Goal: Task Accomplishment & Management: Manage account settings

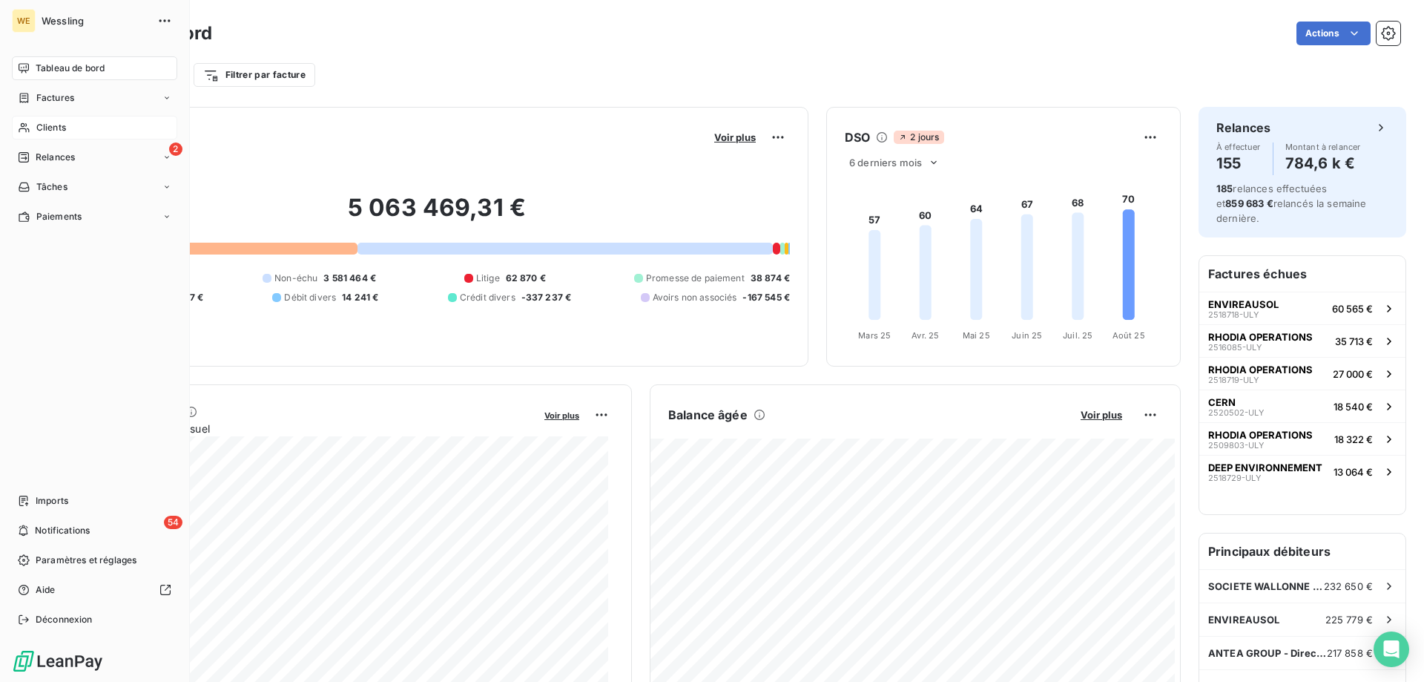
click at [40, 126] on span "Clients" at bounding box center [51, 127] width 30 height 13
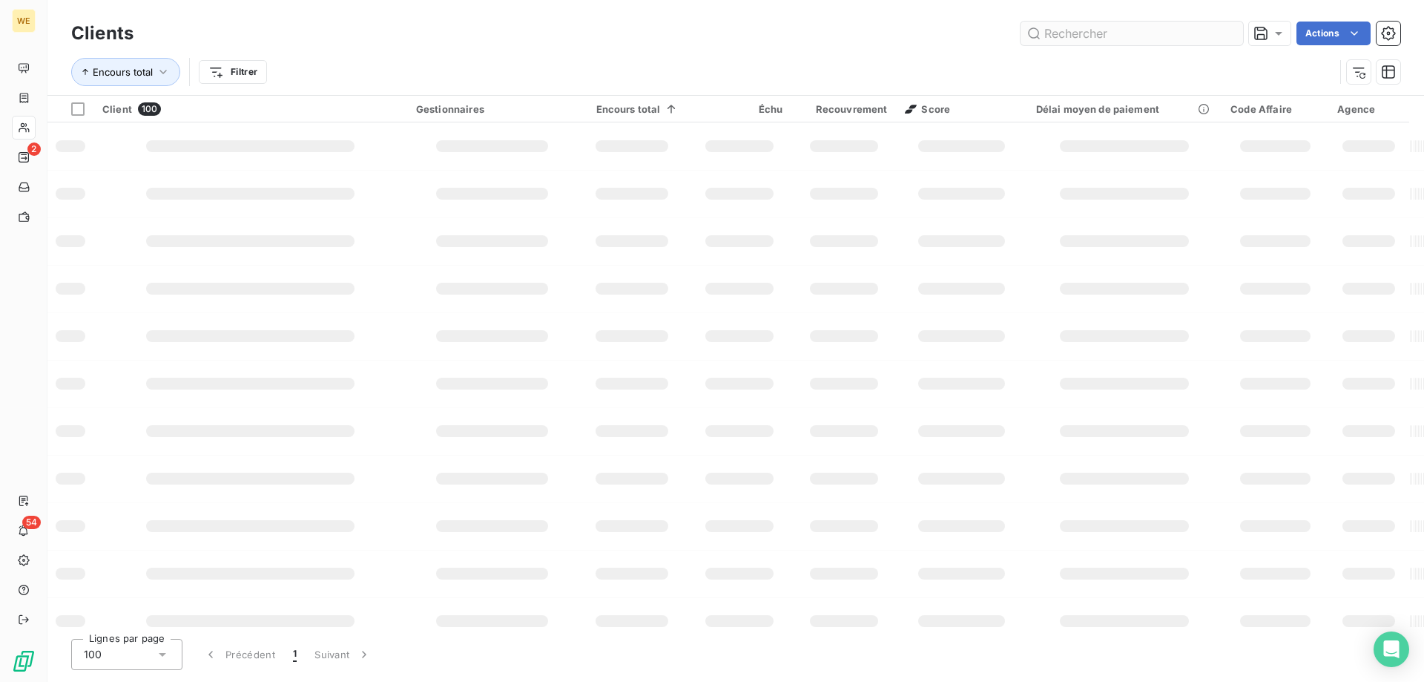
drag, startPoint x: 1126, startPoint y: 34, endPoint x: 1165, endPoint y: 101, distance: 77.5
click at [1125, 33] on input "text" at bounding box center [1132, 34] width 223 height 24
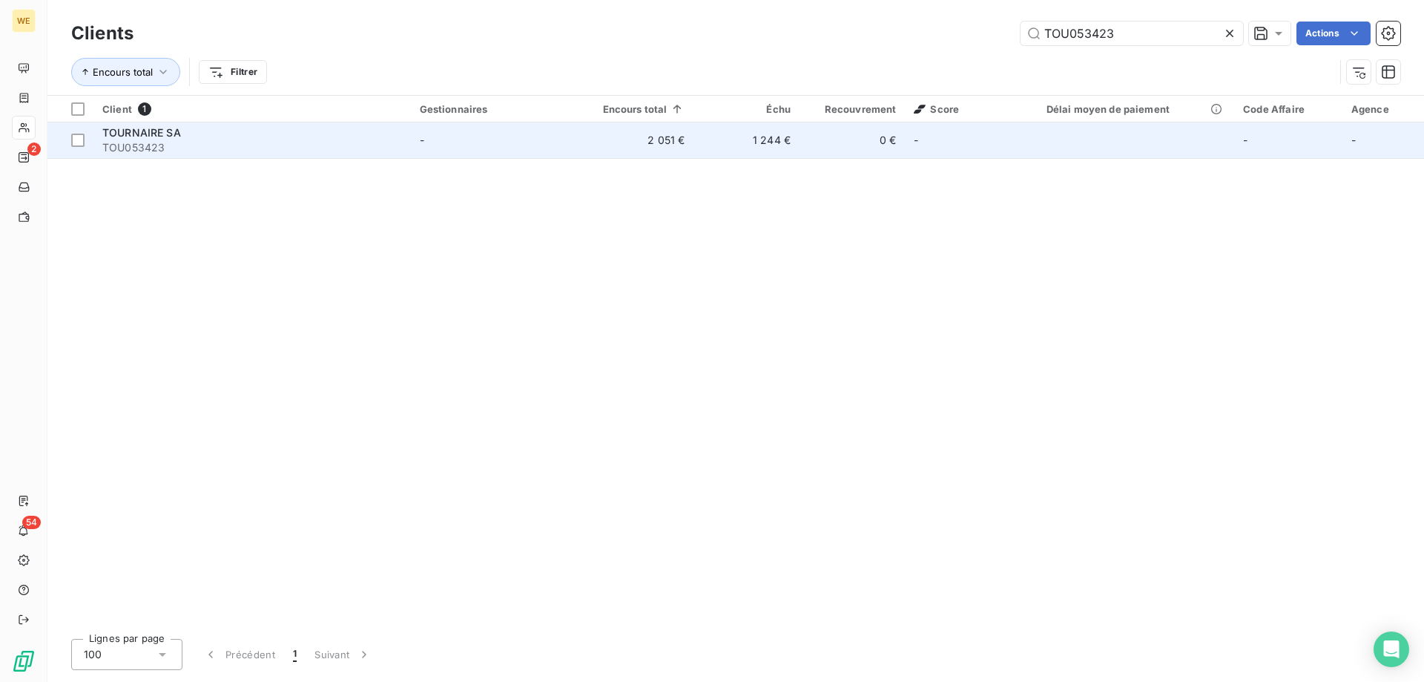
type input "TOU053423"
click at [243, 136] on div "TOURNAIRE SA" at bounding box center [252, 132] width 300 height 15
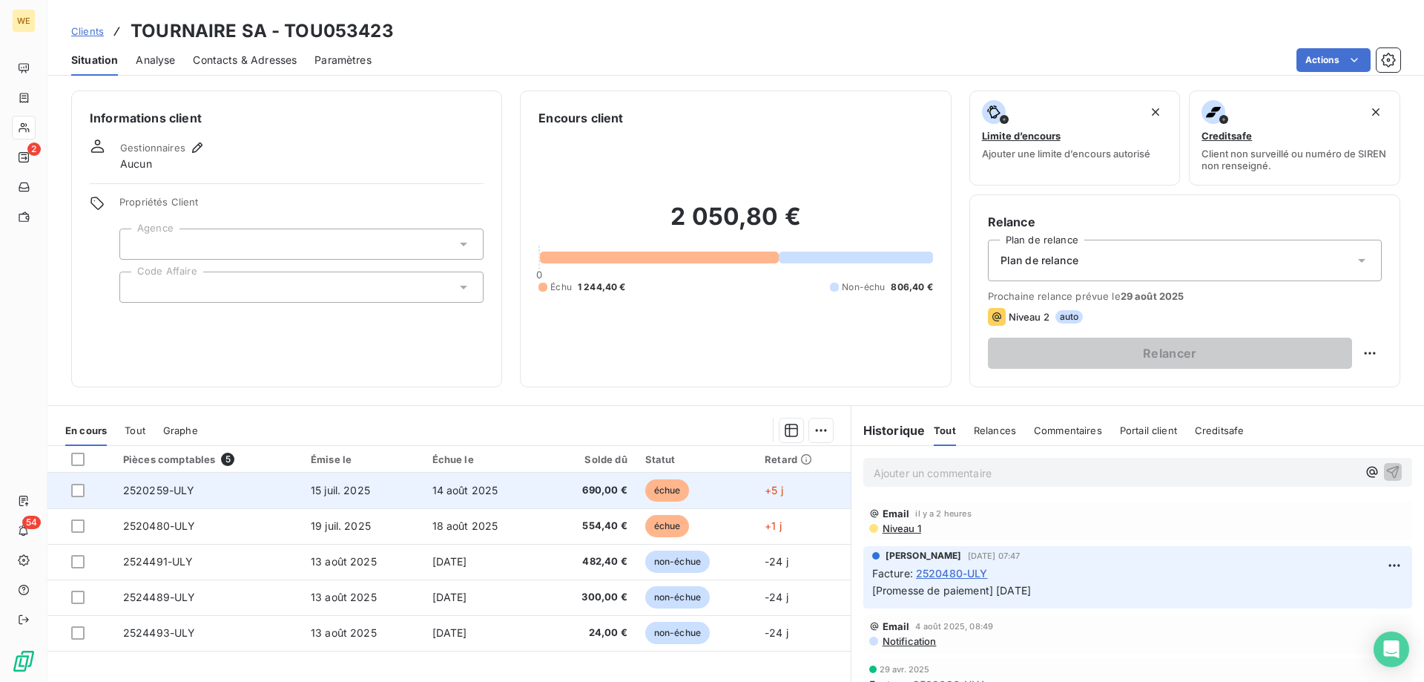
drag, startPoint x: 75, startPoint y: 493, endPoint x: 84, endPoint y: 499, distance: 11.1
click at [76, 493] on div at bounding box center [77, 490] width 13 height 13
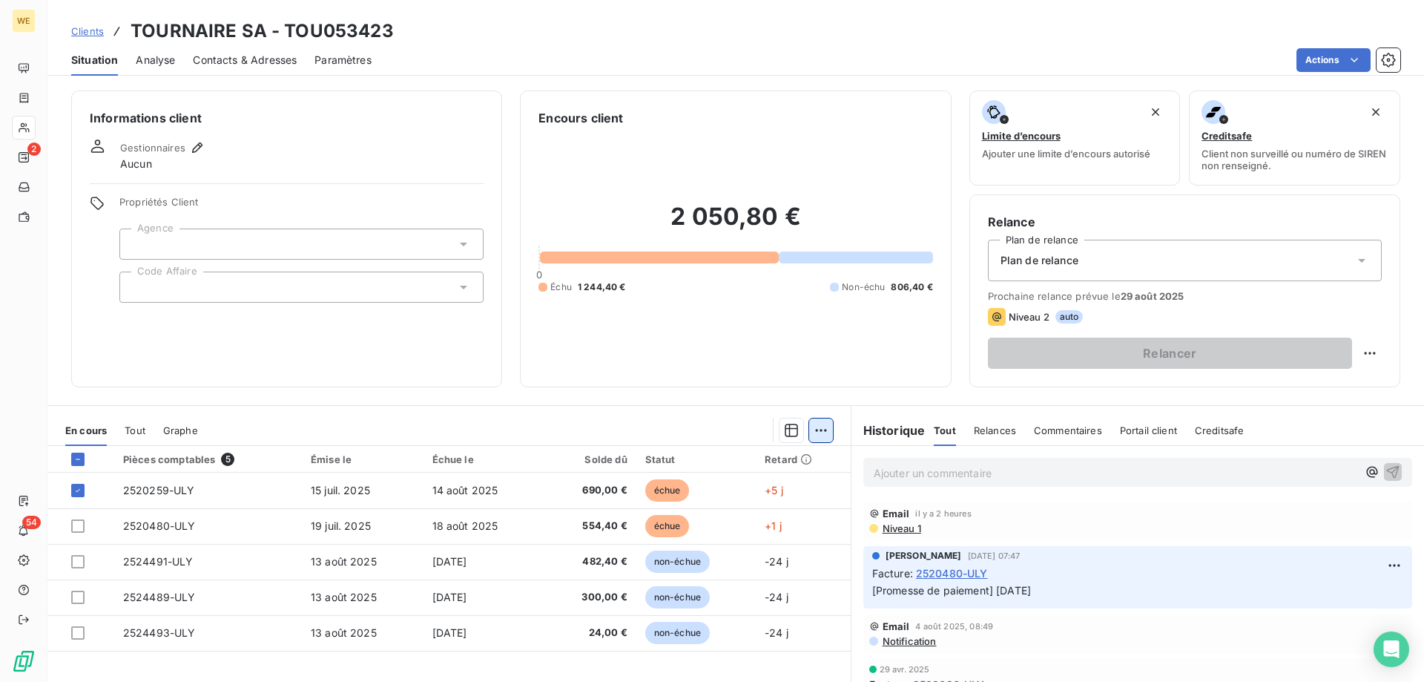
click at [815, 430] on html "WE 2 54 Clients TOURNAIRE SA - TOU053423 Situation Analyse Contacts & Adresses …" at bounding box center [712, 341] width 1424 height 682
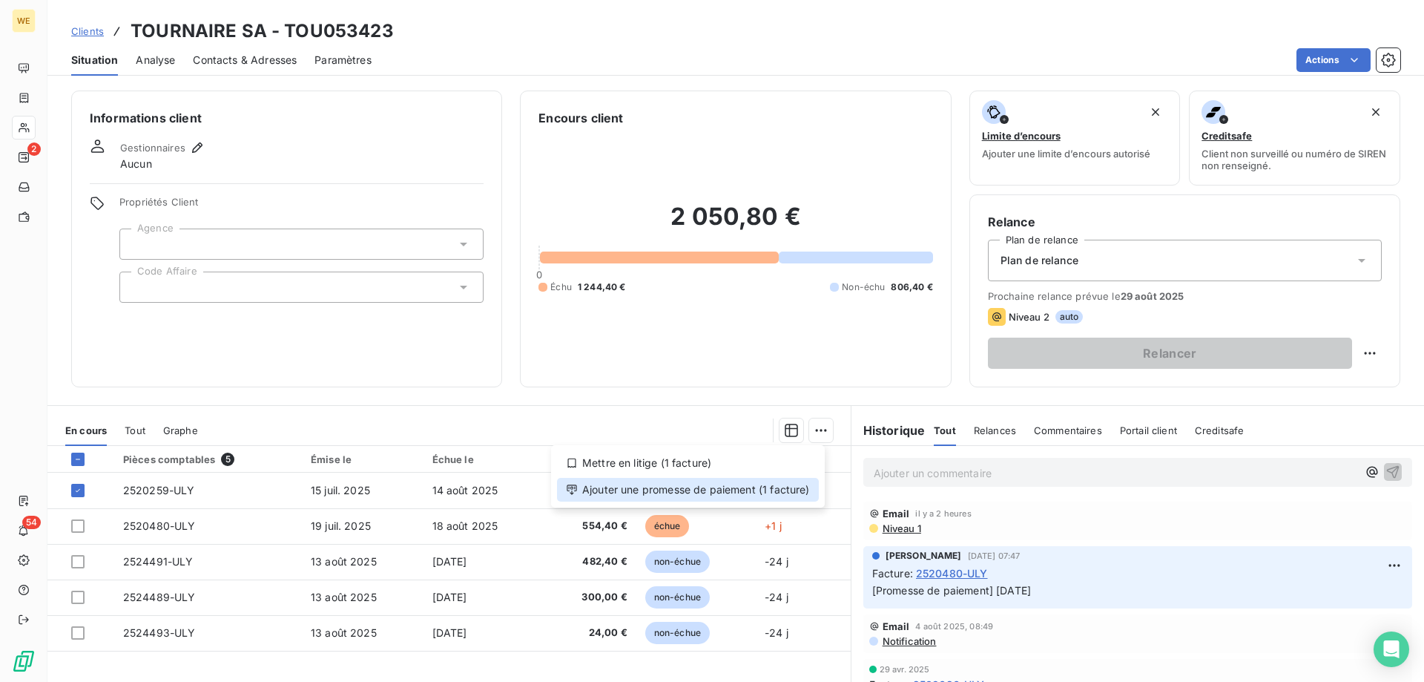
click at [802, 488] on div "Ajouter une promesse de paiement (1 facture)" at bounding box center [688, 490] width 262 height 24
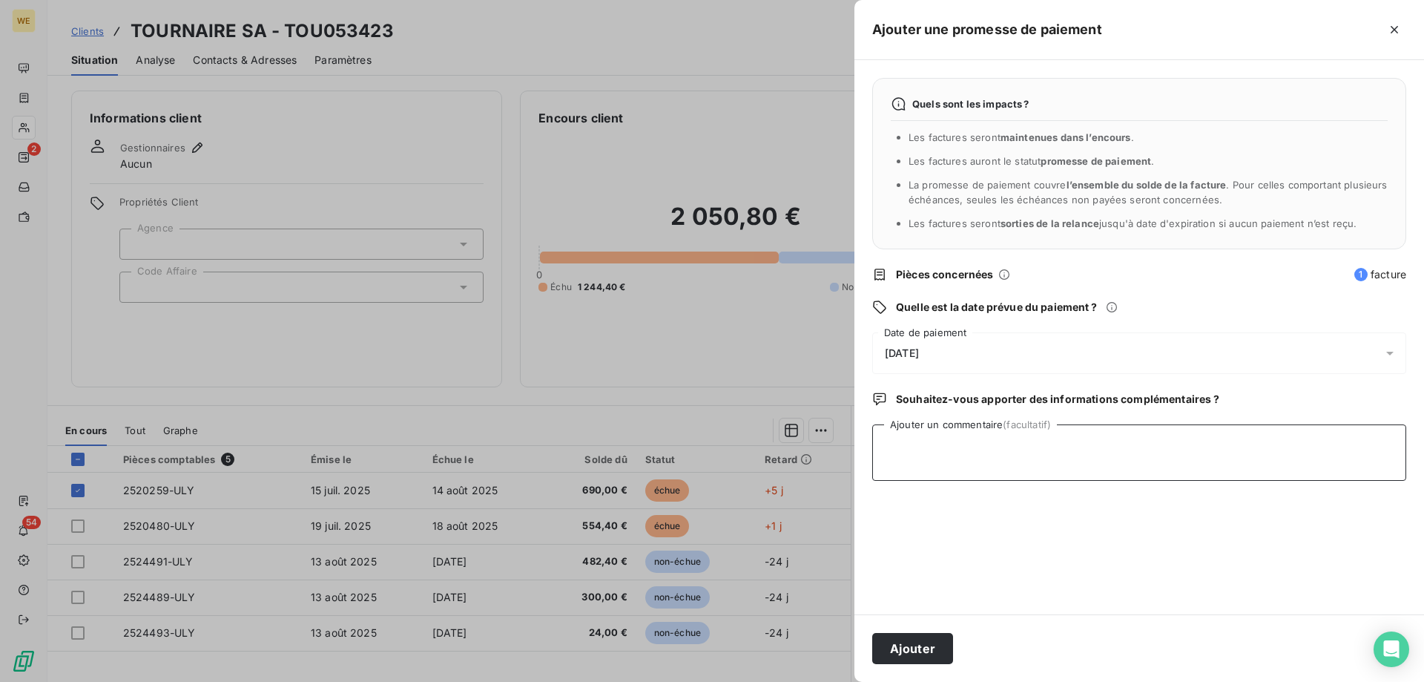
click at [1039, 448] on textarea "Ajouter un commentaire (facultatif)" at bounding box center [1139, 452] width 534 height 56
type textarea "[DATE]"
click at [911, 343] on div "[DATE]" at bounding box center [1139, 353] width 534 height 42
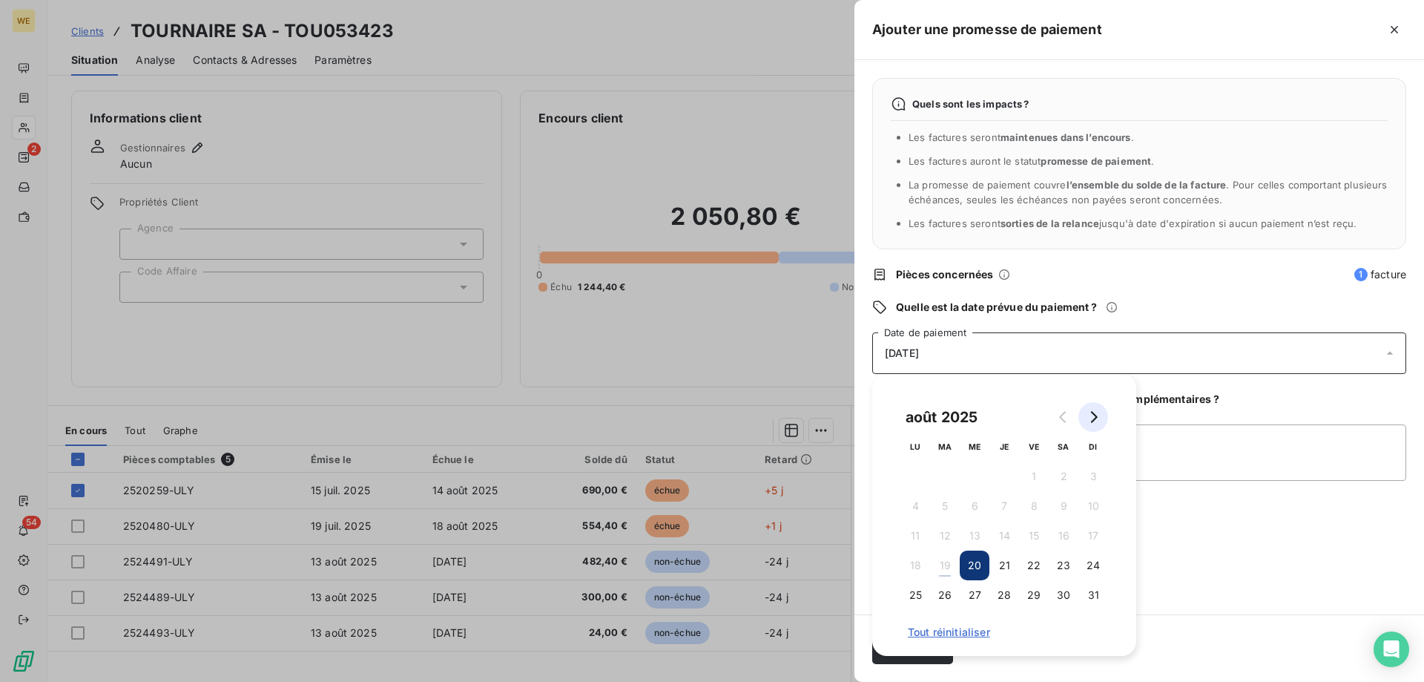
click at [1092, 419] on icon "Go to next month" at bounding box center [1094, 417] width 12 height 12
click at [1003, 479] on button "4" at bounding box center [1005, 476] width 30 height 30
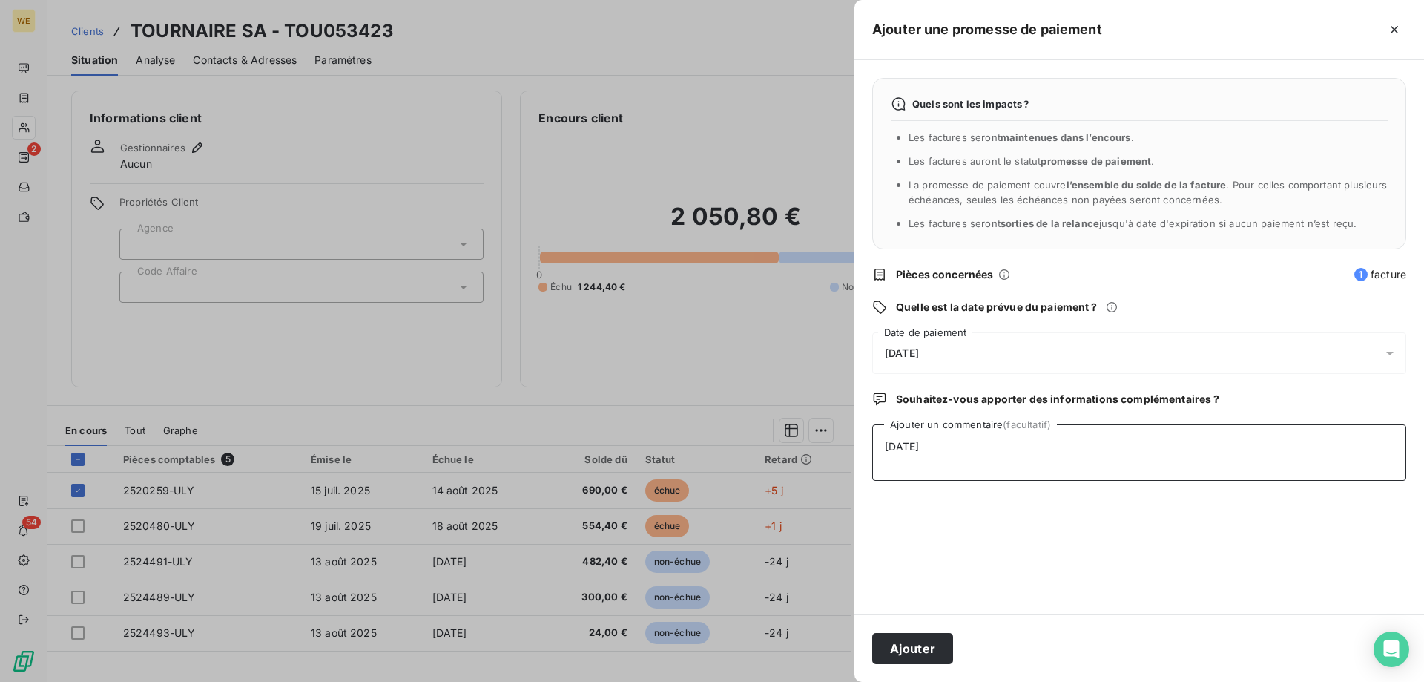
click at [1236, 476] on textarea "[DATE]" at bounding box center [1139, 452] width 534 height 56
click at [904, 645] on button "Ajouter" at bounding box center [912, 648] width 81 height 31
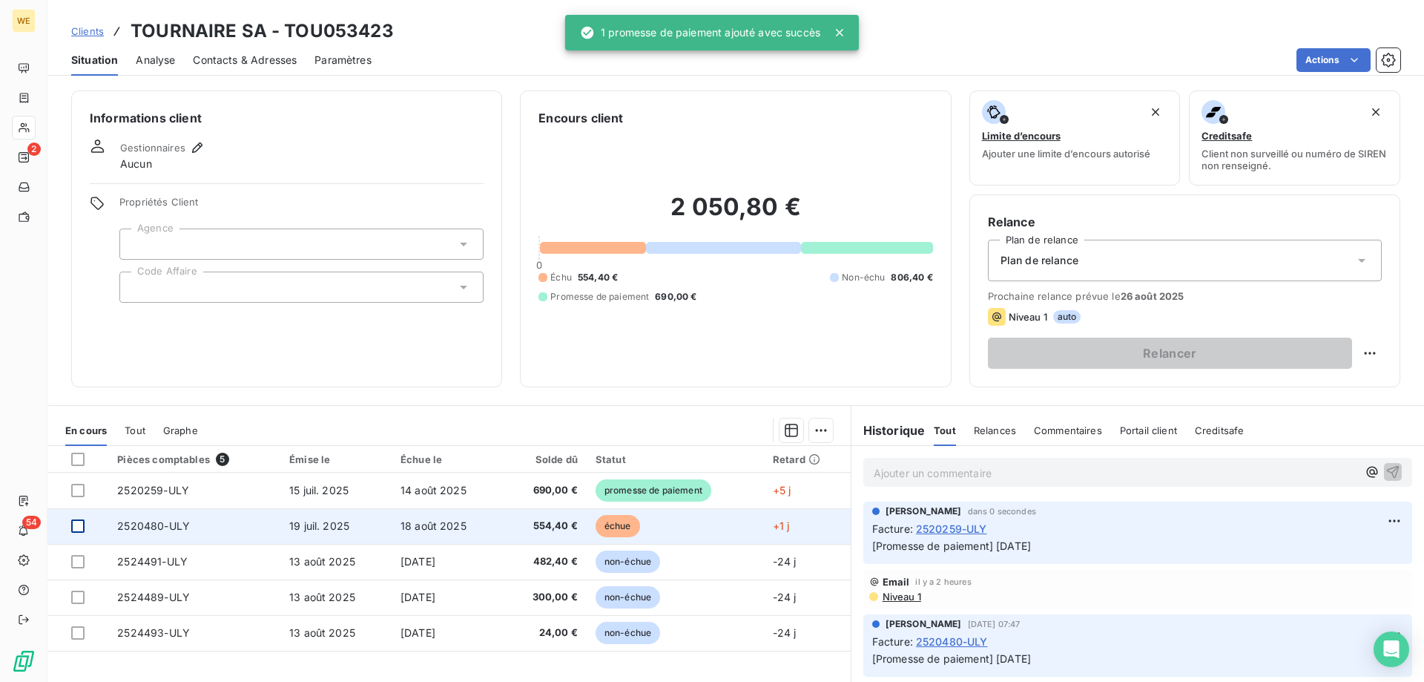
click at [73, 532] on div at bounding box center [77, 525] width 13 height 13
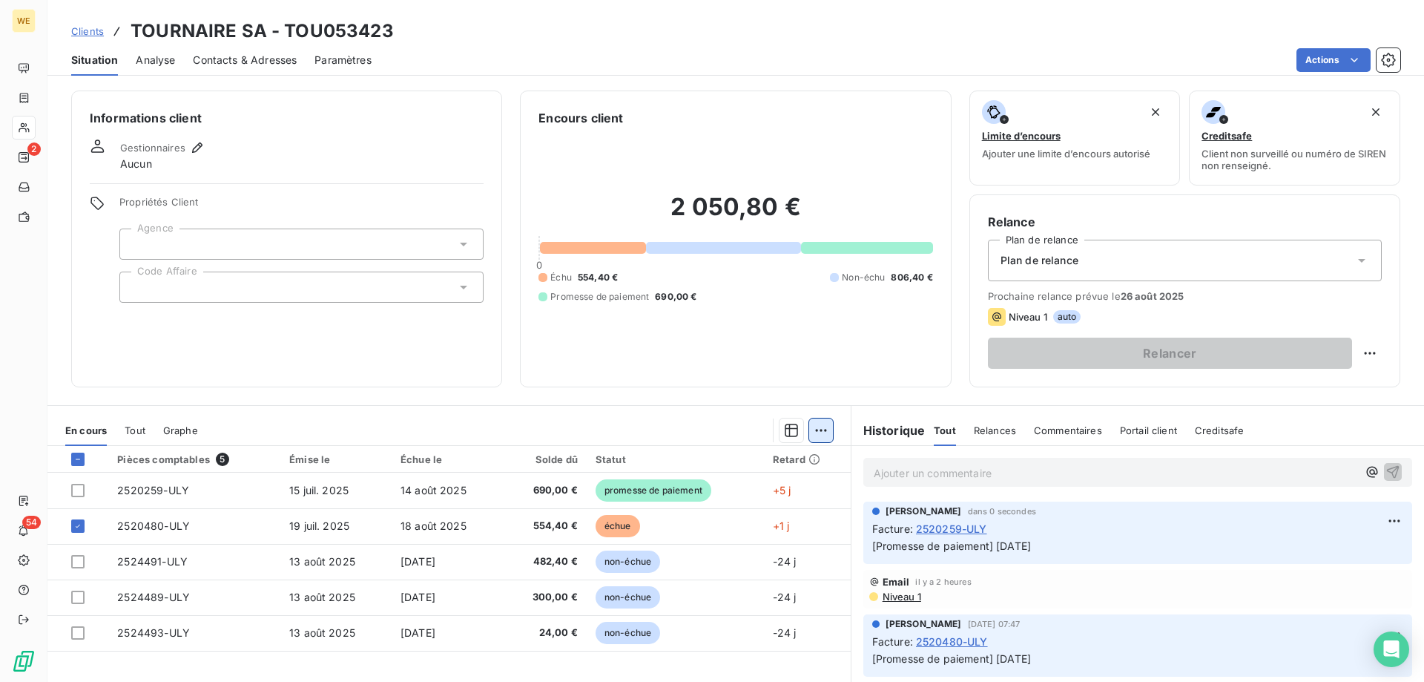
click at [822, 432] on html "WE 2 54 Clients TOURNAIRE SA - TOU053423 Situation Analyse Contacts & Adresses …" at bounding box center [712, 341] width 1424 height 682
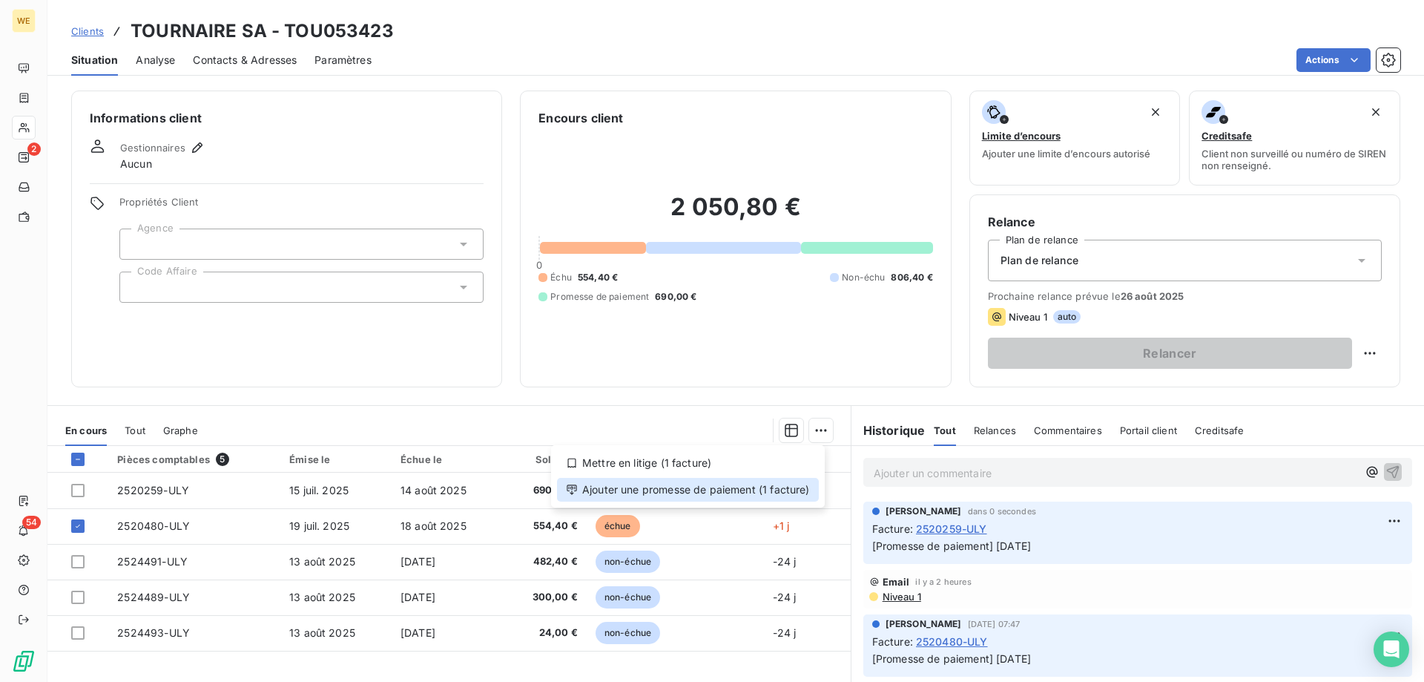
click at [802, 497] on div "Ajouter une promesse de paiement (1 facture)" at bounding box center [688, 490] width 262 height 24
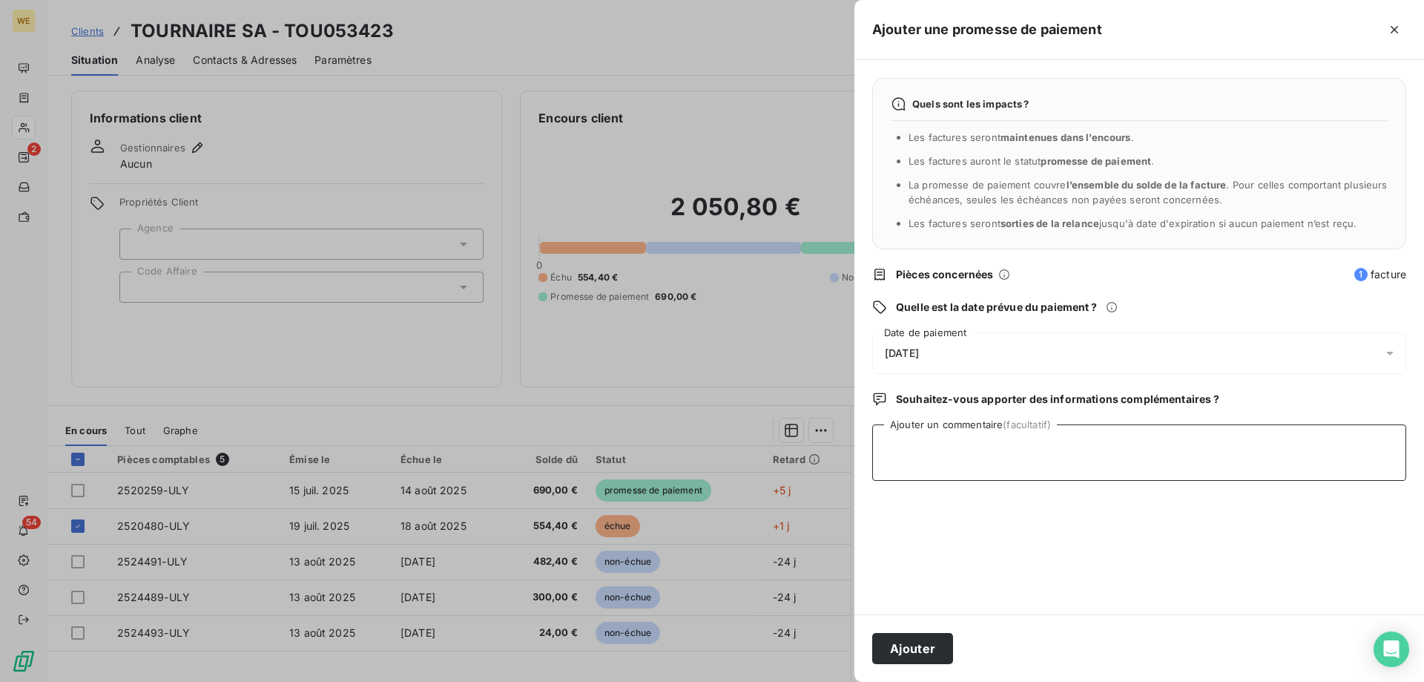
click at [974, 455] on textarea "Ajouter un commentaire (facultatif)" at bounding box center [1139, 452] width 534 height 56
click at [941, 467] on textarea "Ajouter un commentaire (facultatif)" at bounding box center [1139, 452] width 534 height 56
type textarea "[DATE]"
click at [910, 347] on span "[DATE]" at bounding box center [902, 353] width 34 height 12
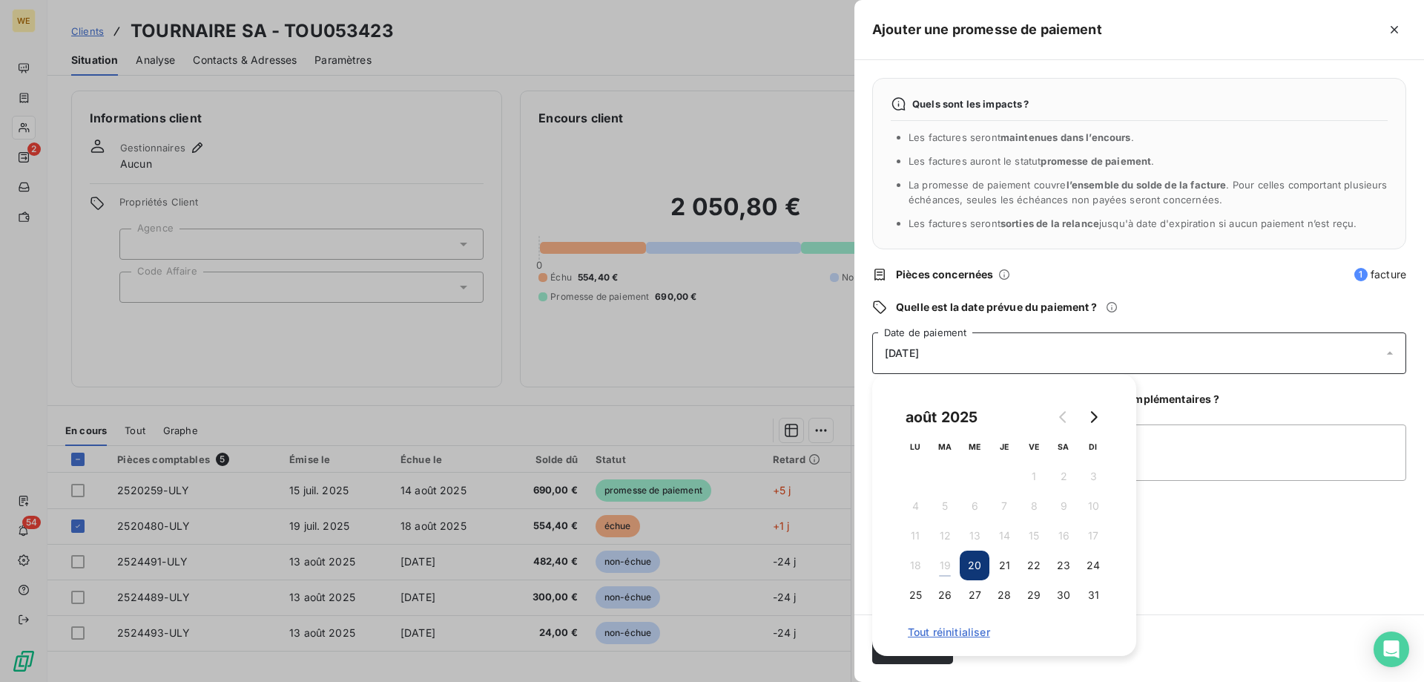
drag, startPoint x: 1001, startPoint y: 599, endPoint x: 1051, endPoint y: 607, distance: 50.4
click at [1001, 599] on button "28" at bounding box center [1005, 595] width 30 height 30
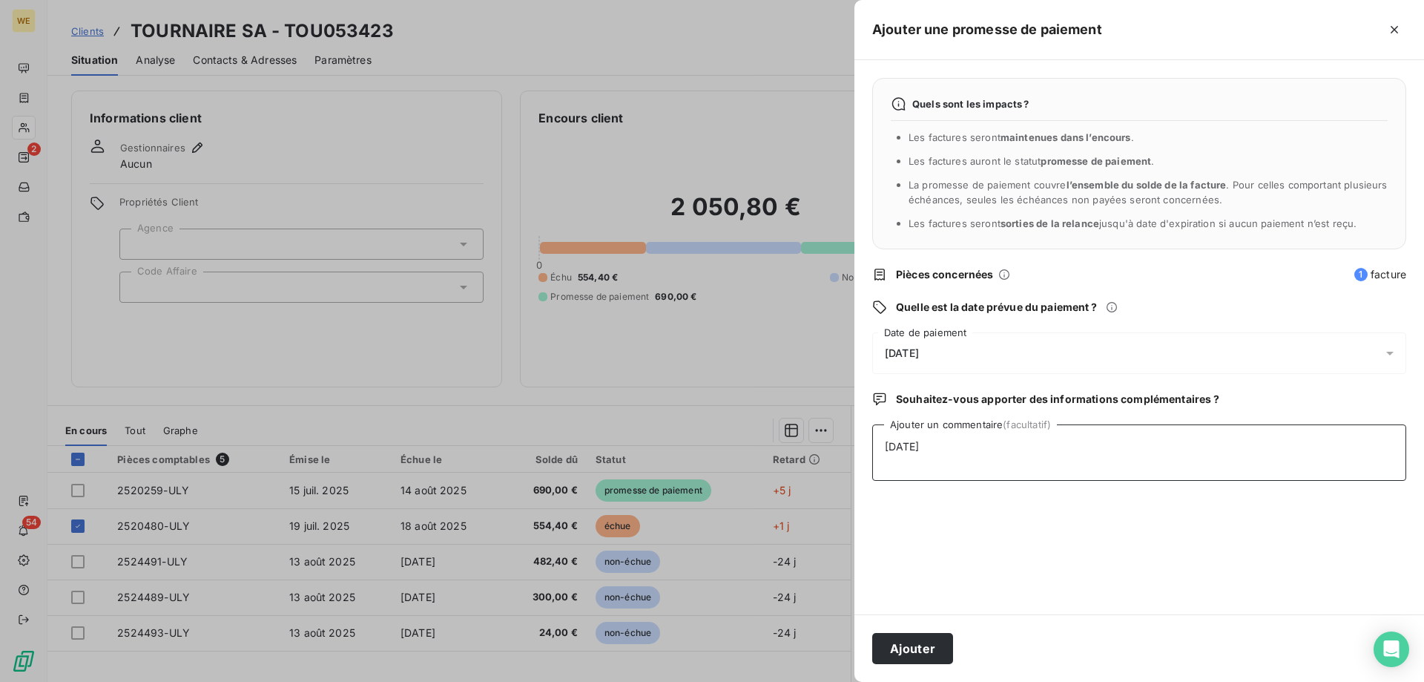
click at [1186, 476] on textarea "[DATE]" at bounding box center [1139, 452] width 534 height 56
click at [921, 653] on button "Ajouter" at bounding box center [912, 648] width 81 height 31
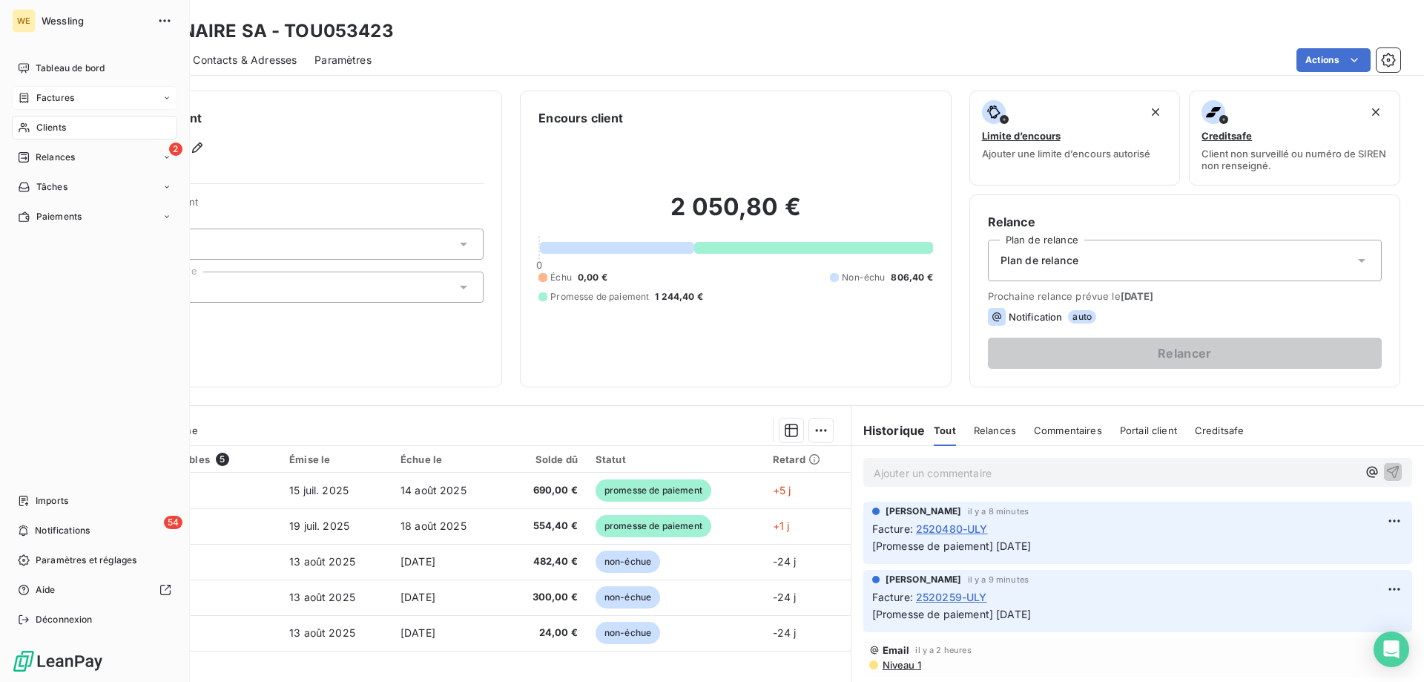
click at [49, 93] on span "Factures" at bounding box center [55, 97] width 38 height 13
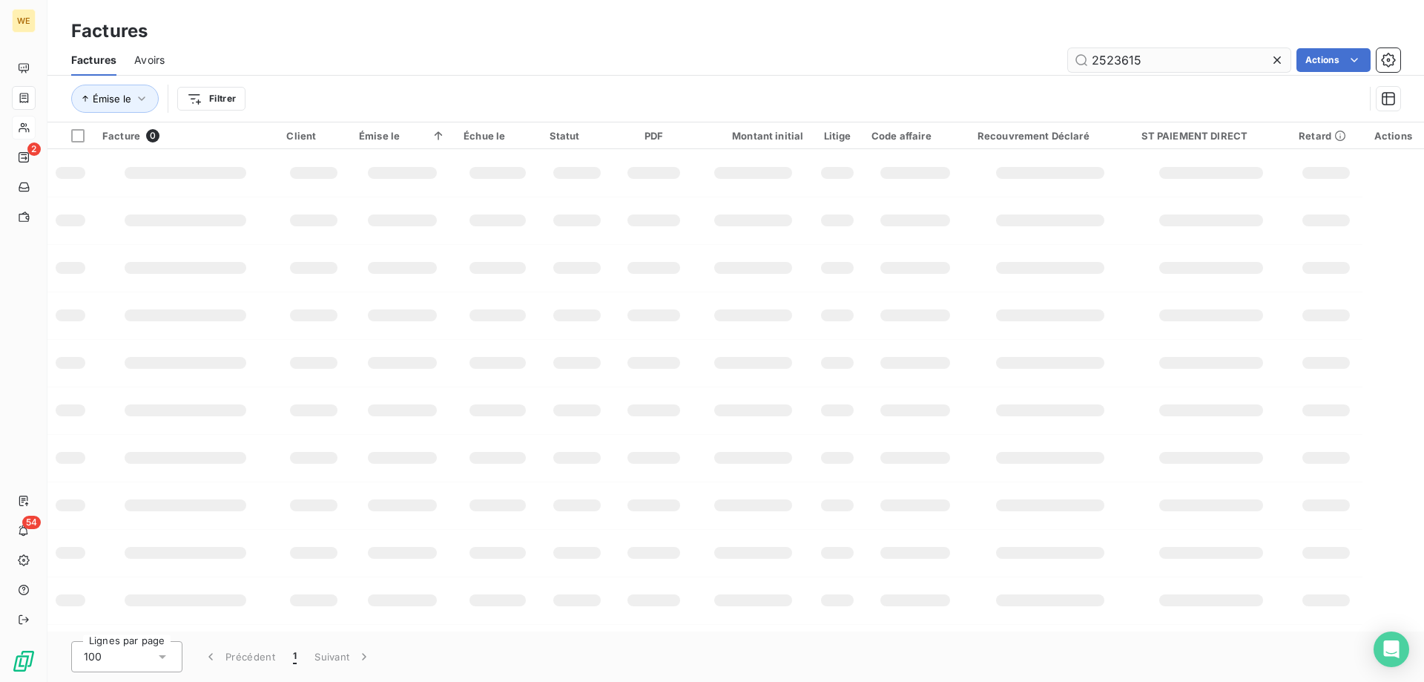
click at [1192, 62] on input "2523615" at bounding box center [1179, 60] width 223 height 24
type input "2508673"
click at [1151, 59] on input "2508673" at bounding box center [1179, 60] width 223 height 24
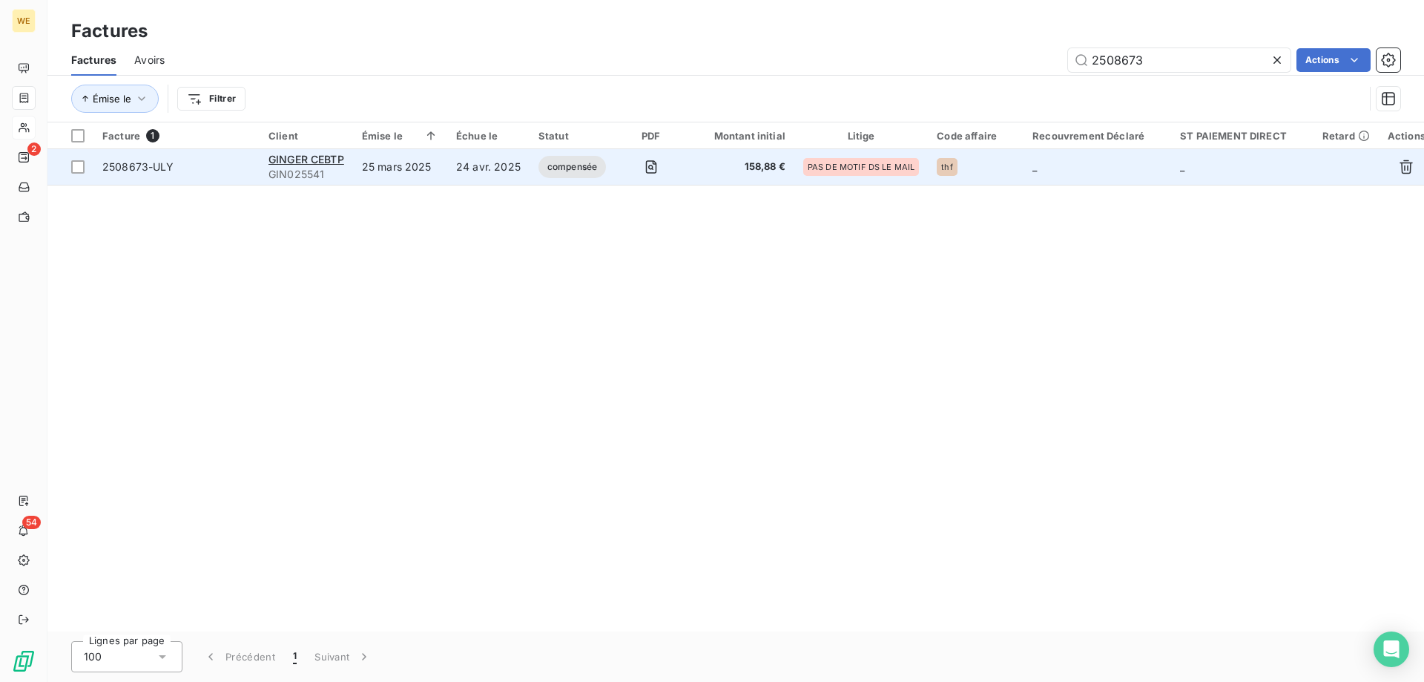
click at [210, 166] on span "2508673-ULY" at bounding box center [176, 166] width 148 height 15
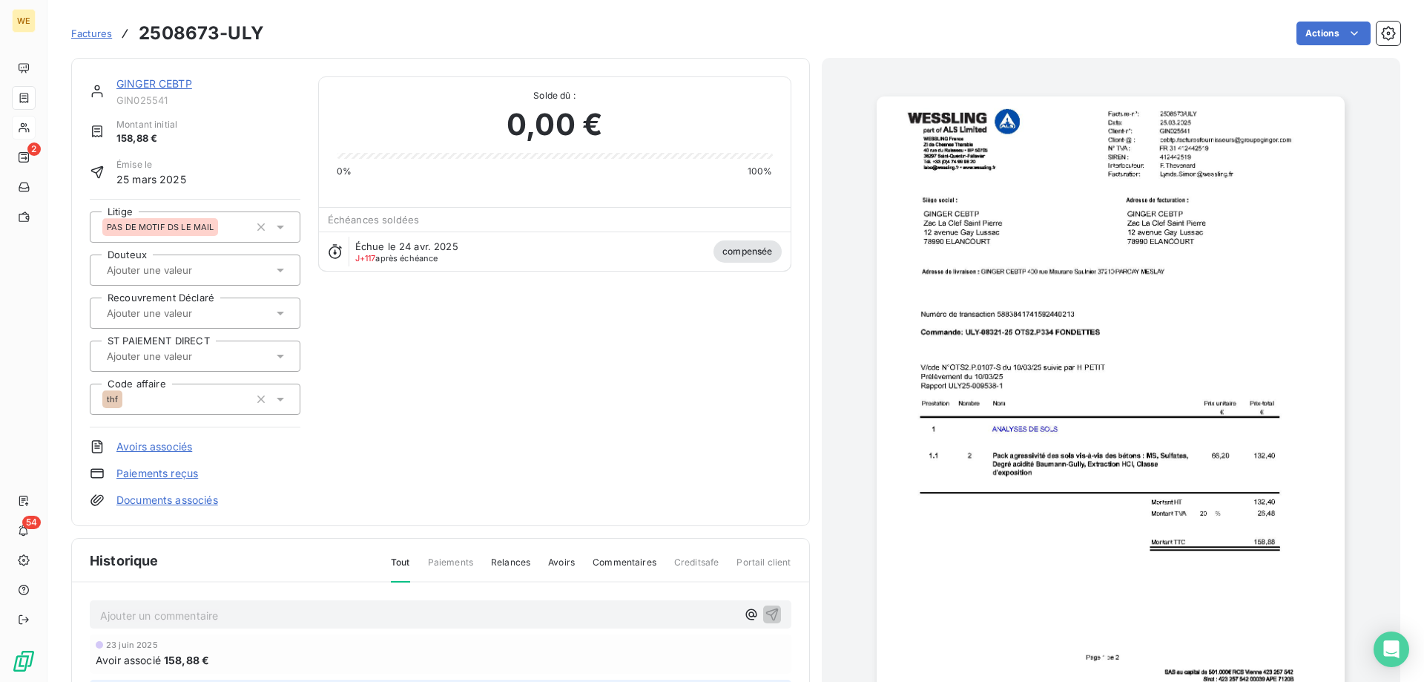
click at [1220, 322] on img "button" at bounding box center [1111, 399] width 468 height 606
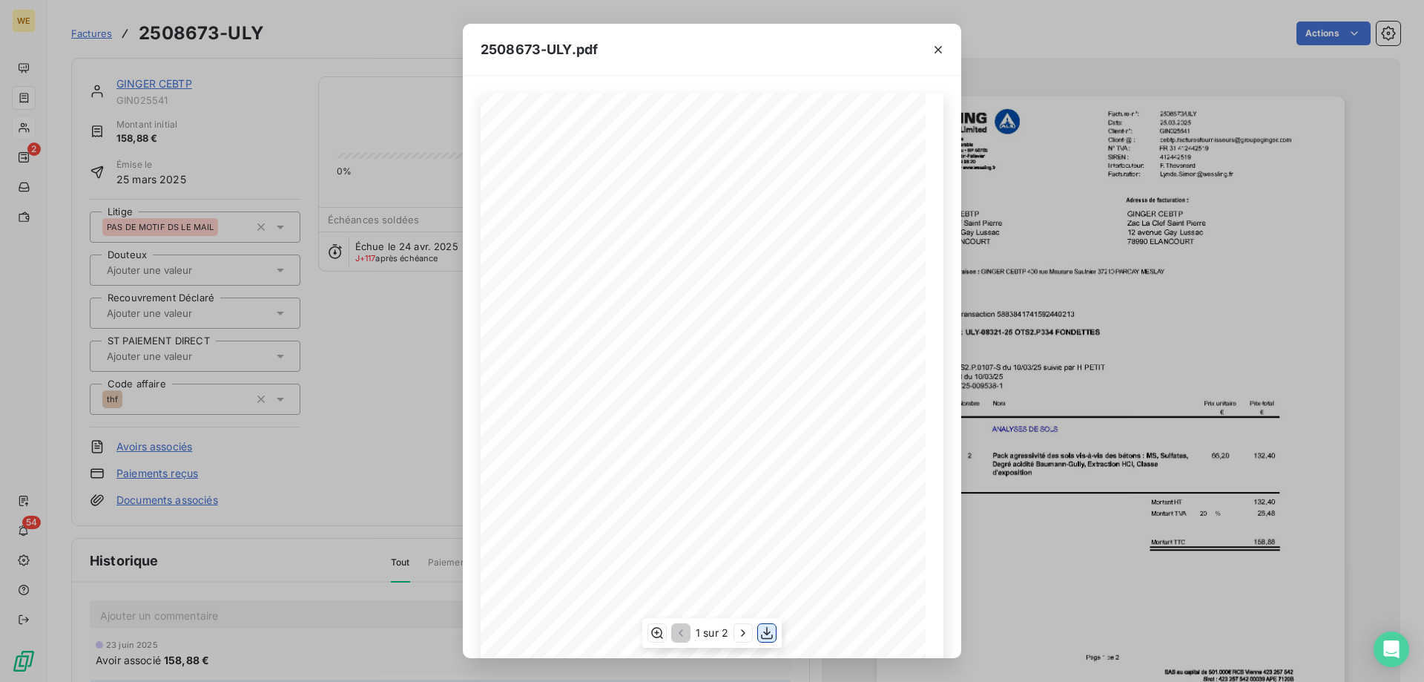
click at [766, 631] on icon "button" at bounding box center [767, 632] width 15 height 15
click at [1177, 307] on div "2508673-ULY.pdf 2508673/ULY Facture-n°: [DATE] Date: Client-n°: GIN025541 [EMAI…" at bounding box center [712, 341] width 1424 height 682
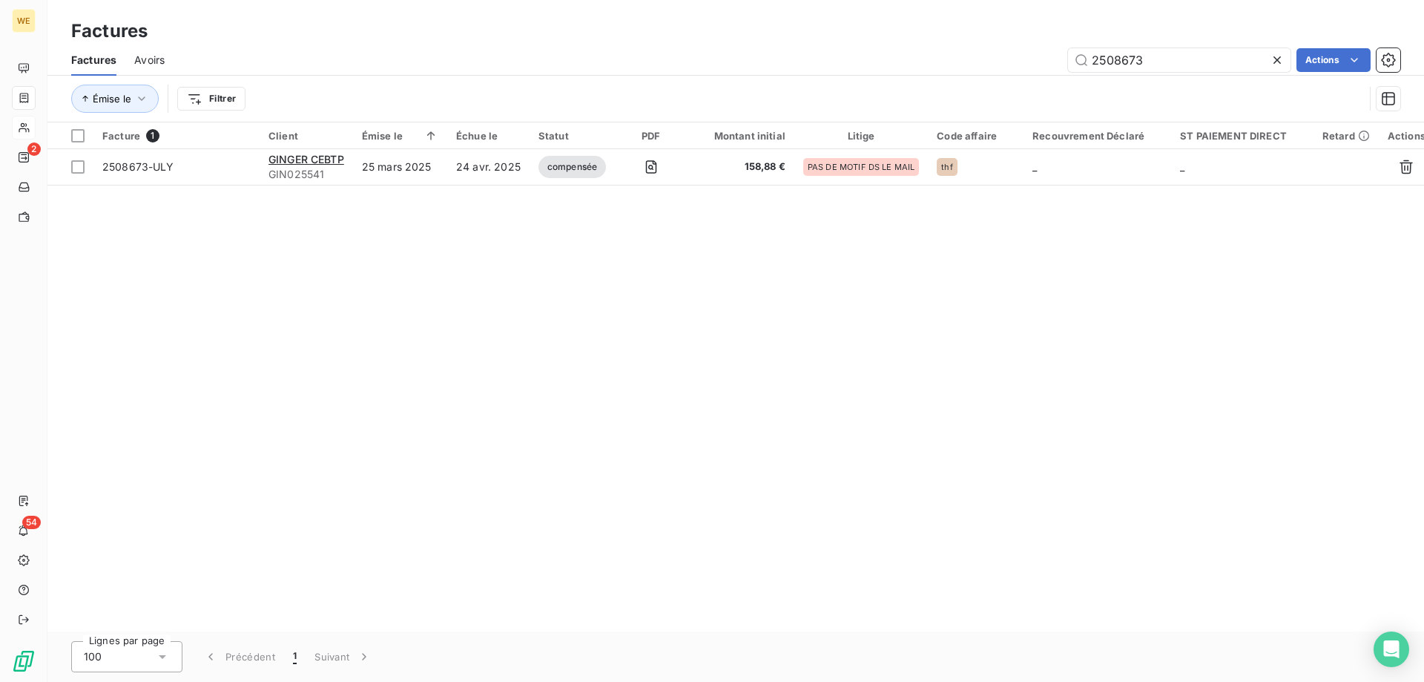
click at [156, 59] on span "Avoirs" at bounding box center [149, 60] width 30 height 15
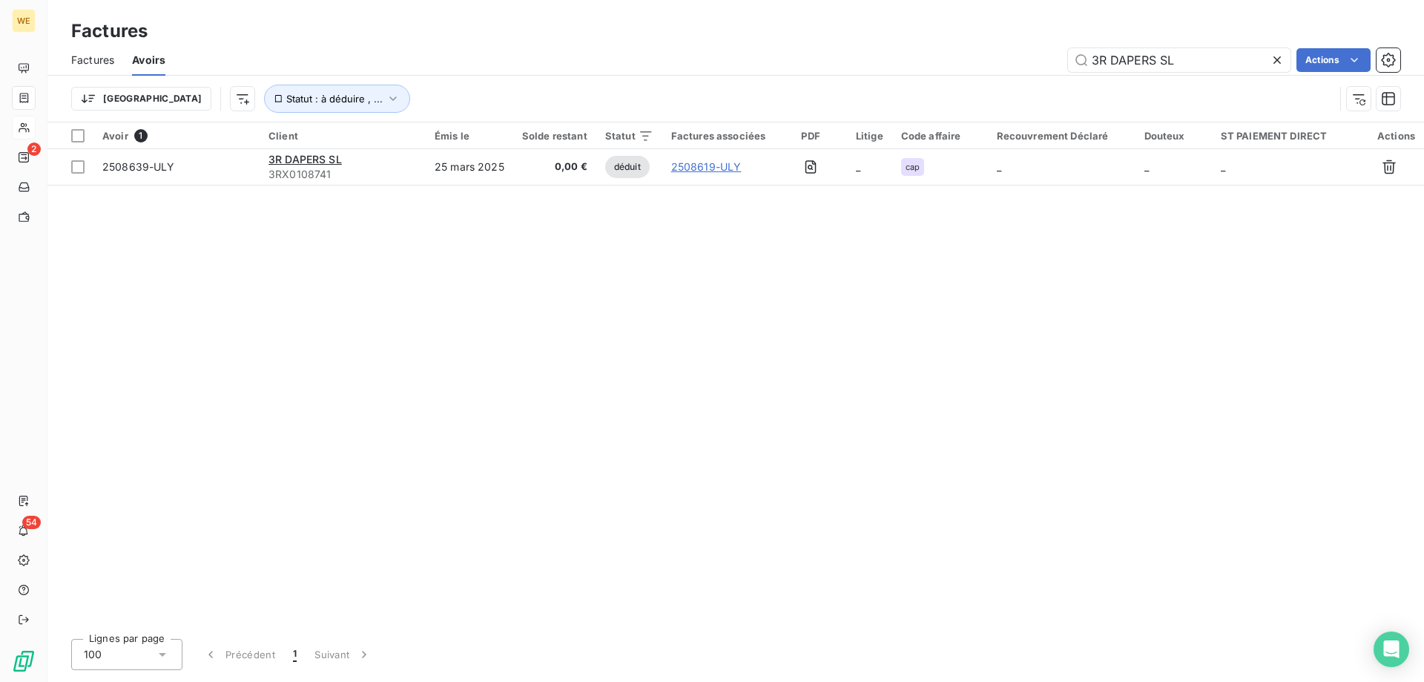
drag, startPoint x: 1184, startPoint y: 62, endPoint x: 994, endPoint y: 60, distance: 189.9
click at [994, 60] on div "3R DAPERS SL Actions" at bounding box center [791, 60] width 1217 height 24
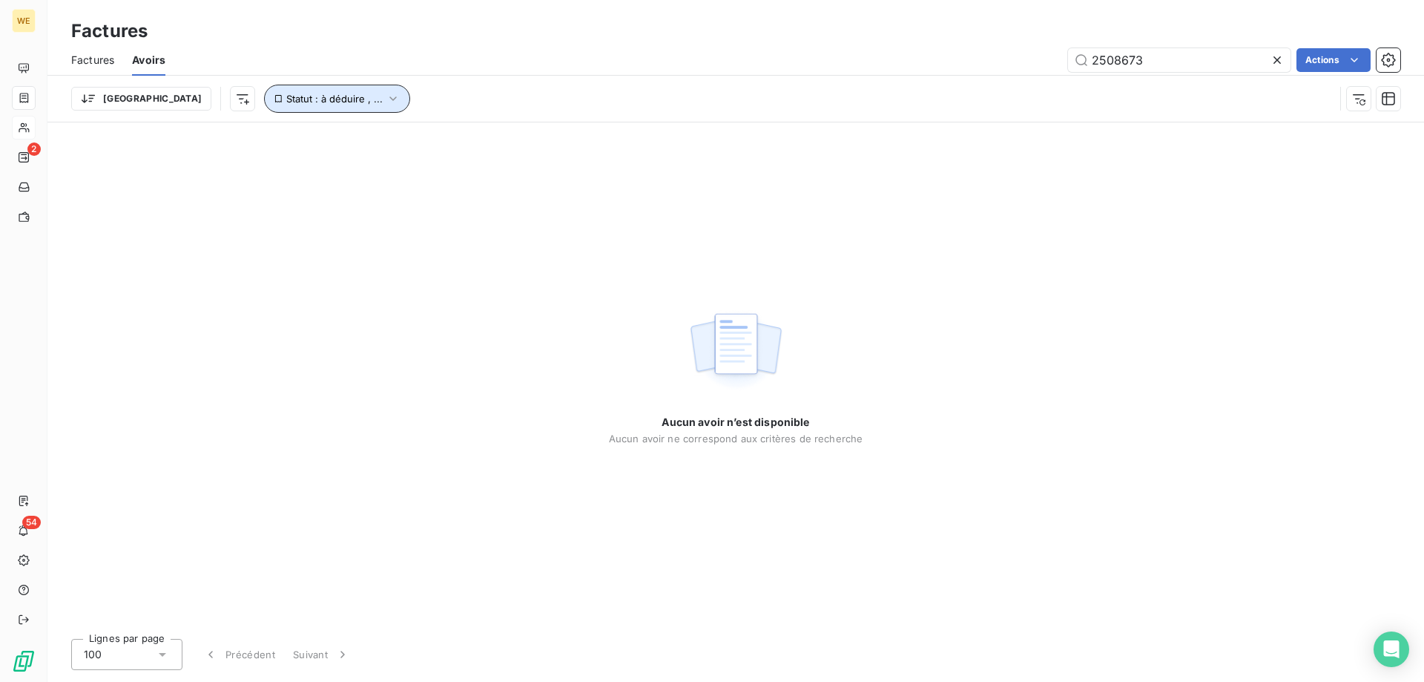
click at [304, 99] on button "Statut : à déduire , ..." at bounding box center [337, 99] width 146 height 28
click at [742, 188] on div "Aucun avoir n’est disponible Aucun avoir ne correspond aux critères de recherche" at bounding box center [735, 374] width 1377 height 504
click at [1198, 65] on input "2508673" at bounding box center [1179, 60] width 223 height 24
click at [332, 36] on div "Factures" at bounding box center [735, 31] width 1377 height 27
click at [1124, 56] on input "2508673" at bounding box center [1179, 60] width 223 height 24
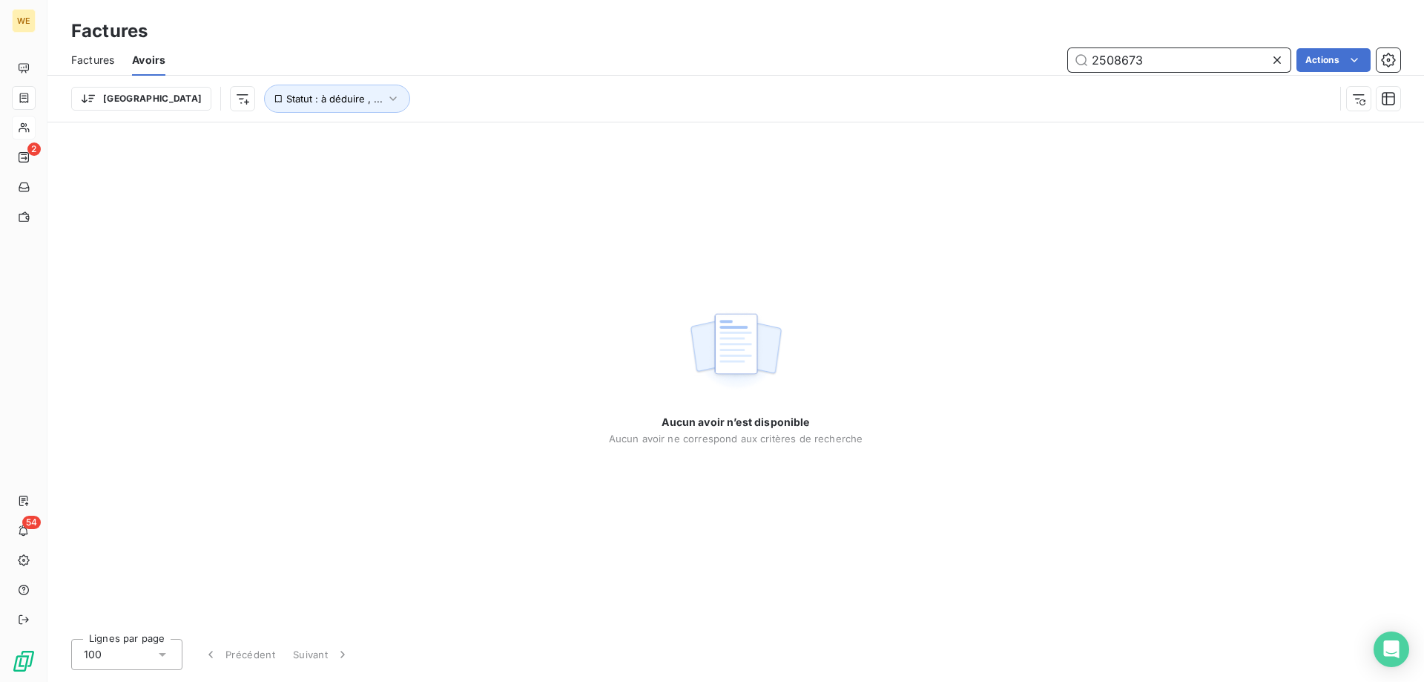
click at [1124, 56] on input "2508673" at bounding box center [1179, 60] width 223 height 24
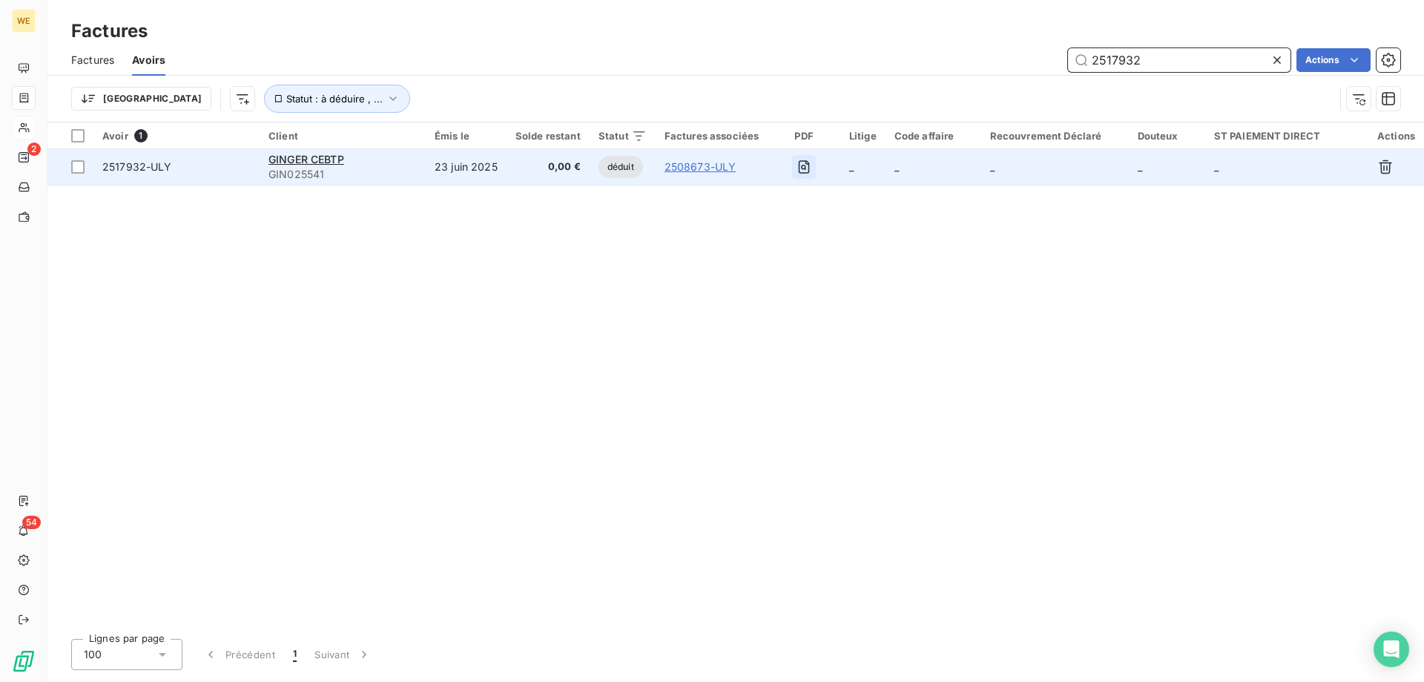
type input "2517932"
click at [802, 165] on icon "button" at bounding box center [804, 166] width 15 height 15
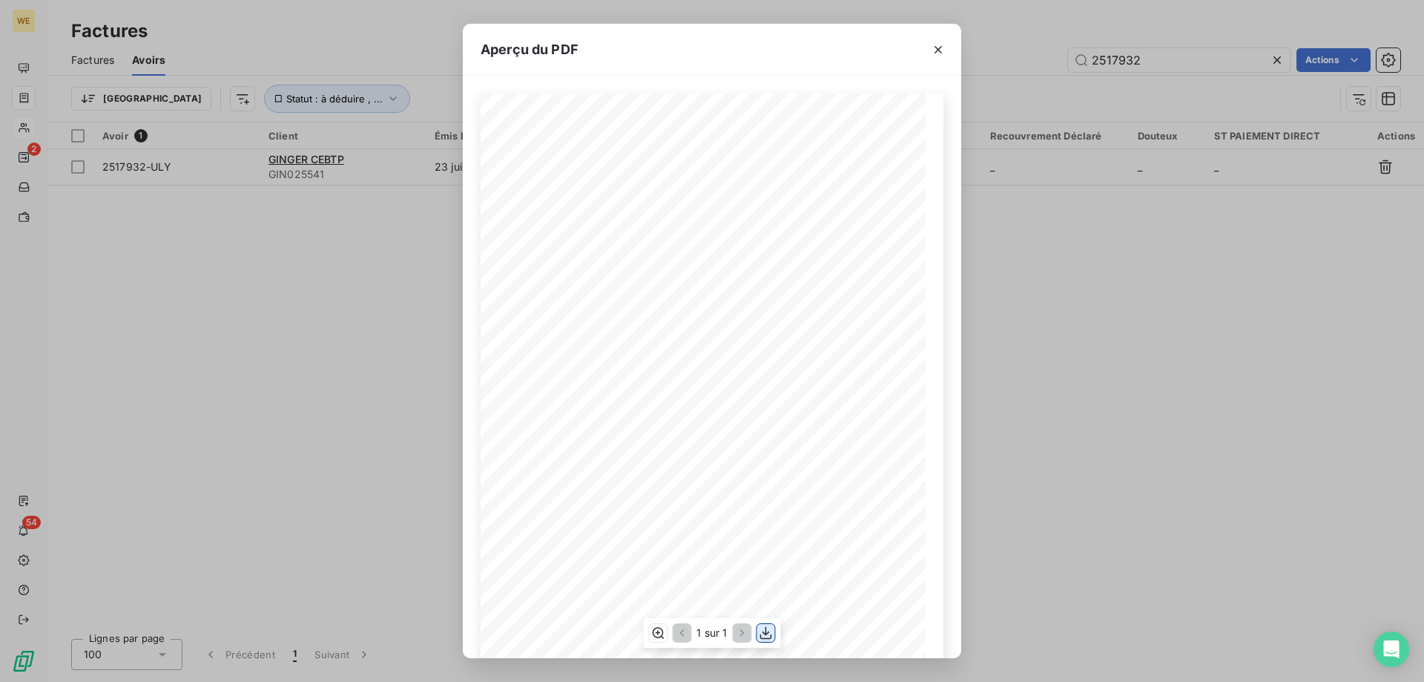
click at [760, 636] on icon "button" at bounding box center [766, 633] width 12 height 13
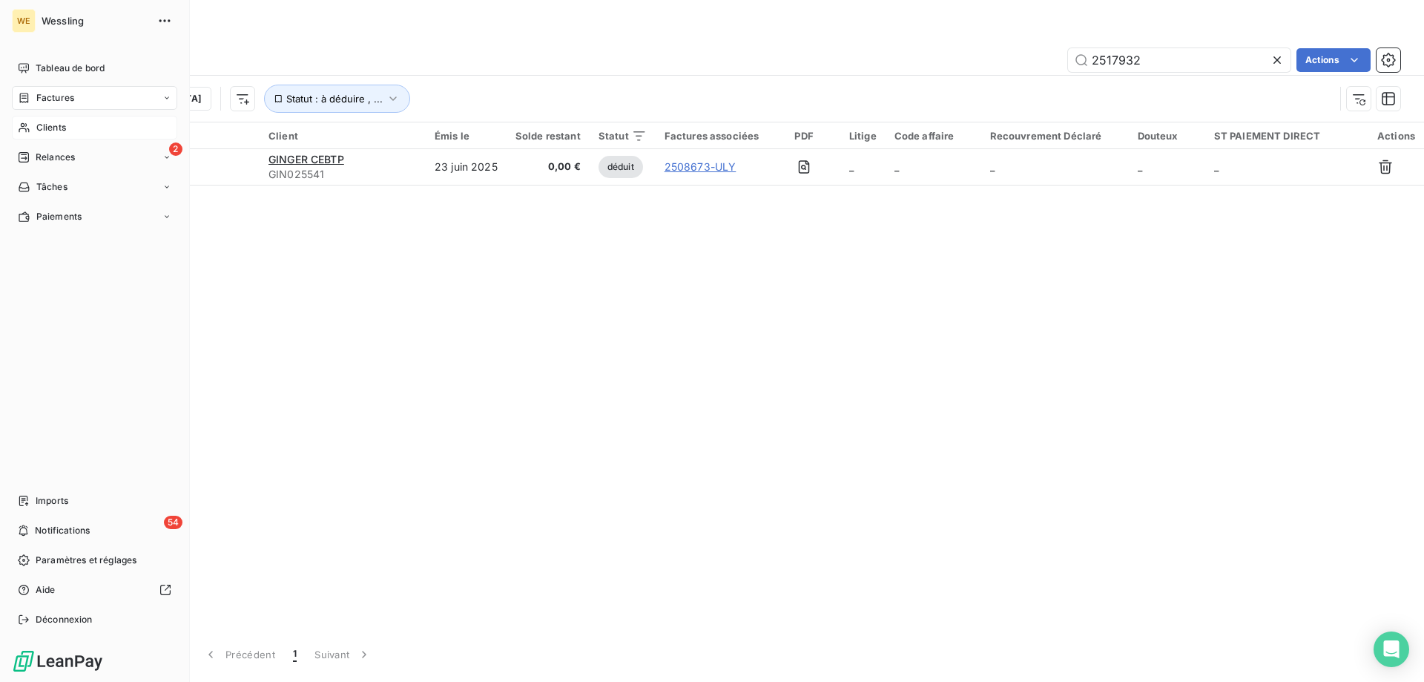
click at [38, 125] on span "Clients" at bounding box center [51, 127] width 30 height 13
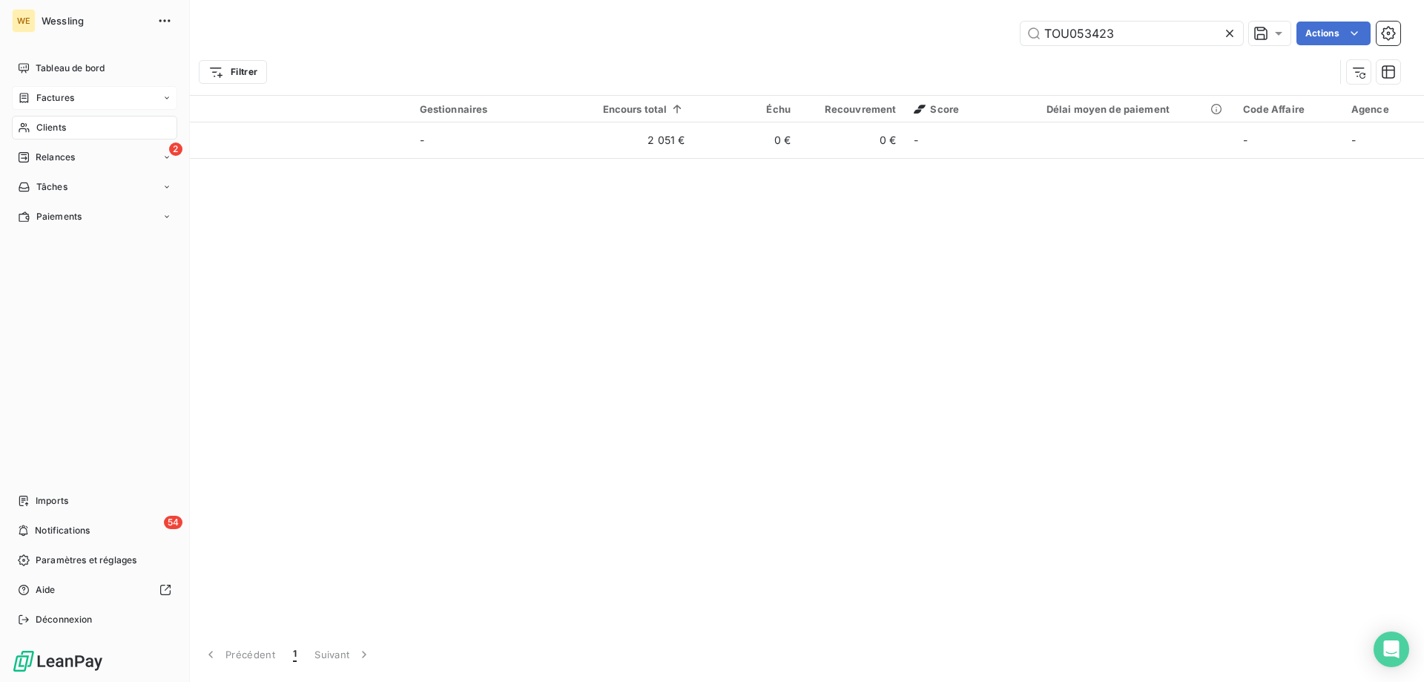
click at [50, 122] on span "Clients" at bounding box center [51, 127] width 30 height 13
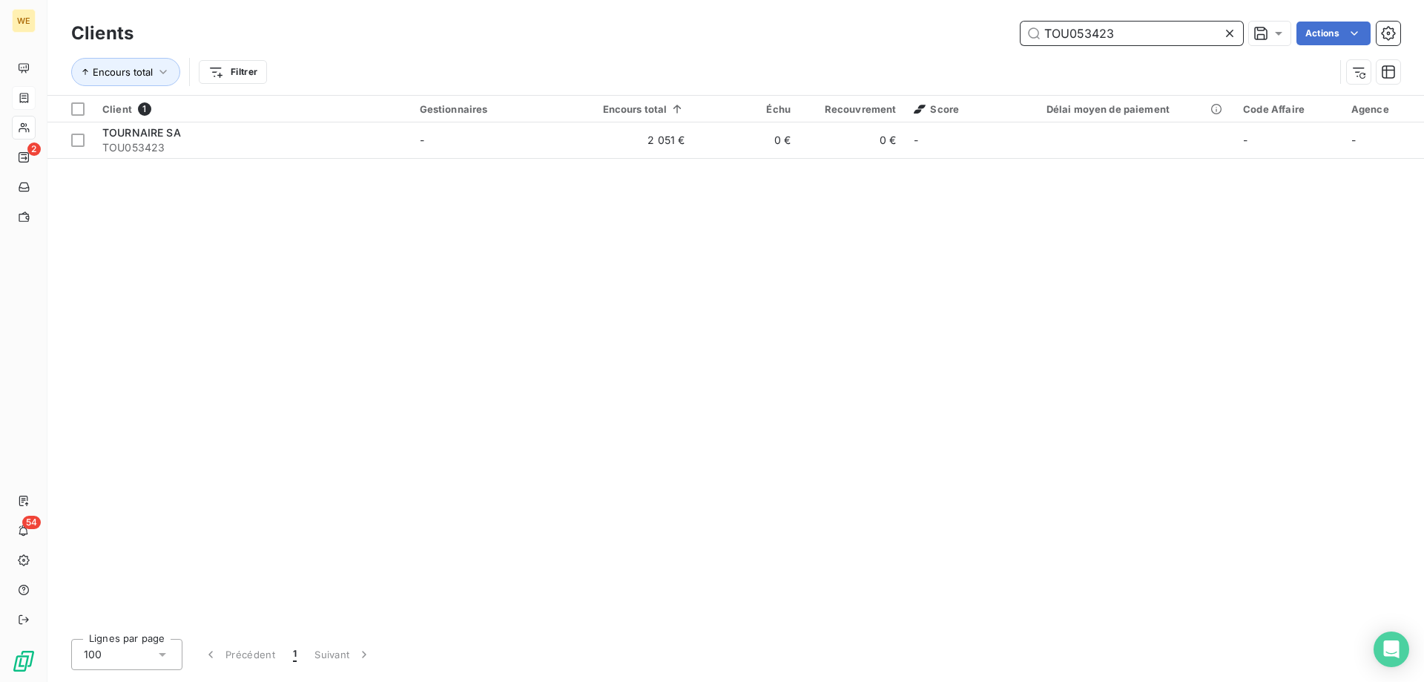
click at [1063, 33] on input "TOU053423" at bounding box center [1132, 34] width 223 height 24
paste input "MAI086770"
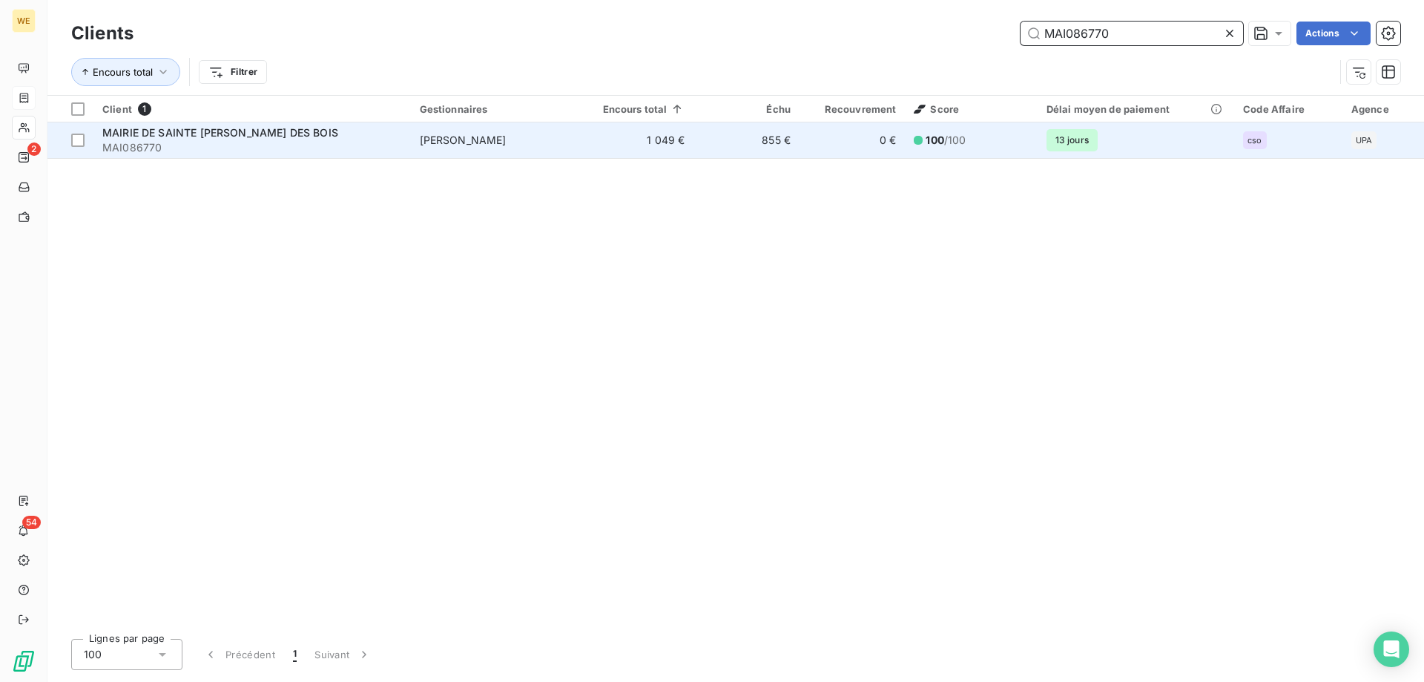
type input "MAI086770"
click at [257, 142] on span "MAI086770" at bounding box center [252, 147] width 300 height 15
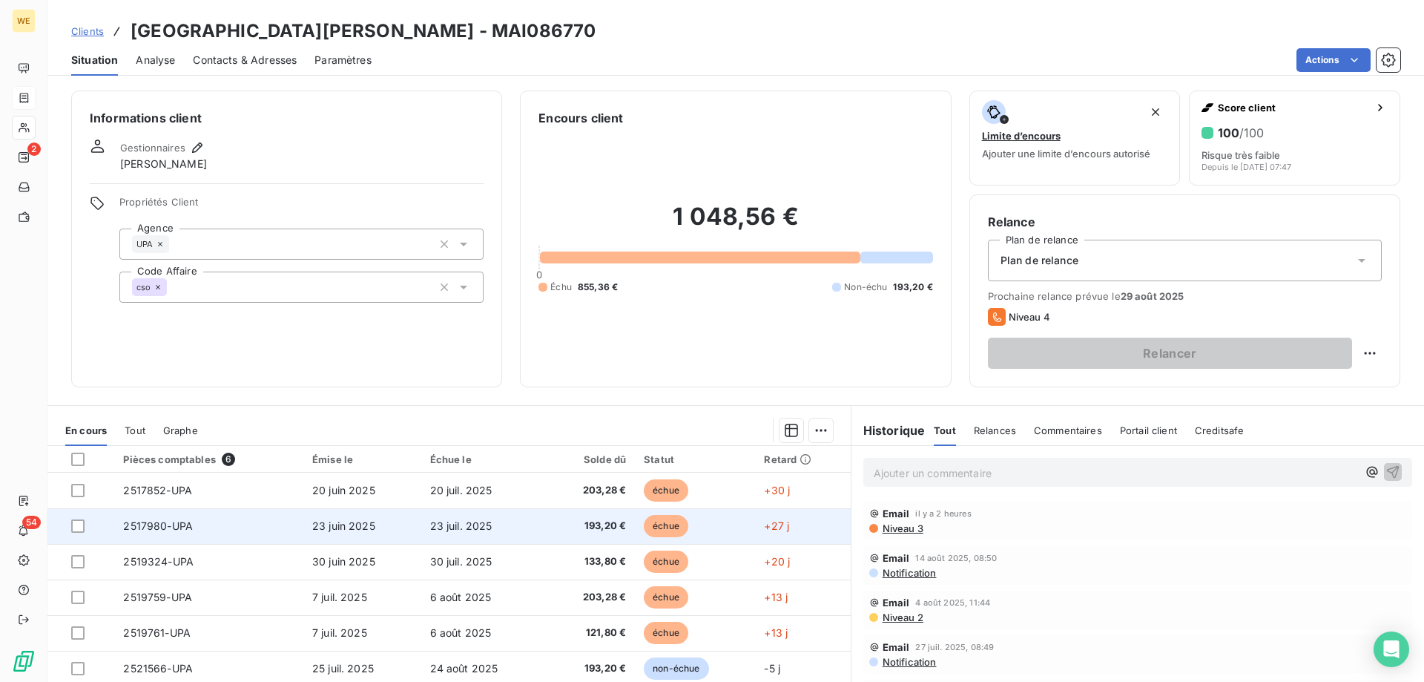
click at [157, 521] on span "2517980-UPA" at bounding box center [158, 525] width 70 height 13
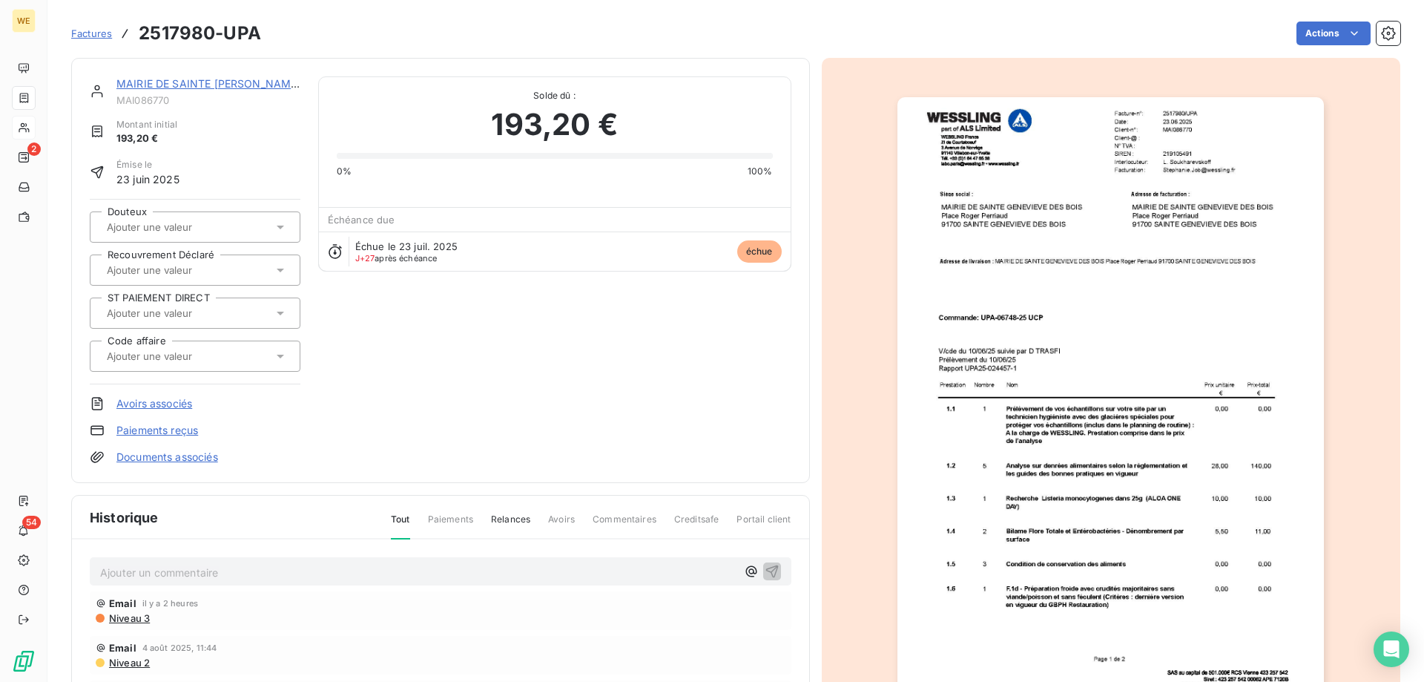
click at [214, 572] on p "Ajouter un commentaire ﻿" at bounding box center [418, 572] width 636 height 19
drag, startPoint x: 305, startPoint y: 573, endPoint x: 93, endPoint y: 569, distance: 212.2
click at [63, 565] on section "Factures 2517980-UPA Actions MAIRIE DE [GEOGRAPHIC_DATA][PERSON_NAME] DES BOIS …" at bounding box center [735, 341] width 1377 height 682
copy span "retour mail dit pas sur chorus mail upa"
click at [765, 568] on icon "button" at bounding box center [772, 570] width 15 height 15
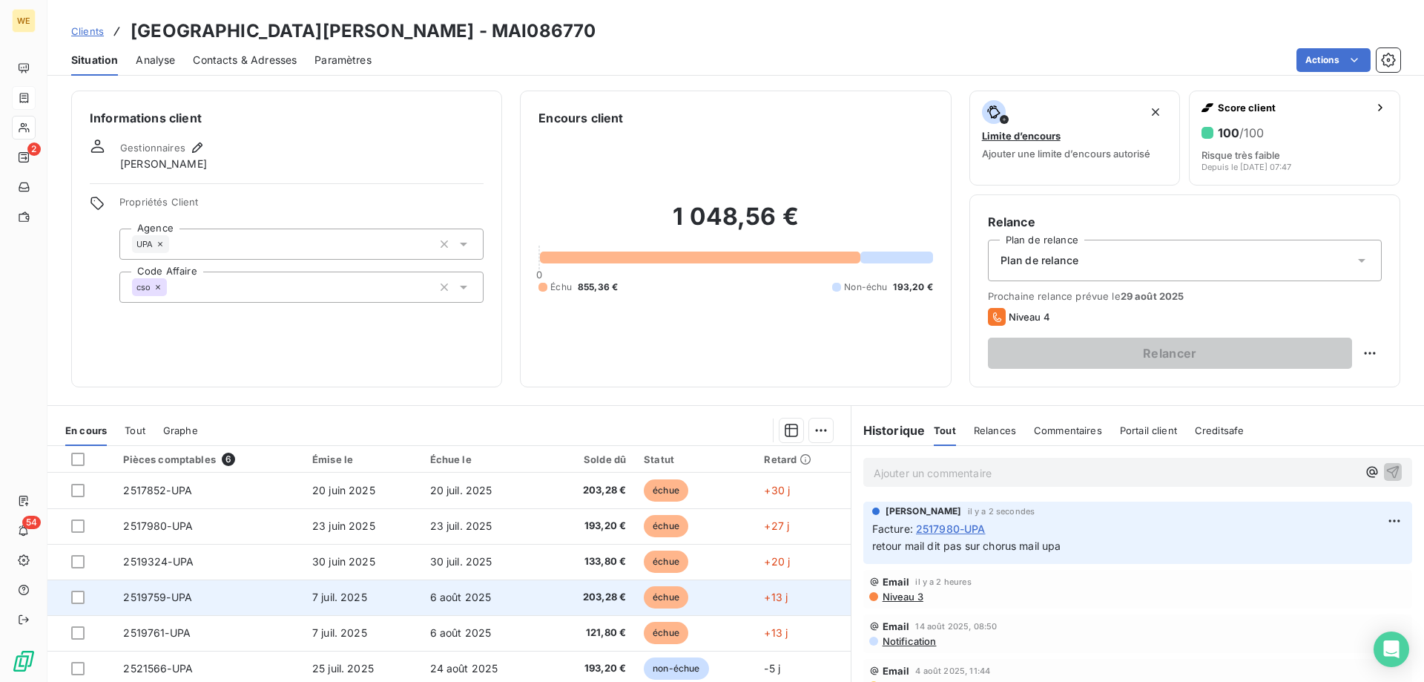
click at [274, 599] on td "2519759-UPA" at bounding box center [208, 597] width 189 height 36
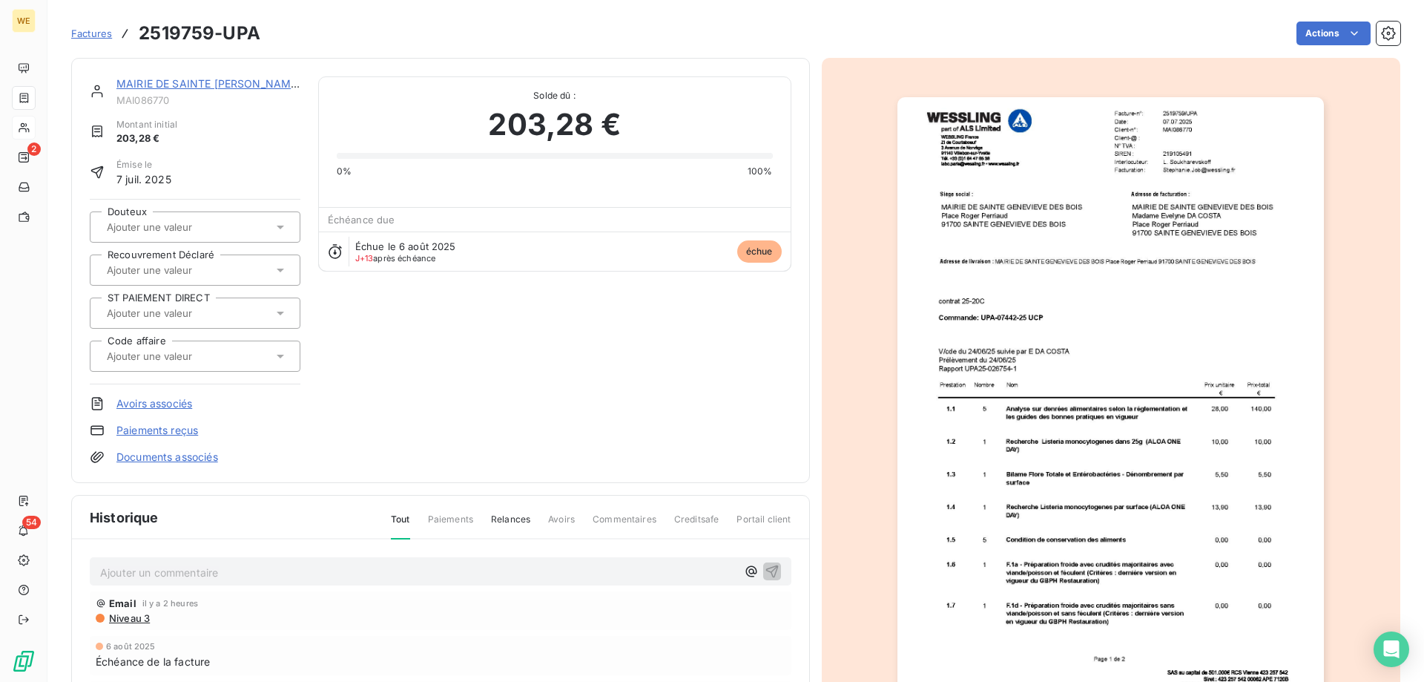
click at [579, 563] on p "Ajouter un commentaire ﻿" at bounding box center [418, 572] width 636 height 19
click at [766, 570] on icon "button" at bounding box center [772, 570] width 15 height 15
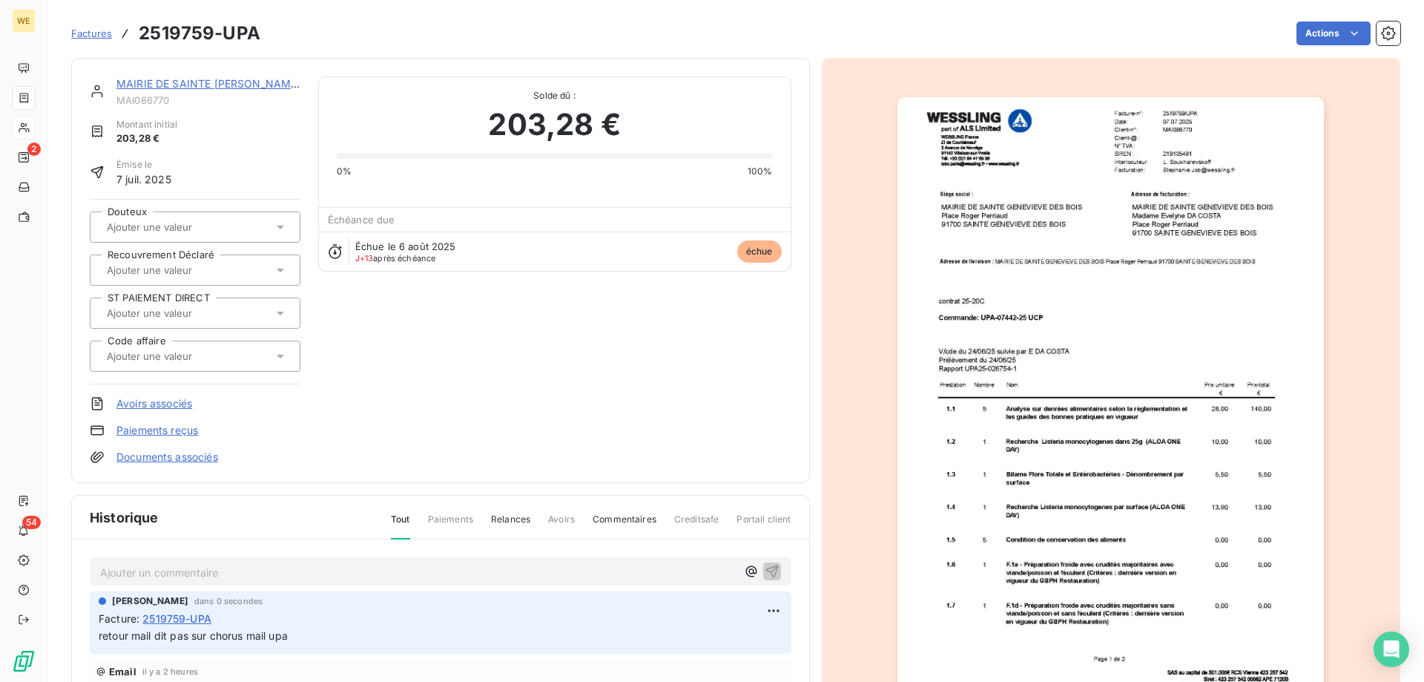
click at [459, 400] on div "[GEOGRAPHIC_DATA][PERSON_NAME] DES BOIS MAI086770 Montant initial 203,28 € Émis…" at bounding box center [441, 270] width 702 height 388
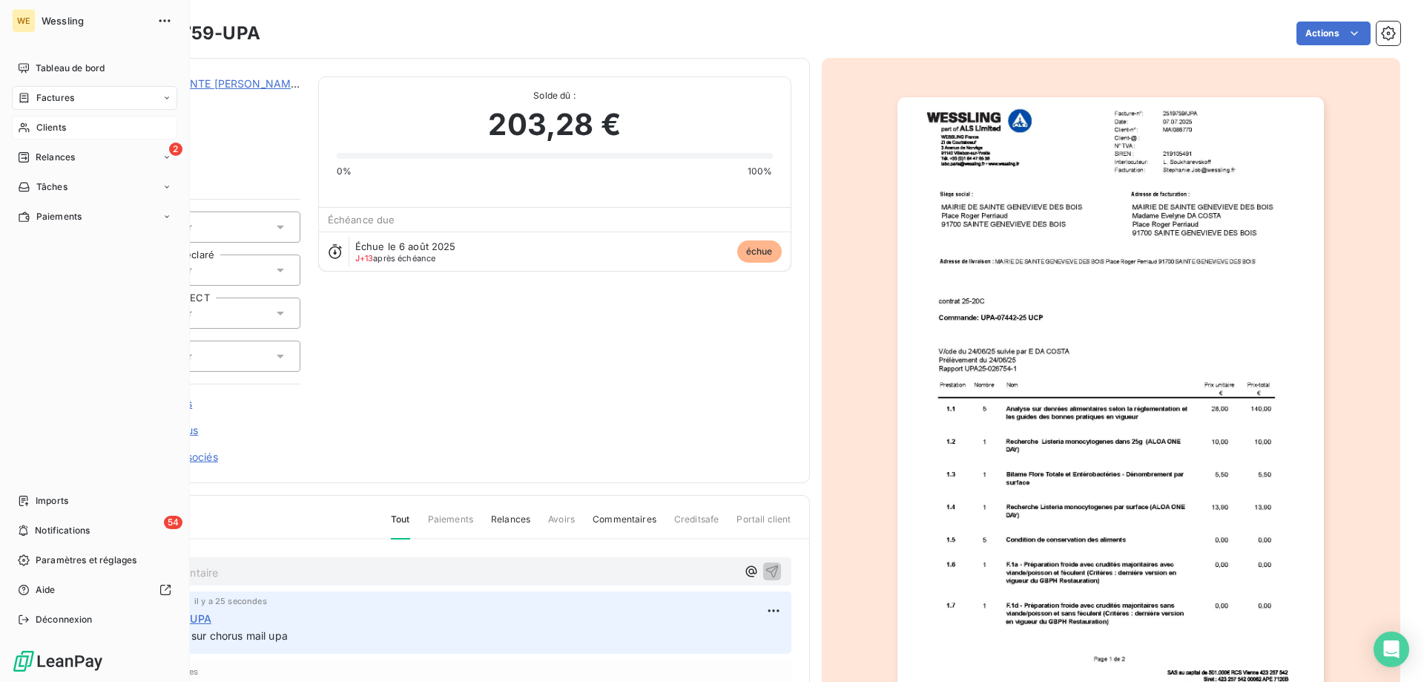
click at [47, 130] on span "Clients" at bounding box center [51, 127] width 30 height 13
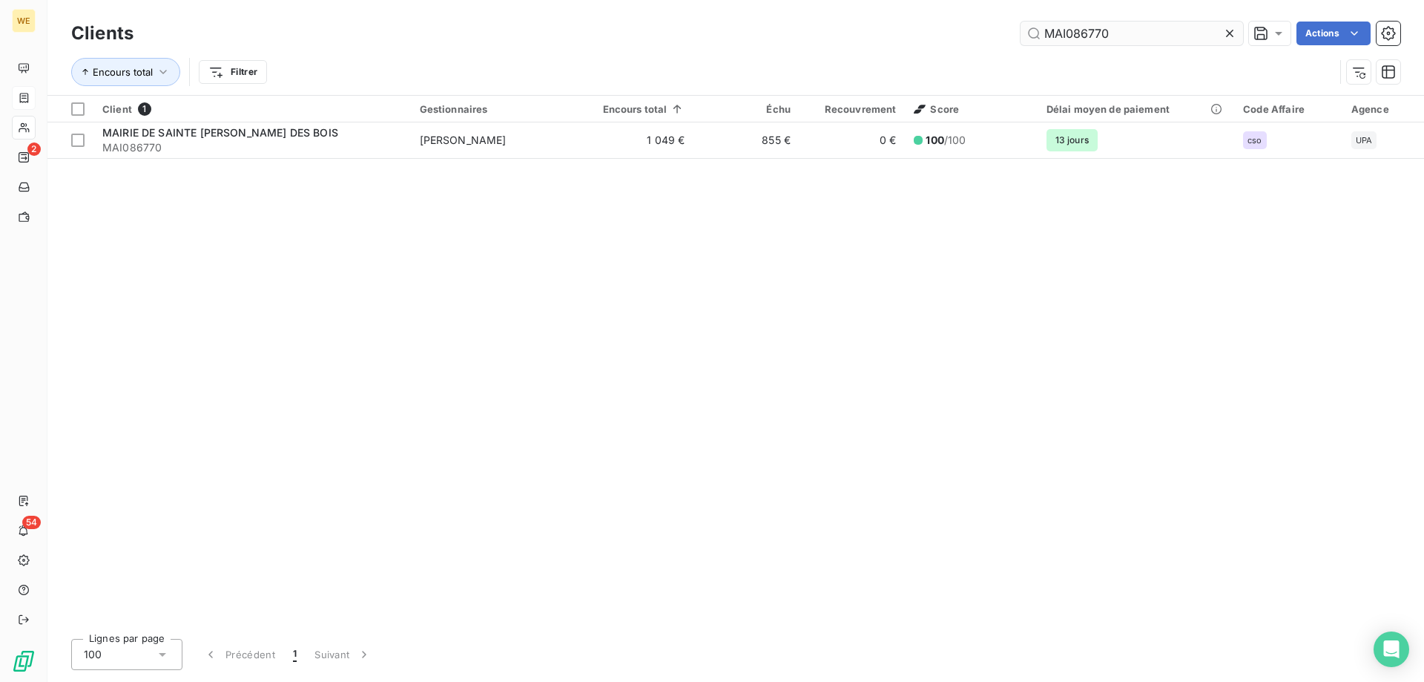
click at [1060, 36] on input "MAI086770" at bounding box center [1132, 34] width 223 height 24
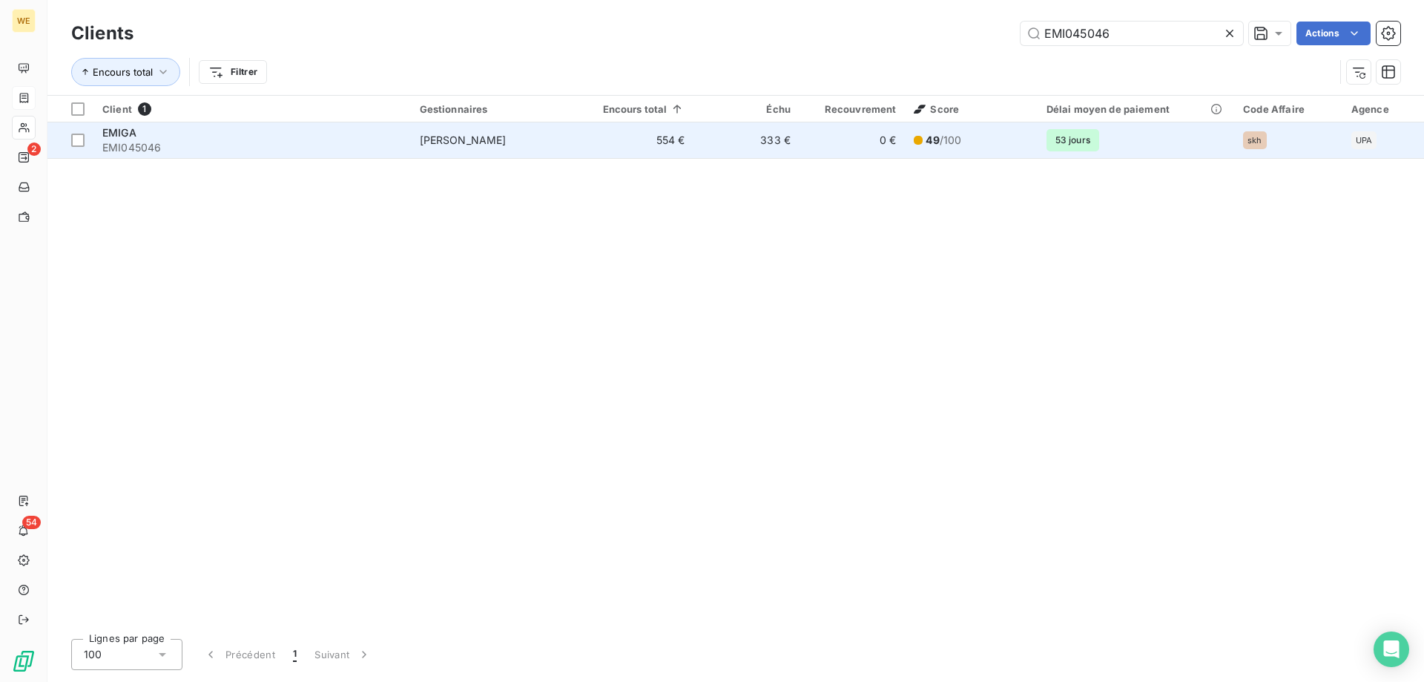
type input "EMI045046"
click at [220, 149] on span "EMI045046" at bounding box center [252, 147] width 300 height 15
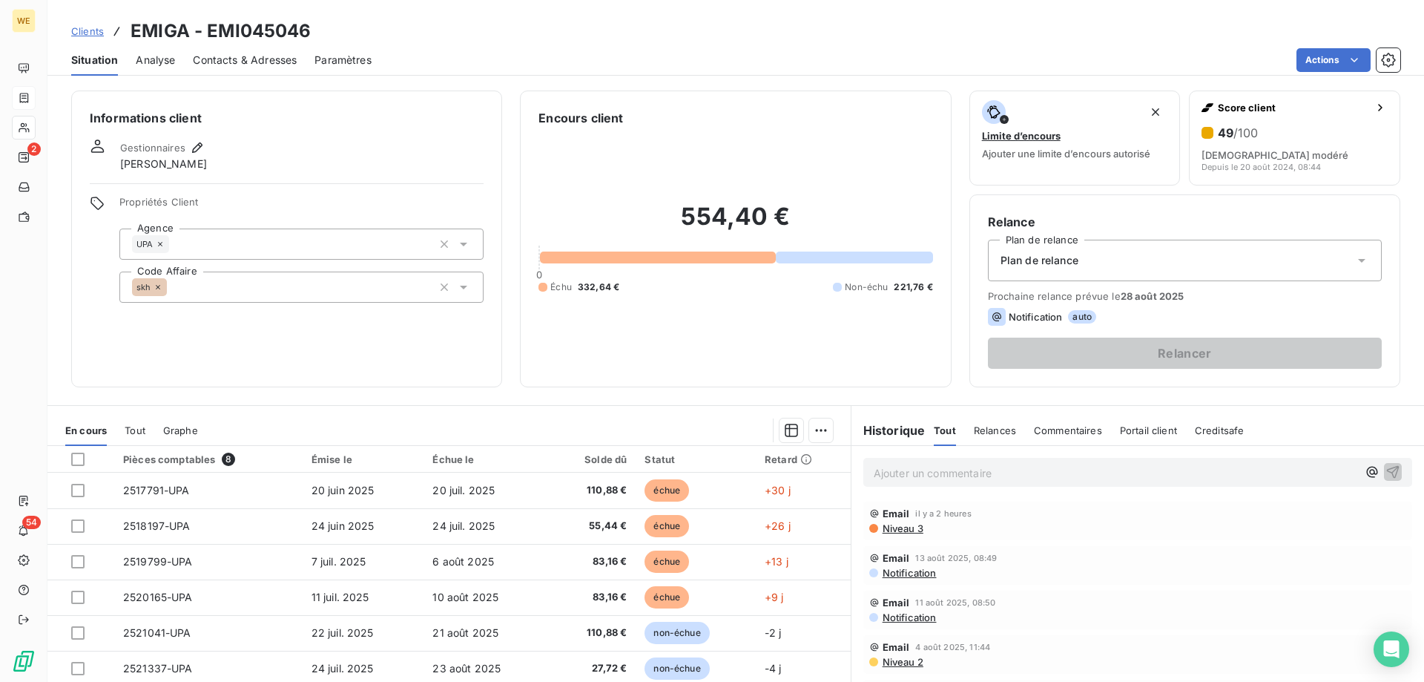
click at [910, 470] on p "Ajouter un commentaire ﻿" at bounding box center [1116, 473] width 484 height 19
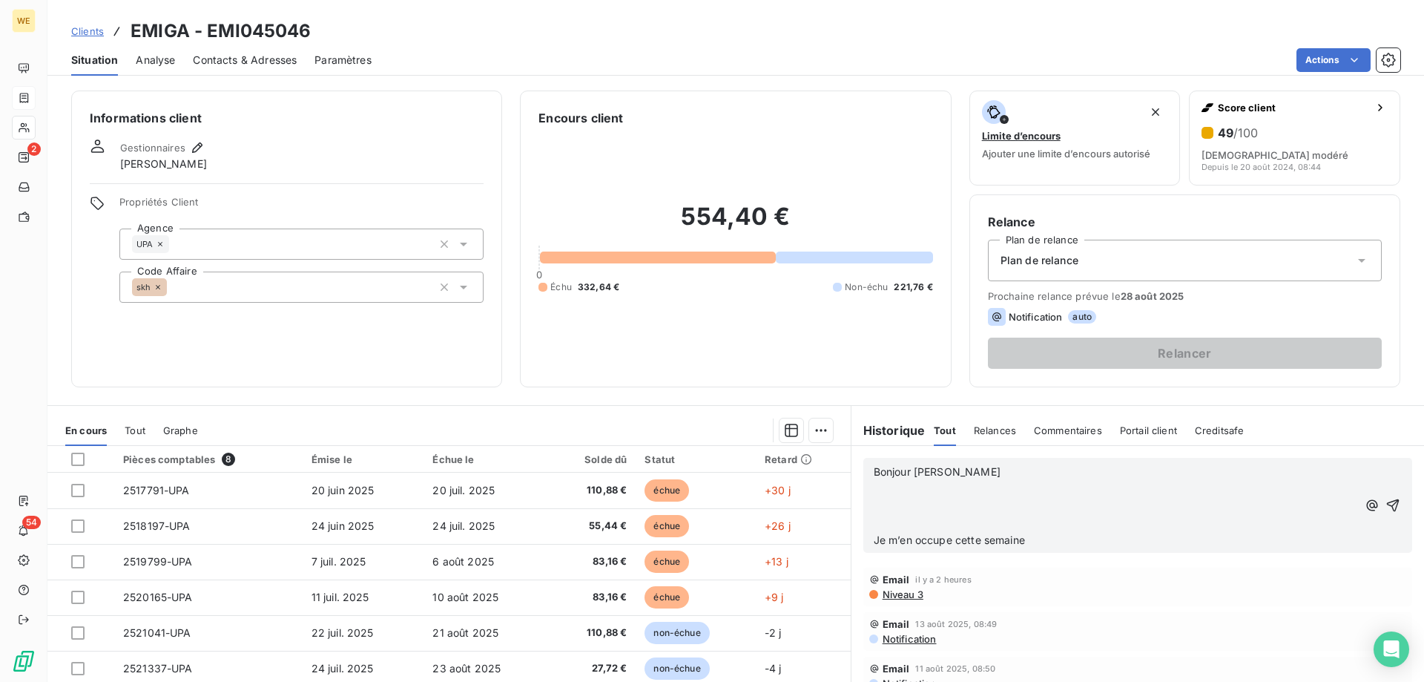
click at [866, 541] on div "Bonjour [PERSON_NAME] ﻿ ﻿ Je m’en occupe cette semaine" at bounding box center [1137, 505] width 549 height 95
click at [874, 542] on span "Je m’en occupe cette semaine" at bounding box center [949, 539] width 151 height 13
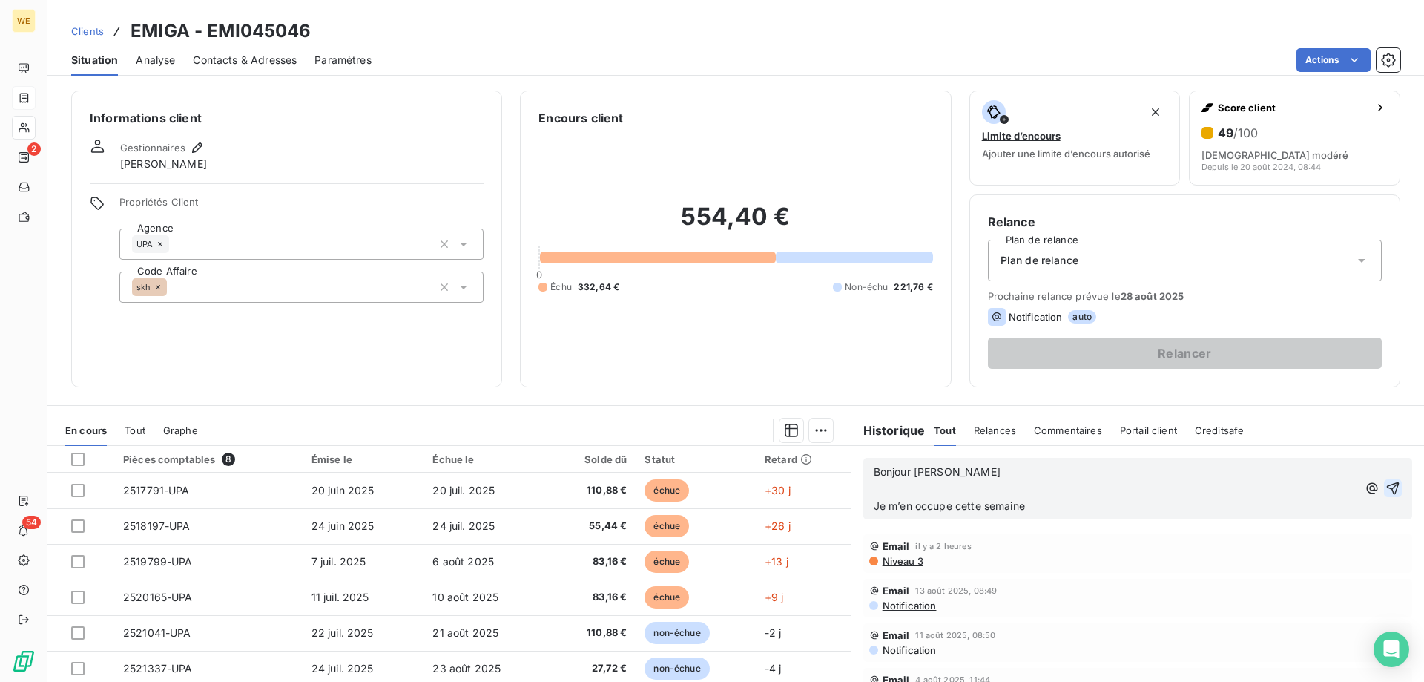
click at [1387, 484] on icon "button" at bounding box center [1393, 488] width 13 height 13
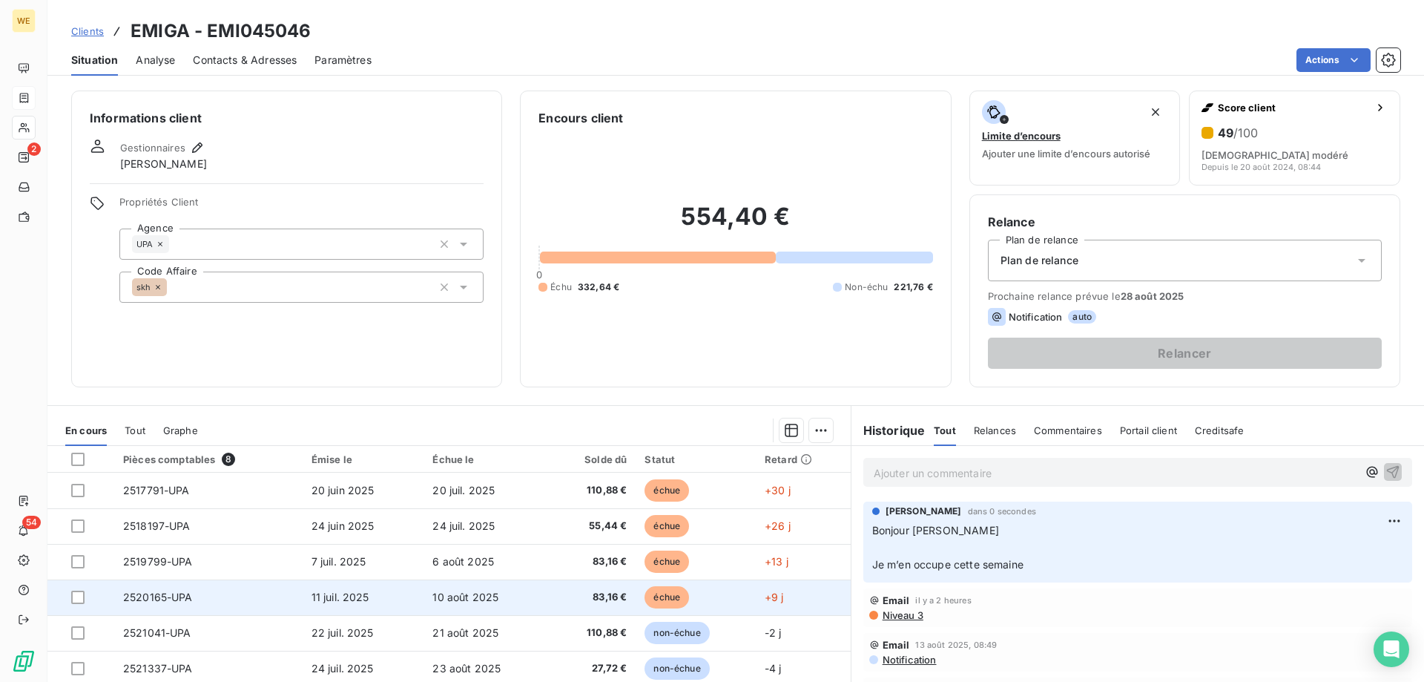
drag, startPoint x: 83, startPoint y: 597, endPoint x: 82, endPoint y: 590, distance: 7.5
click at [82, 597] on div at bounding box center [77, 596] width 13 height 13
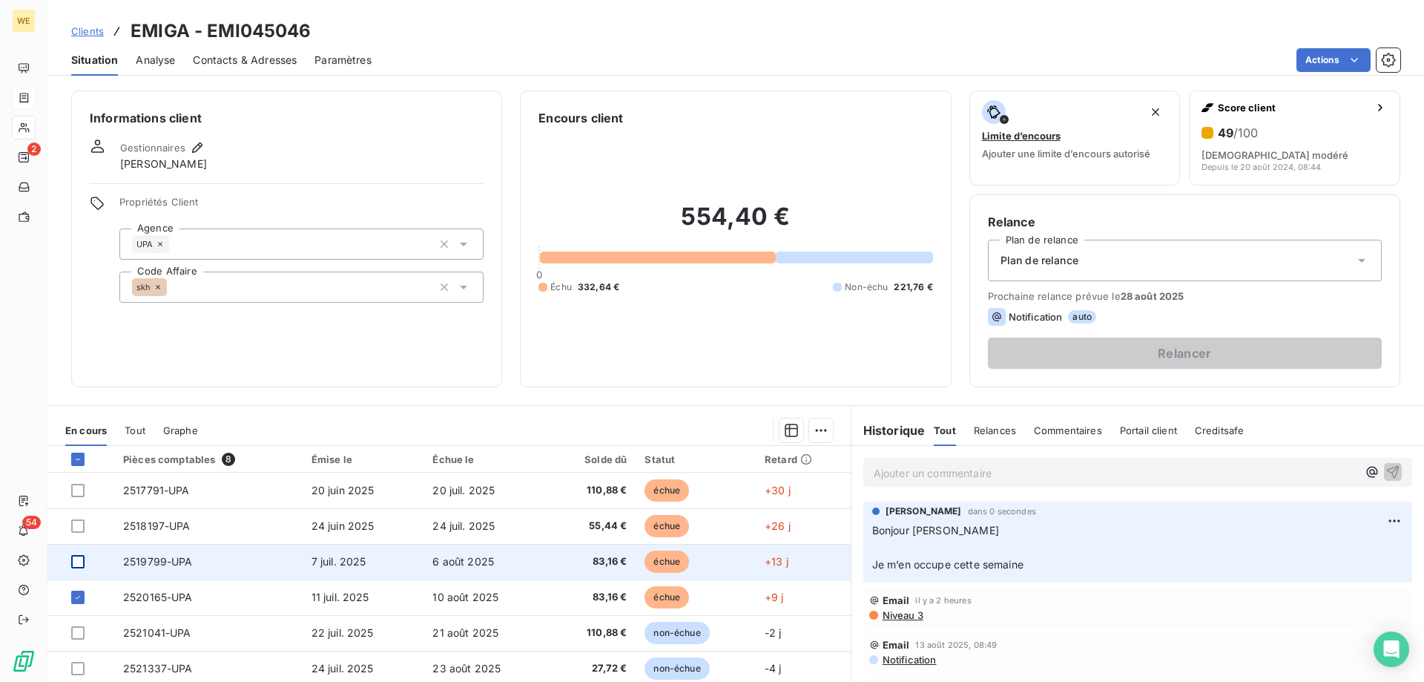
click at [81, 567] on div at bounding box center [77, 561] width 13 height 13
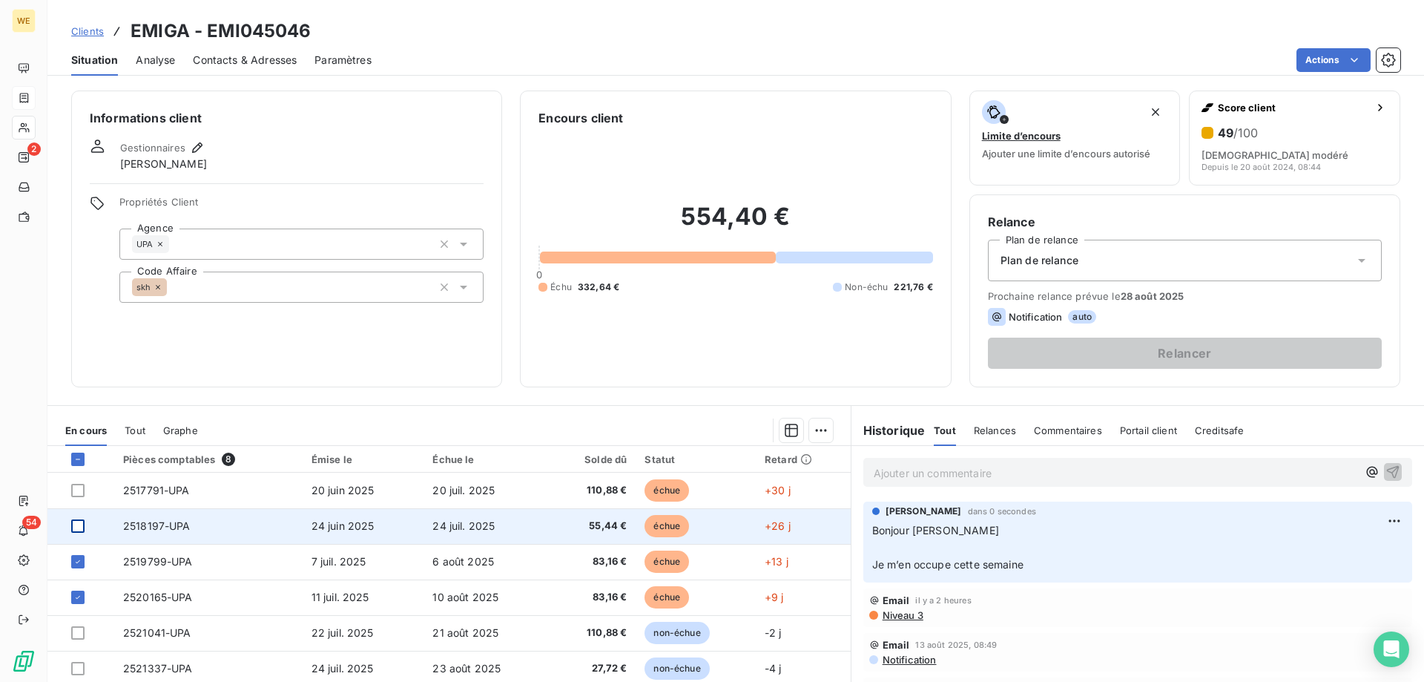
click at [78, 524] on div at bounding box center [77, 525] width 13 height 13
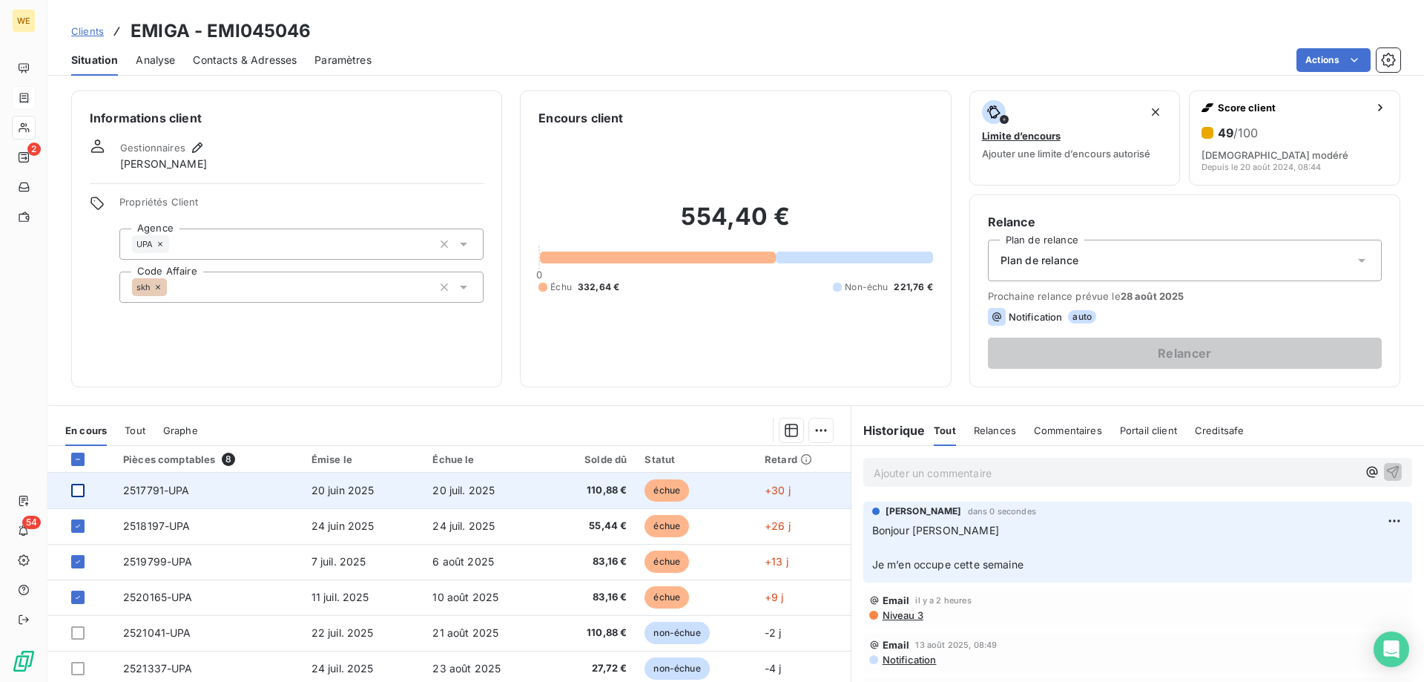
click at [79, 495] on div at bounding box center [77, 490] width 13 height 13
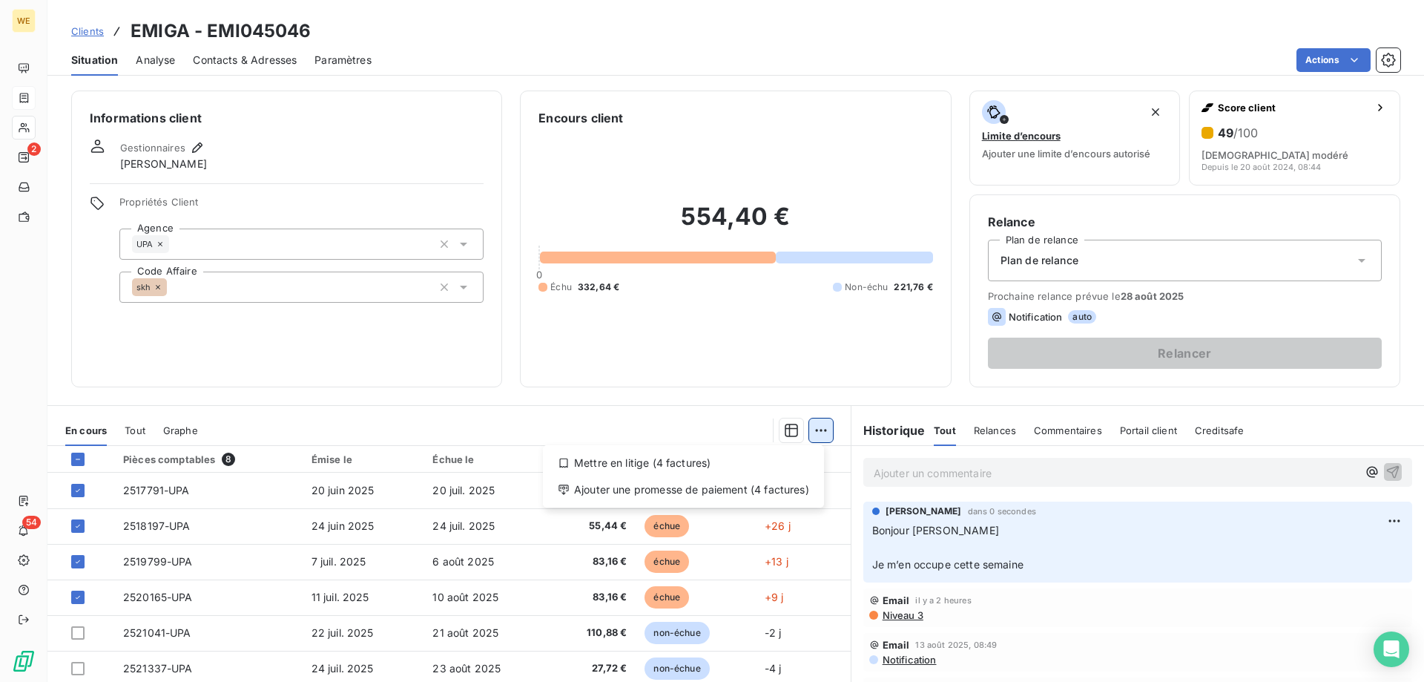
click at [812, 432] on html "WE 2 54 Clients EMIGA - EMI045046 Situation Analyse Contacts & Adresses Paramèt…" at bounding box center [712, 341] width 1424 height 682
click at [789, 496] on div "Ajouter une promesse de paiement (4 factures)" at bounding box center [683, 490] width 269 height 24
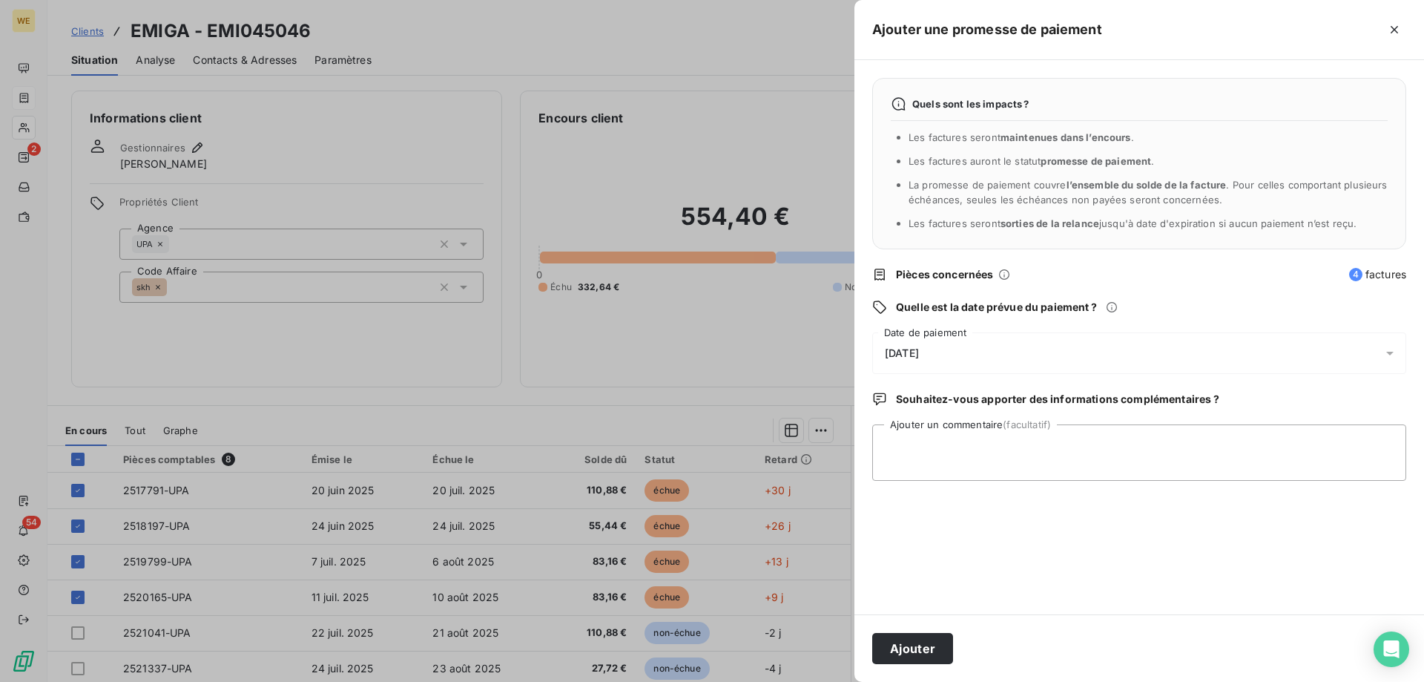
click at [947, 351] on div "[DATE]" at bounding box center [1139, 353] width 534 height 42
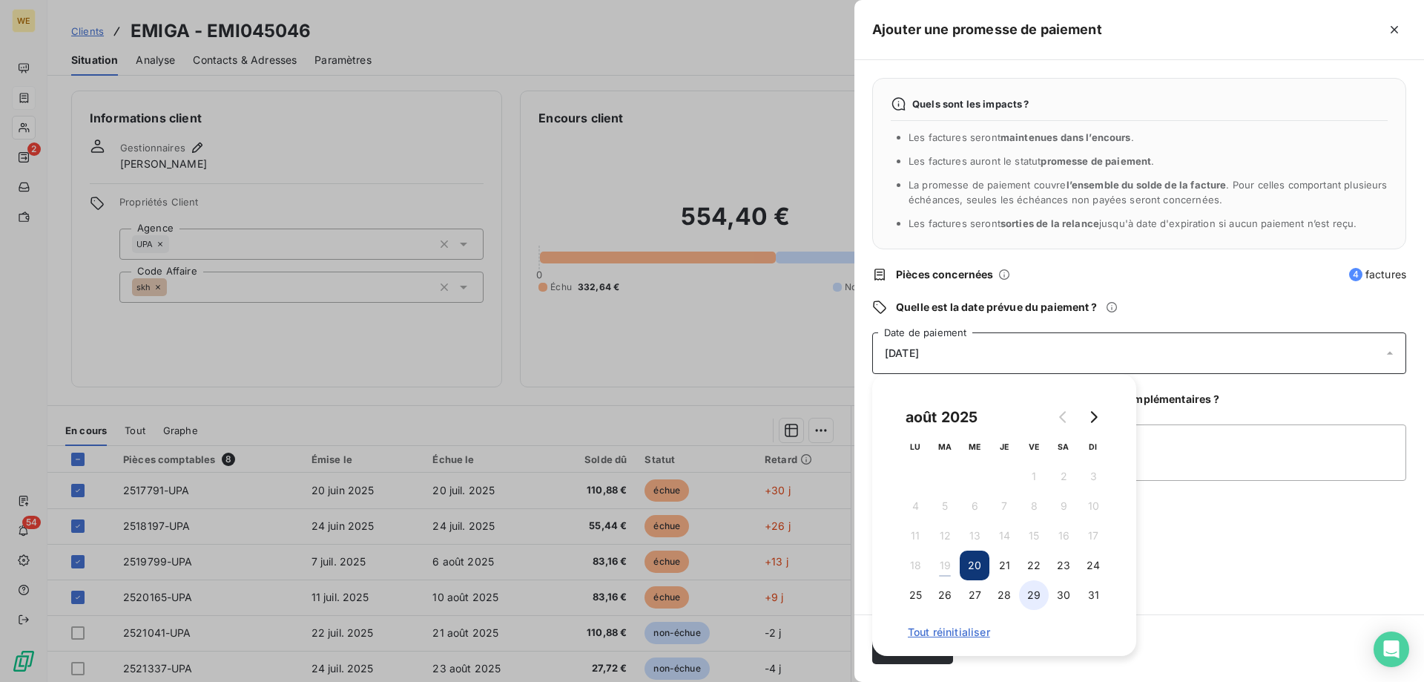
click at [1036, 598] on button "29" at bounding box center [1034, 595] width 30 height 30
click at [1192, 450] on textarea "Ajouter un commentaire (facultatif)" at bounding box center [1139, 452] width 534 height 56
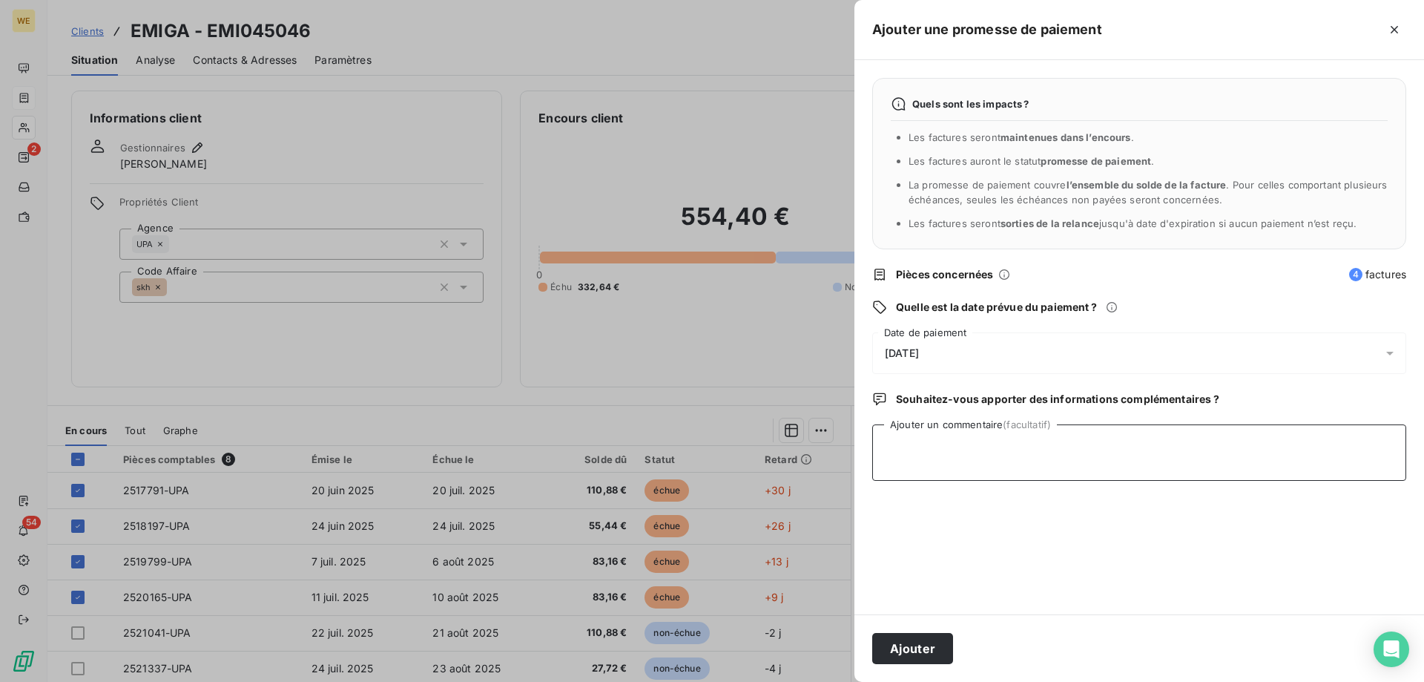
paste textarea "Bonjour [PERSON_NAME] Je m’en occupe cette semaine"
click at [885, 481] on textarea "Bonjour [PERSON_NAME] Je m’en occupe cette semaine" at bounding box center [1139, 452] width 534 height 56
type textarea "Bonjour [PERSON_NAME] , Je m’en occupe cette semaine"
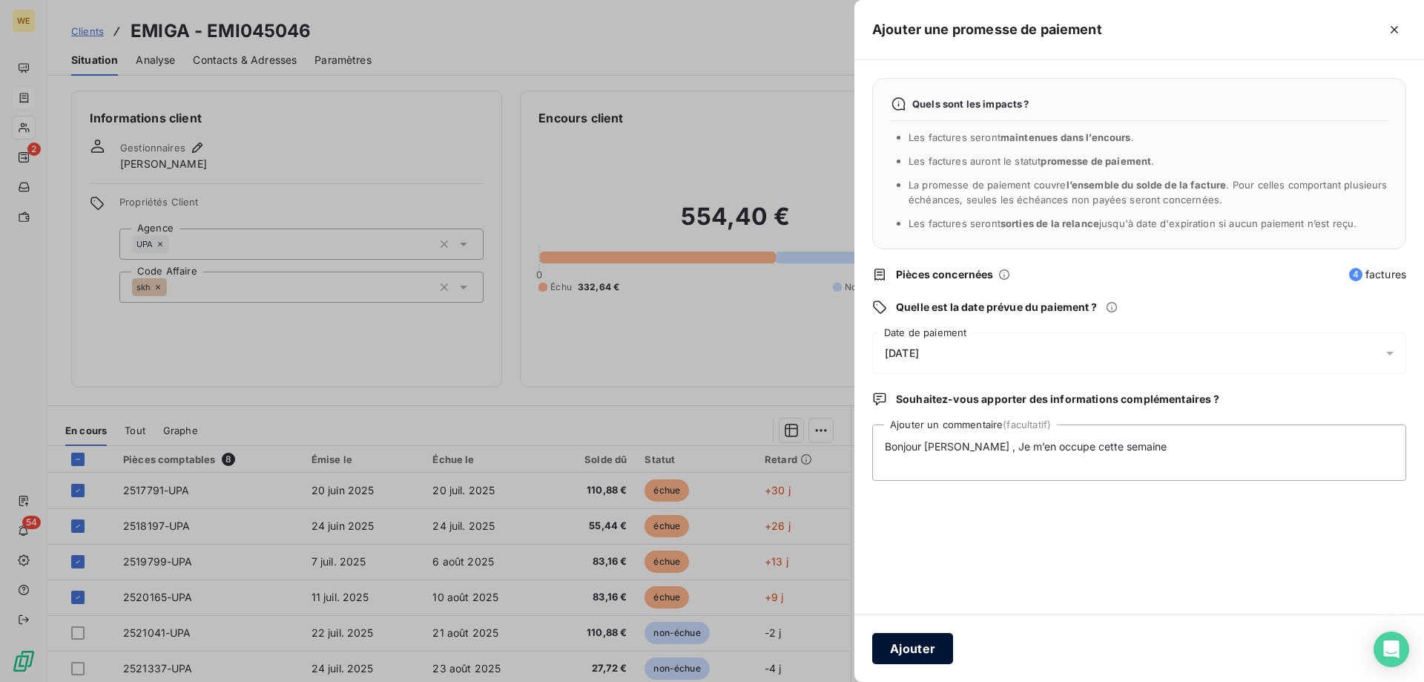
click at [904, 646] on button "Ajouter" at bounding box center [912, 648] width 81 height 31
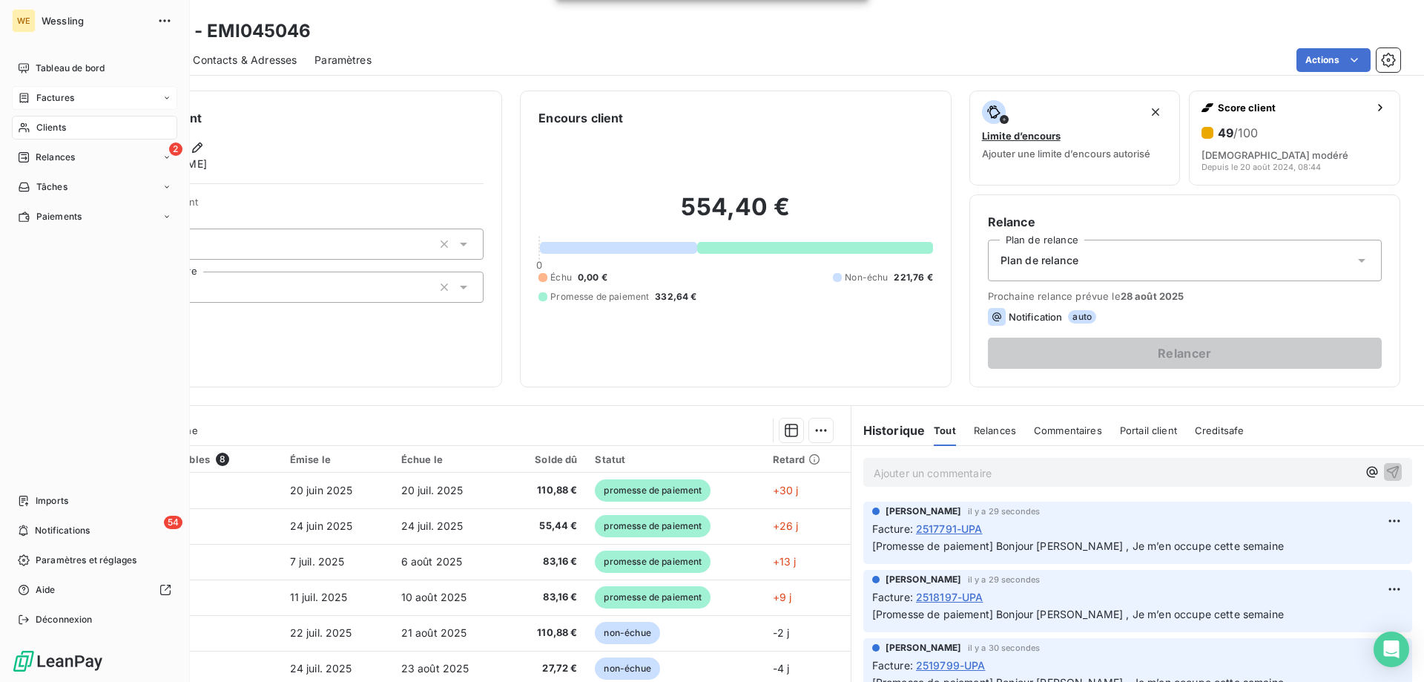
click at [49, 129] on span "Clients" at bounding box center [51, 127] width 30 height 13
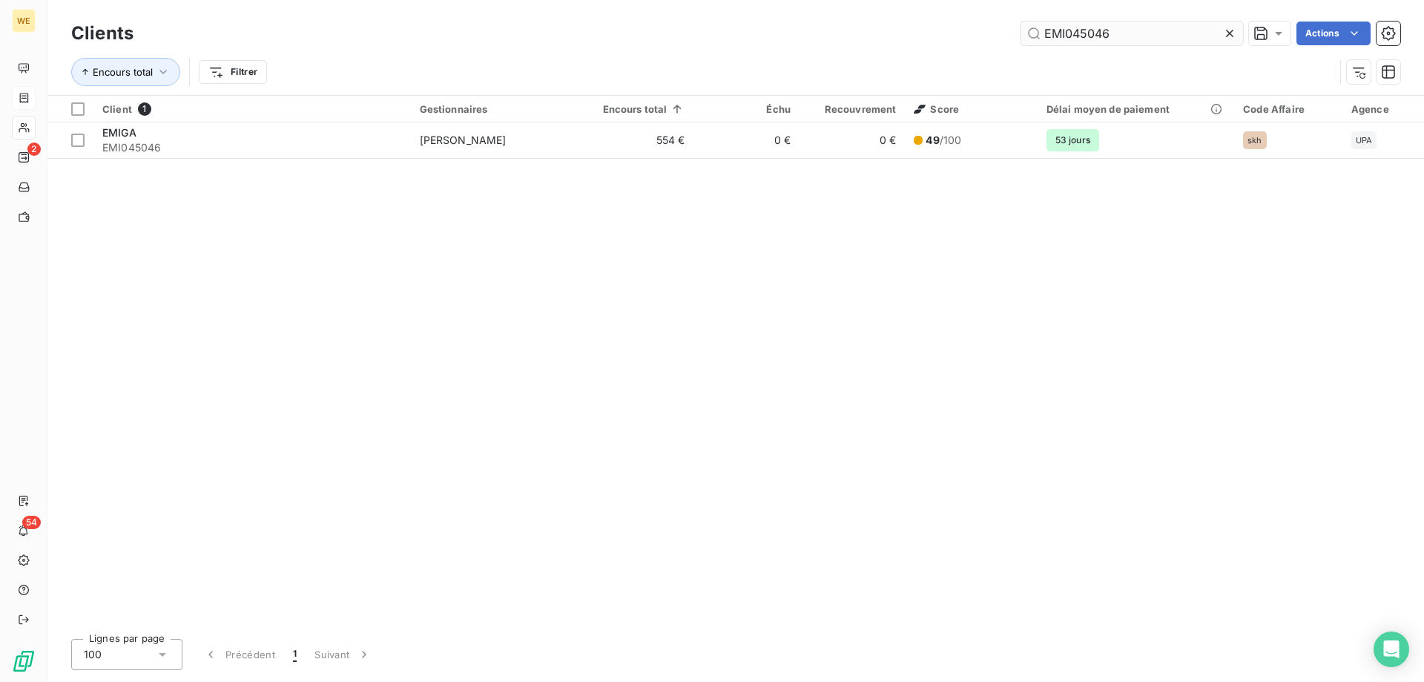
click at [1069, 30] on input "EMI045046" at bounding box center [1132, 34] width 223 height 24
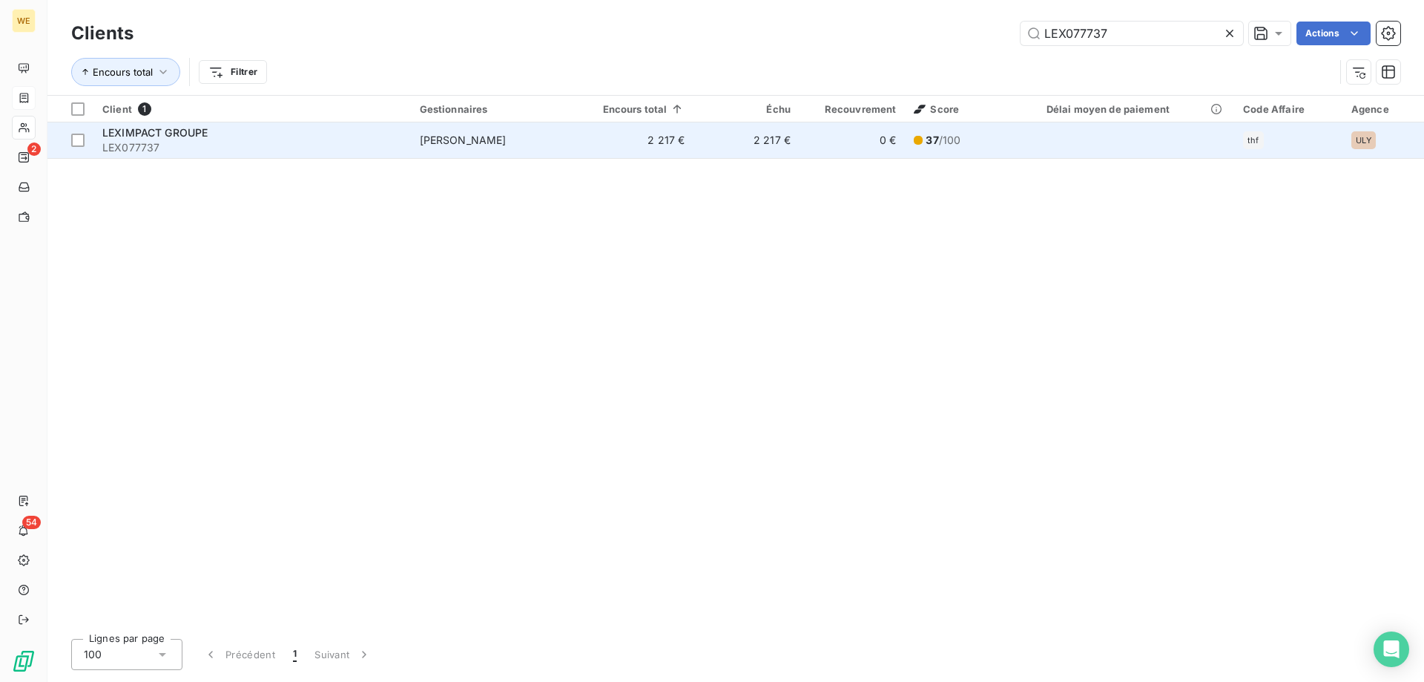
type input "LEX077737"
click at [217, 139] on div "LEXIMPACT GROUPE" at bounding box center [252, 132] width 300 height 15
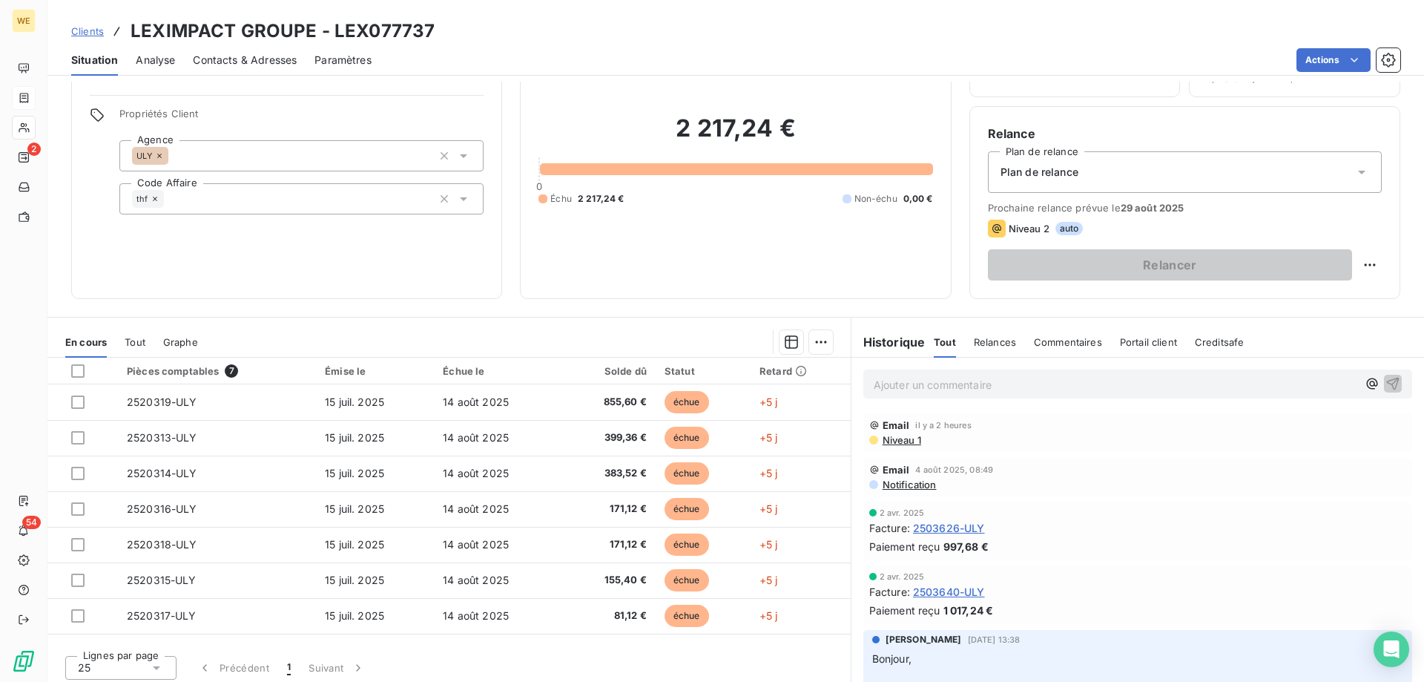
scroll to position [94, 0]
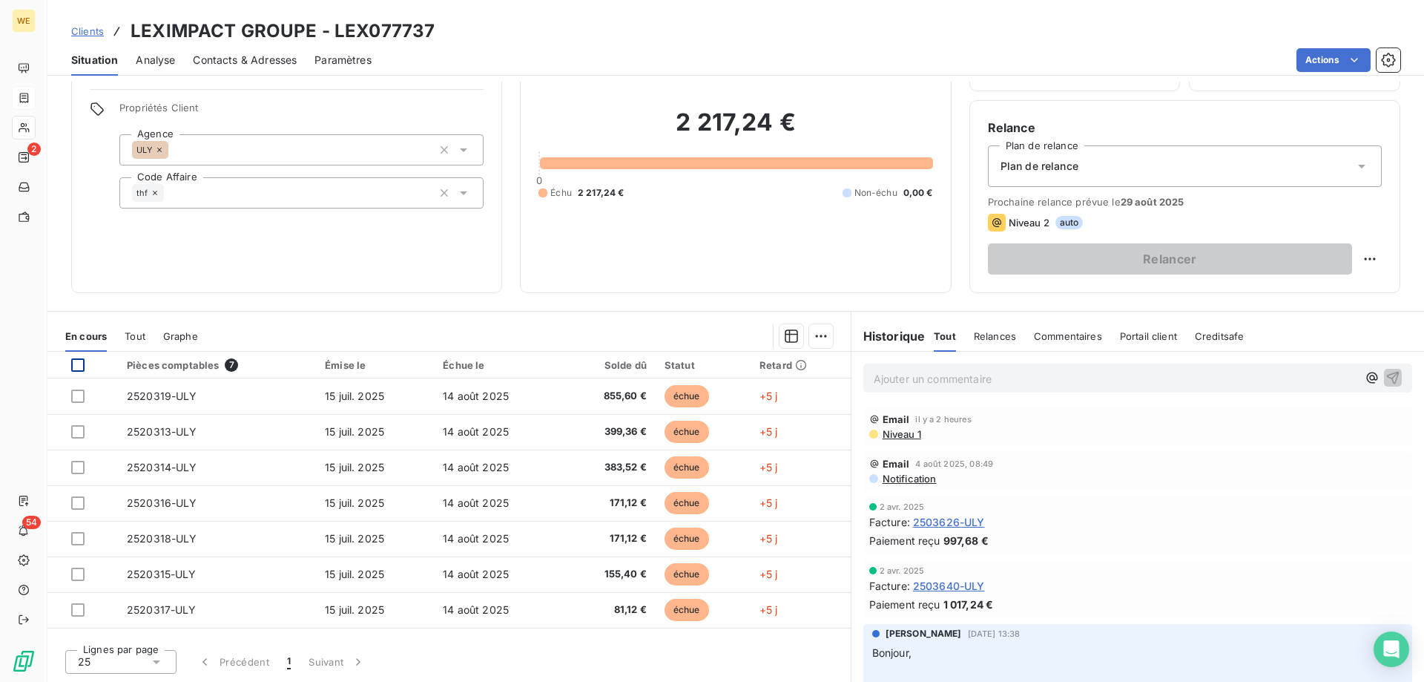
click at [73, 365] on div at bounding box center [77, 364] width 13 height 13
click at [816, 339] on html "WE 2 54 Clients LEXIMPACT GROUPE - LEX077737 Situation Analyse Contacts & Adres…" at bounding box center [712, 341] width 1424 height 682
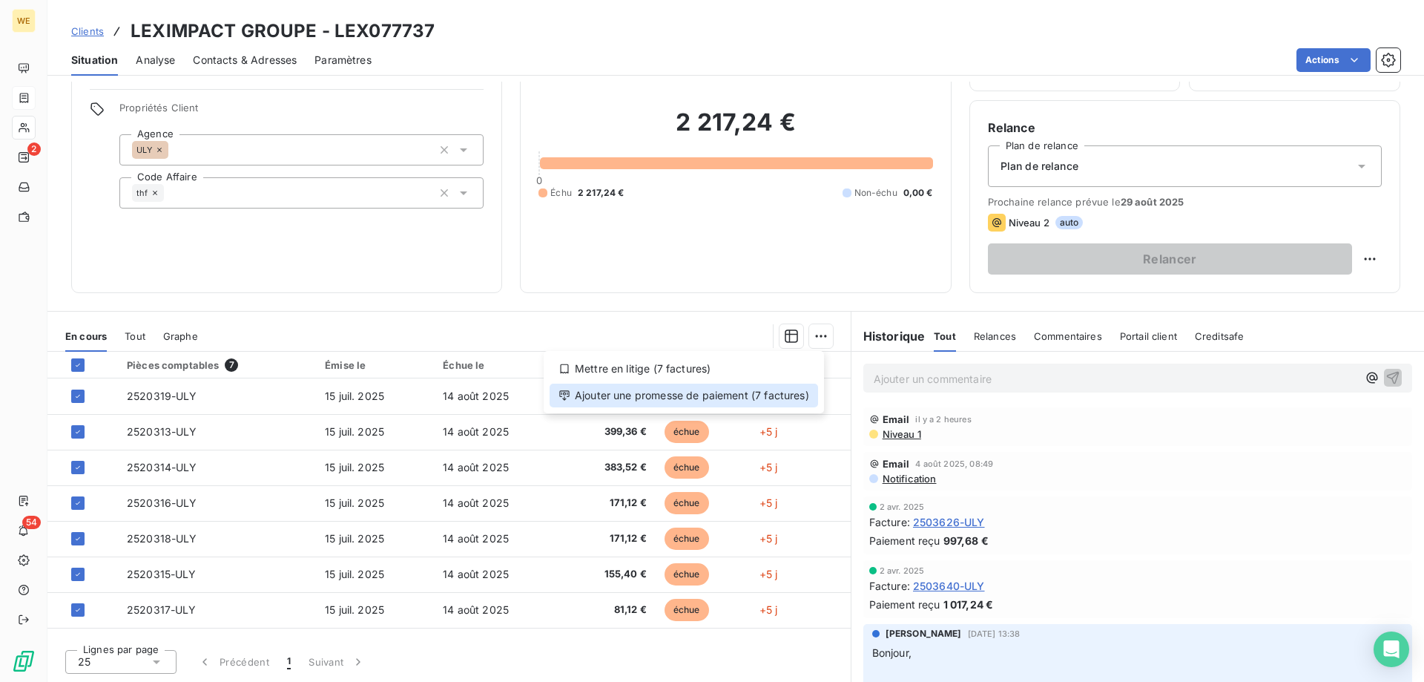
click at [758, 404] on div "Ajouter une promesse de paiement (7 factures)" at bounding box center [684, 396] width 269 height 24
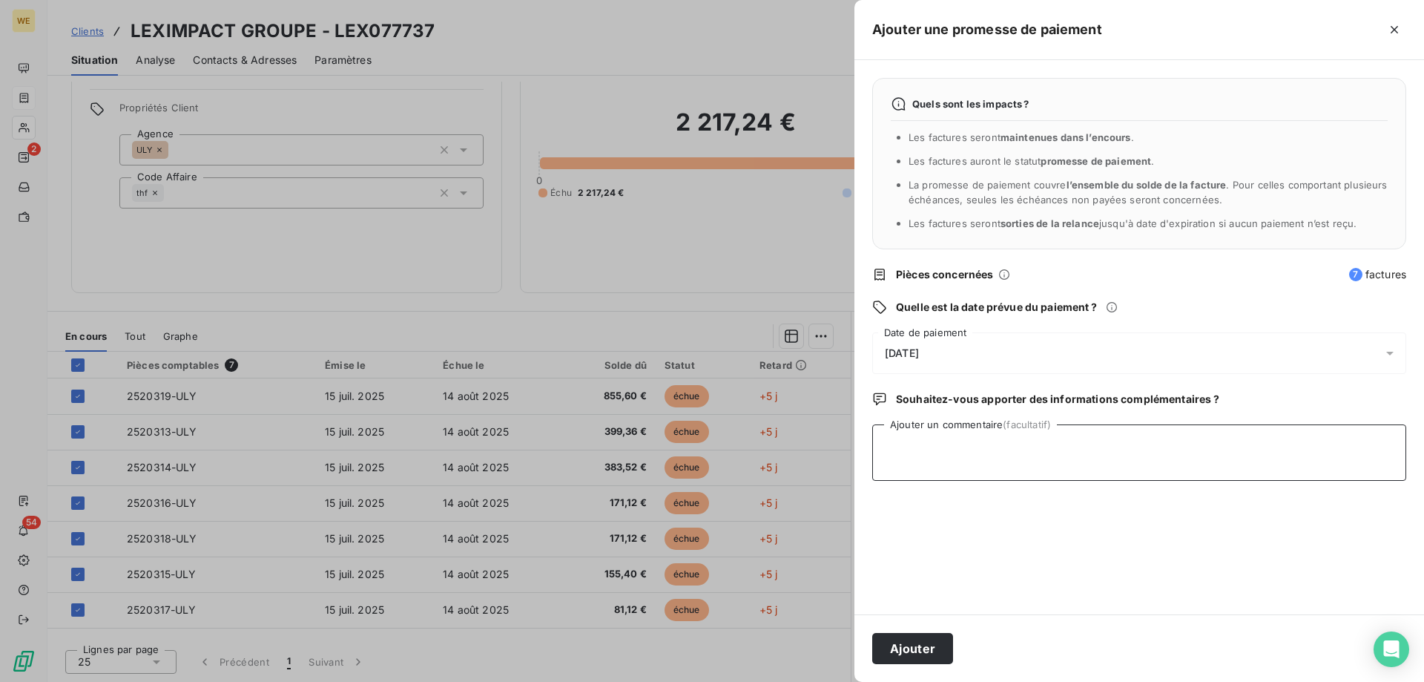
click at [980, 477] on textarea "Ajouter un commentaire (facultatif)" at bounding box center [1139, 452] width 534 height 56
click at [1002, 461] on textarea "Ajouter un commentaire (facultatif)" at bounding box center [1139, 452] width 534 height 56
click at [973, 450] on textarea "Ajouter un commentaire (facultatif)" at bounding box center [1139, 452] width 534 height 56
paste textarea "Bonjour, Je passe le virement dès [DATE],"
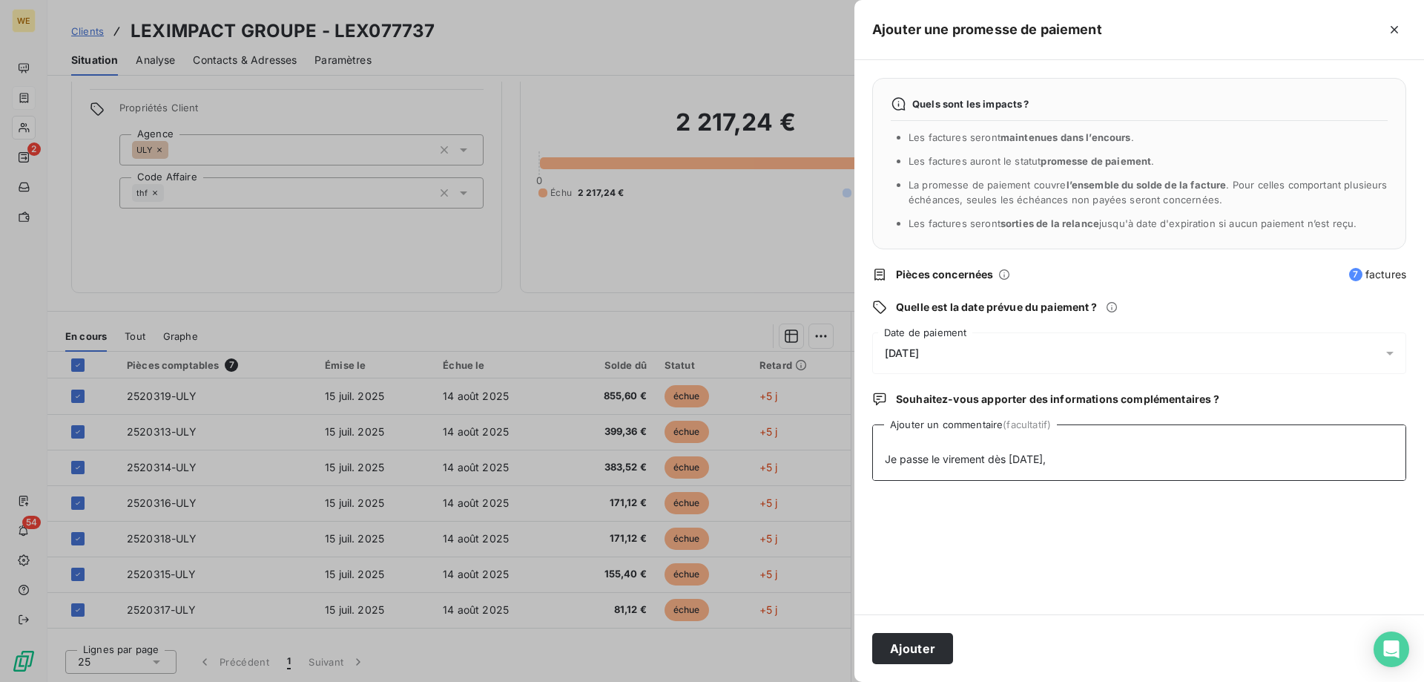
drag, startPoint x: 888, startPoint y: 498, endPoint x: 928, endPoint y: 501, distance: 40.2
click at [887, 481] on textarea "Bonjour, Je passe le virement dès [DATE]," at bounding box center [1139, 452] width 534 height 56
type textarea "Bonjour, Je passe le virement dès [DATE],"
click at [967, 340] on div "[DATE]" at bounding box center [1139, 353] width 534 height 42
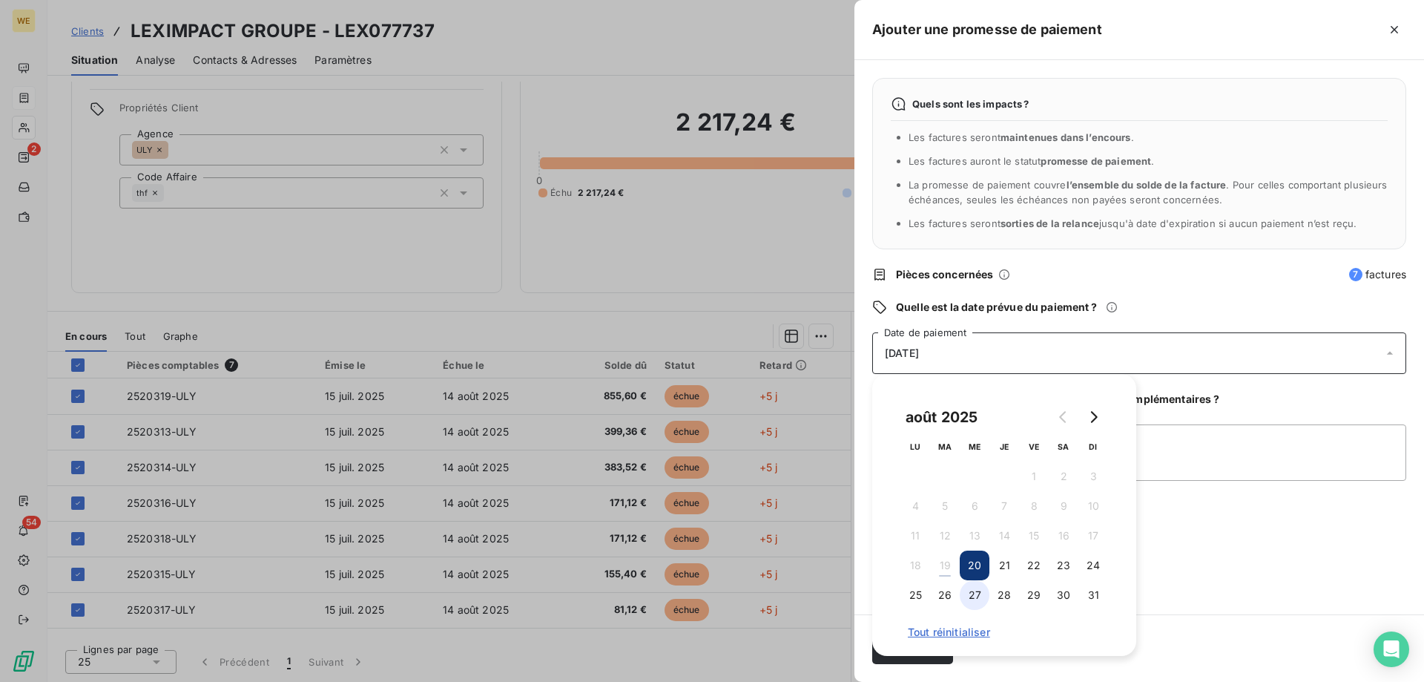
click at [979, 596] on button "27" at bounding box center [975, 595] width 30 height 30
click at [1182, 452] on textarea "Bonjour, Je passe le virement dès [DATE]," at bounding box center [1139, 452] width 534 height 56
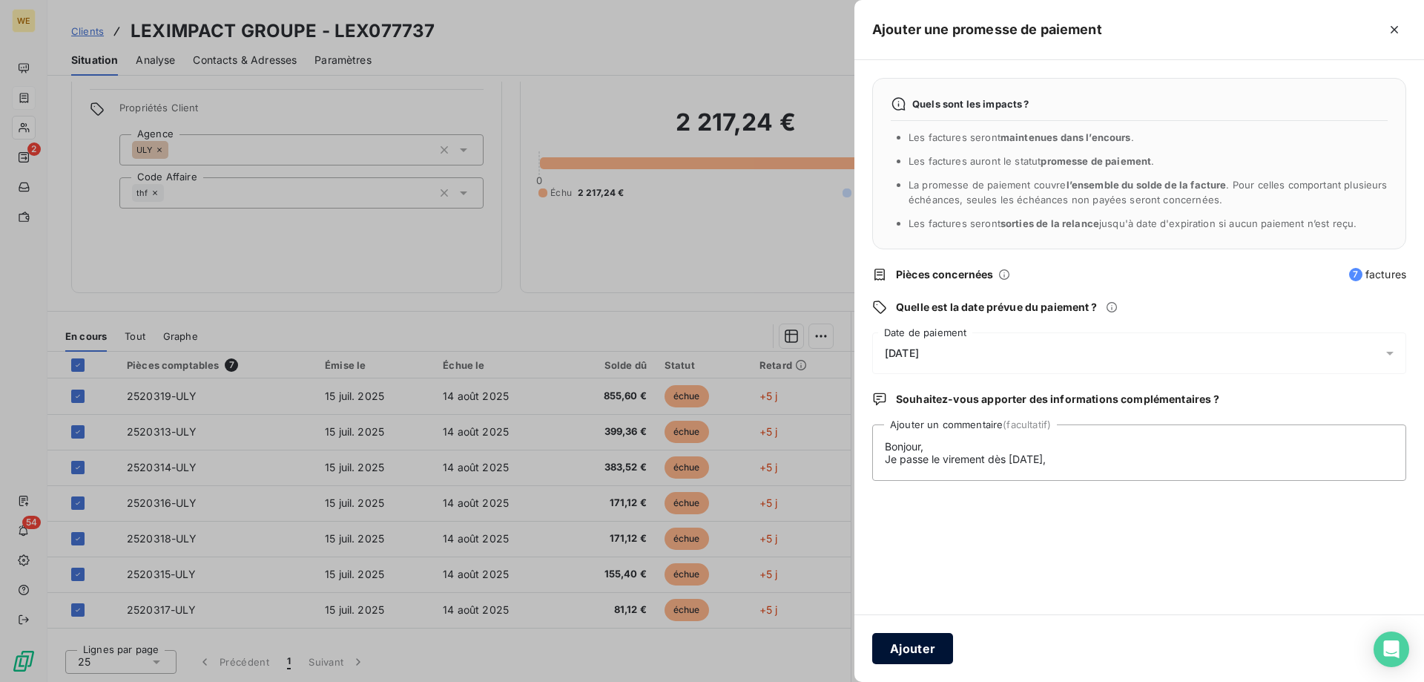
click at [904, 643] on button "Ajouter" at bounding box center [912, 648] width 81 height 31
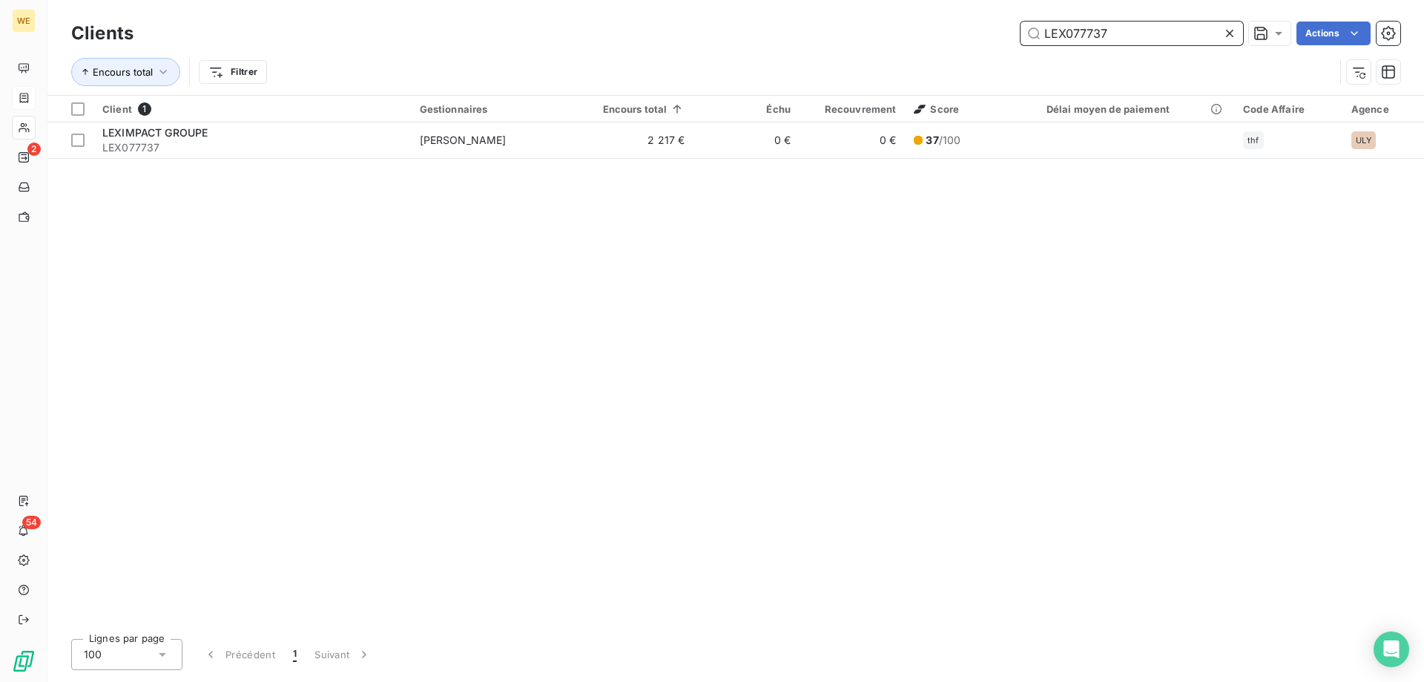
click at [1092, 37] on input "LEX077737" at bounding box center [1132, 34] width 223 height 24
paste input "EMI045046"
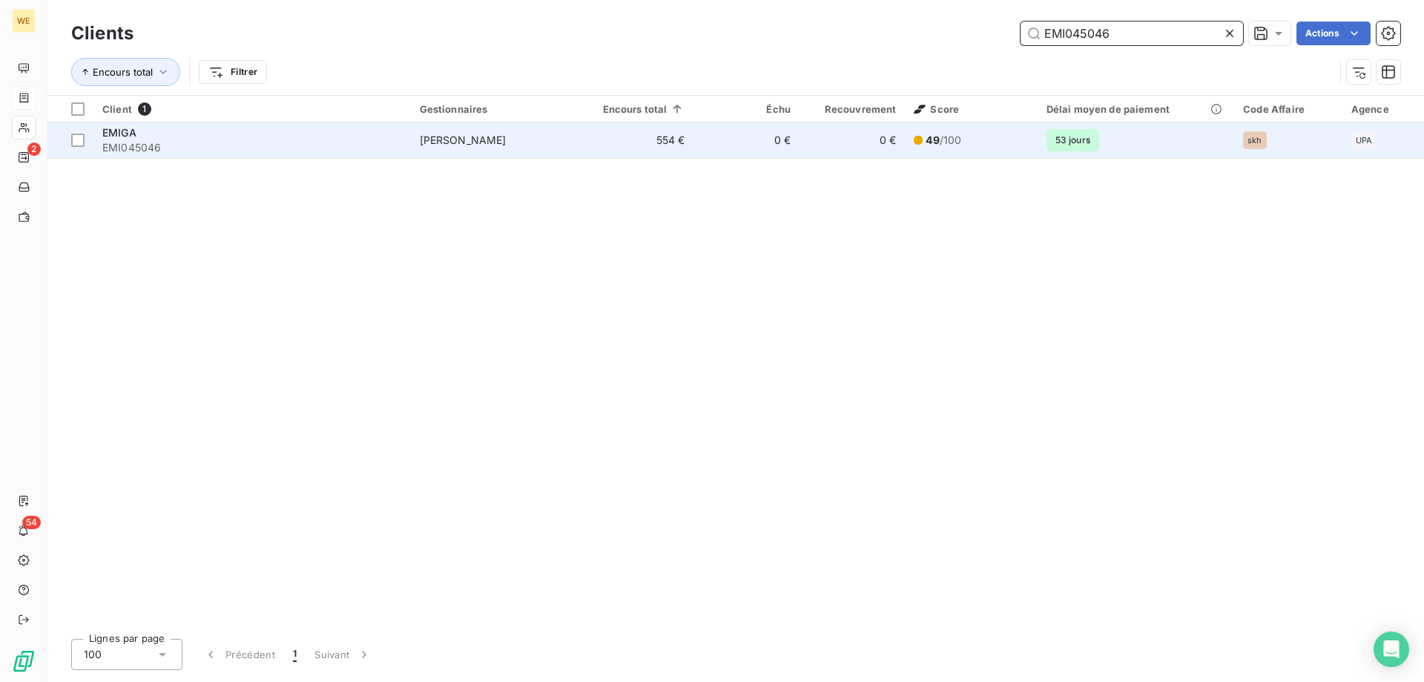
type input "EMI045046"
click at [464, 142] on span "[PERSON_NAME]" at bounding box center [463, 140] width 87 height 13
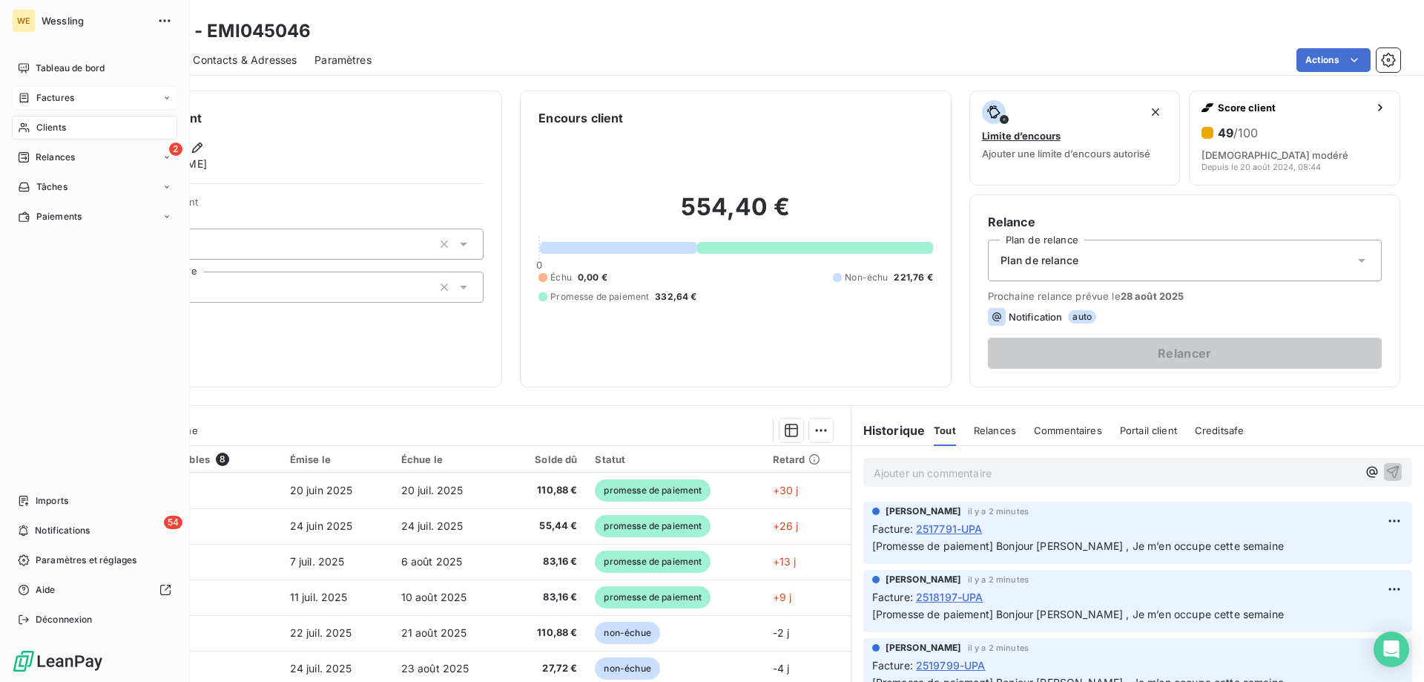
click at [34, 128] on div "Clients" at bounding box center [94, 128] width 165 height 24
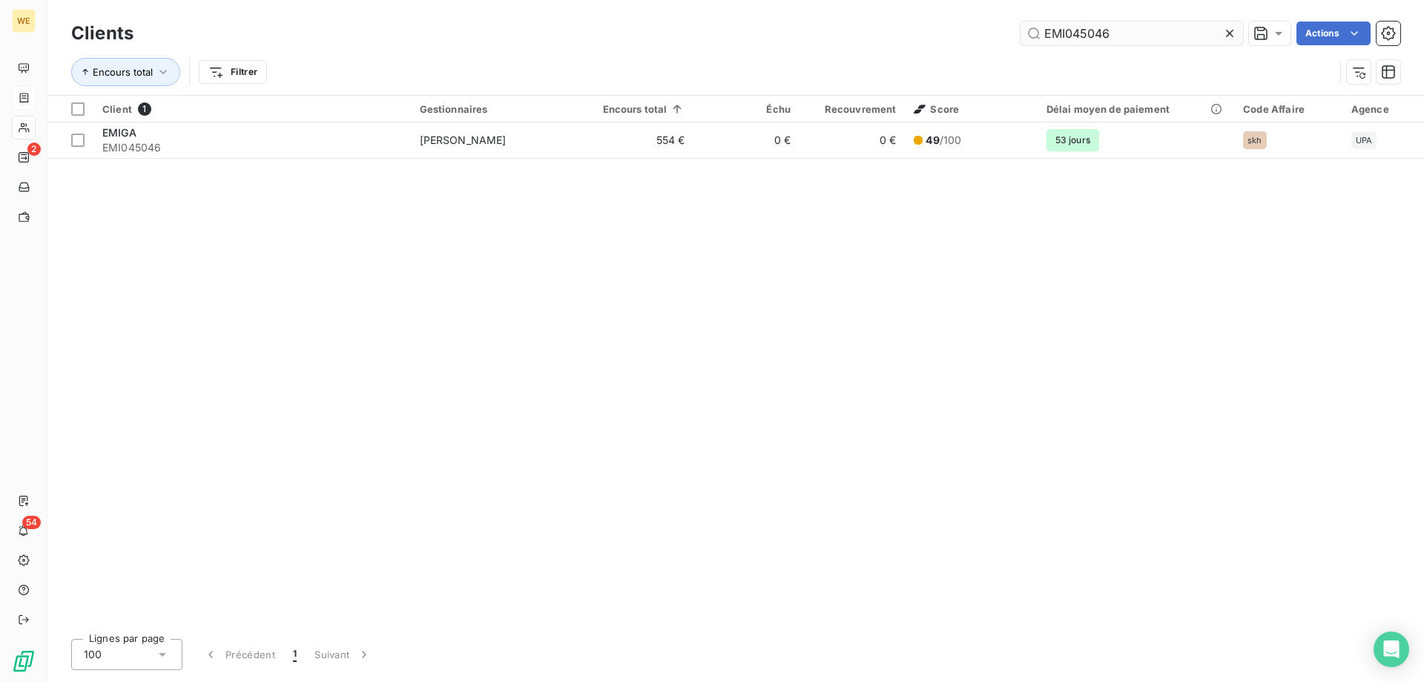
click at [1059, 33] on input "EMI045046" at bounding box center [1132, 34] width 223 height 24
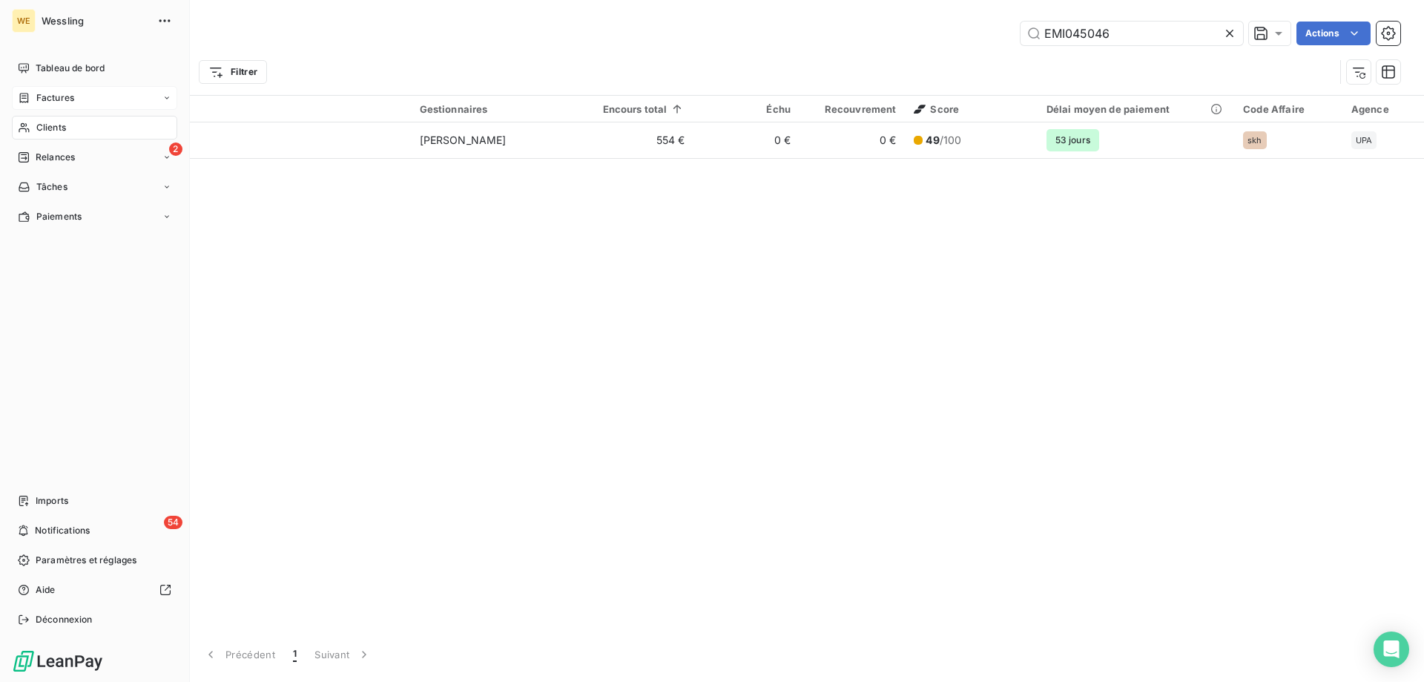
click at [47, 101] on span "Factures" at bounding box center [55, 97] width 38 height 13
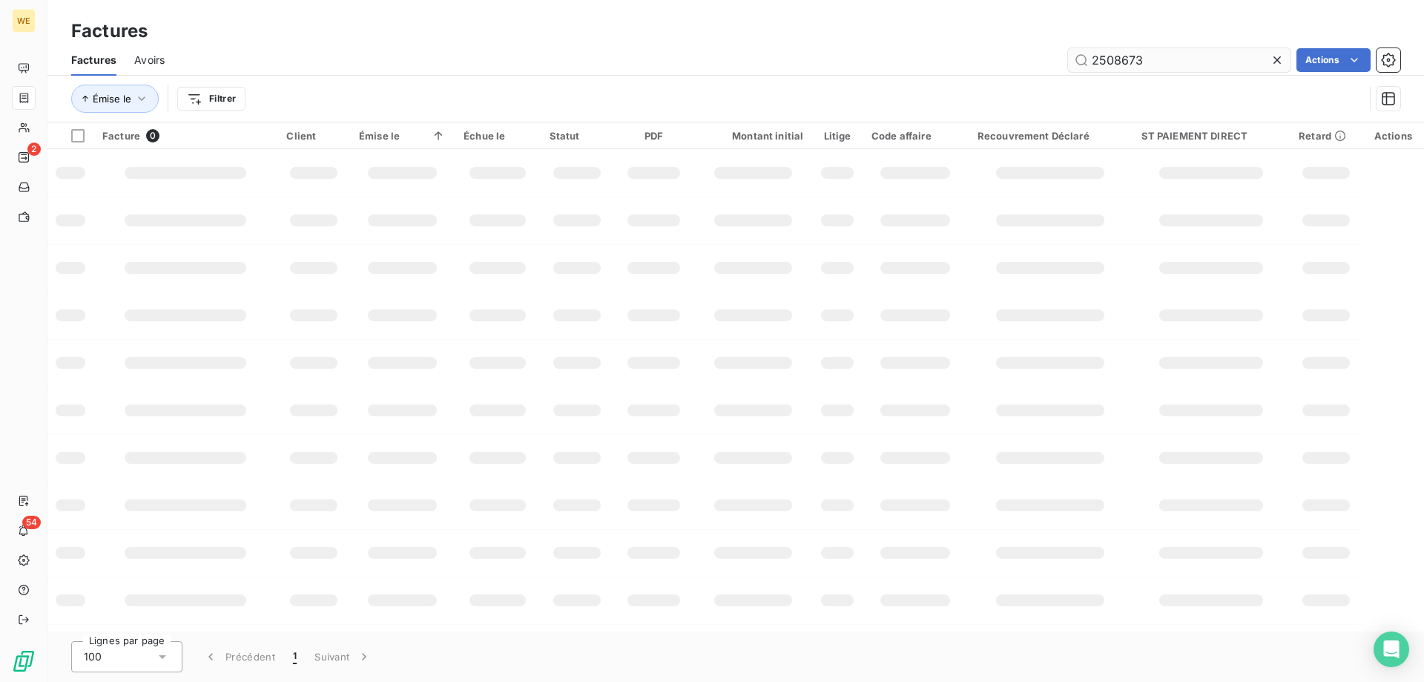
click at [1114, 55] on input "2508673" at bounding box center [1179, 60] width 223 height 24
type input "2521834"
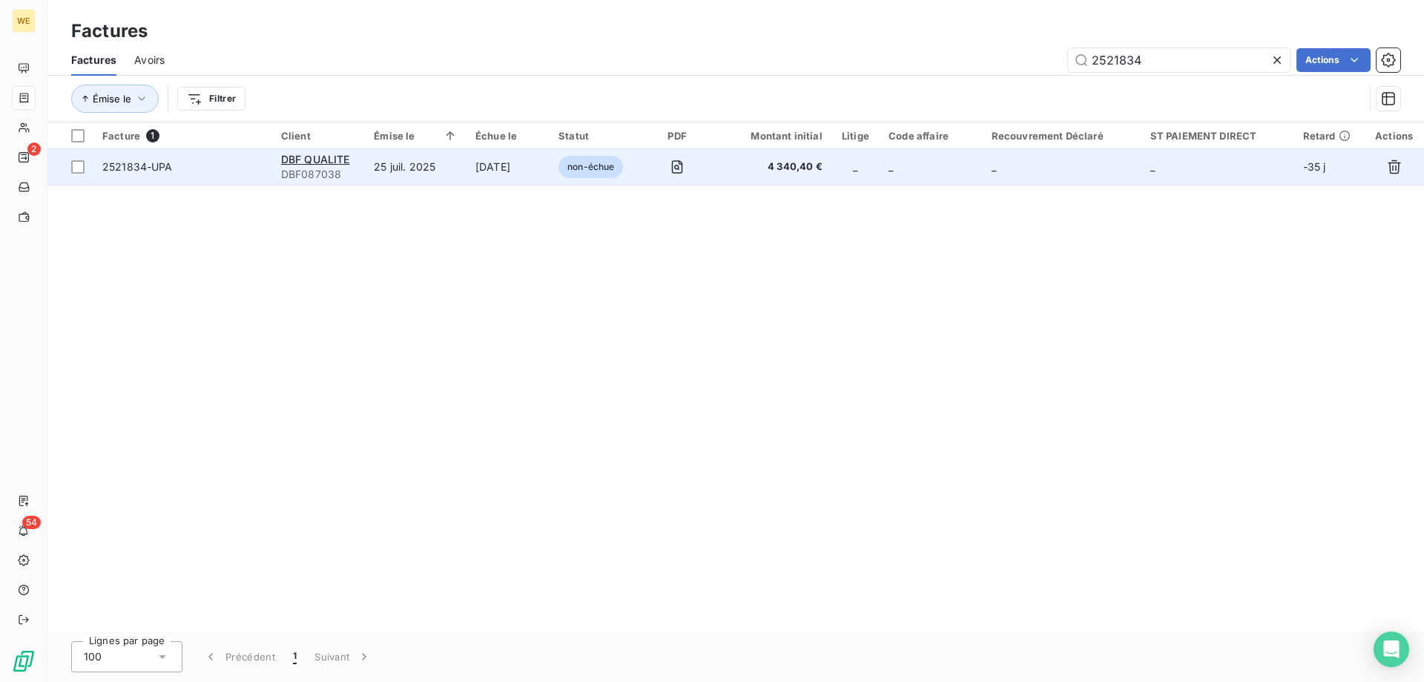
click at [146, 170] on span "2521834-UPA" at bounding box center [137, 166] width 70 height 13
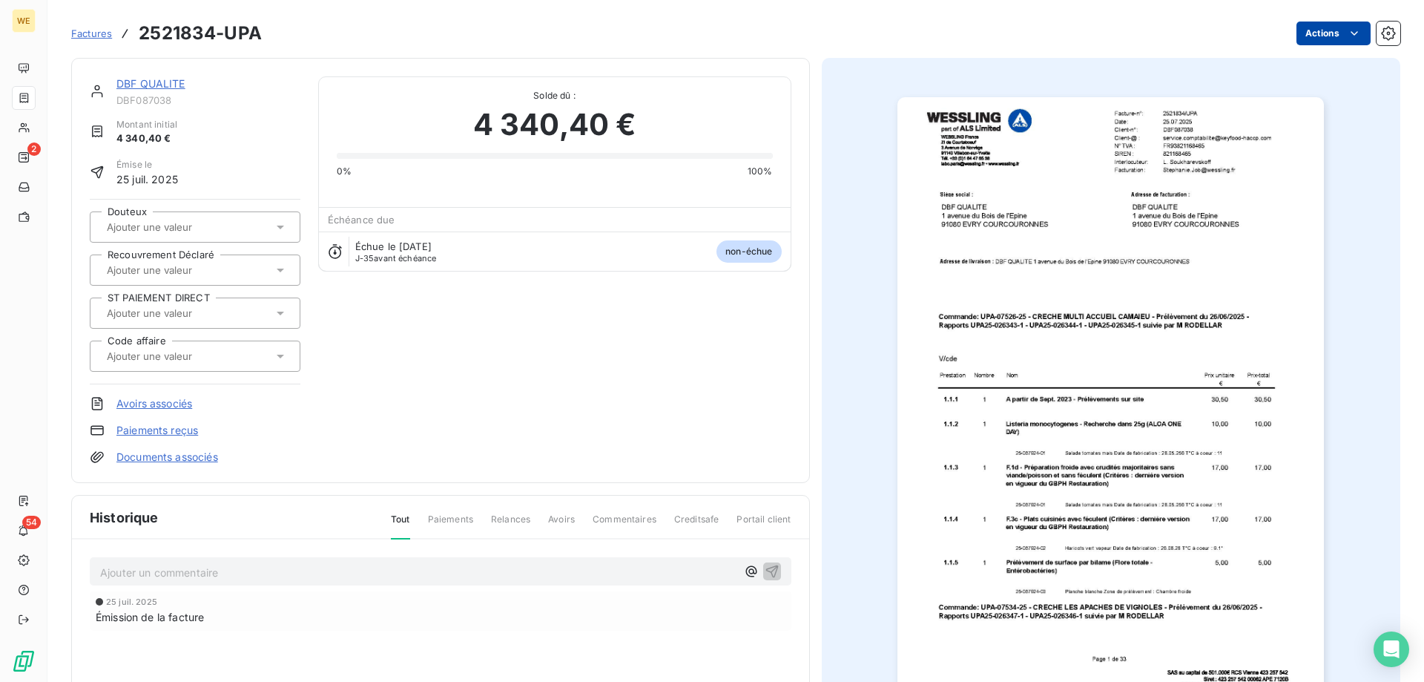
click at [1335, 36] on html "WE 2 54 Factures 2521834-UPA Actions DBF QUALITE DBF087038 Montant initial 4 34…" at bounding box center [712, 341] width 1424 height 682
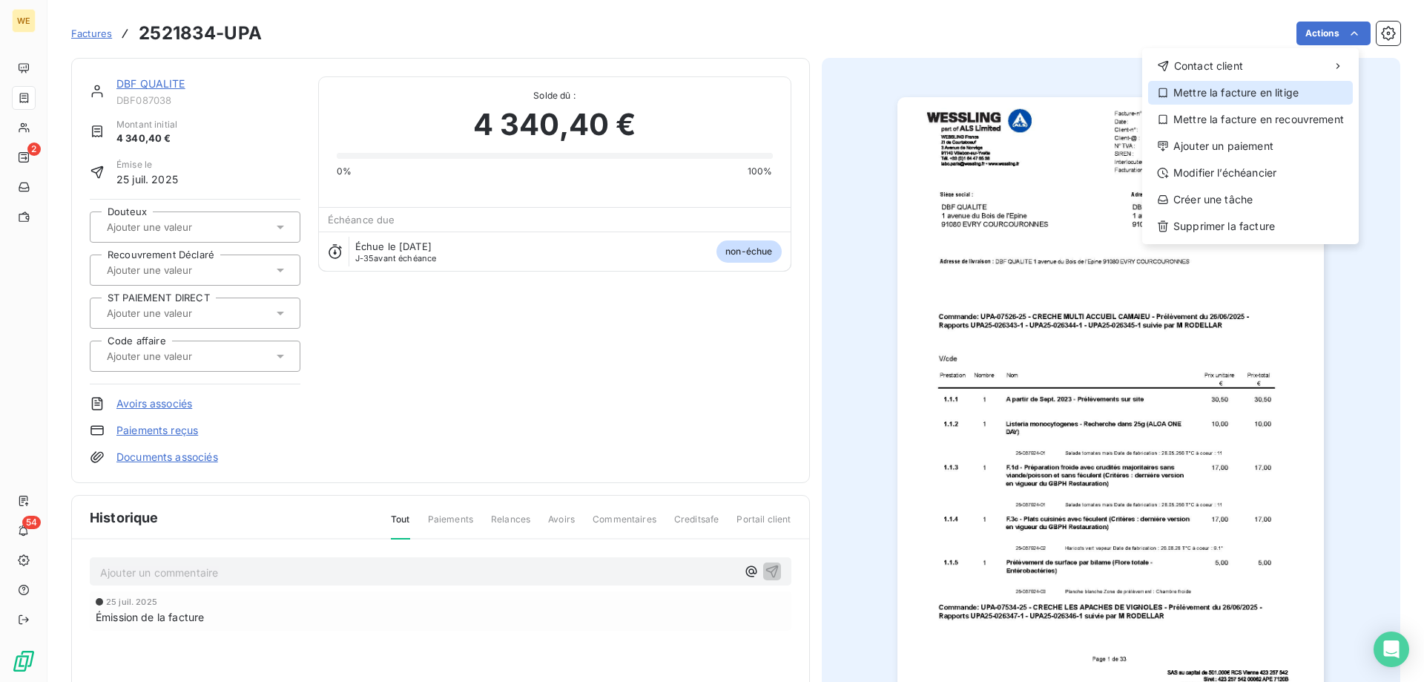
click at [1199, 91] on div "Mettre la facture en litige" at bounding box center [1250, 93] width 205 height 24
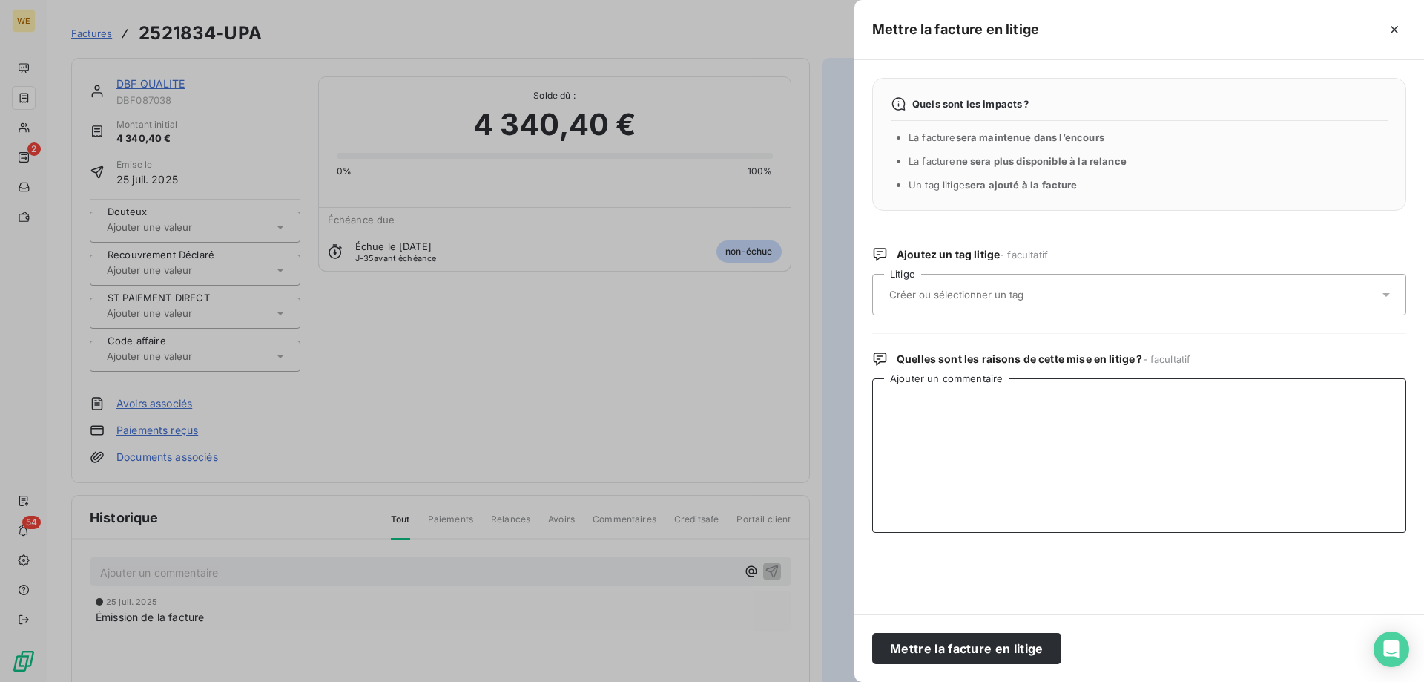
click at [946, 394] on textarea "Ajouter un commentaire" at bounding box center [1139, 455] width 534 height 154
paste textarea "Sur la facture 2521834/UPA, après contrôle, nous avons constaté que vous avez e…"
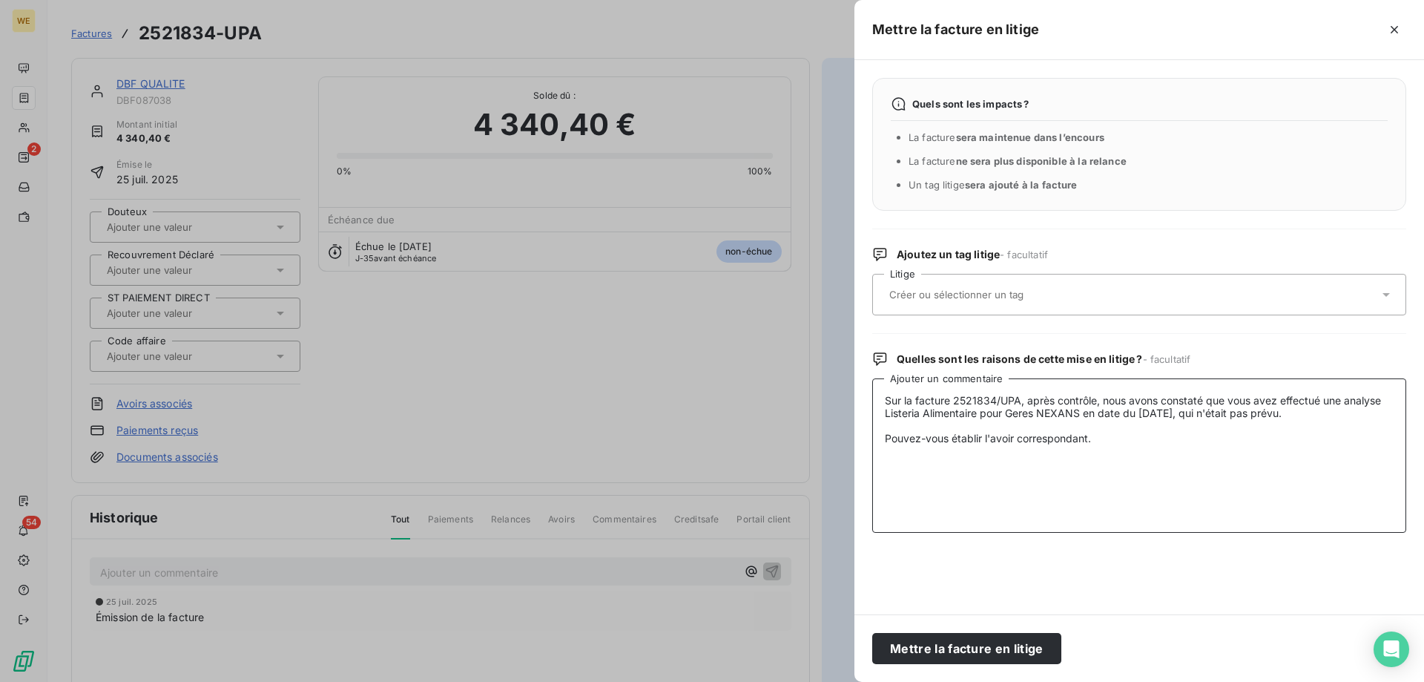
type textarea "Sur la facture 2521834/UPA, après contrôle, nous avons constaté que vous avez e…"
click at [954, 295] on input "text" at bounding box center [996, 294] width 216 height 13
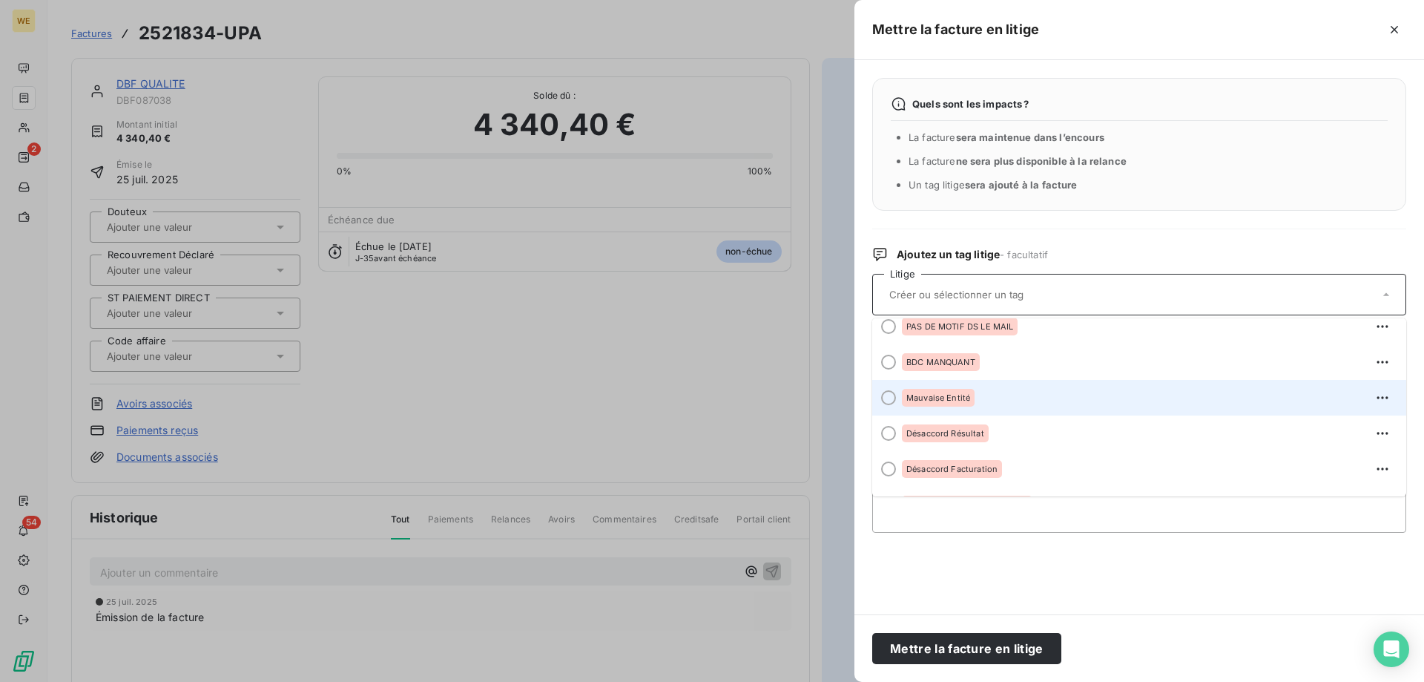
scroll to position [74, 0]
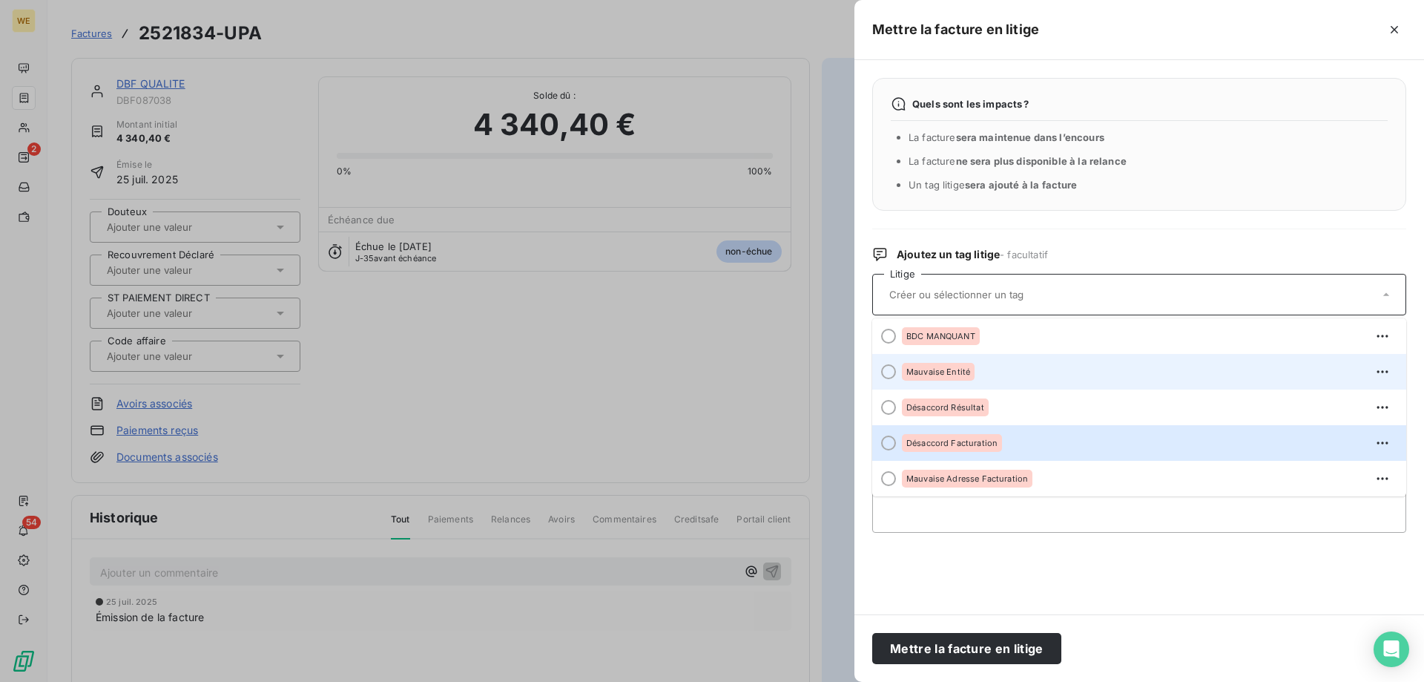
click at [955, 447] on span "Désaccord Facturation" at bounding box center [952, 442] width 91 height 9
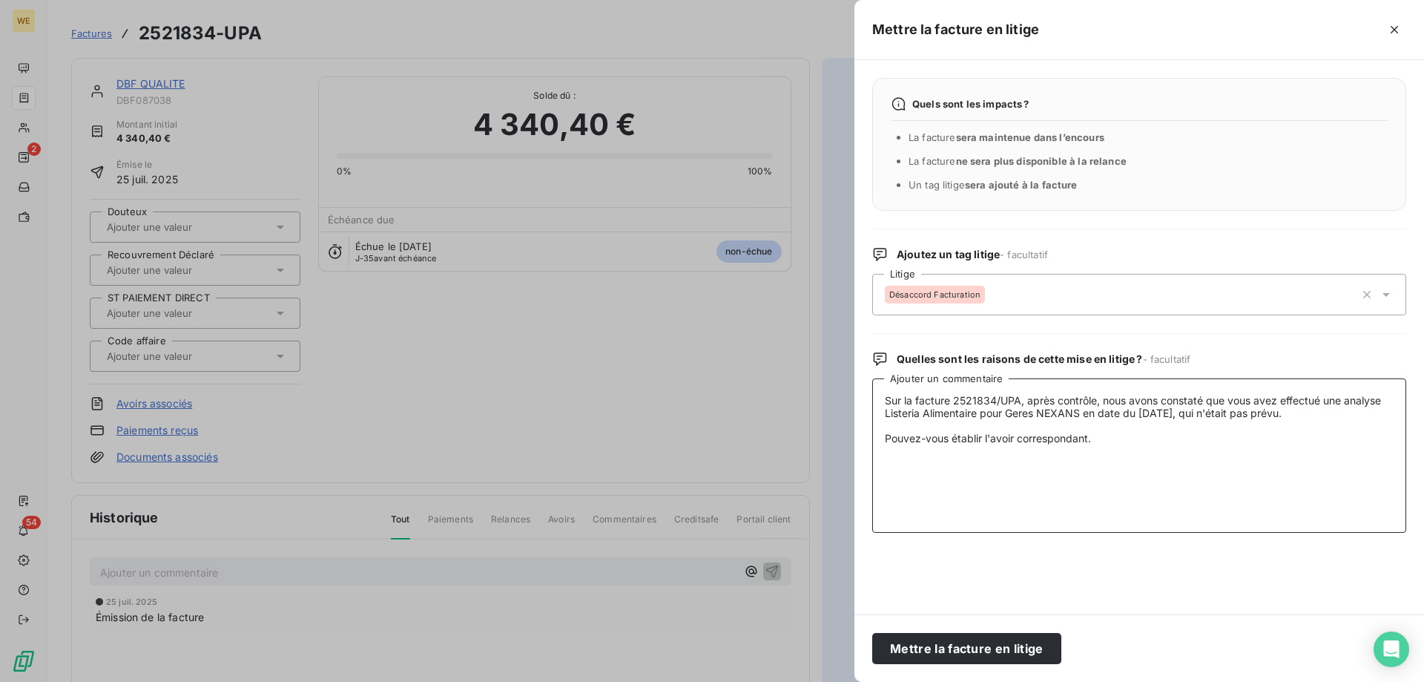
click at [951, 448] on textarea "Sur la facture 2521834/UPA, après contrôle, nous avons constaté que vous avez e…" at bounding box center [1139, 455] width 534 height 154
click at [988, 654] on button "Mettre la facture en litige" at bounding box center [966, 648] width 189 height 31
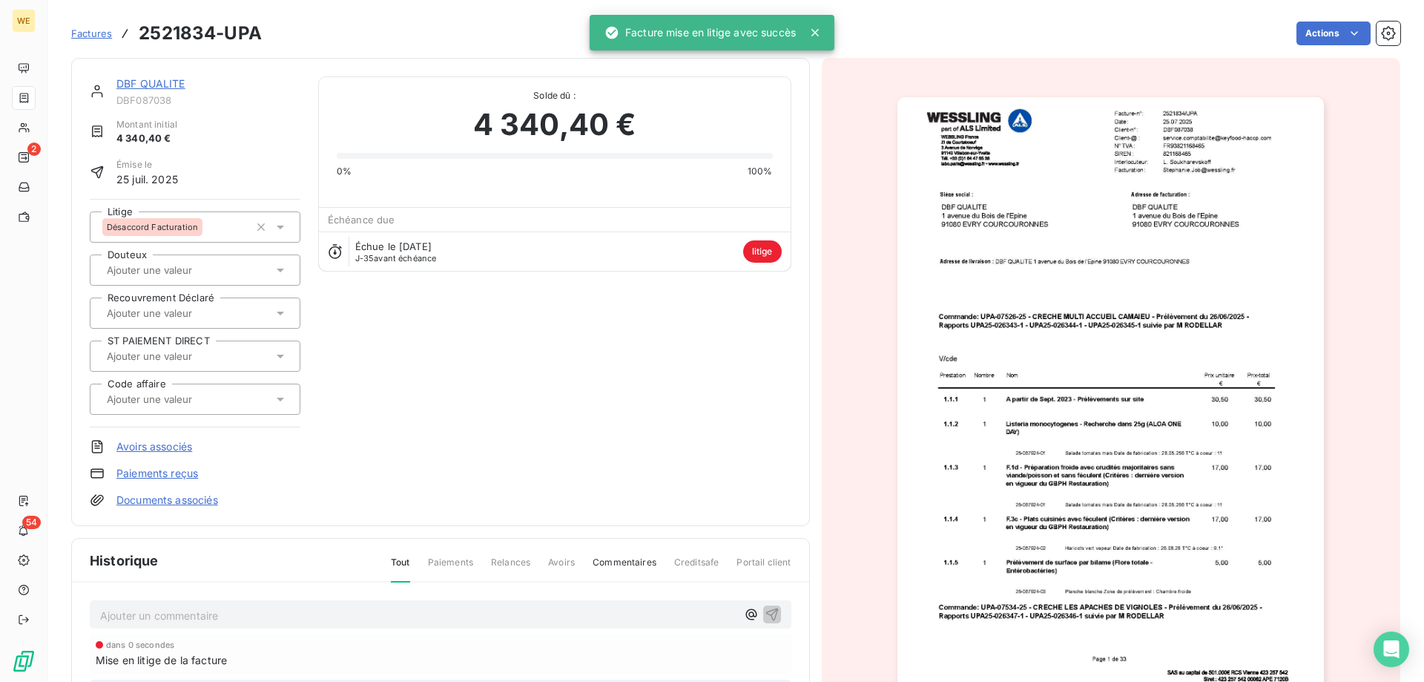
click at [542, 353] on div "DBF QUALITE DBF087038 Montant initial 4 340,40 € Émise le [DATE] Litige Désacco…" at bounding box center [441, 291] width 702 height 431
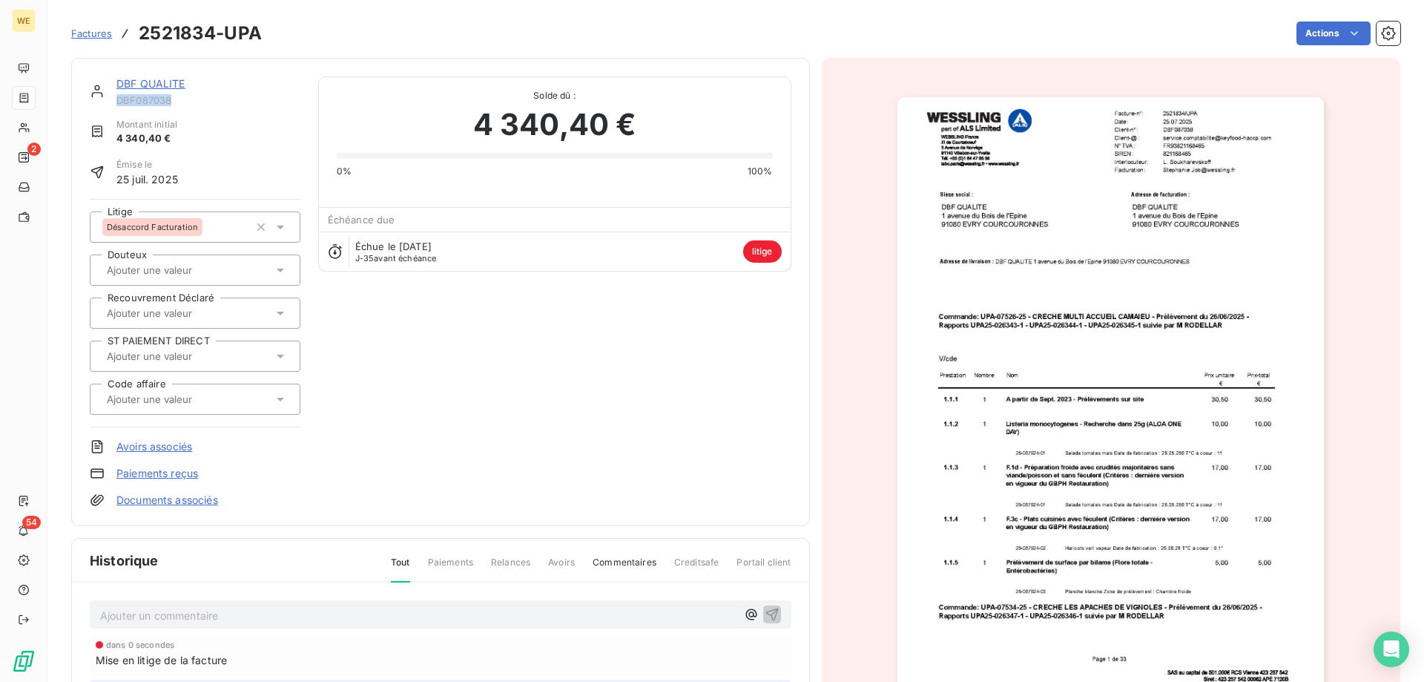
drag, startPoint x: 175, startPoint y: 100, endPoint x: 118, endPoint y: 100, distance: 57.1
click at [118, 100] on span "DBF087038" at bounding box center [208, 100] width 184 height 12
copy span "DBF087038"
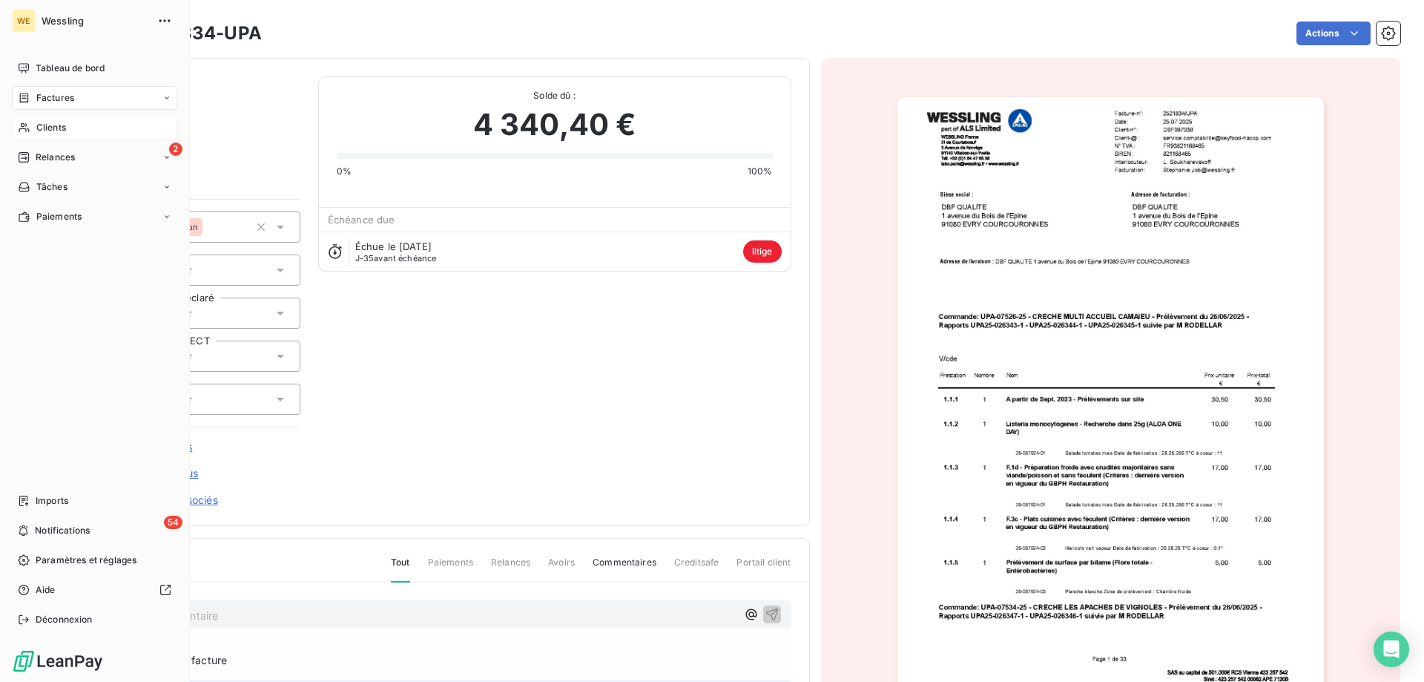
click at [31, 131] on div "Clients" at bounding box center [94, 128] width 165 height 24
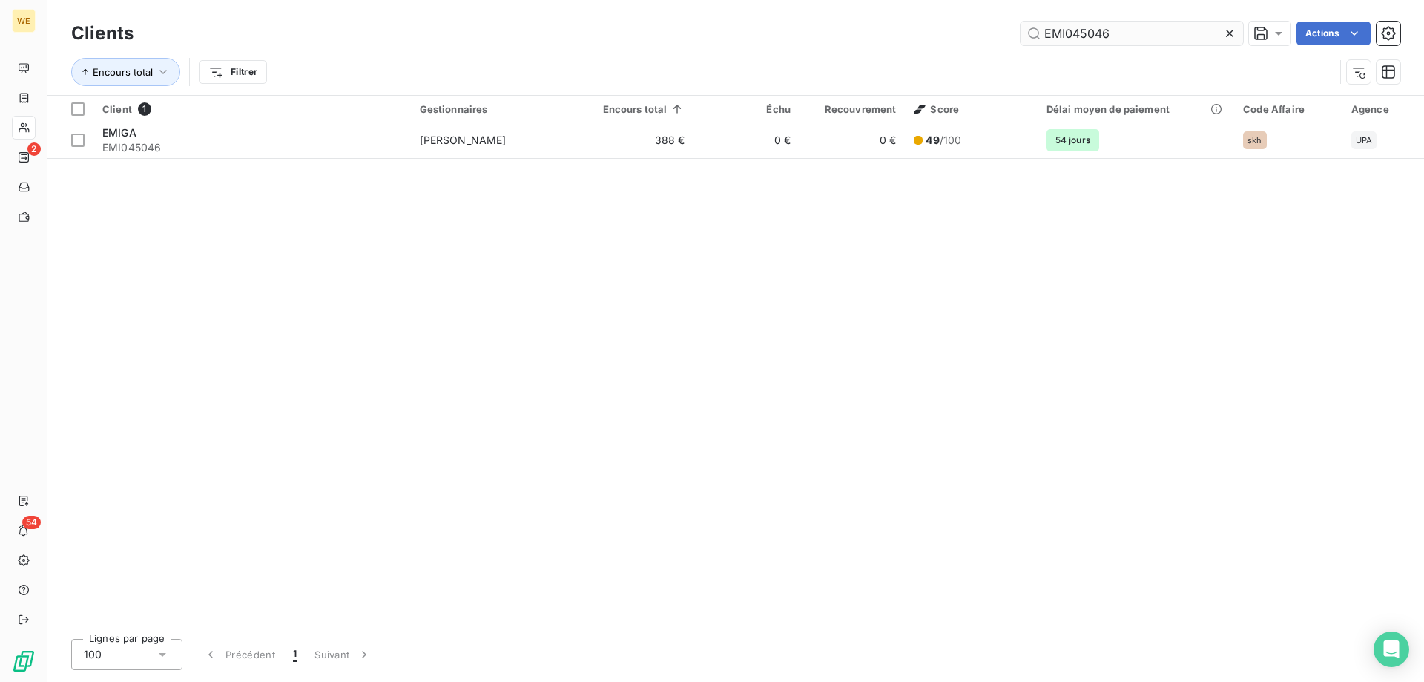
click at [1042, 32] on input "EMI045046" at bounding box center [1132, 34] width 223 height 24
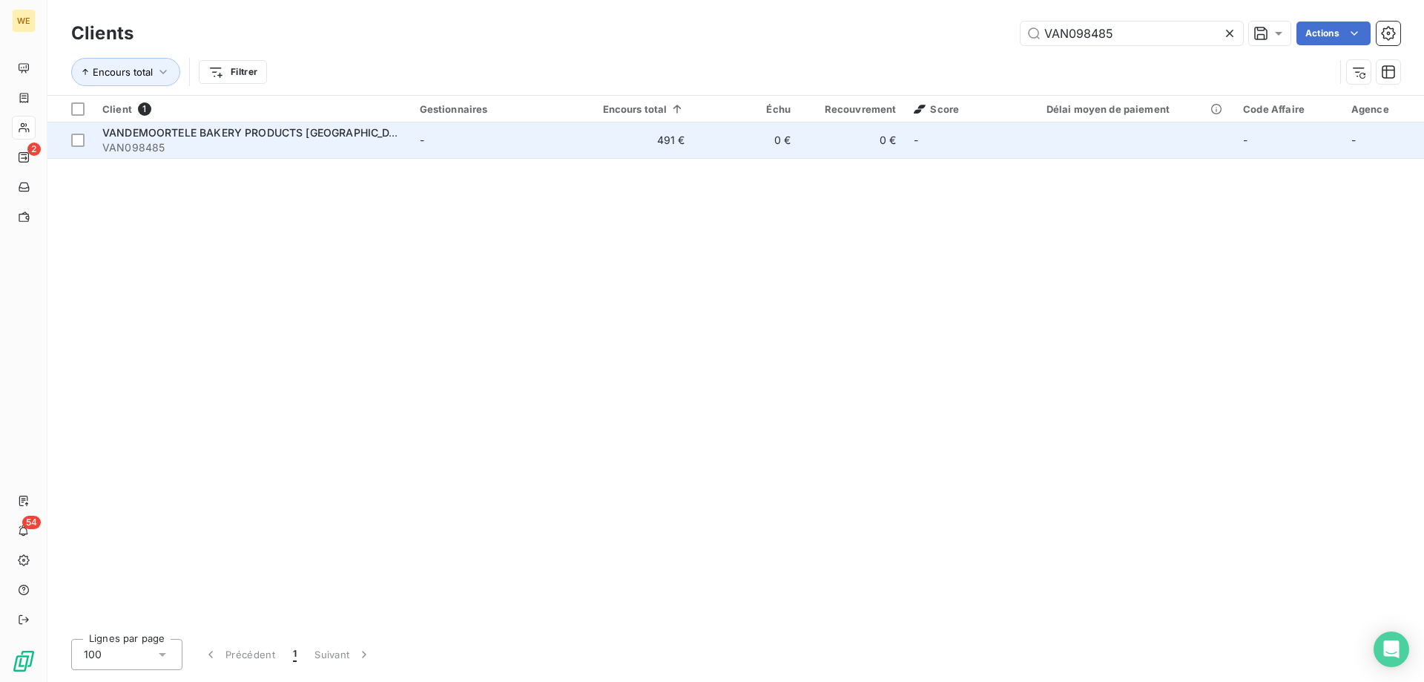
type input "VAN098485"
click at [289, 134] on span "VANDEMOORTELE BAKERY PRODUCTS [GEOGRAPHIC_DATA]" at bounding box center [257, 132] width 311 height 13
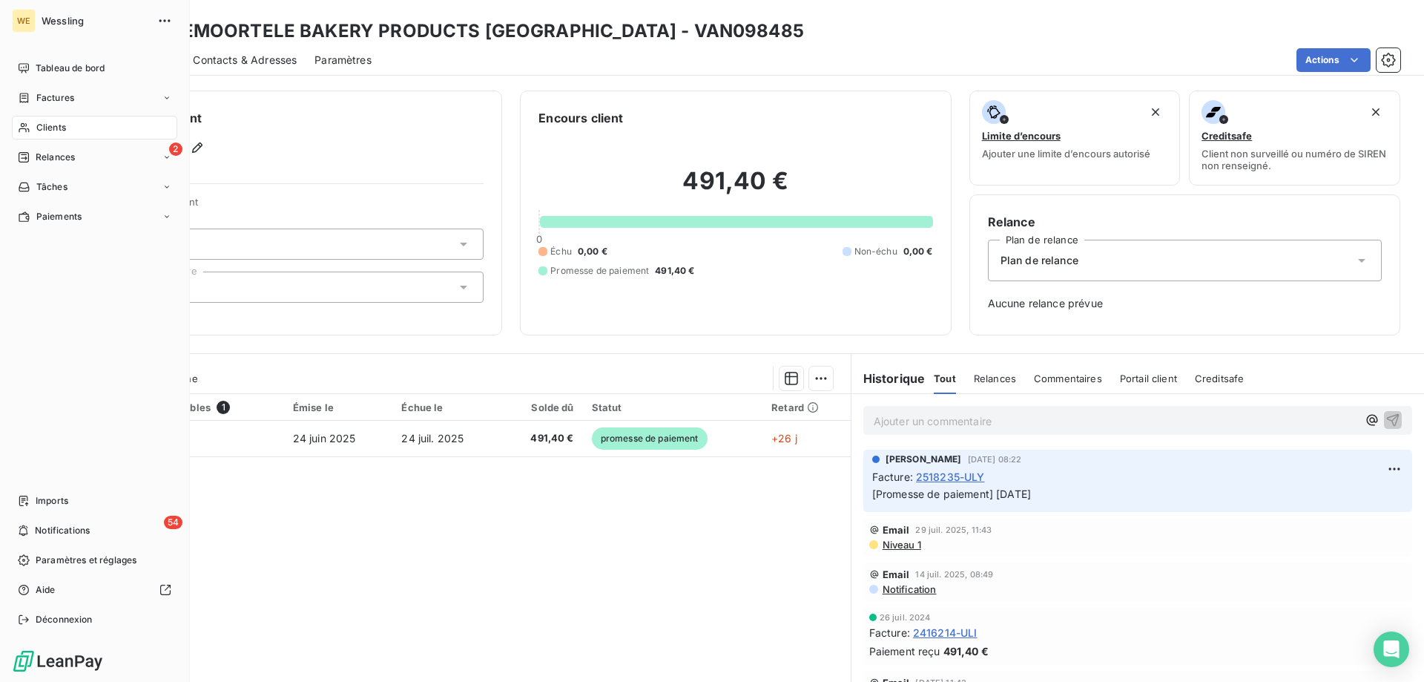
click at [36, 125] on span "Clients" at bounding box center [51, 127] width 30 height 13
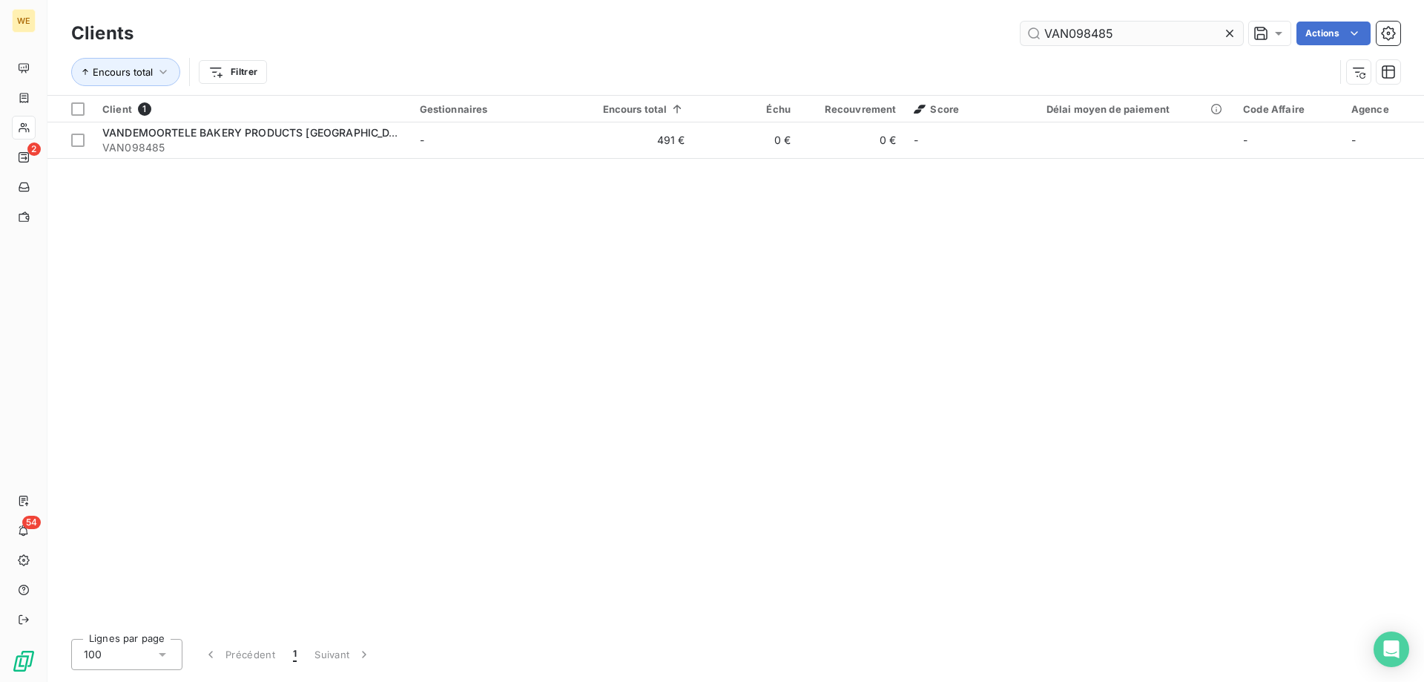
click at [1128, 37] on input "VAN098485" at bounding box center [1132, 34] width 223 height 24
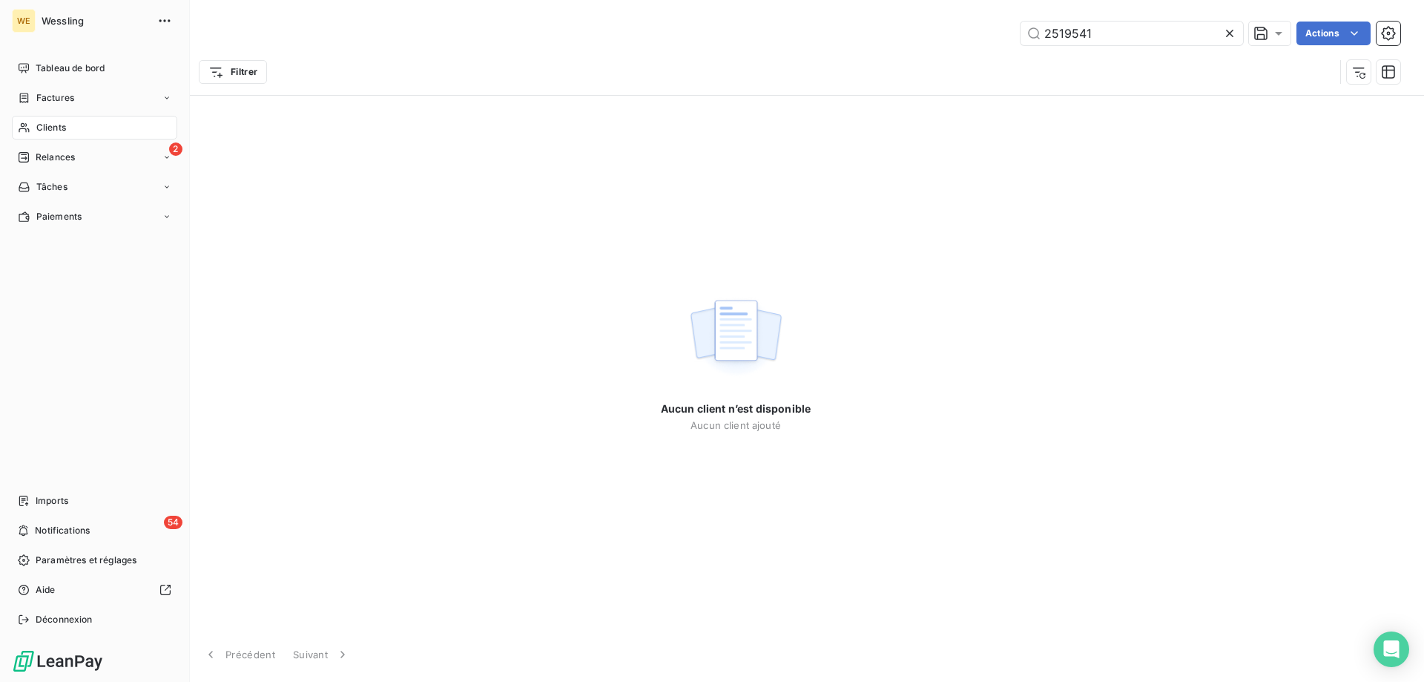
type input "2519541"
drag, startPoint x: 44, startPoint y: 95, endPoint x: 112, endPoint y: 105, distance: 68.9
click at [44, 94] on span "Factures" at bounding box center [55, 97] width 38 height 13
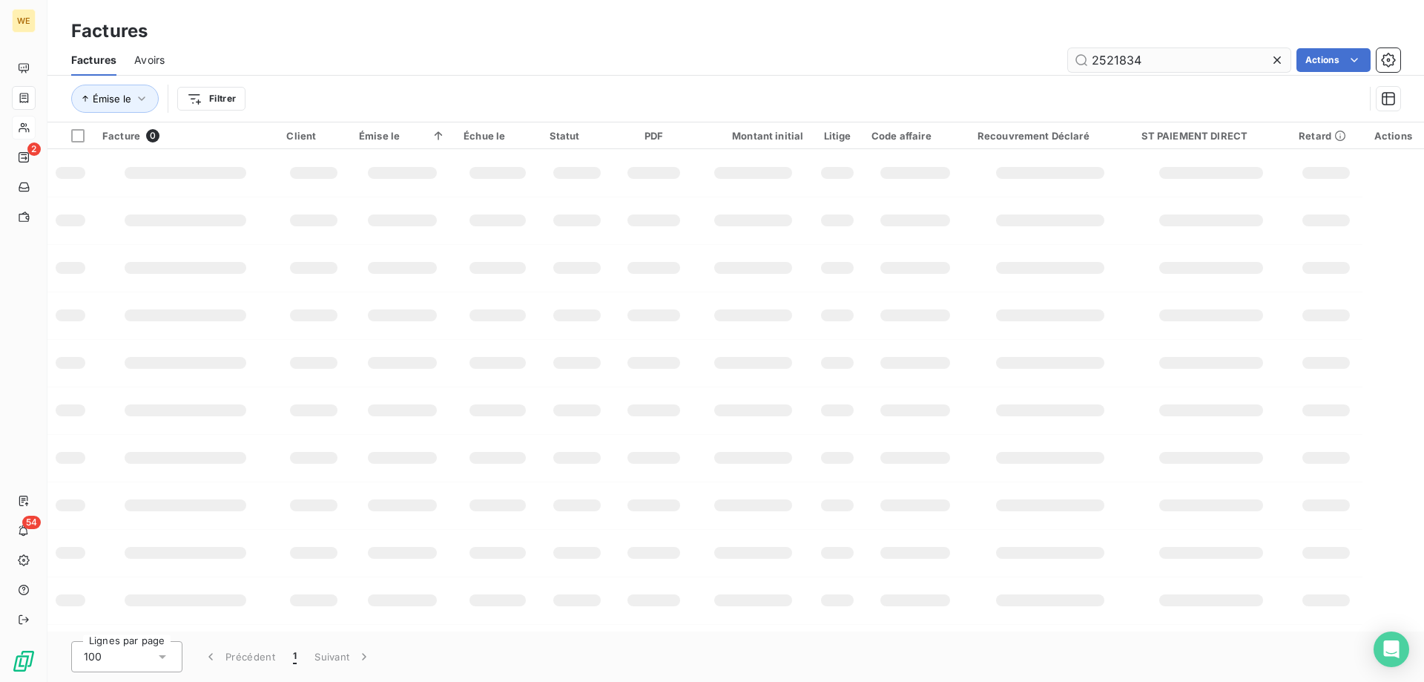
click at [1155, 61] on input "2521834" at bounding box center [1179, 60] width 223 height 24
click at [1335, 61] on html "WE 2 54 Factures Factures Avoirs 2521834 Actions Émise le Filtrer Facture 0 Cli…" at bounding box center [712, 341] width 1424 height 682
click at [1093, 56] on html "WE 2 54 Factures Factures Avoirs 2521834 Actions Émise le Filtrer Facture 0 Cli…" at bounding box center [712, 341] width 1424 height 682
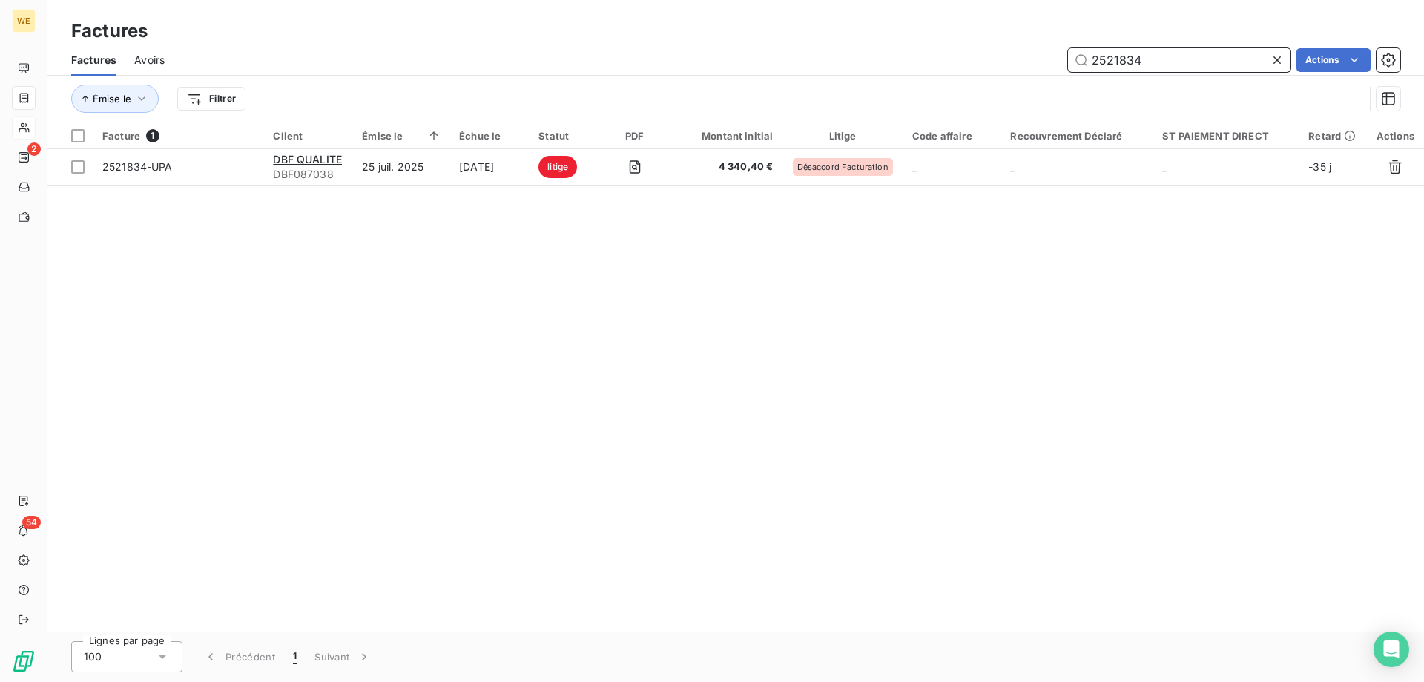
click at [1109, 59] on input "2521834" at bounding box center [1179, 60] width 223 height 24
paste input "19541"
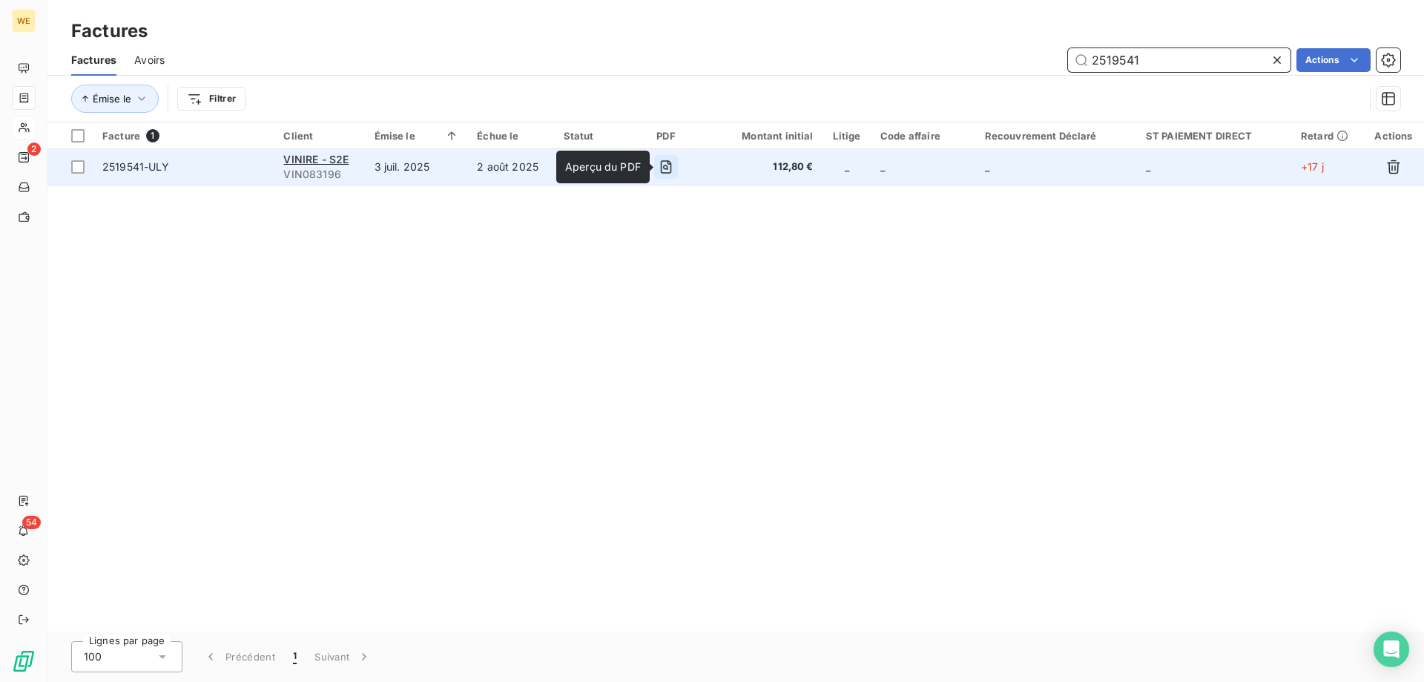
type input "2519541"
click at [666, 168] on icon "button" at bounding box center [666, 166] width 15 height 15
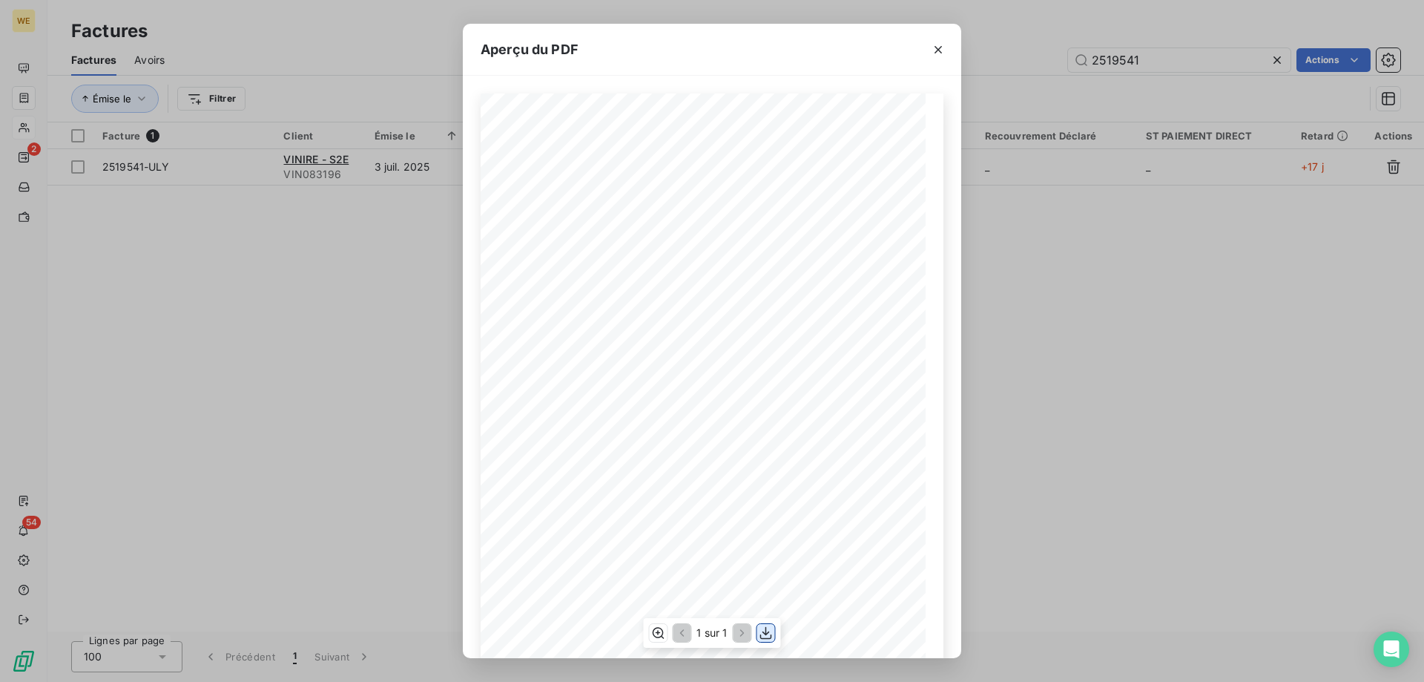
click at [763, 633] on icon "button" at bounding box center [766, 632] width 15 height 15
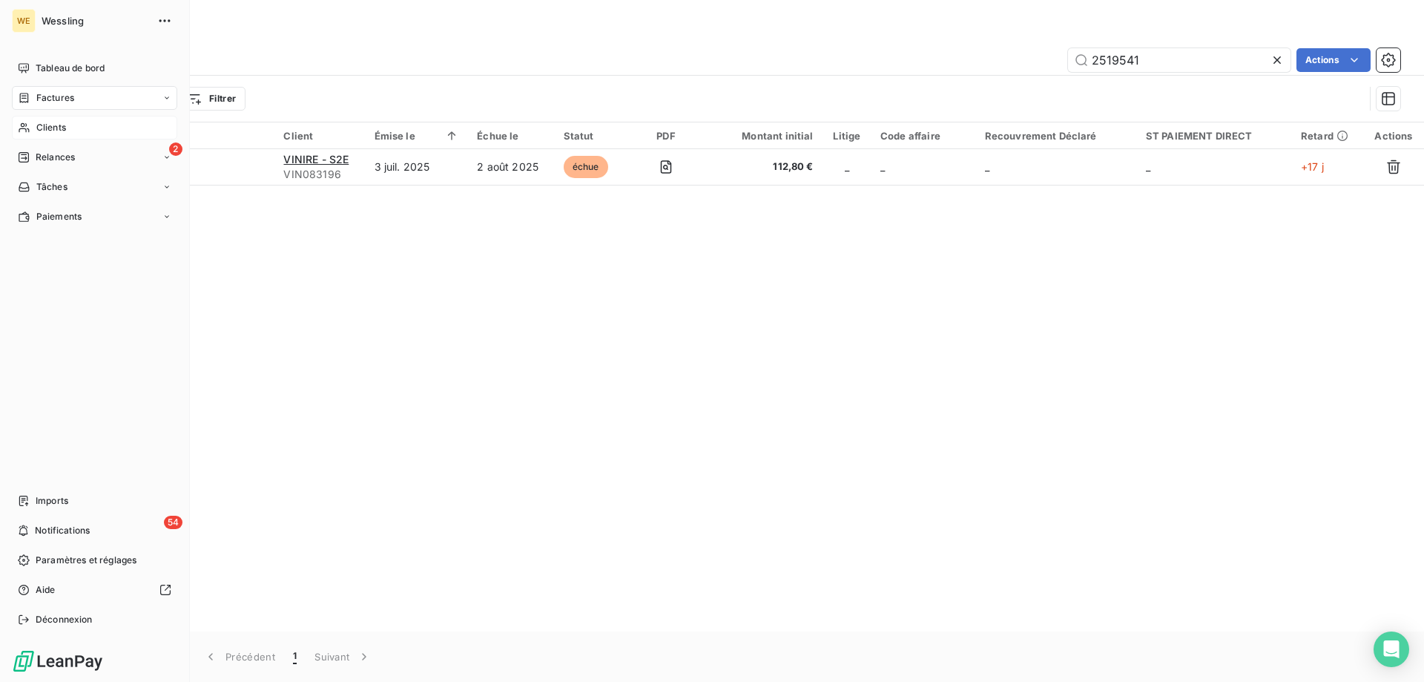
click at [60, 128] on span "Clients" at bounding box center [51, 127] width 30 height 13
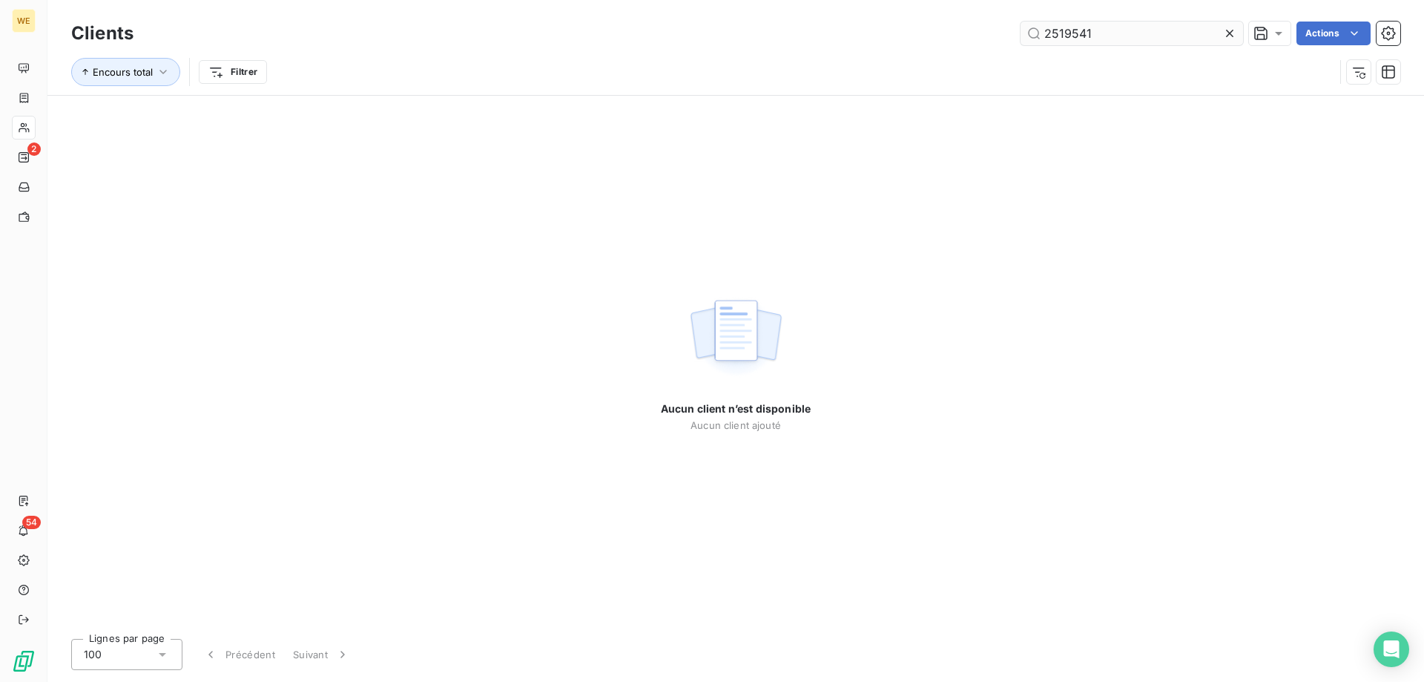
click at [1065, 33] on input "2519541" at bounding box center [1132, 34] width 223 height 24
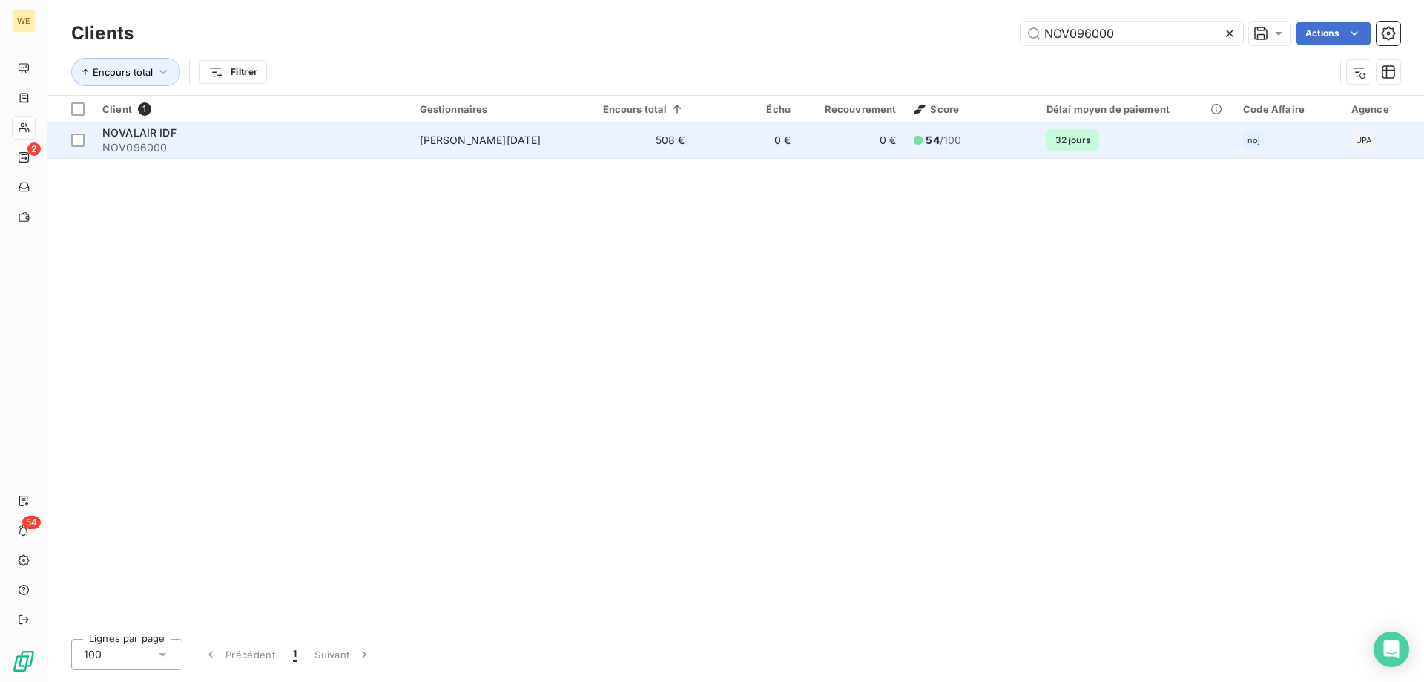
type input "NOV096000"
click at [245, 135] on div "NOVALAIR IDF" at bounding box center [252, 132] width 300 height 15
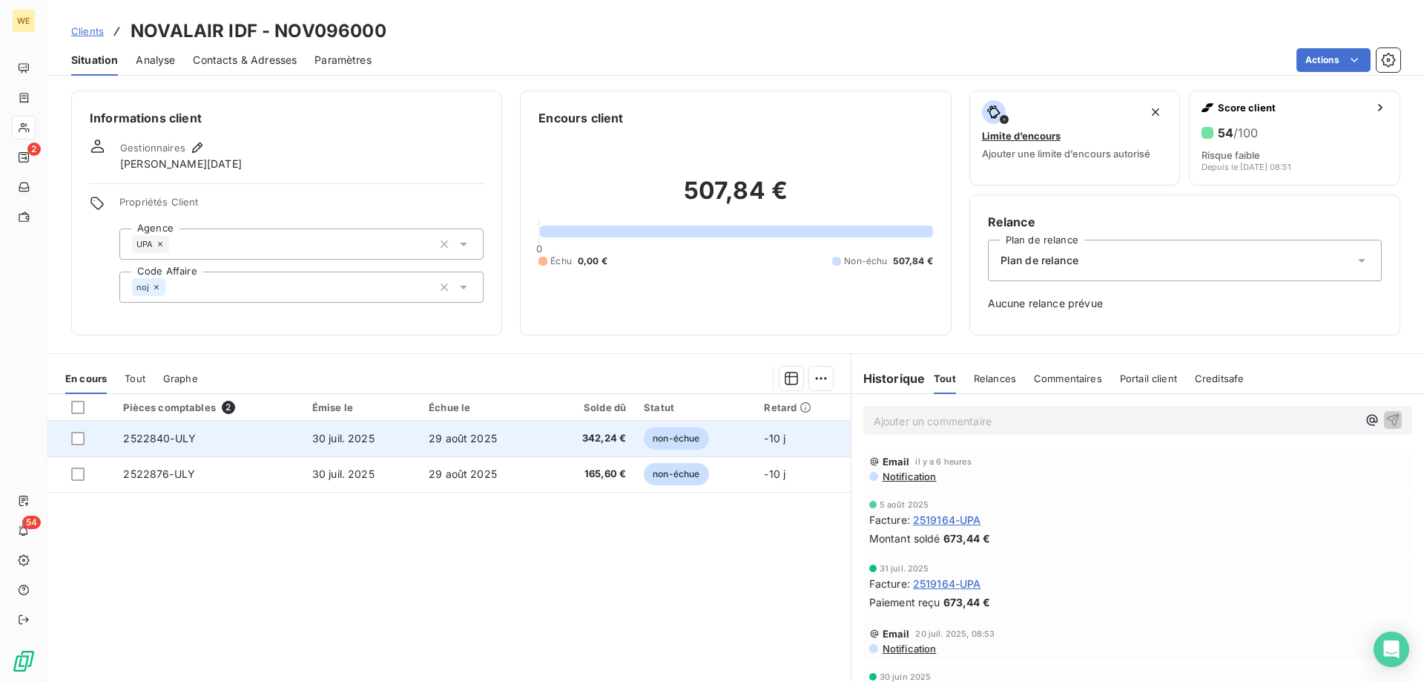
click at [509, 431] on td "29 août 2025" at bounding box center [482, 439] width 125 height 36
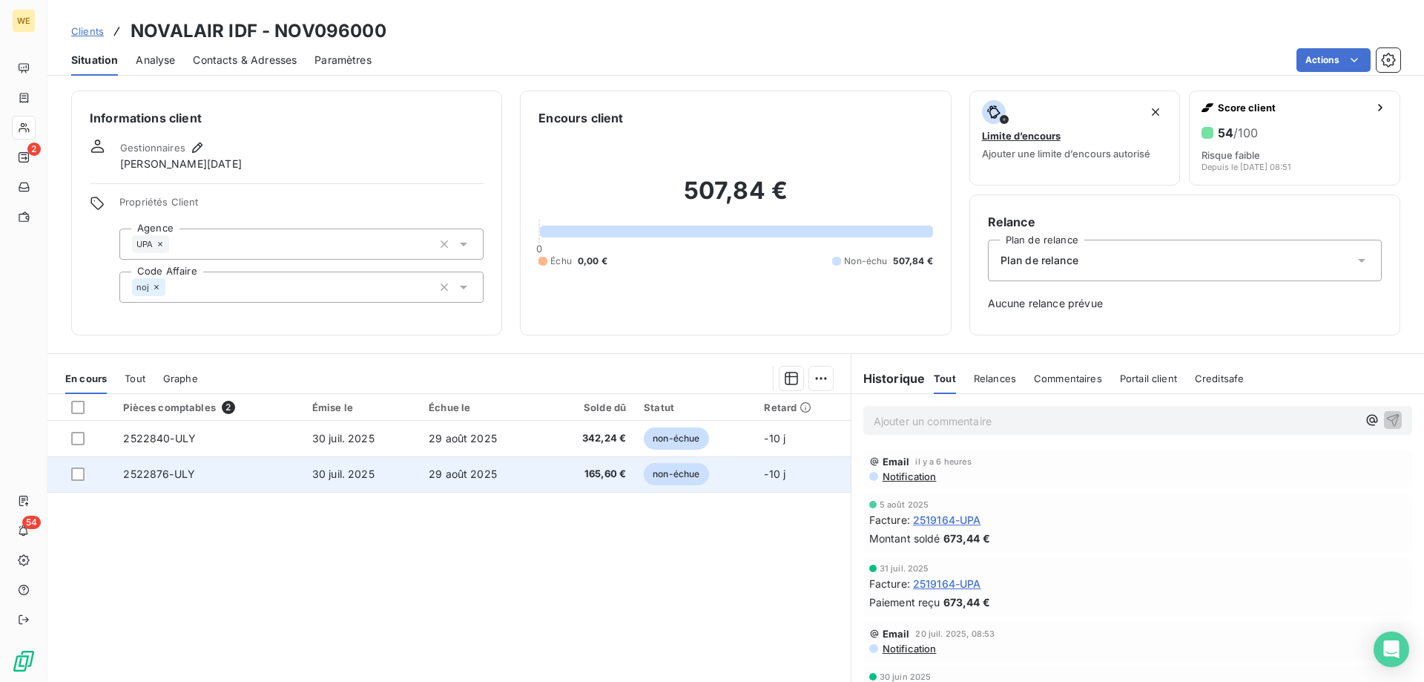
click at [477, 470] on span "29 août 2025" at bounding box center [463, 473] width 68 height 13
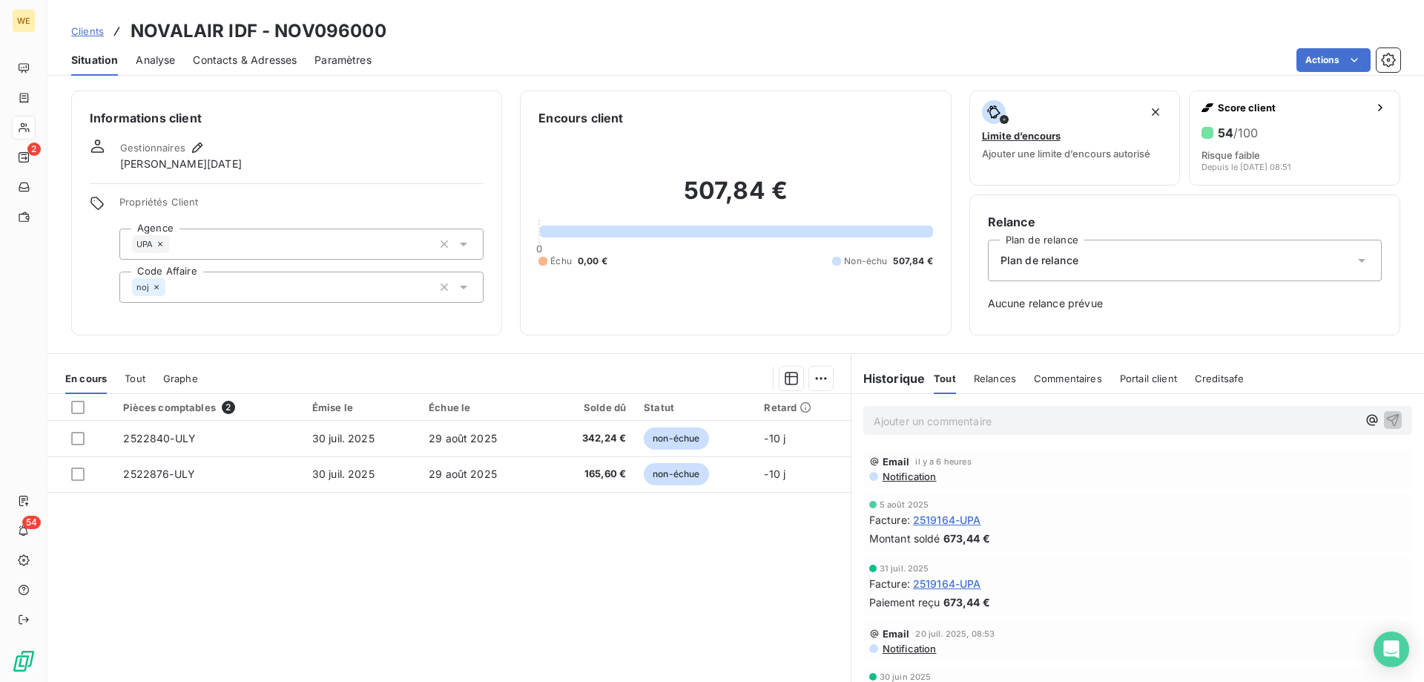
click at [750, 553] on div "Pièces comptables 2 Émise le Échue le Solde dû Statut Retard 2522840-ULY [DATE]…" at bounding box center [448, 537] width 803 height 286
click at [819, 383] on html "WE 2 54 Clients NOVALAIR IDF - NOV096000 Situation Analyse Contacts & Adresses …" at bounding box center [712, 341] width 1424 height 682
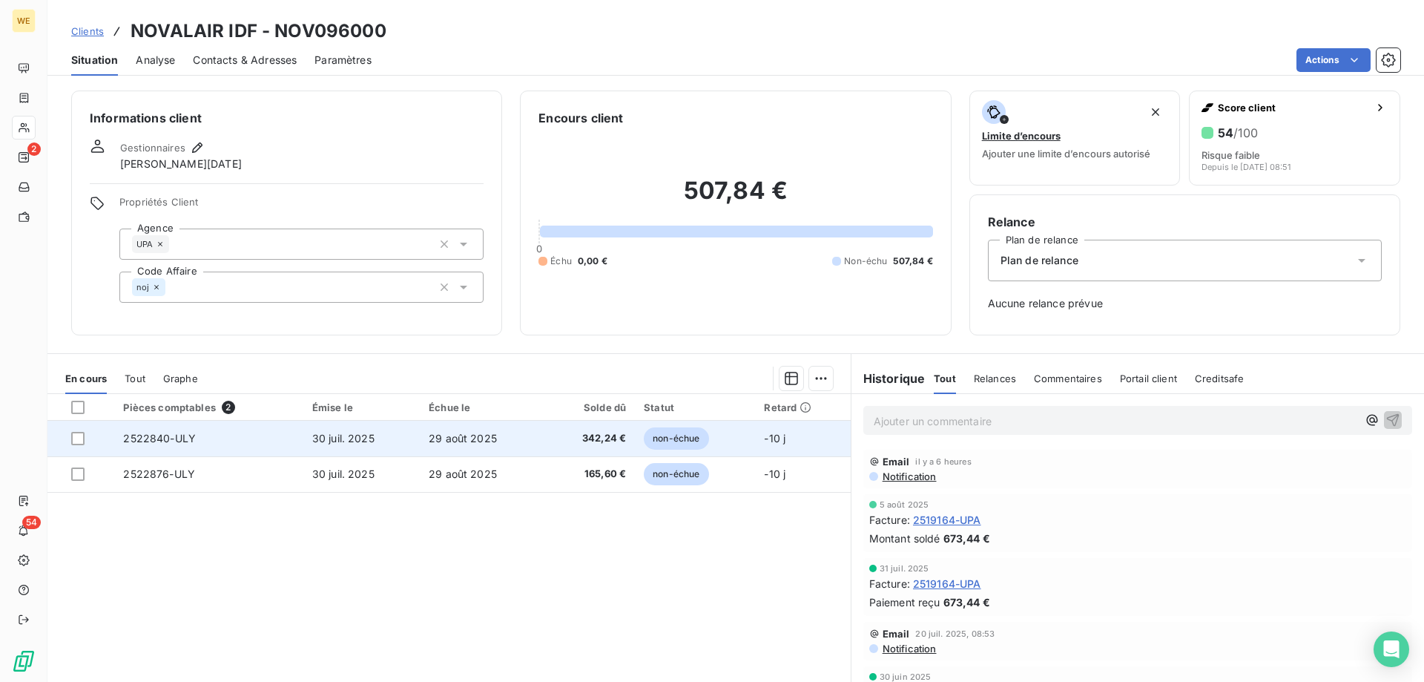
click at [461, 440] on html "WE 2 54 Clients NOVALAIR IDF - NOV096000 Situation Analyse Contacts & Adresses …" at bounding box center [712, 341] width 1424 height 682
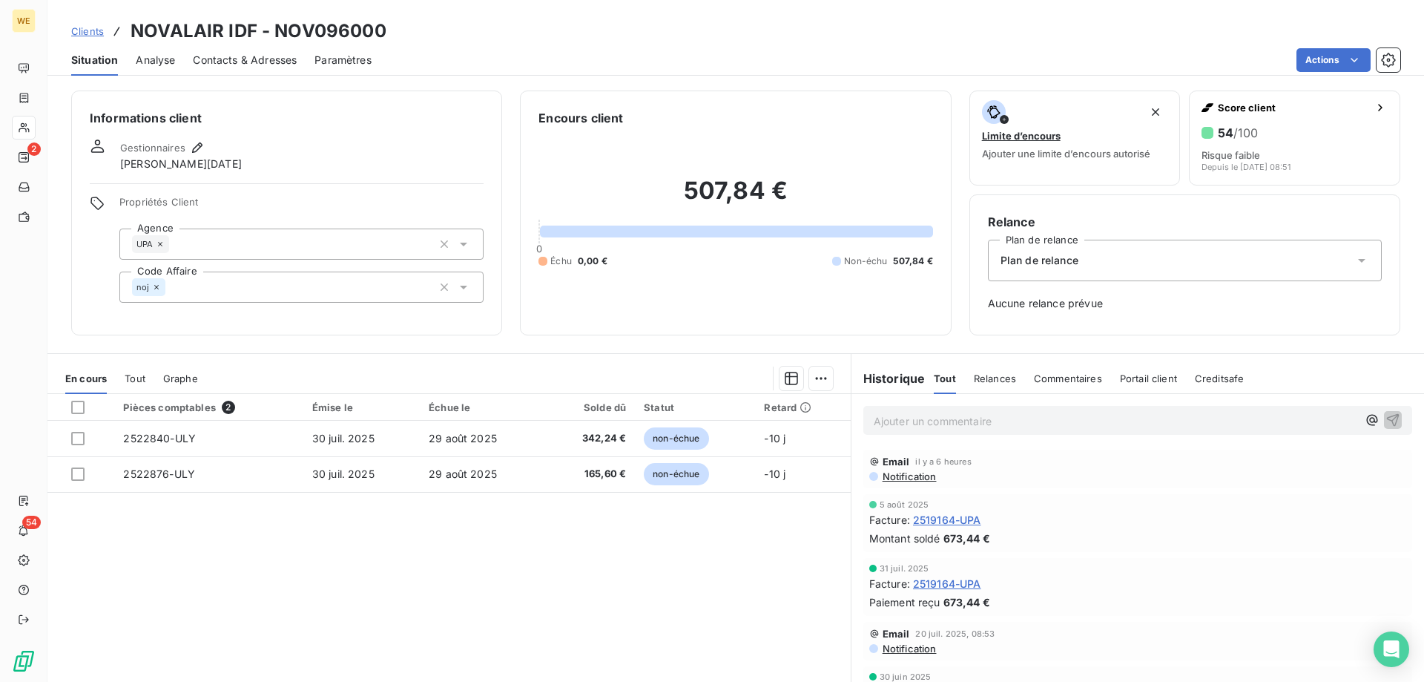
click at [951, 419] on p "Ajouter un commentaire ﻿" at bounding box center [1116, 421] width 484 height 19
click at [1386, 417] on icon "button" at bounding box center [1393, 419] width 15 height 15
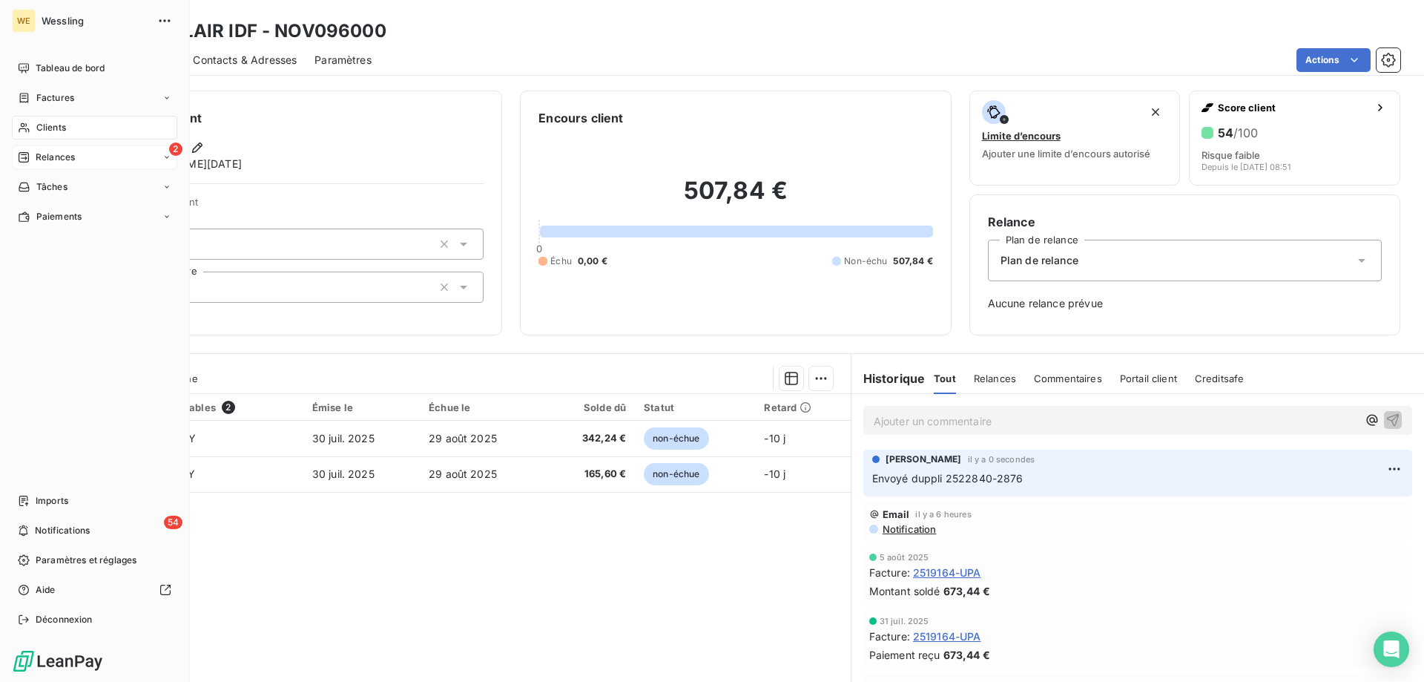
drag, startPoint x: 41, startPoint y: 128, endPoint x: 162, endPoint y: 154, distance: 124.2
click at [41, 128] on span "Clients" at bounding box center [51, 127] width 30 height 13
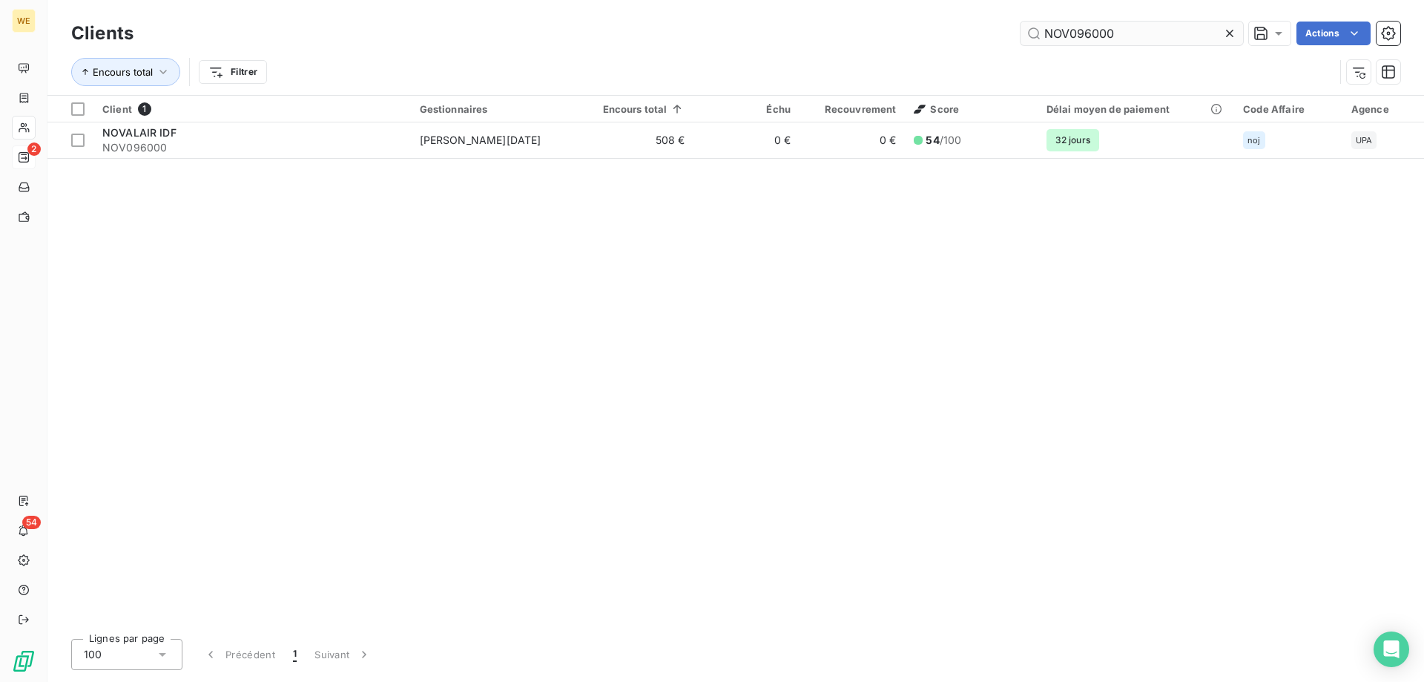
click at [1058, 33] on input "NOV096000" at bounding box center [1132, 34] width 223 height 24
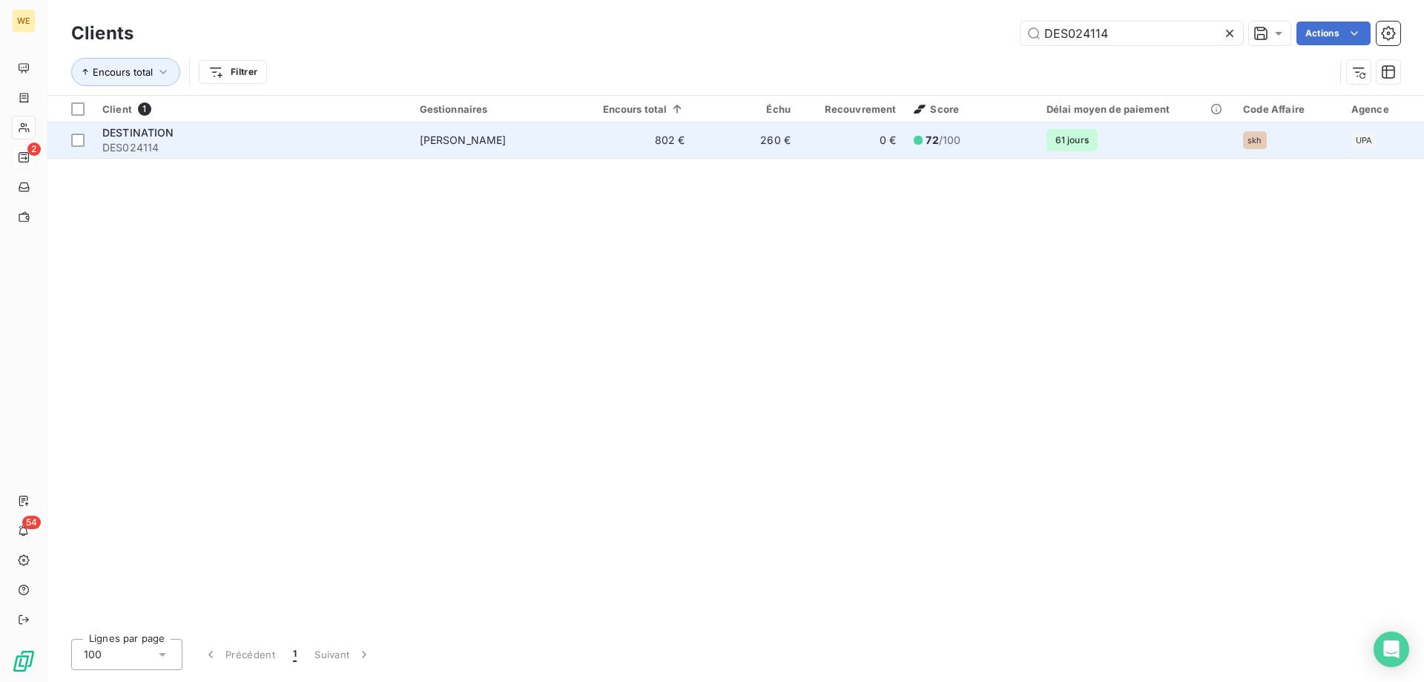
type input "DES024114"
click at [211, 134] on div "DESTINATION" at bounding box center [252, 132] width 300 height 15
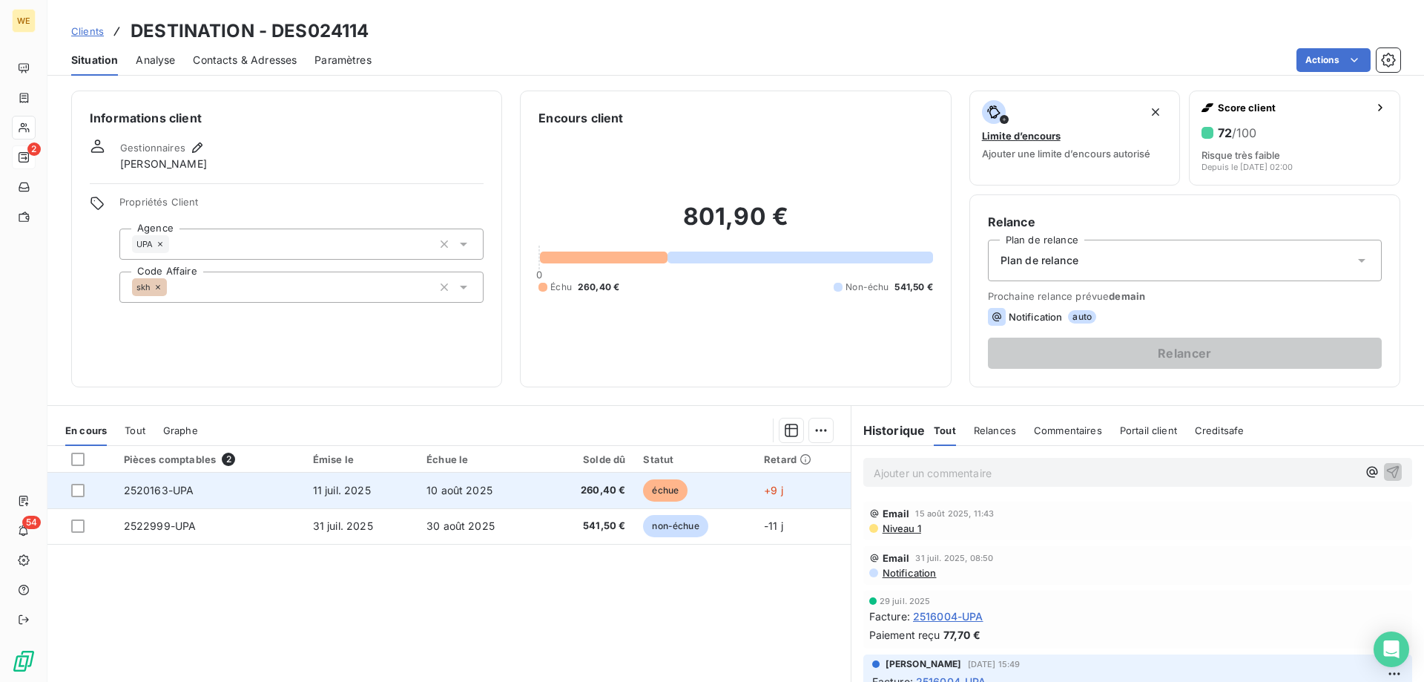
drag, startPoint x: 83, startPoint y: 495, endPoint x: 85, endPoint y: 502, distance: 7.6
click at [83, 496] on div at bounding box center [77, 490] width 13 height 13
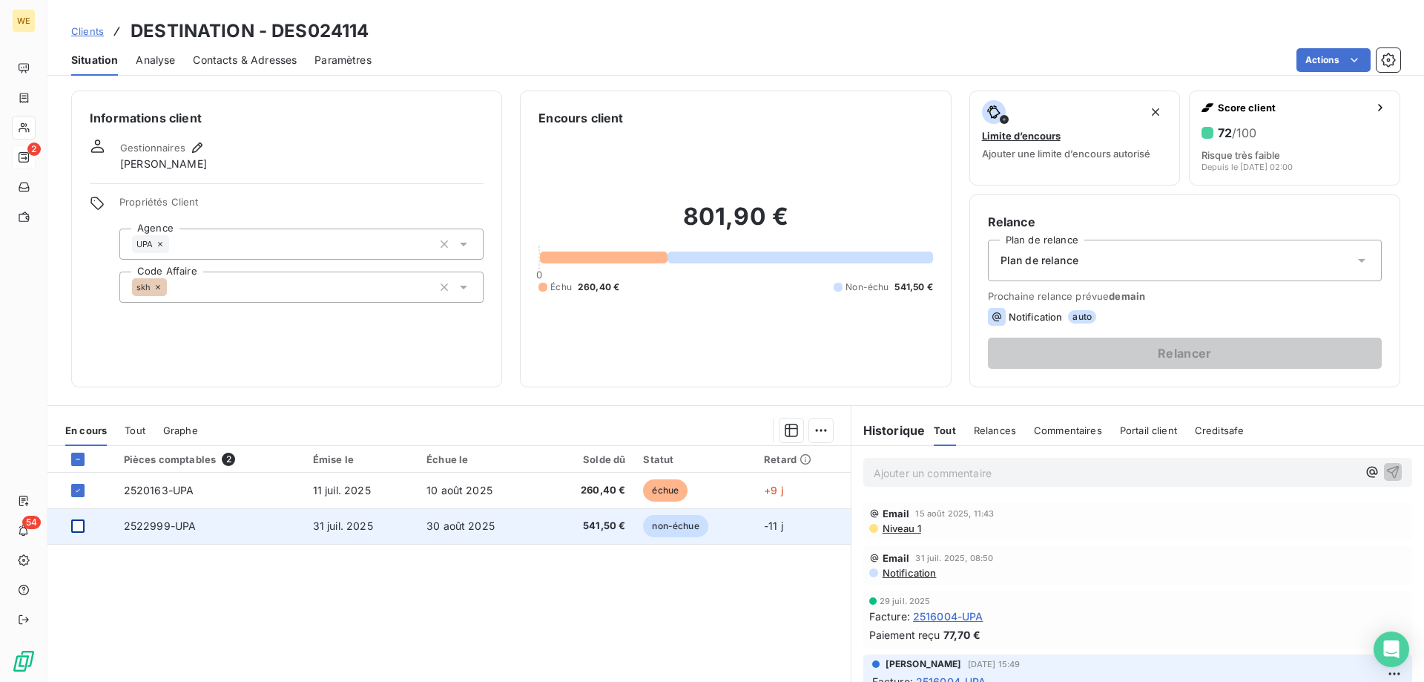
click at [79, 528] on div at bounding box center [77, 525] width 13 height 13
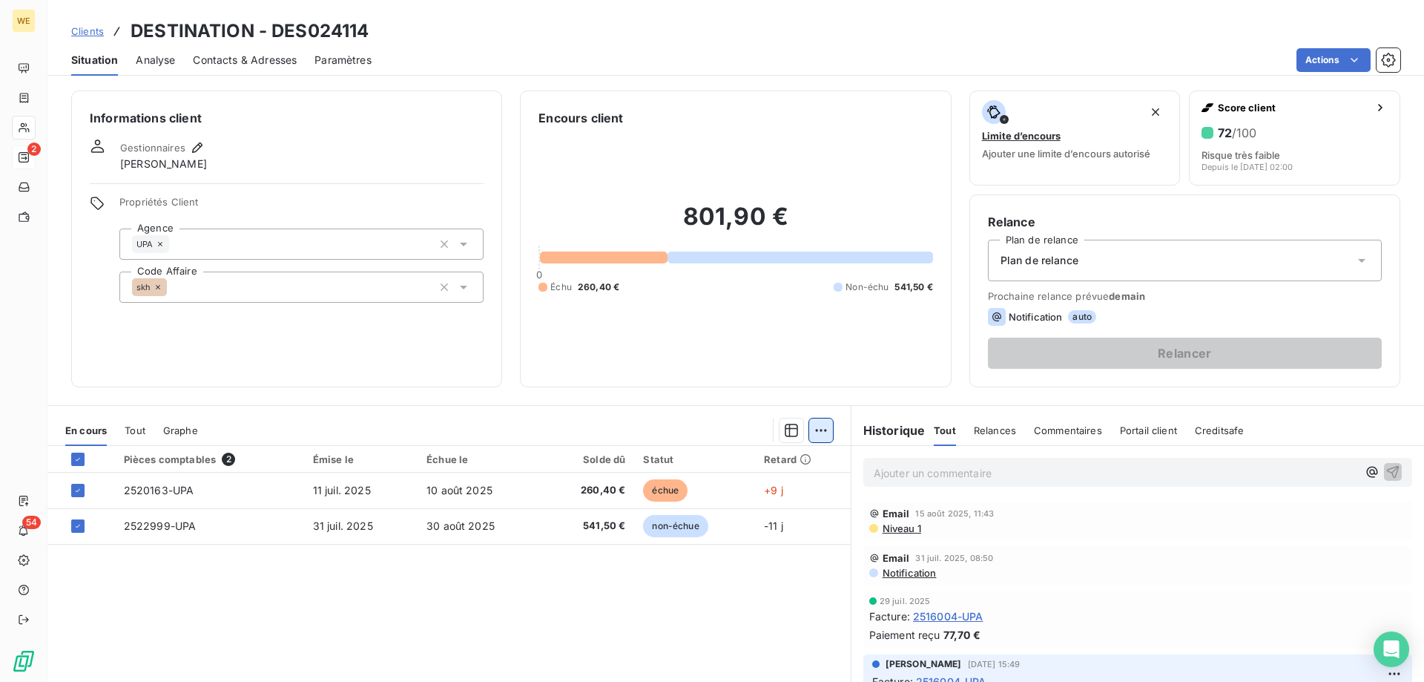
click at [824, 432] on html "WE 2 54 Clients DESTINATION - DES024114 Situation Analyse Contacts & Adresses P…" at bounding box center [712, 341] width 1424 height 682
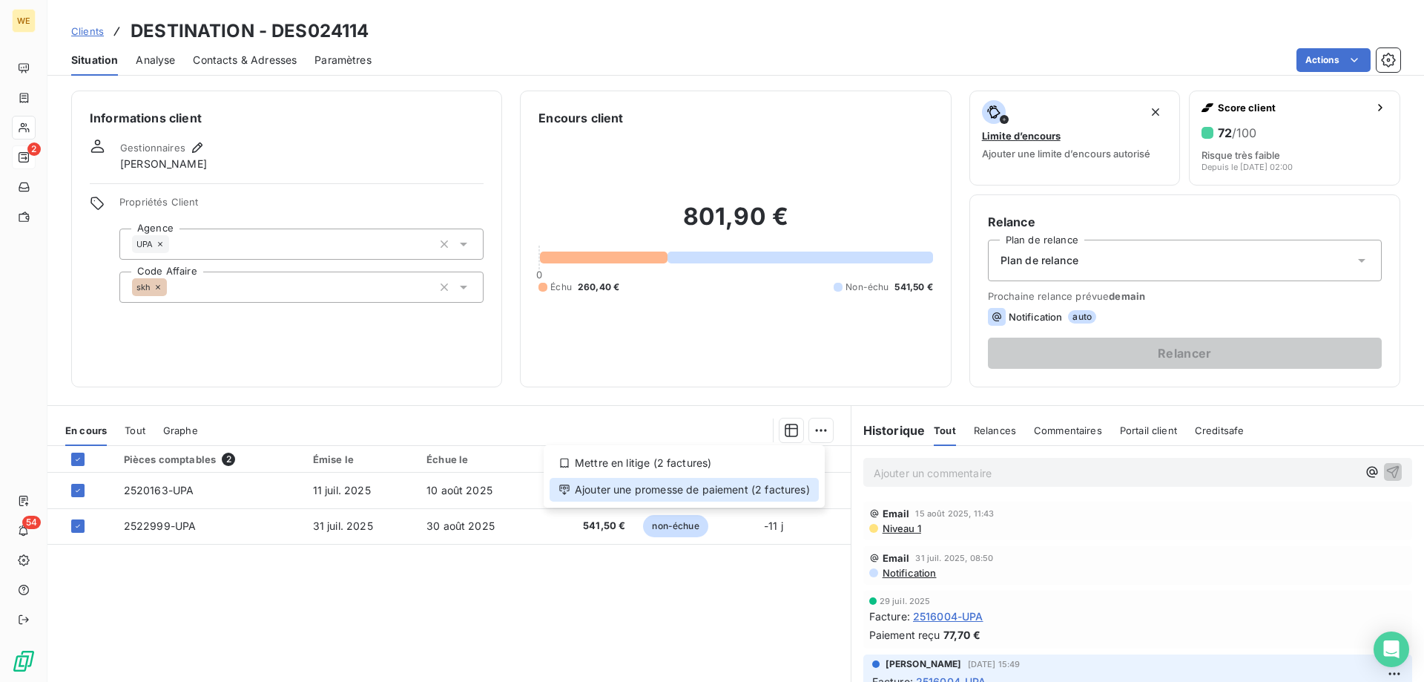
click at [786, 494] on div "Ajouter une promesse de paiement (2 factures)" at bounding box center [684, 490] width 269 height 24
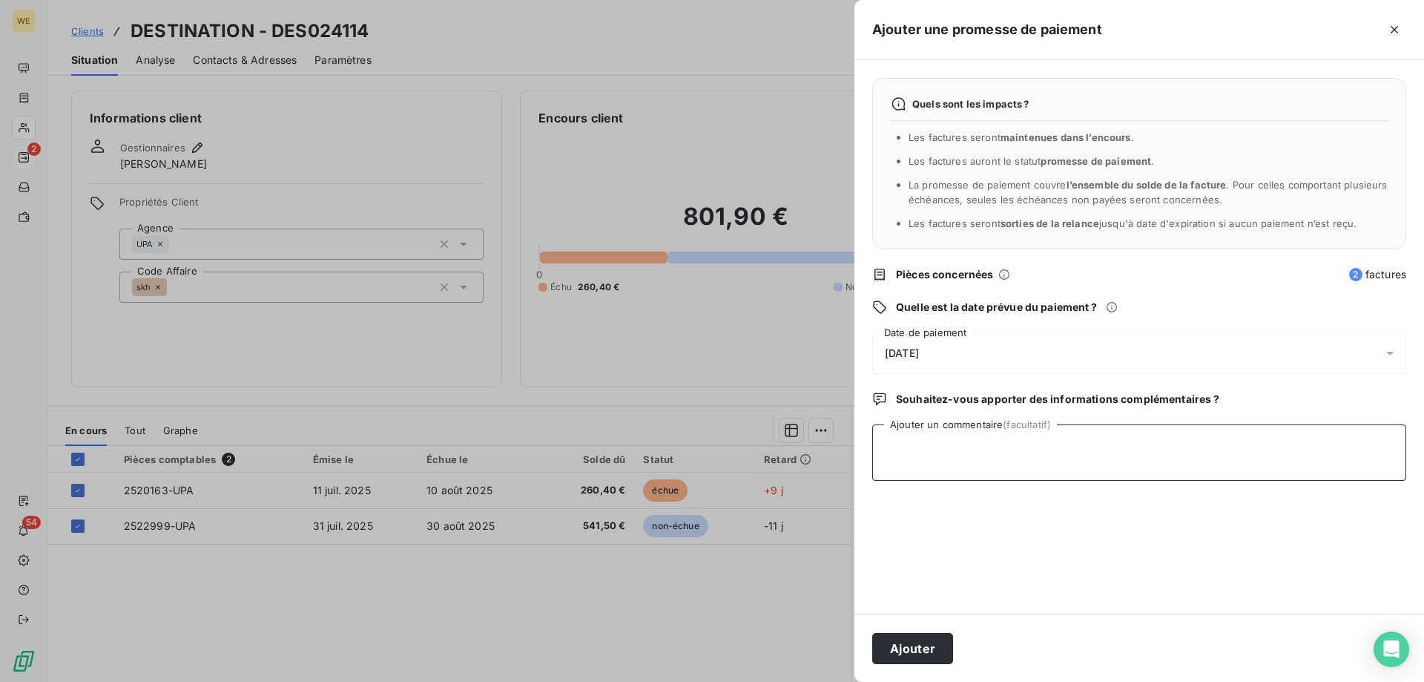
click at [923, 462] on textarea "Ajouter un commentaire (facultatif)" at bounding box center [1139, 452] width 534 height 56
type textarea "[DATE]"
click at [933, 341] on div "[DATE]" at bounding box center [1139, 353] width 534 height 42
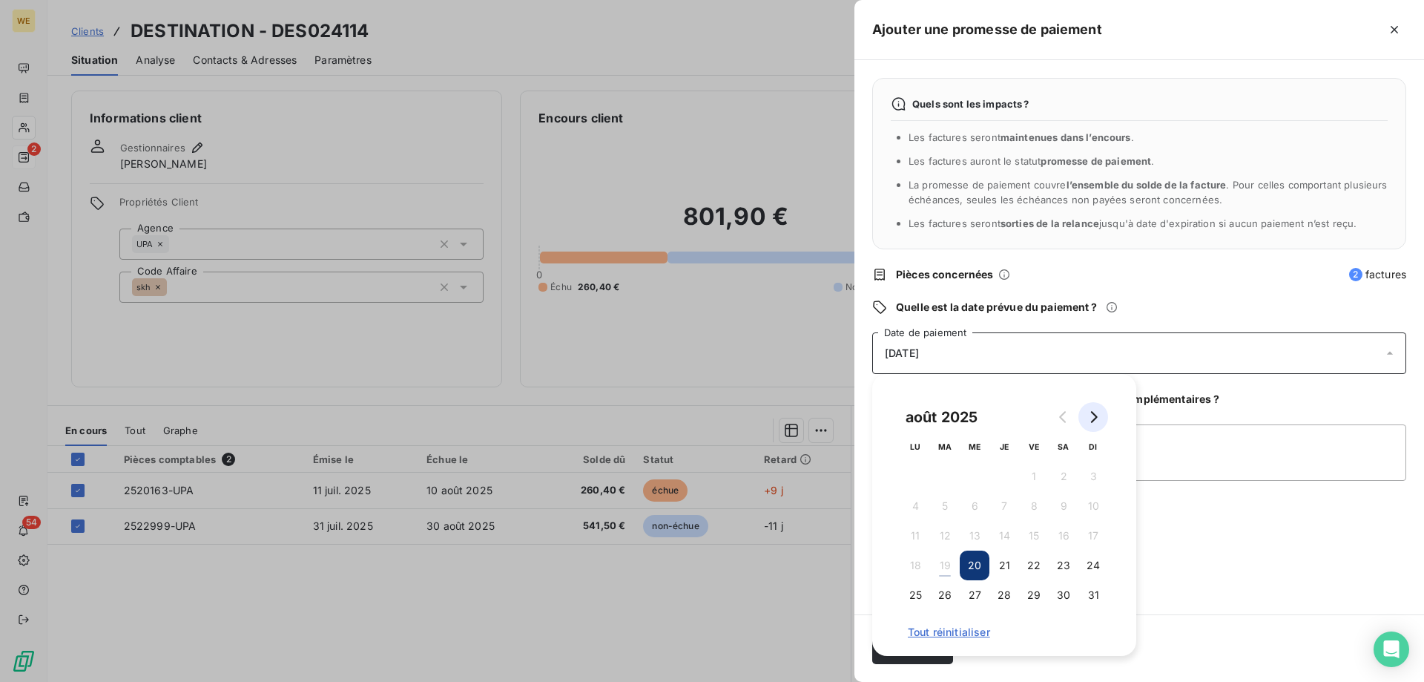
click at [1096, 415] on icon "Go to next month" at bounding box center [1094, 417] width 7 height 12
click at [948, 531] on button "16" at bounding box center [945, 536] width 30 height 30
click at [1214, 472] on textarea "[DATE]" at bounding box center [1139, 452] width 534 height 56
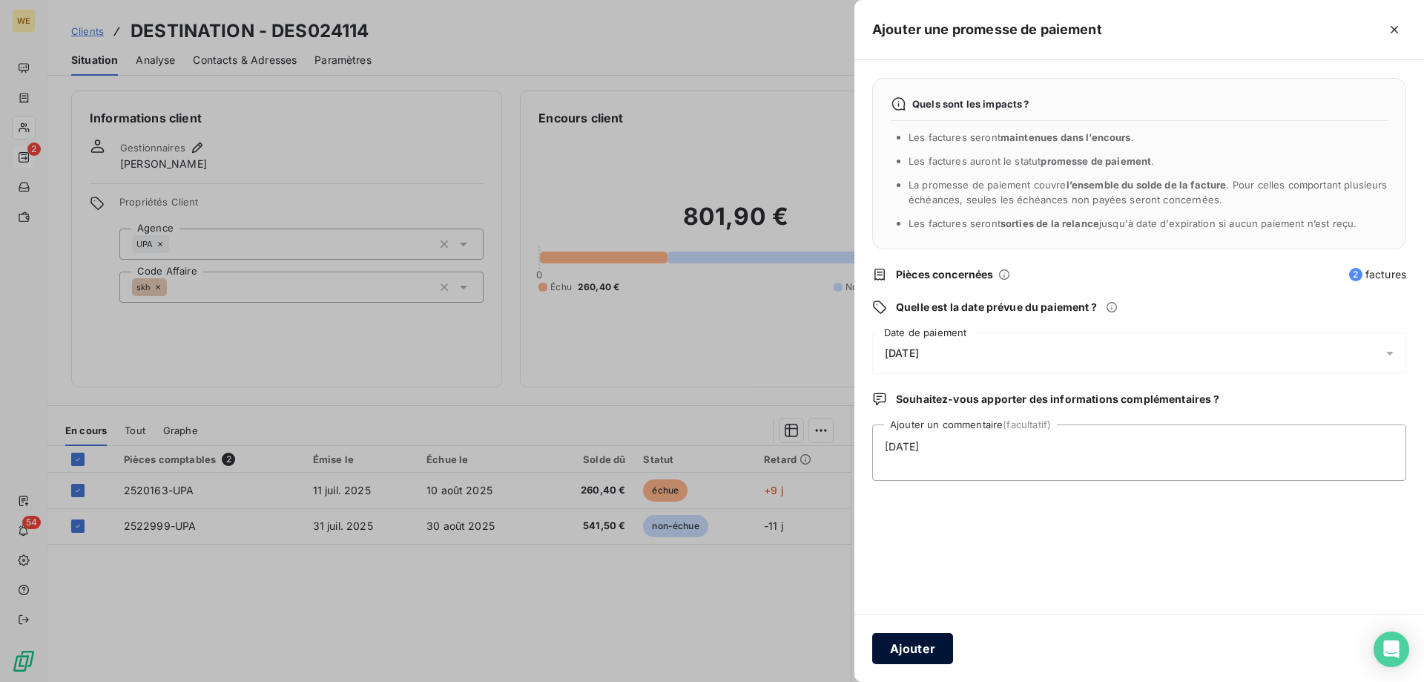
click at [902, 656] on button "Ajouter" at bounding box center [912, 648] width 81 height 31
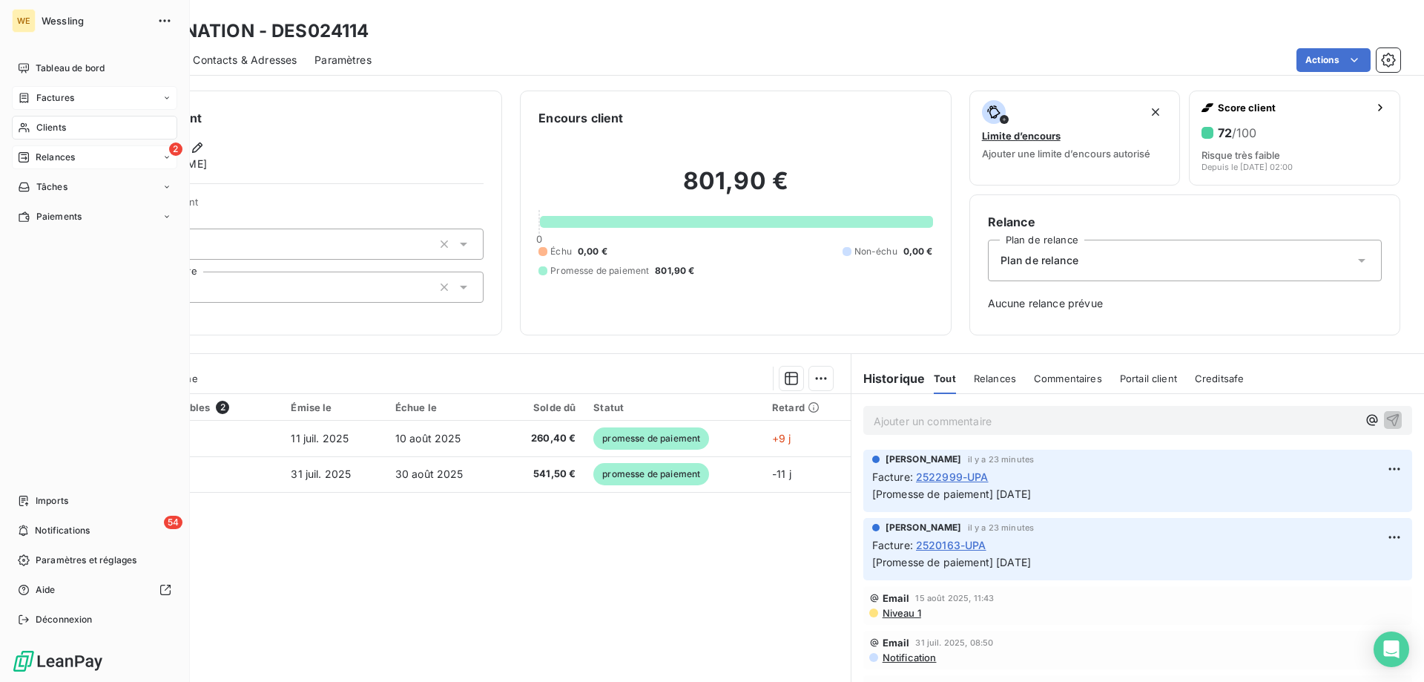
click at [59, 96] on span "Factures" at bounding box center [55, 97] width 38 height 13
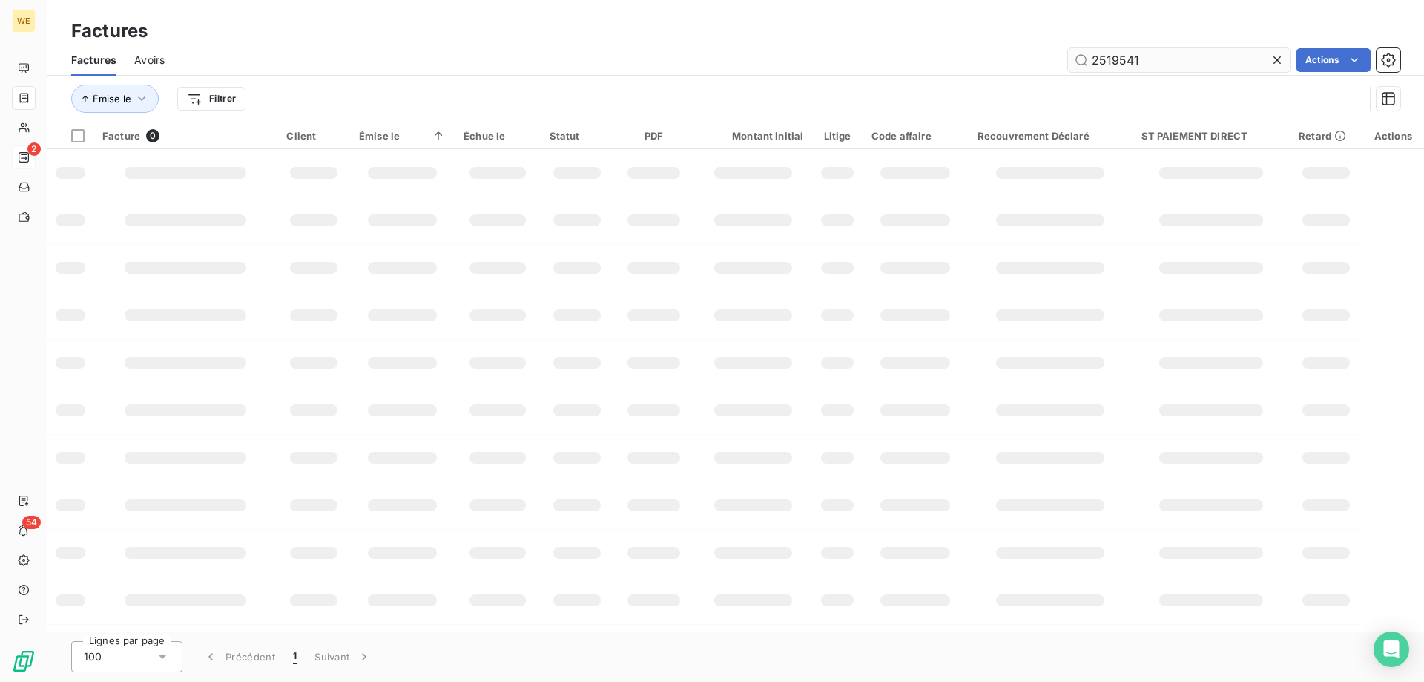
click at [1124, 56] on input "2519541" at bounding box center [1179, 60] width 223 height 24
type input "2522099"
click at [1165, 62] on input "2522099" at bounding box center [1179, 60] width 223 height 24
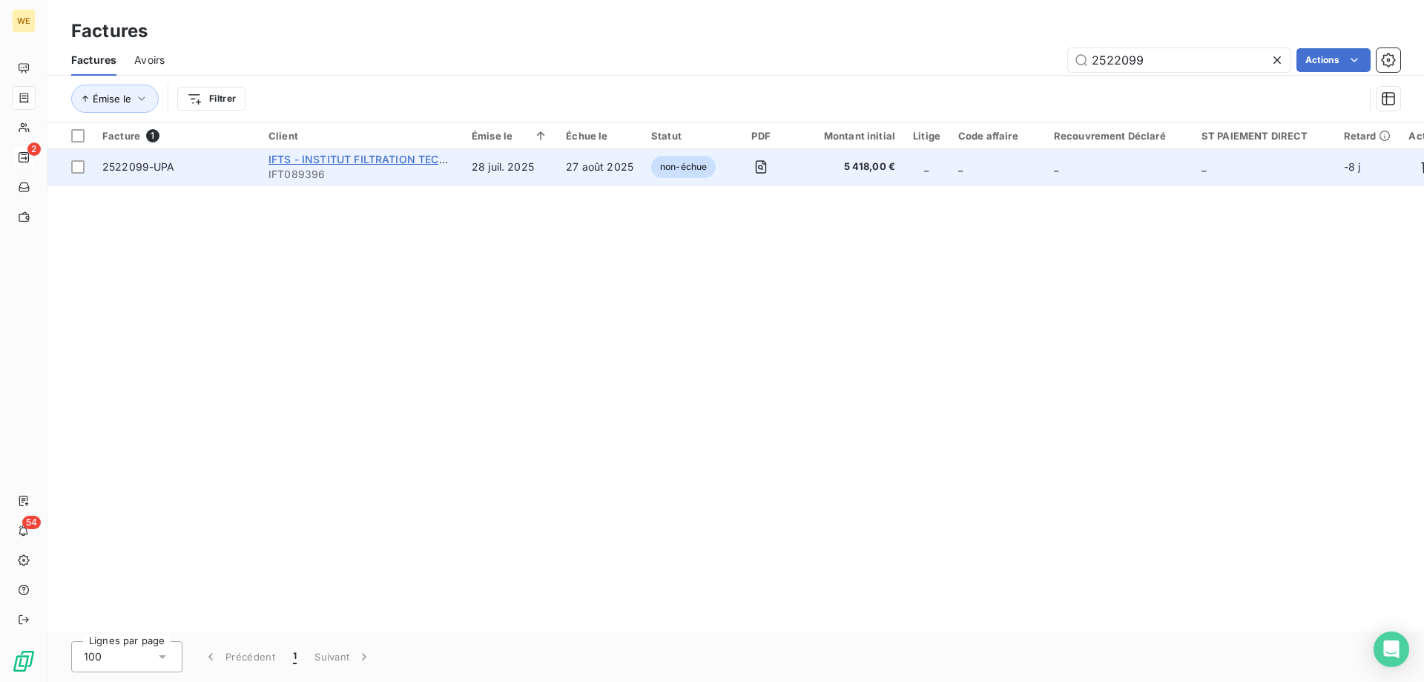
click at [351, 164] on span "IFTS - INSTITUT FILTRATION TECHNIQU" at bounding box center [371, 159] width 205 height 13
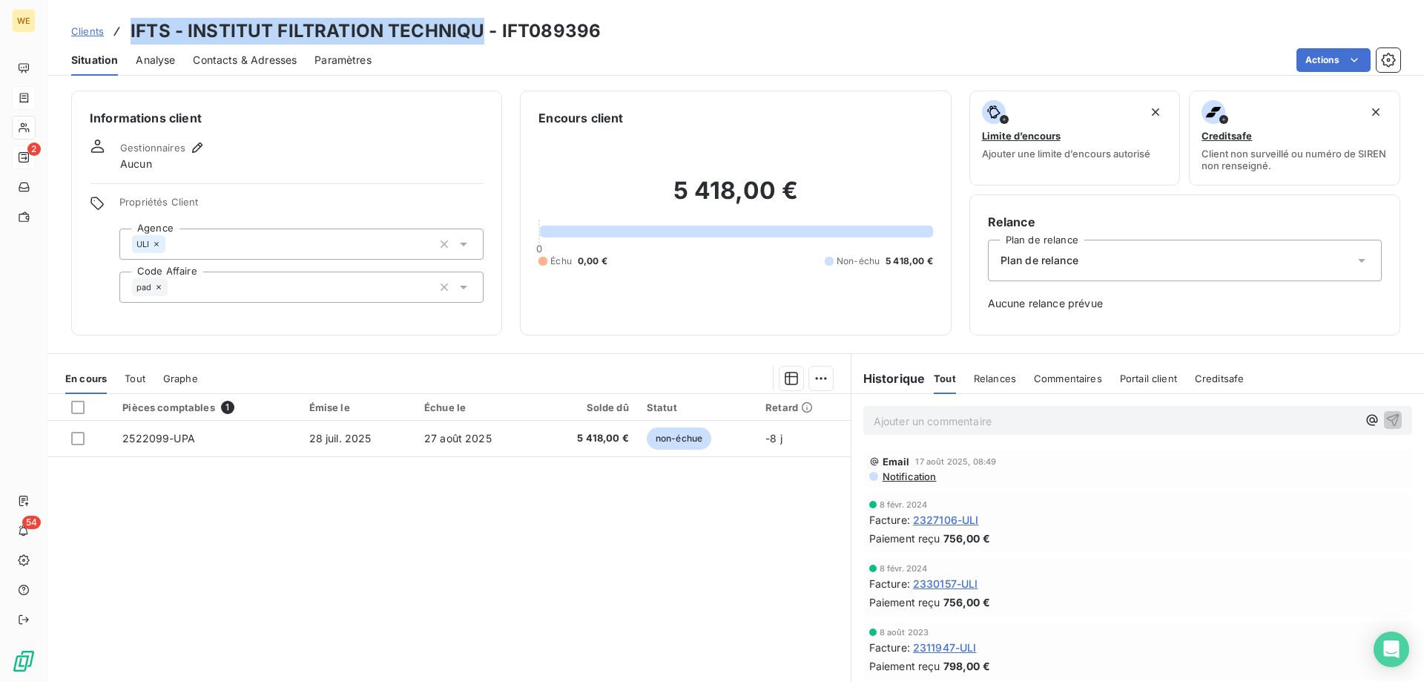
drag, startPoint x: 479, startPoint y: 31, endPoint x: 128, endPoint y: 38, distance: 351.7
click at [128, 38] on div "Clients IFTS - INSTITUT FILTRATION TECHNIQU - IFT089396" at bounding box center [336, 31] width 530 height 27
copy h3 "IFTS - INSTITUT FILTRATION TECHNIQU"
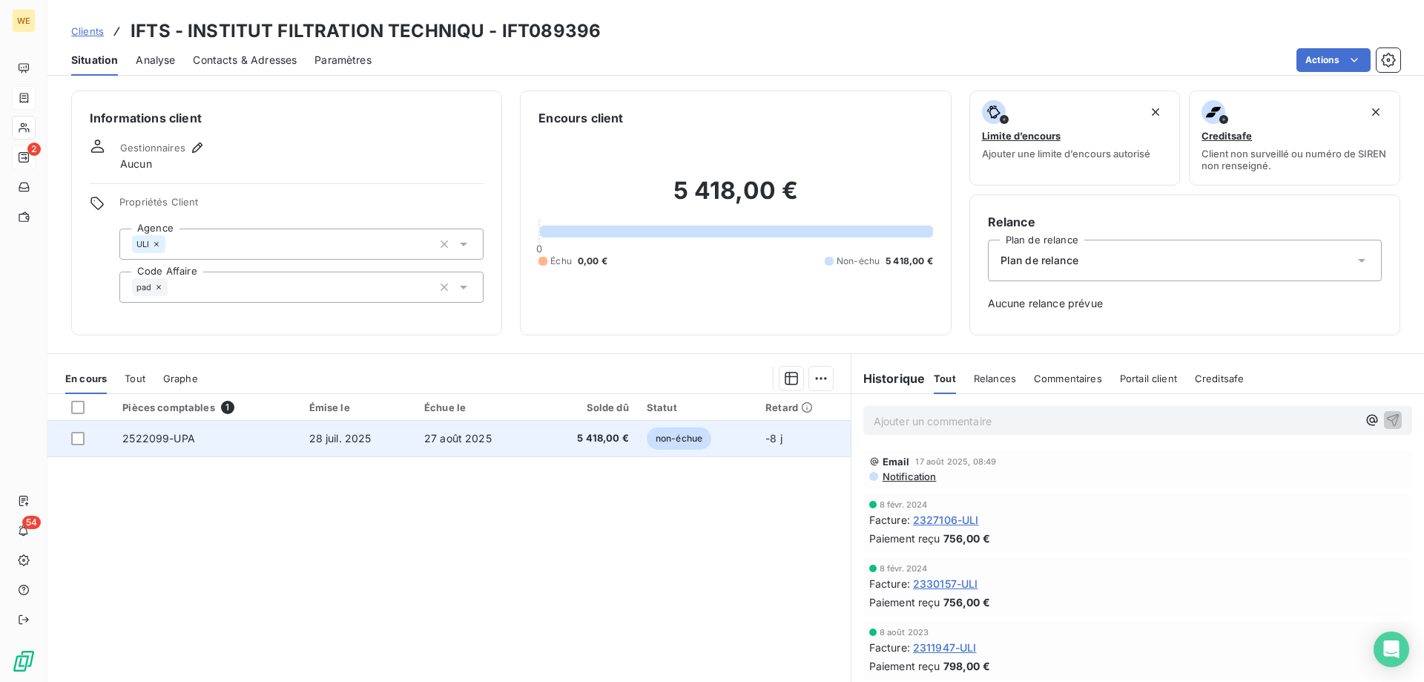
click at [415, 441] on td "27 août 2025" at bounding box center [476, 439] width 122 height 36
click at [86, 443] on div at bounding box center [87, 438] width 33 height 13
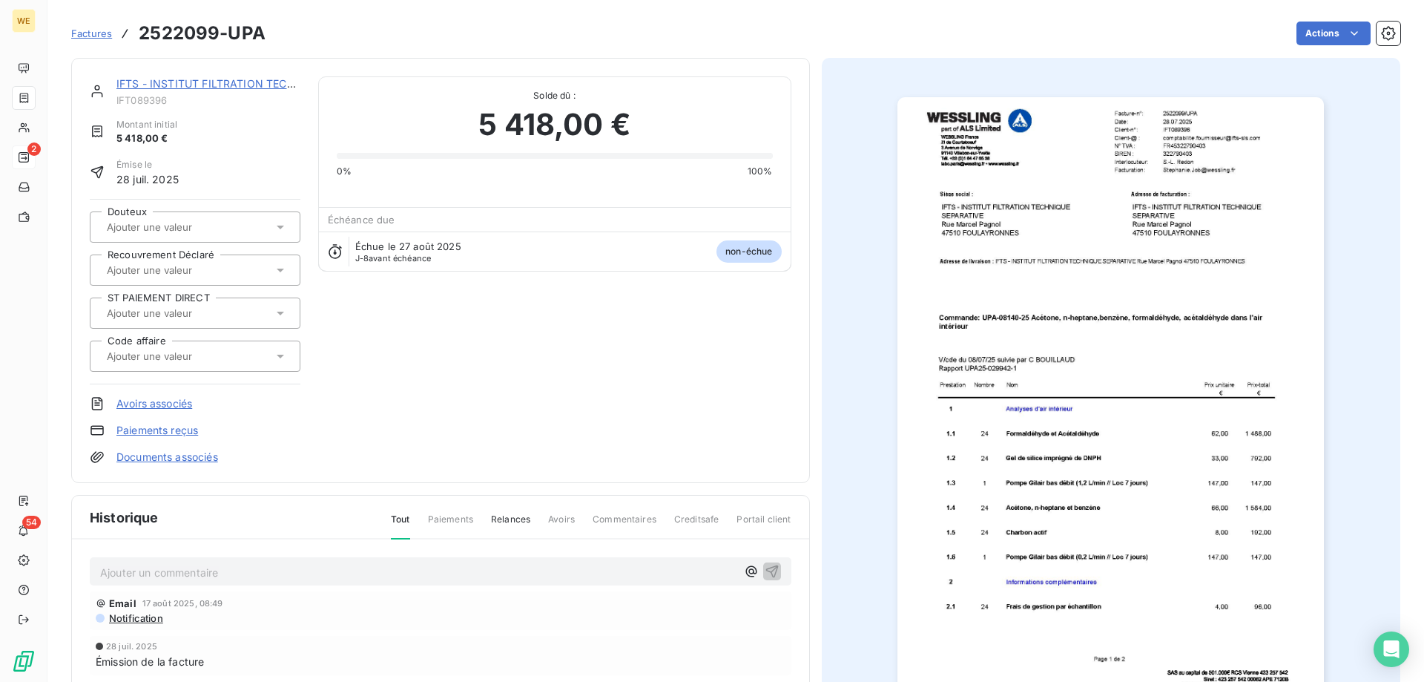
click at [355, 567] on p "Ajouter un commentaire ﻿" at bounding box center [418, 572] width 636 height 19
click at [182, 577] on p "Ajouter un commentaire ﻿" at bounding box center [418, 572] width 636 height 19
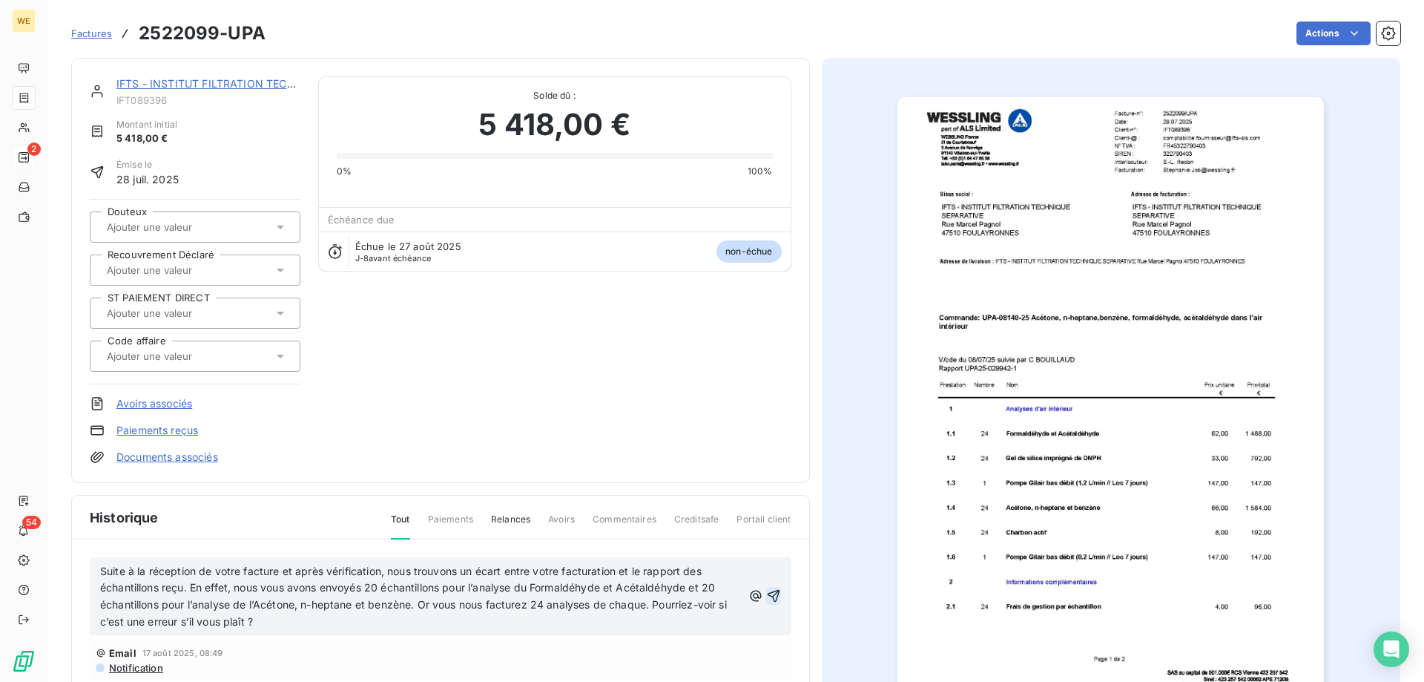
click at [767, 596] on icon "button" at bounding box center [773, 596] width 13 height 13
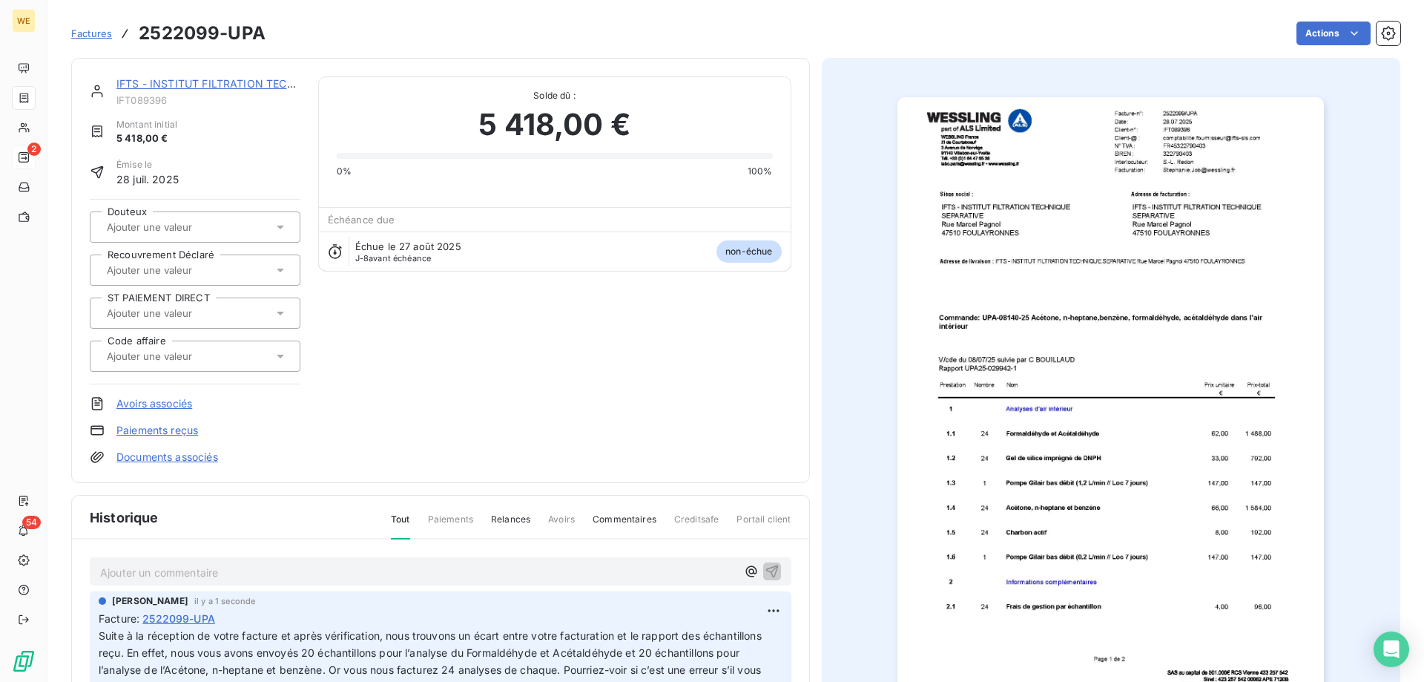
click at [200, 576] on p "Ajouter un commentaire ﻿" at bounding box center [418, 572] width 636 height 19
click at [153, 566] on p "Ajouter un commentaire ﻿" at bounding box center [418, 572] width 636 height 19
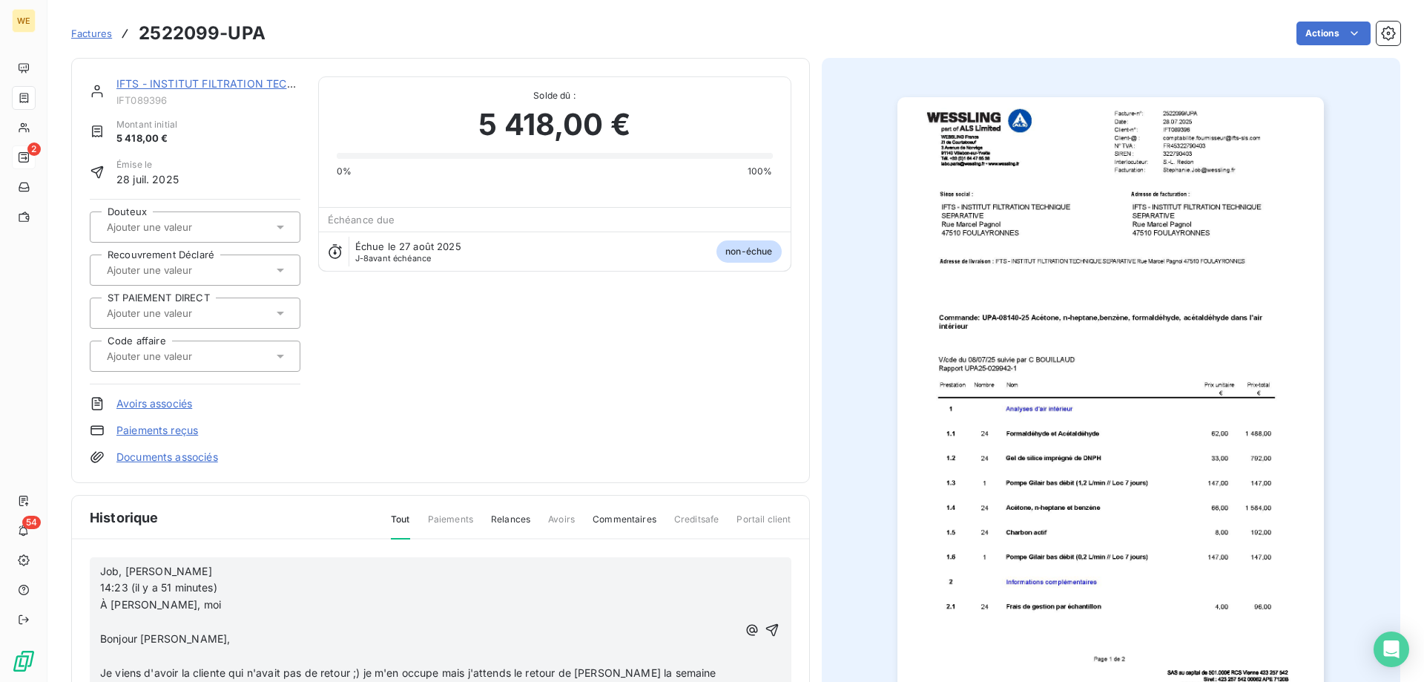
click at [765, 635] on icon "button" at bounding box center [772, 629] width 15 height 15
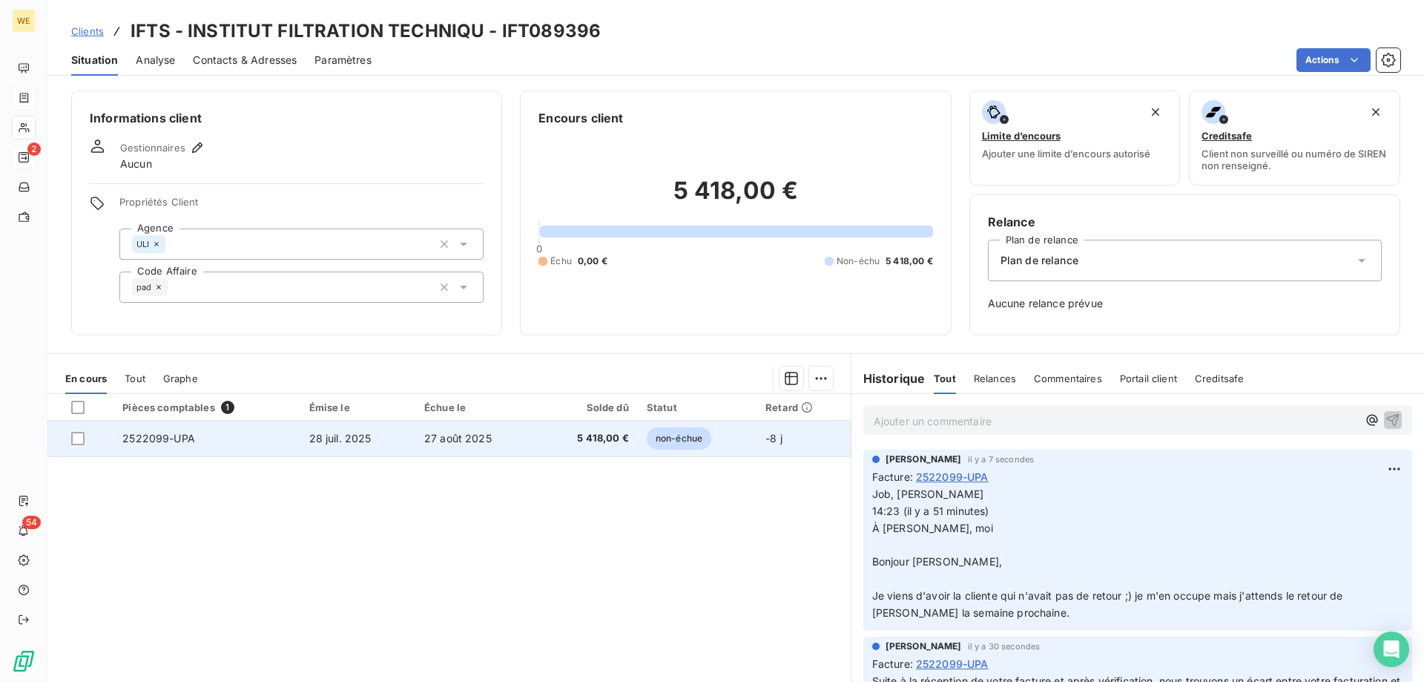
click at [89, 447] on td at bounding box center [80, 439] width 66 height 36
click at [75, 441] on div at bounding box center [77, 438] width 13 height 13
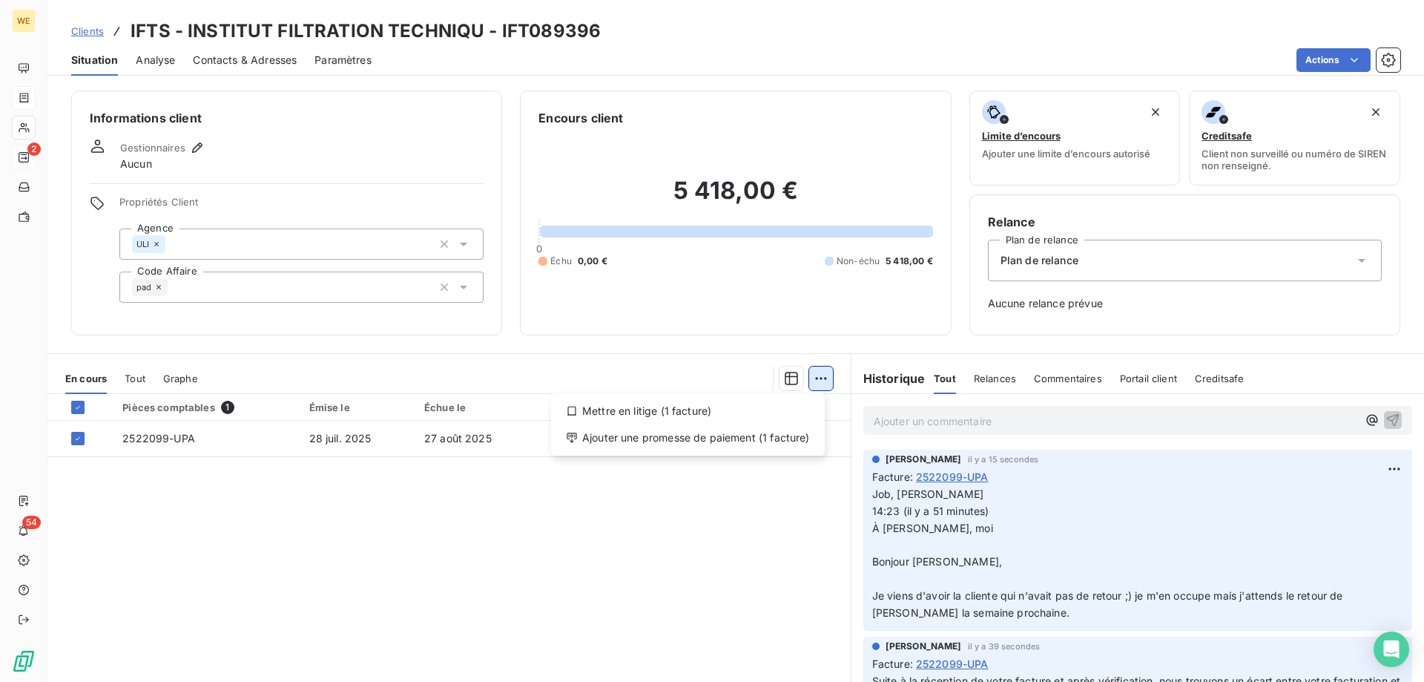
click at [820, 373] on html "WE 2 54 Clients IFTS - INSTITUT FILTRATION TECHNIQU - IFT089396 Situation Analy…" at bounding box center [712, 341] width 1424 height 682
click at [676, 409] on div "Mettre en litige (1 facture)" at bounding box center [688, 411] width 262 height 24
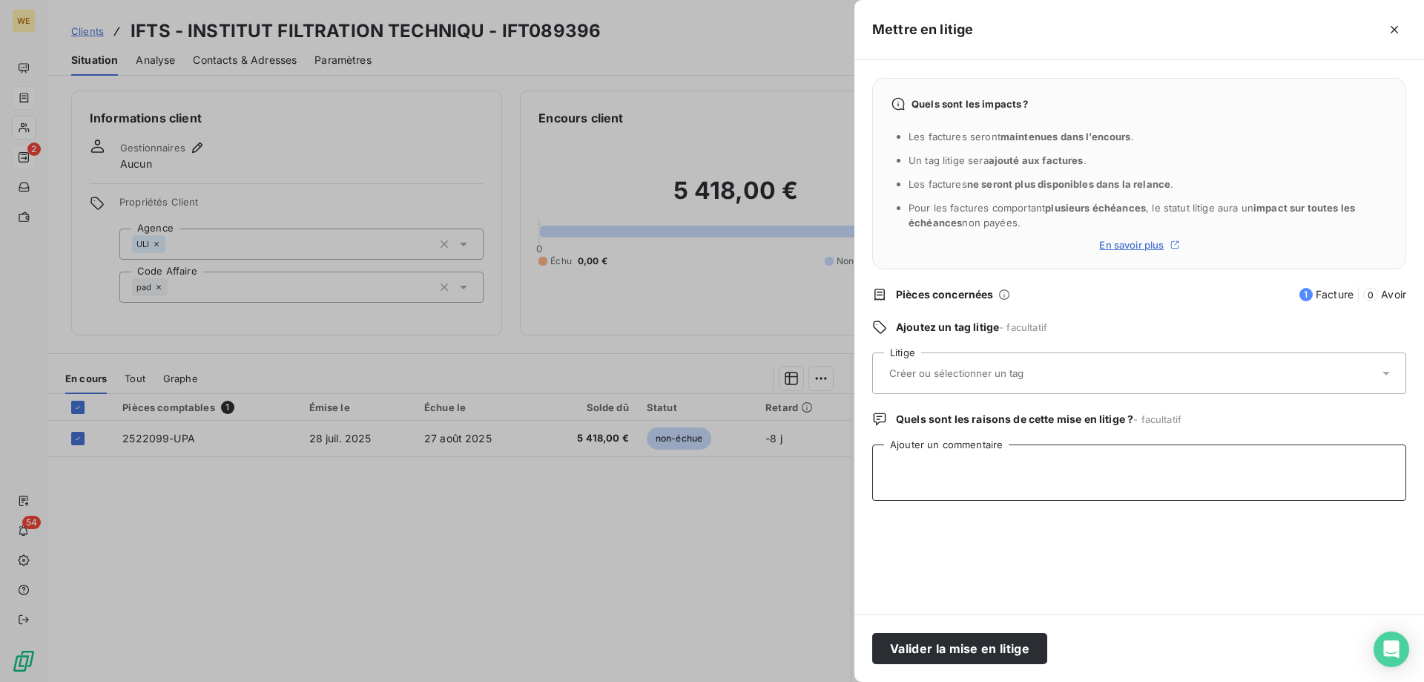
click at [978, 496] on textarea "Ajouter un commentaire" at bounding box center [1139, 472] width 534 height 56
click at [938, 372] on input "text" at bounding box center [996, 372] width 216 height 13
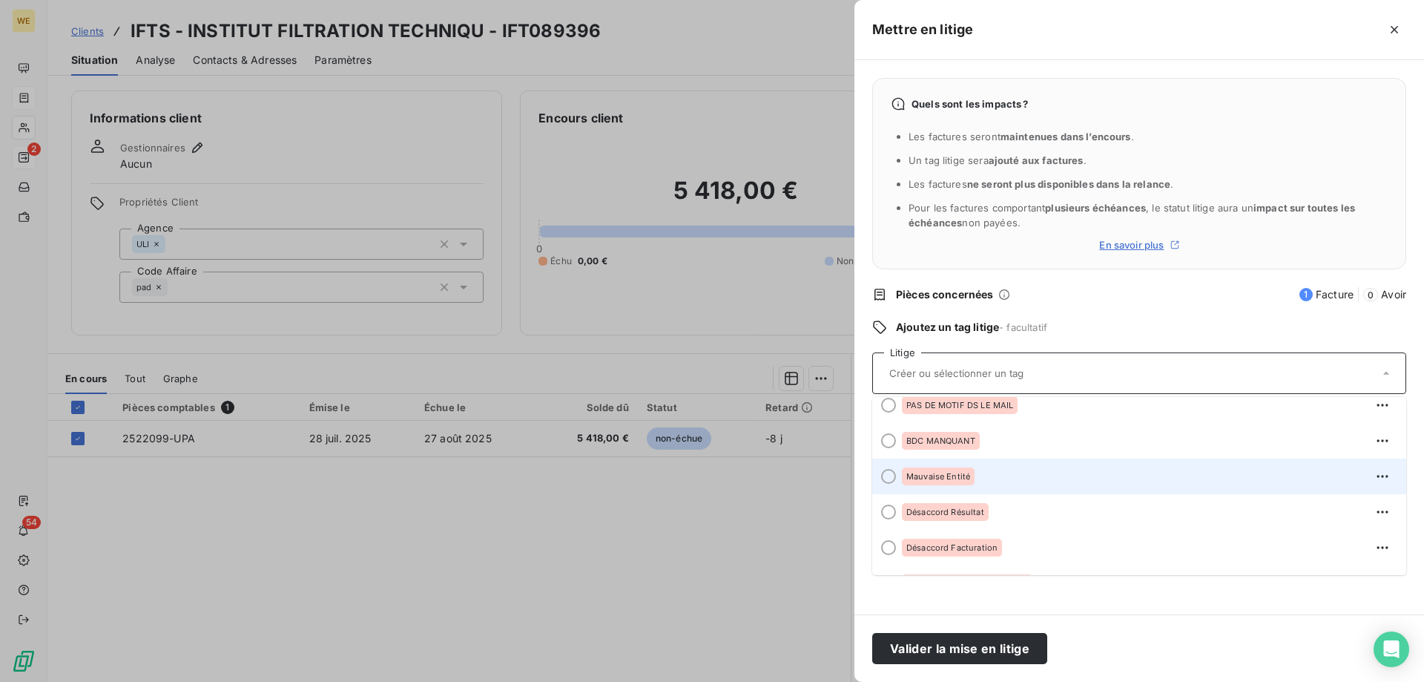
scroll to position [74, 0]
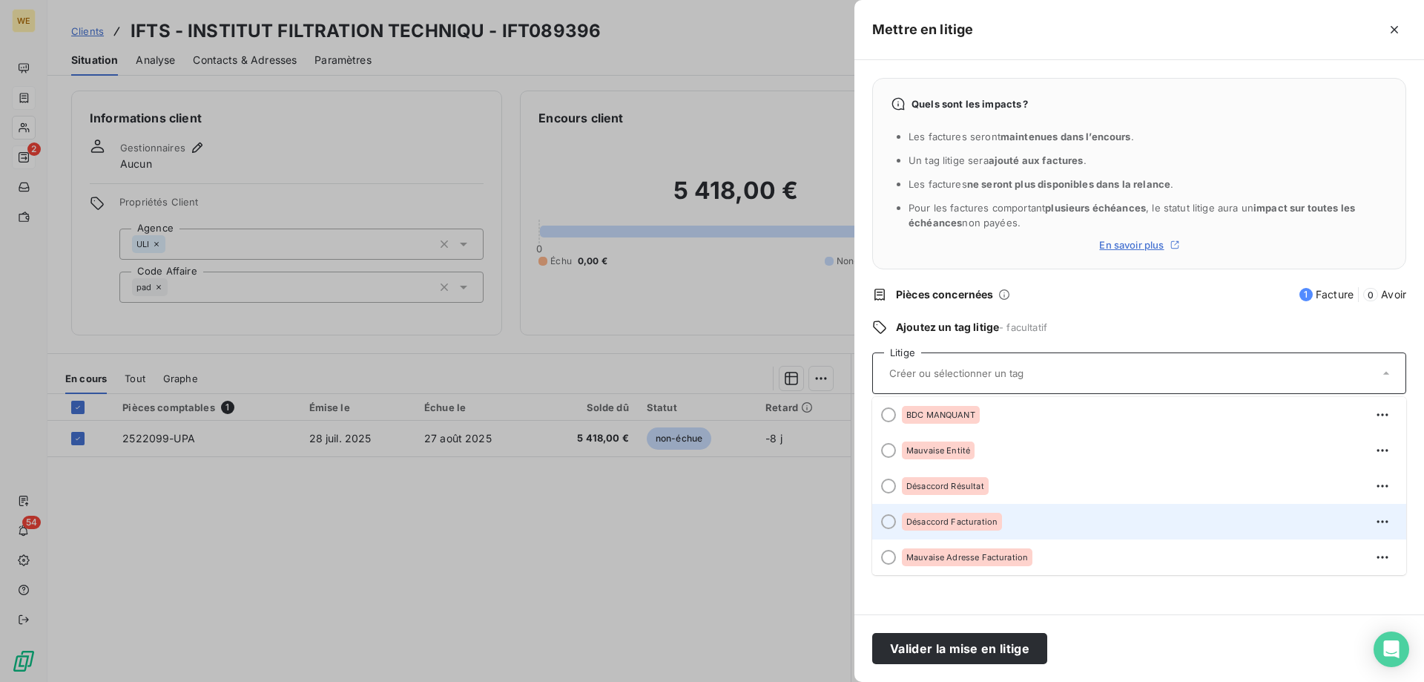
click at [940, 527] on div "Désaccord Facturation" at bounding box center [952, 522] width 100 height 18
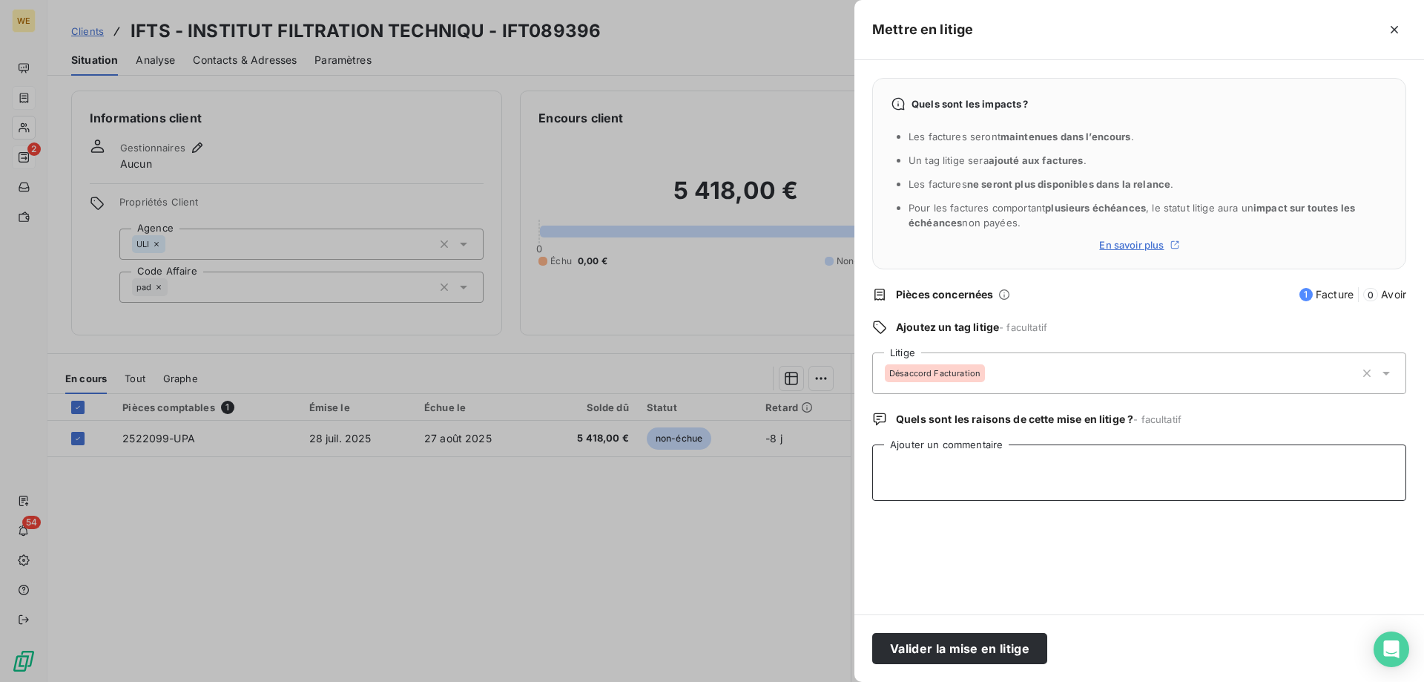
click at [932, 479] on textarea "Ajouter un commentaire" at bounding box center [1139, 472] width 534 height 56
click at [940, 645] on button "Valider la mise en litige" at bounding box center [959, 648] width 175 height 31
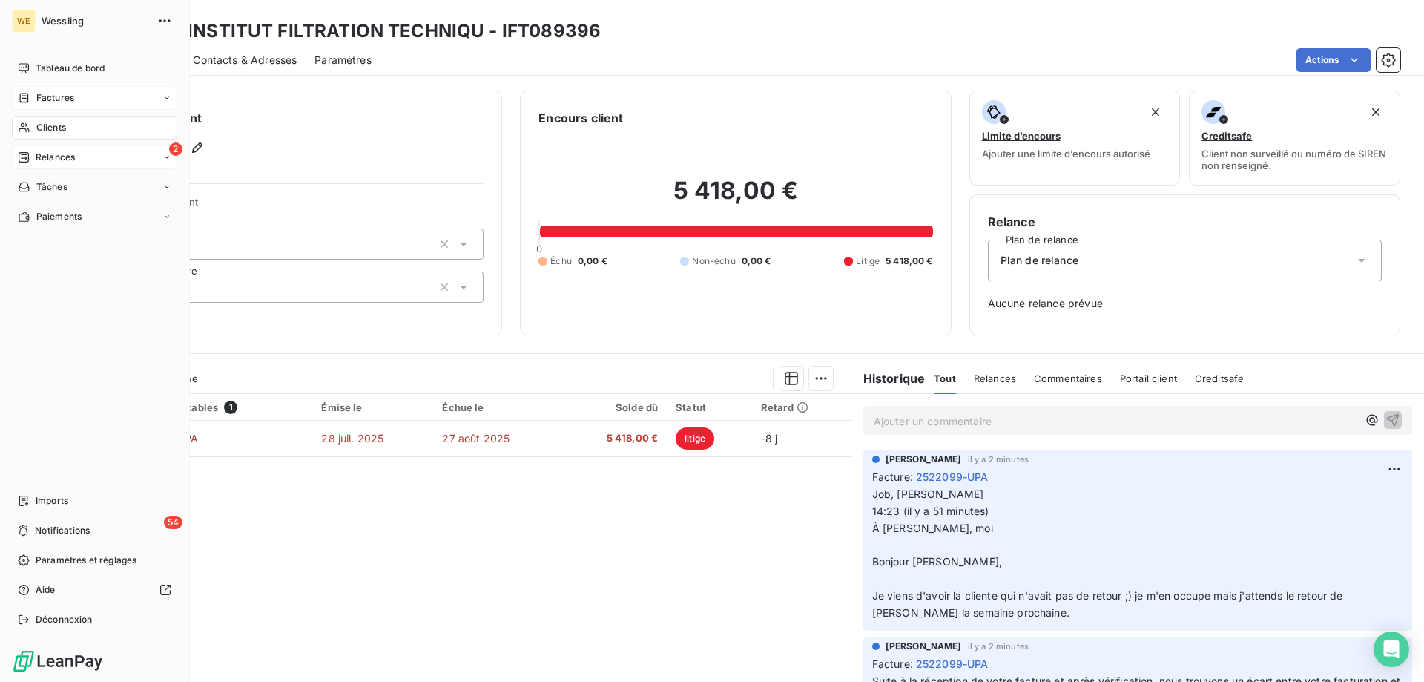
click at [45, 128] on span "Clients" at bounding box center [51, 127] width 30 height 13
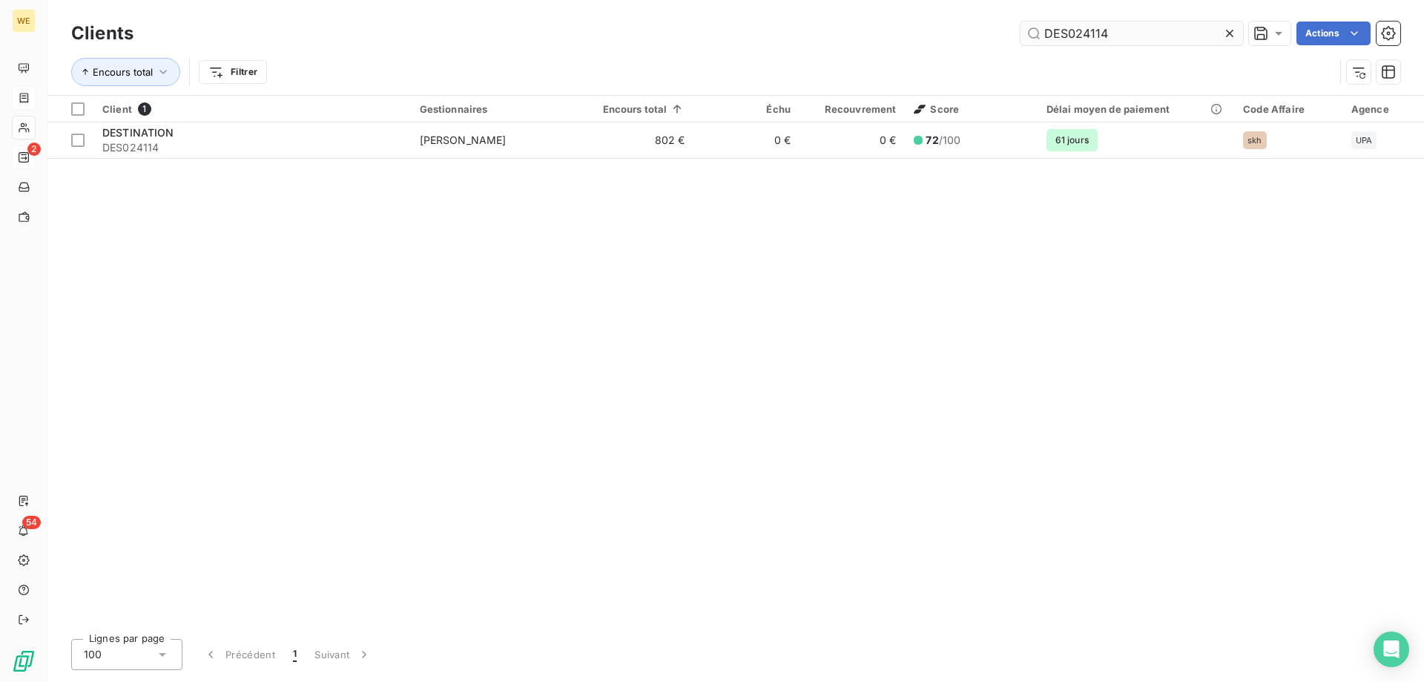
click at [1058, 36] on input "DES024114" at bounding box center [1132, 34] width 223 height 24
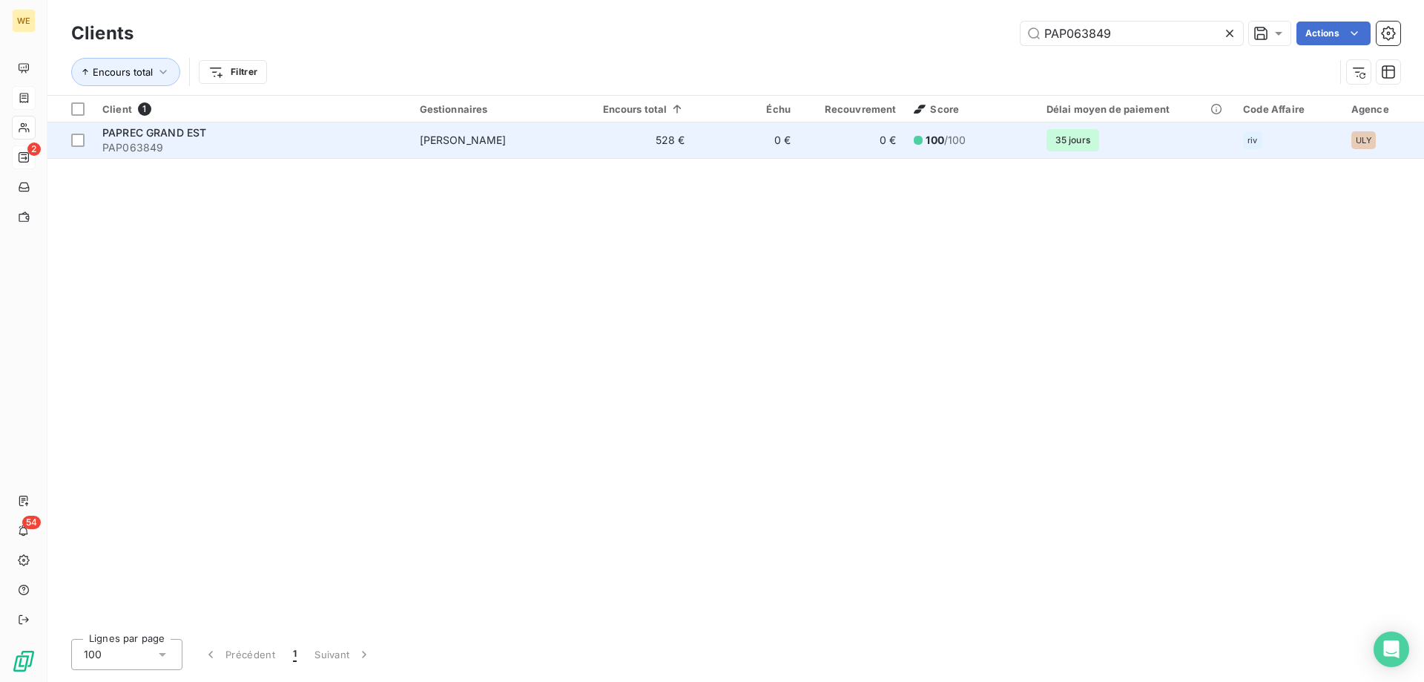
type input "PAP063849"
click at [148, 141] on span "PAP063849" at bounding box center [252, 147] width 300 height 15
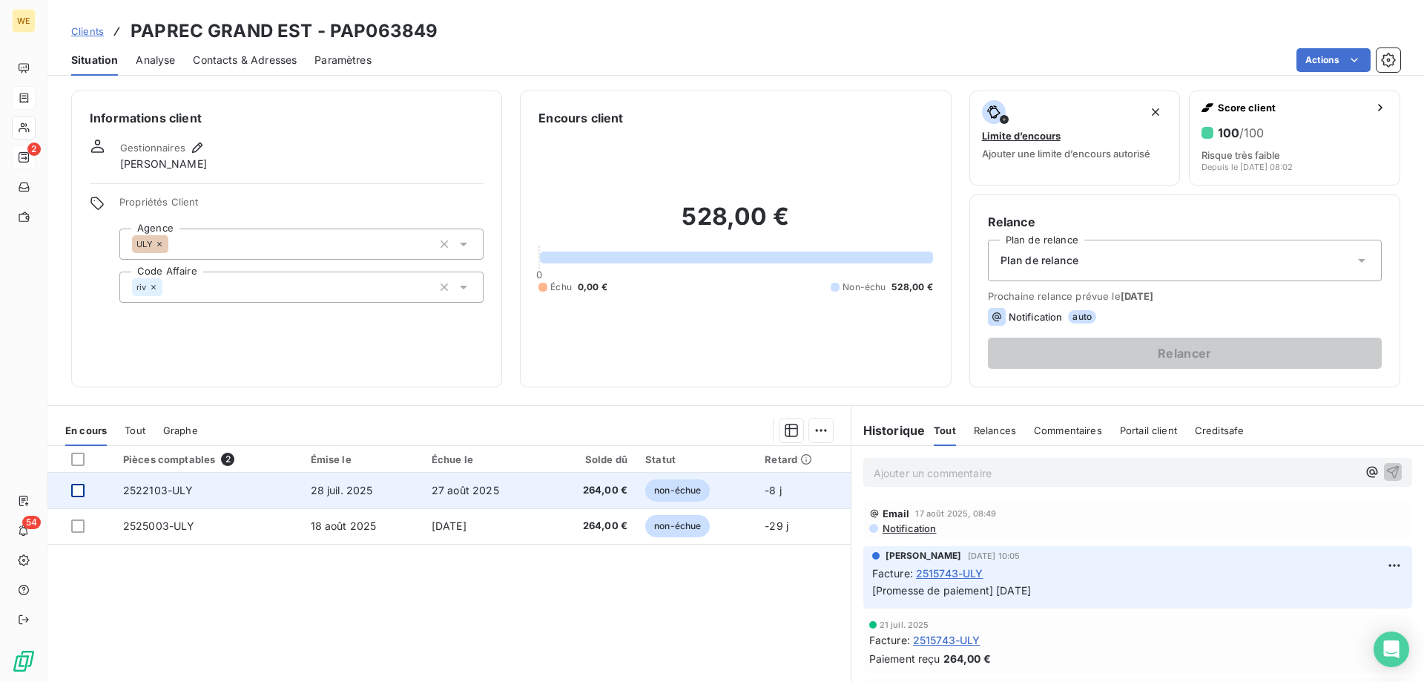
click at [76, 494] on div at bounding box center [77, 490] width 13 height 13
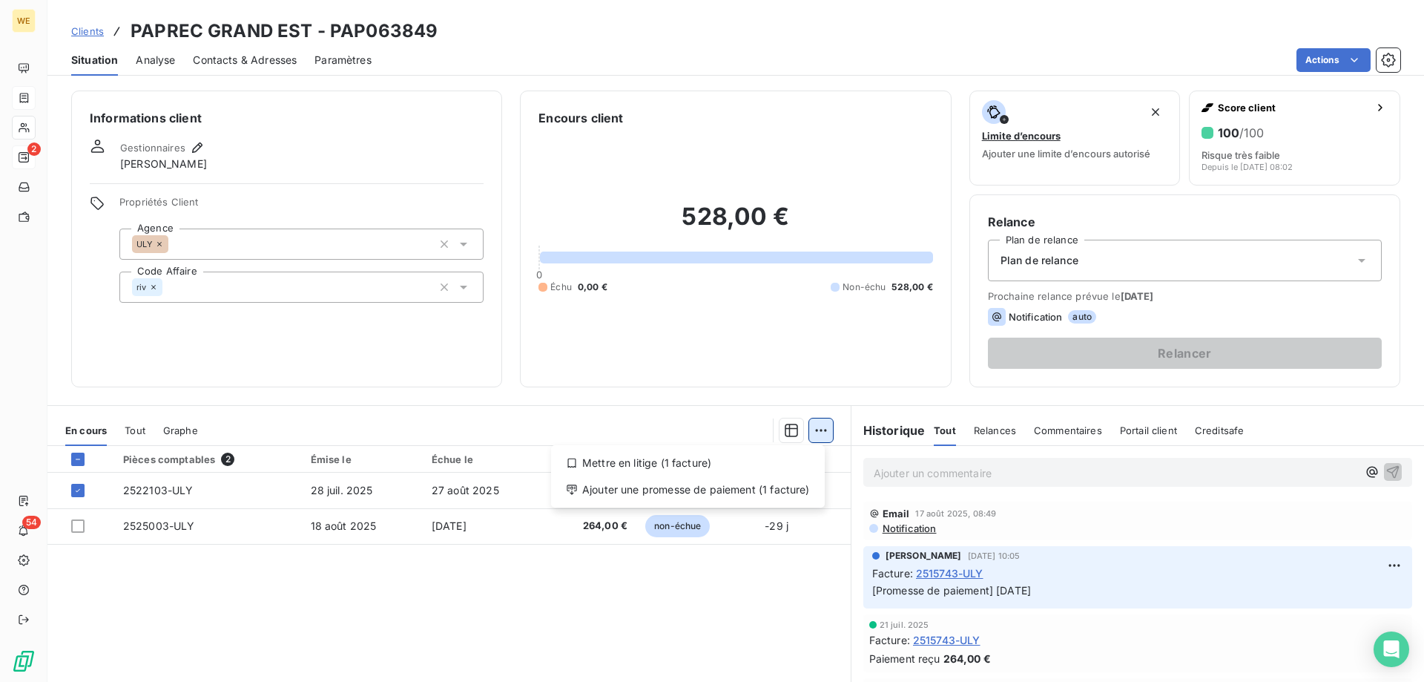
click at [810, 432] on html "WE 2 54 Clients PAPREC GRAND EST - PAP063849 Situation Analyse Contacts & Adres…" at bounding box center [712, 341] width 1424 height 682
click at [731, 489] on div "Ajouter une promesse de paiement (1 facture)" at bounding box center [688, 490] width 262 height 24
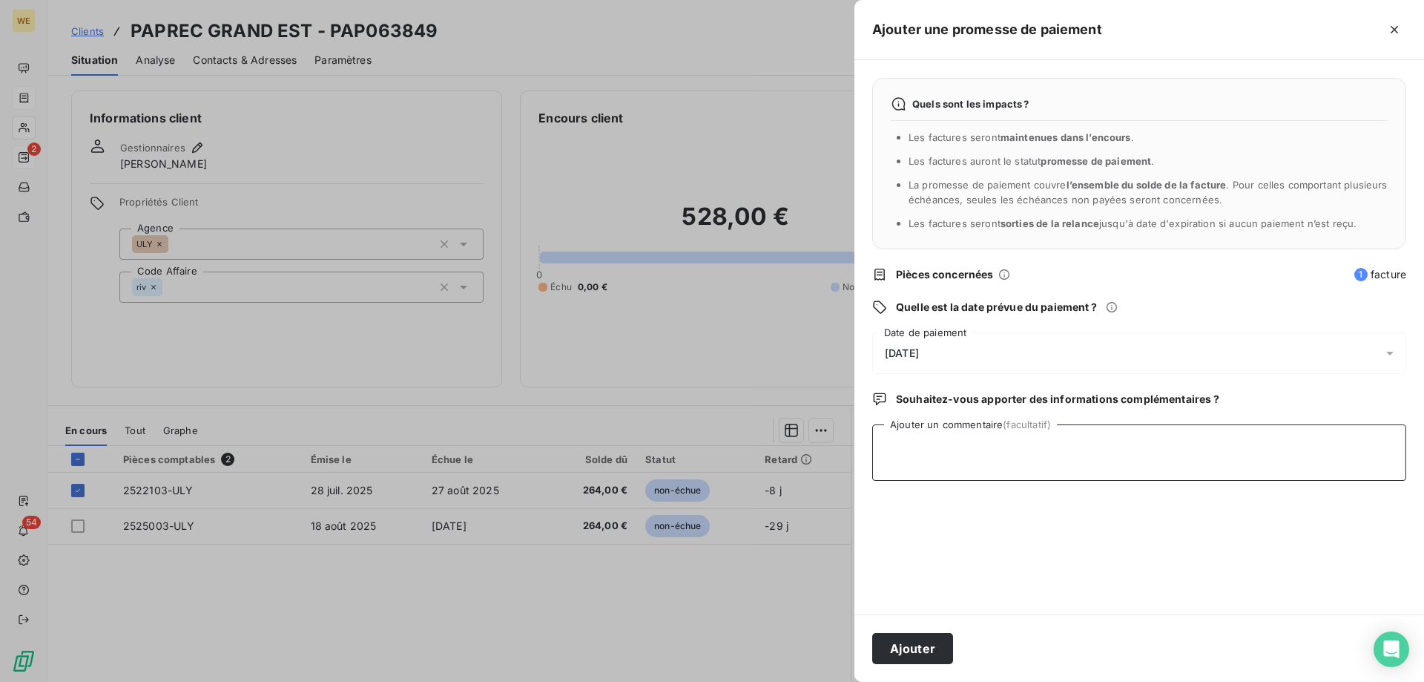
click at [945, 471] on textarea "Ajouter un commentaire (facultatif)" at bounding box center [1139, 452] width 534 height 56
type textarea "[DATE]"
click at [919, 349] on span "[DATE]" at bounding box center [902, 353] width 34 height 12
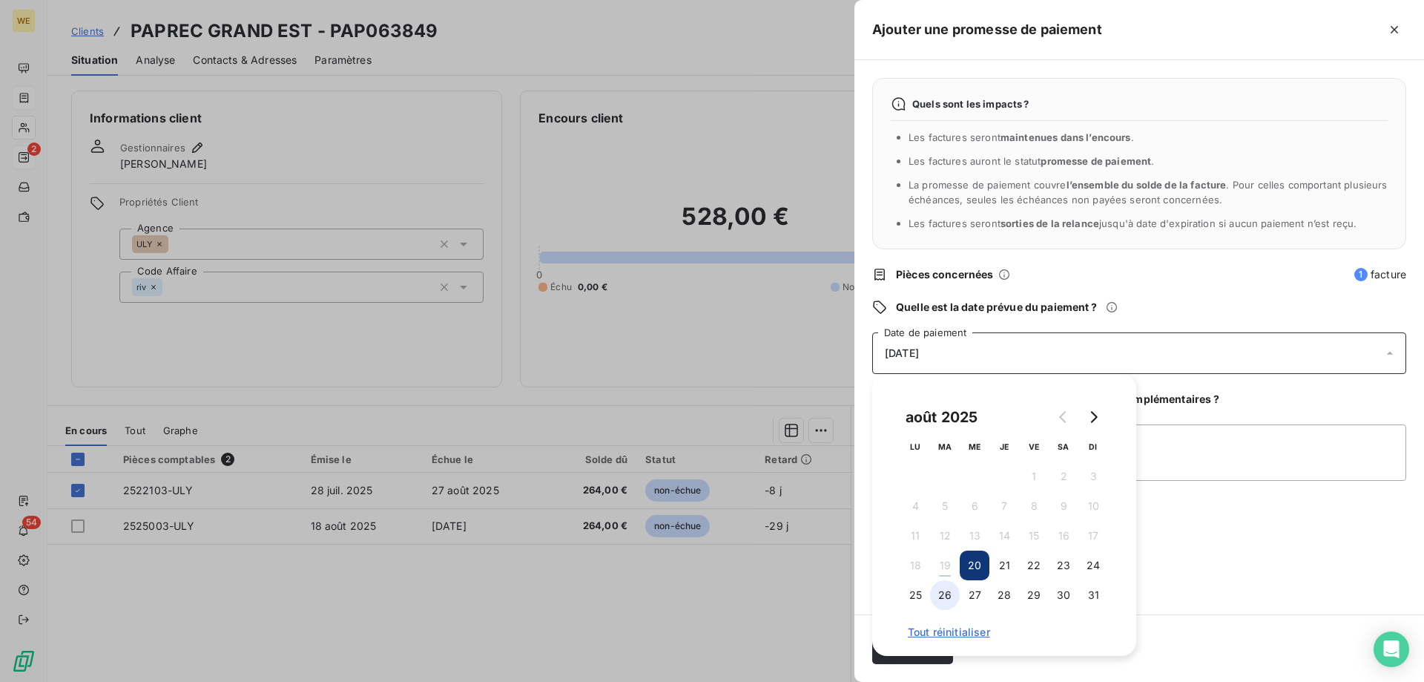
click at [952, 593] on button "26" at bounding box center [945, 595] width 30 height 30
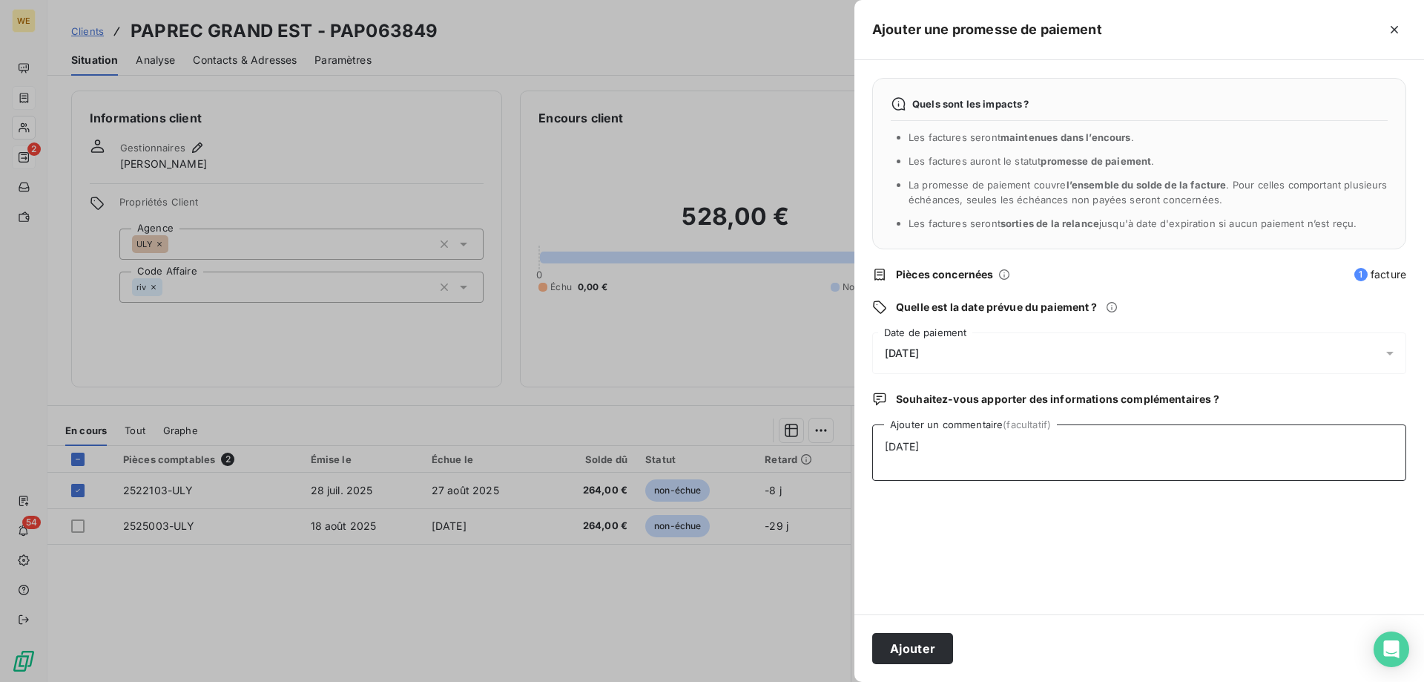
click at [1243, 481] on textarea "[DATE]" at bounding box center [1139, 452] width 534 height 56
click at [939, 659] on button "Ajouter" at bounding box center [912, 648] width 81 height 31
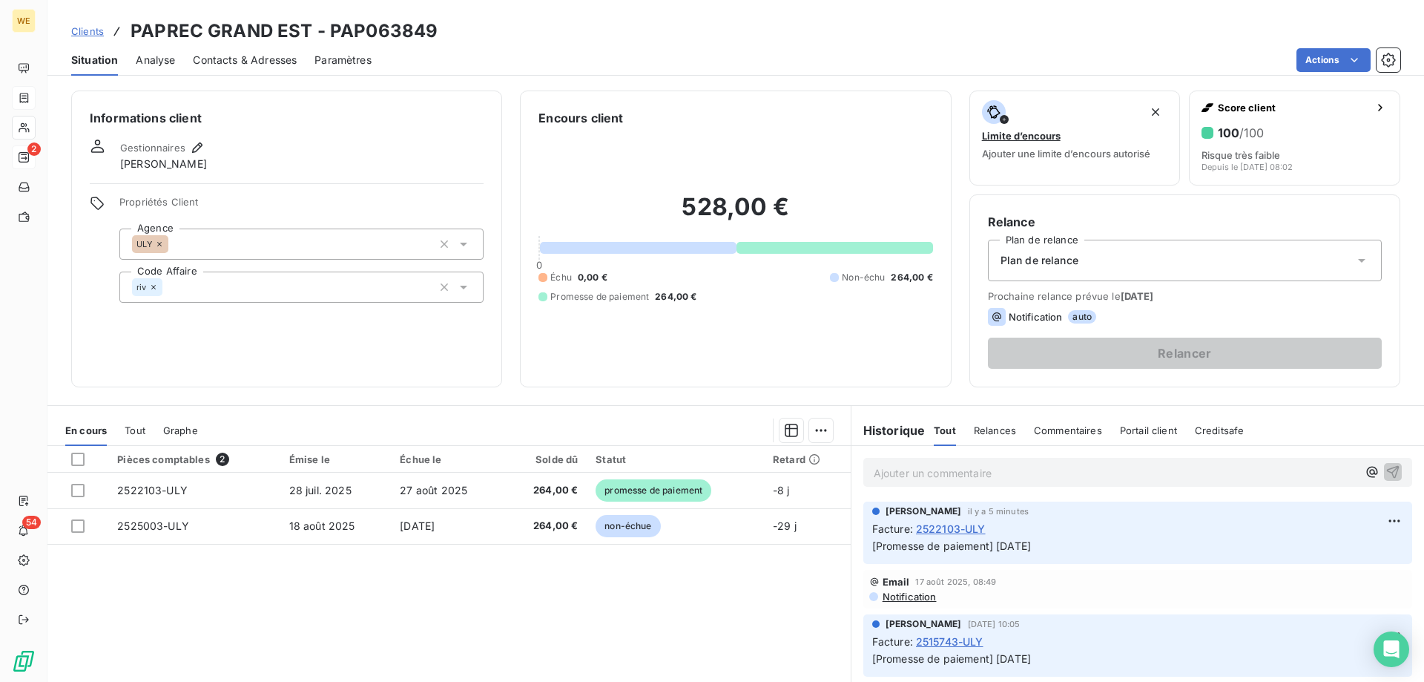
click at [691, 646] on div "Pièces comptables 2 Émise le Échue le Solde dû Statut Retard 2522103-ULY [DATE]…" at bounding box center [448, 589] width 803 height 286
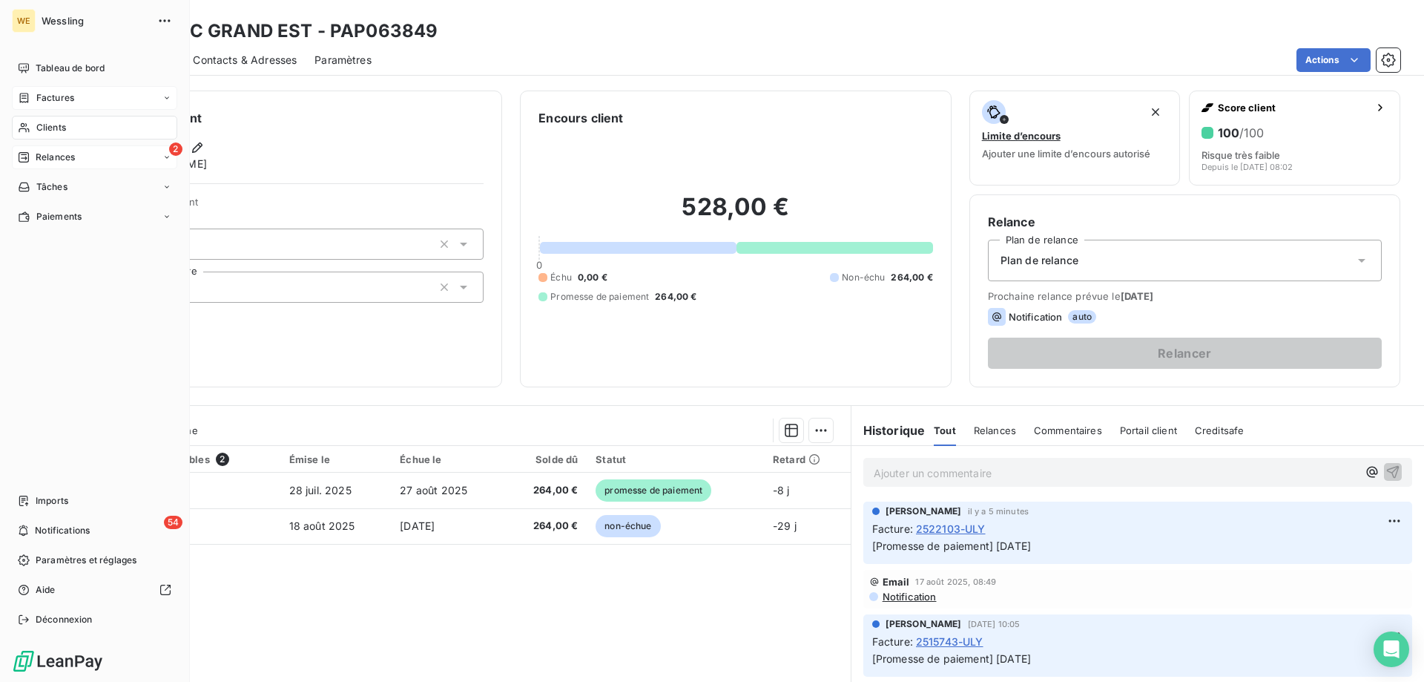
click at [47, 120] on div "Clients" at bounding box center [94, 128] width 165 height 24
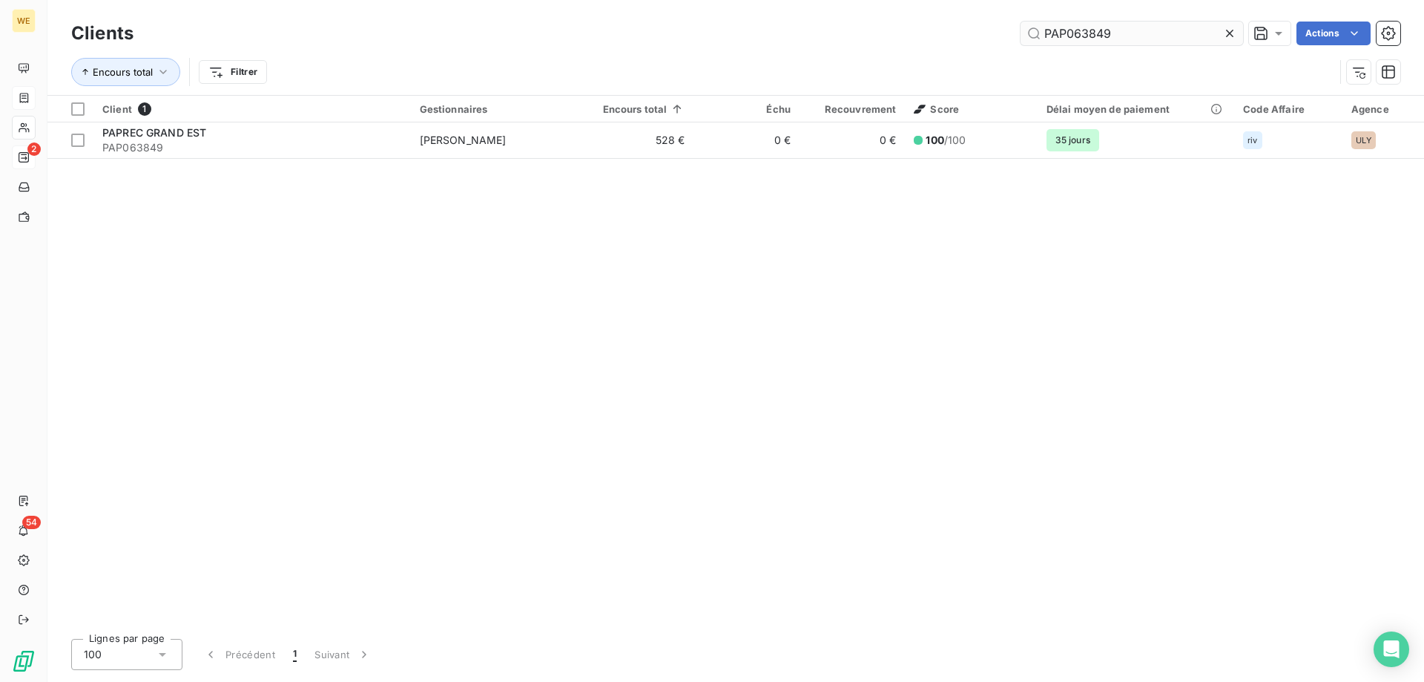
click at [1080, 27] on input "PAP063849" at bounding box center [1132, 34] width 223 height 24
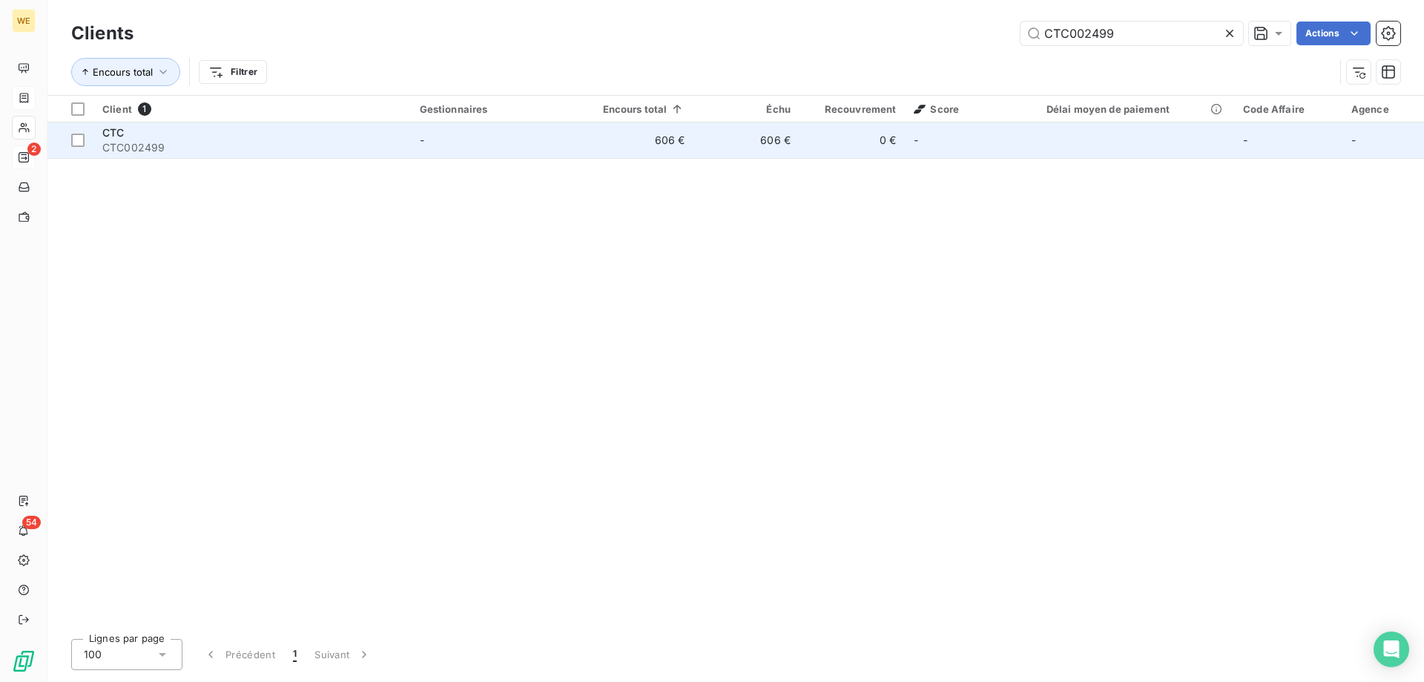
type input "CTC002499"
click at [211, 142] on span "CTC002499" at bounding box center [252, 147] width 300 height 15
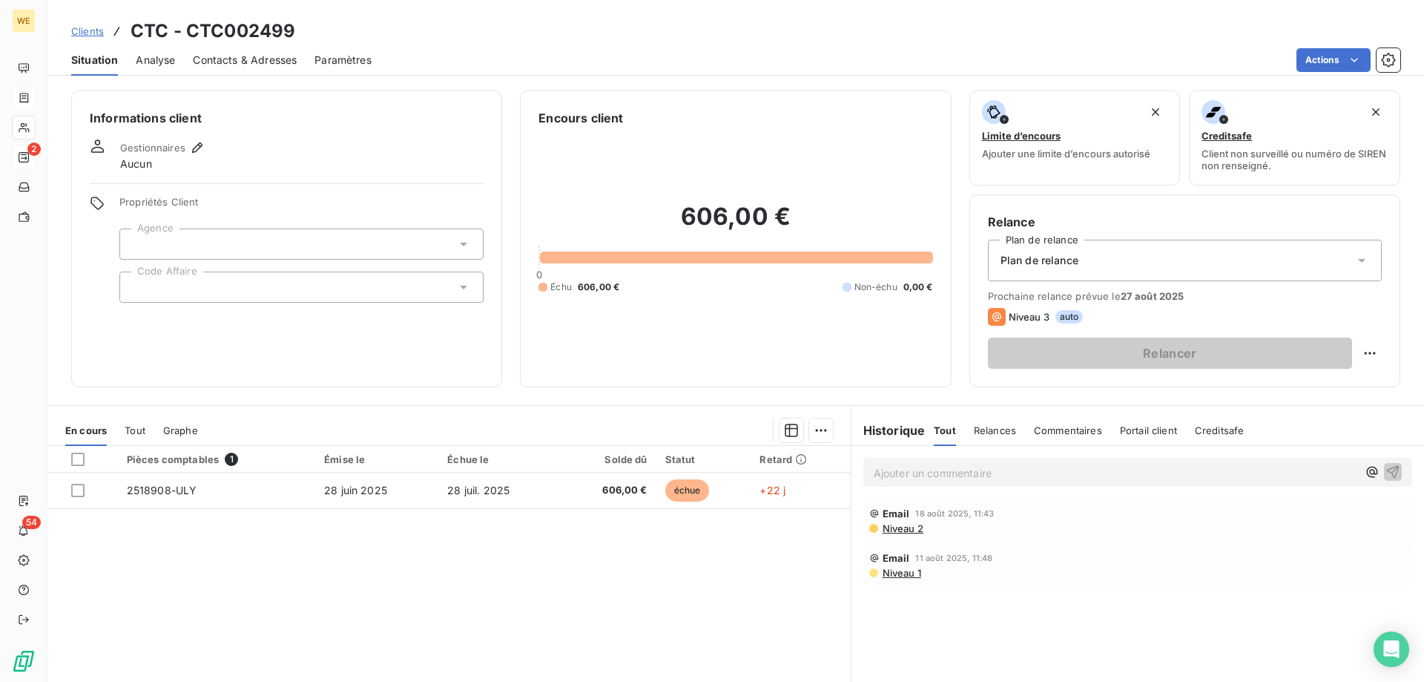
click at [893, 474] on p "Ajouter un commentaire ﻿" at bounding box center [1116, 473] width 484 height 19
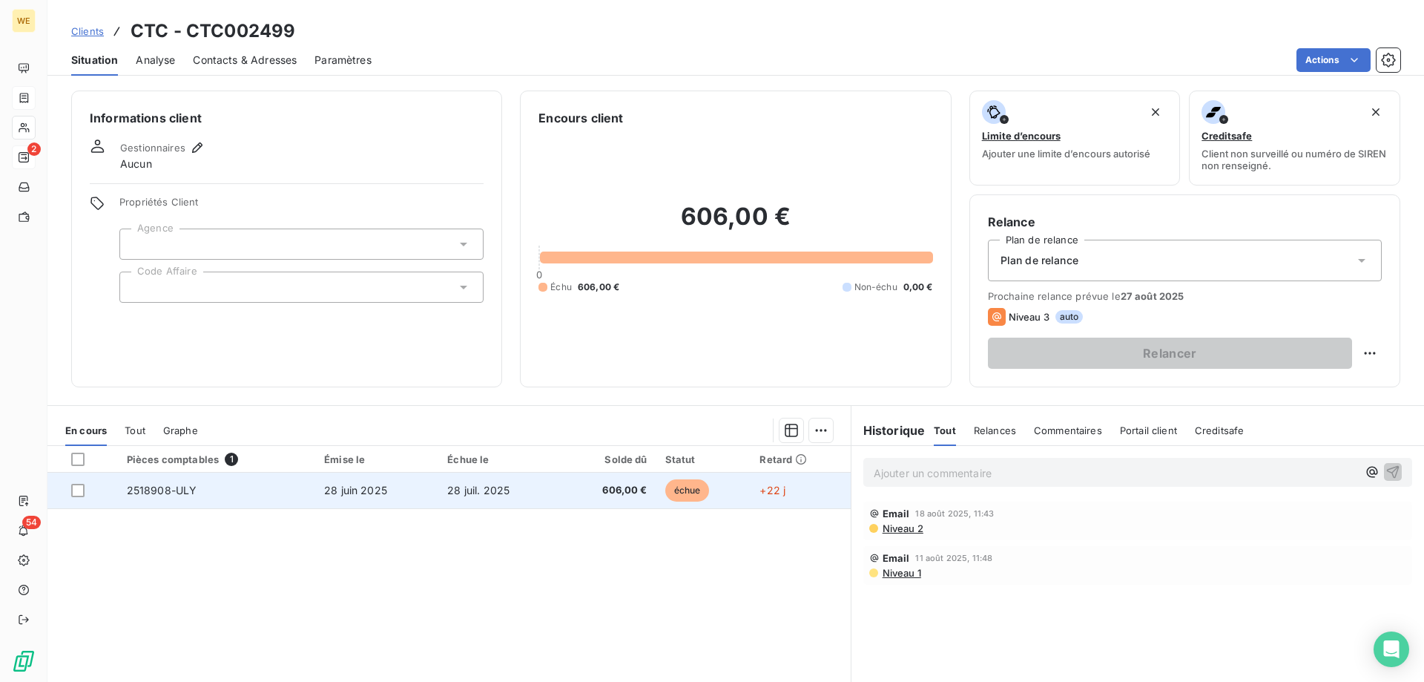
click at [731, 489] on td "échue" at bounding box center [704, 491] width 95 height 36
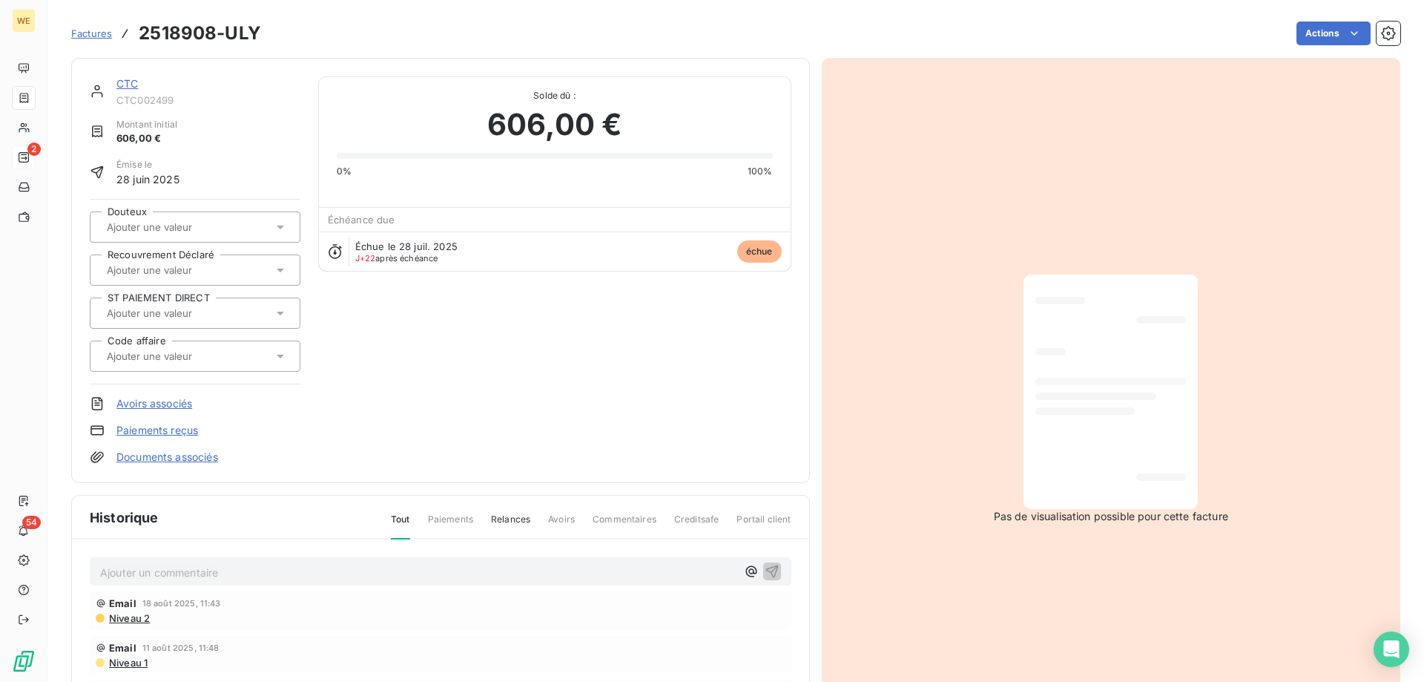
click at [383, 566] on p "Ajouter un commentaire ﻿" at bounding box center [418, 572] width 636 height 19
click at [435, 570] on p "dupli facture non reçu mais pas édité car pas de siège social" at bounding box center [418, 571] width 636 height 17
click at [774, 567] on button "button" at bounding box center [772, 571] width 18 height 18
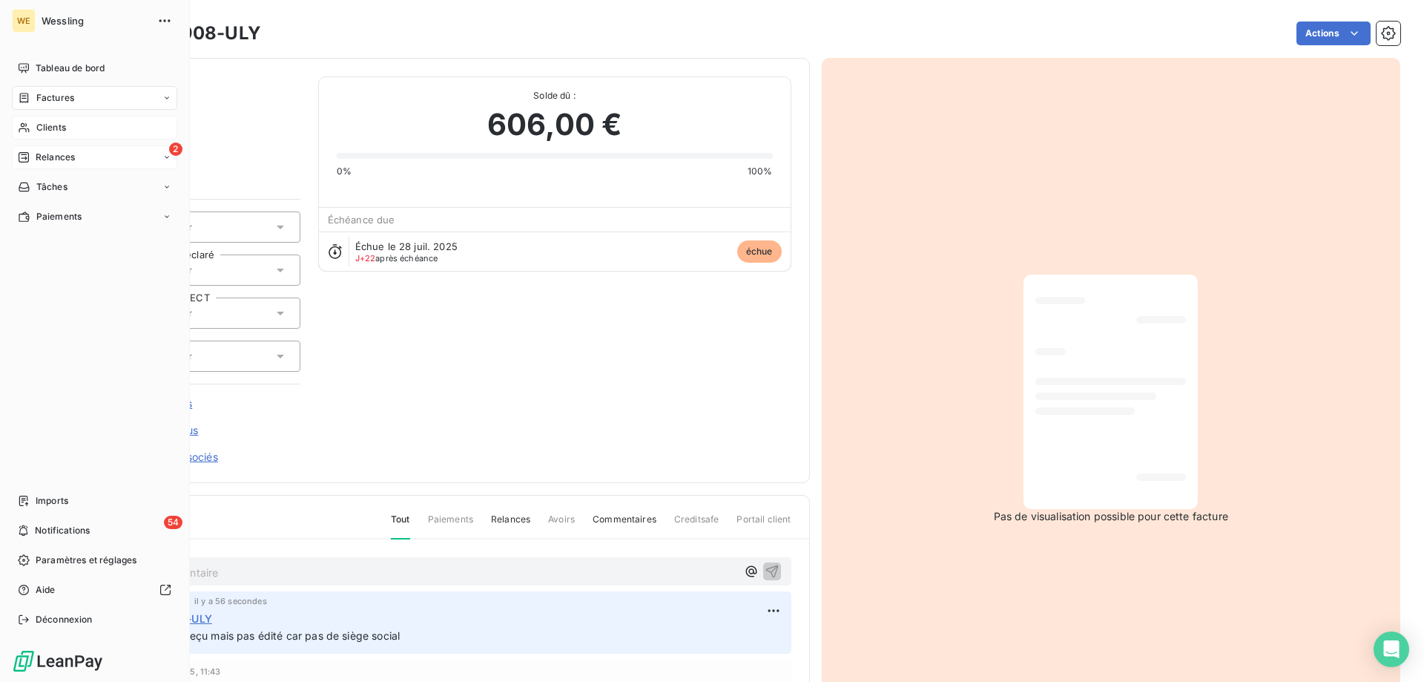
click at [47, 124] on span "Clients" at bounding box center [51, 127] width 30 height 13
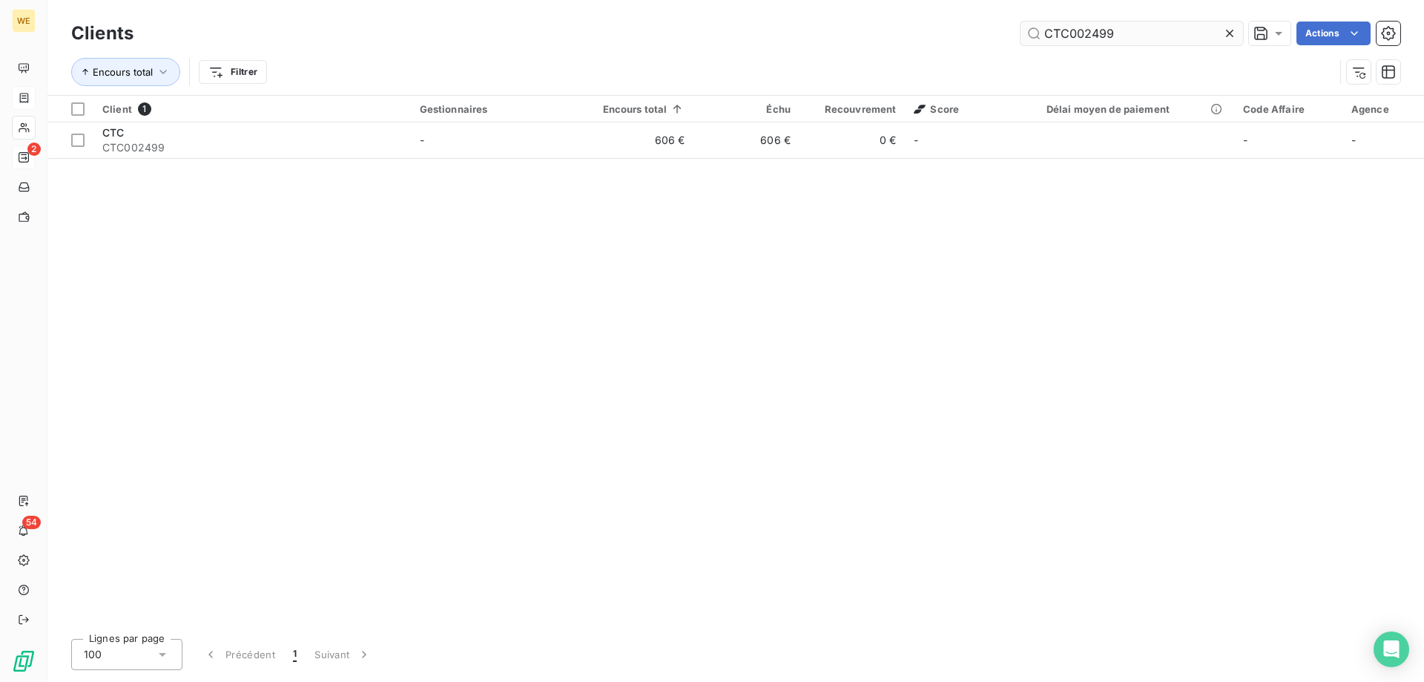
click at [1077, 30] on input "CTC002499" at bounding box center [1132, 34] width 223 height 24
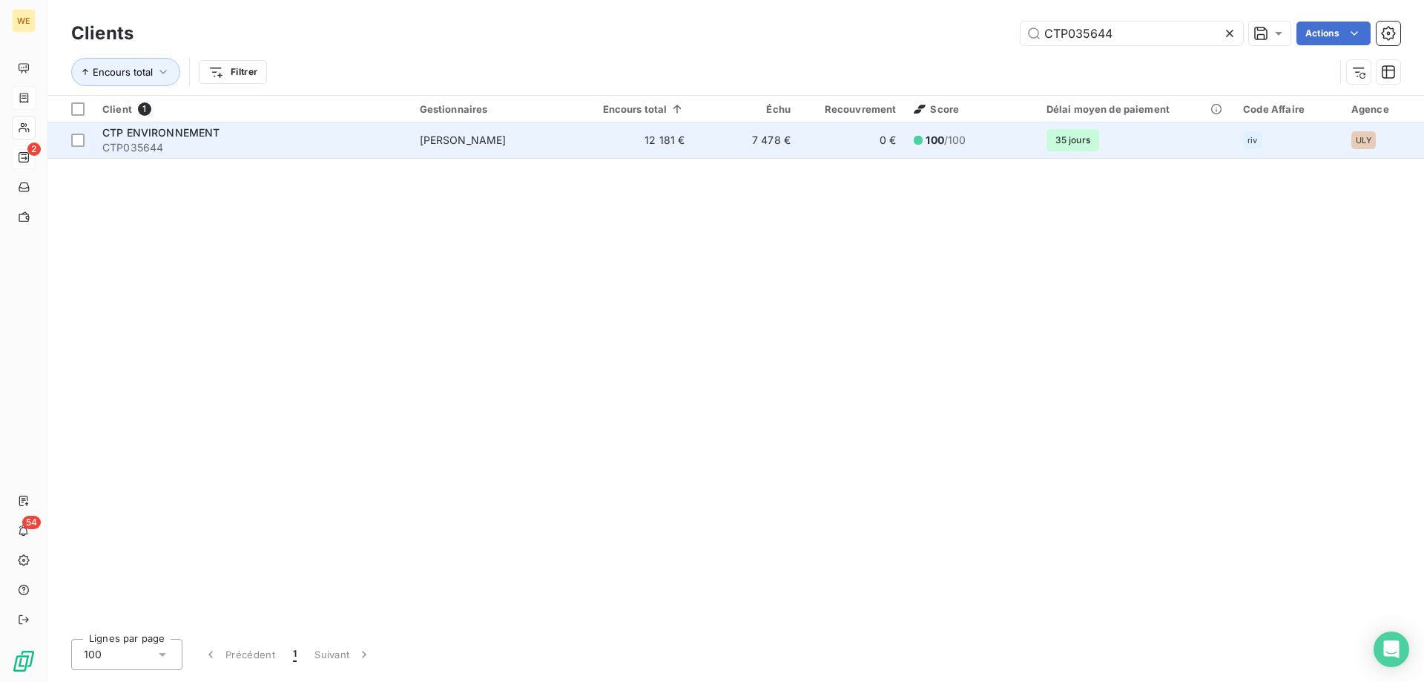
type input "CTP035644"
click at [224, 131] on div "CTP ENVIRONNEMENT" at bounding box center [252, 132] width 300 height 15
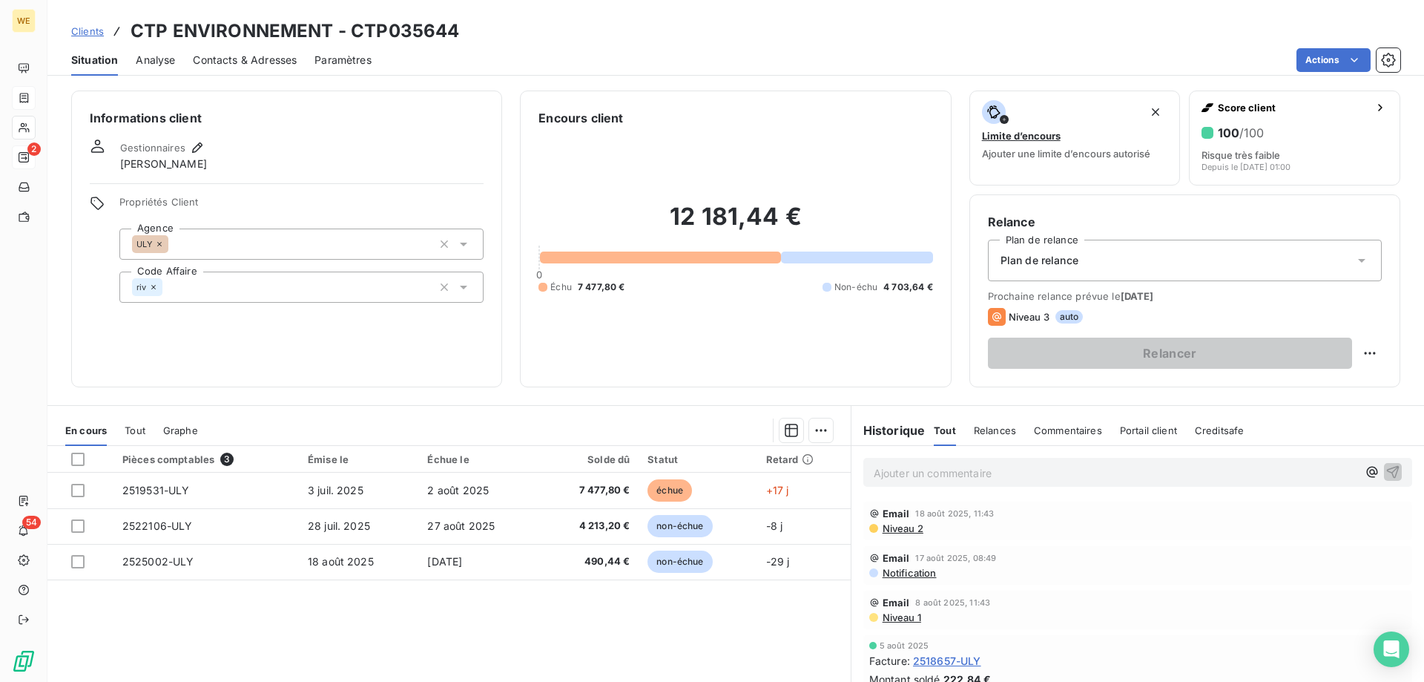
click at [223, 365] on div "Informations client Gestionnaires [PERSON_NAME] Propriétés Client Agence ULY Co…" at bounding box center [286, 239] width 431 height 297
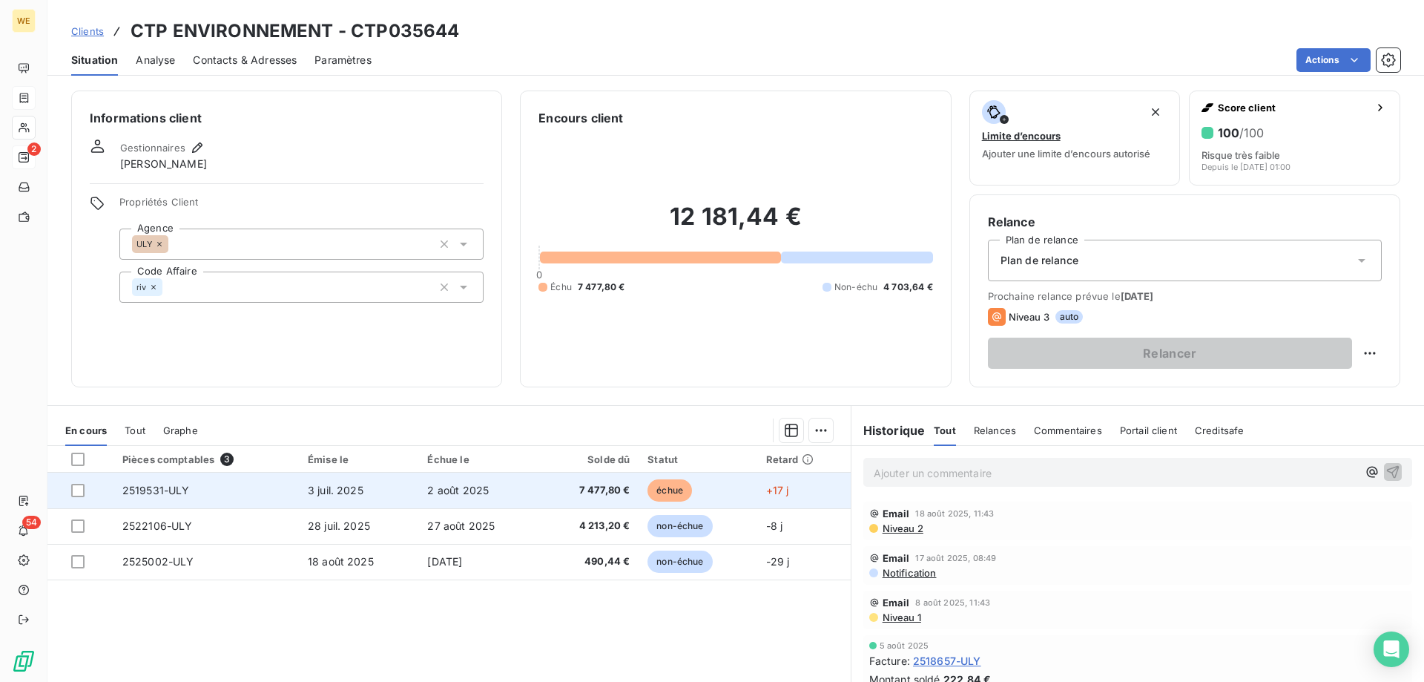
drag, startPoint x: 82, startPoint y: 493, endPoint x: 134, endPoint y: 505, distance: 53.4
click at [84, 493] on div at bounding box center [77, 490] width 13 height 13
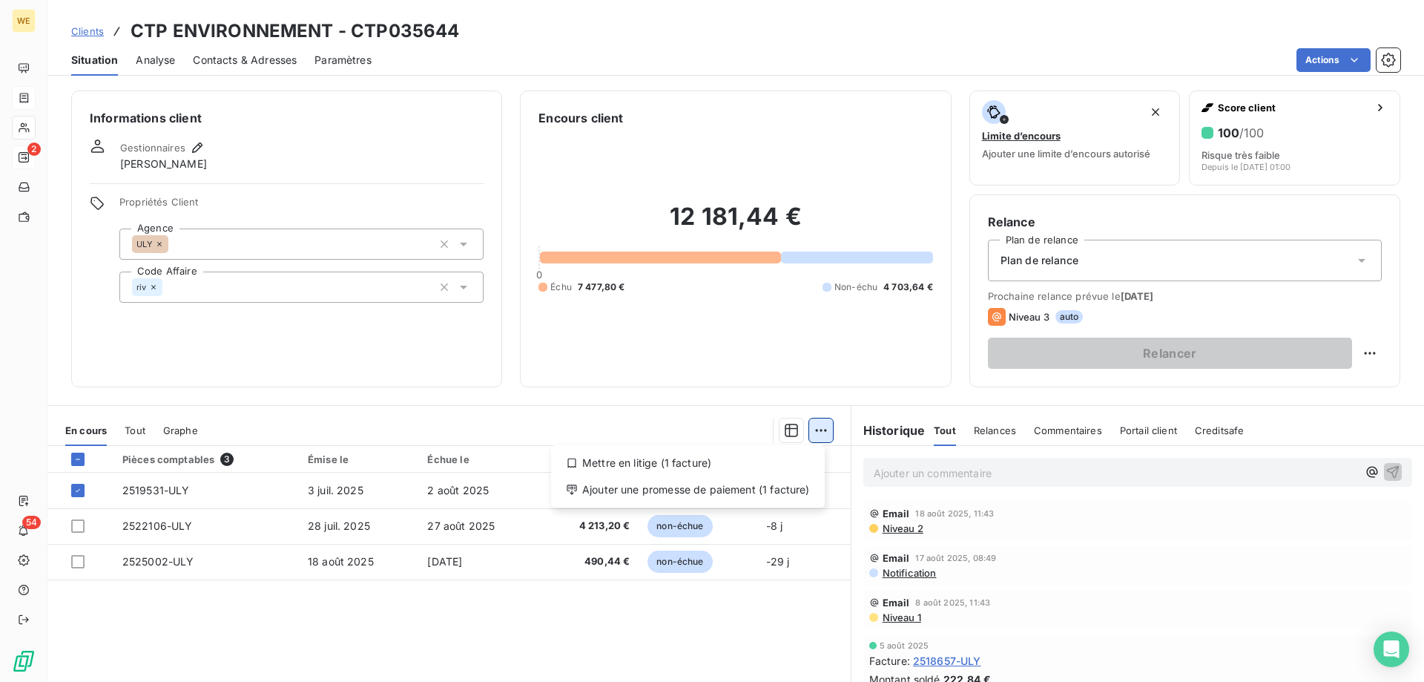
click at [822, 435] on html "WE 2 54 Clients CTP ENVIRONNEMENT - CTP035644 Situation Analyse Contacts & Adre…" at bounding box center [712, 341] width 1424 height 682
click at [768, 459] on div "Mettre en litige (1 facture)" at bounding box center [688, 463] width 262 height 24
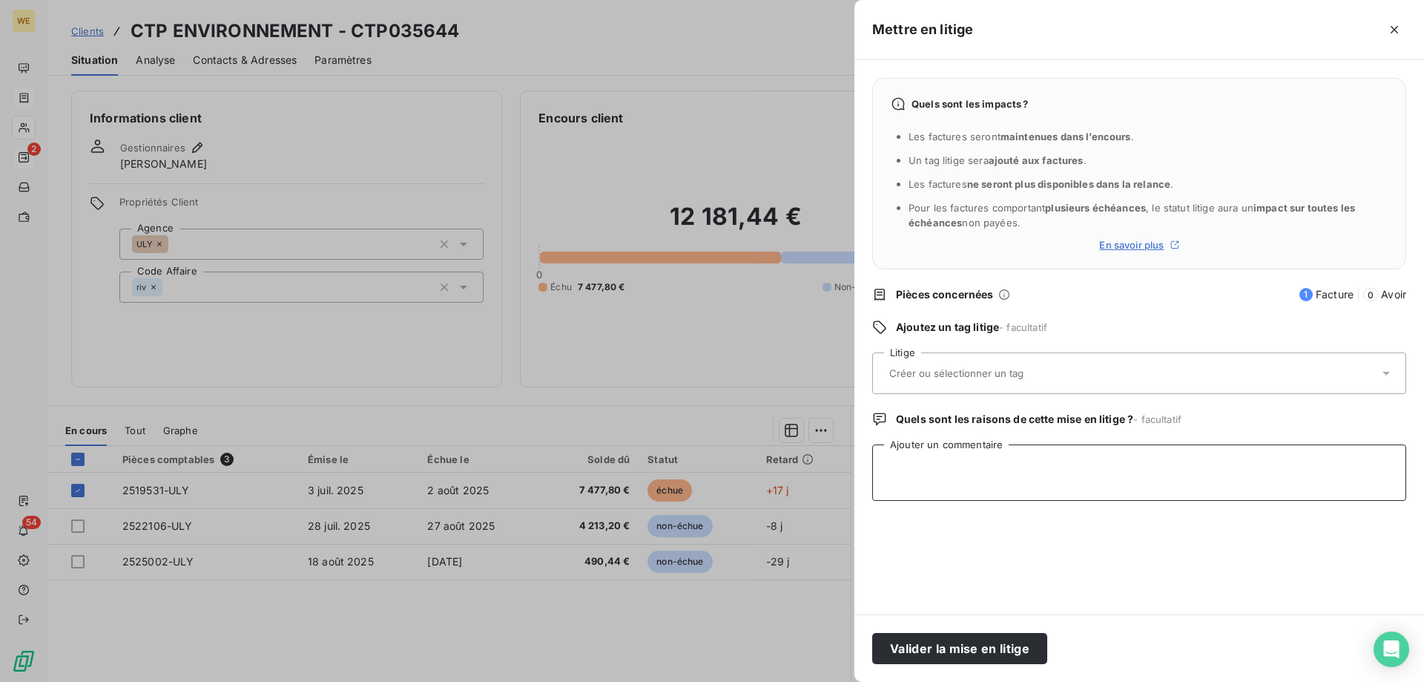
click at [974, 479] on textarea "Ajouter un commentaire" at bounding box center [1139, 472] width 534 height 56
paste textarea "Votre facture est en litige chez la personne qui vous a passée commande, merci …"
type textarea "Votre facture est en litige chez la personne qui vous a passée commande, merci …"
click at [937, 380] on input "text" at bounding box center [996, 372] width 216 height 13
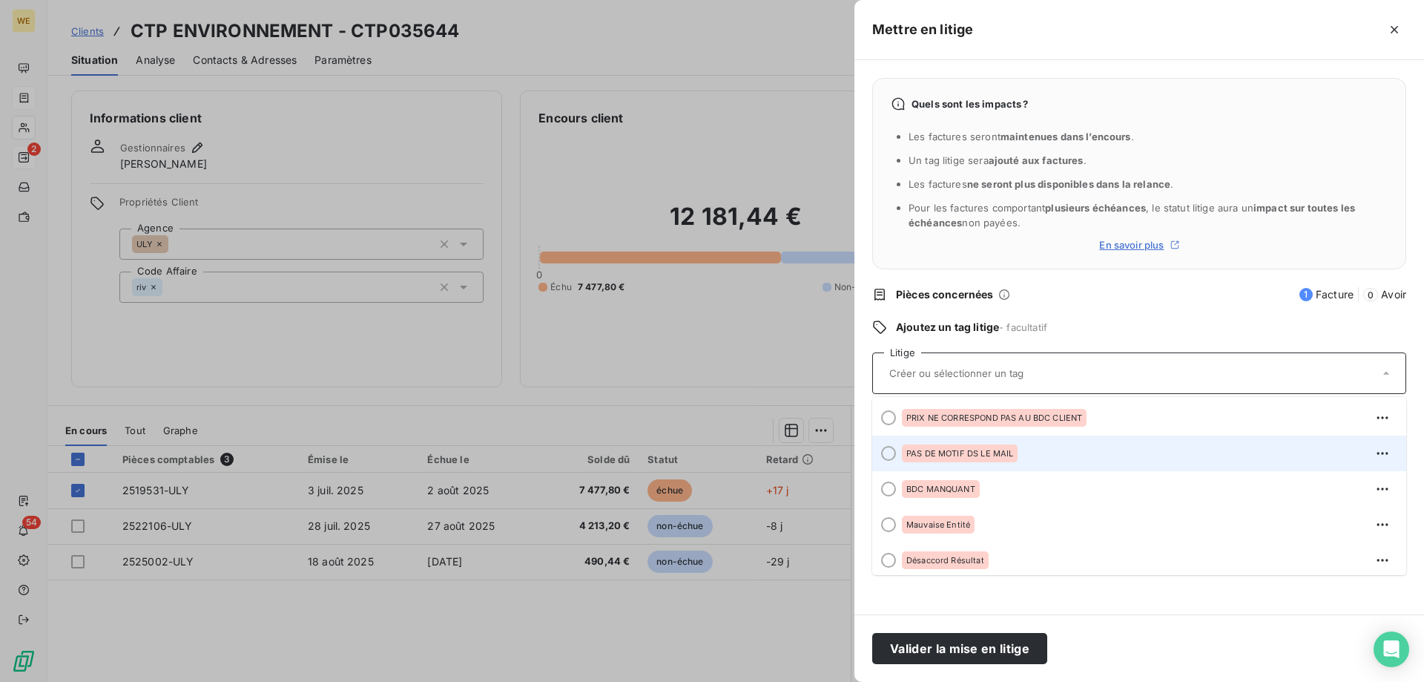
click at [960, 447] on div "PAS DE MOTIF DS LE MAIL" at bounding box center [960, 453] width 116 height 18
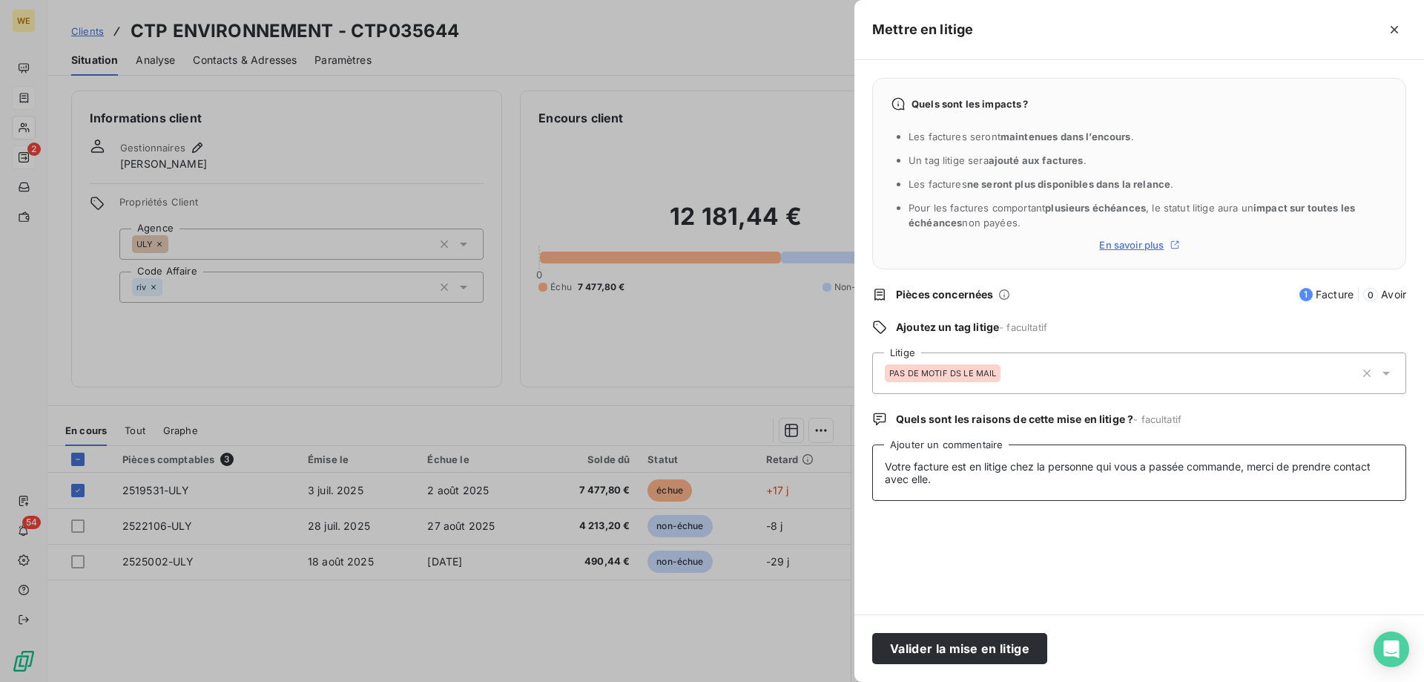
click at [981, 498] on textarea "Votre facture est en litige chez la personne qui vous a passée commande, merci …" at bounding box center [1139, 472] width 534 height 56
click at [945, 645] on button "Valider la mise en litige" at bounding box center [959, 648] width 175 height 31
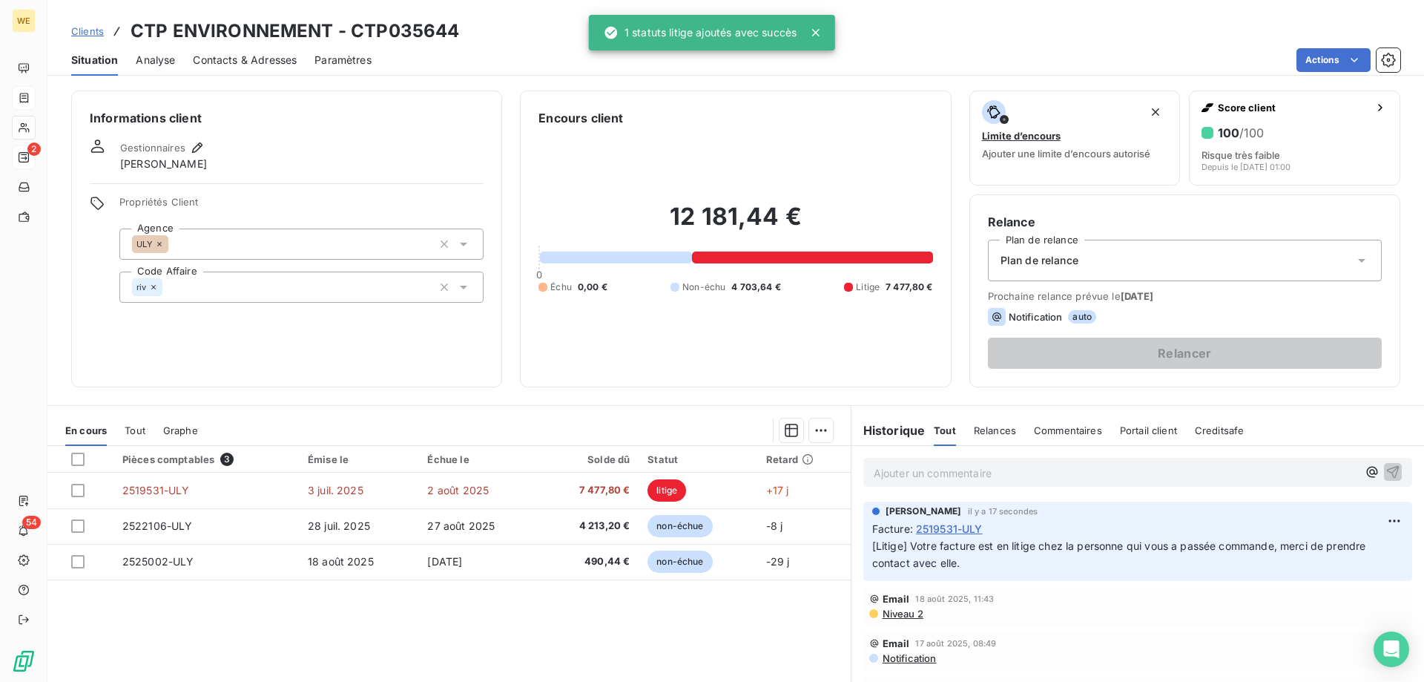
click at [914, 473] on p "Ajouter un commentaire ﻿" at bounding box center [1116, 473] width 484 height 19
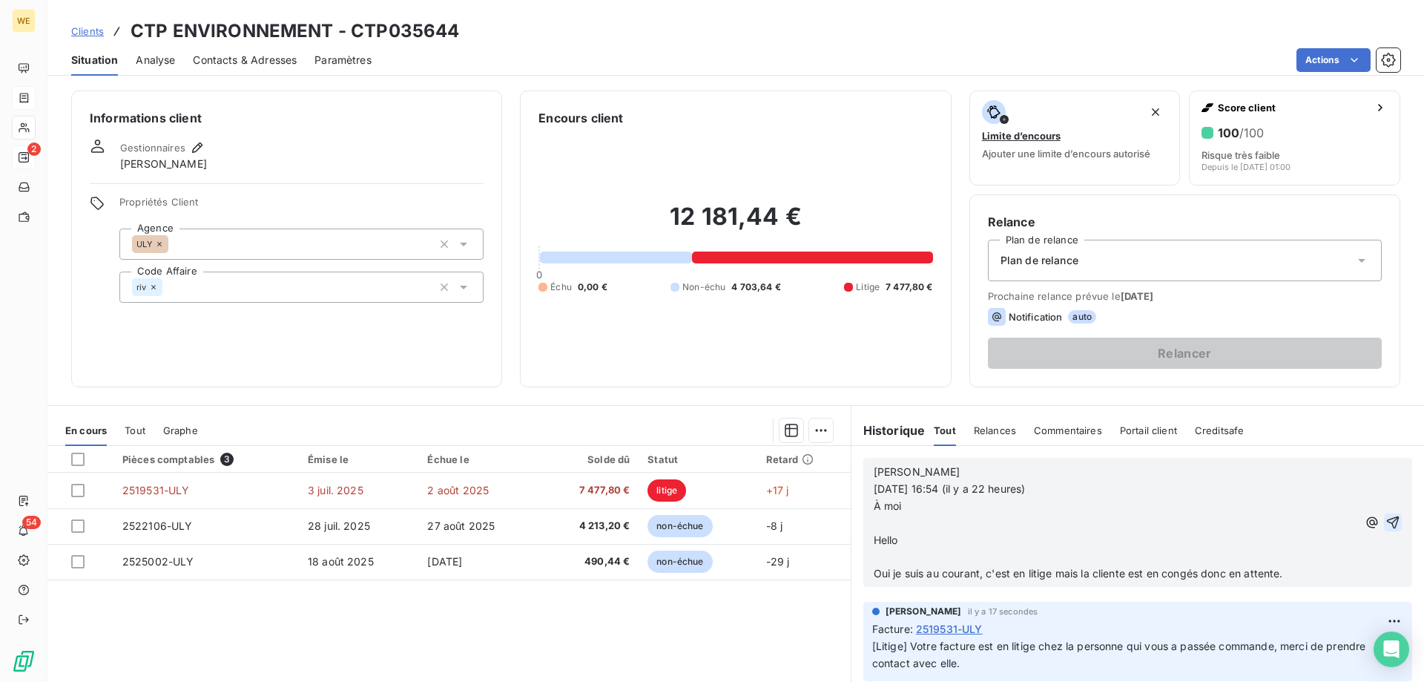
click at [1387, 522] on icon "button" at bounding box center [1393, 522] width 13 height 13
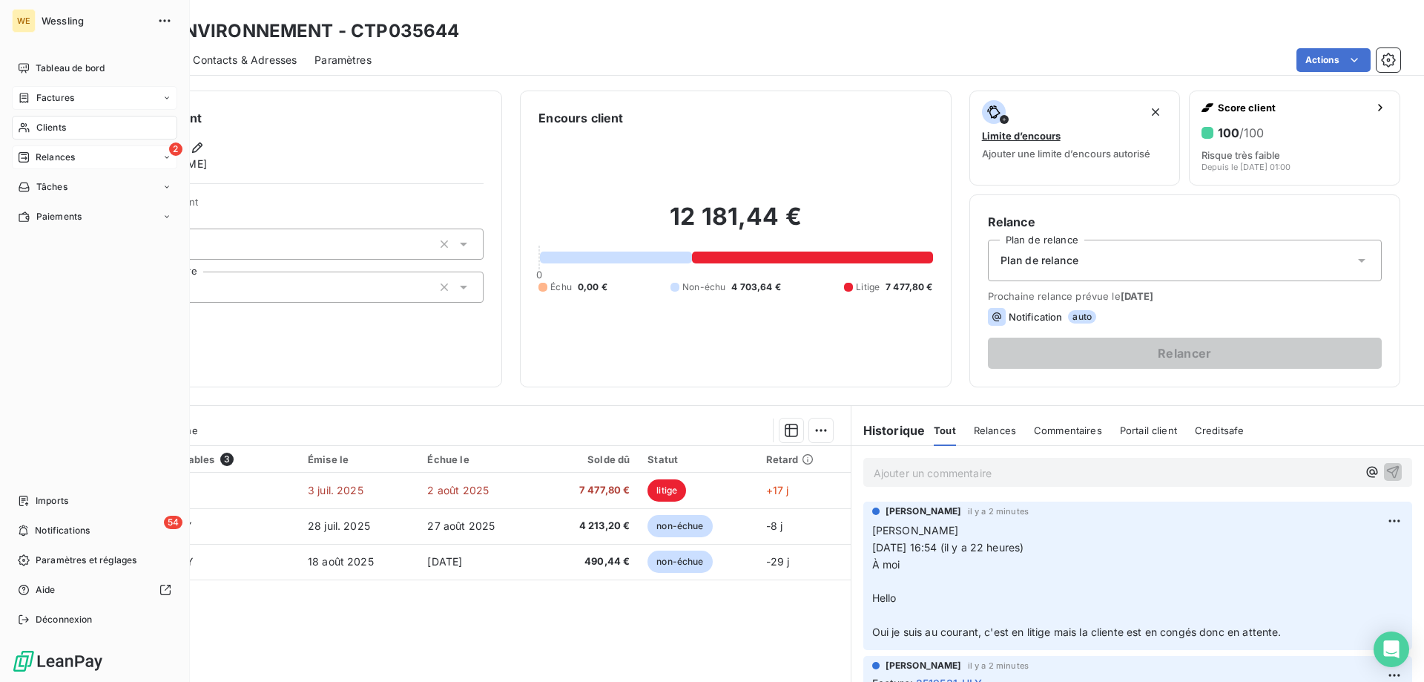
click at [42, 129] on span "Clients" at bounding box center [51, 127] width 30 height 13
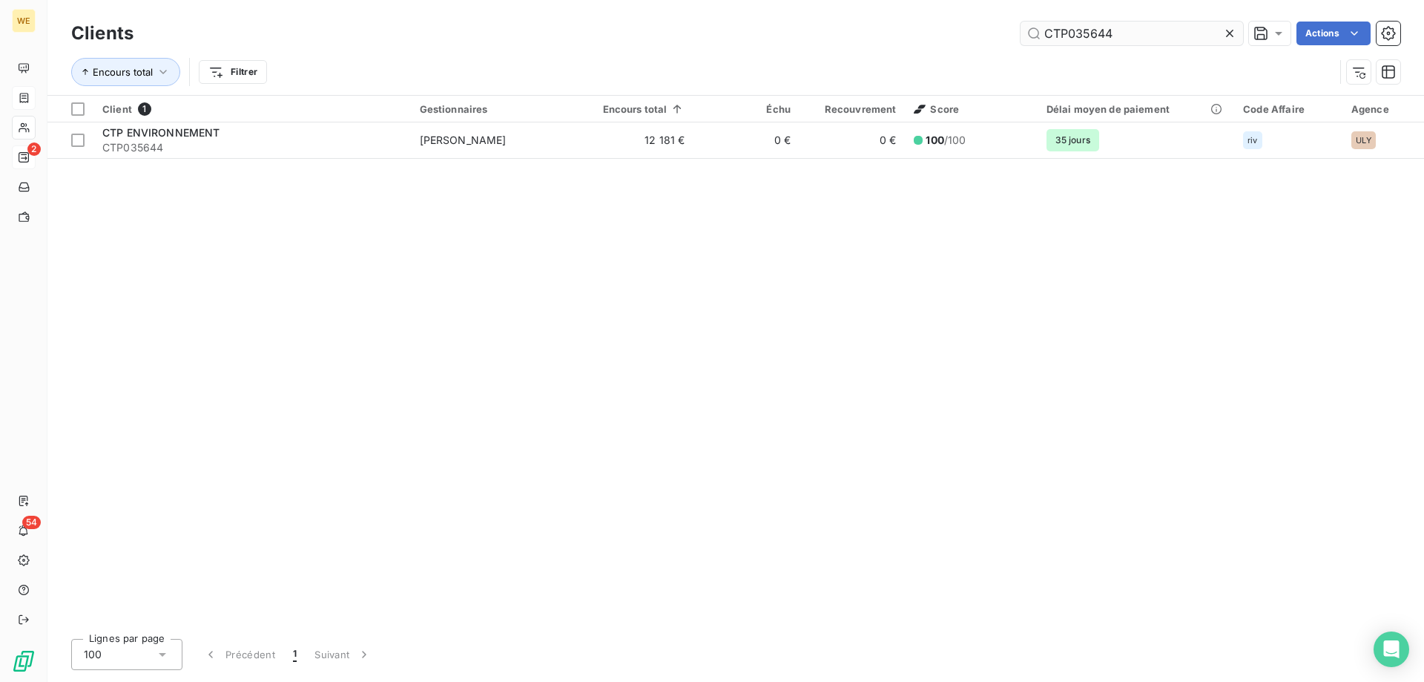
click at [1062, 33] on input "CTP035644" at bounding box center [1132, 34] width 223 height 24
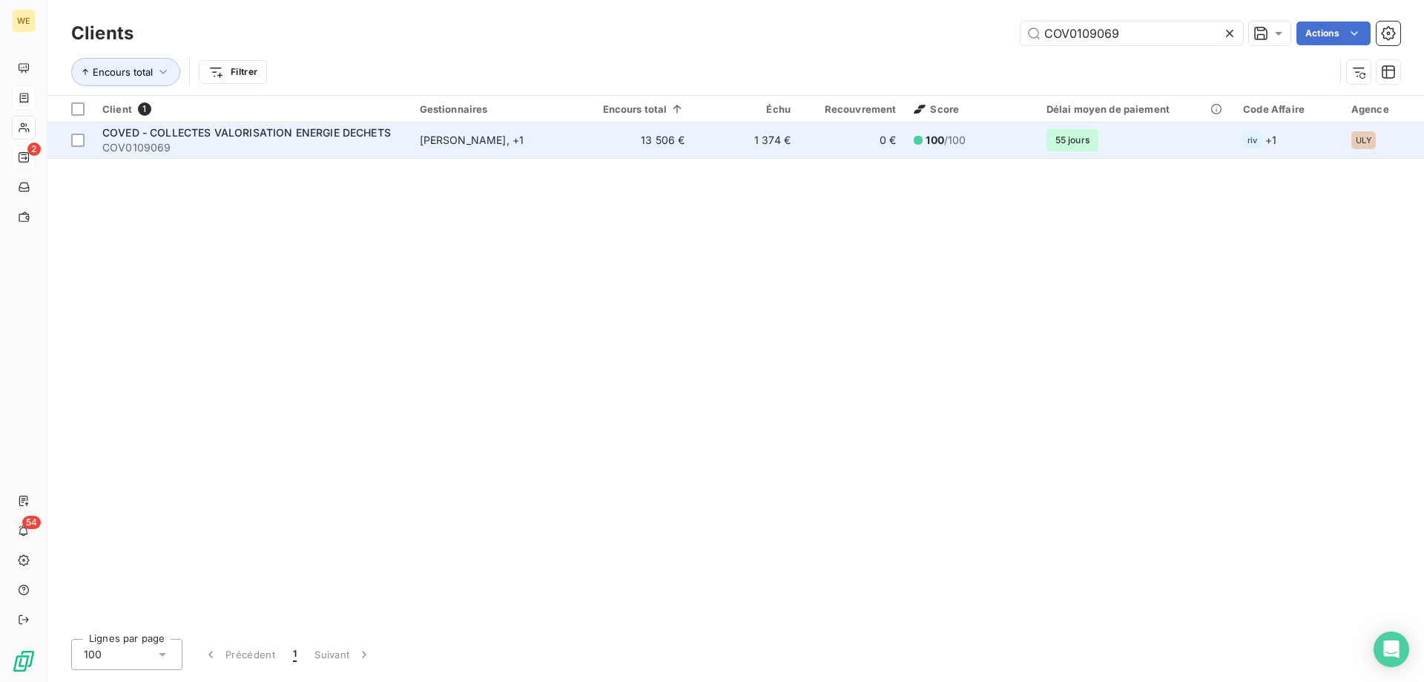
type input "COV0109069"
click at [319, 134] on span "COVED - COLLECTES VALORISATION ENERGIE DECHETS" at bounding box center [246, 132] width 289 height 13
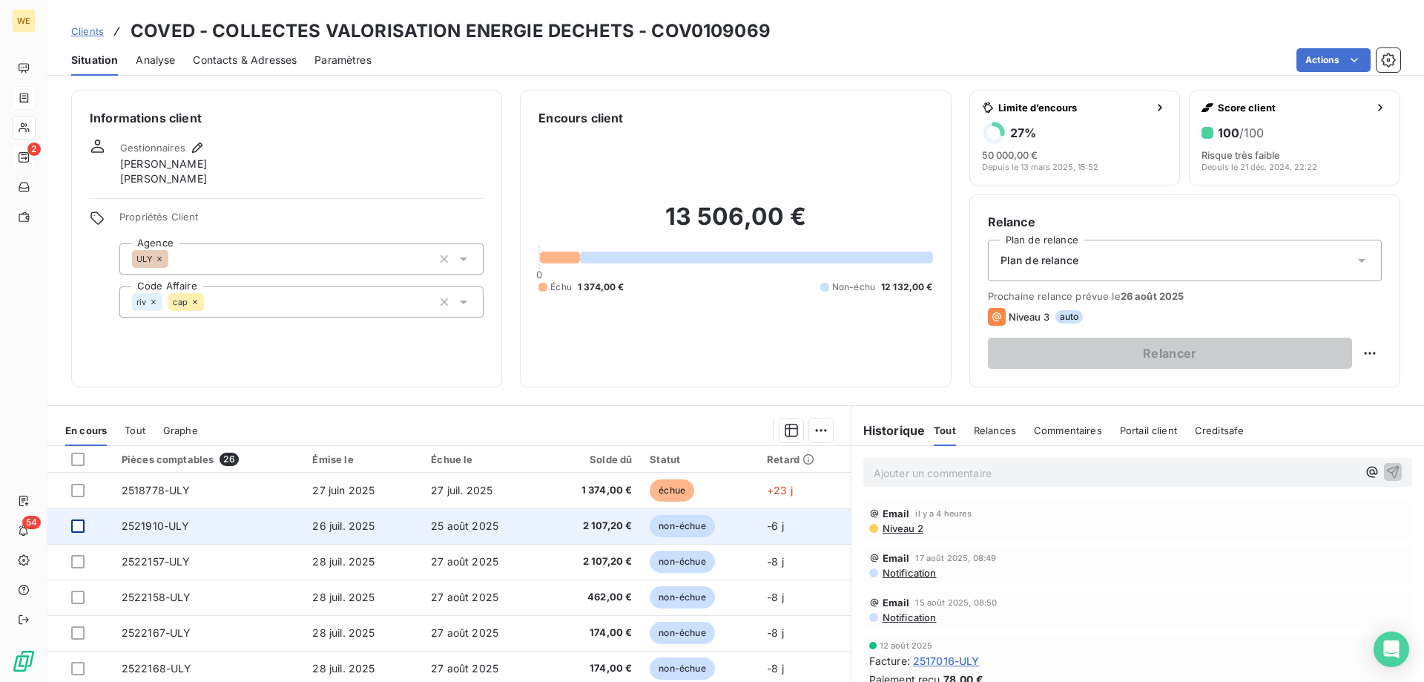
click at [73, 527] on div at bounding box center [77, 525] width 13 height 13
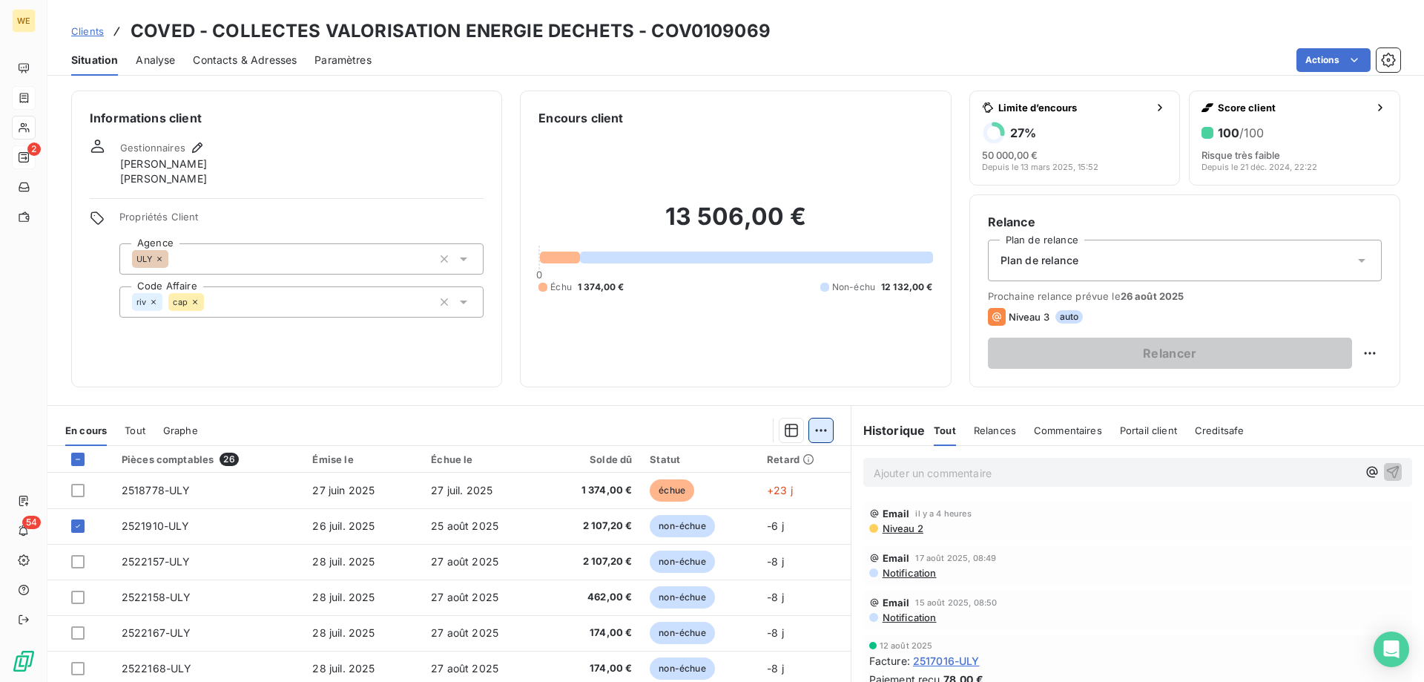
click at [818, 434] on html "WE 2 54 Clients COVED - COLLECTES VALORISATION ENERGIE DECHETS - COV0109069 Sit…" at bounding box center [712, 341] width 1424 height 682
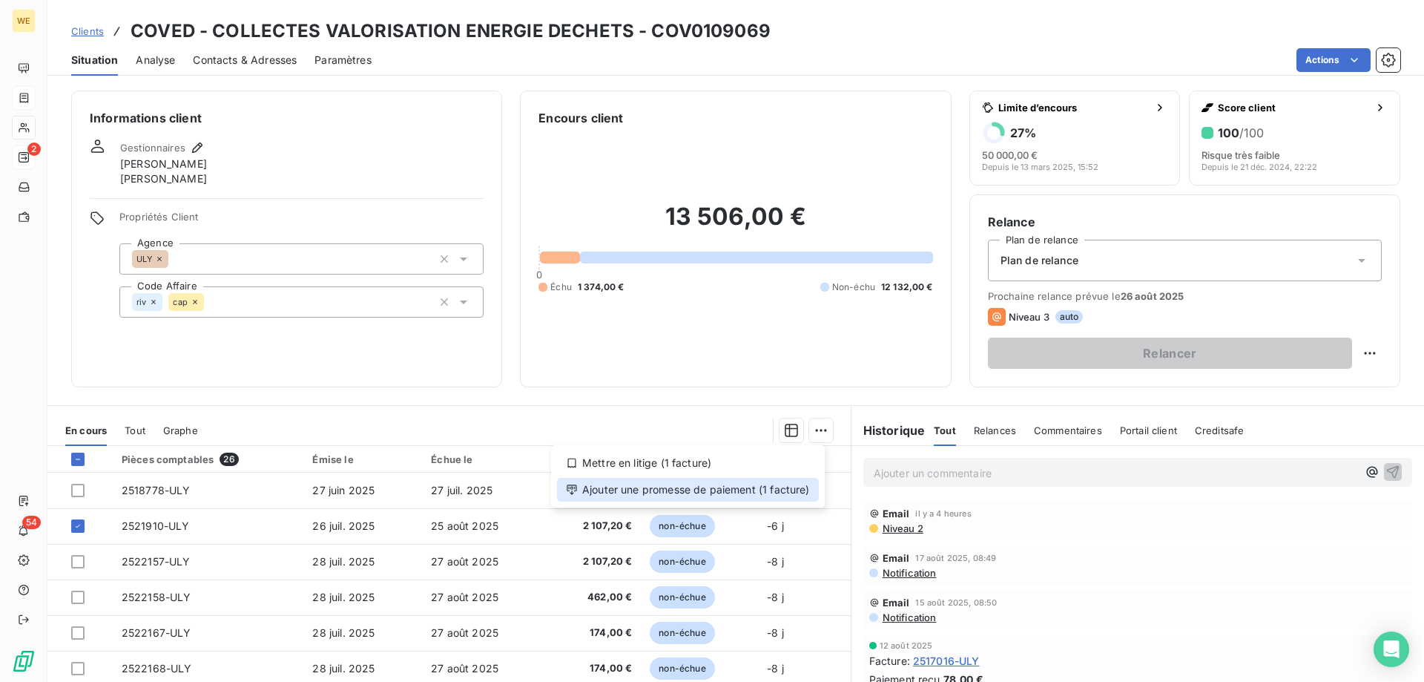
click at [789, 485] on div "Ajouter une promesse de paiement (1 facture)" at bounding box center [688, 490] width 262 height 24
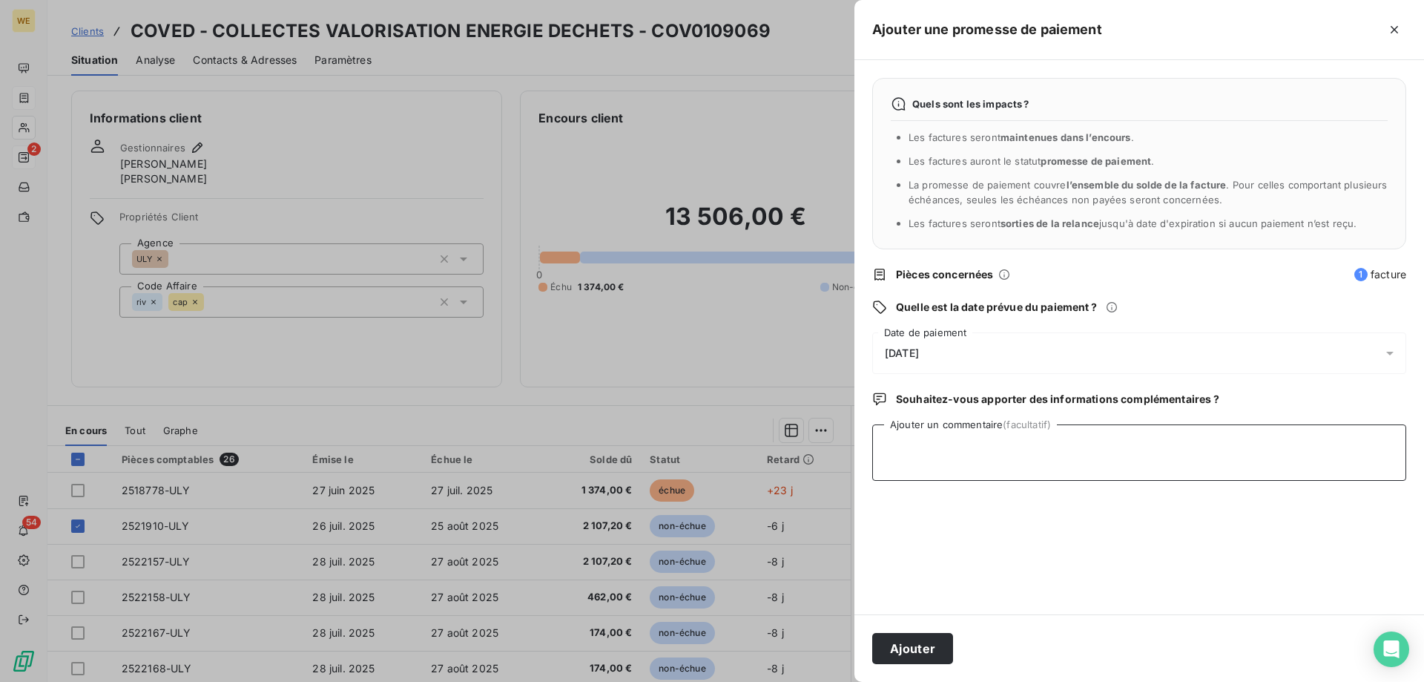
click at [970, 466] on textarea "Ajouter un commentaire (facultatif)" at bounding box center [1139, 452] width 534 height 56
type textarea "[DATE]"
click at [919, 356] on span "[DATE]" at bounding box center [902, 353] width 34 height 12
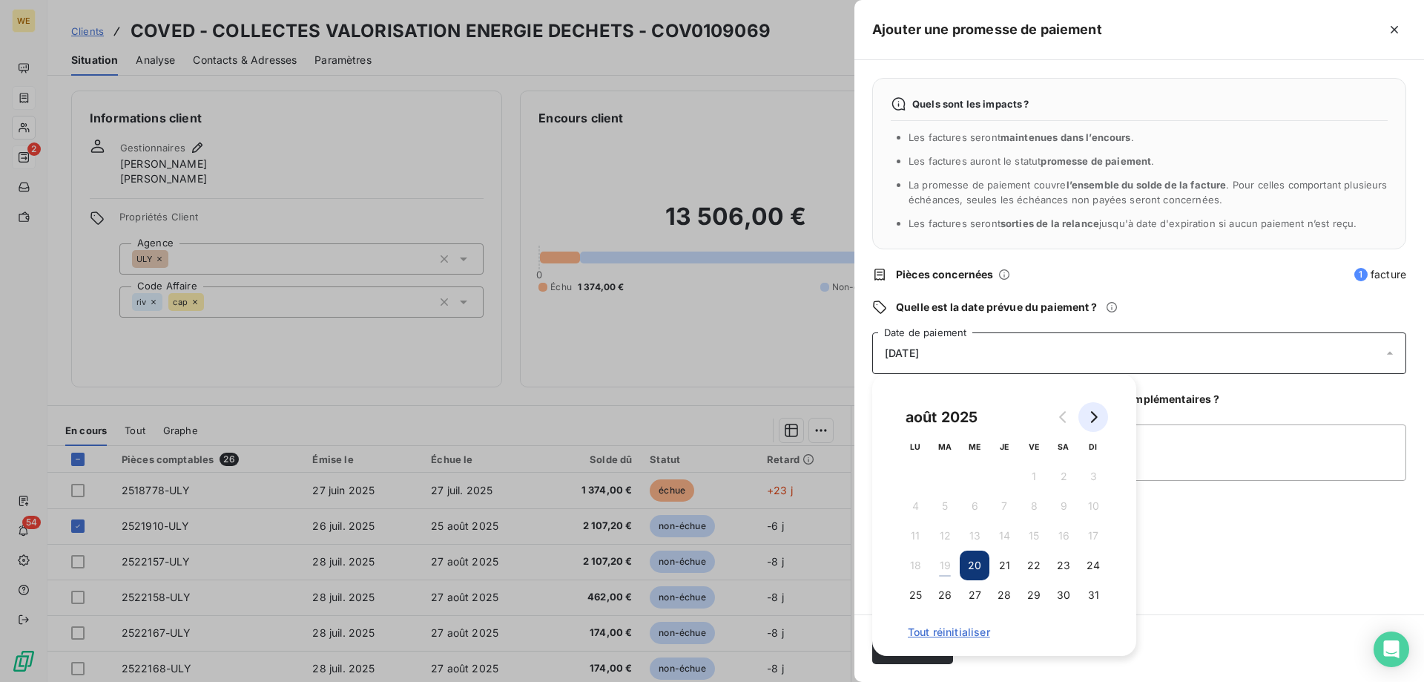
click at [1092, 421] on icon "Go to next month" at bounding box center [1094, 417] width 12 height 12
click at [1010, 478] on button "4" at bounding box center [1005, 476] width 30 height 30
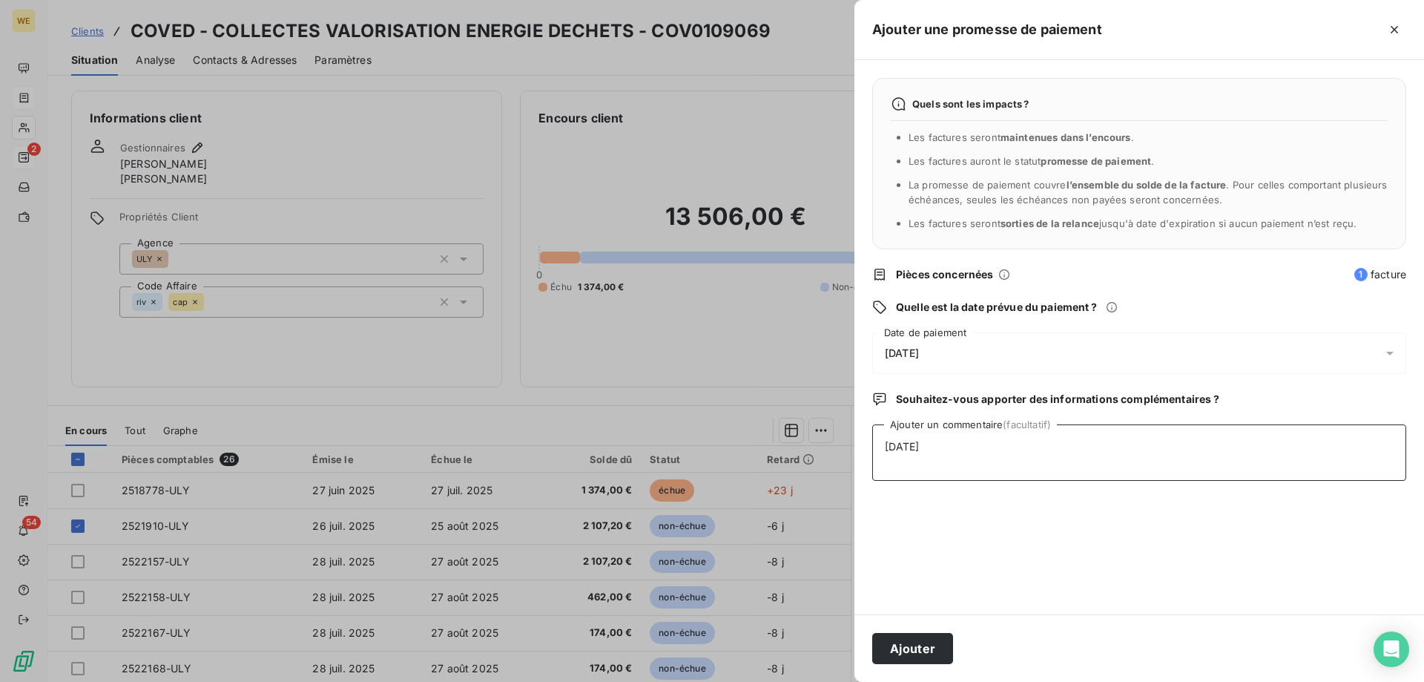
click at [1186, 470] on textarea "[DATE]" at bounding box center [1139, 452] width 534 height 56
click at [927, 645] on button "Ajouter" at bounding box center [912, 648] width 81 height 31
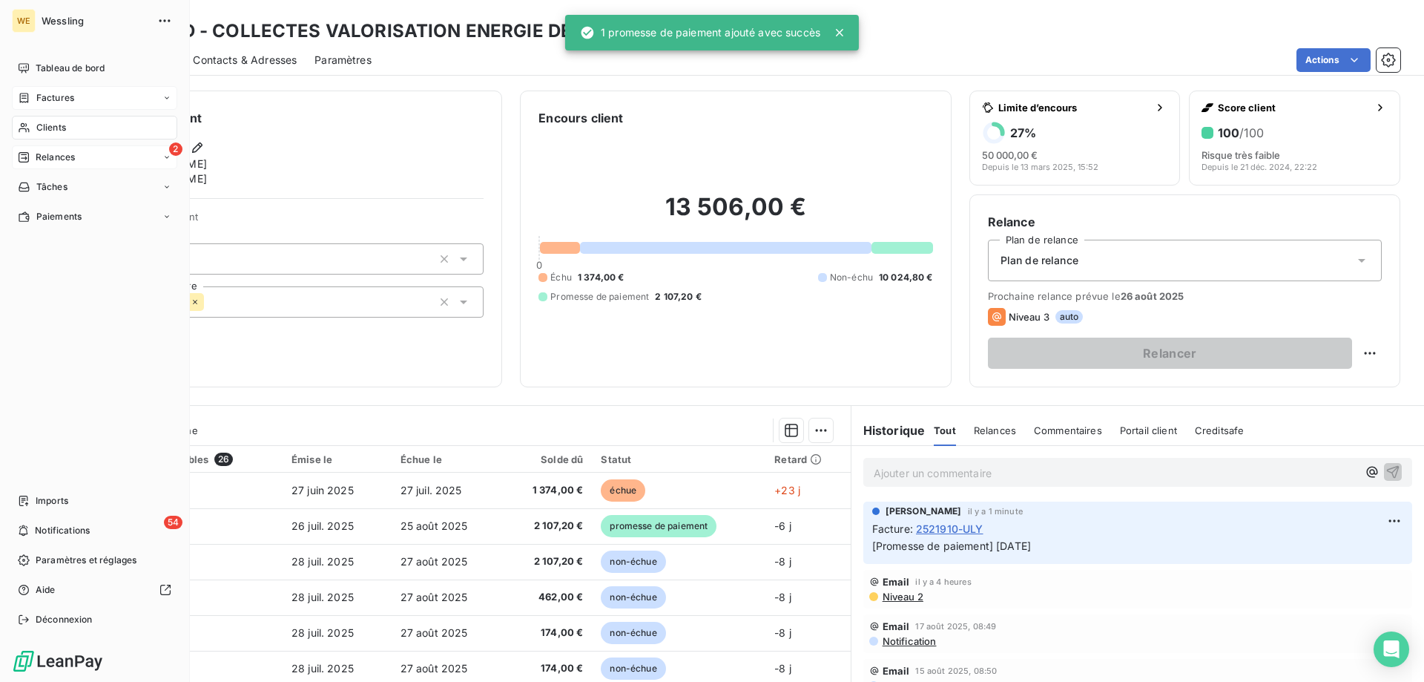
click at [52, 125] on span "Clients" at bounding box center [51, 127] width 30 height 13
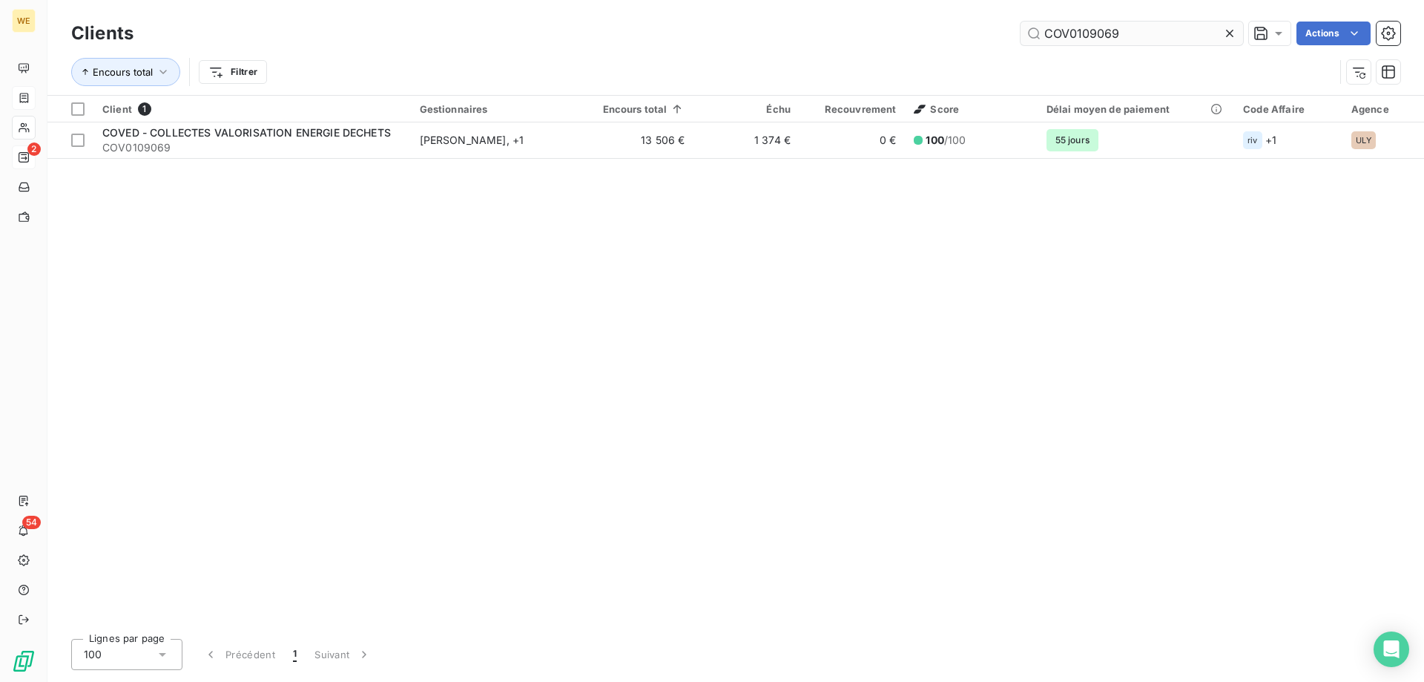
click at [1097, 28] on input "COV0109069" at bounding box center [1132, 34] width 223 height 24
drag, startPoint x: 1097, startPoint y: 29, endPoint x: 1069, endPoint y: 30, distance: 28.2
click at [1069, 30] on input "COV0109069" at bounding box center [1132, 34] width 223 height 24
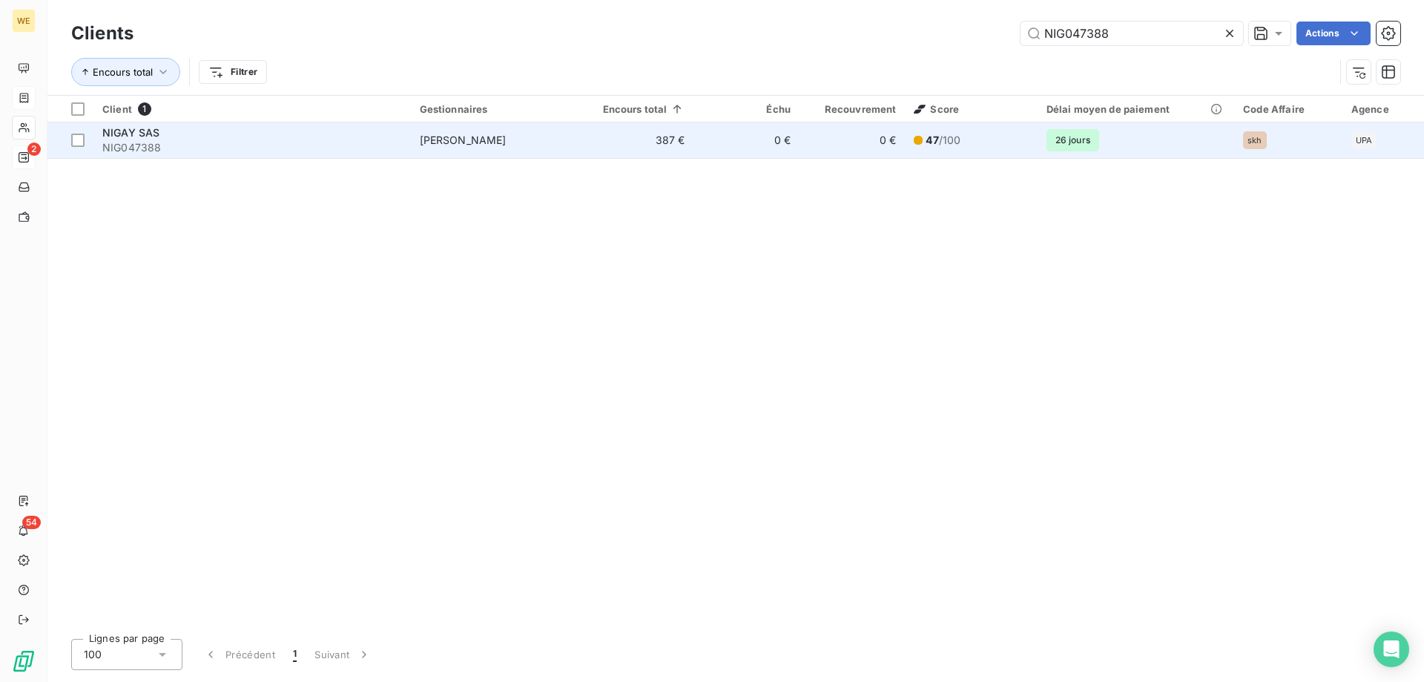
type input "NIG047388"
click at [241, 143] on span "NIG047388" at bounding box center [252, 147] width 300 height 15
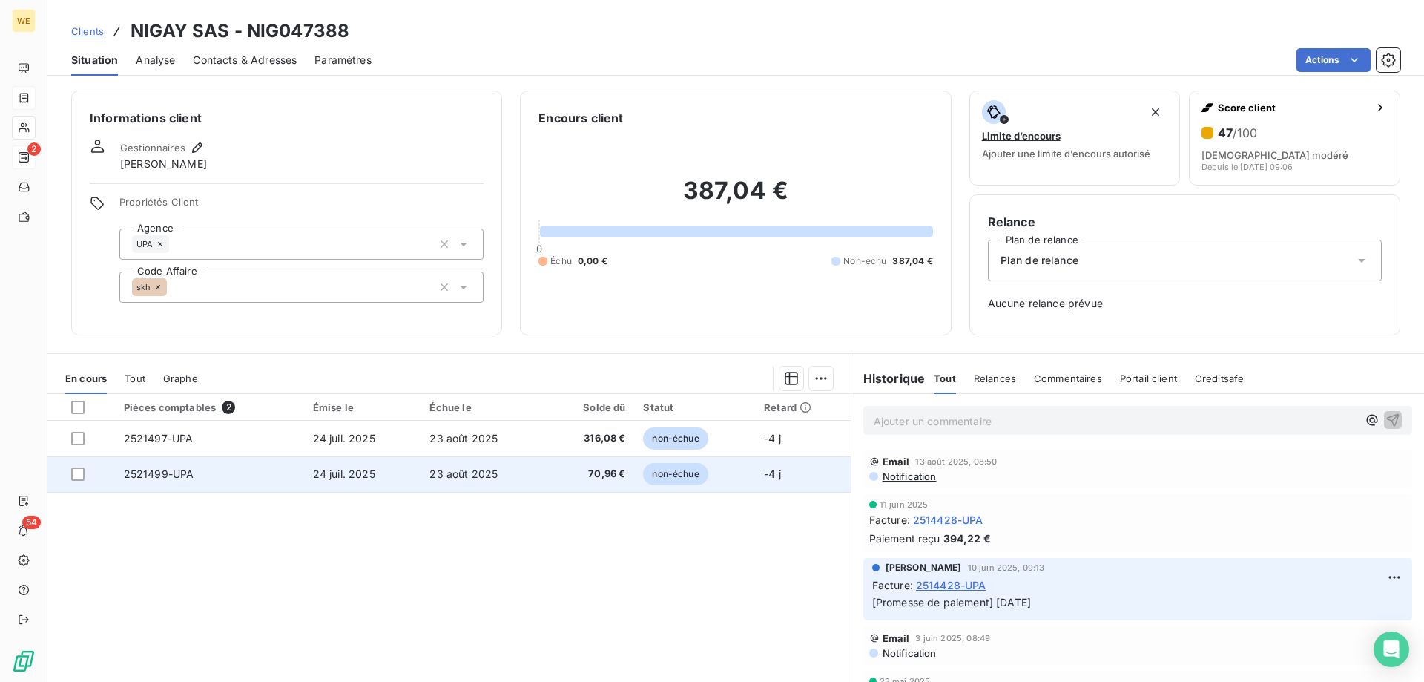
drag, startPoint x: 75, startPoint y: 436, endPoint x: 145, endPoint y: 458, distance: 73.0
click at [77, 438] on div at bounding box center [77, 438] width 13 height 13
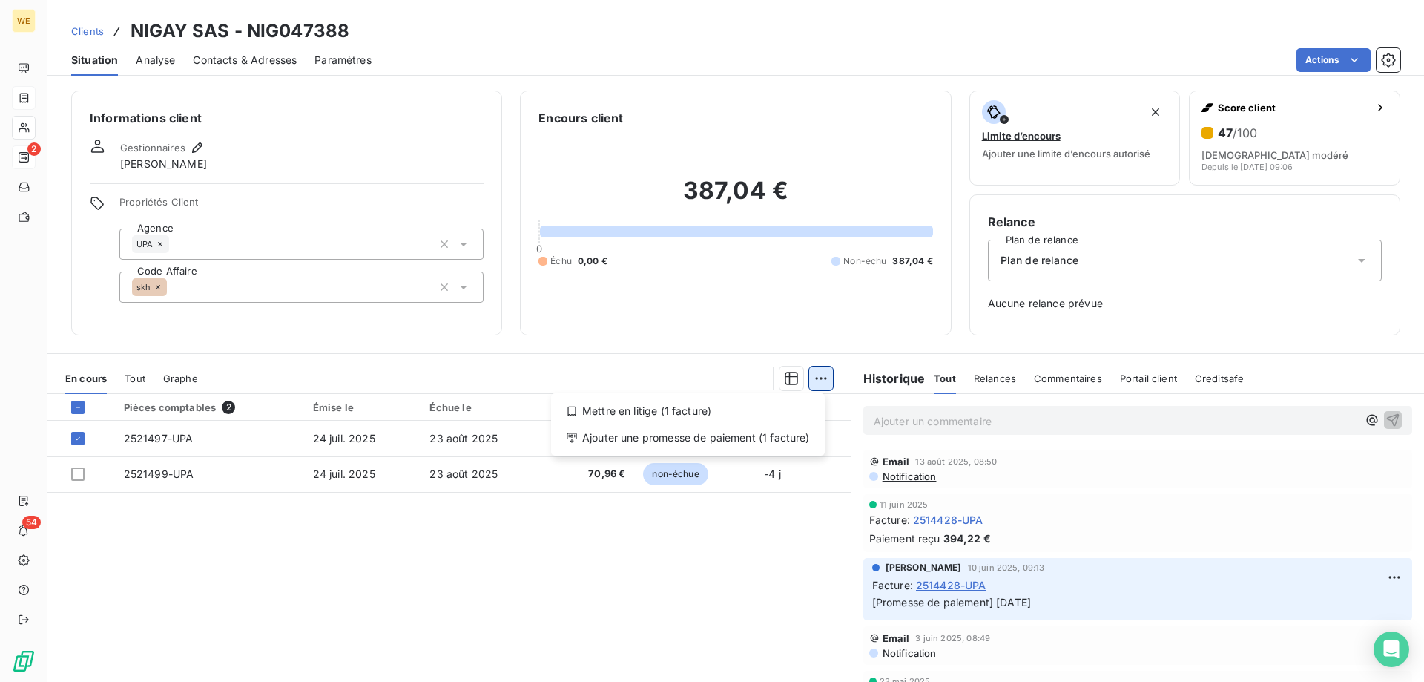
click at [815, 378] on html "WE 2 54 Clients NIGAY SAS - NIG047388 Situation Analyse Contacts & Adresses Par…" at bounding box center [712, 341] width 1424 height 682
click at [772, 435] on div "Ajouter une promesse de paiement (1 facture)" at bounding box center [688, 438] width 262 height 24
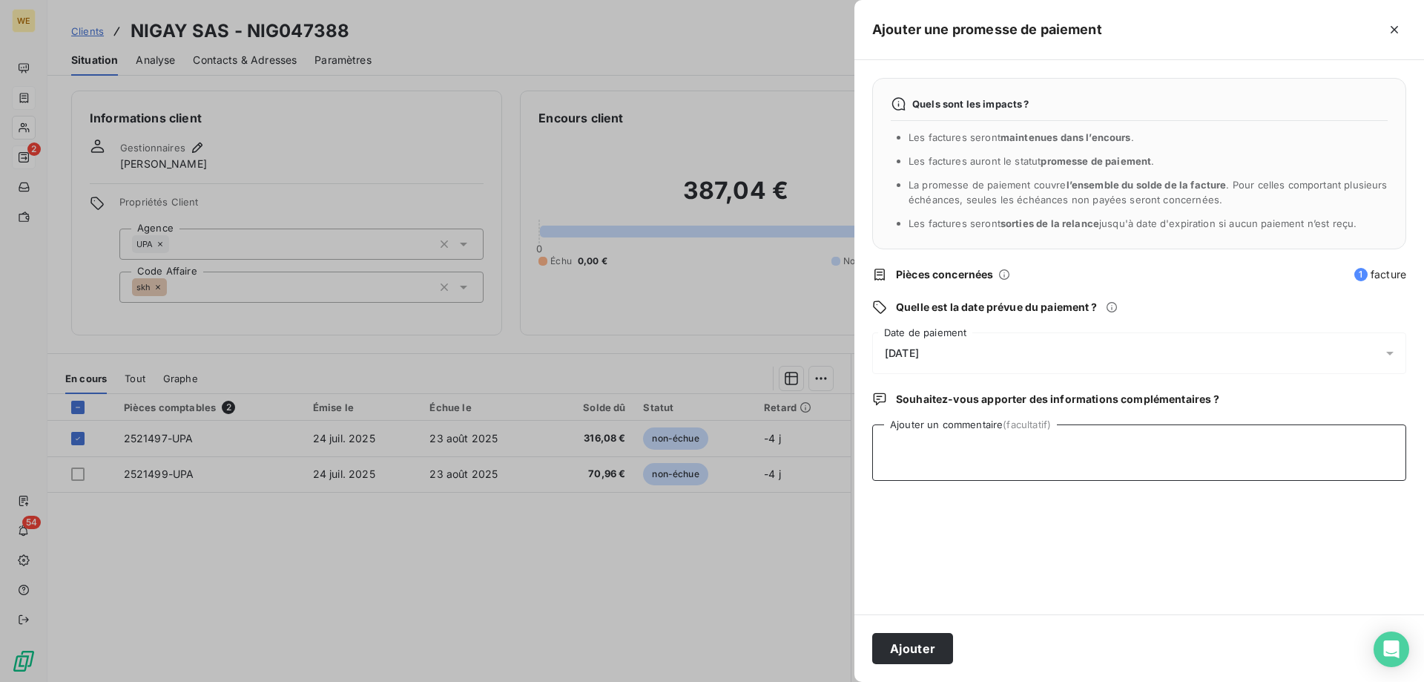
click at [902, 458] on textarea "Ajouter un commentaire (facultatif)" at bounding box center [1139, 452] width 534 height 56
type textarea "[DATE]"
click at [947, 344] on div "[DATE]" at bounding box center [1139, 353] width 534 height 42
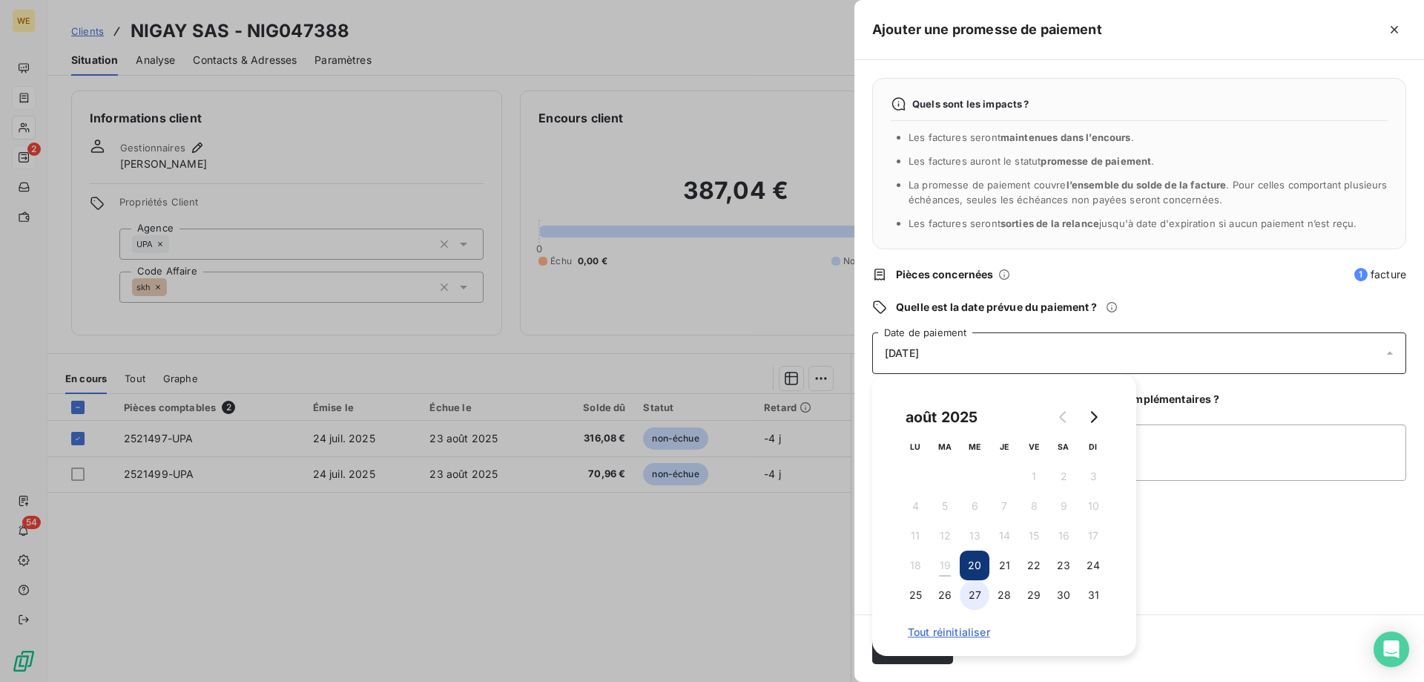
drag, startPoint x: 979, startPoint y: 595, endPoint x: 1011, endPoint y: 605, distance: 33.5
click at [980, 596] on button "27" at bounding box center [975, 595] width 30 height 30
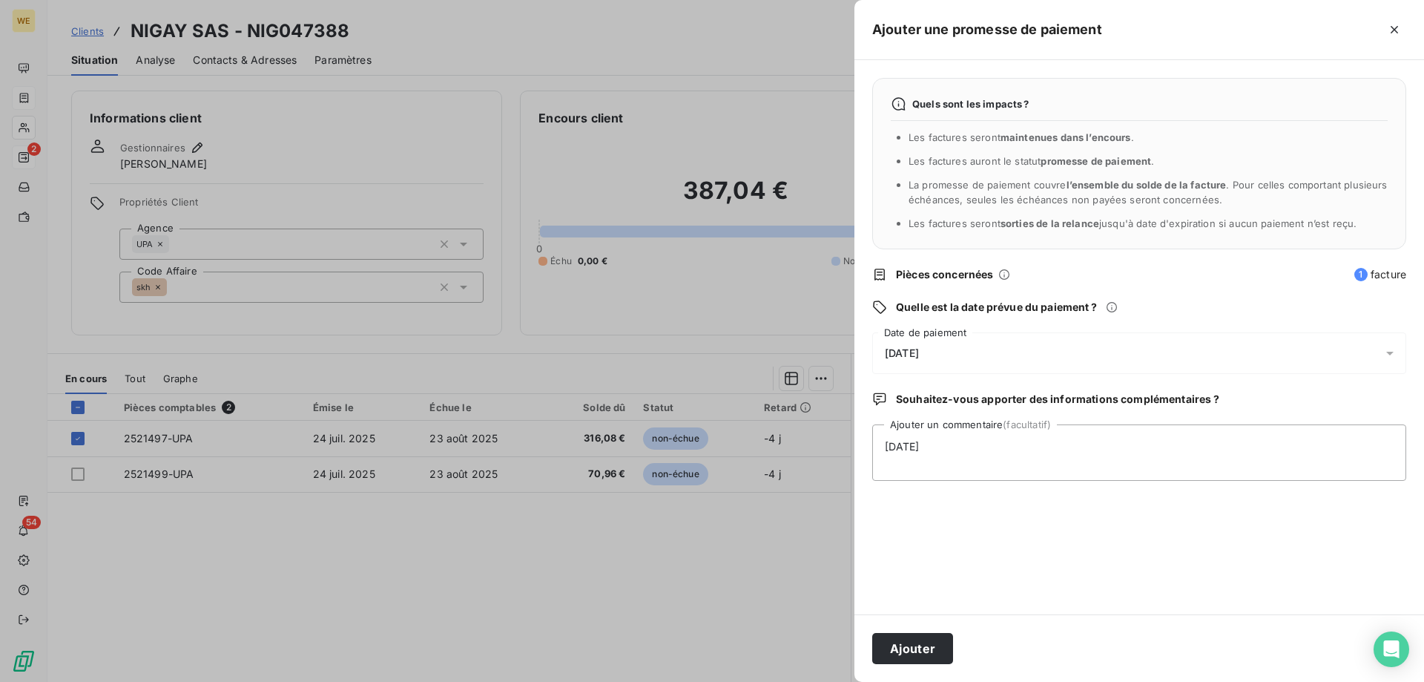
click at [1225, 561] on div "Quels sont les impacts ? Les factures seront maintenues dans l’encours . Les fa…" at bounding box center [1140, 337] width 570 height 554
click at [881, 649] on button "Ajouter" at bounding box center [912, 648] width 81 height 31
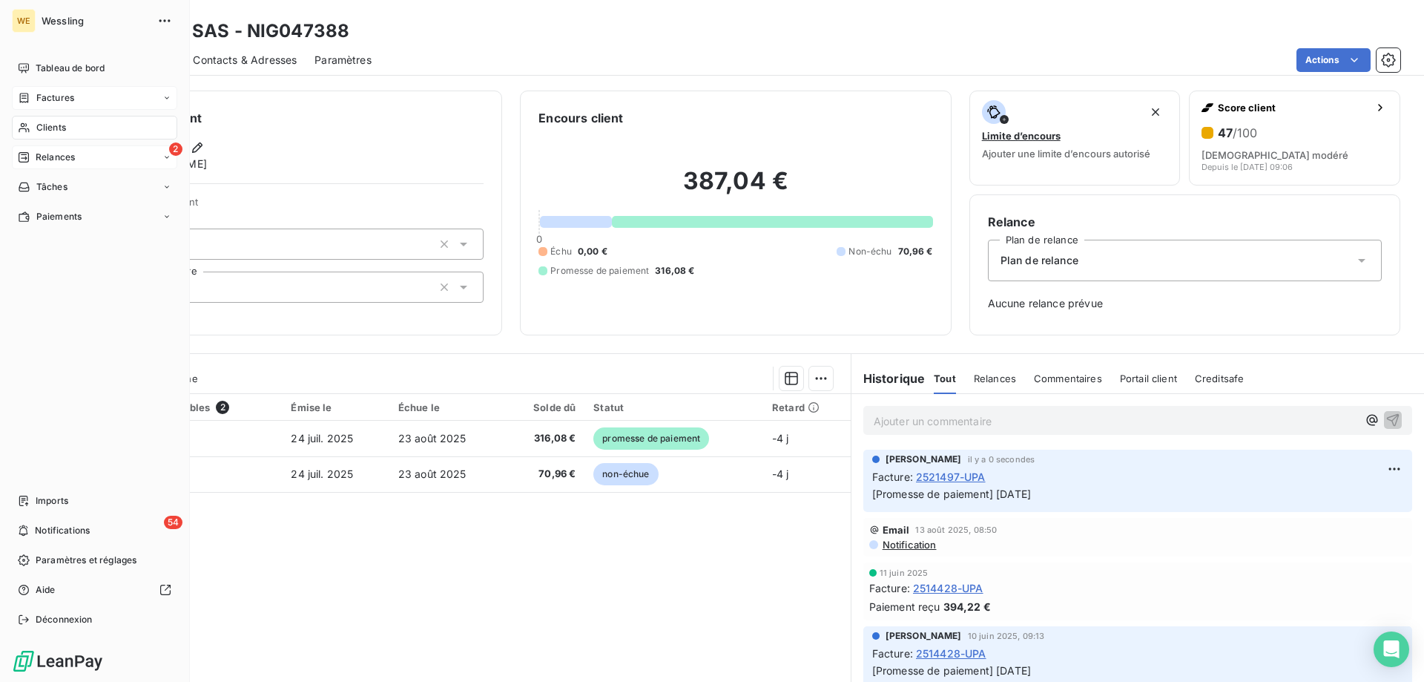
click at [42, 125] on span "Clients" at bounding box center [51, 127] width 30 height 13
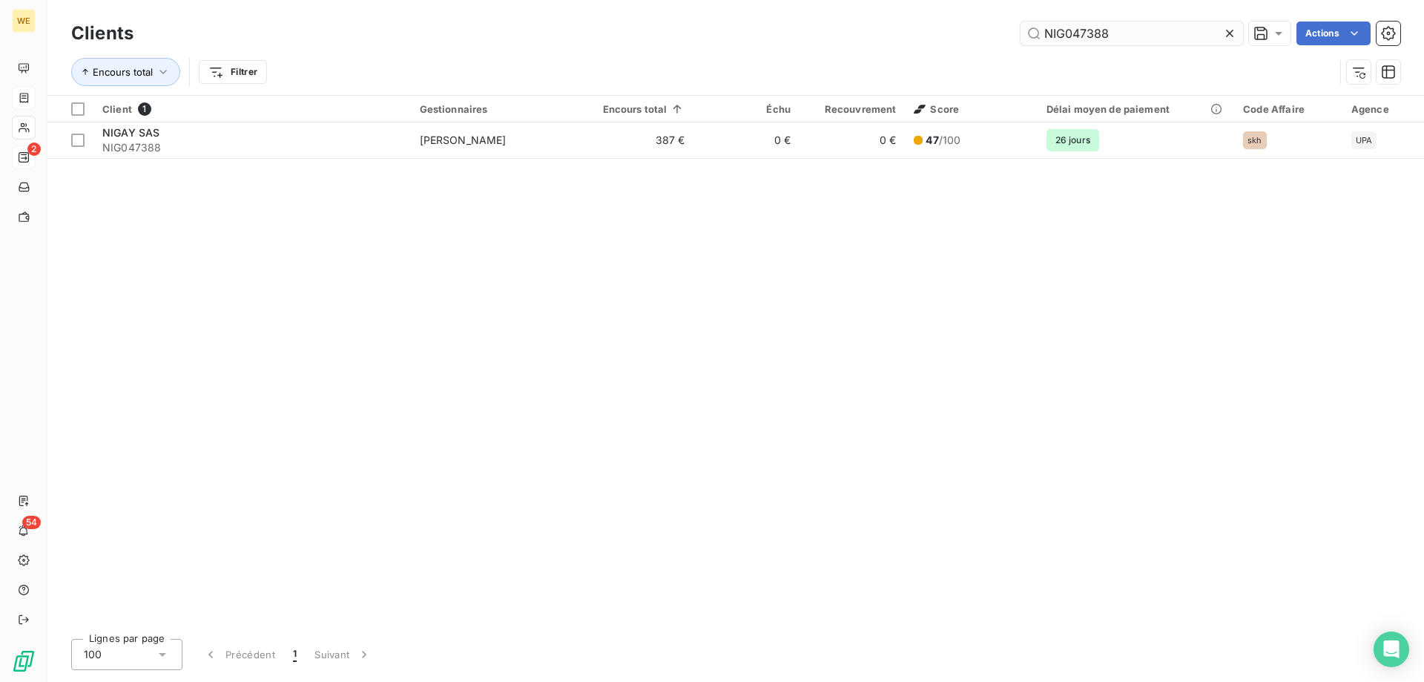
click at [1067, 33] on input "NIG047388" at bounding box center [1132, 34] width 223 height 24
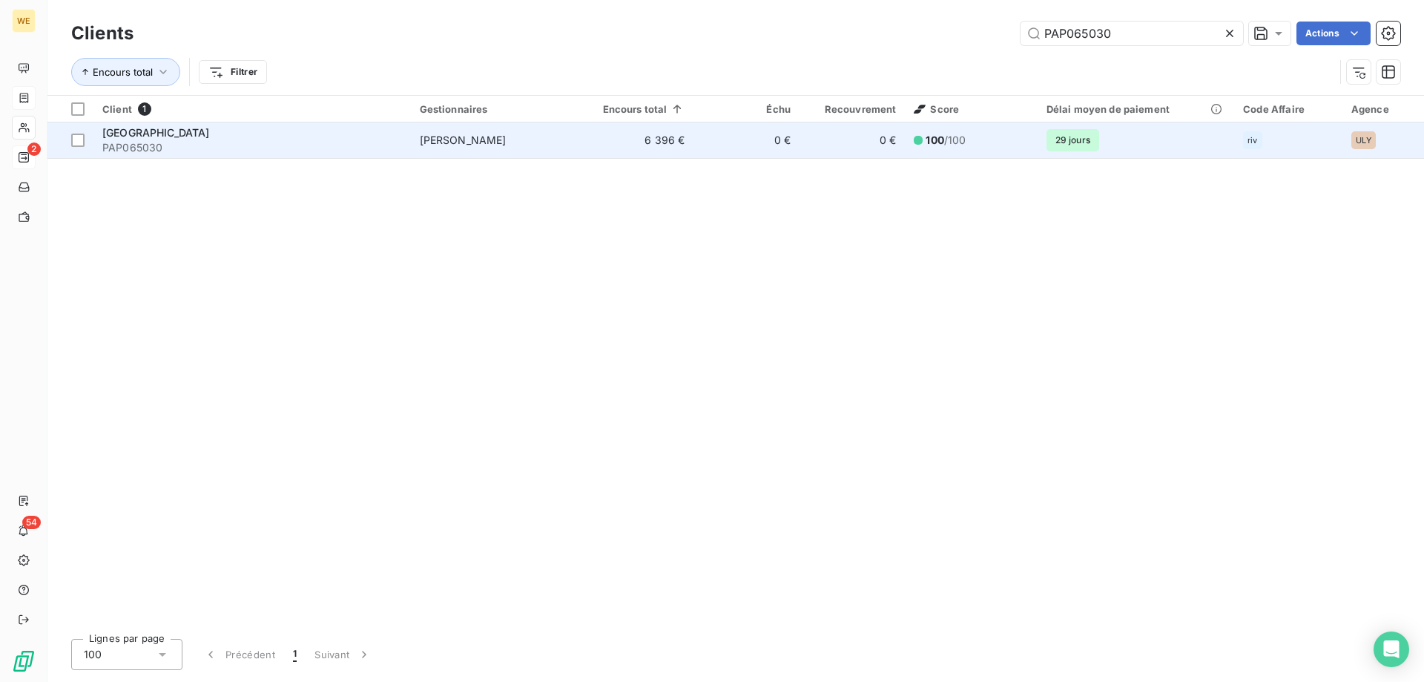
type input "PAP065030"
click at [237, 148] on span "PAP065030" at bounding box center [252, 147] width 300 height 15
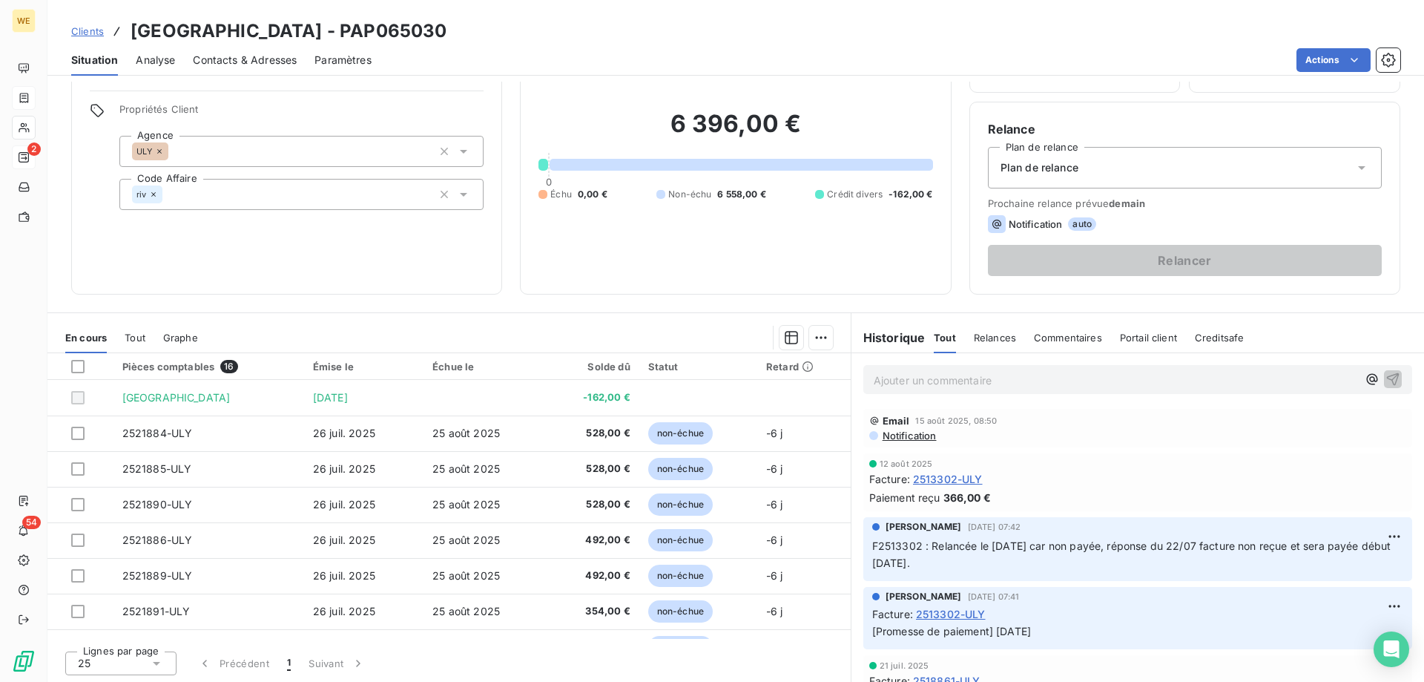
scroll to position [94, 0]
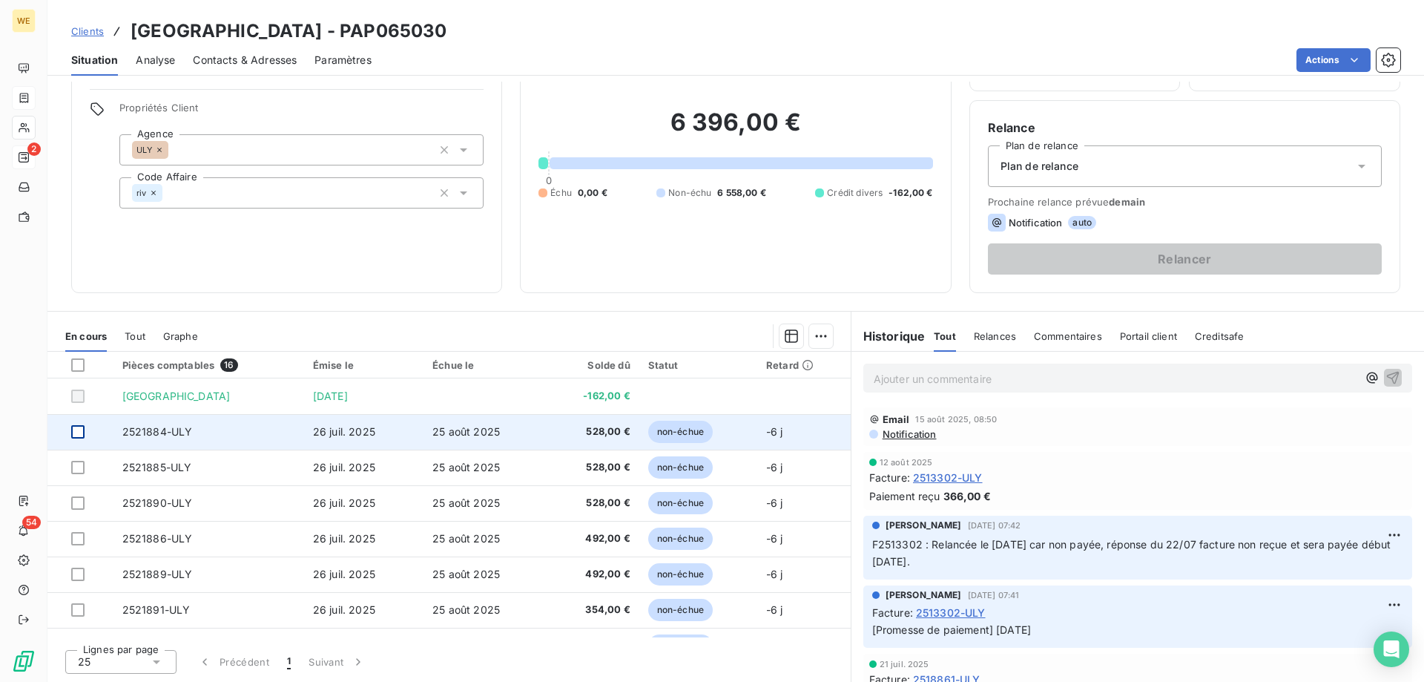
click at [76, 429] on div at bounding box center [77, 431] width 13 height 13
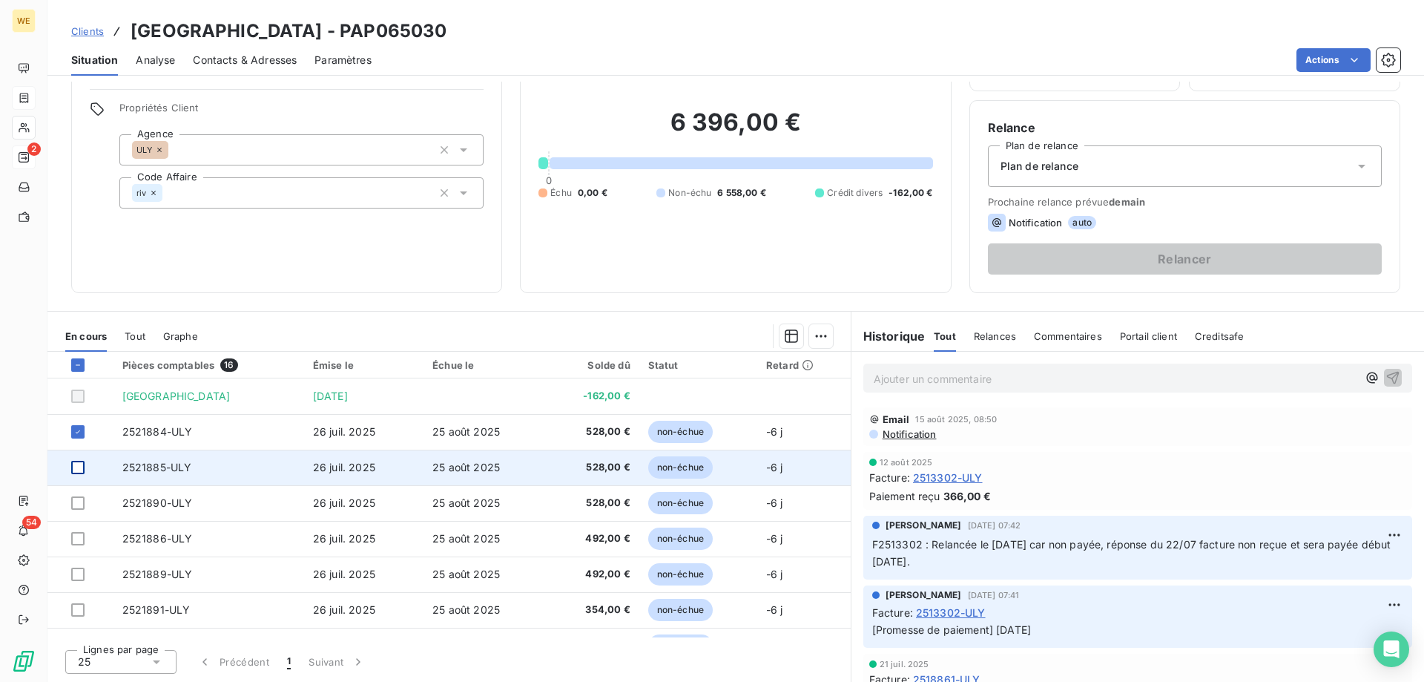
click at [81, 465] on div at bounding box center [77, 467] width 13 height 13
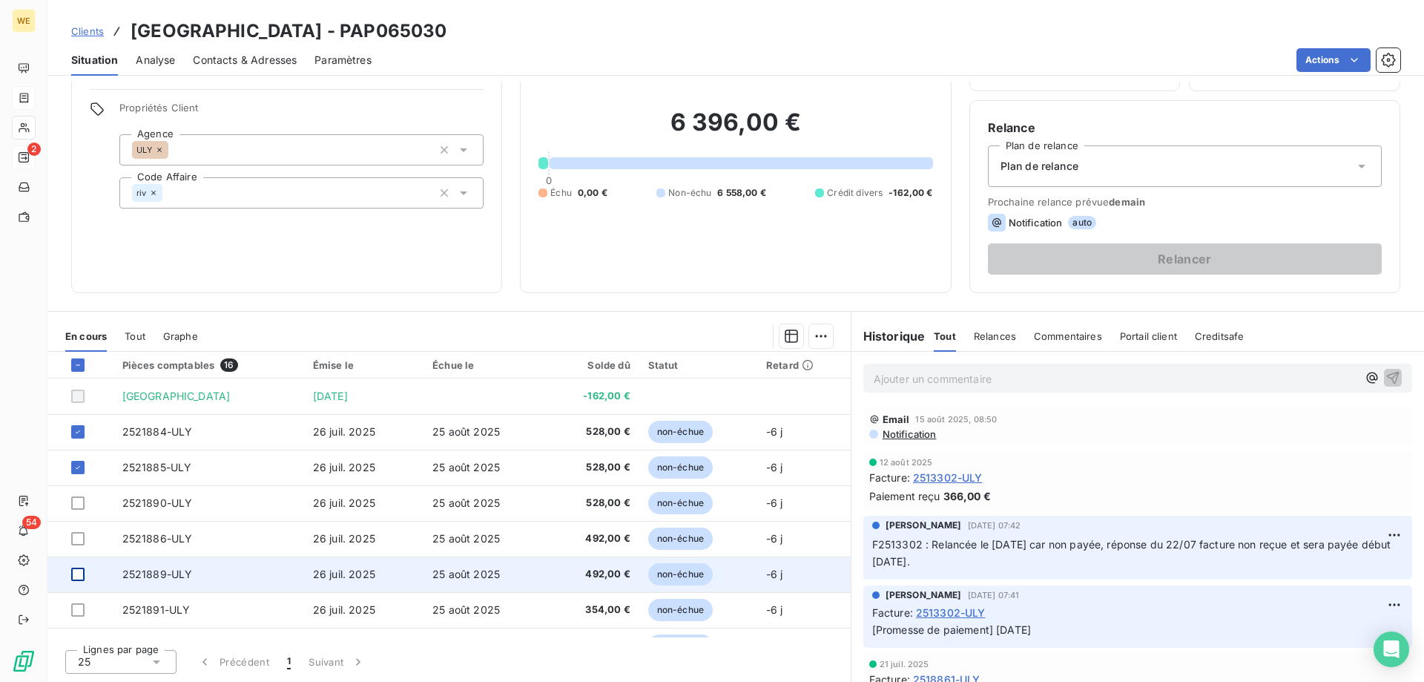
click at [73, 578] on div at bounding box center [77, 573] width 13 height 13
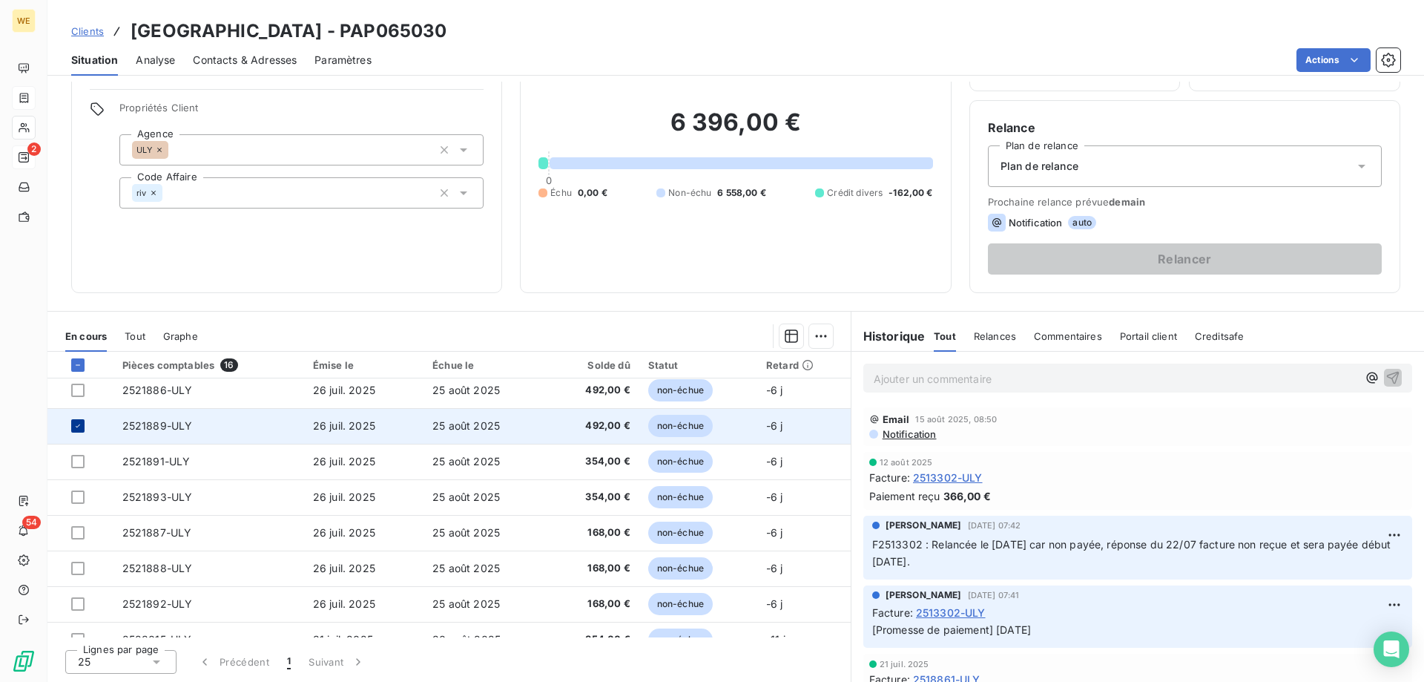
scroll to position [74, 0]
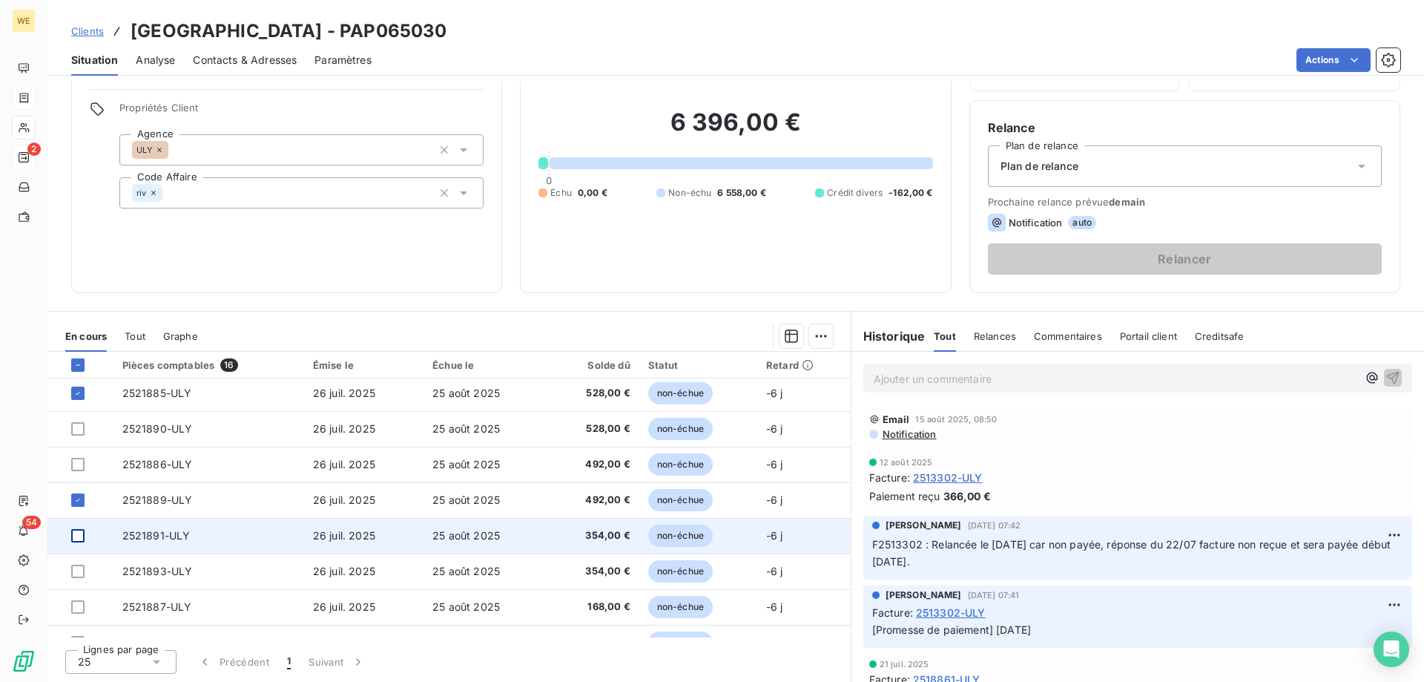
click at [82, 537] on div at bounding box center [77, 535] width 13 height 13
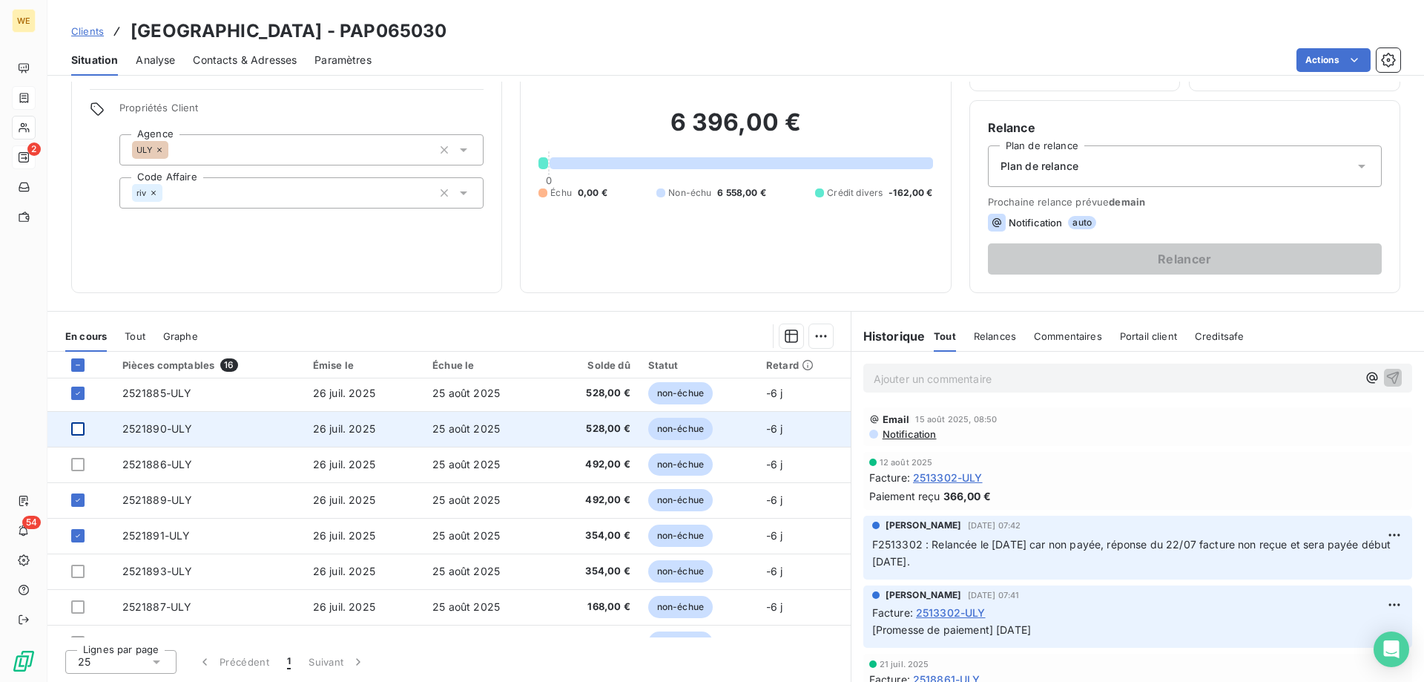
click at [80, 430] on div at bounding box center [77, 428] width 13 height 13
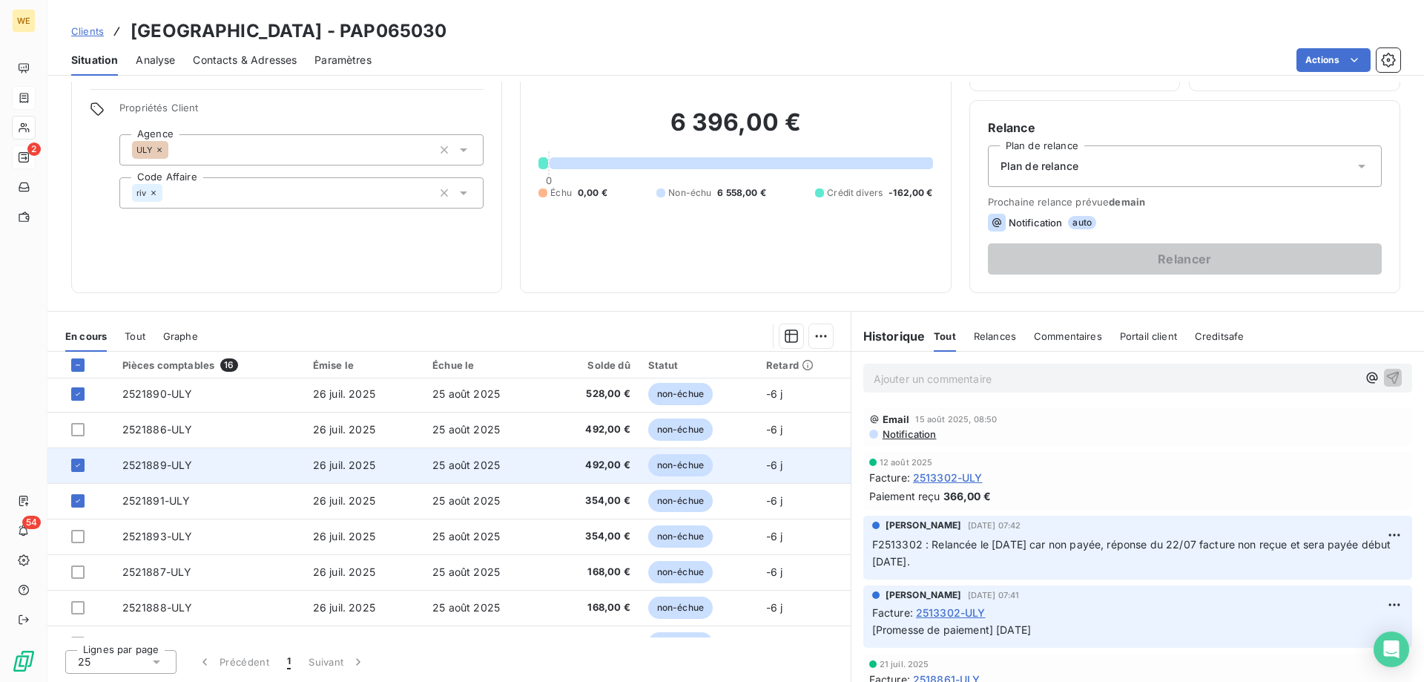
scroll to position [148, 0]
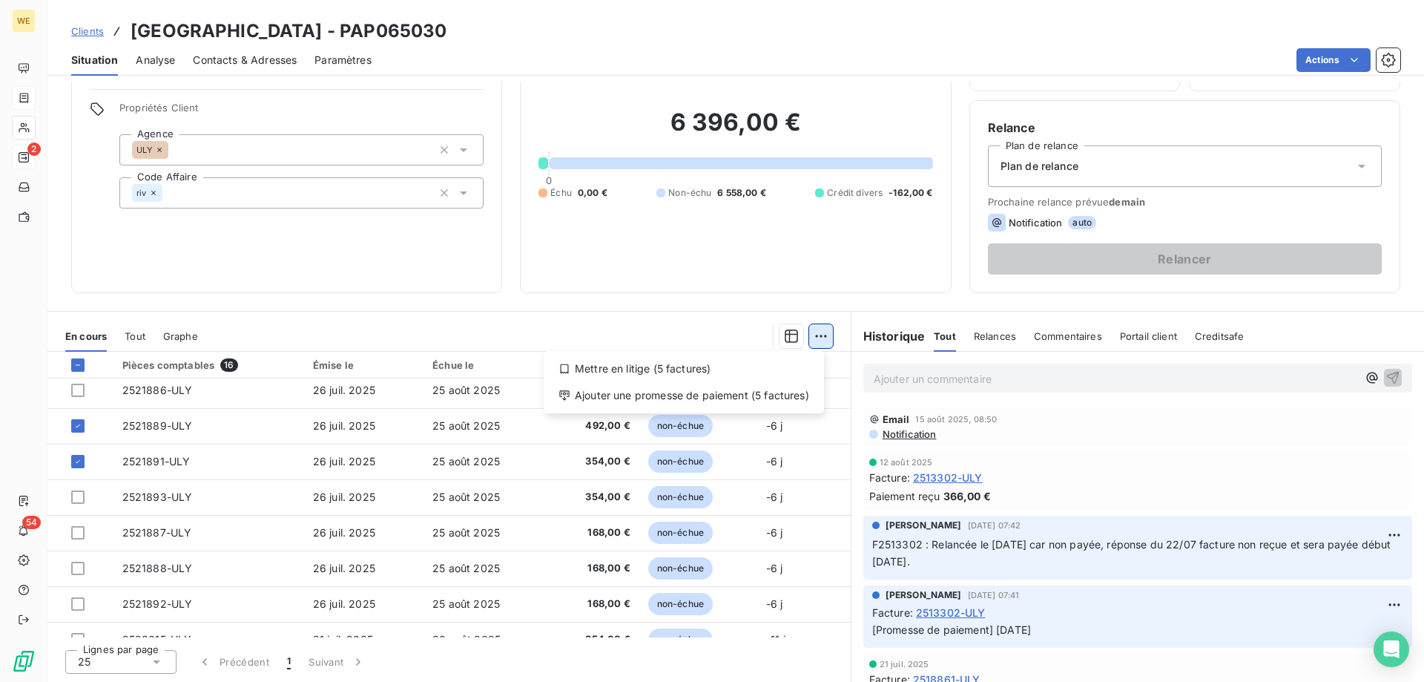
click at [813, 339] on html "WE 2 54 Clients PAPREC SUD OUEST - PAP065030 Situation Analyse Contacts & Adres…" at bounding box center [712, 341] width 1424 height 682
click at [774, 399] on div "Ajouter une promesse de paiement (5 factures)" at bounding box center [684, 396] width 269 height 24
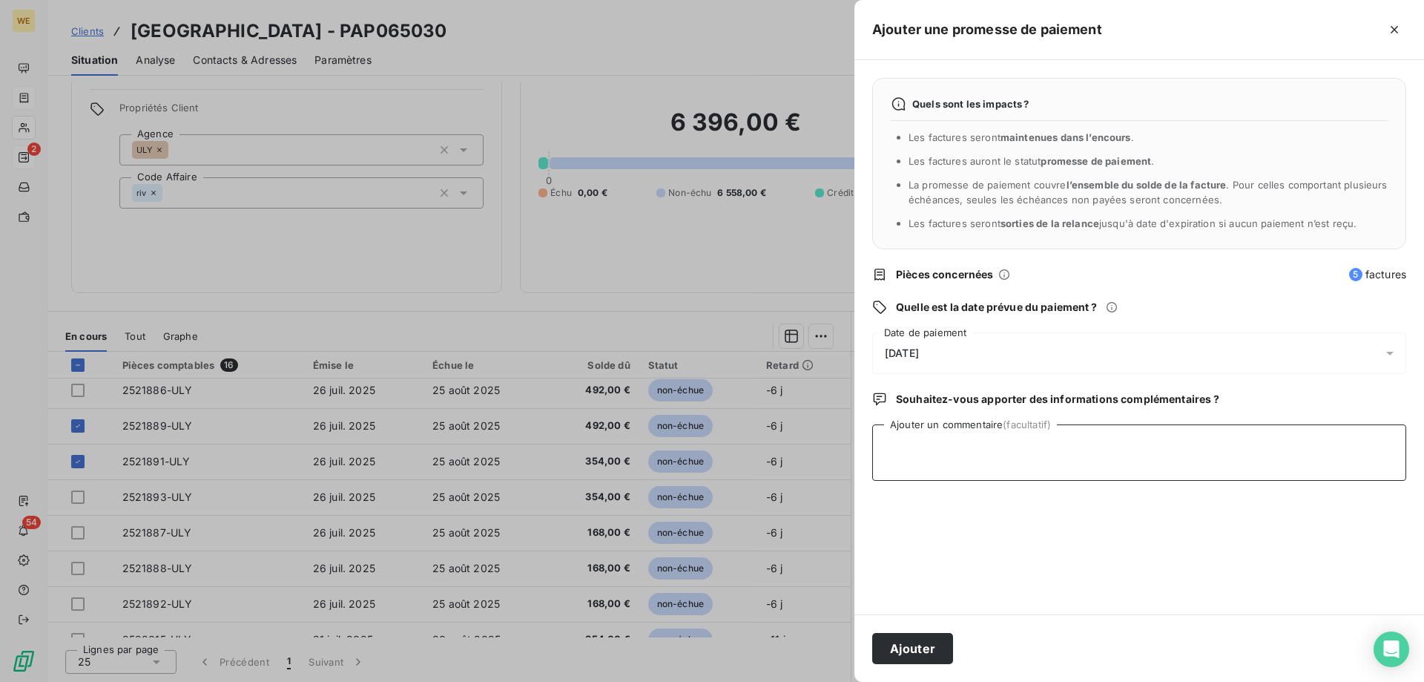
click at [921, 446] on textarea "Ajouter un commentaire (facultatif)" at bounding box center [1139, 452] width 534 height 56
type textarea "[DATE]"
click at [919, 348] on span "[DATE]" at bounding box center [902, 353] width 34 height 12
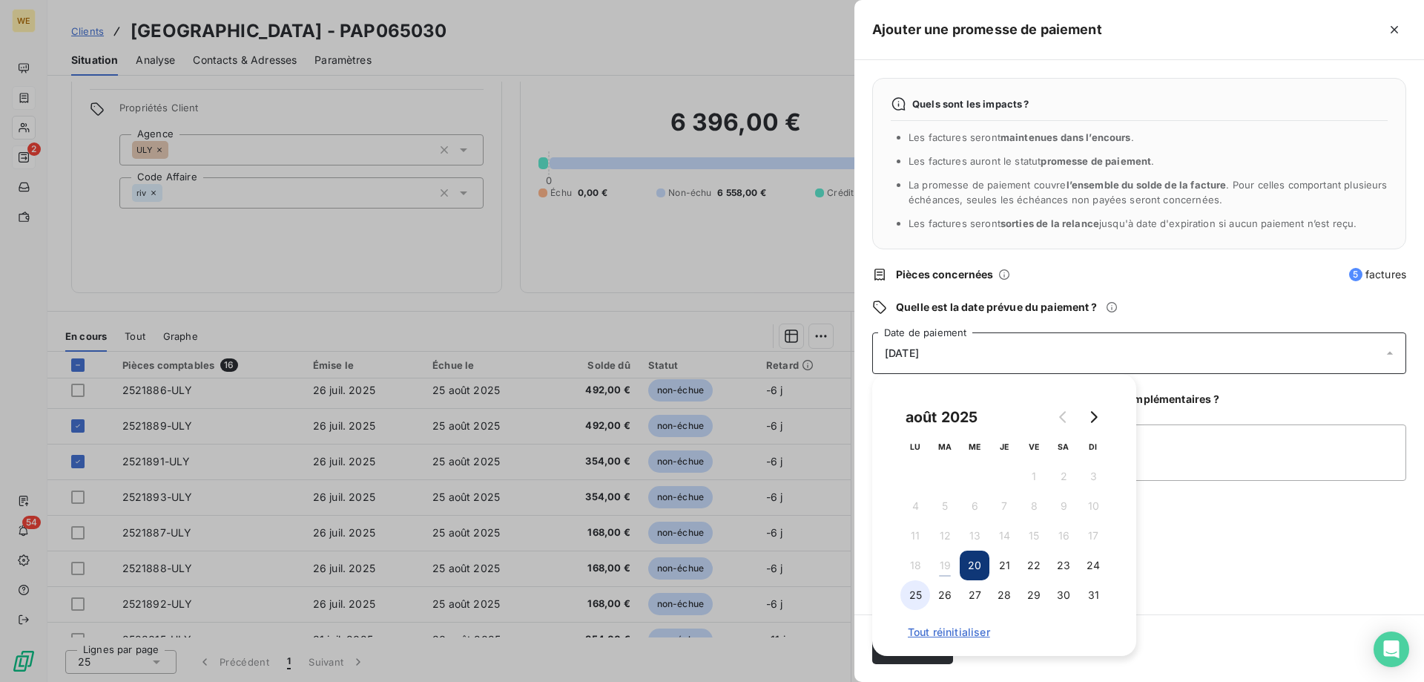
click at [917, 596] on button "25" at bounding box center [916, 595] width 30 height 30
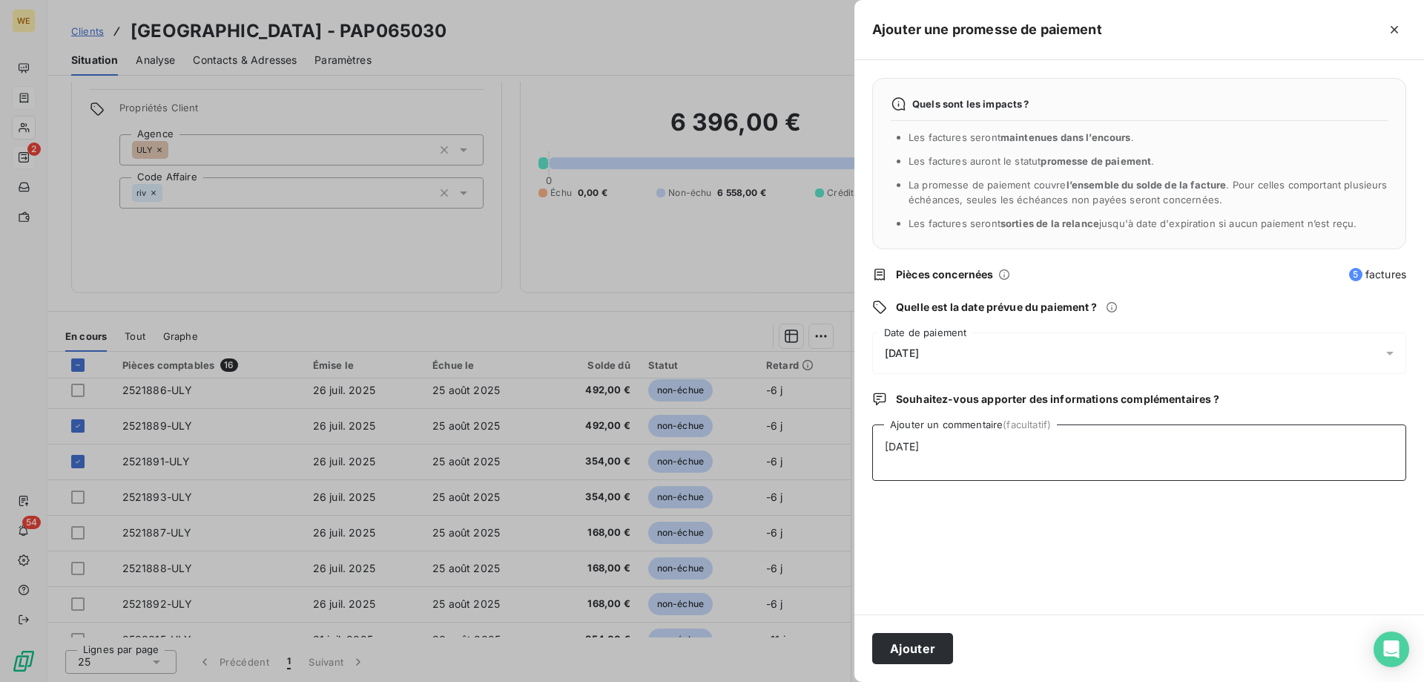
click at [1203, 476] on textarea "[DATE]" at bounding box center [1139, 452] width 534 height 56
click at [895, 645] on button "Ajouter" at bounding box center [912, 648] width 81 height 31
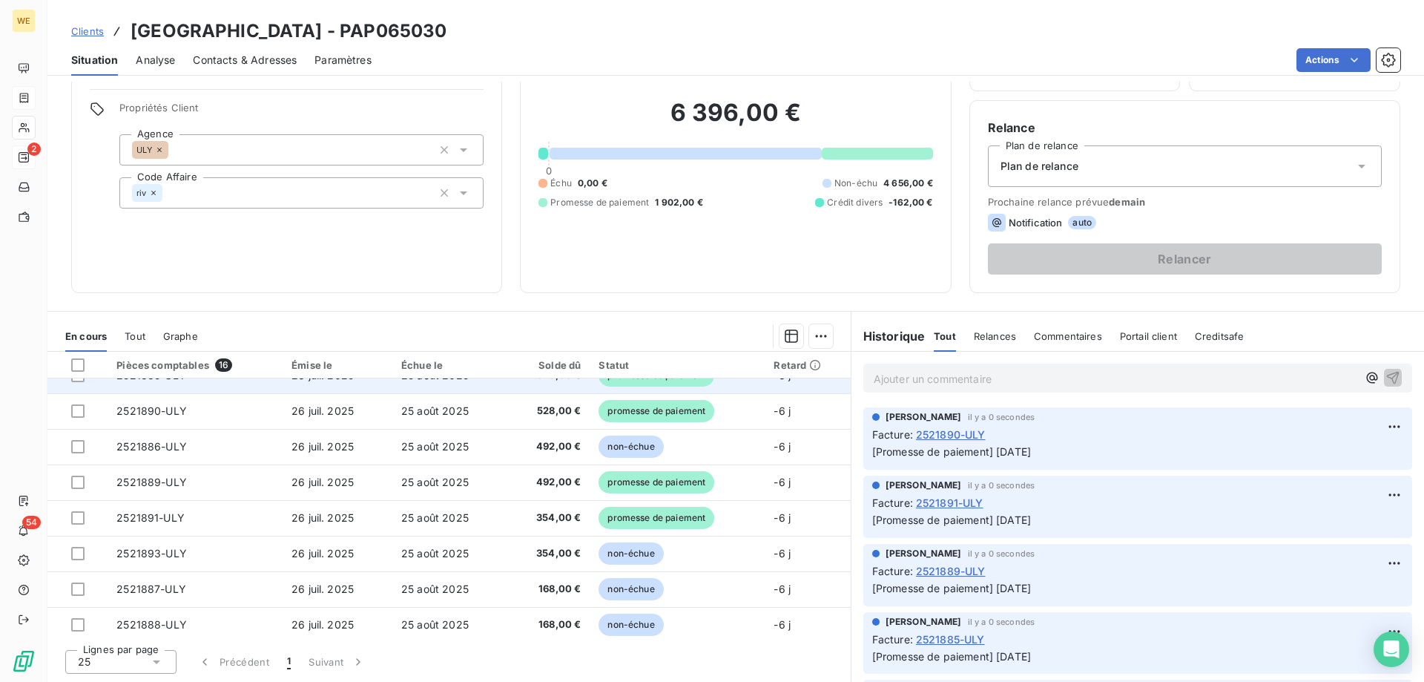
scroll to position [0, 0]
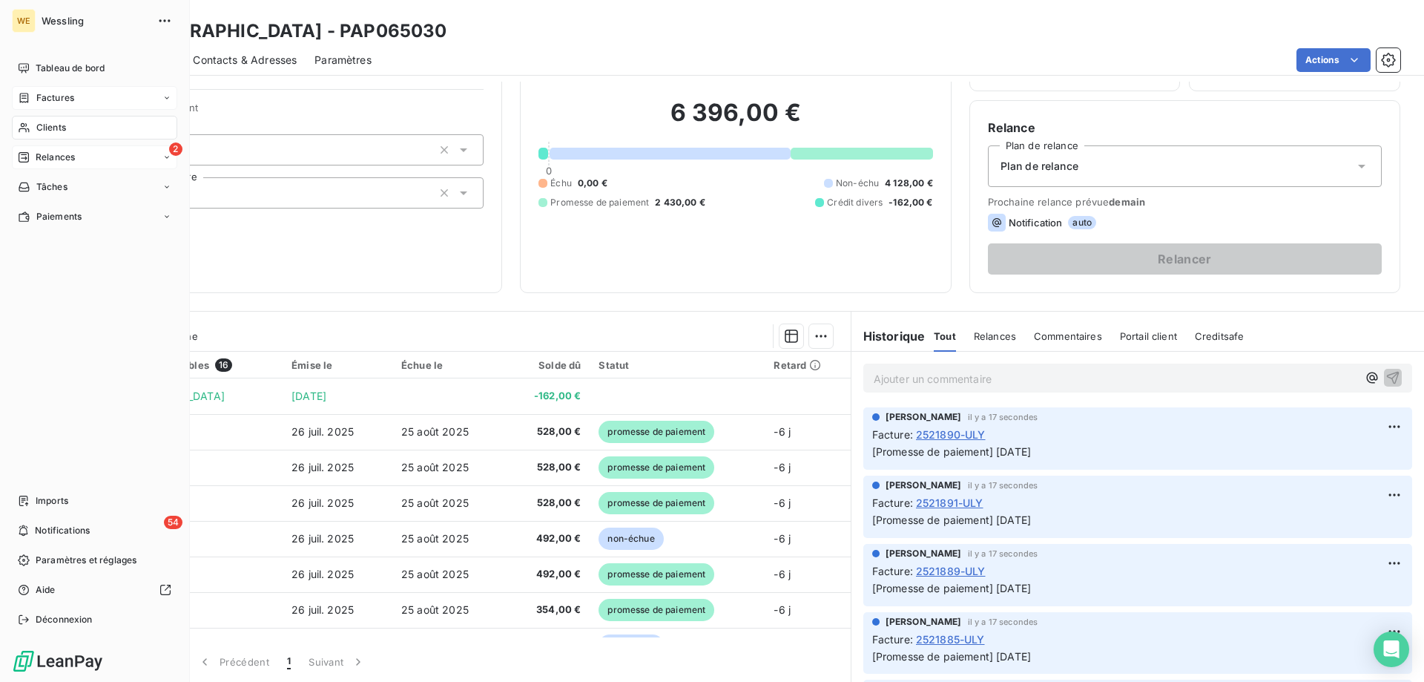
click at [45, 126] on span "Clients" at bounding box center [51, 127] width 30 height 13
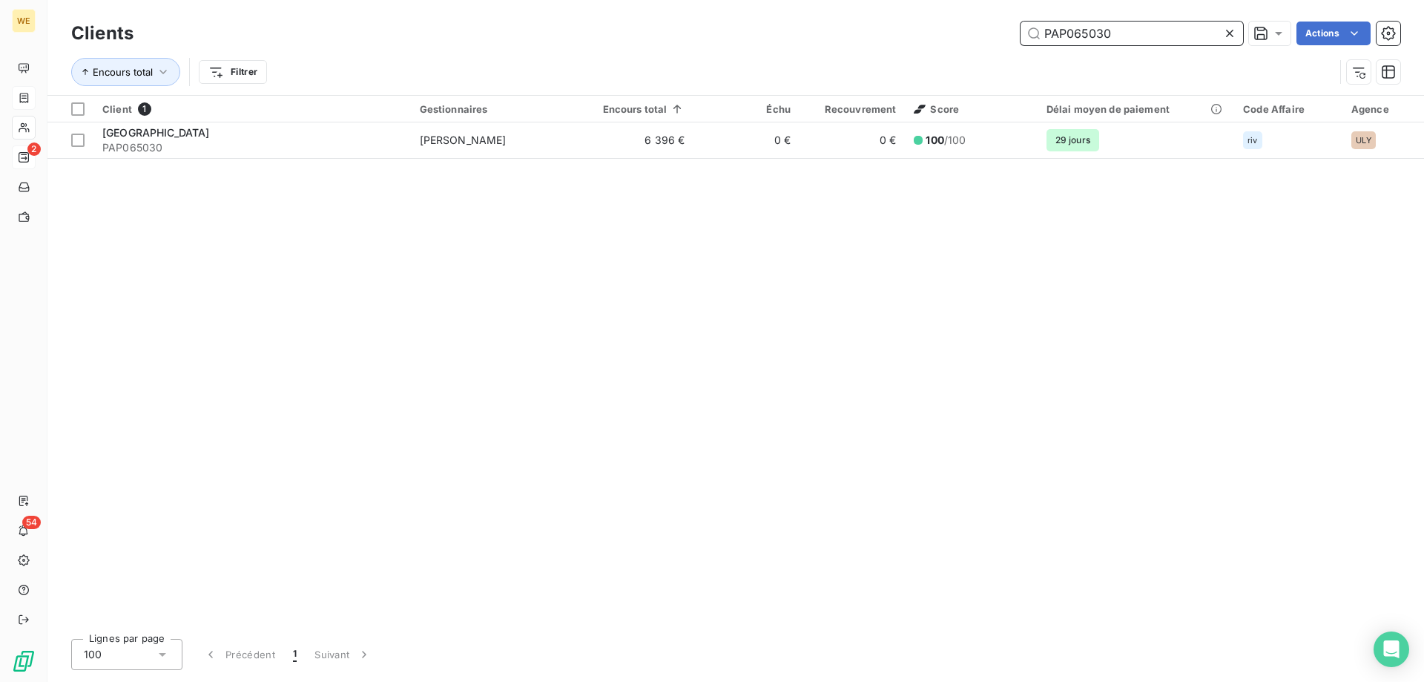
click at [1061, 39] on input "PAP065030" at bounding box center [1132, 34] width 223 height 24
paste input "SAY0113607"
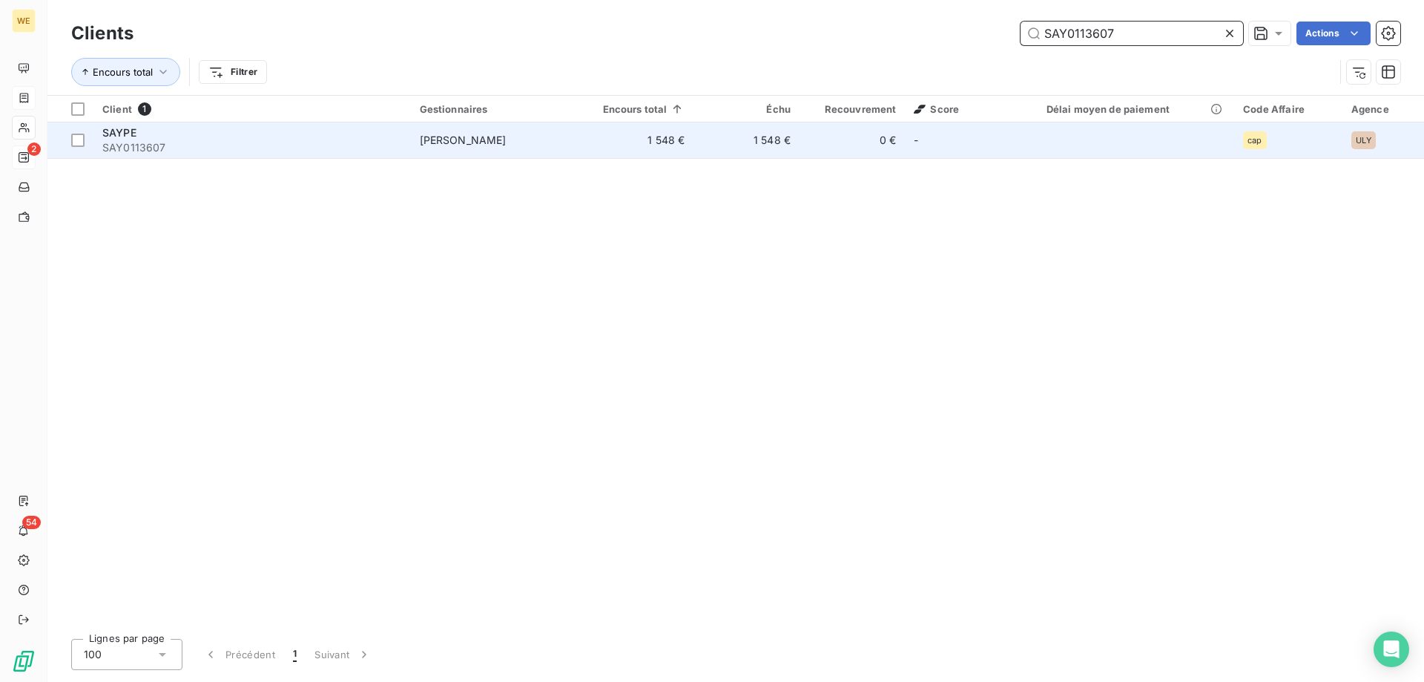
type input "SAY0113607"
click at [289, 140] on span "SAY0113607" at bounding box center [252, 147] width 300 height 15
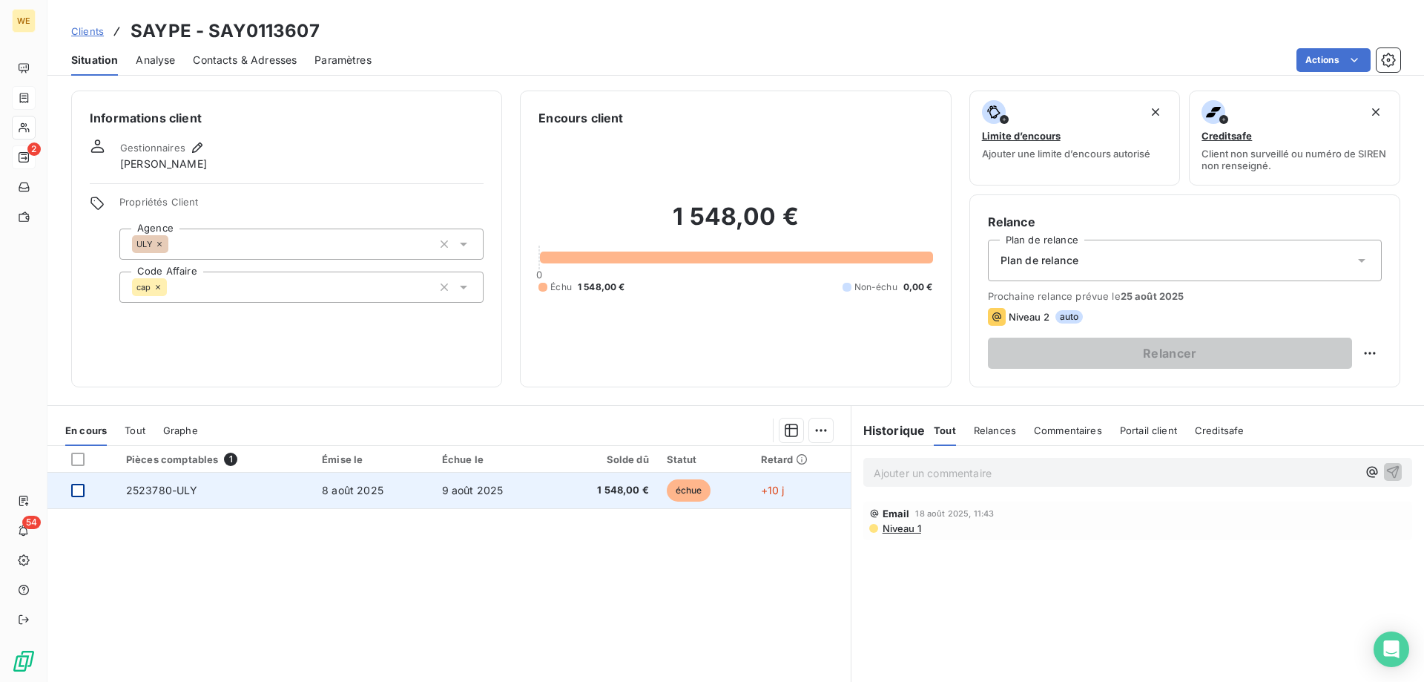
click at [84, 488] on div at bounding box center [77, 490] width 13 height 13
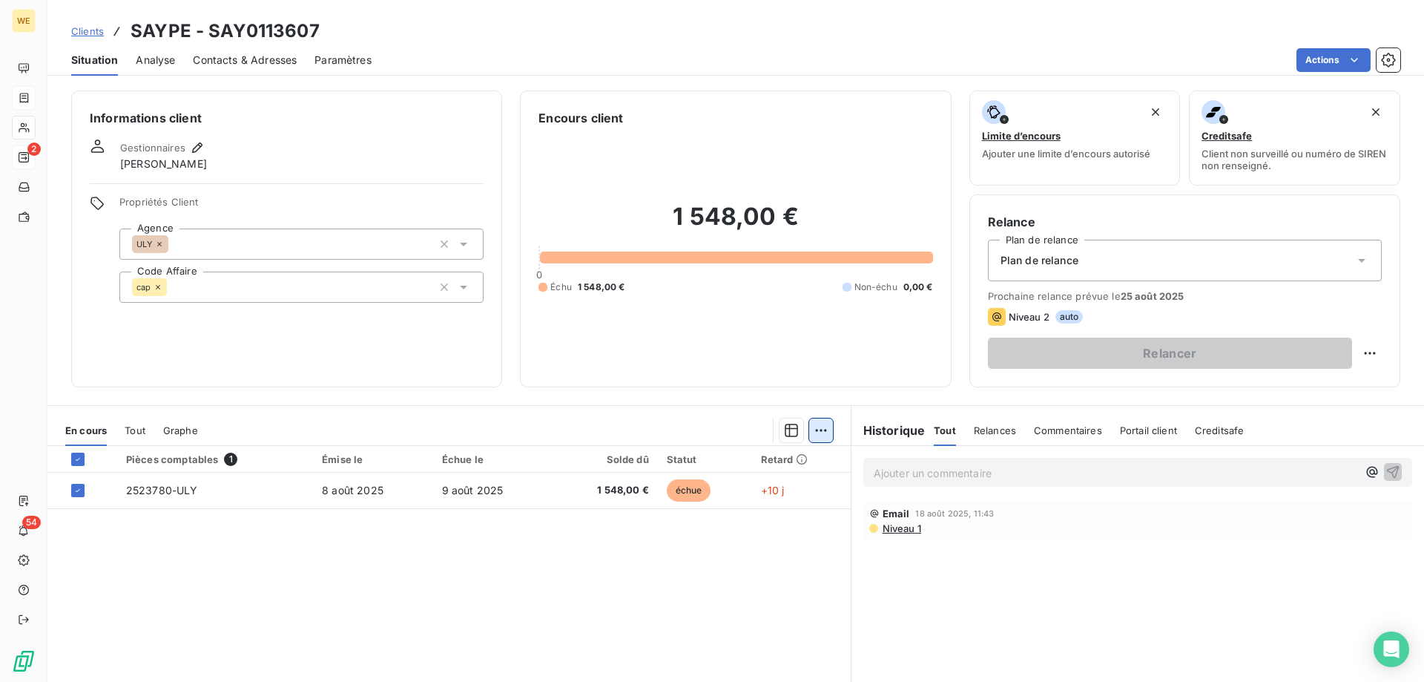
click at [819, 432] on html "WE 2 54 Clients SAYPE - SAY0113607 Situation Analyse Contacts & Adresses Paramè…" at bounding box center [712, 341] width 1424 height 682
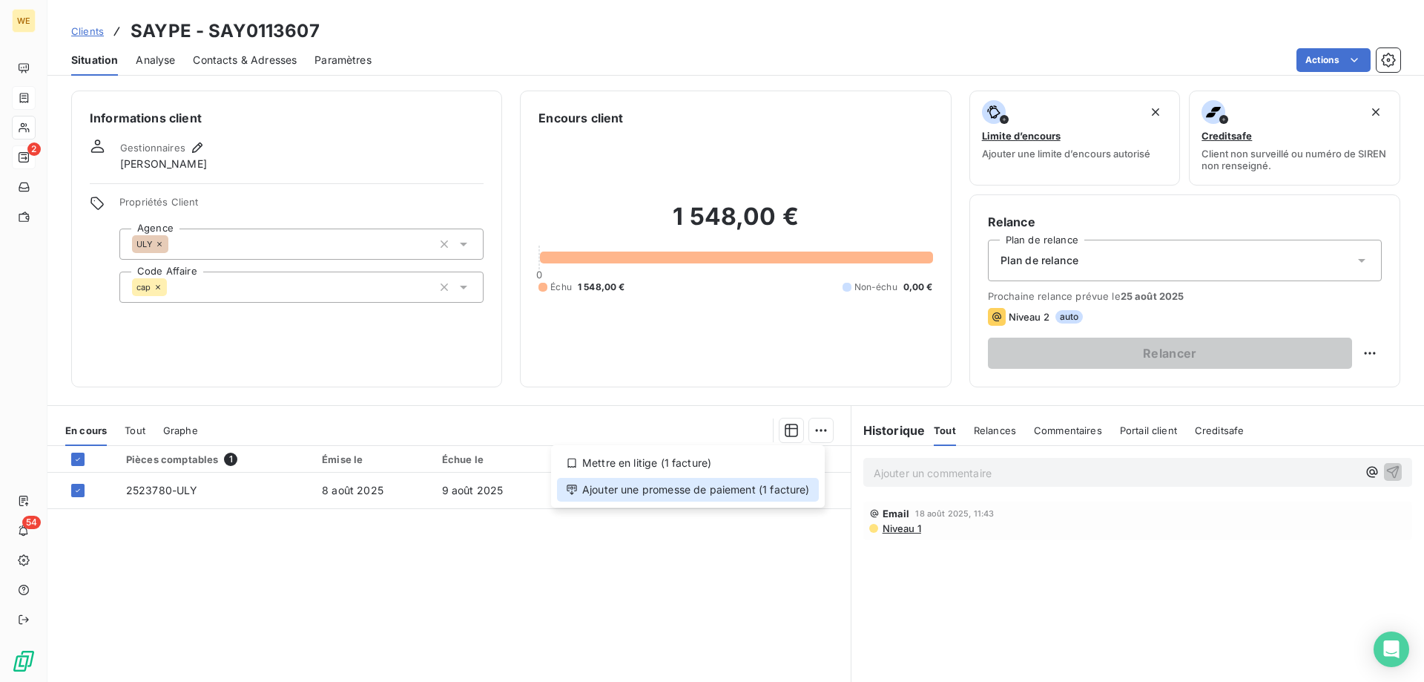
click at [715, 492] on div "Ajouter une promesse de paiement (1 facture)" at bounding box center [688, 490] width 262 height 24
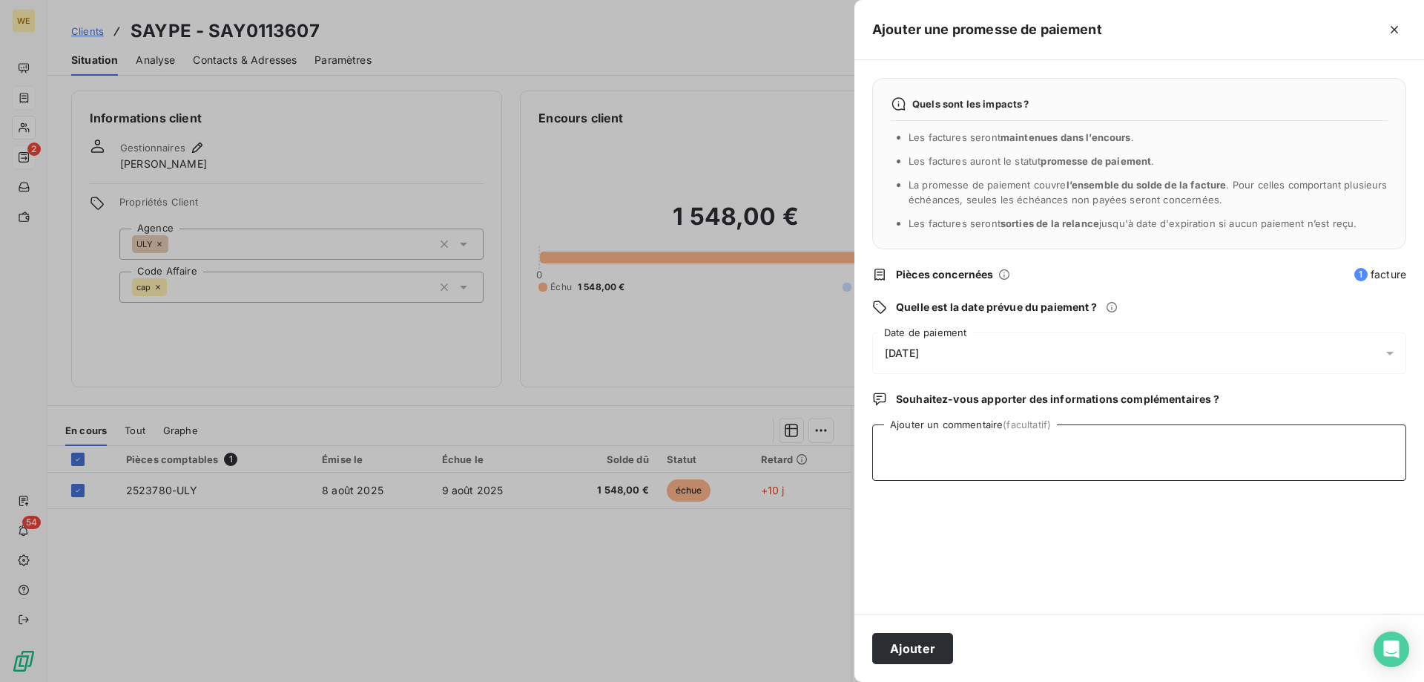
click at [933, 457] on textarea "Ajouter un commentaire (facultatif)" at bounding box center [1139, 452] width 534 height 56
paste textarea "virement effectué en instantané ce jour."
type textarea "virement effectué en instantané ce jour."
click at [919, 350] on span "[DATE]" at bounding box center [902, 353] width 34 height 12
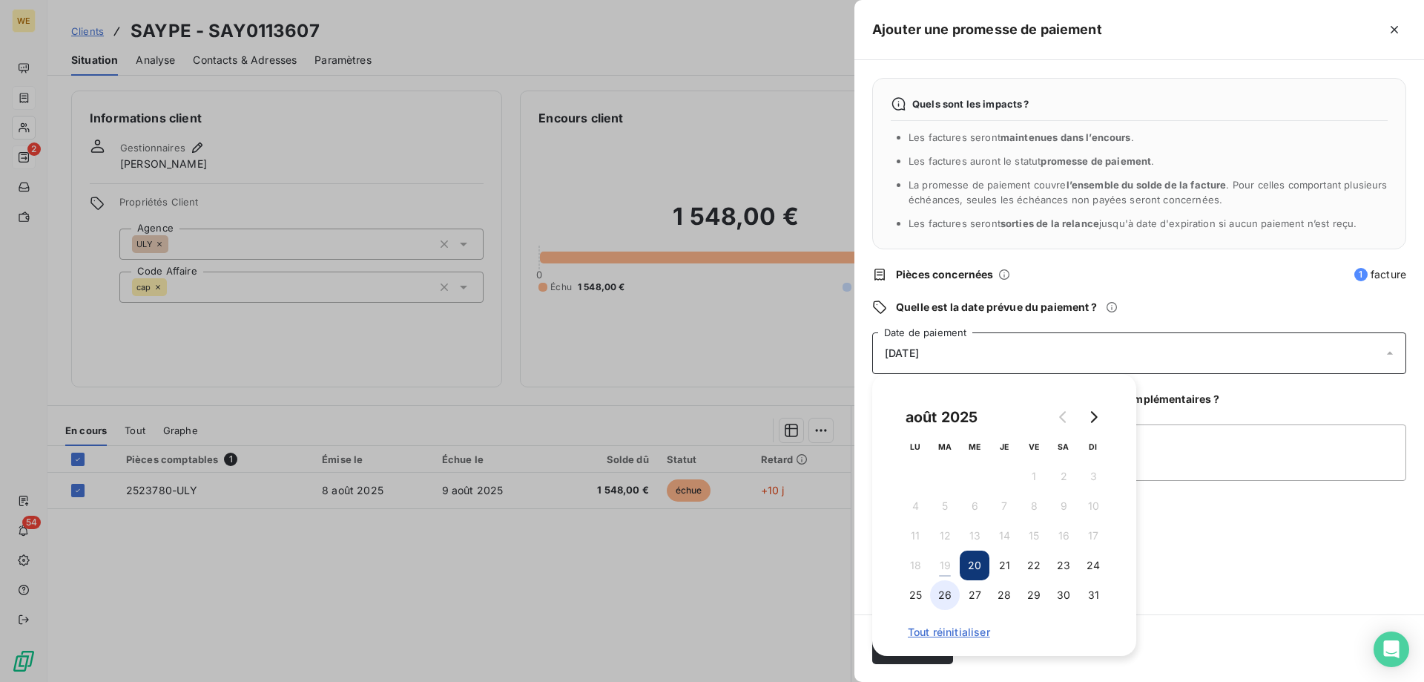
click at [947, 599] on button "26" at bounding box center [945, 595] width 30 height 30
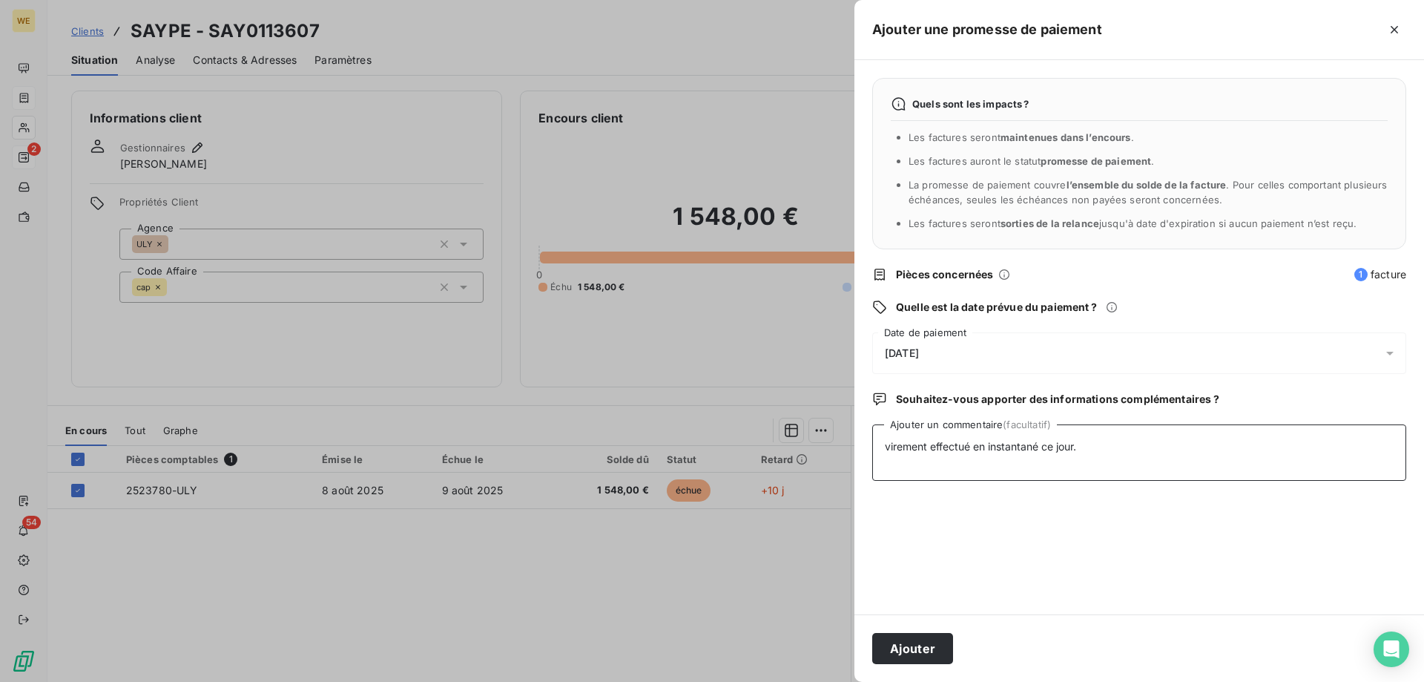
drag, startPoint x: 1206, startPoint y: 476, endPoint x: 1028, endPoint y: 578, distance: 205.4
click at [1206, 476] on textarea "virement effectué en instantané ce jour." at bounding box center [1139, 452] width 534 height 56
click at [878, 651] on button "Ajouter" at bounding box center [912, 648] width 81 height 31
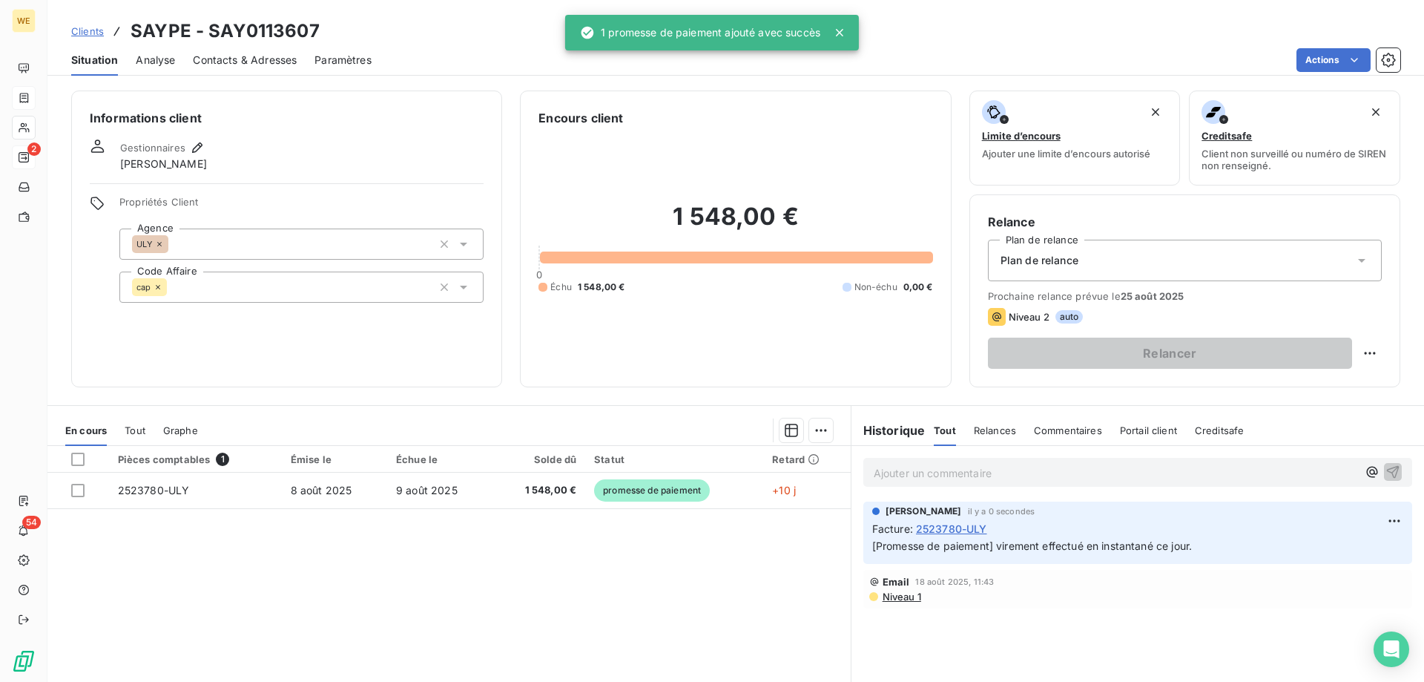
click at [257, 25] on h3 "SAYPE - SAY0113607" at bounding box center [225, 31] width 189 height 27
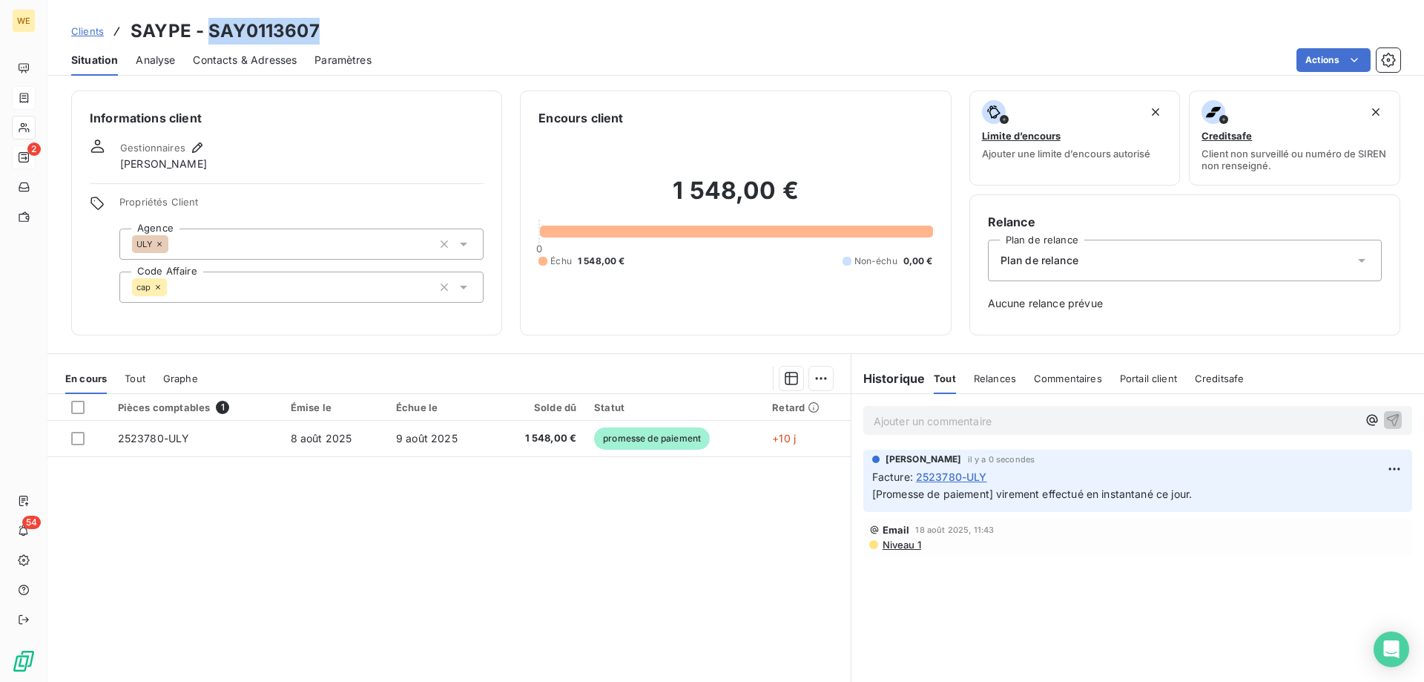
copy h3 "SAY0113607"
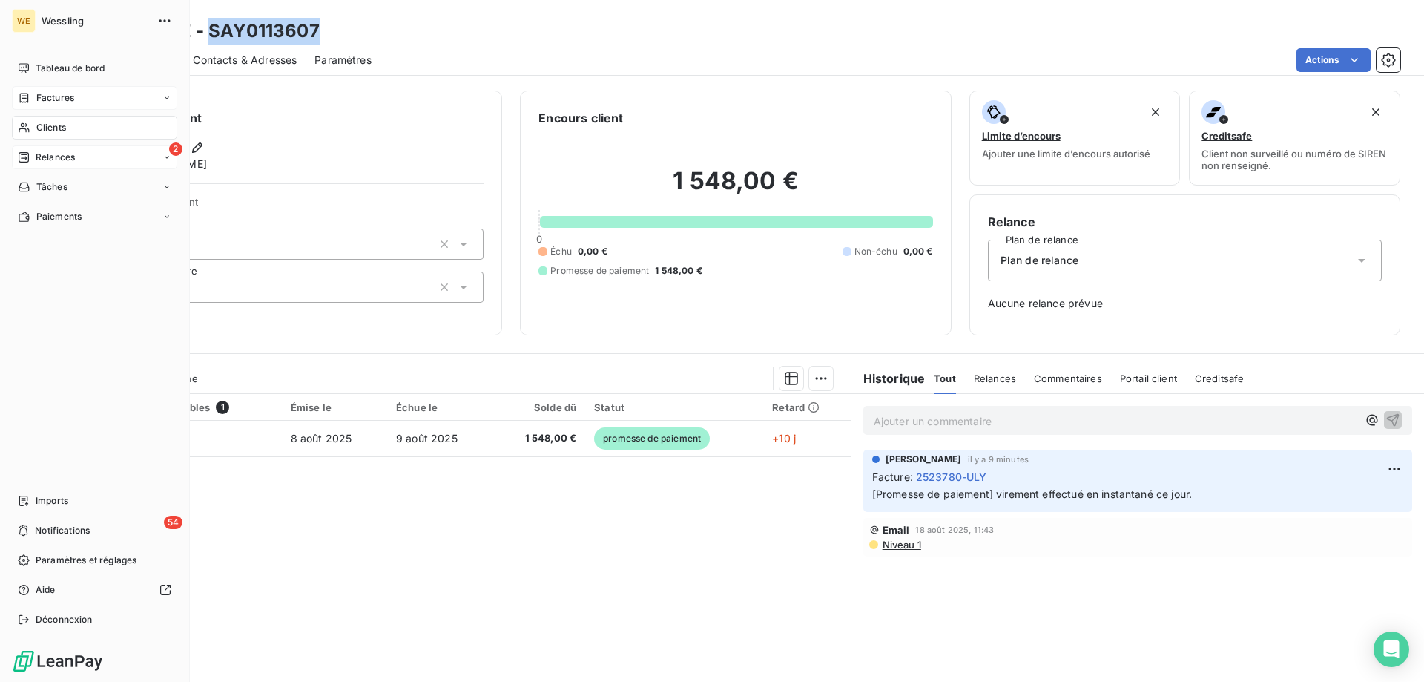
click at [49, 124] on span "Clients" at bounding box center [51, 127] width 30 height 13
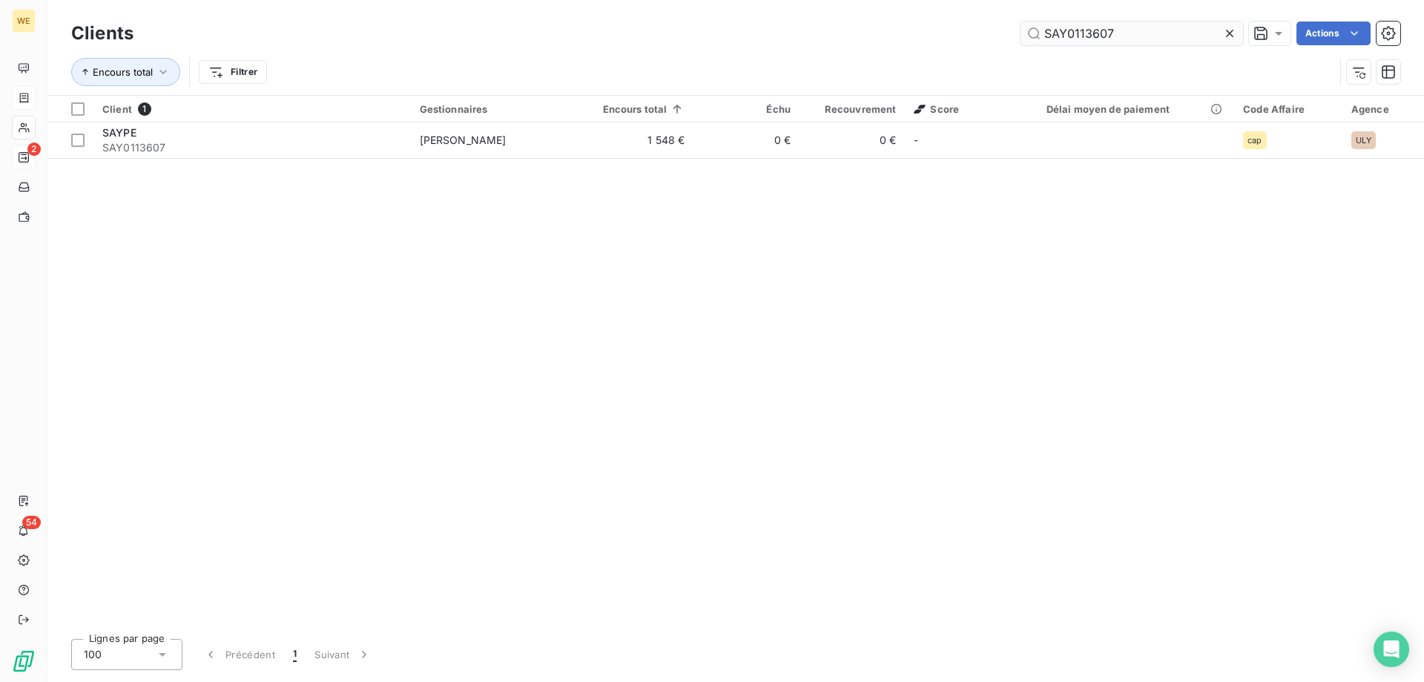
click at [1053, 33] on input "SAY0113607" at bounding box center [1132, 34] width 223 height 24
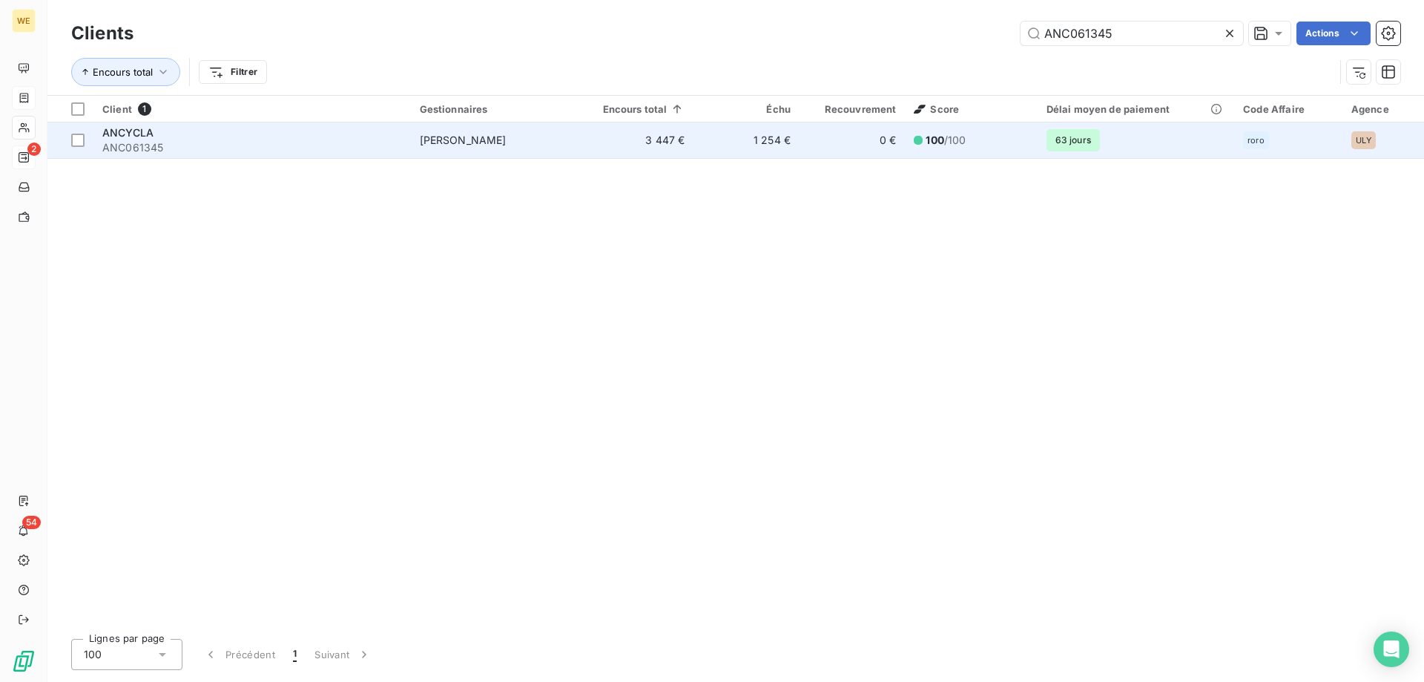
type input "ANC061345"
click at [365, 131] on div "ANCYCLA" at bounding box center [252, 132] width 300 height 15
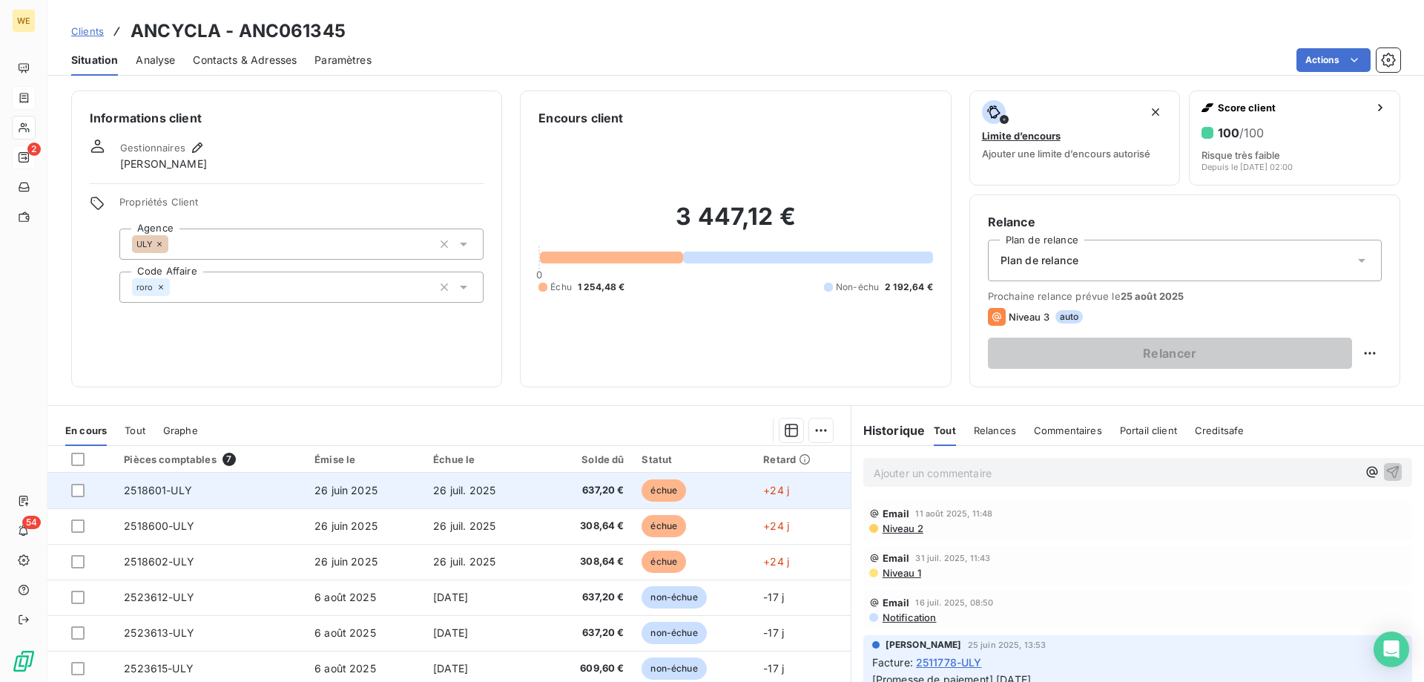
click at [76, 497] on td at bounding box center [81, 491] width 68 height 36
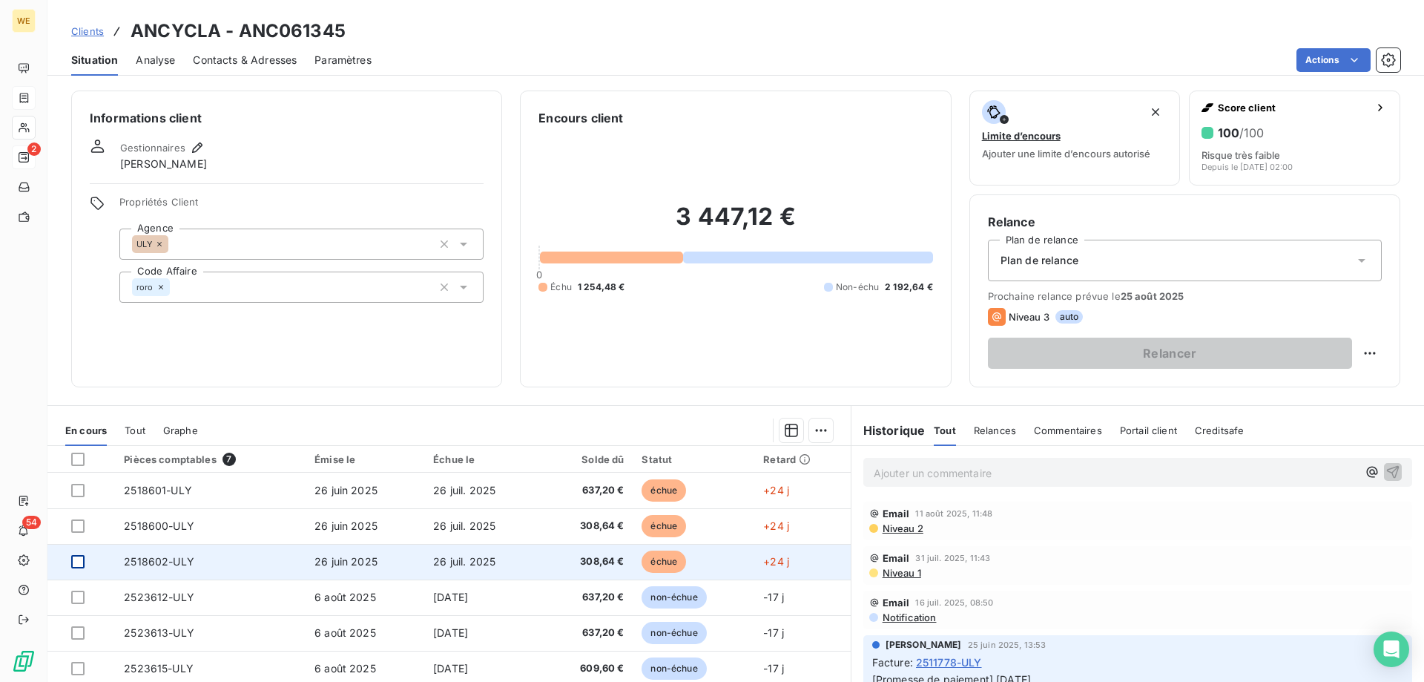
click at [75, 561] on div at bounding box center [77, 561] width 13 height 13
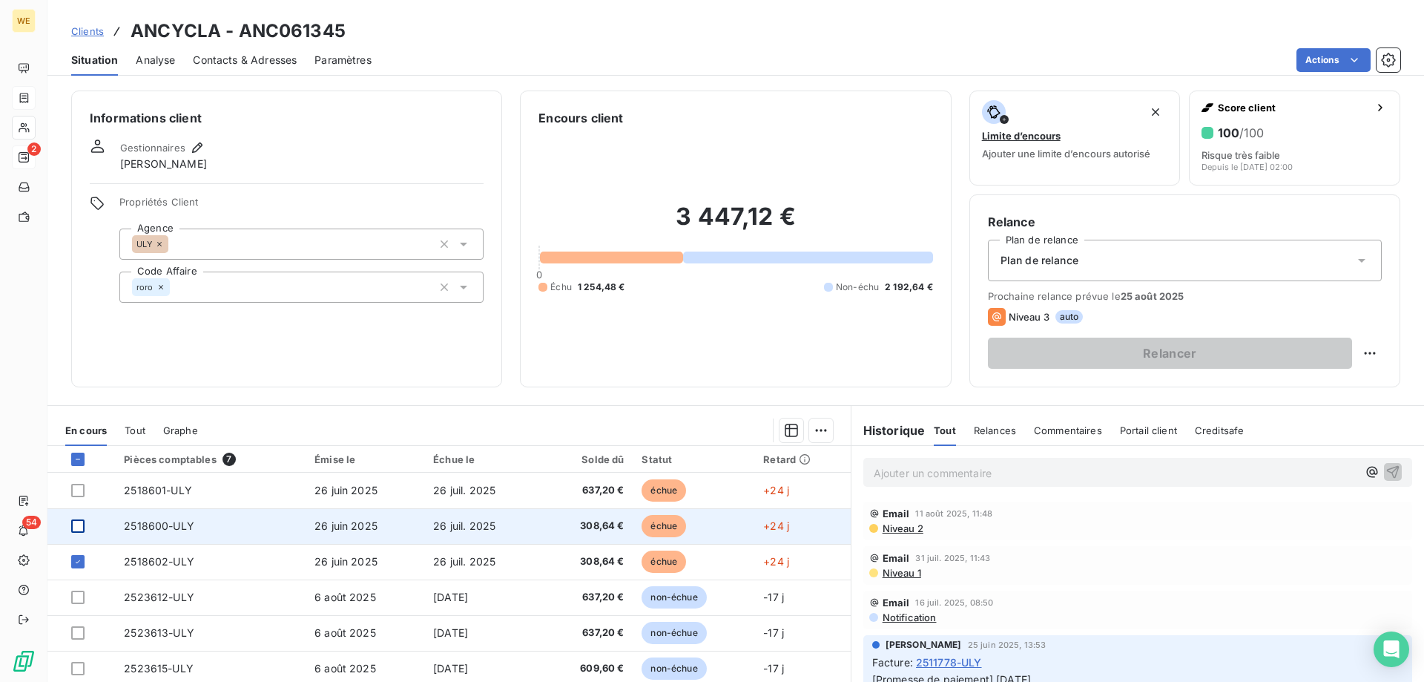
click at [75, 529] on div at bounding box center [77, 525] width 13 height 13
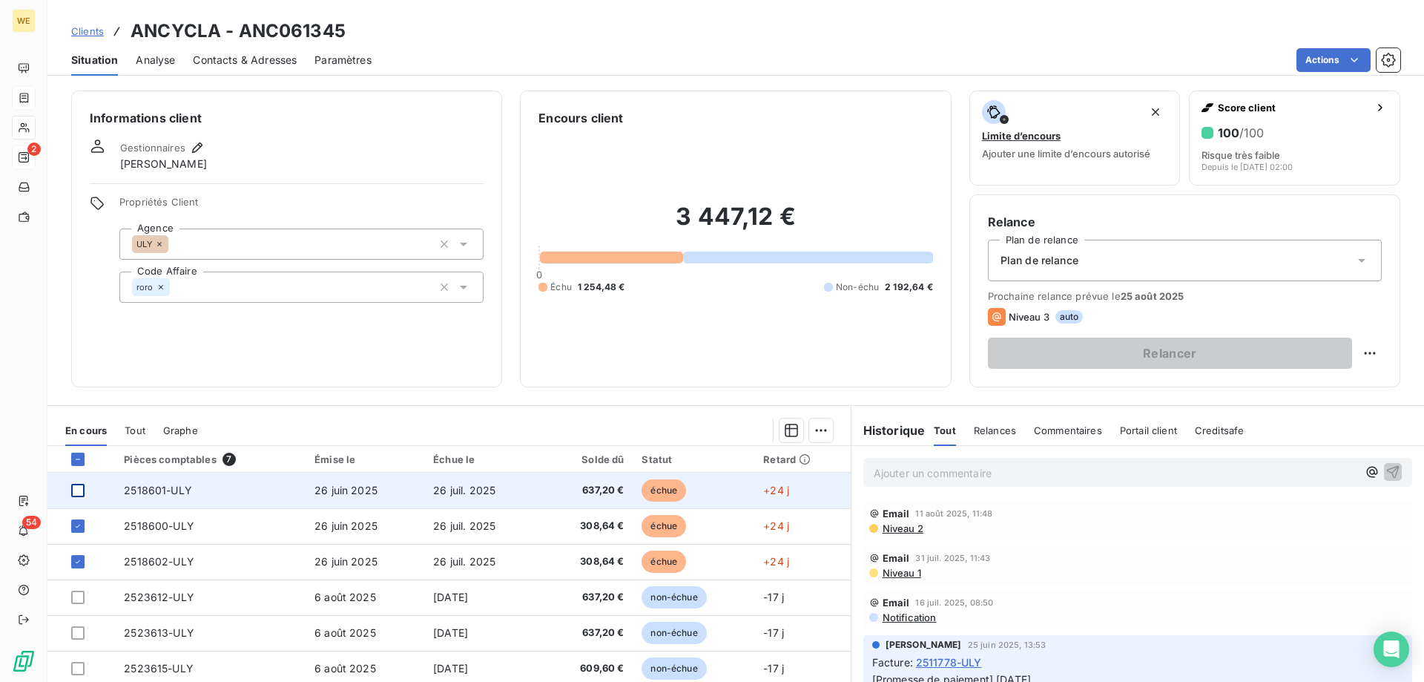
click at [81, 489] on div at bounding box center [77, 490] width 13 height 13
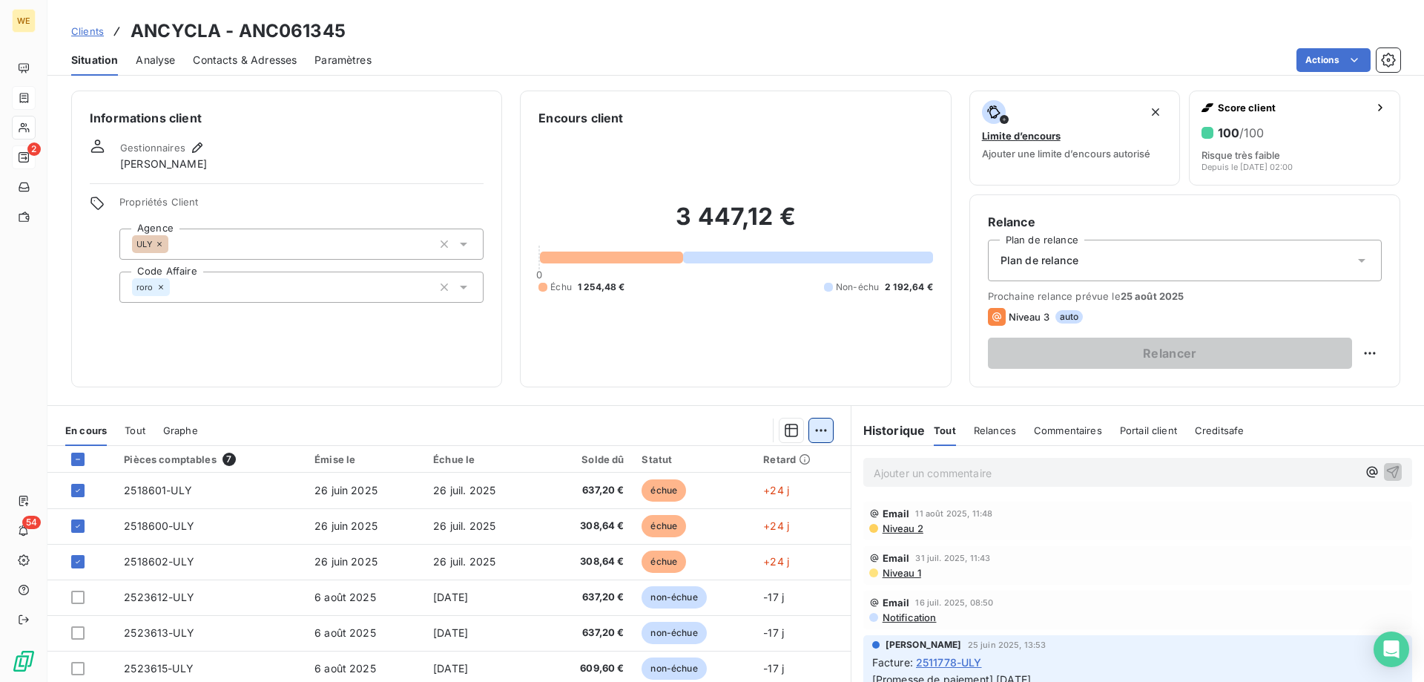
click at [814, 433] on html "WE 2 54 Clients ANCYCLA - ANC061345 Situation Analyse Contacts & Adresses Param…" at bounding box center [712, 341] width 1424 height 682
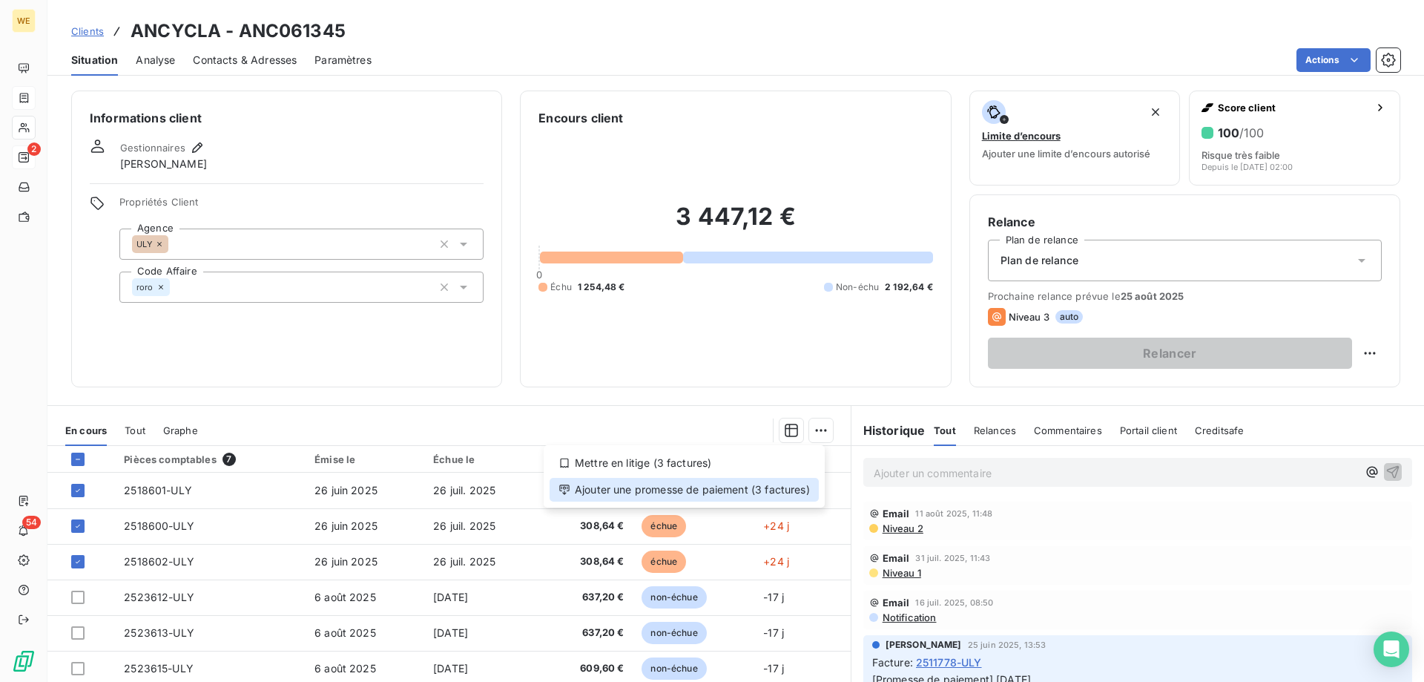
click at [766, 494] on div "Ajouter une promesse de paiement (3 factures)" at bounding box center [684, 490] width 269 height 24
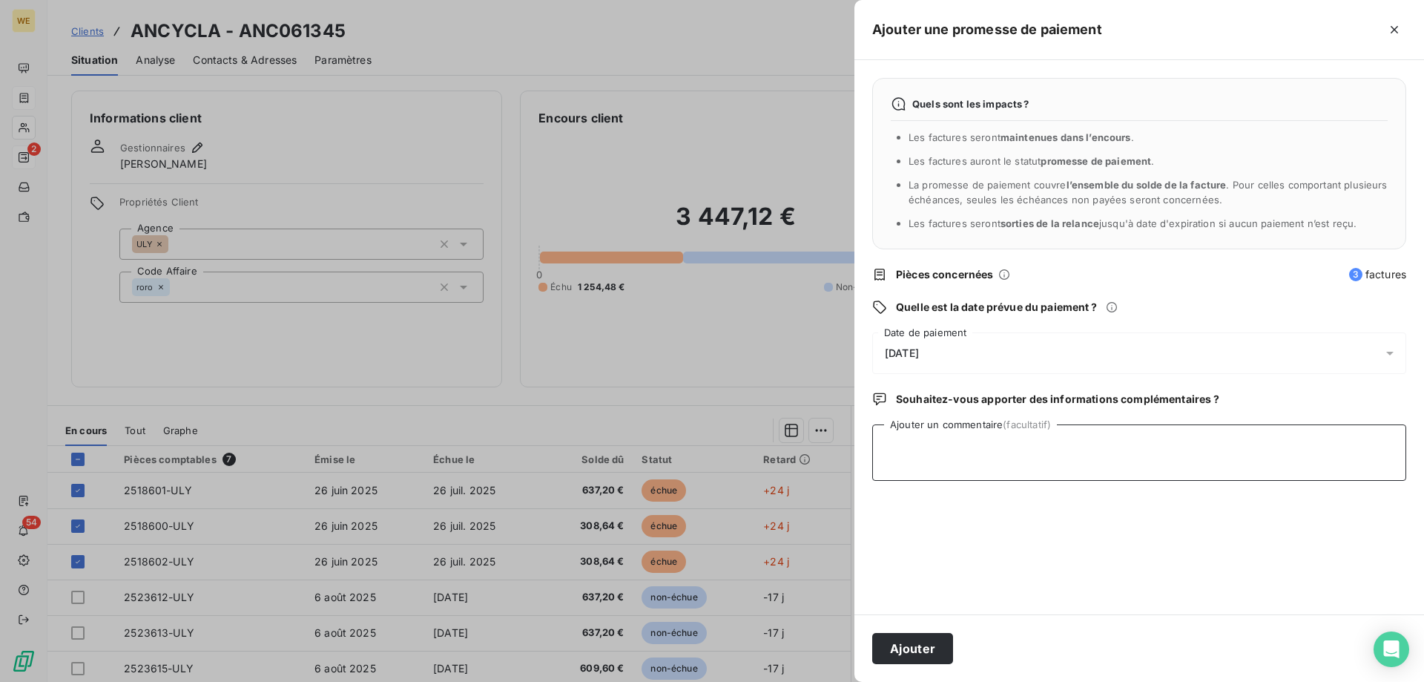
click at [956, 465] on textarea "Ajouter un commentaire (facultatif)" at bounding box center [1139, 452] width 534 height 56
type textarea "[DATE]"
click at [919, 350] on span "[DATE]" at bounding box center [902, 353] width 34 height 12
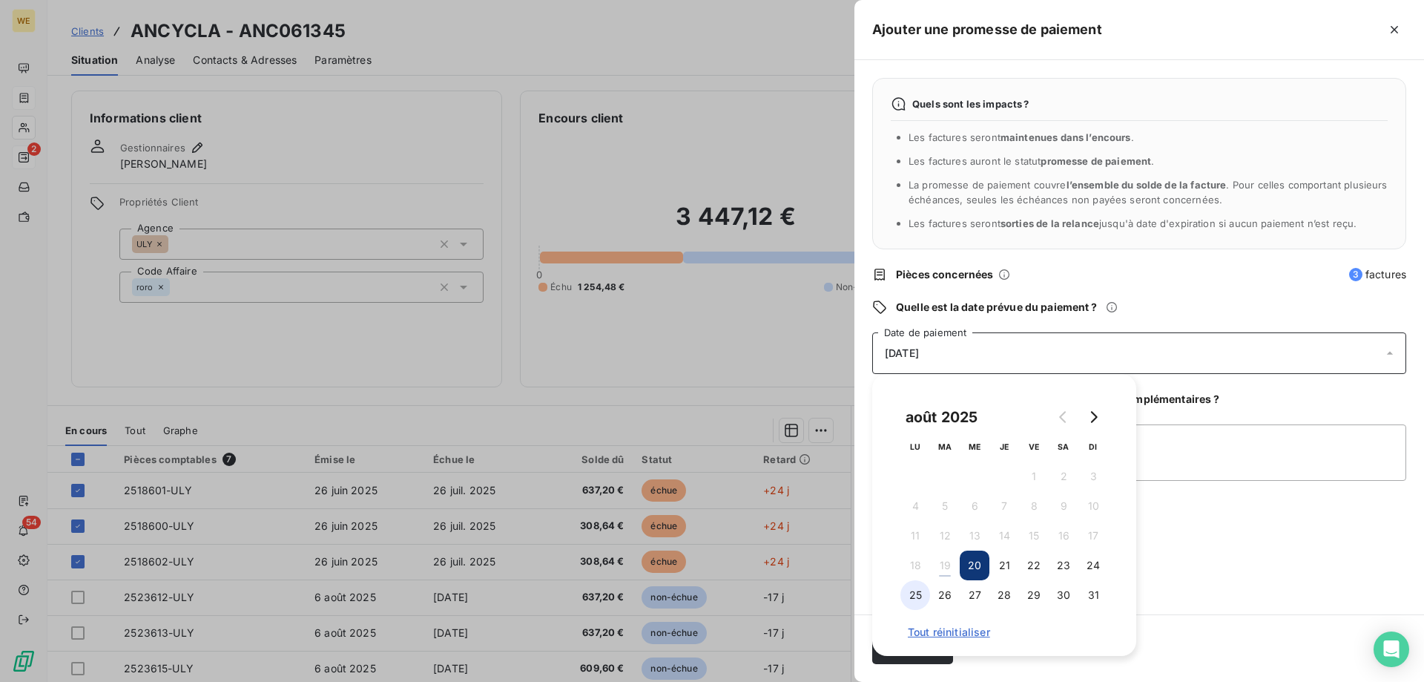
click at [918, 602] on button "25" at bounding box center [916, 595] width 30 height 30
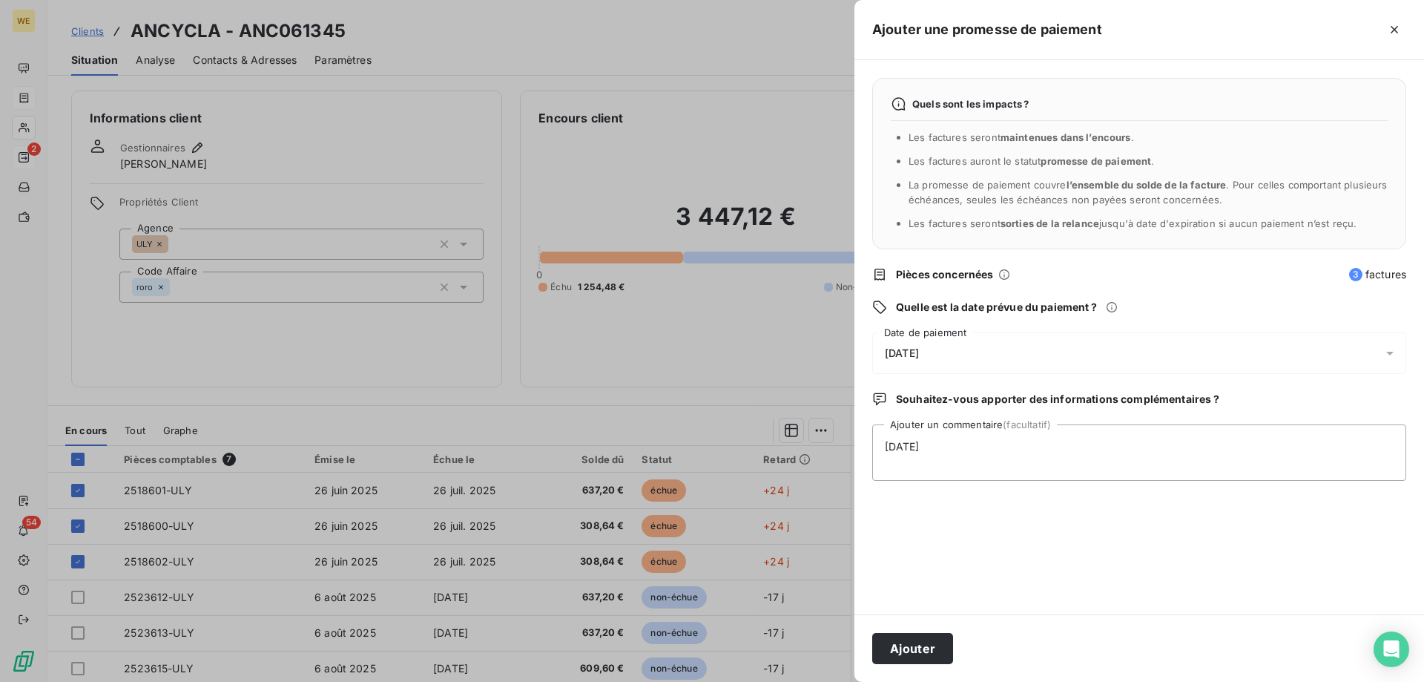
click at [1244, 552] on div "Quels sont les impacts ? Les factures seront maintenues dans l’encours . Les fa…" at bounding box center [1140, 337] width 570 height 554
click at [886, 639] on button "Ajouter" at bounding box center [912, 648] width 81 height 31
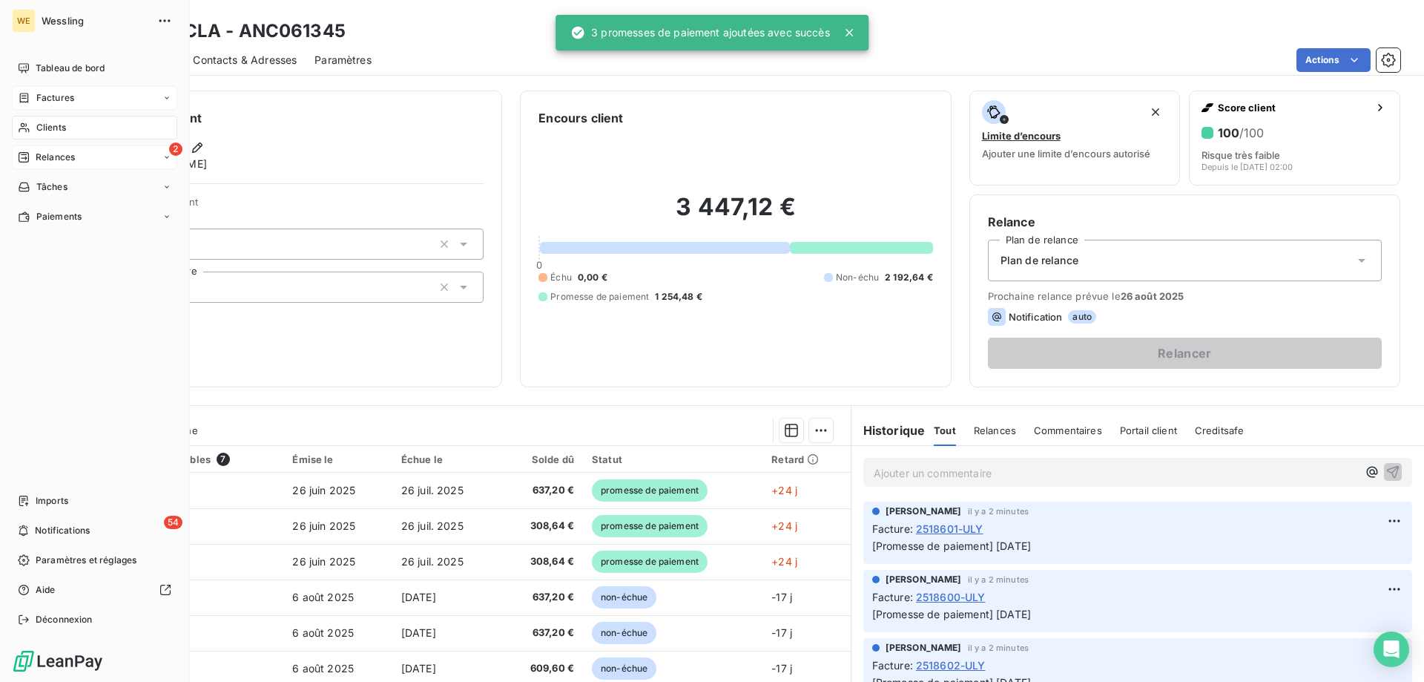
click at [45, 122] on span "Clients" at bounding box center [51, 127] width 30 height 13
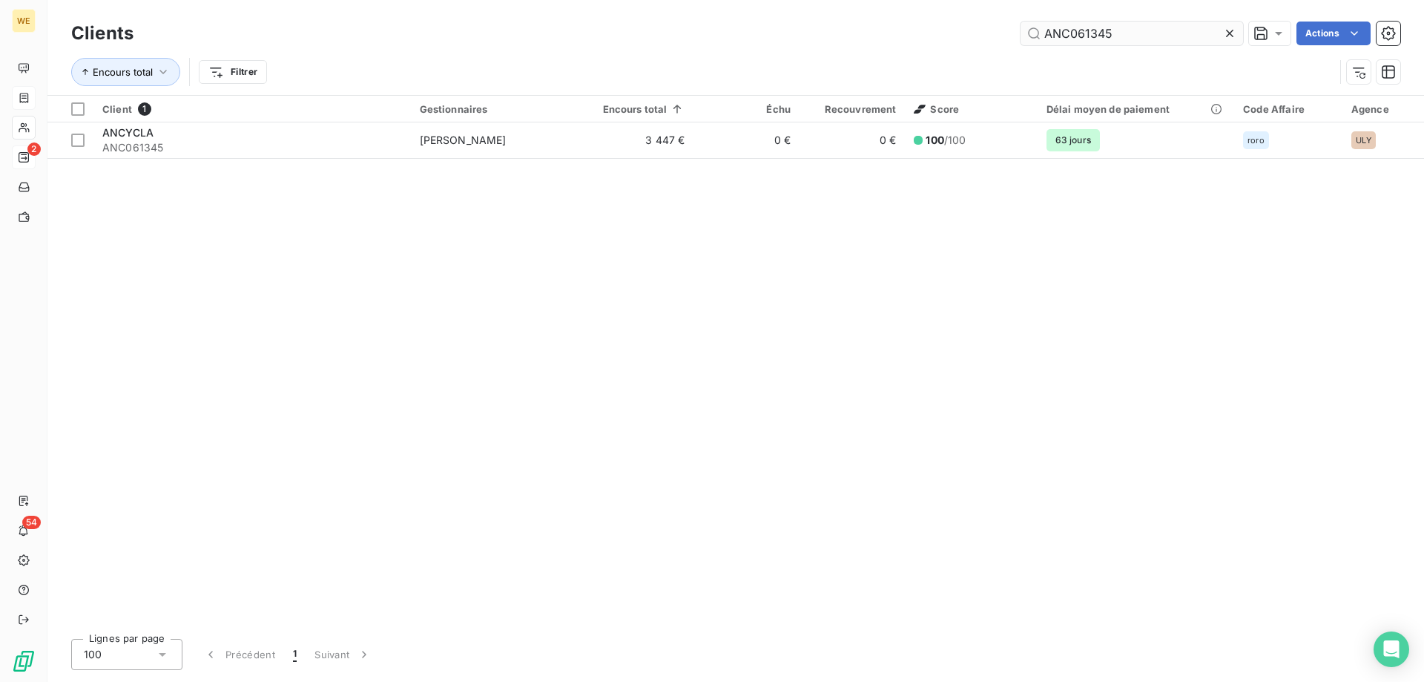
click at [1074, 39] on input "ANC061345" at bounding box center [1132, 34] width 223 height 24
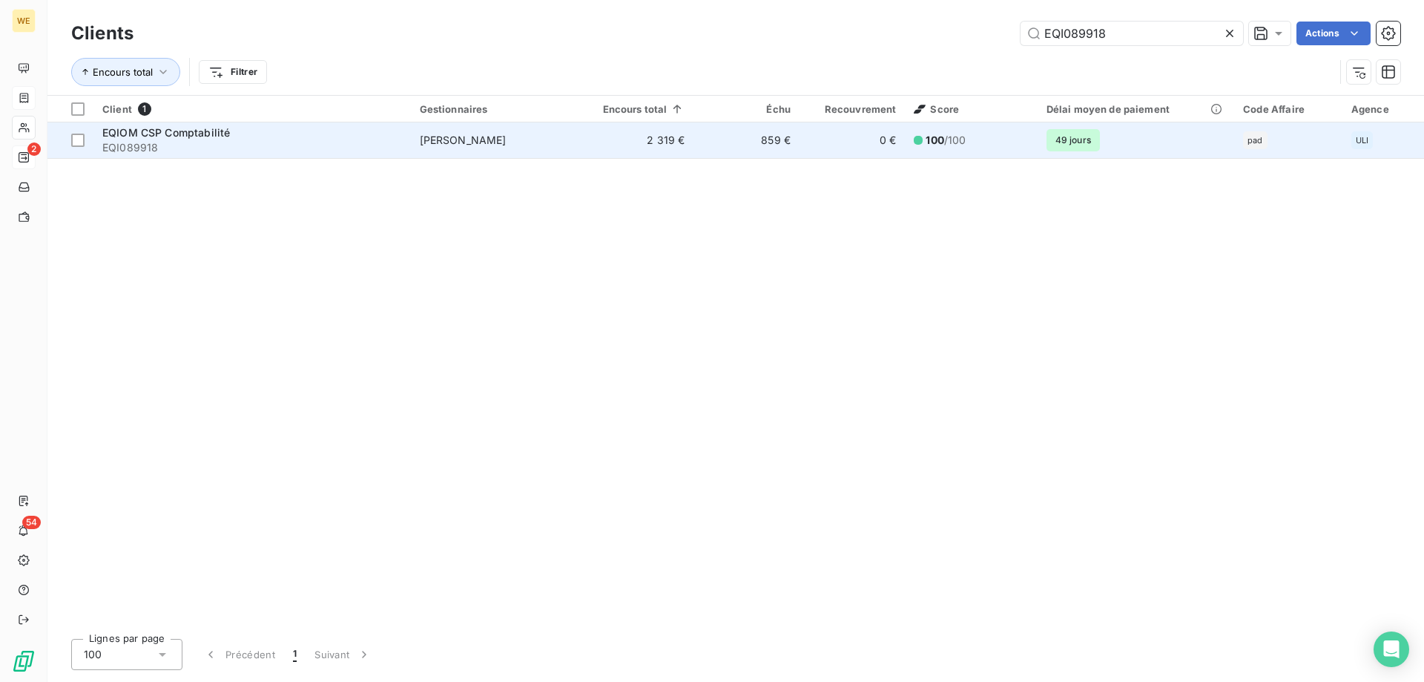
type input "EQI089918"
click at [203, 138] on div "EQIOM CSP Comptabilité" at bounding box center [252, 132] width 300 height 15
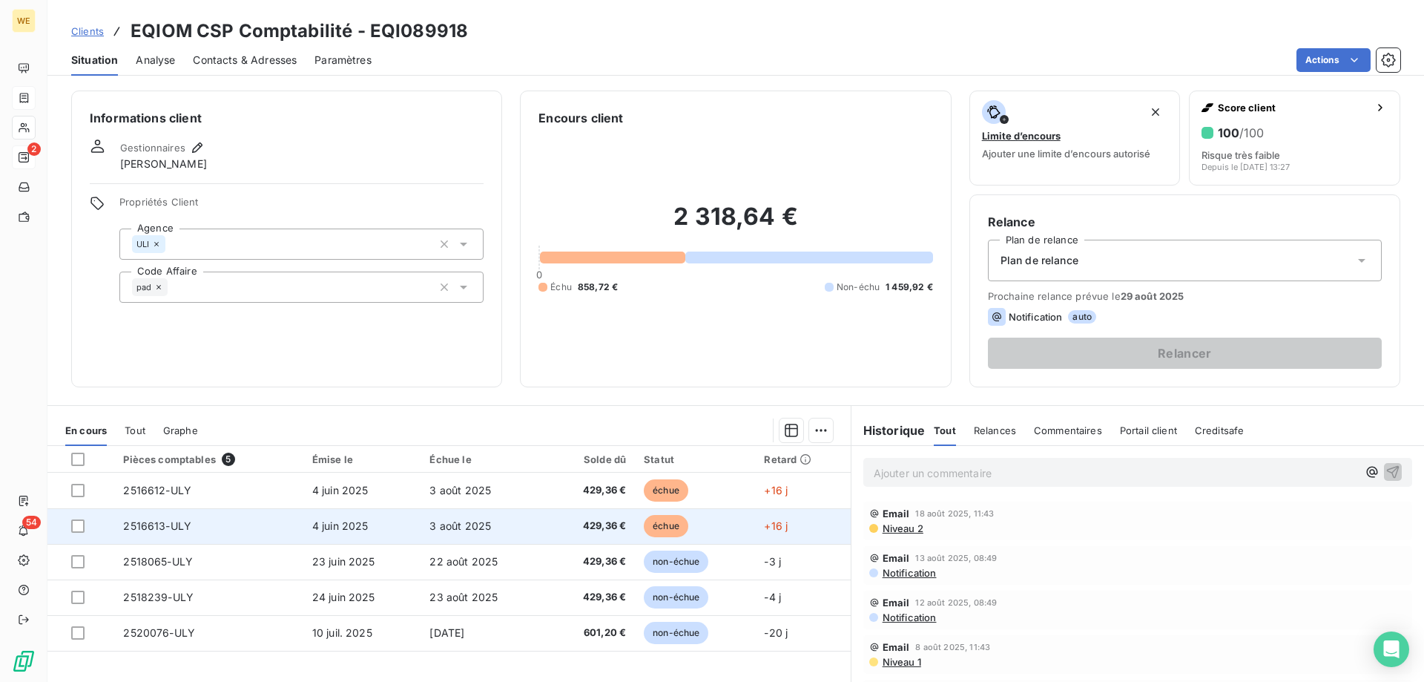
click at [85, 524] on div at bounding box center [88, 525] width 34 height 13
click at [78, 532] on div at bounding box center [77, 525] width 13 height 13
drag, startPoint x: 79, startPoint y: 487, endPoint x: 223, endPoint y: 512, distance: 146.1
click at [78, 487] on div at bounding box center [77, 490] width 13 height 13
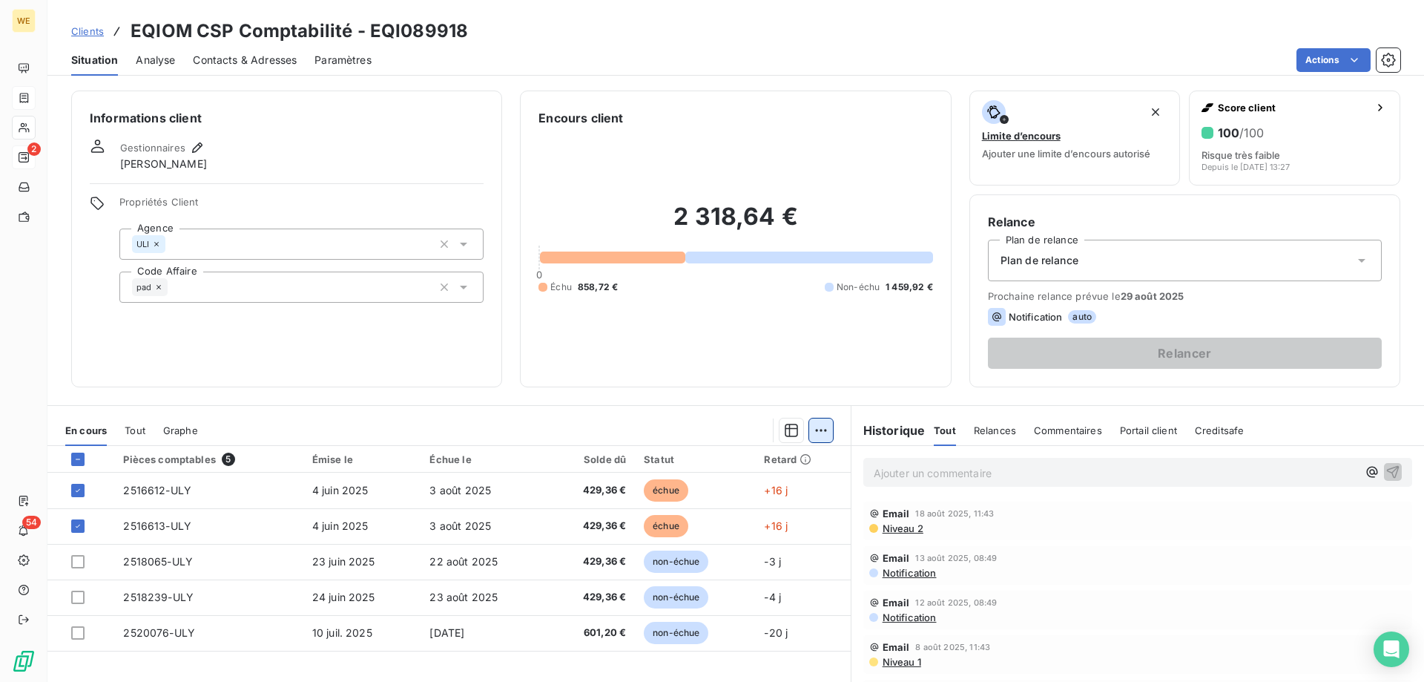
click at [820, 429] on html "WE 2 54 Clients EQIOM CSP Comptabilité - EQI089918 Situation Analyse Contacts &…" at bounding box center [712, 341] width 1424 height 682
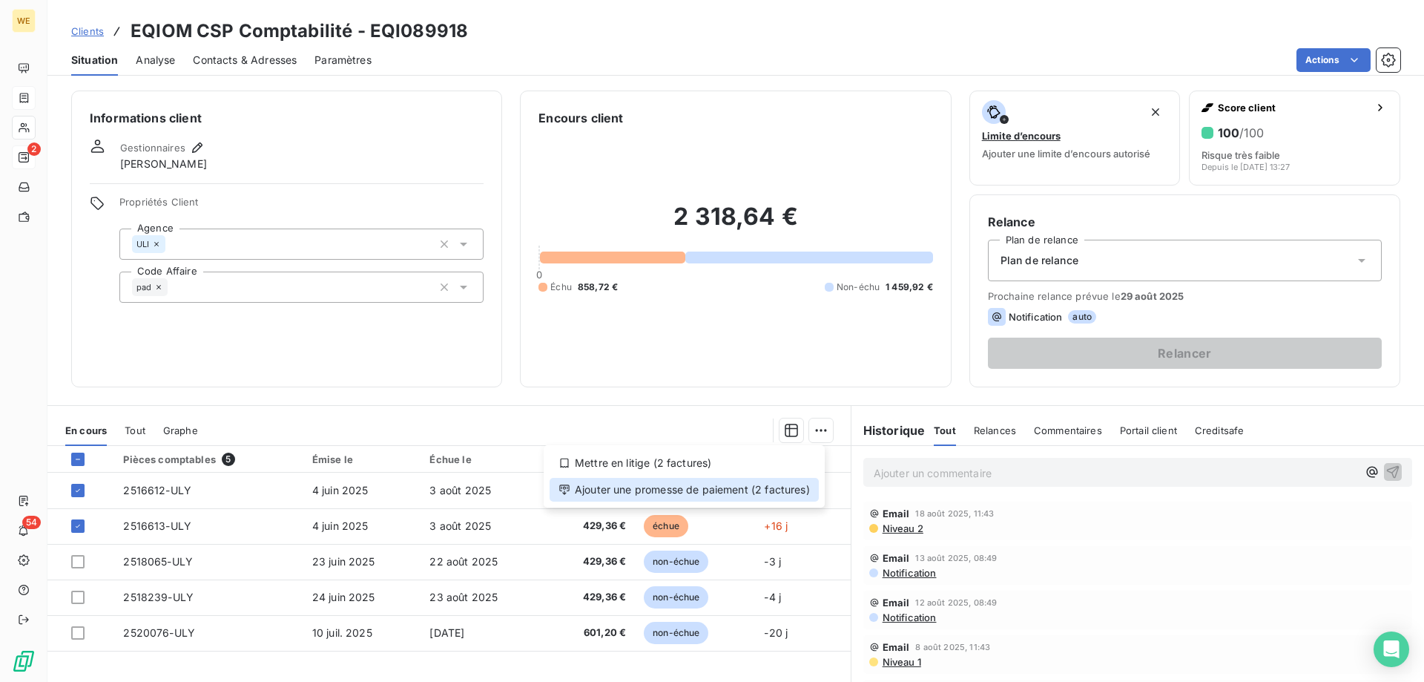
click at [786, 490] on div "Ajouter une promesse de paiement (2 factures)" at bounding box center [684, 490] width 269 height 24
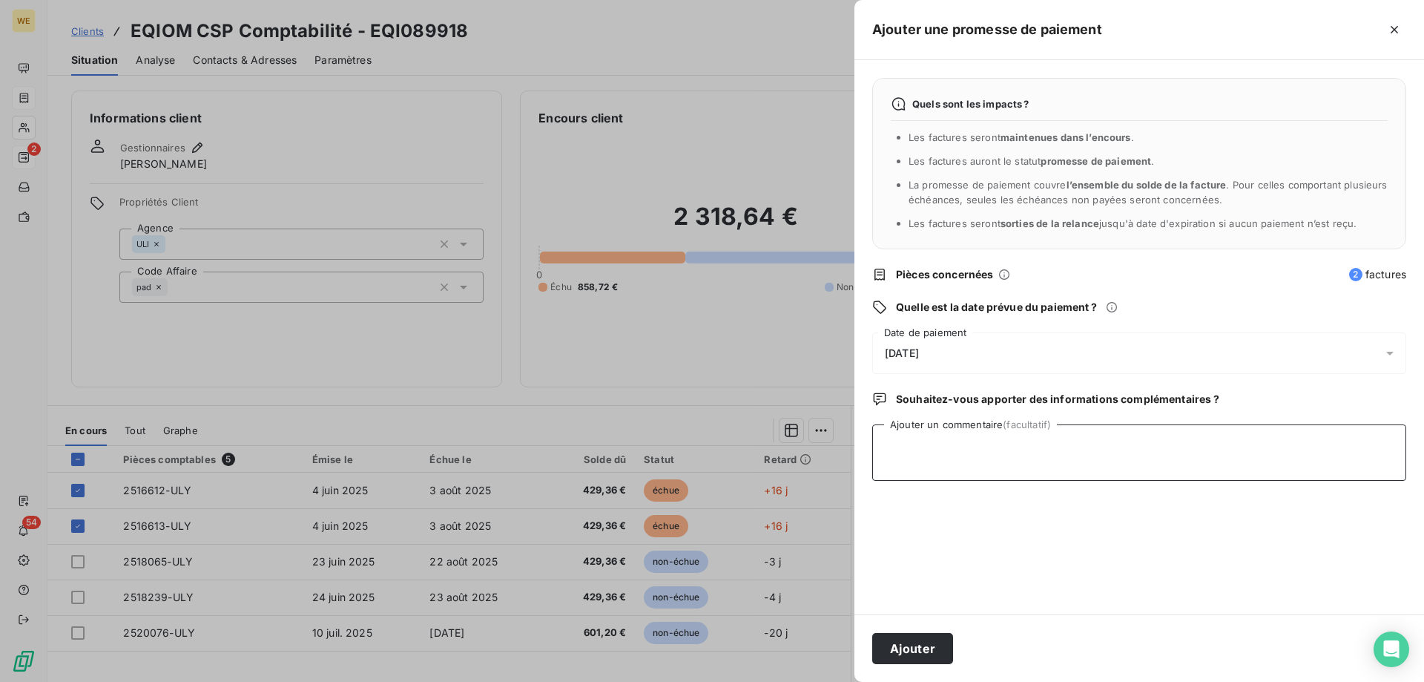
click at [928, 453] on textarea "Ajouter un commentaire (facultatif)" at bounding box center [1139, 452] width 534 height 56
type textarea "[DATE]"
click at [942, 342] on div "[DATE]" at bounding box center [1139, 353] width 534 height 42
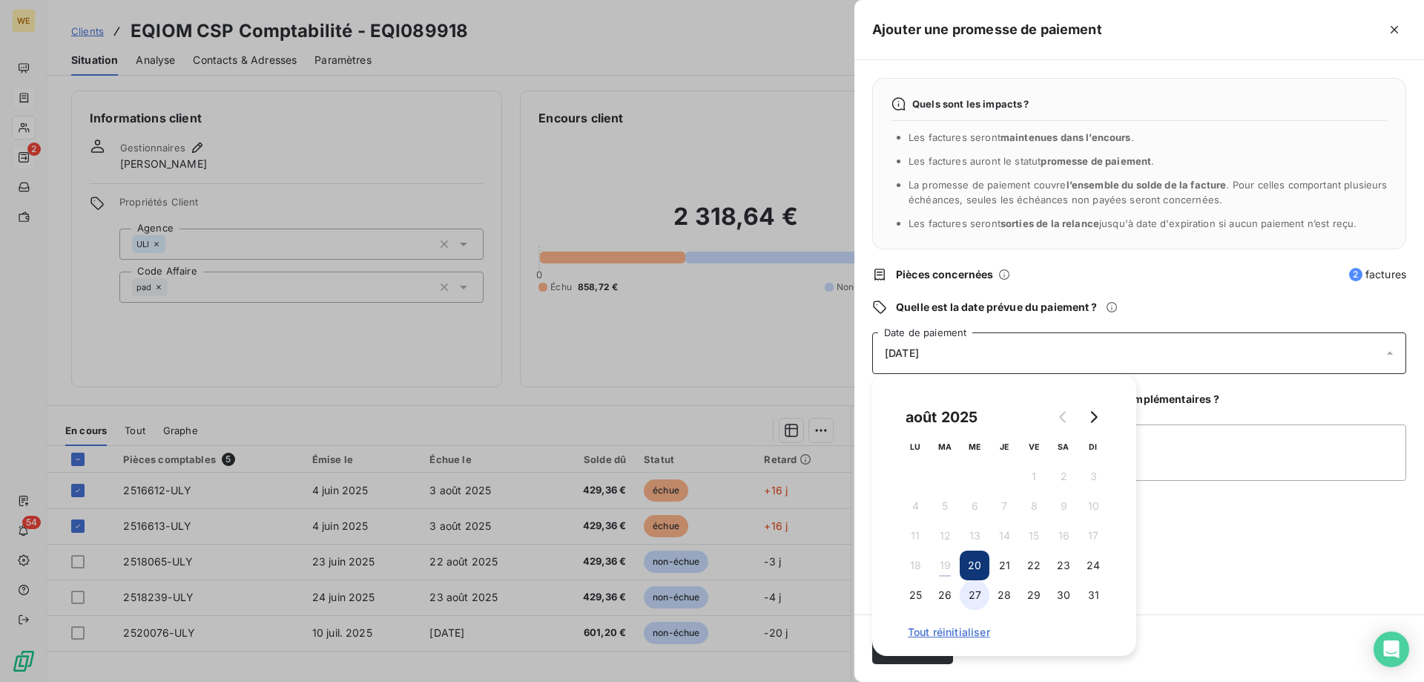
click at [975, 599] on button "27" at bounding box center [975, 595] width 30 height 30
click at [1191, 536] on div "Quels sont les impacts ? Les factures seront maintenues dans l’encours . Les fa…" at bounding box center [1140, 337] width 570 height 554
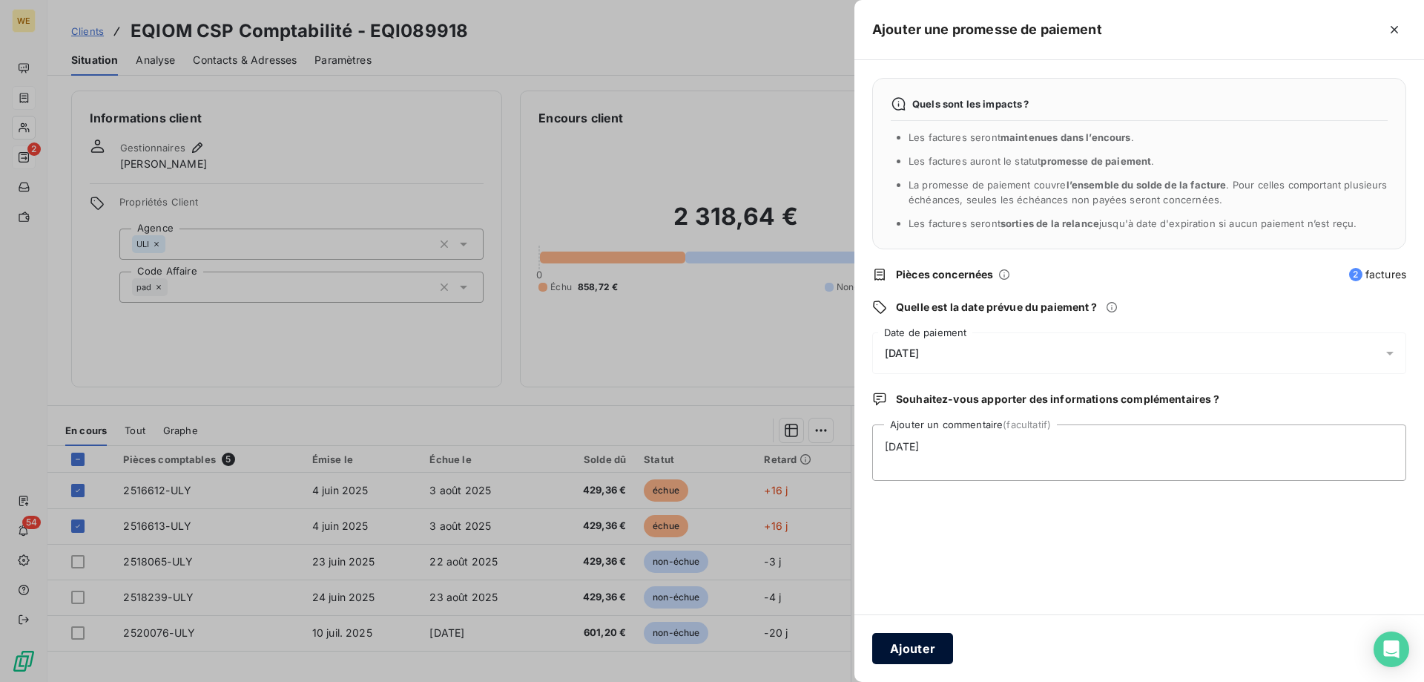
click at [915, 646] on button "Ajouter" at bounding box center [912, 648] width 81 height 31
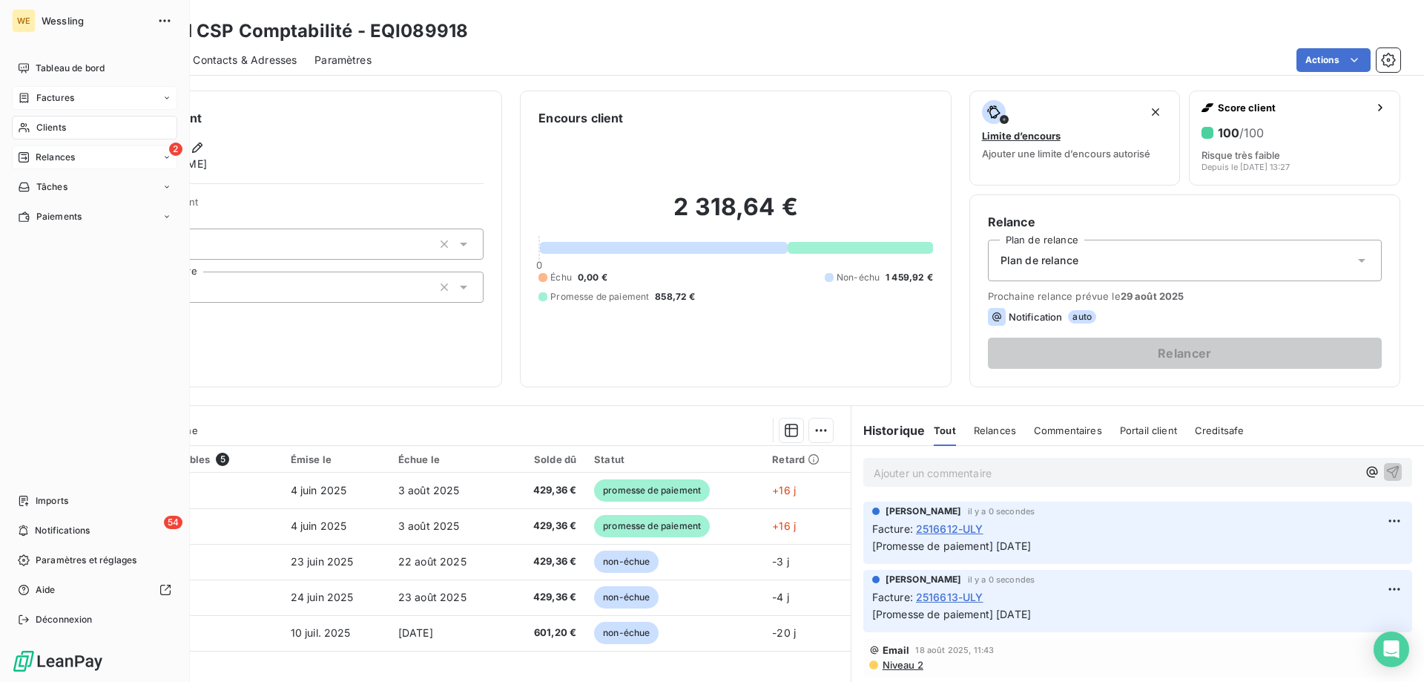
click at [53, 129] on span "Clients" at bounding box center [51, 127] width 30 height 13
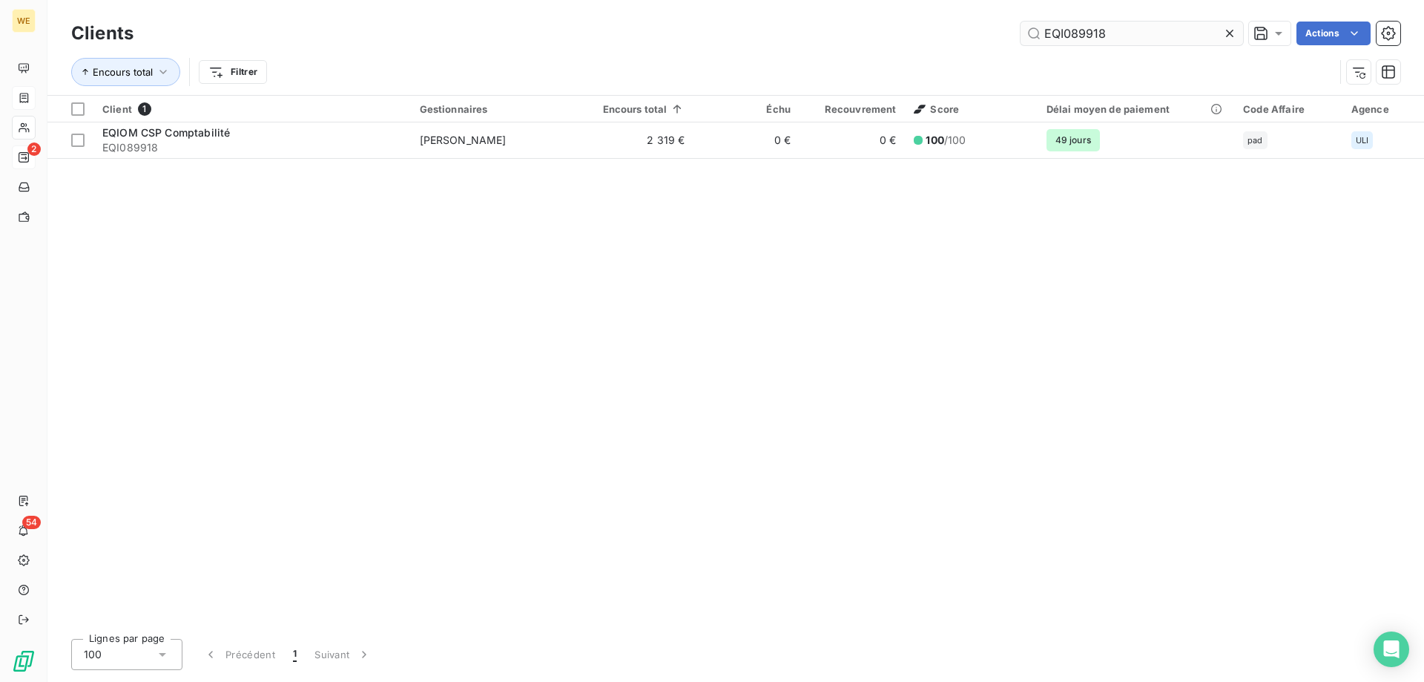
click at [1044, 27] on input "EQI089918" at bounding box center [1132, 34] width 223 height 24
click at [1044, 29] on input "EQI089918" at bounding box center [1132, 34] width 223 height 24
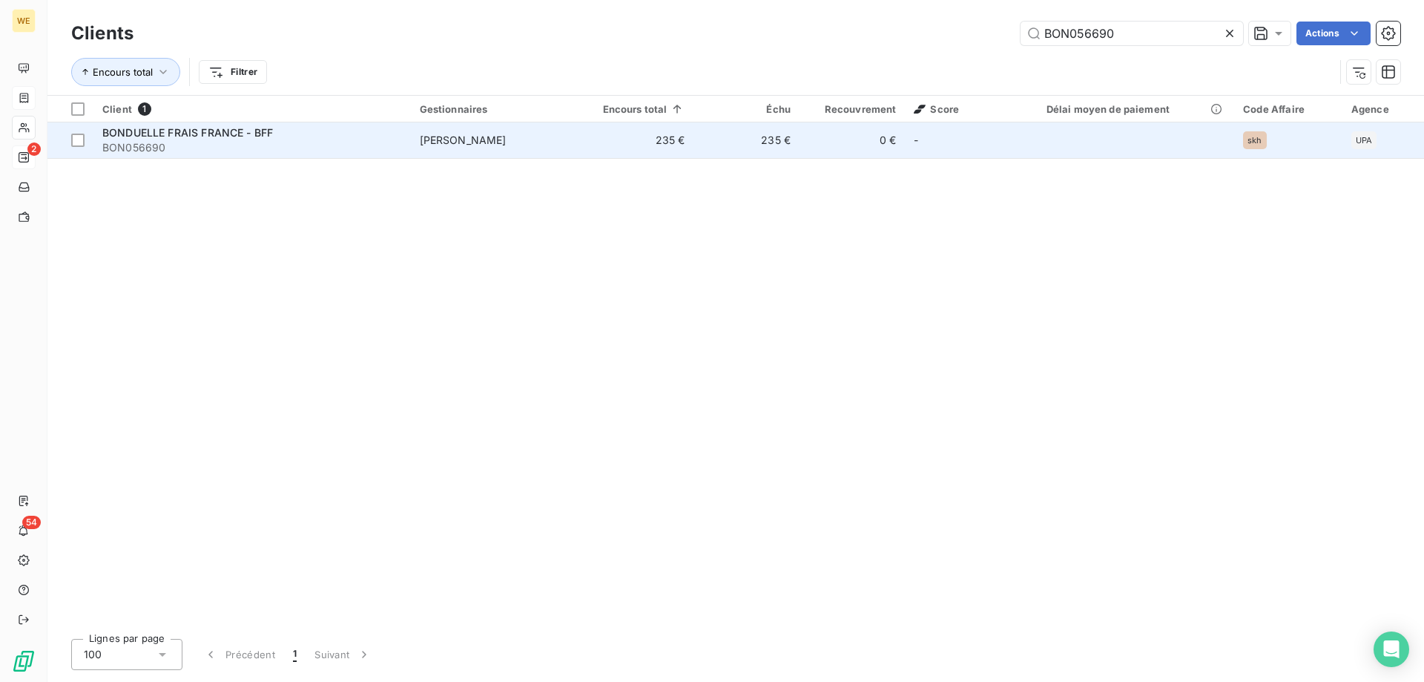
type input "BON056690"
click at [236, 142] on span "BON056690" at bounding box center [252, 147] width 300 height 15
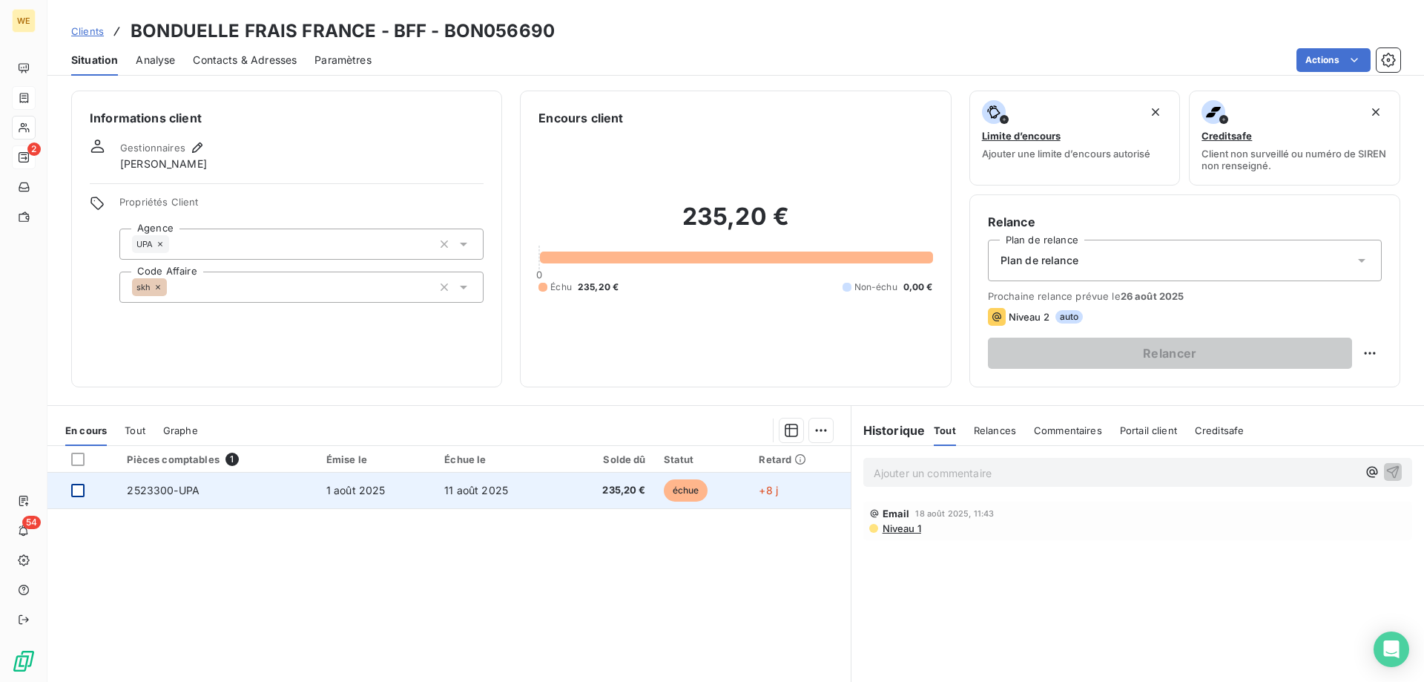
click at [79, 496] on div at bounding box center [77, 490] width 13 height 13
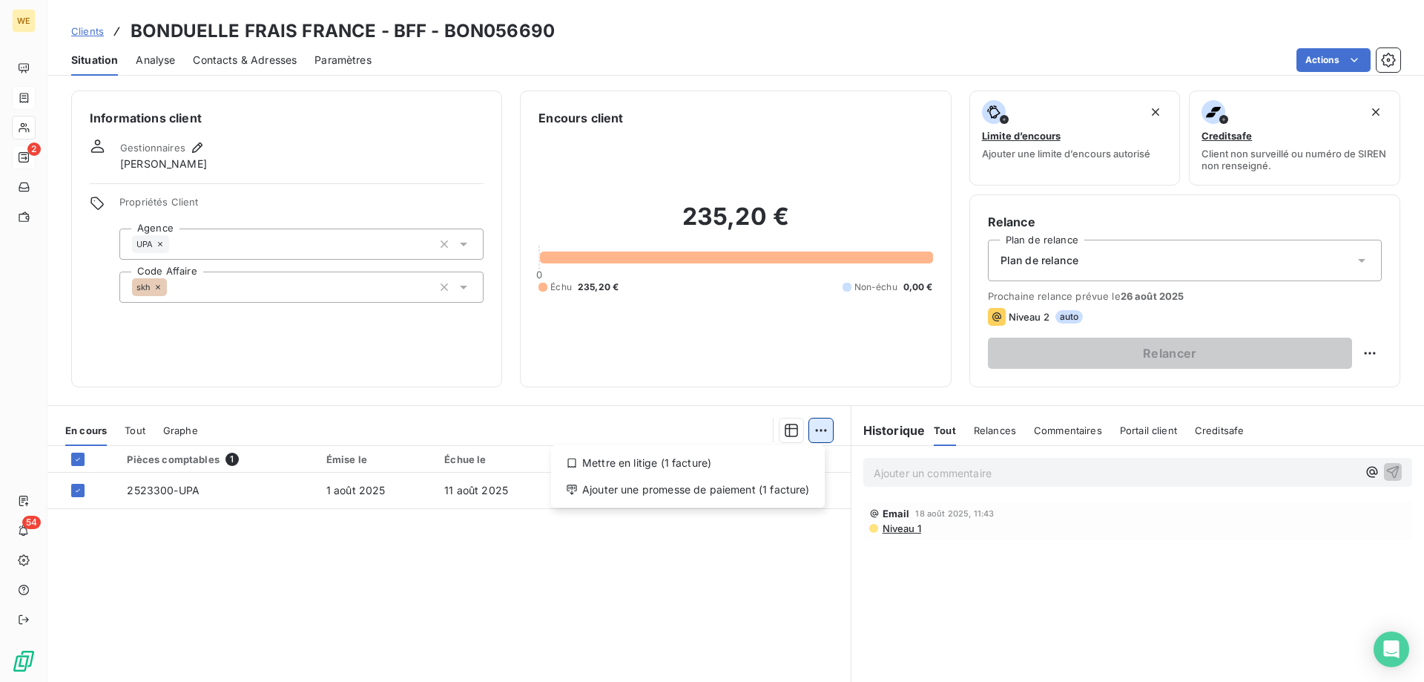
click at [813, 428] on html "WE 2 54 Clients BONDUELLE FRAIS FRANCE - BFF - BON056690 Situation Analyse Cont…" at bounding box center [712, 341] width 1424 height 682
click at [709, 468] on div "Mettre en litige (1 facture)" at bounding box center [688, 463] width 262 height 24
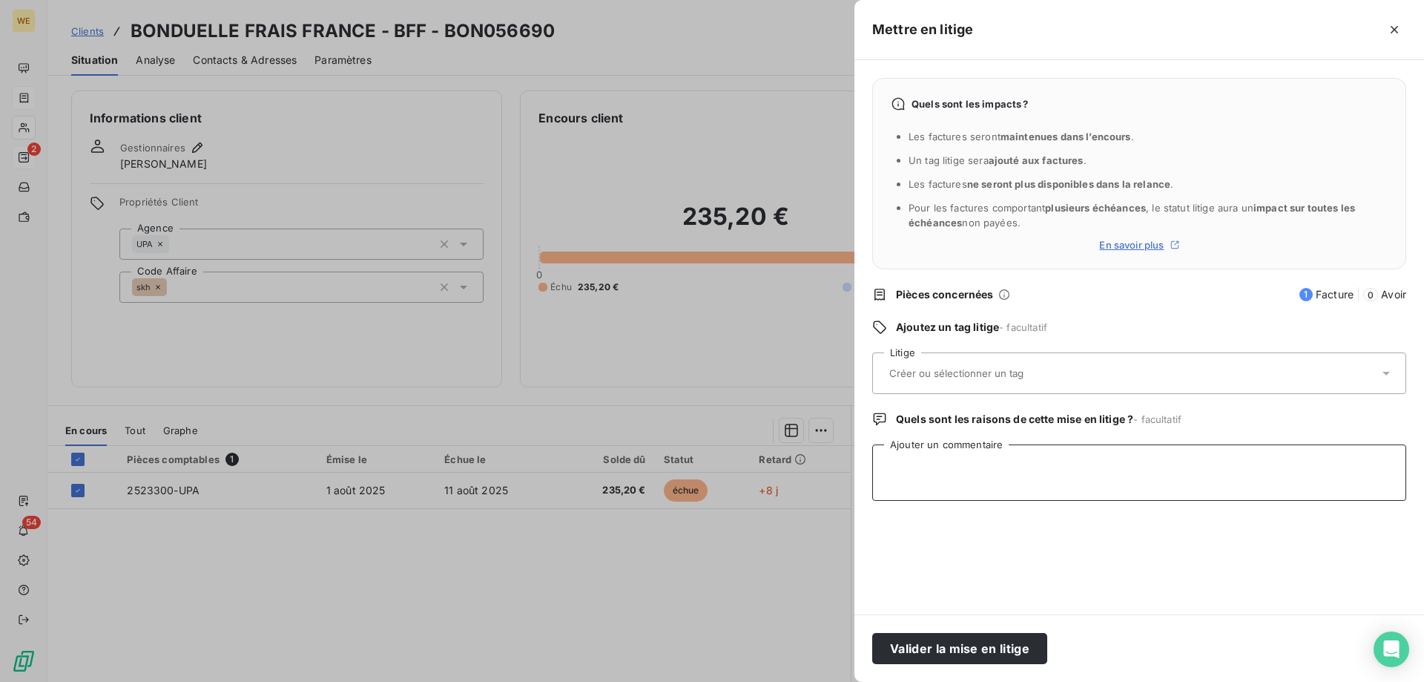
click at [970, 481] on textarea "Ajouter un commentaire" at bounding box center [1139, 472] width 534 height 56
paste textarea "Merci de bein vouloir refaire la facture 2523300/UPA à l'entité Bonduelle Europ…"
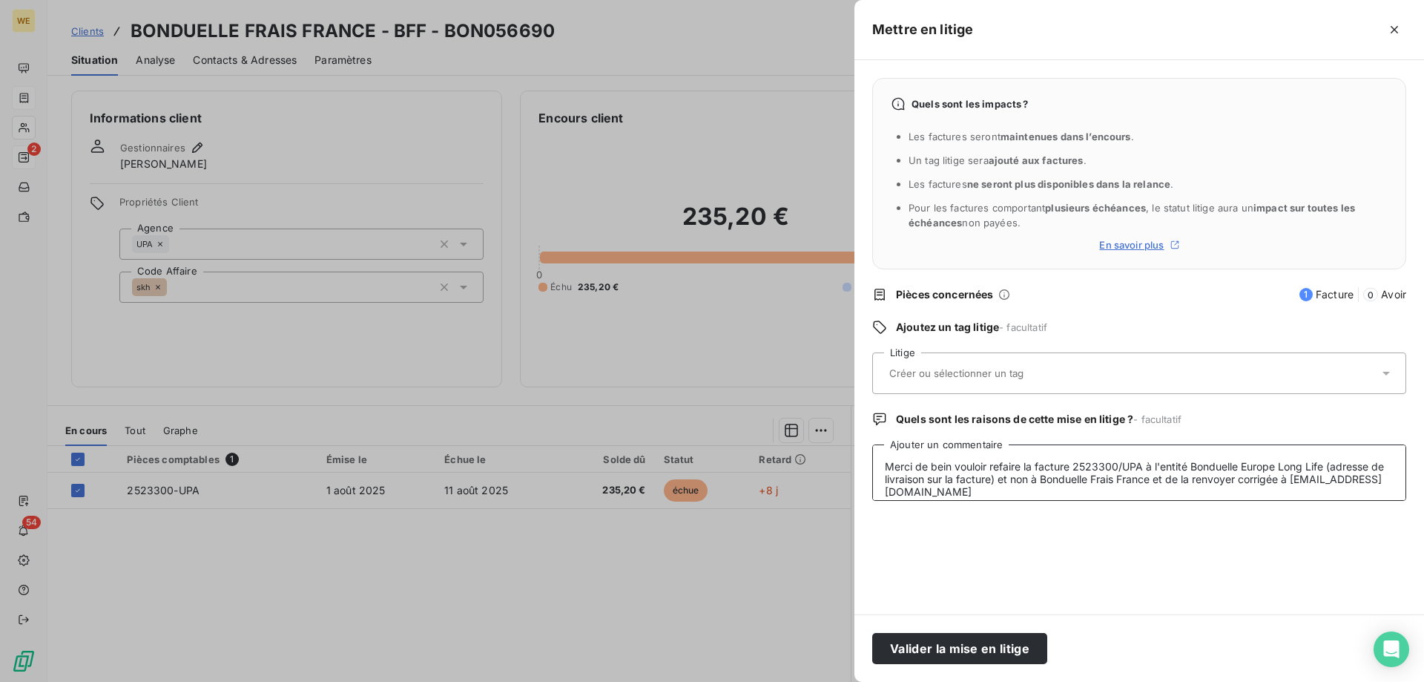
scroll to position [4, 0]
type textarea "Merci de bein vouloir refaire la facture 2523300/UPA à l'entité Bonduelle Europ…"
click at [957, 380] on input "text" at bounding box center [996, 372] width 216 height 13
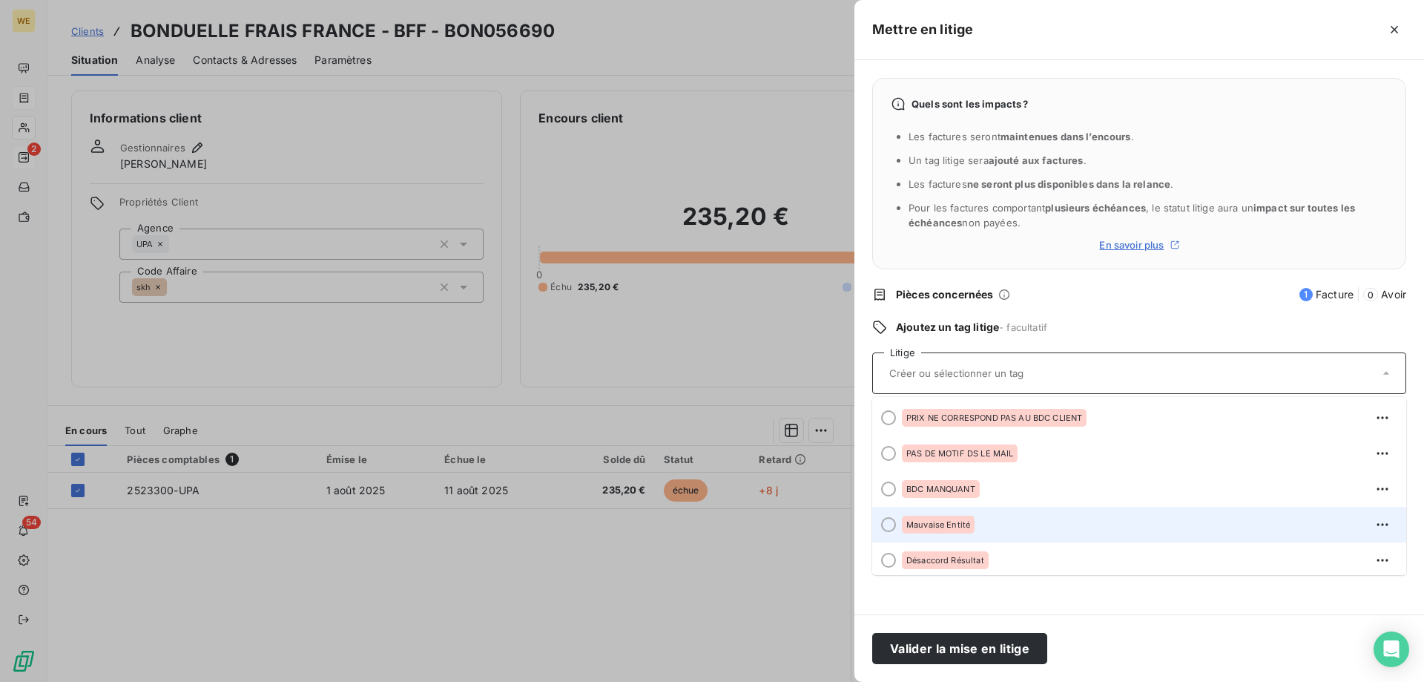
click at [938, 514] on div "Mauvaise Entité" at bounding box center [1148, 525] width 493 height 24
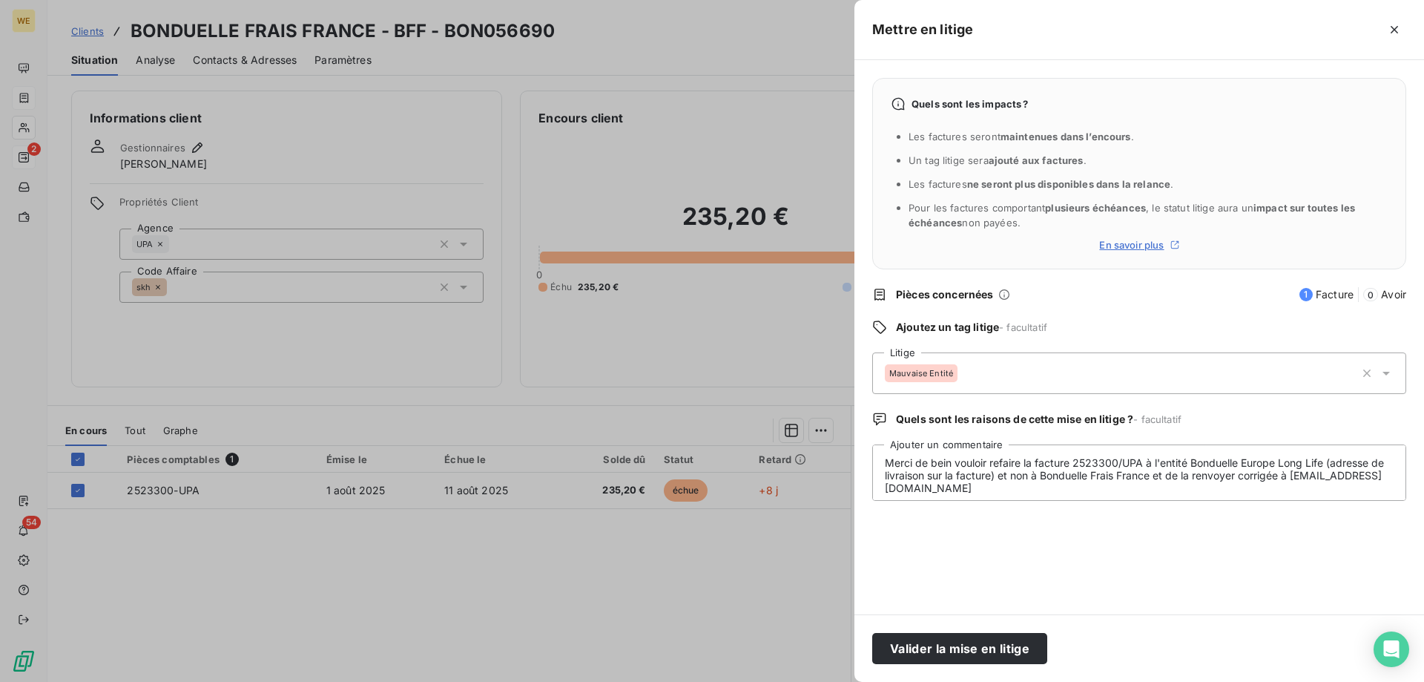
click at [981, 555] on div "Quels sont les impacts ? Les factures seront maintenues dans l’encours . Un tag…" at bounding box center [1140, 337] width 570 height 554
click at [949, 648] on button "Valider la mise en litige" at bounding box center [959, 648] width 175 height 31
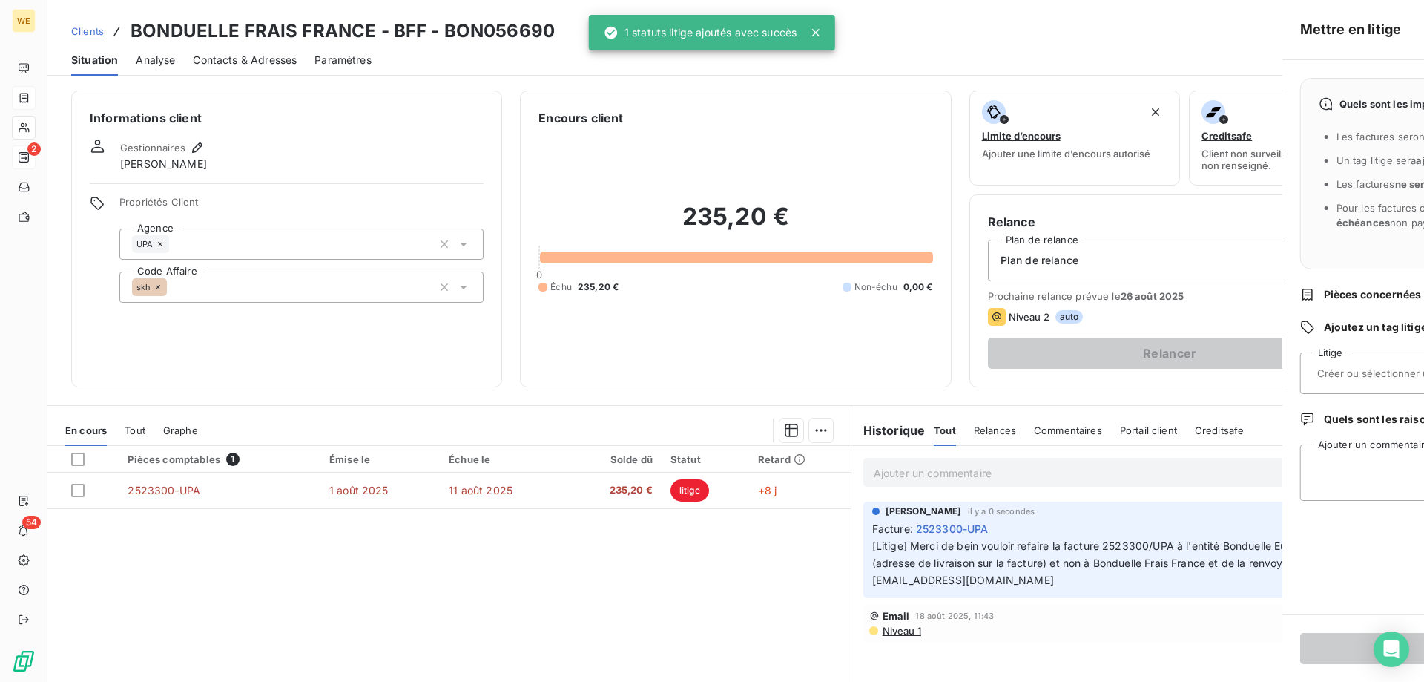
scroll to position [0, 0]
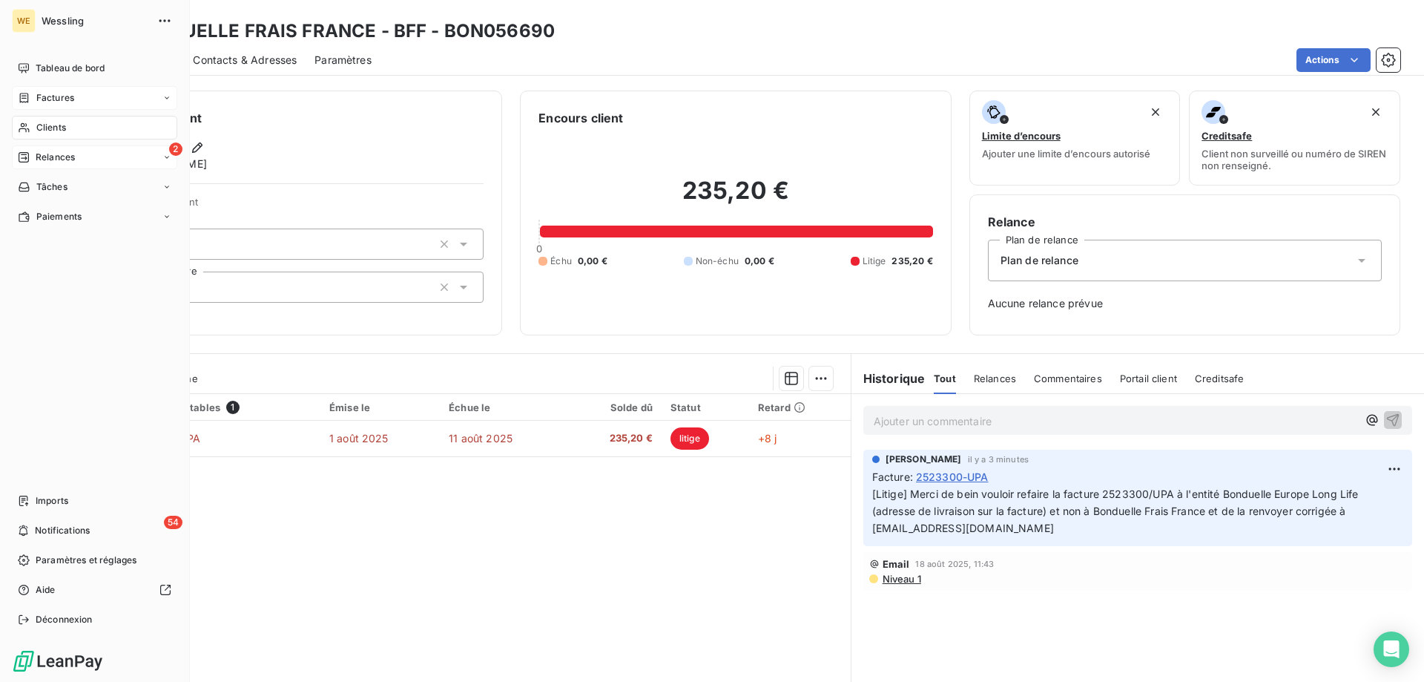
click at [42, 122] on span "Clients" at bounding box center [51, 127] width 30 height 13
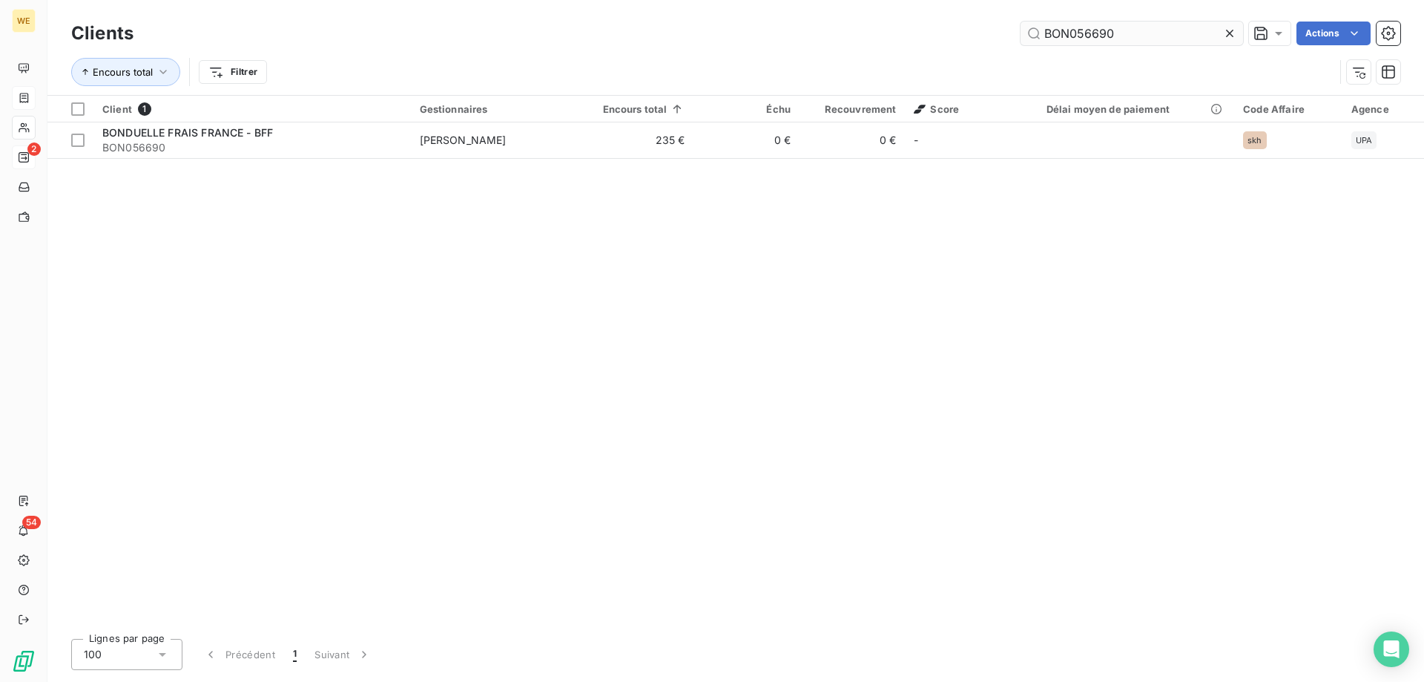
click at [1063, 41] on input "BON056690" at bounding box center [1132, 34] width 223 height 24
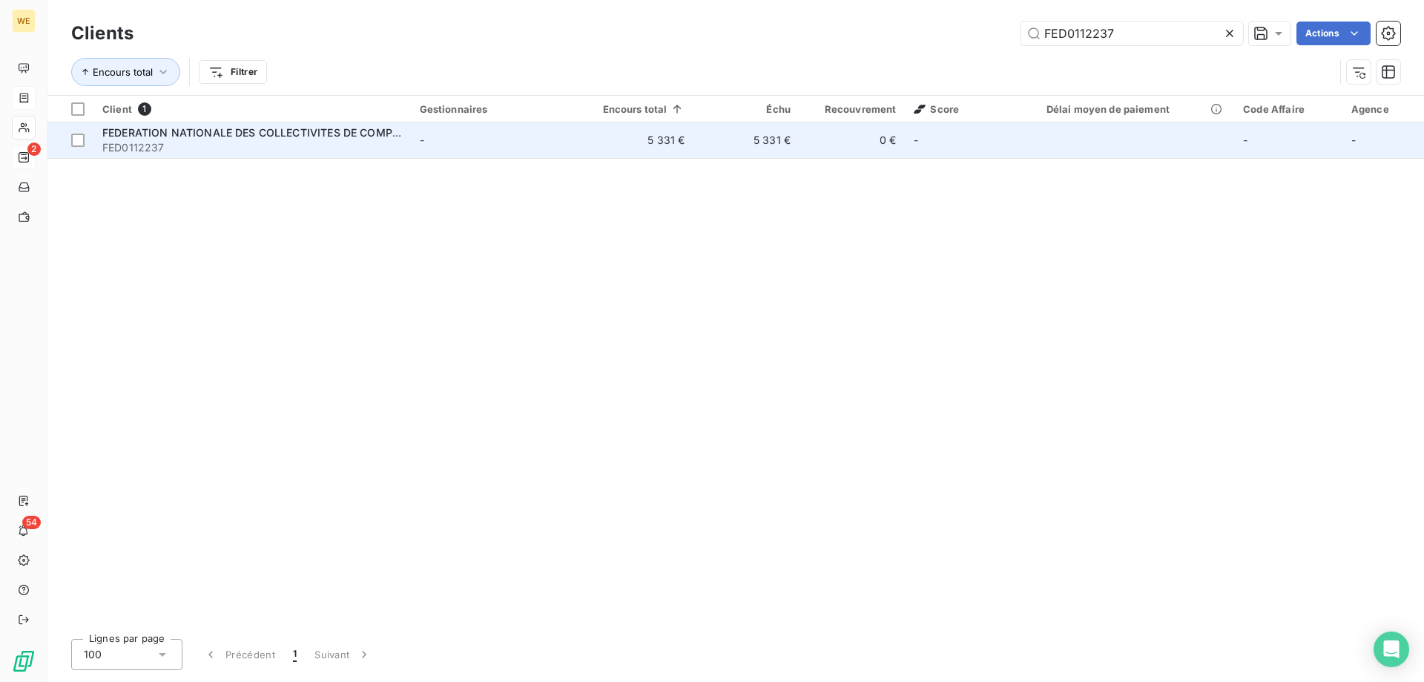
type input "FED0112237"
click at [214, 136] on span "FEDERATION NATIONALE DES COLLECTIVITES DE COMPOSTAGE FNCC" at bounding box center [284, 132] width 364 height 13
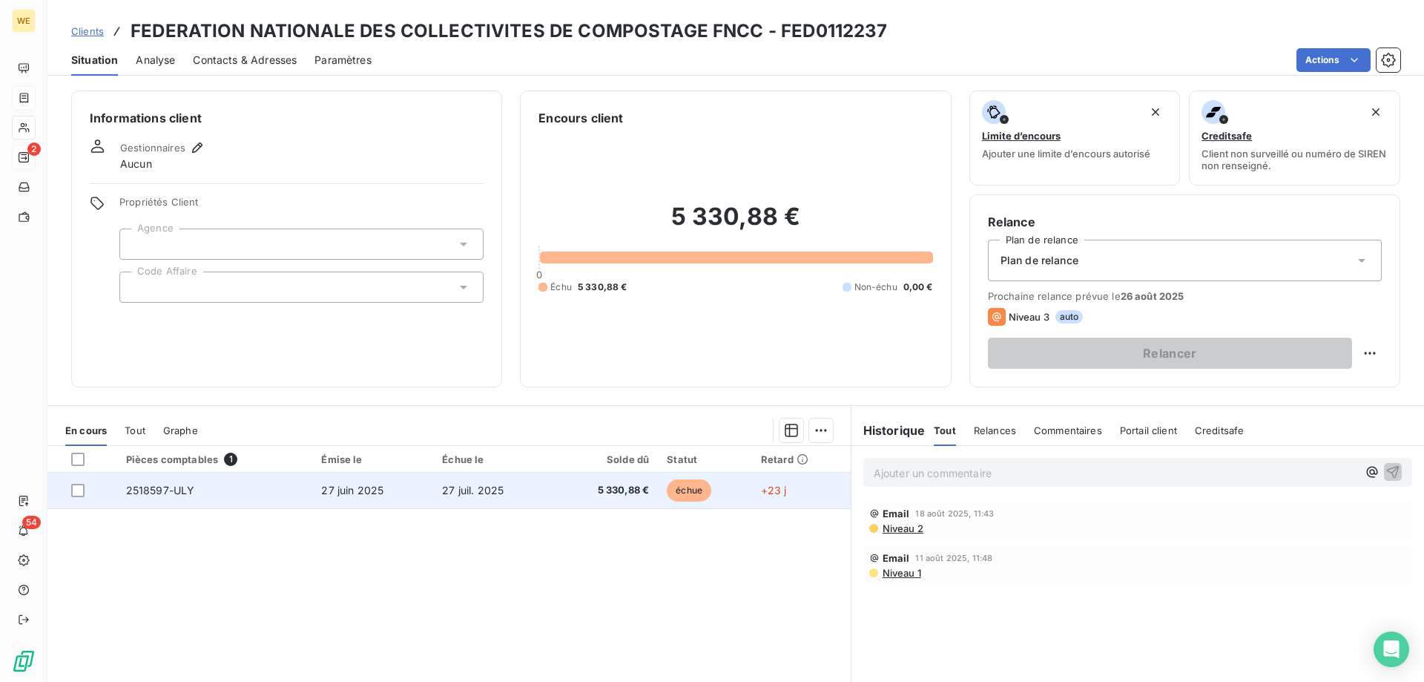
click at [499, 487] on span "27 juil. 2025" at bounding box center [473, 490] width 62 height 13
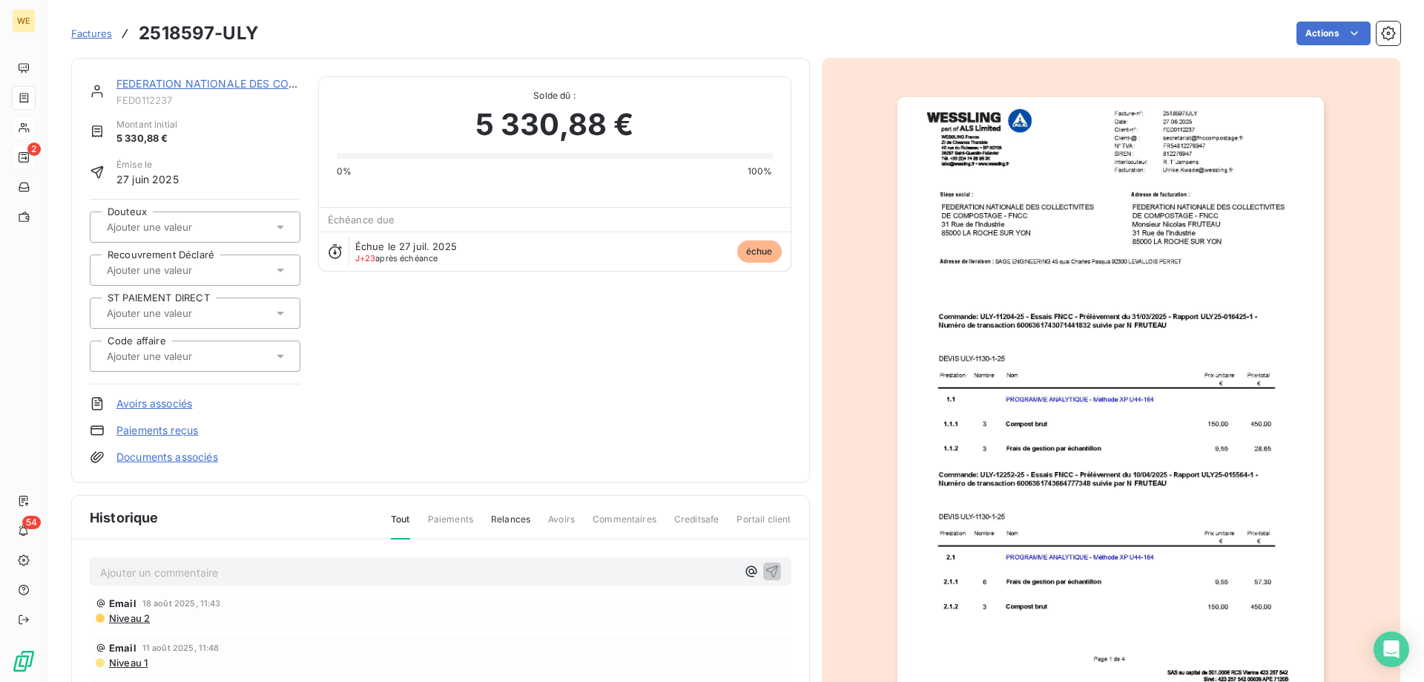
click at [333, 570] on p "Ajouter un commentaire ﻿" at bounding box center [418, 572] width 636 height 19
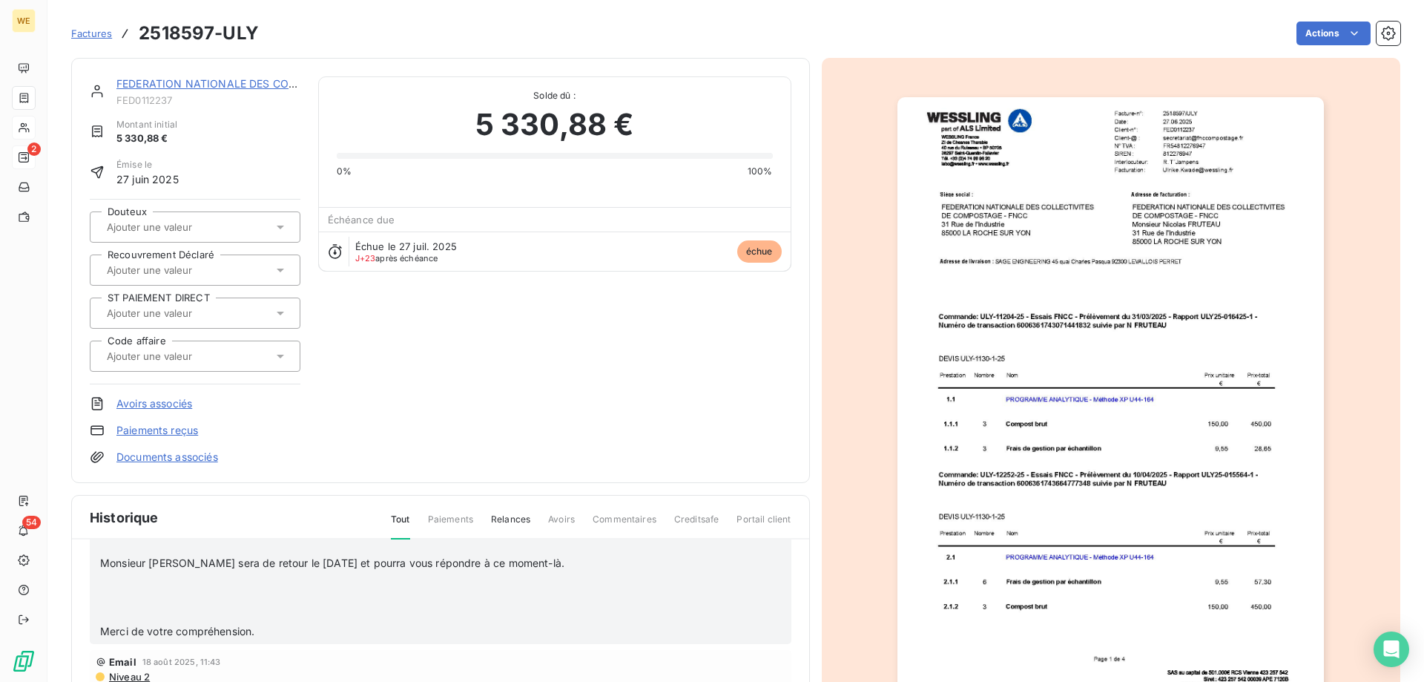
scroll to position [137, 0]
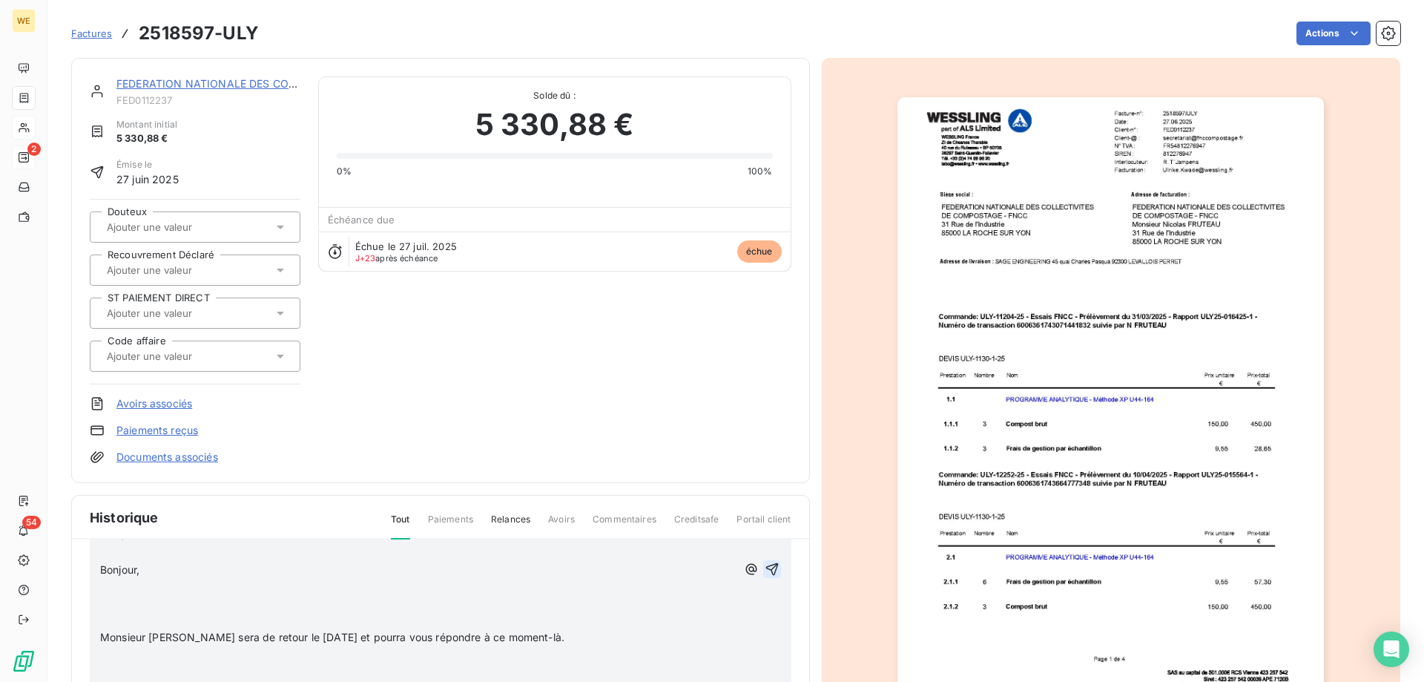
click at [765, 572] on icon "button" at bounding box center [772, 569] width 15 height 15
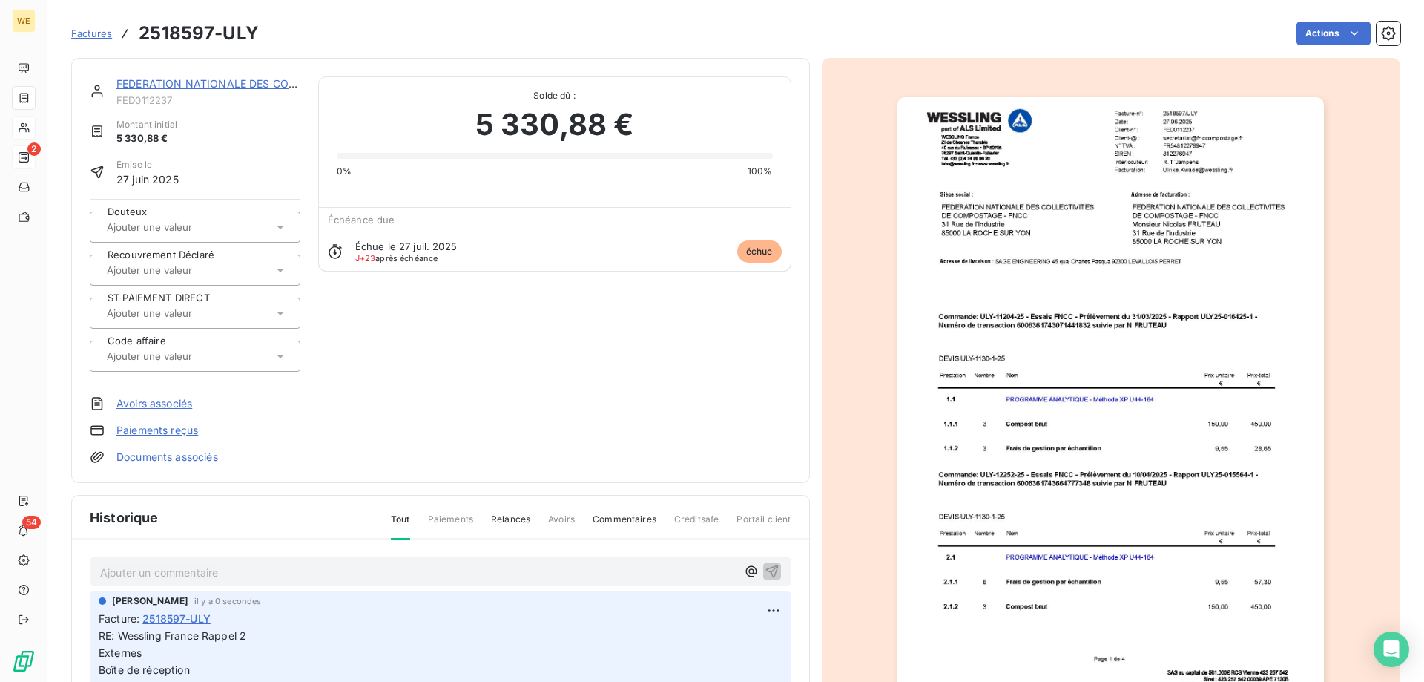
click at [404, 307] on div "FEDERATION NATIONALE DES COLLECTIVITES DE COMPOSTAGE FNCC FED0112237 Montant in…" at bounding box center [441, 270] width 702 height 388
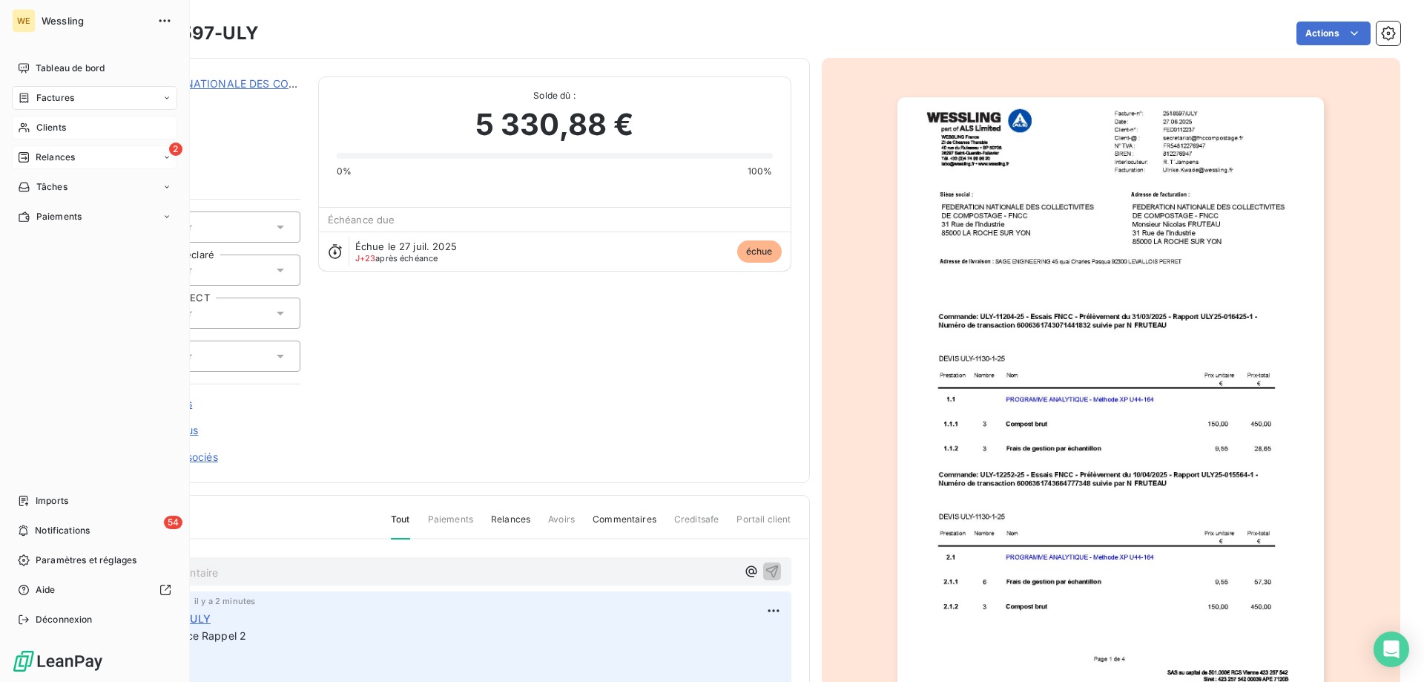
click at [45, 123] on span "Clients" at bounding box center [51, 127] width 30 height 13
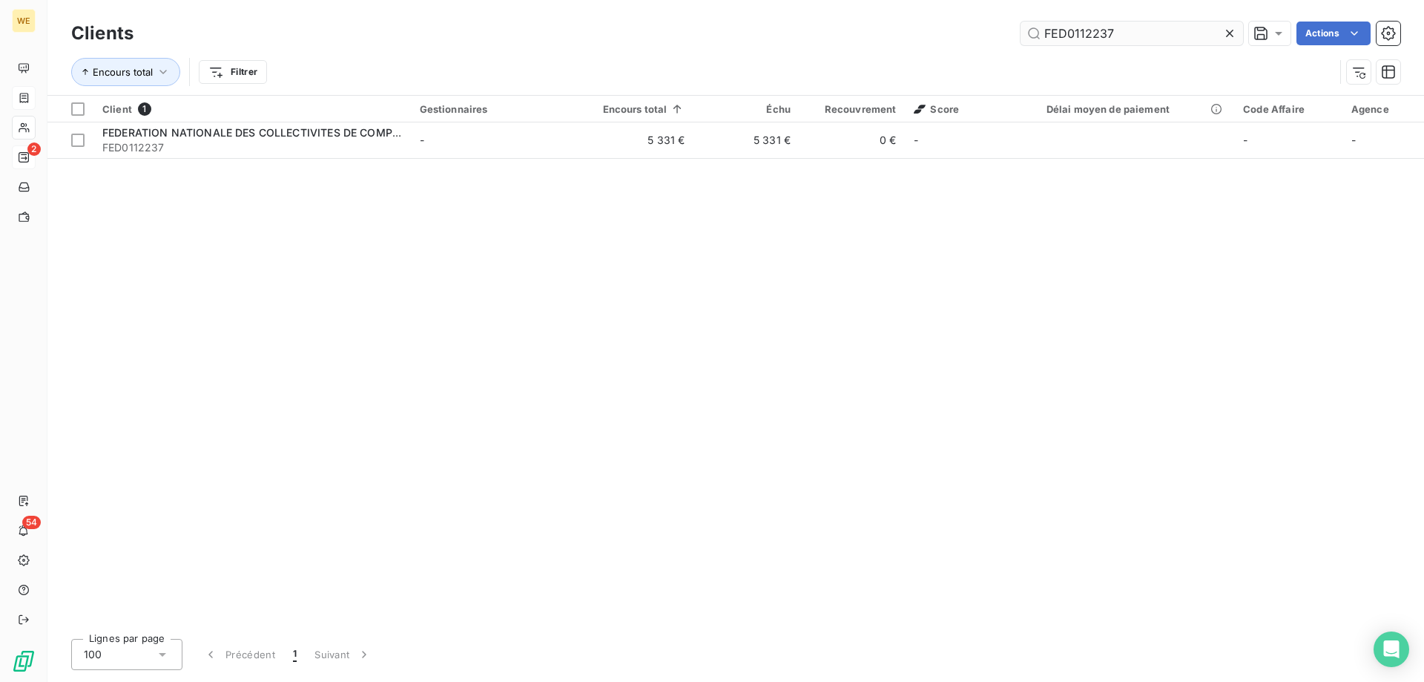
click at [1055, 38] on input "FED0112237" at bounding box center [1132, 34] width 223 height 24
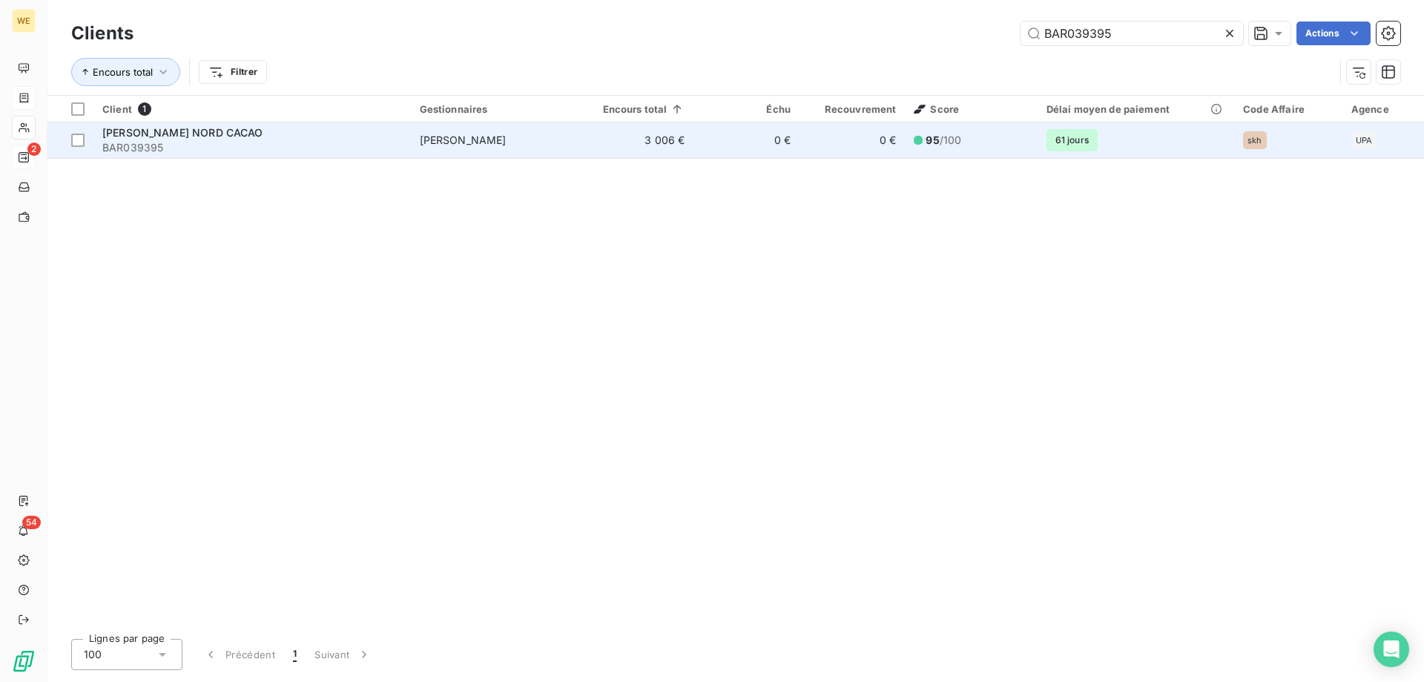
type input "BAR039395"
click at [208, 136] on span "[PERSON_NAME] NORD CACAO" at bounding box center [182, 132] width 161 height 13
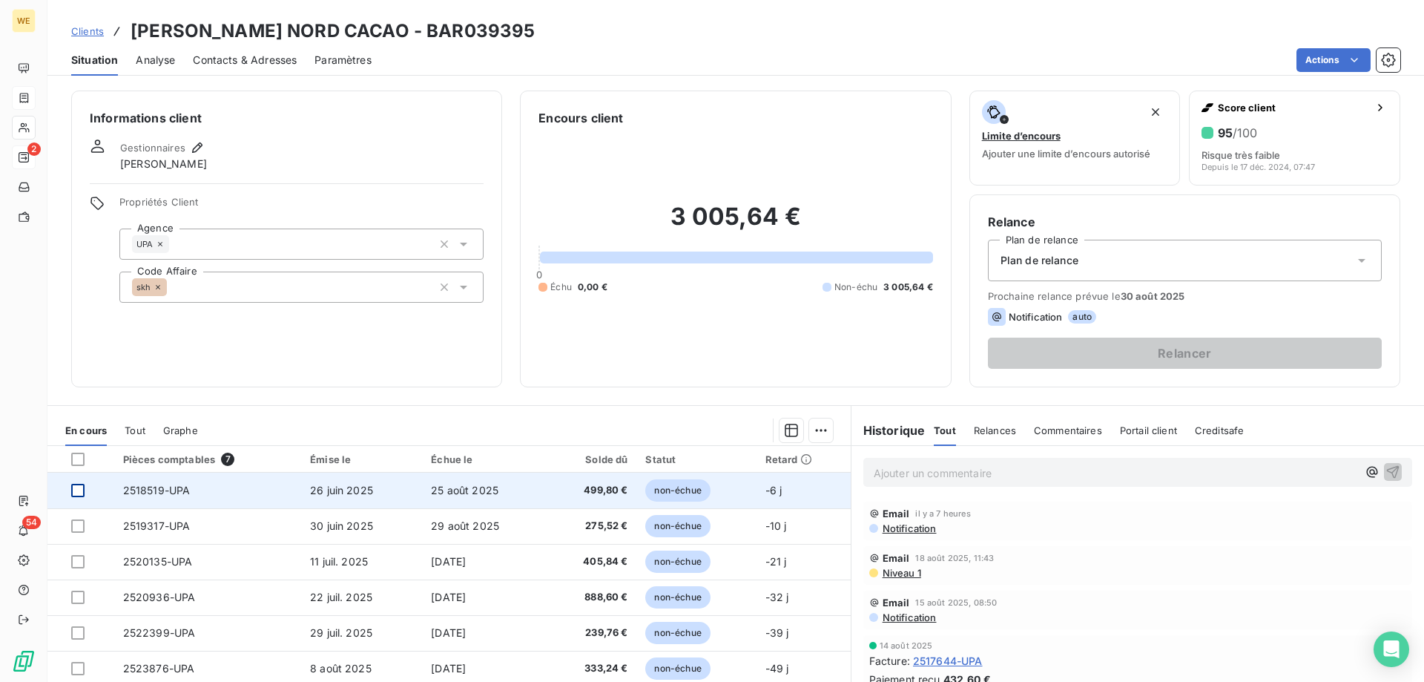
click at [77, 492] on div at bounding box center [77, 490] width 13 height 13
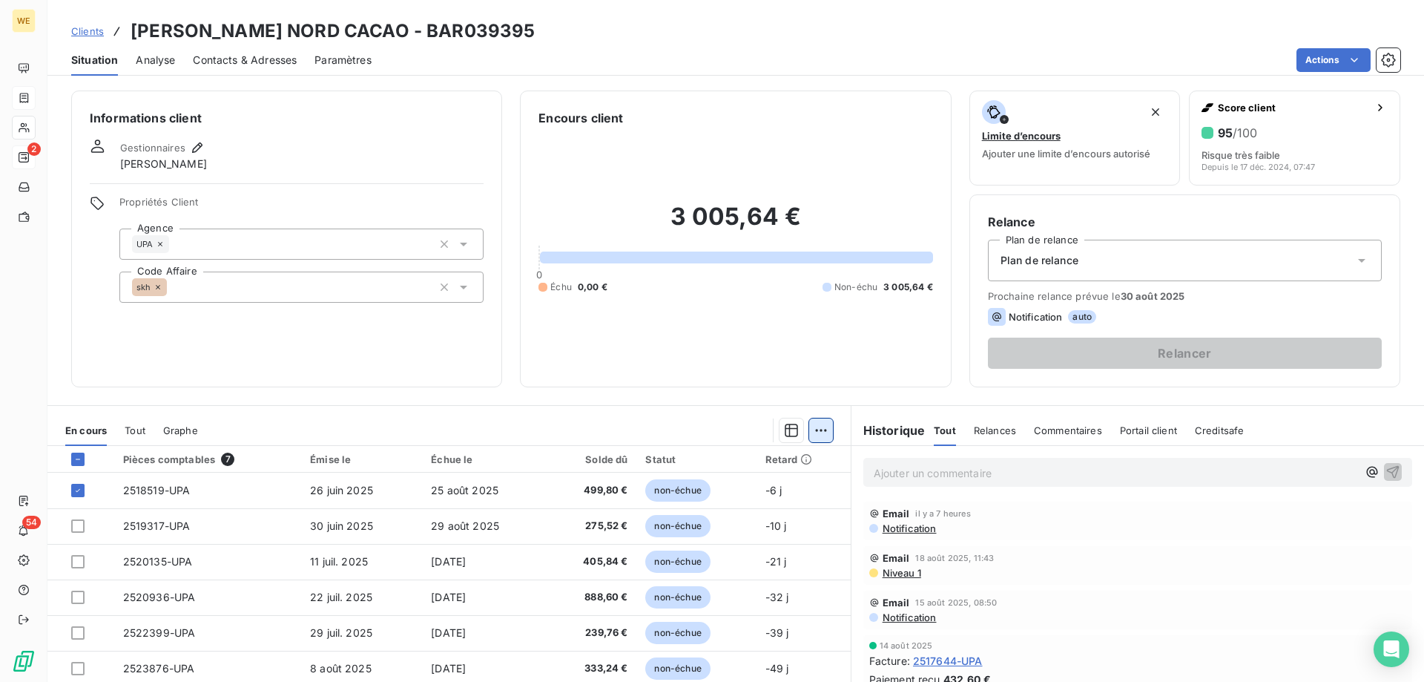
click at [815, 433] on html "WE 2 54 Clients [PERSON_NAME] NORD CACAO - BAR039395 Situation Analyse Contacts…" at bounding box center [712, 341] width 1424 height 682
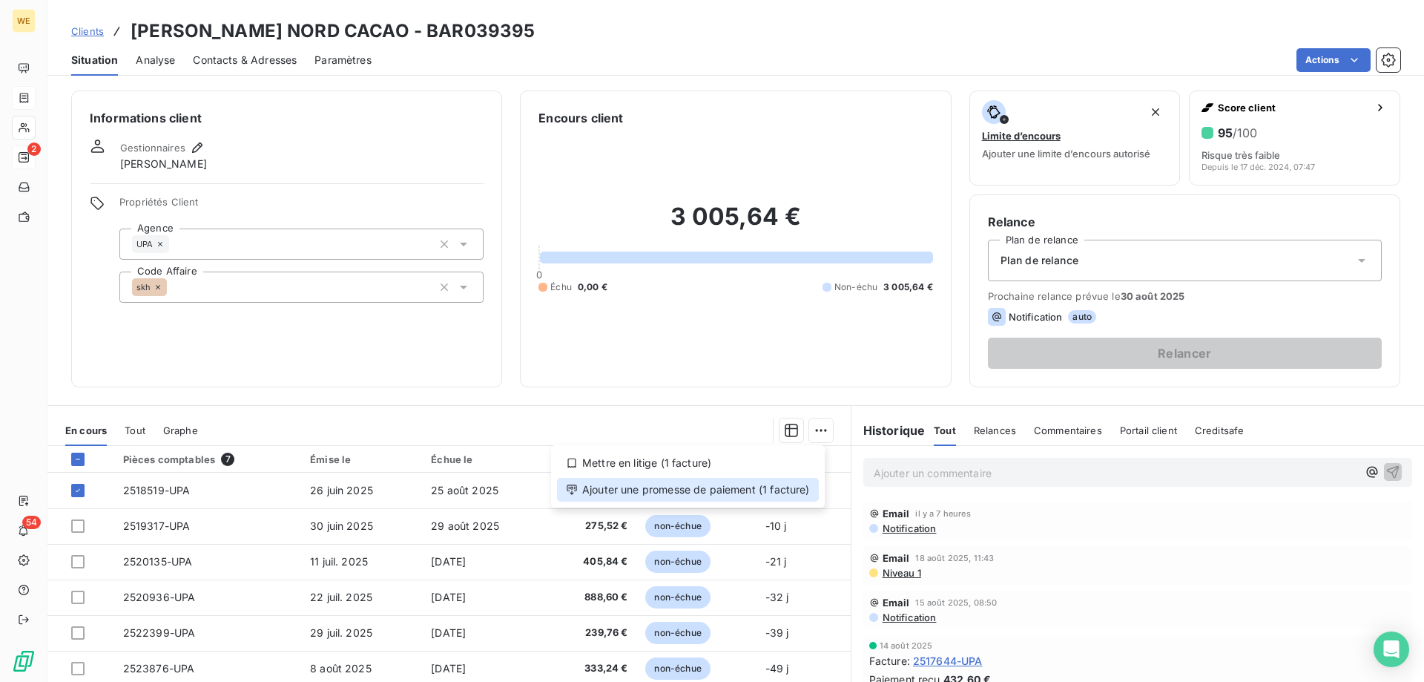
click at [806, 493] on div "Ajouter une promesse de paiement (1 facture)" at bounding box center [688, 490] width 262 height 24
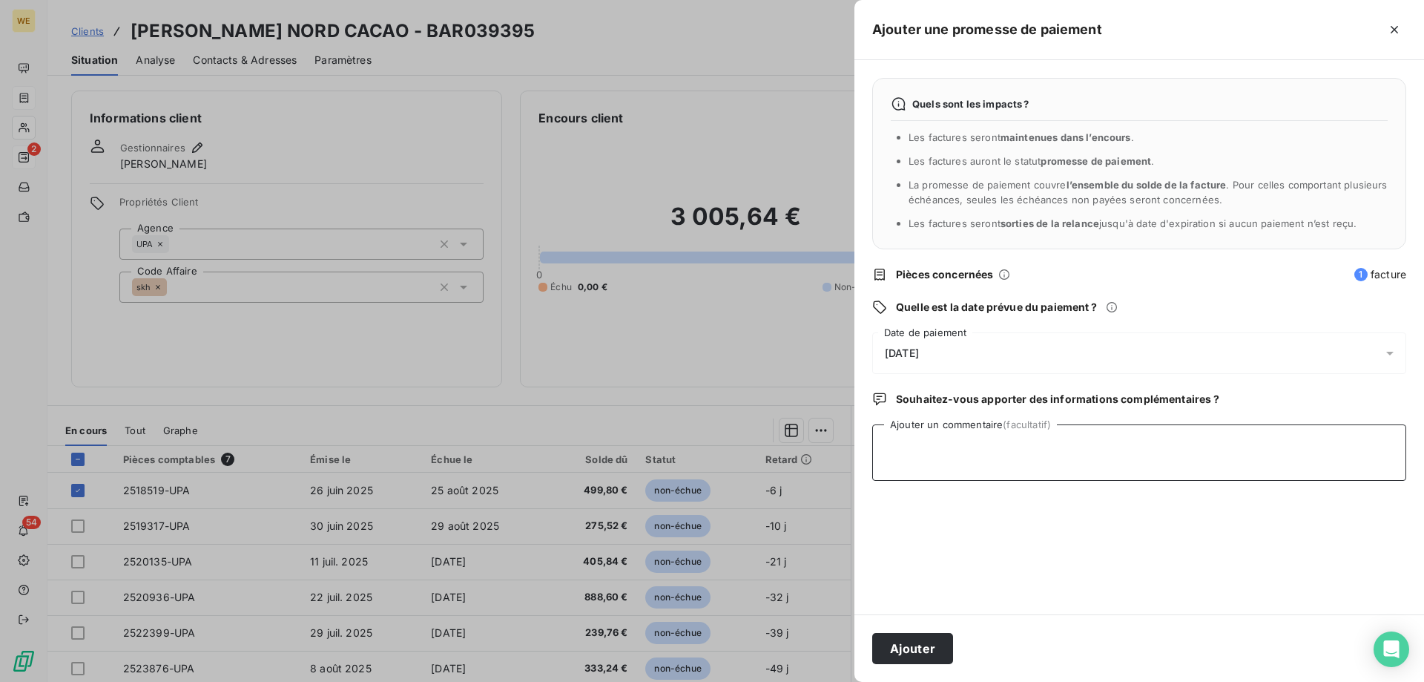
click at [921, 458] on textarea "Ajouter un commentaire (facultatif)" at bounding box center [1139, 452] width 534 height 56
type textarea "[DATE]"
click at [915, 355] on span "[DATE]" at bounding box center [902, 353] width 34 height 12
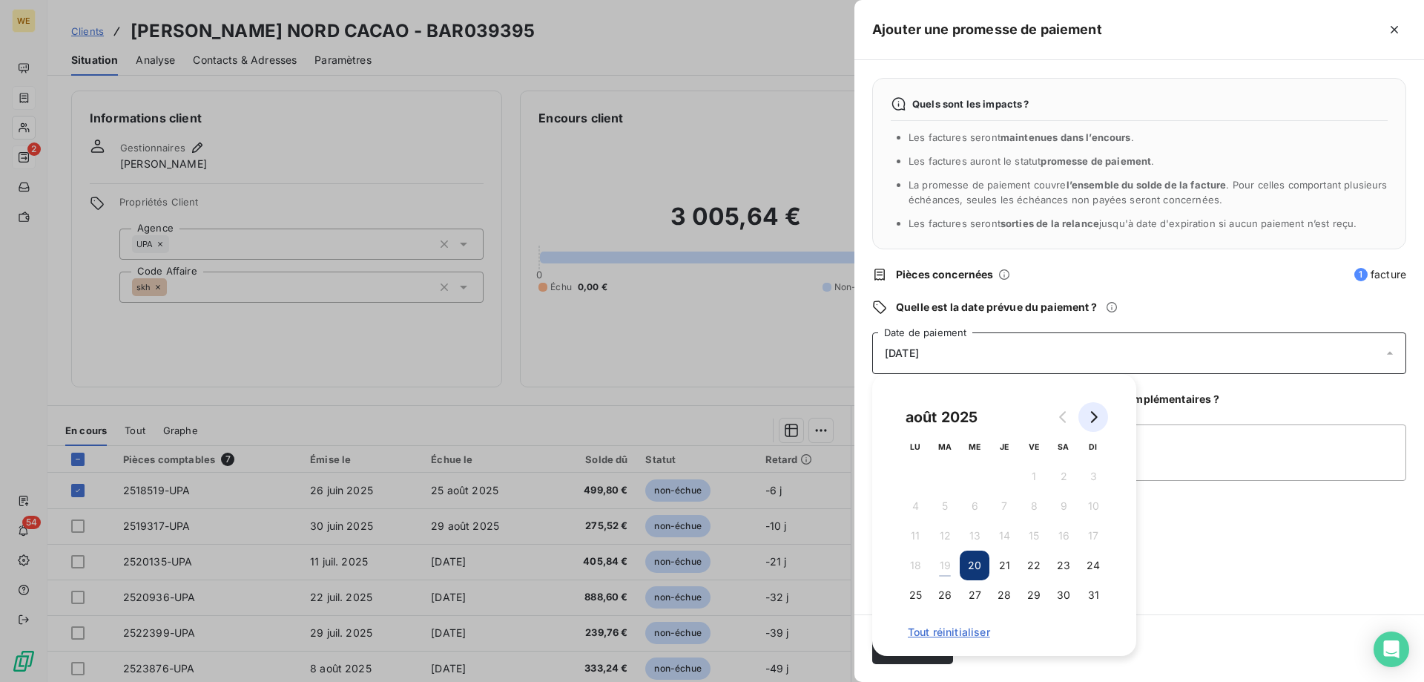
click at [1100, 417] on button "Go to next month" at bounding box center [1094, 417] width 30 height 30
click at [925, 477] on button "1" at bounding box center [916, 476] width 30 height 30
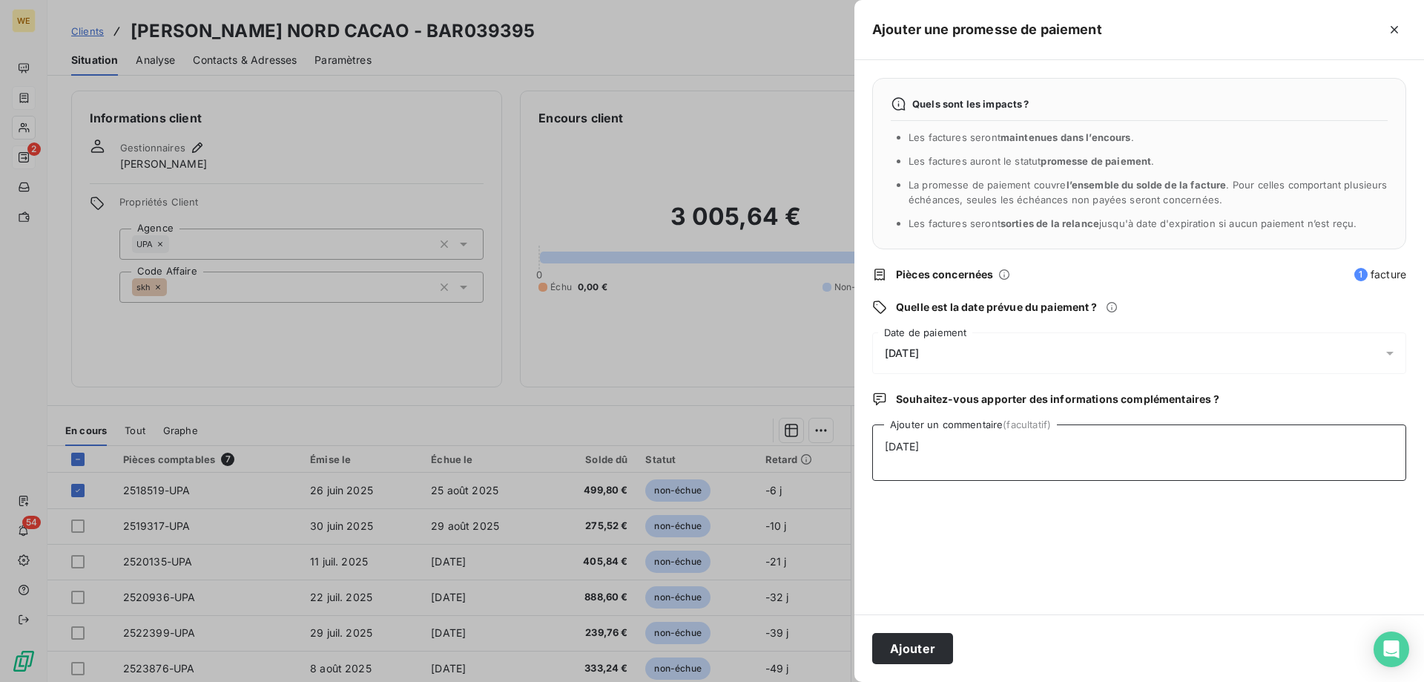
click at [1183, 481] on textarea "[DATE]" at bounding box center [1139, 452] width 534 height 56
click at [922, 648] on button "Ajouter" at bounding box center [912, 648] width 81 height 31
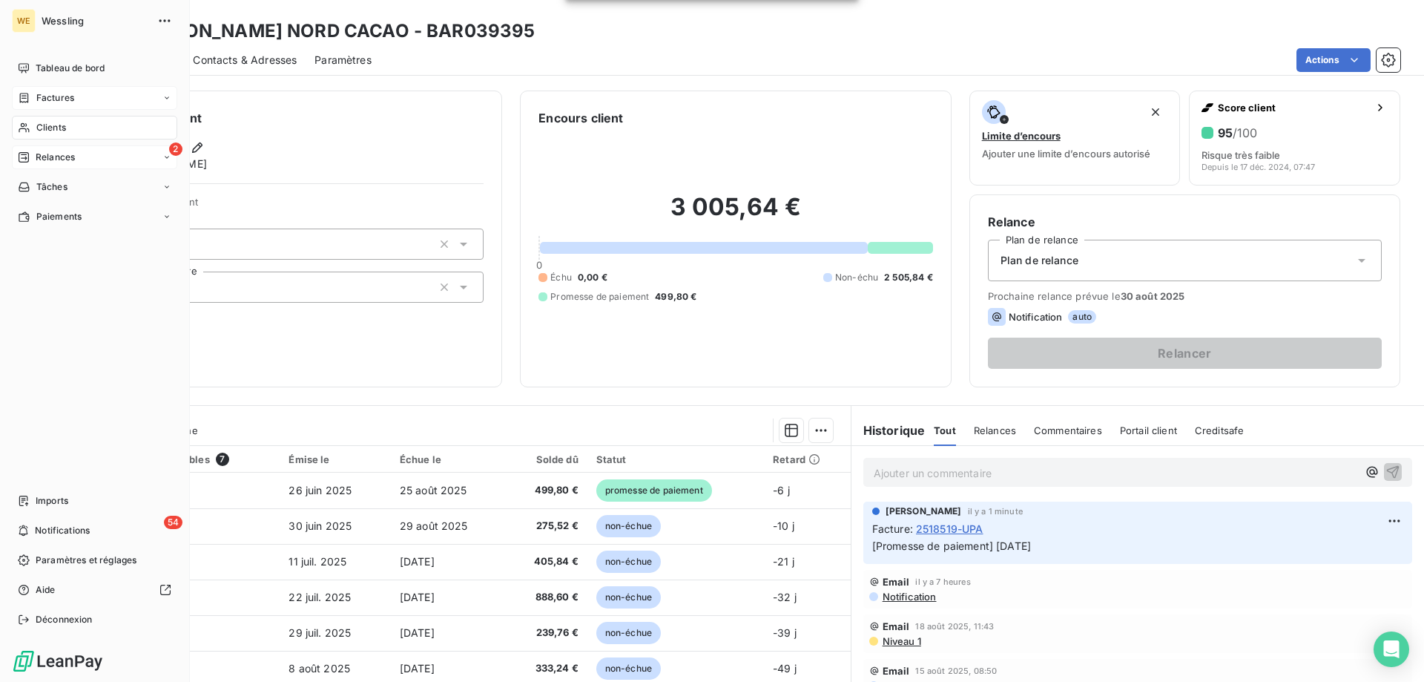
click at [47, 125] on span "Clients" at bounding box center [51, 127] width 30 height 13
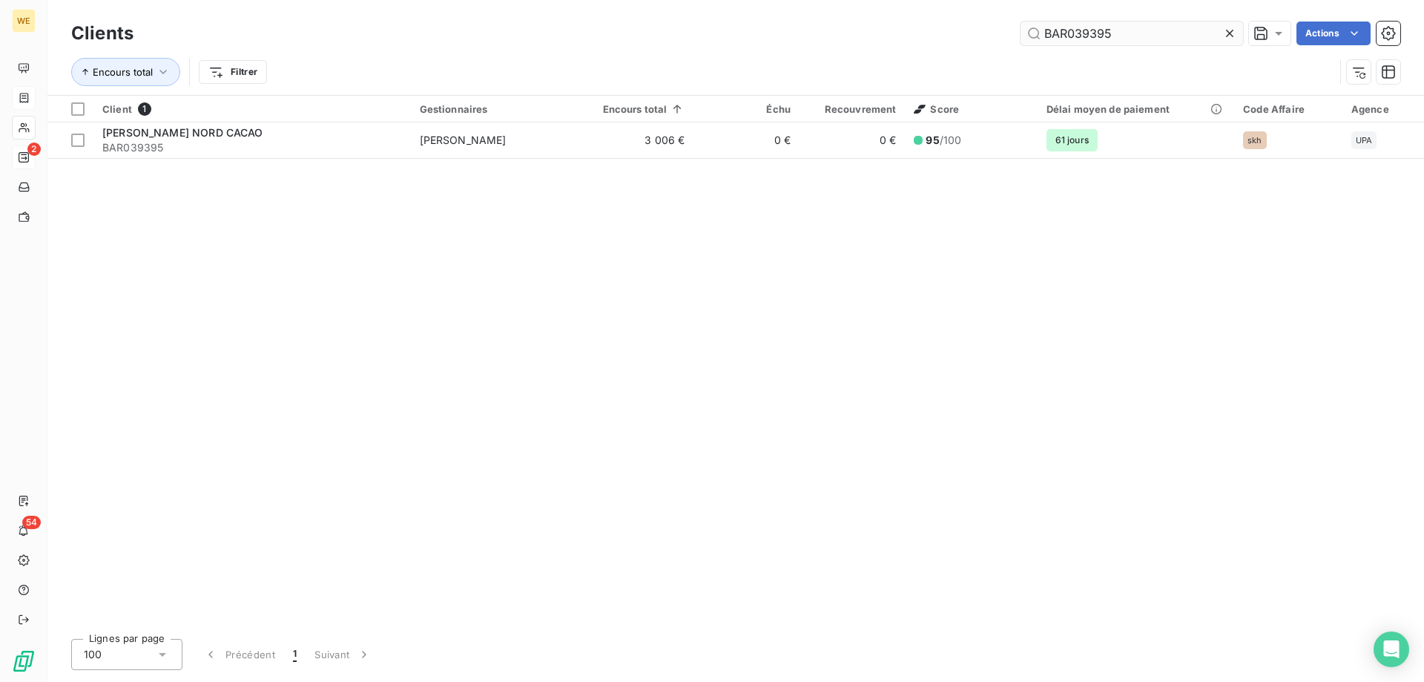
click at [1065, 38] on input "BAR039395" at bounding box center [1132, 34] width 223 height 24
click at [1065, 37] on input "BAR039395" at bounding box center [1132, 34] width 223 height 24
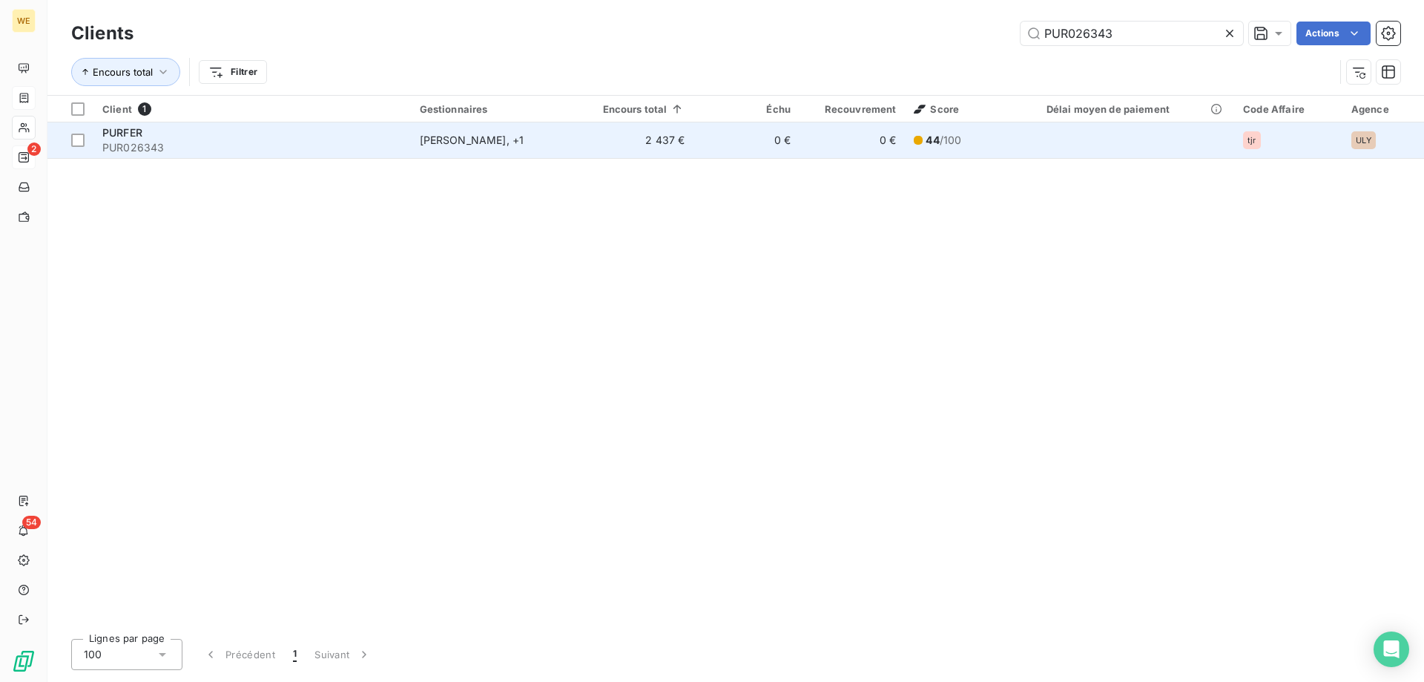
type input "PUR026343"
click at [172, 147] on span "PUR026343" at bounding box center [252, 147] width 300 height 15
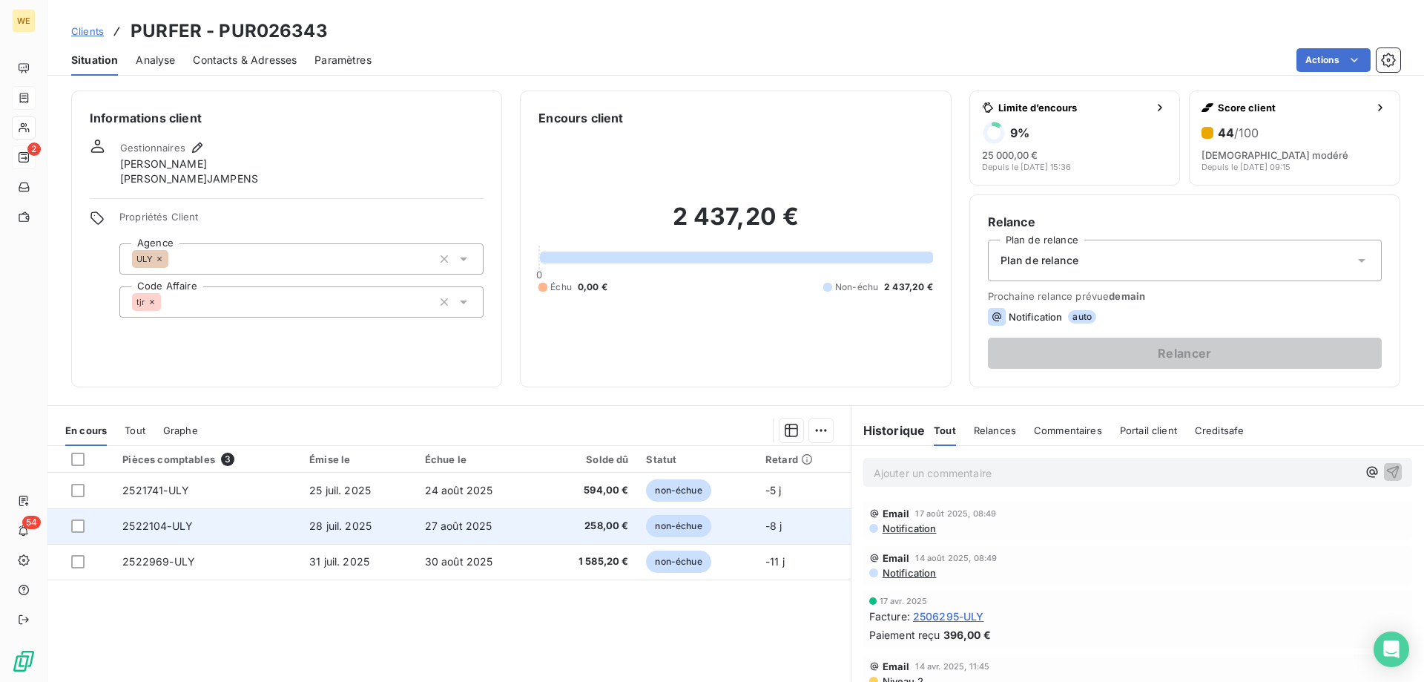
click at [68, 524] on td at bounding box center [80, 526] width 66 height 36
click at [79, 522] on div at bounding box center [77, 525] width 13 height 13
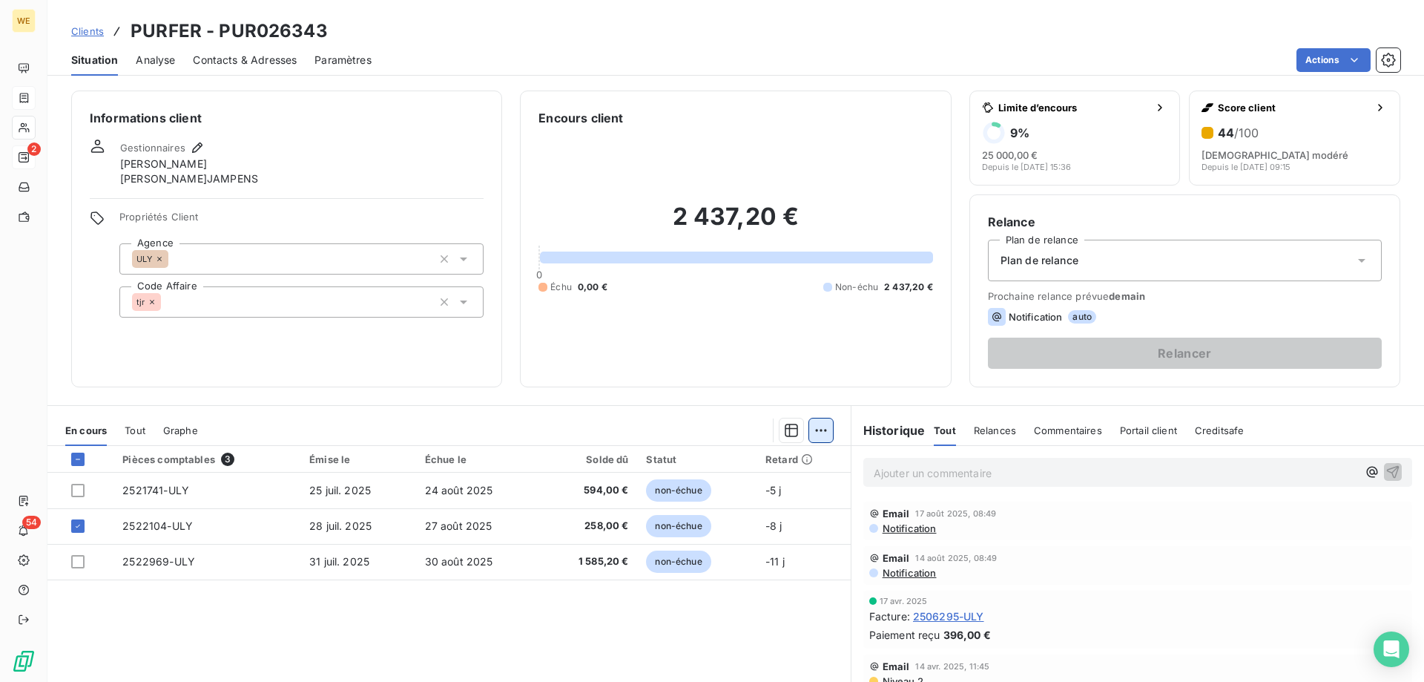
click at [816, 435] on html "WE 2 54 Clients PURFER - PUR026343 Situation Analyse Contacts & Adresses Paramè…" at bounding box center [712, 341] width 1424 height 682
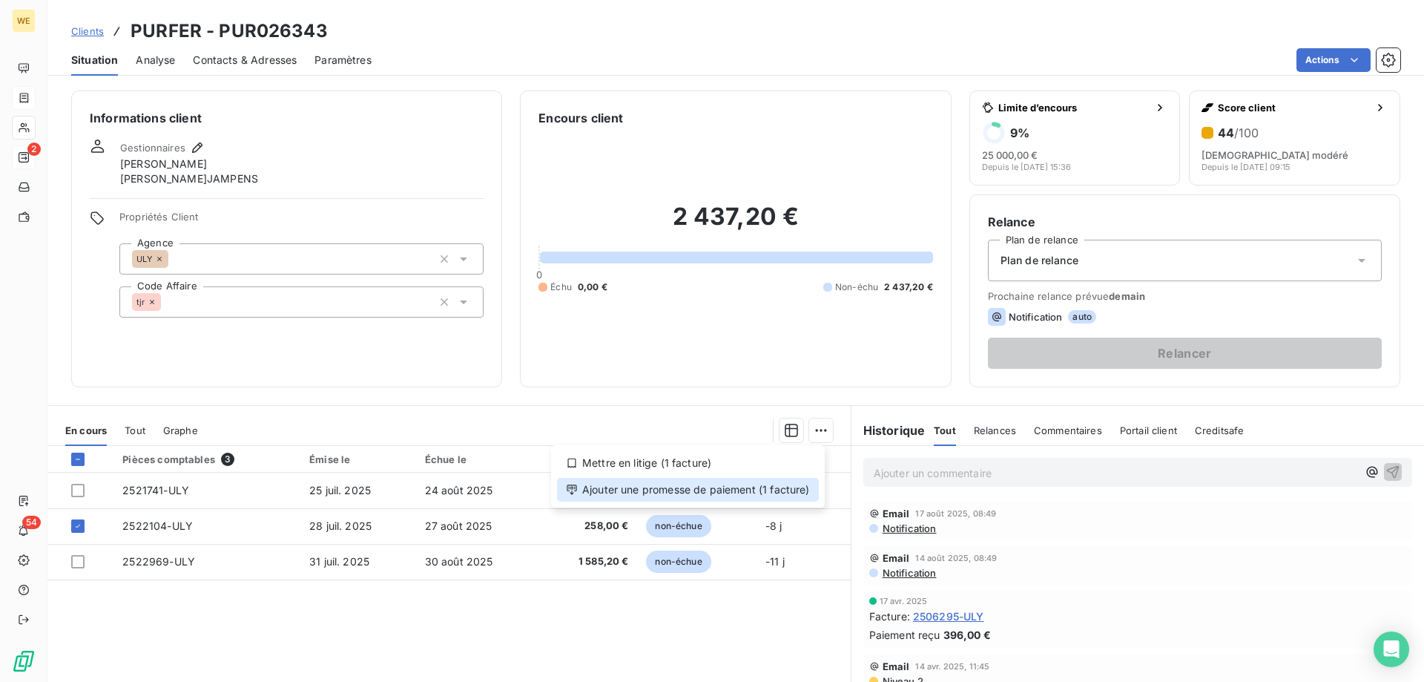
click at [789, 488] on div "Ajouter une promesse de paiement (1 facture)" at bounding box center [688, 490] width 262 height 24
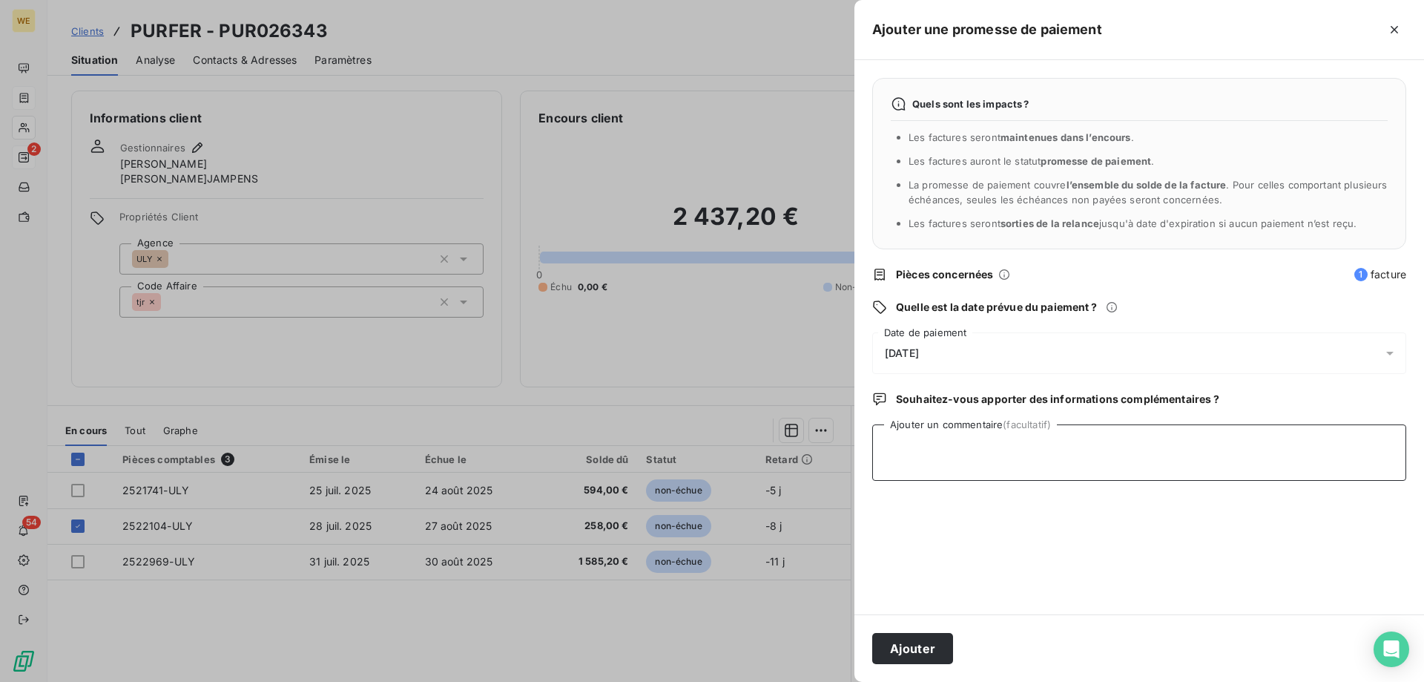
click at [929, 456] on textarea "Ajouter un commentaire (facultatif)" at bounding box center [1139, 452] width 534 height 56
drag, startPoint x: 930, startPoint y: 456, endPoint x: 892, endPoint y: 445, distance: 38.7
click at [892, 445] on textarea "Ajouter un commentaire (facultatif)" at bounding box center [1139, 452] width 534 height 56
type textarea "[DATE]"
click at [924, 338] on div "[DATE]" at bounding box center [1139, 353] width 534 height 42
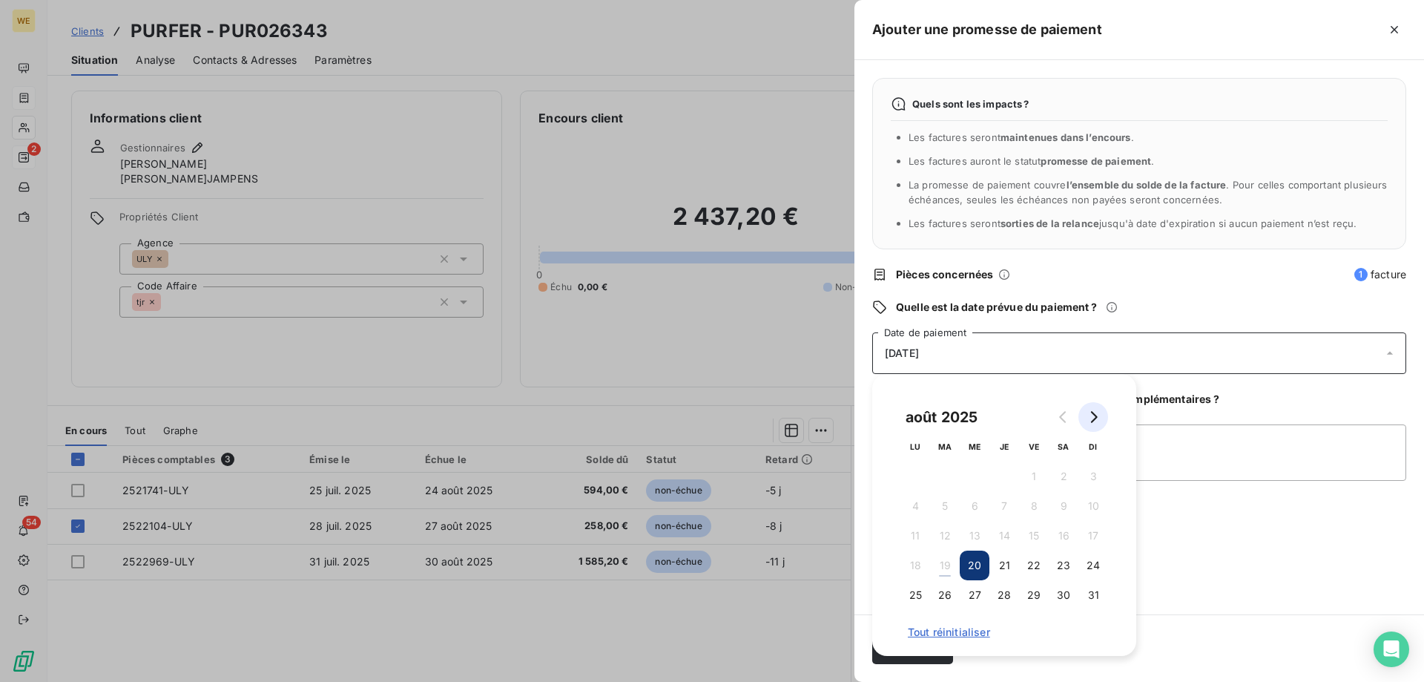
click at [1099, 421] on icon "Go to next month" at bounding box center [1094, 417] width 12 height 12
click at [927, 563] on button "22" at bounding box center [916, 565] width 30 height 30
click at [1206, 479] on textarea "[DATE]" at bounding box center [1139, 452] width 534 height 56
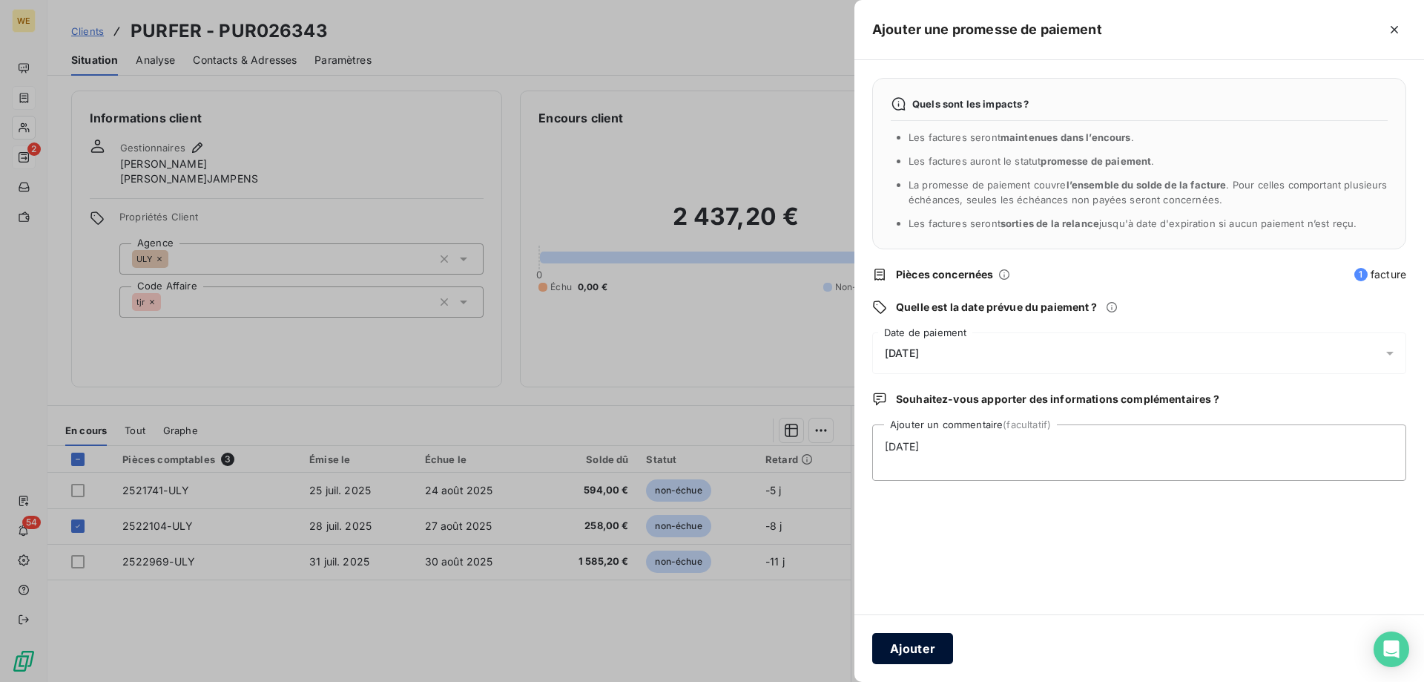
click at [924, 652] on button "Ajouter" at bounding box center [912, 648] width 81 height 31
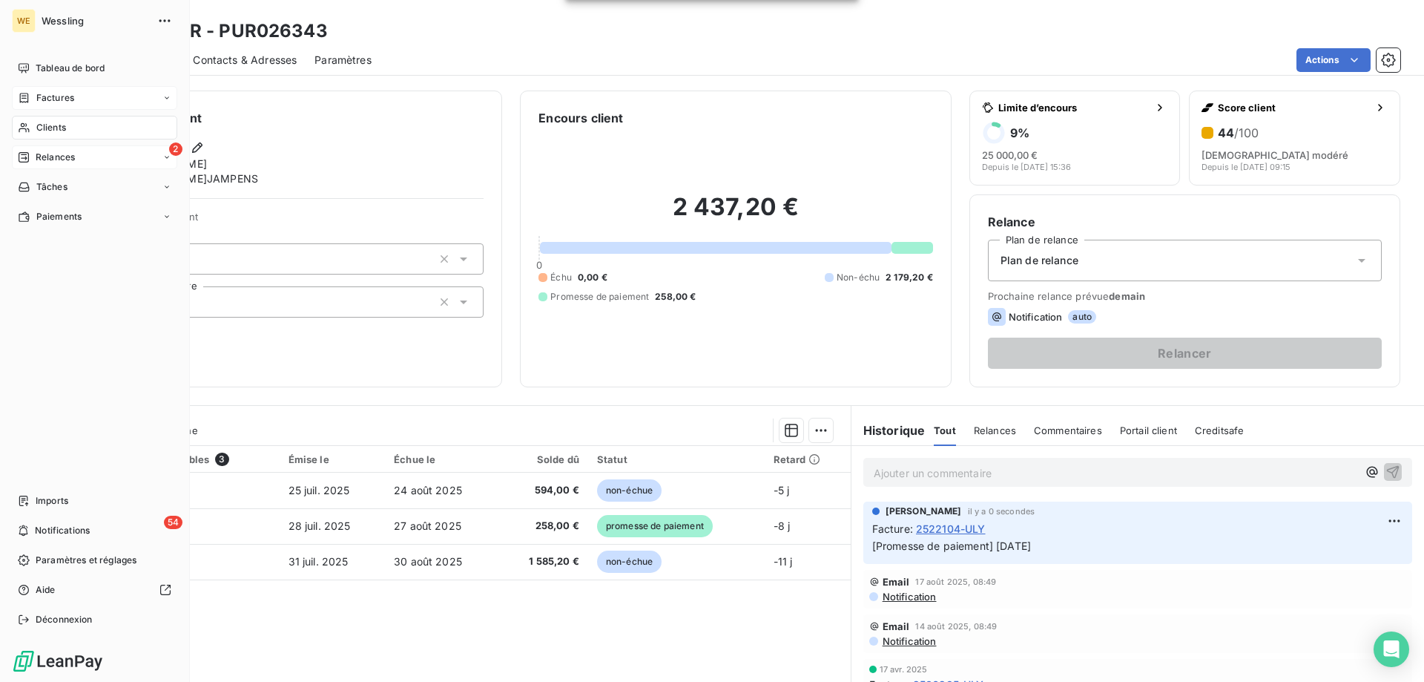
drag, startPoint x: 56, startPoint y: 130, endPoint x: 133, endPoint y: 139, distance: 77.8
click at [56, 129] on span "Clients" at bounding box center [51, 127] width 30 height 13
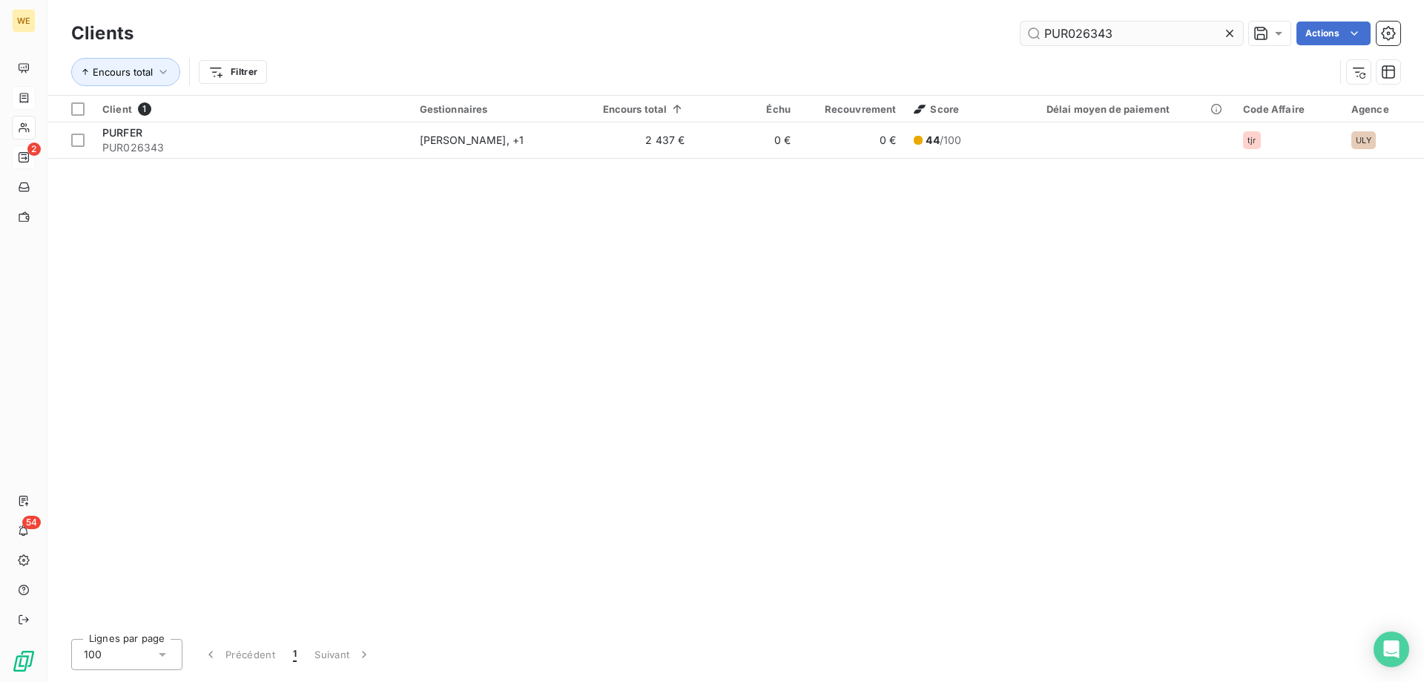
click at [1044, 34] on input "PUR026343" at bounding box center [1132, 34] width 223 height 24
paste input "COL047205"
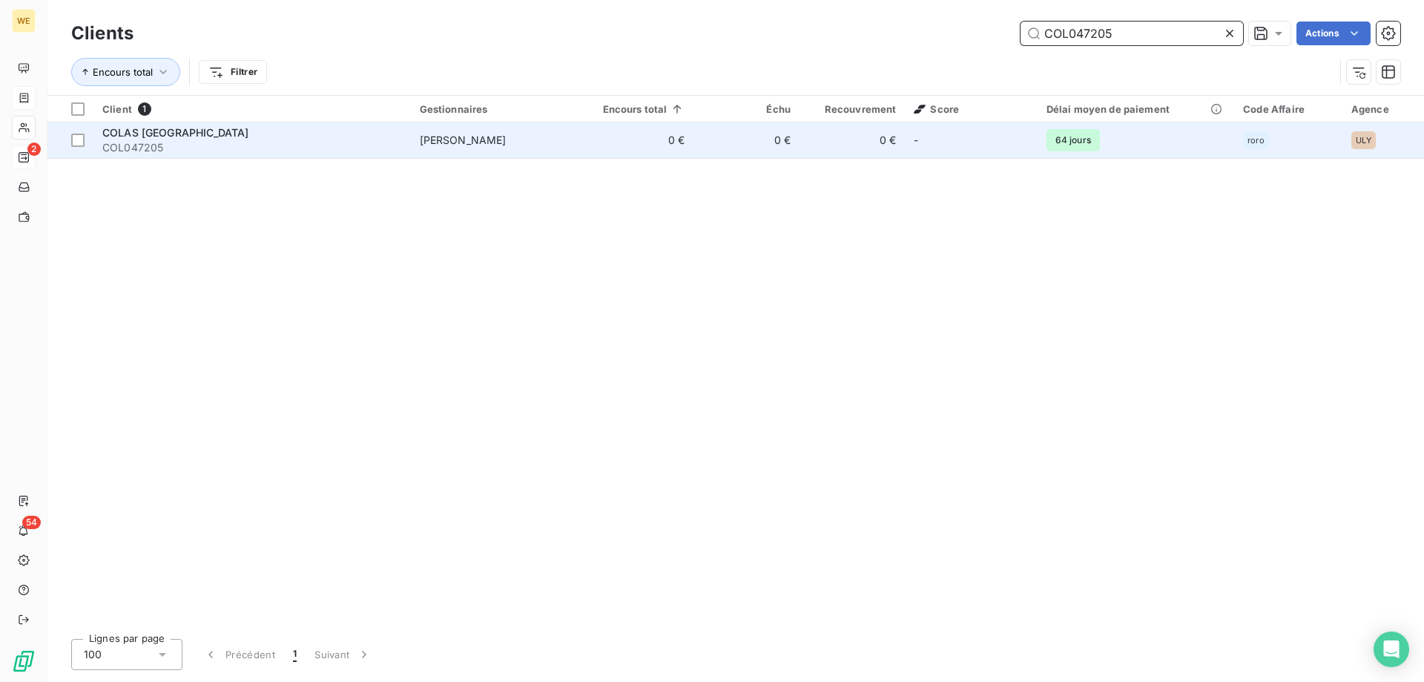
type input "COL047205"
click at [179, 136] on span "COLAS [GEOGRAPHIC_DATA]" at bounding box center [175, 132] width 146 height 13
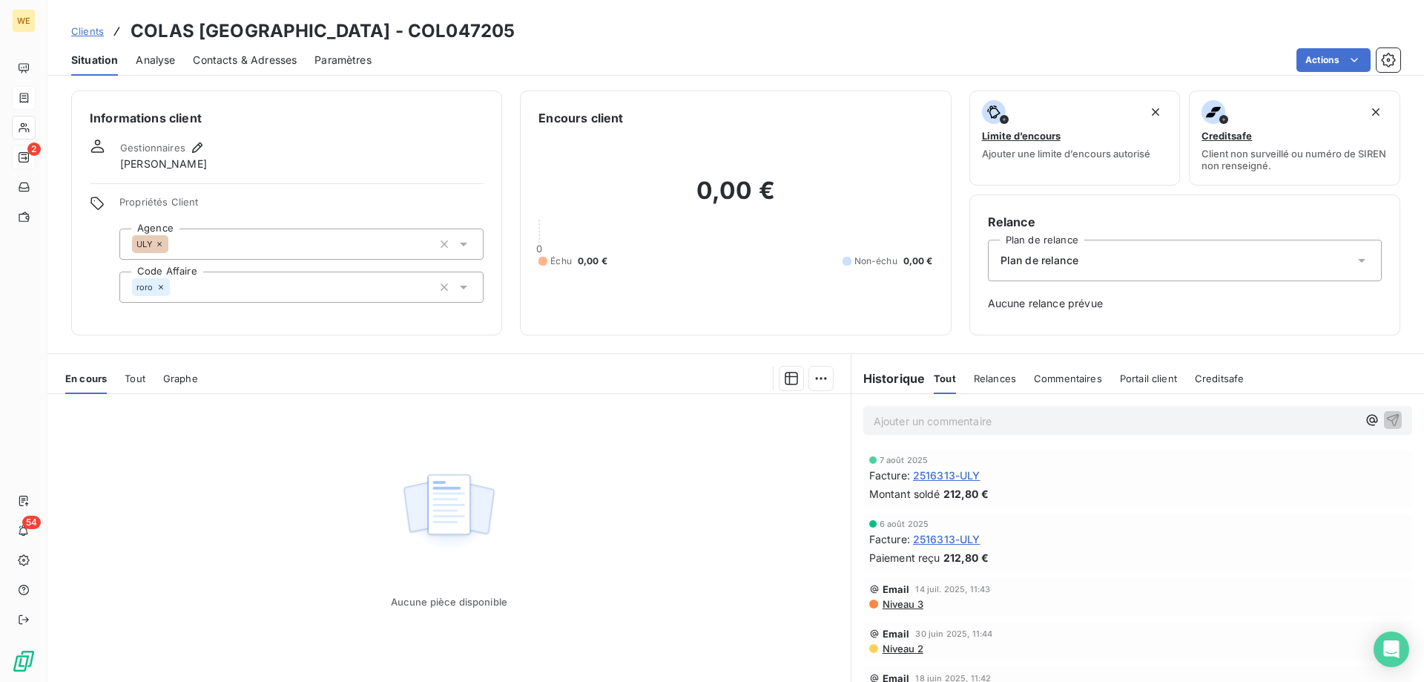
click at [207, 63] on span "Contacts & Adresses" at bounding box center [245, 60] width 104 height 15
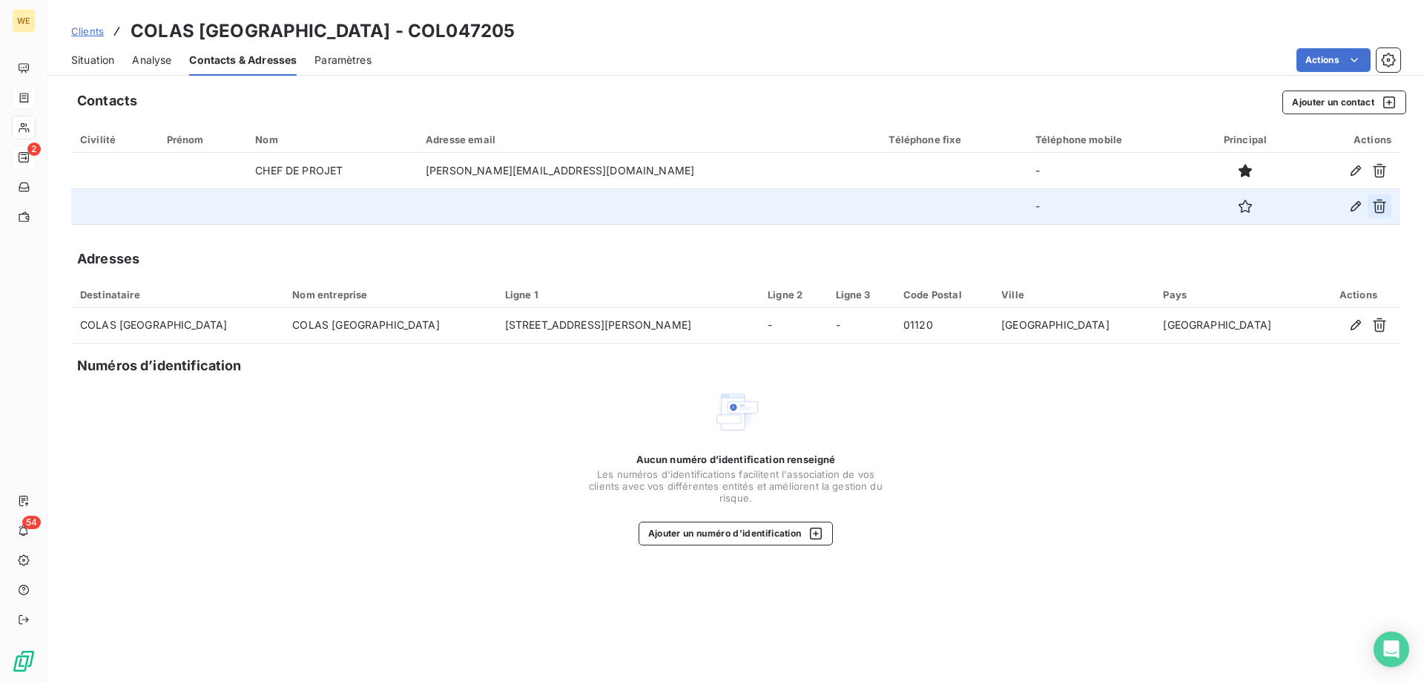
click at [1378, 205] on icon "button" at bounding box center [1379, 206] width 15 height 15
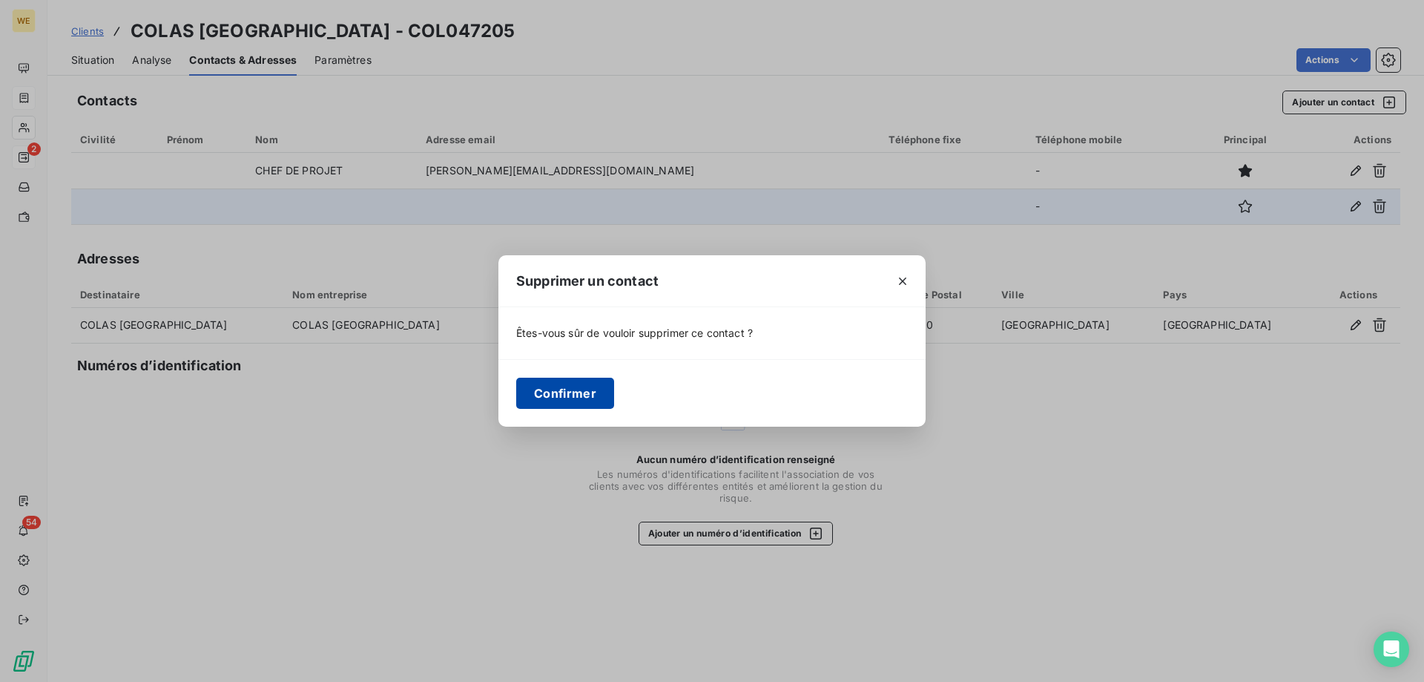
click at [568, 404] on button "Confirmer" at bounding box center [565, 393] width 98 height 31
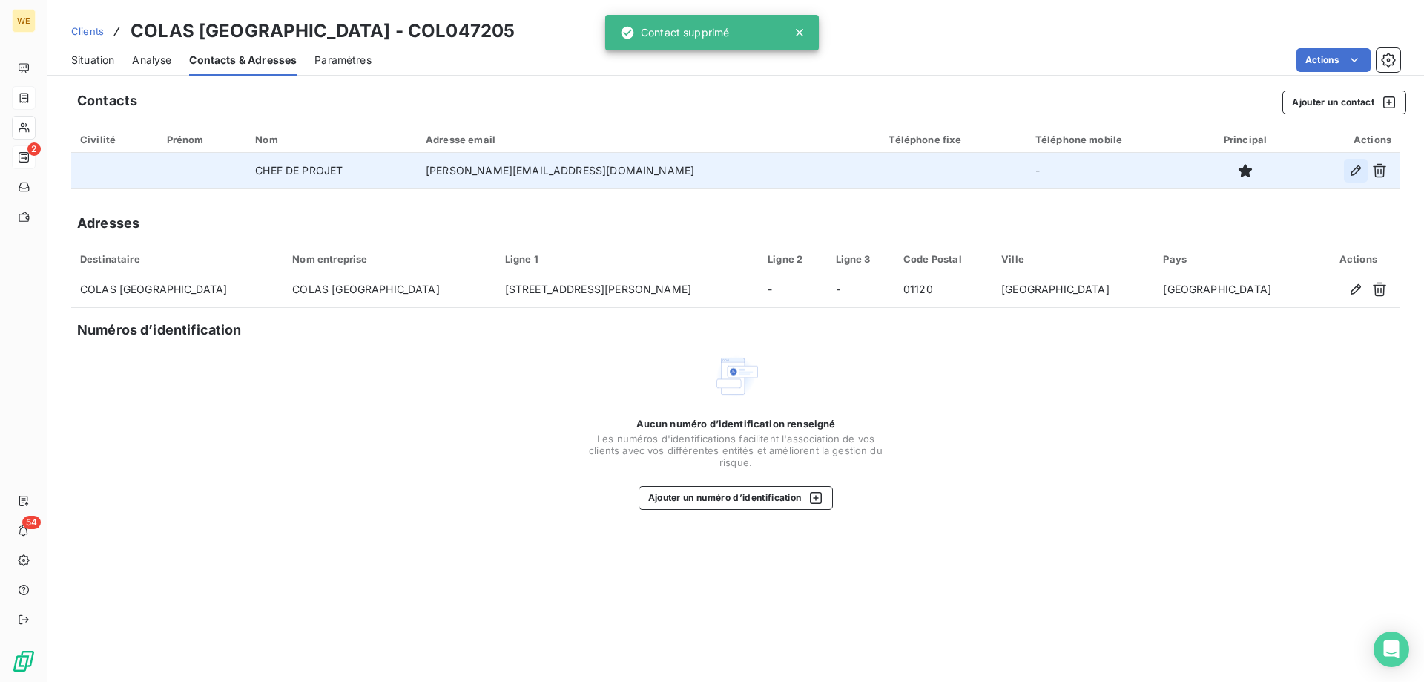
click at [1363, 171] on icon "button" at bounding box center [1356, 170] width 15 height 15
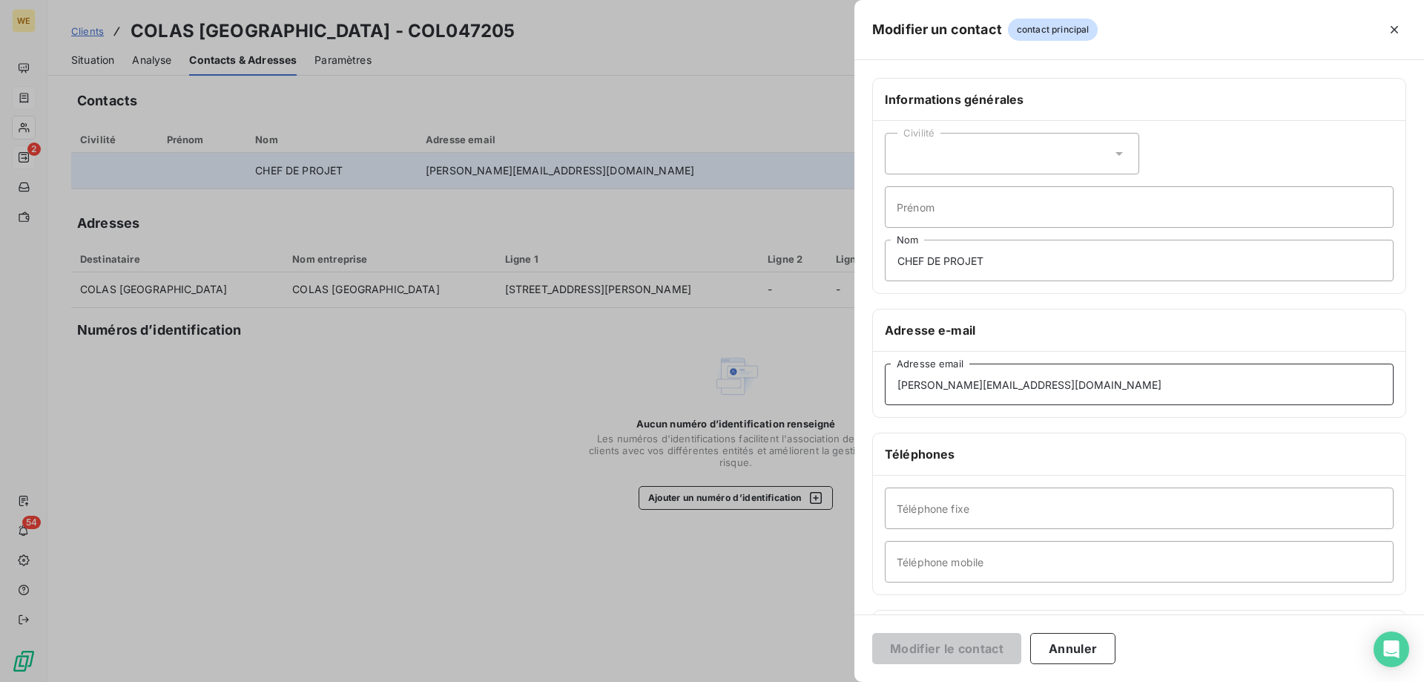
click at [953, 389] on input "[PERSON_NAME][EMAIL_ADDRESS][DOMAIN_NAME]" at bounding box center [1139, 384] width 509 height 42
drag, startPoint x: 1044, startPoint y: 386, endPoint x: 757, endPoint y: 372, distance: 286.7
click at [757, 681] on div "Modifier un contact contact principal Informations générales Civilité Prénom CH…" at bounding box center [712, 682] width 1424 height 0
paste input "maxime.mouton"
type input "[EMAIL_ADDRESS][DOMAIN_NAME]"
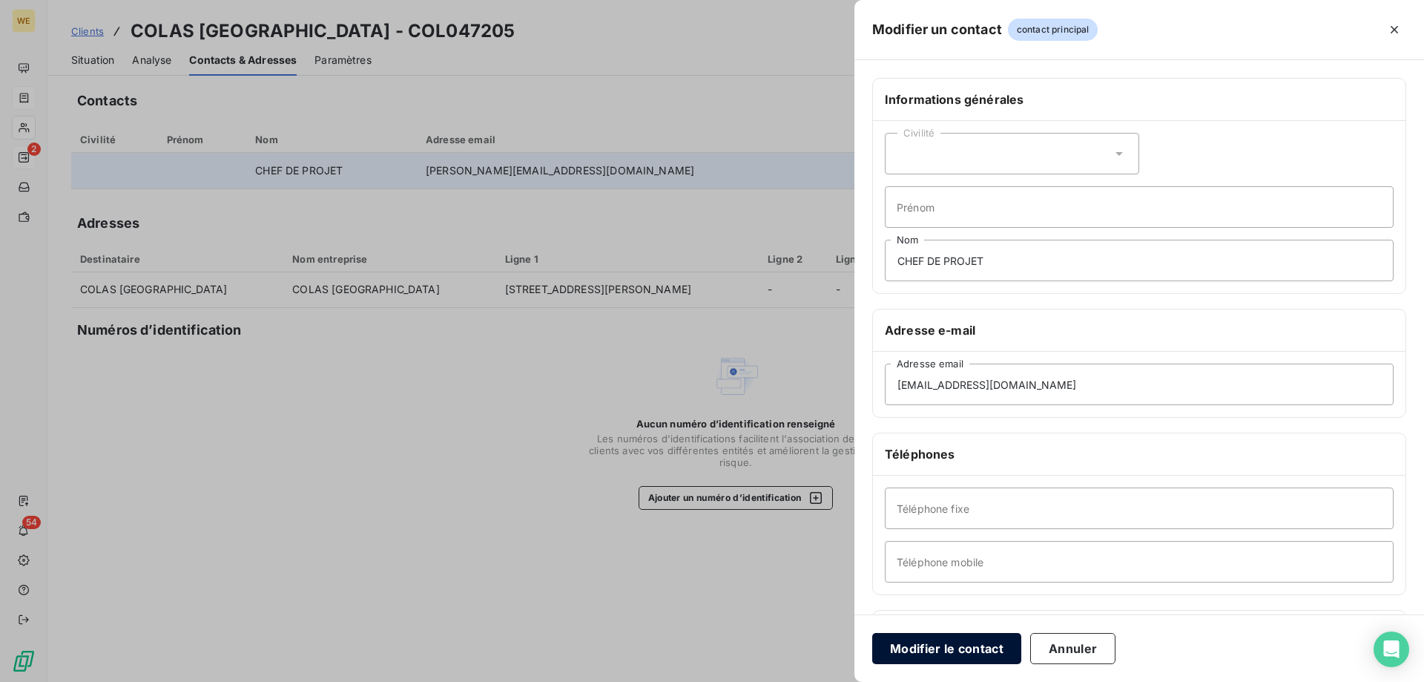
click at [971, 651] on button "Modifier le contact" at bounding box center [946, 648] width 149 height 31
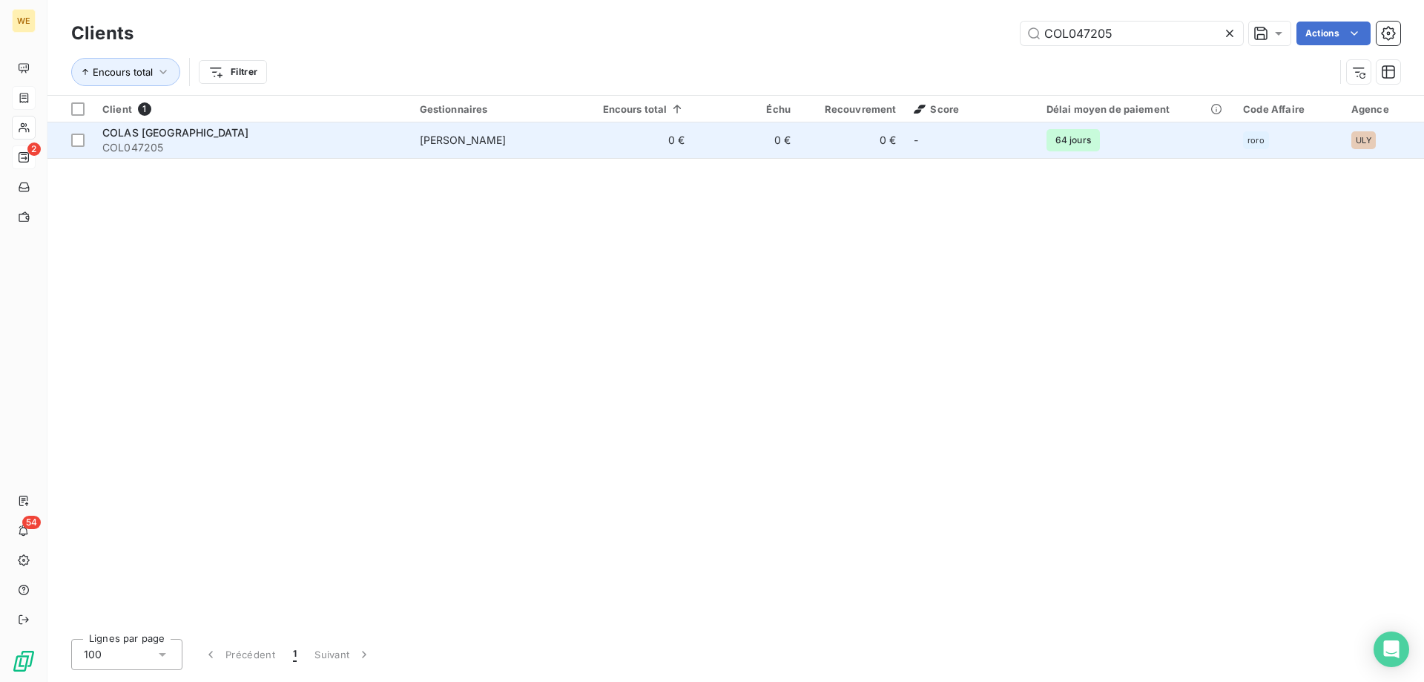
click at [472, 144] on span "[PERSON_NAME]" at bounding box center [463, 140] width 87 height 13
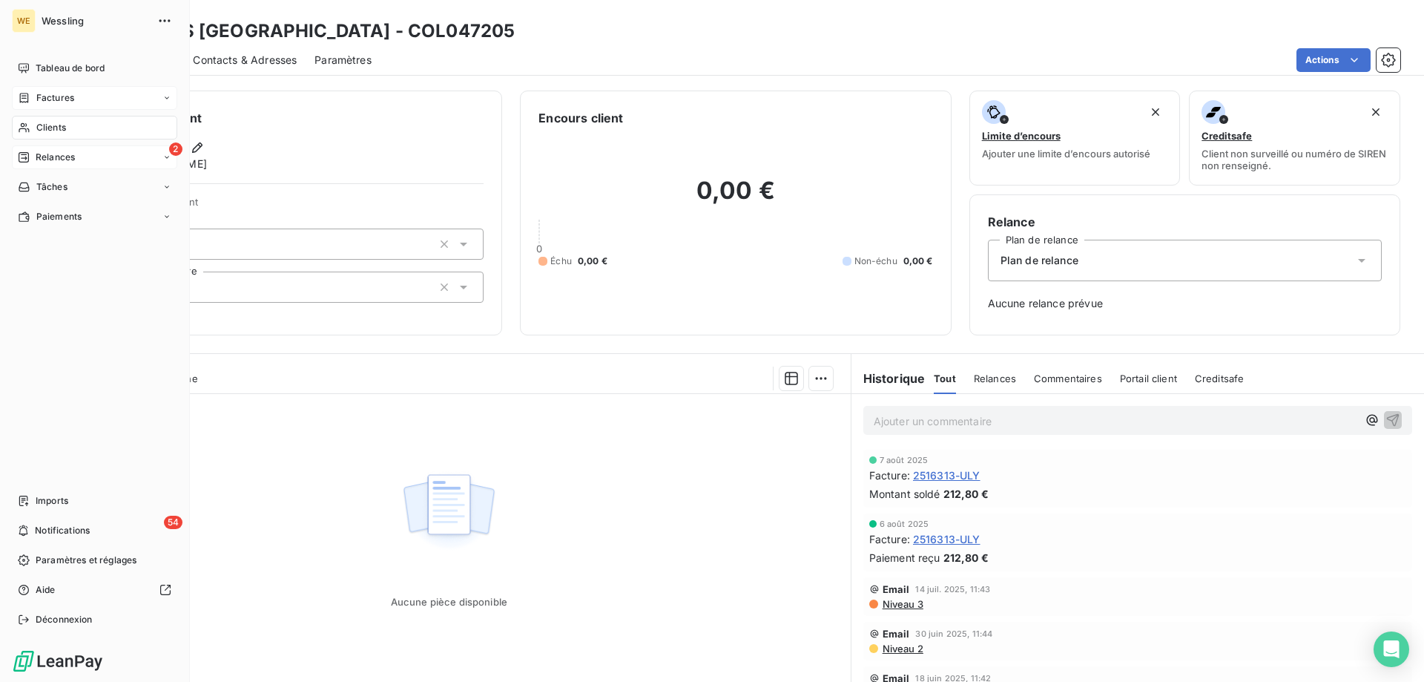
click at [40, 121] on span "Clients" at bounding box center [51, 127] width 30 height 13
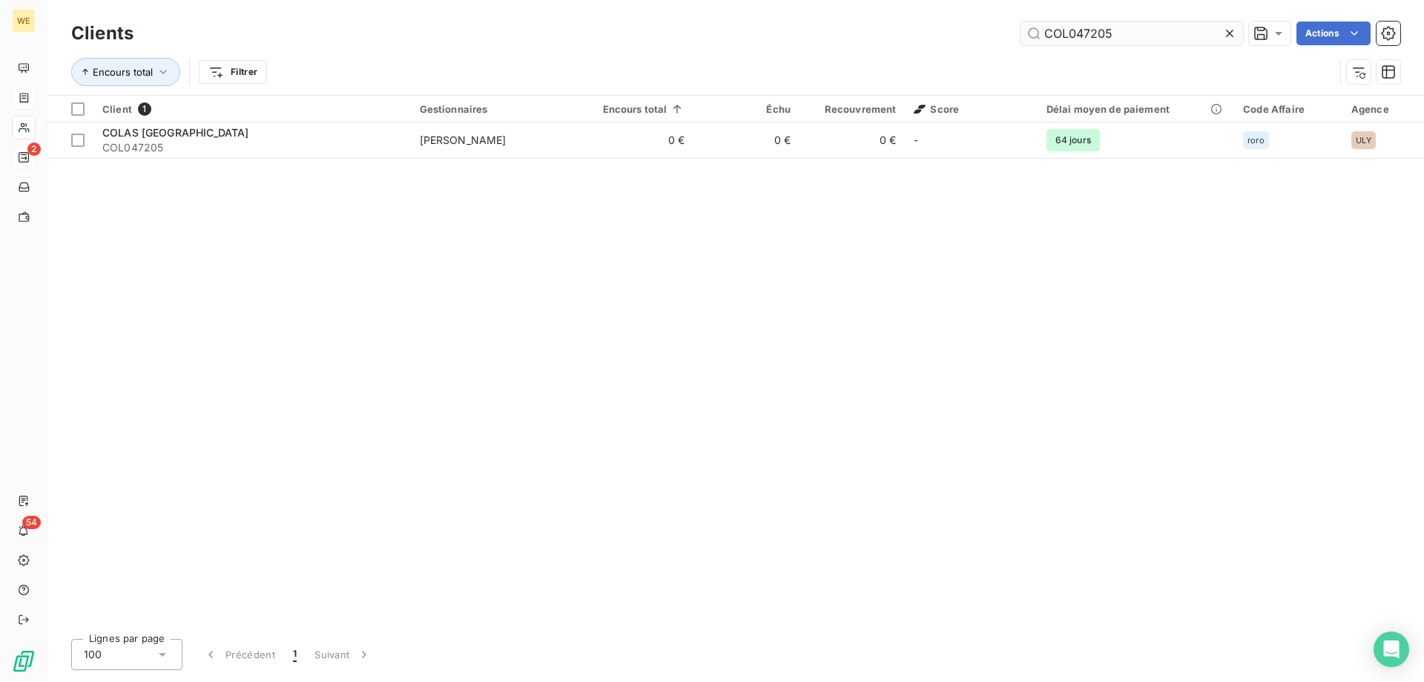
click at [1059, 33] on input "COL047205" at bounding box center [1132, 34] width 223 height 24
click at [1059, 32] on input "COL047205" at bounding box center [1132, 34] width 223 height 24
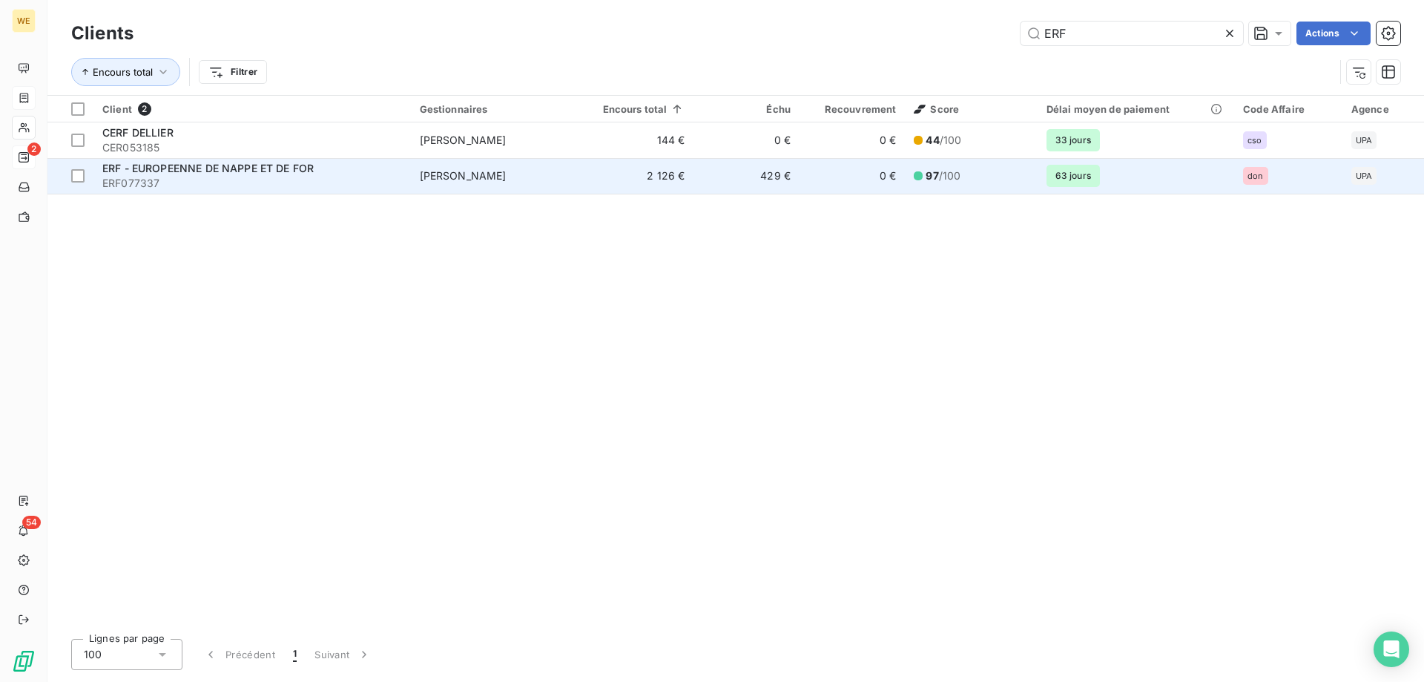
type input "ERF"
click at [272, 172] on span "ERF - EUROPEENNE DE NAPPE ET DE FOR" at bounding box center [207, 168] width 211 height 13
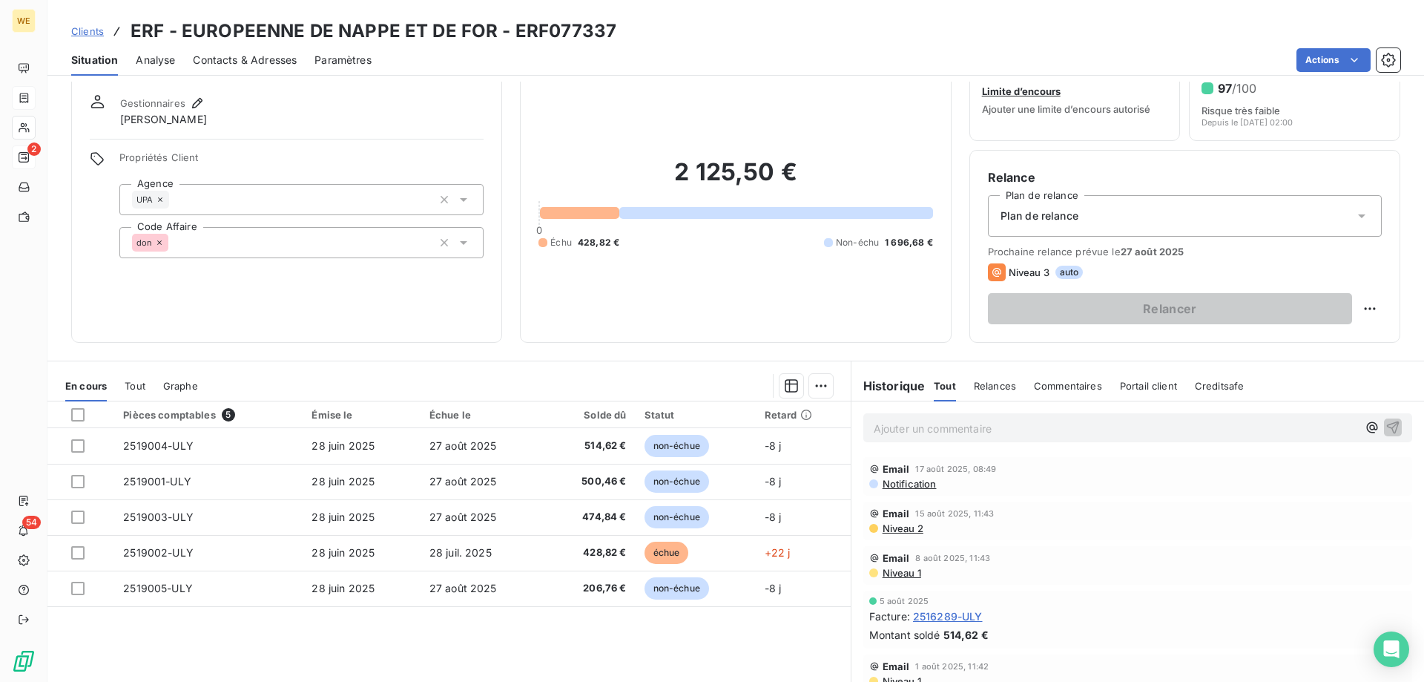
scroll to position [94, 0]
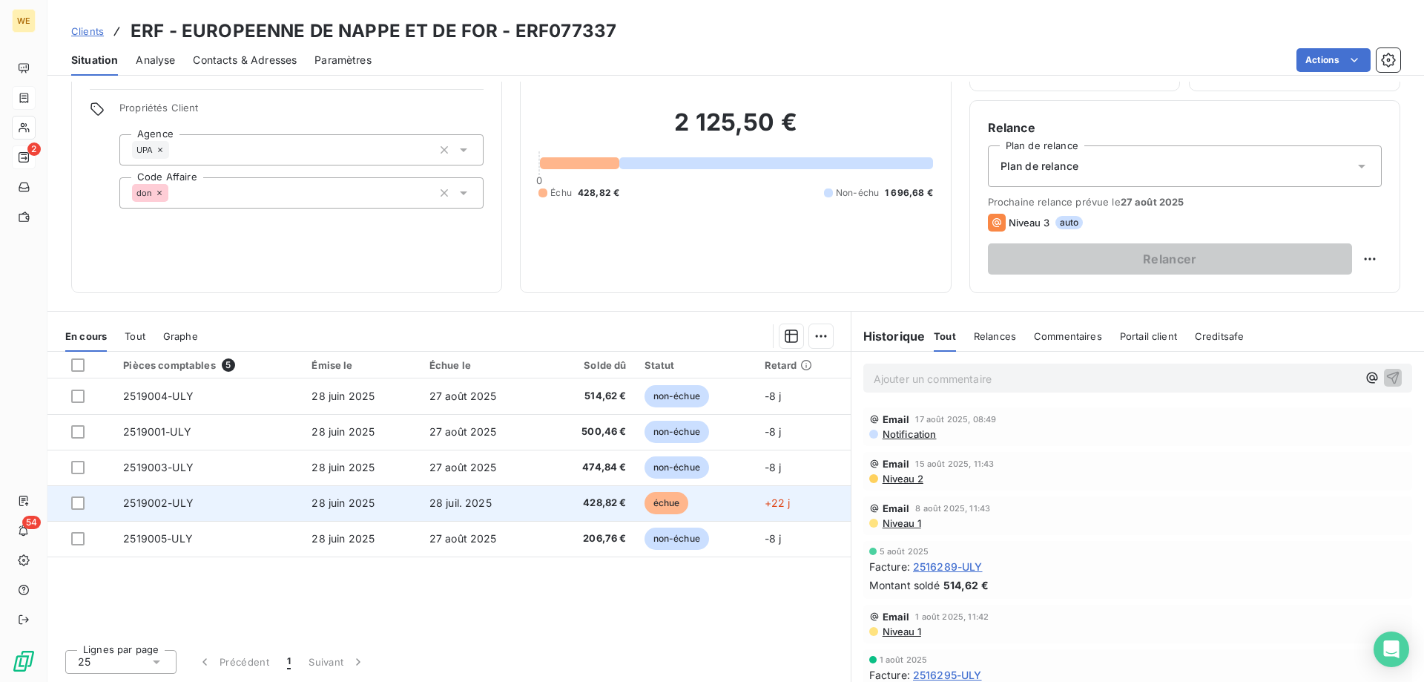
click at [448, 502] on span "28 juil. 2025" at bounding box center [461, 502] width 62 height 13
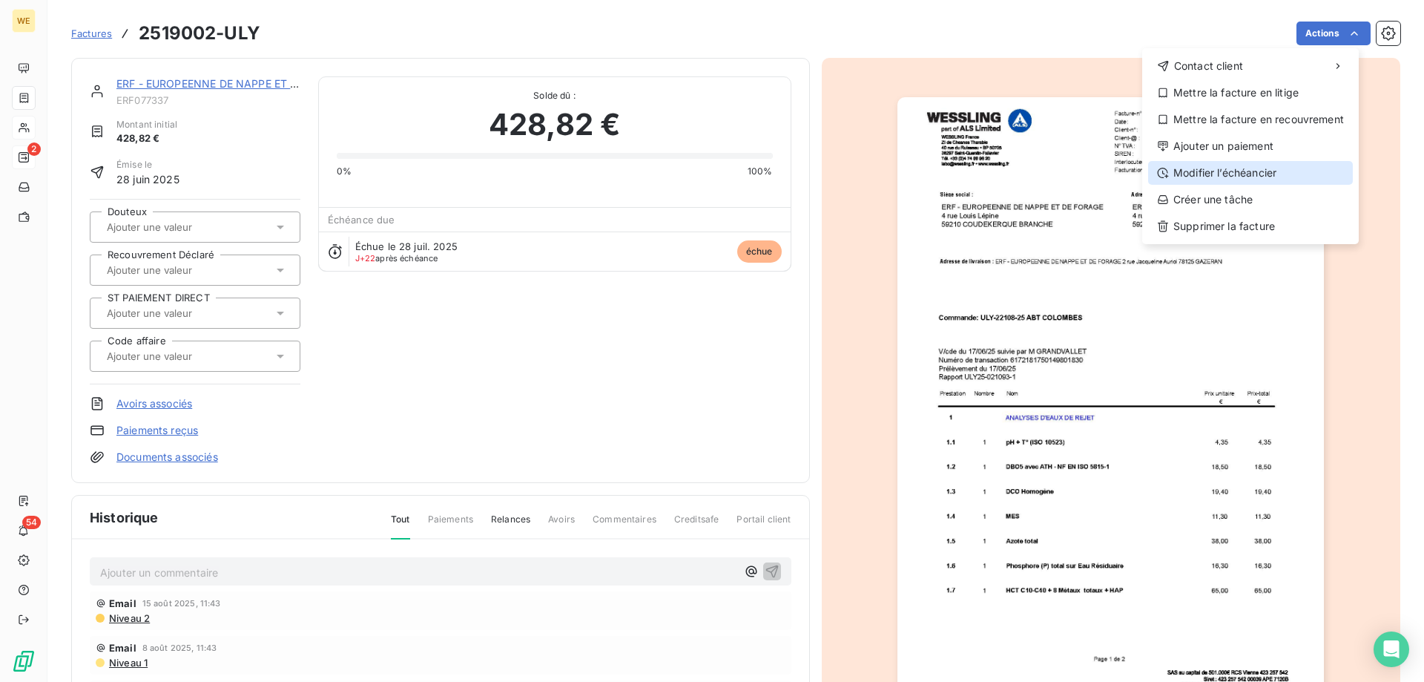
click at [1218, 174] on div "Modifier l’échéancier" at bounding box center [1250, 173] width 205 height 24
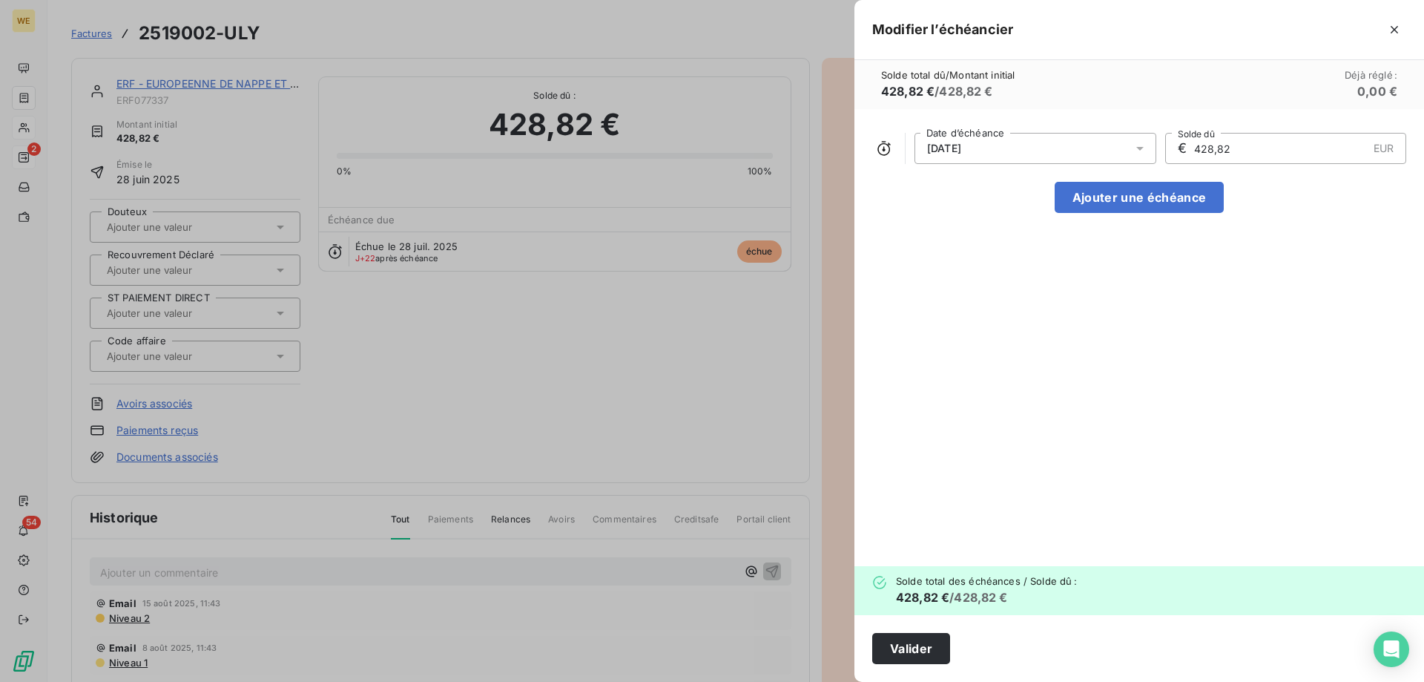
click at [1139, 152] on icon at bounding box center [1140, 148] width 15 height 15
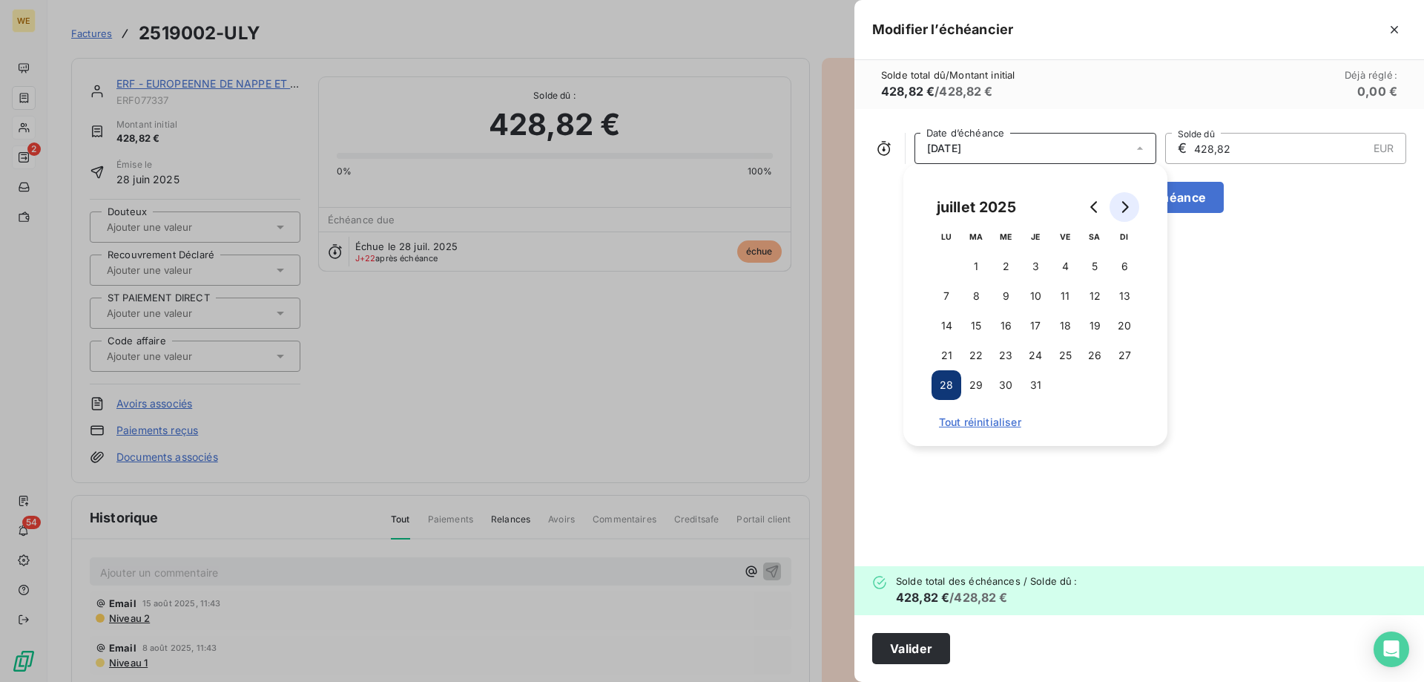
click at [1126, 205] on icon "Go to next month" at bounding box center [1125, 207] width 7 height 12
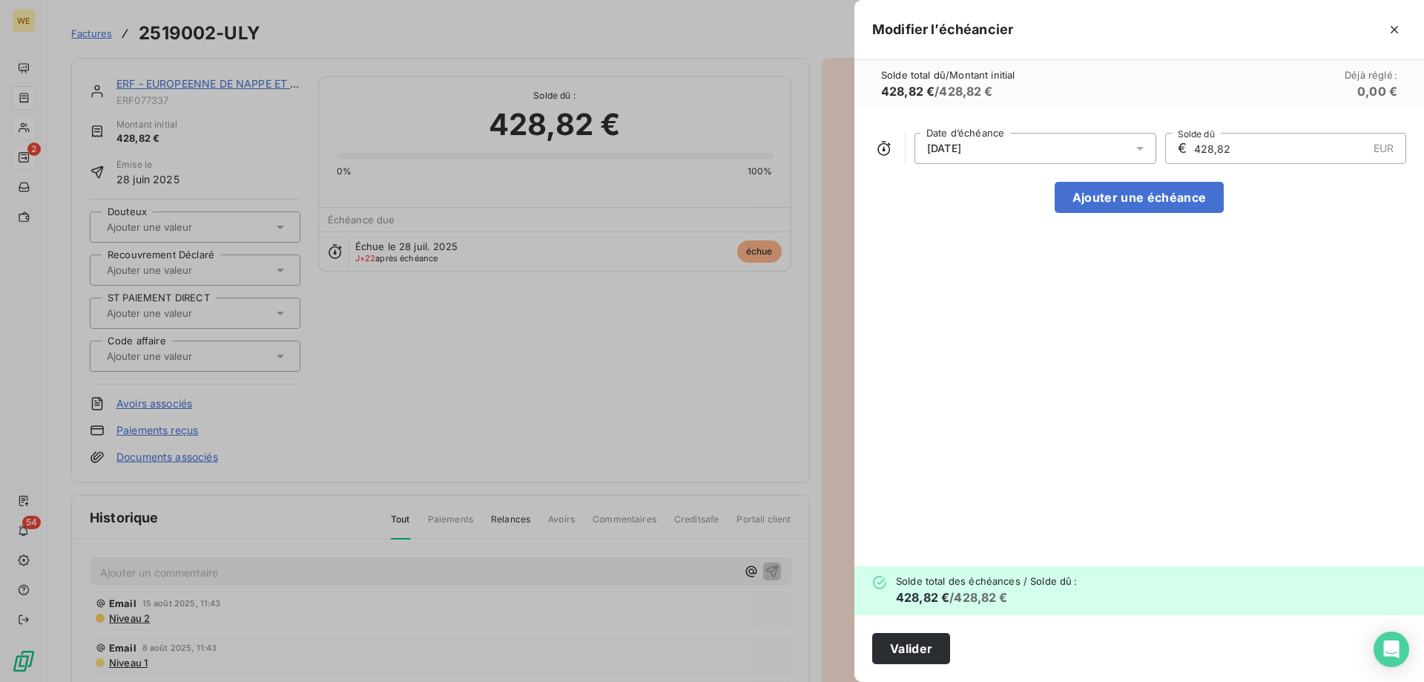
click at [375, 343] on div at bounding box center [712, 341] width 1424 height 682
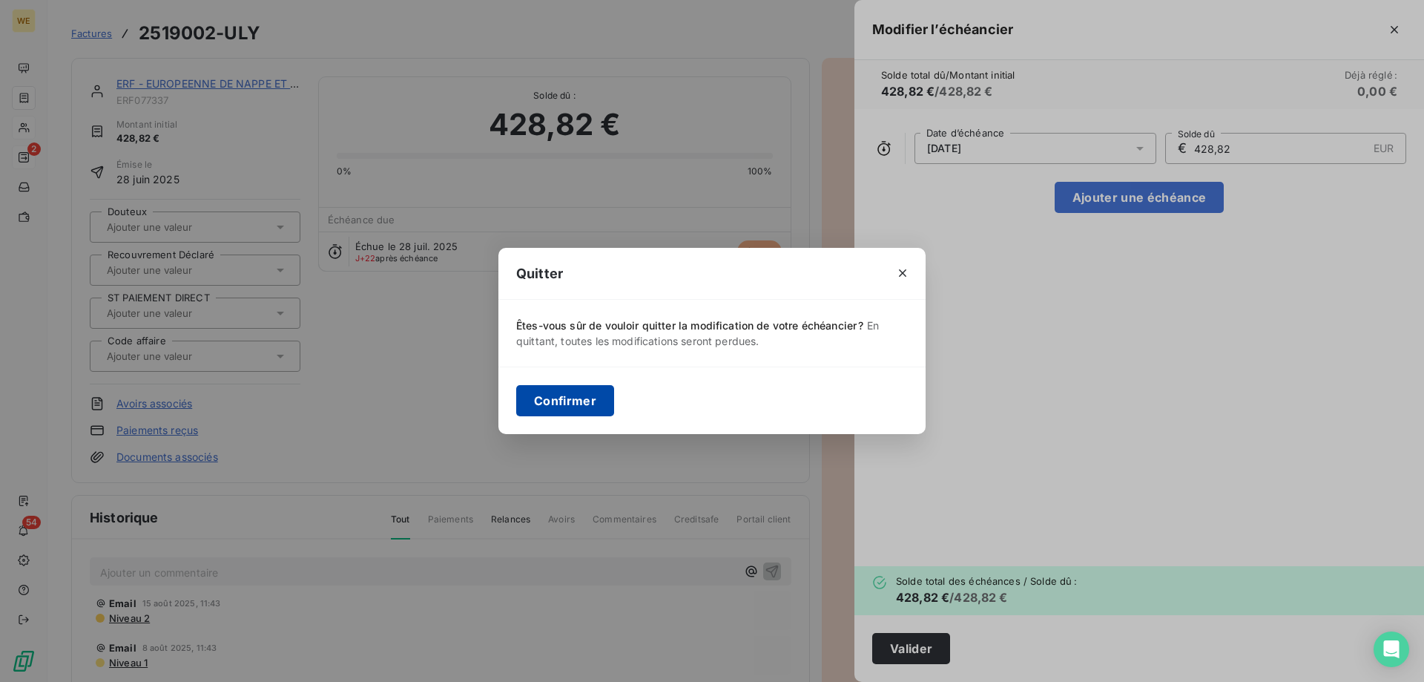
click at [558, 400] on button "Confirmer" at bounding box center [565, 400] width 98 height 31
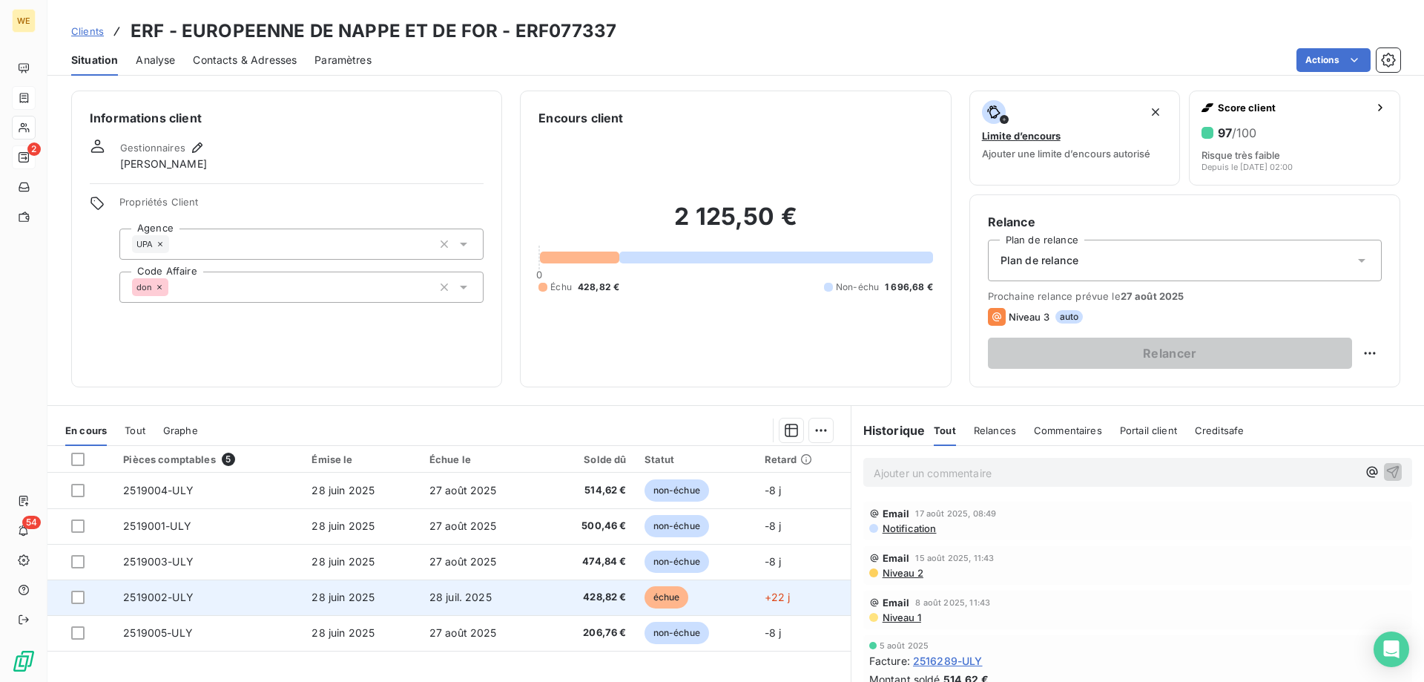
click at [546, 590] on td "428,82 €" at bounding box center [590, 597] width 91 height 36
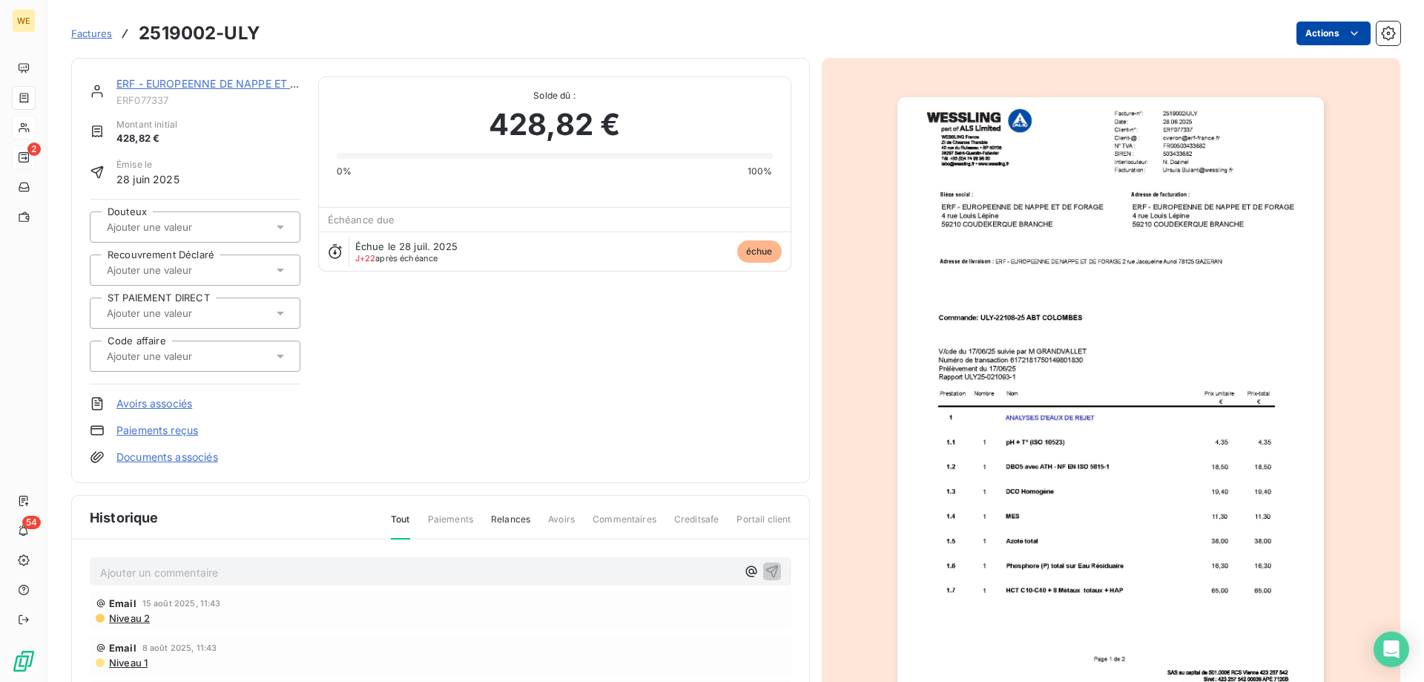
click at [1326, 31] on html "WE 2 54 Factures 2519002-ULY Actions ERF - EUROPEENNE DE NAPPE ET DE FOR ERF077…" at bounding box center [712, 341] width 1424 height 682
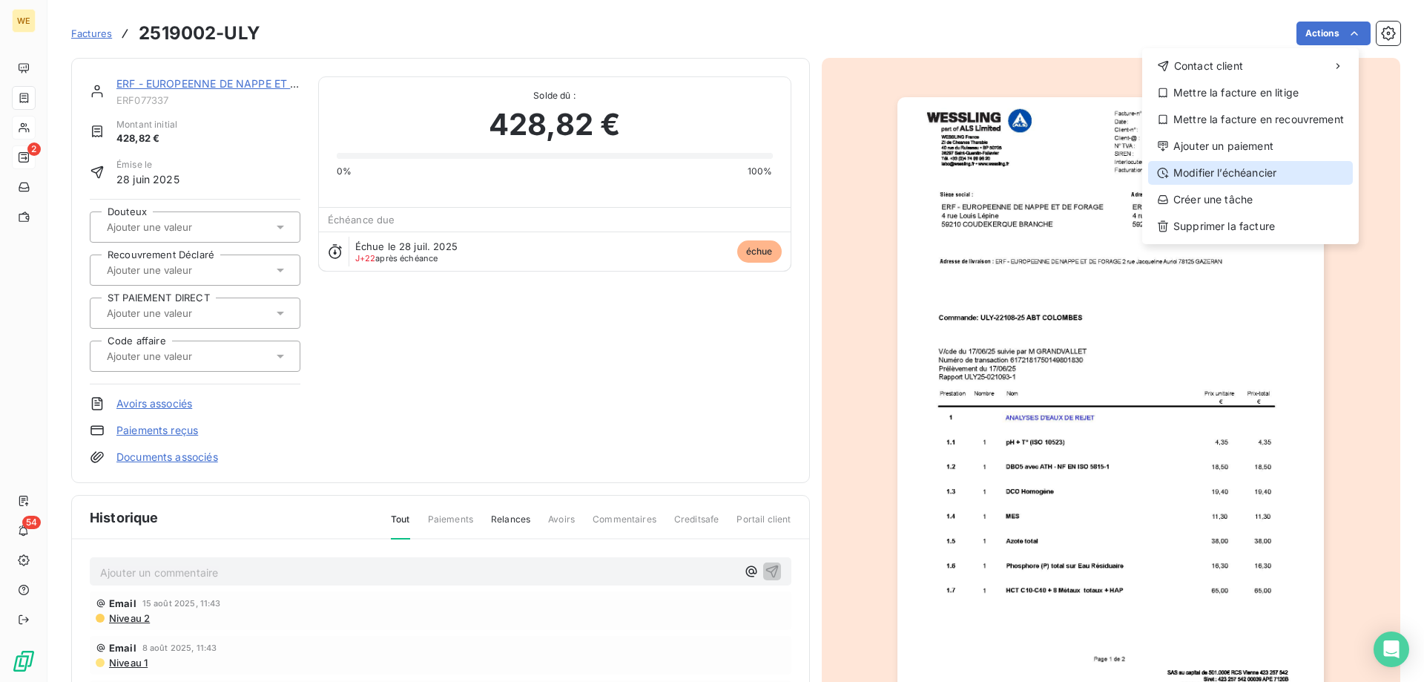
click at [1210, 177] on div "Modifier l’échéancier" at bounding box center [1250, 173] width 205 height 24
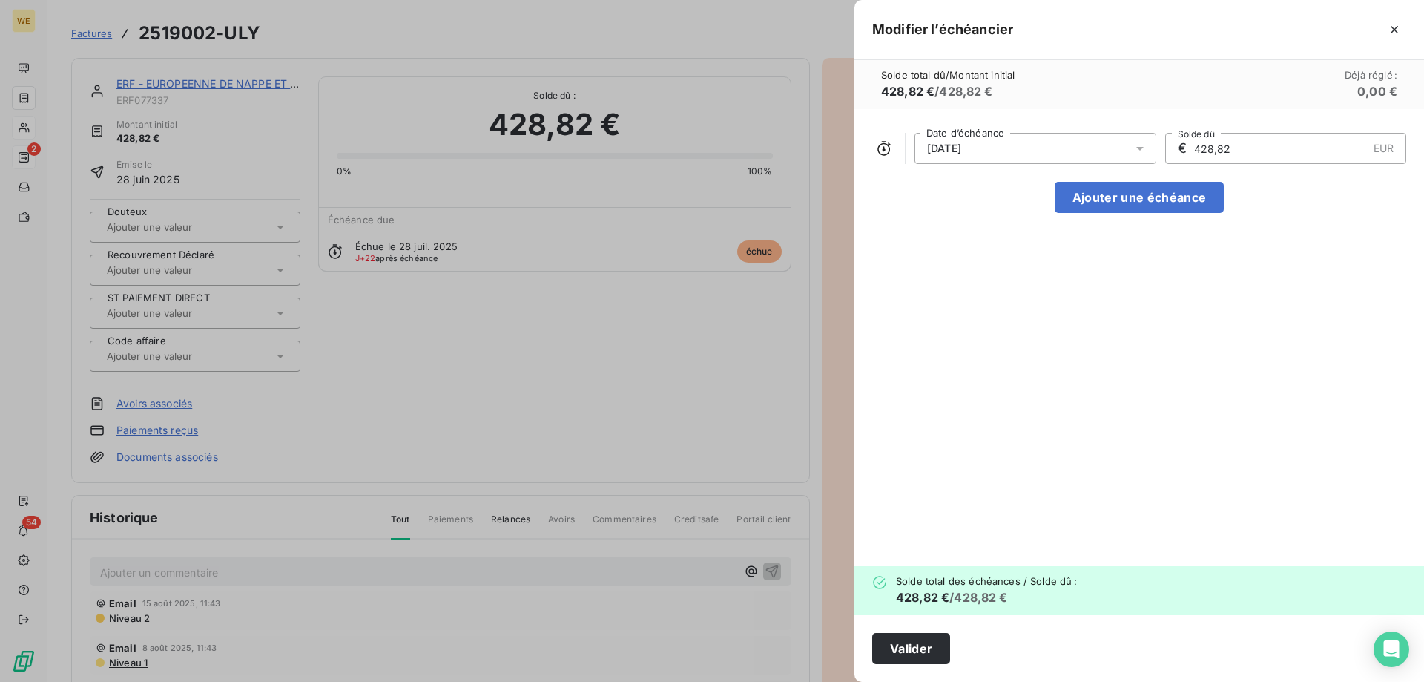
click at [1139, 146] on icon at bounding box center [1140, 148] width 15 height 15
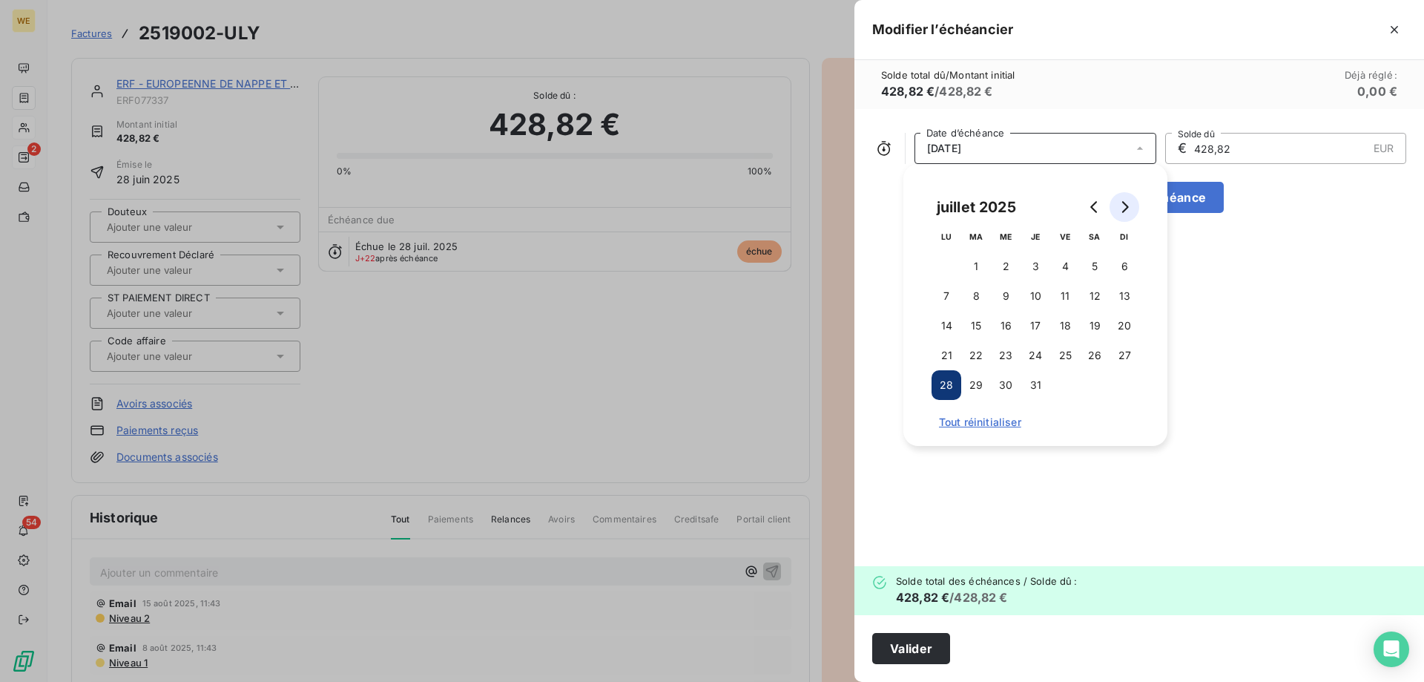
click at [1119, 208] on icon "Go to next month" at bounding box center [1125, 207] width 12 height 12
click at [1004, 389] on button "27" at bounding box center [1006, 385] width 30 height 30
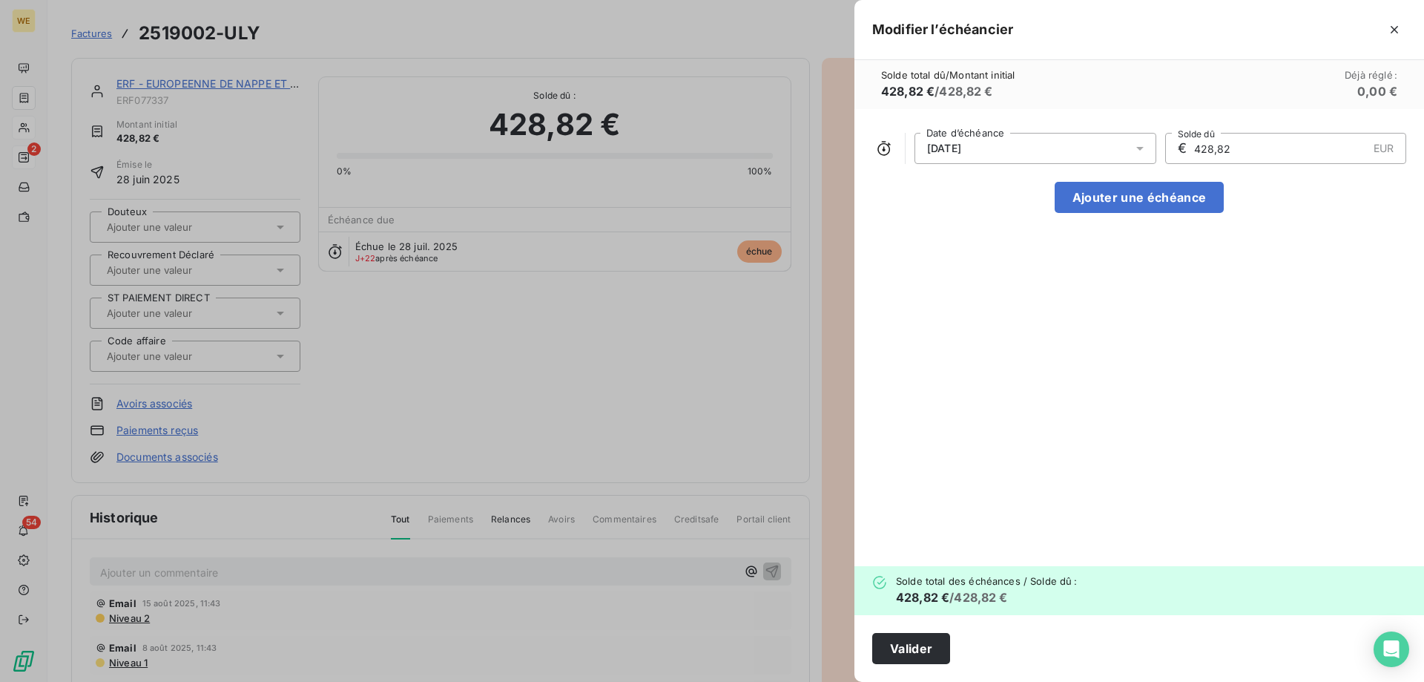
click at [1027, 481] on div "[DATE] Date d’échéance € 428,82 EUR Solde dû Ajouter une échéance" at bounding box center [1140, 337] width 570 height 457
click at [893, 652] on button "Valider" at bounding box center [911, 648] width 78 height 31
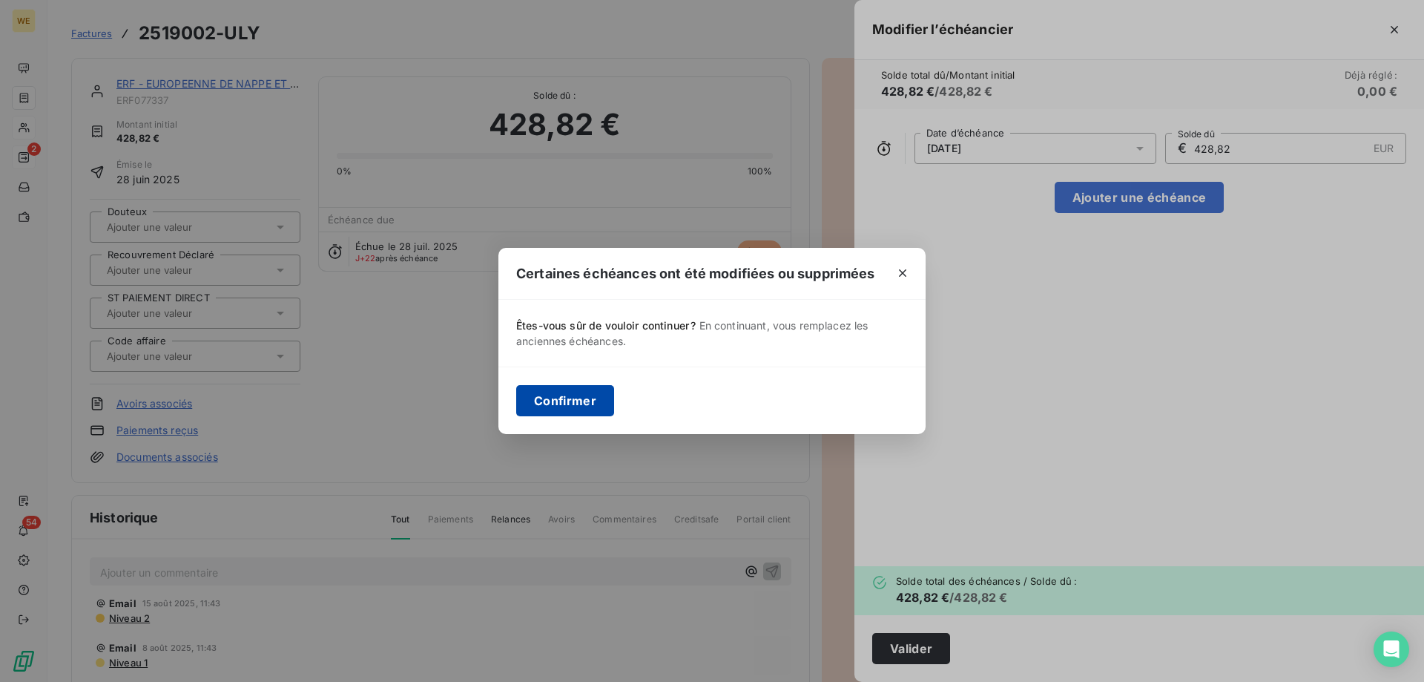
click at [589, 400] on button "Confirmer" at bounding box center [565, 400] width 98 height 31
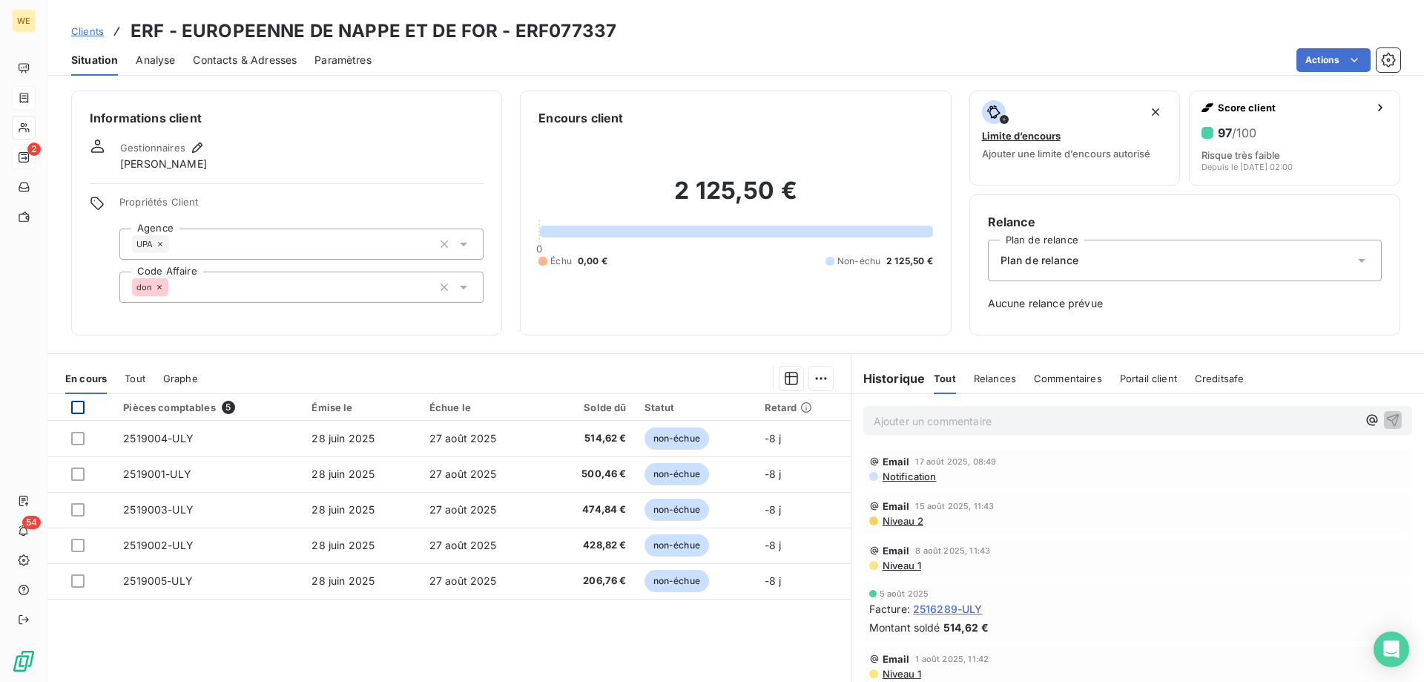
click at [75, 411] on div at bounding box center [77, 407] width 13 height 13
click at [817, 381] on html "WE 2 54 Clients ERF - EUROPEENNE DE NAPPE ET DE FOR - ERF077337 Situation Analy…" at bounding box center [712, 341] width 1424 height 682
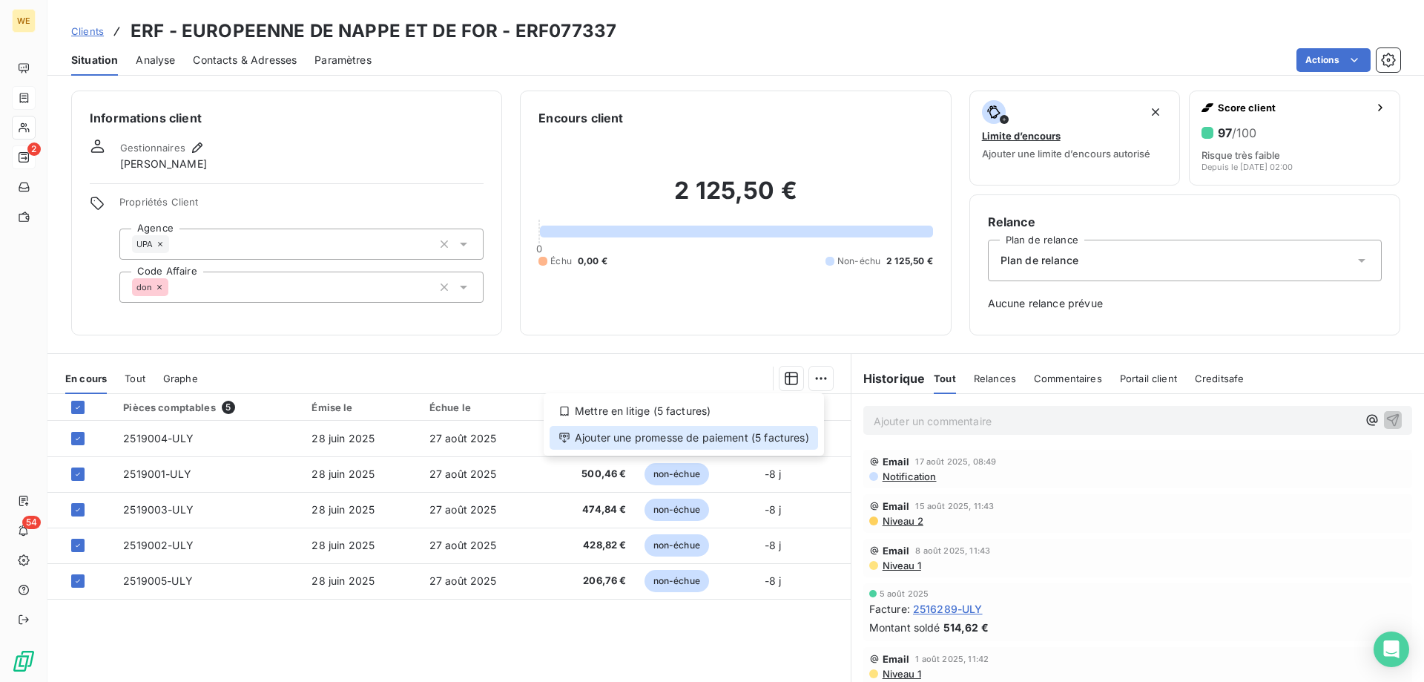
click at [799, 436] on div "Ajouter une promesse de paiement (5 factures)" at bounding box center [684, 438] width 269 height 24
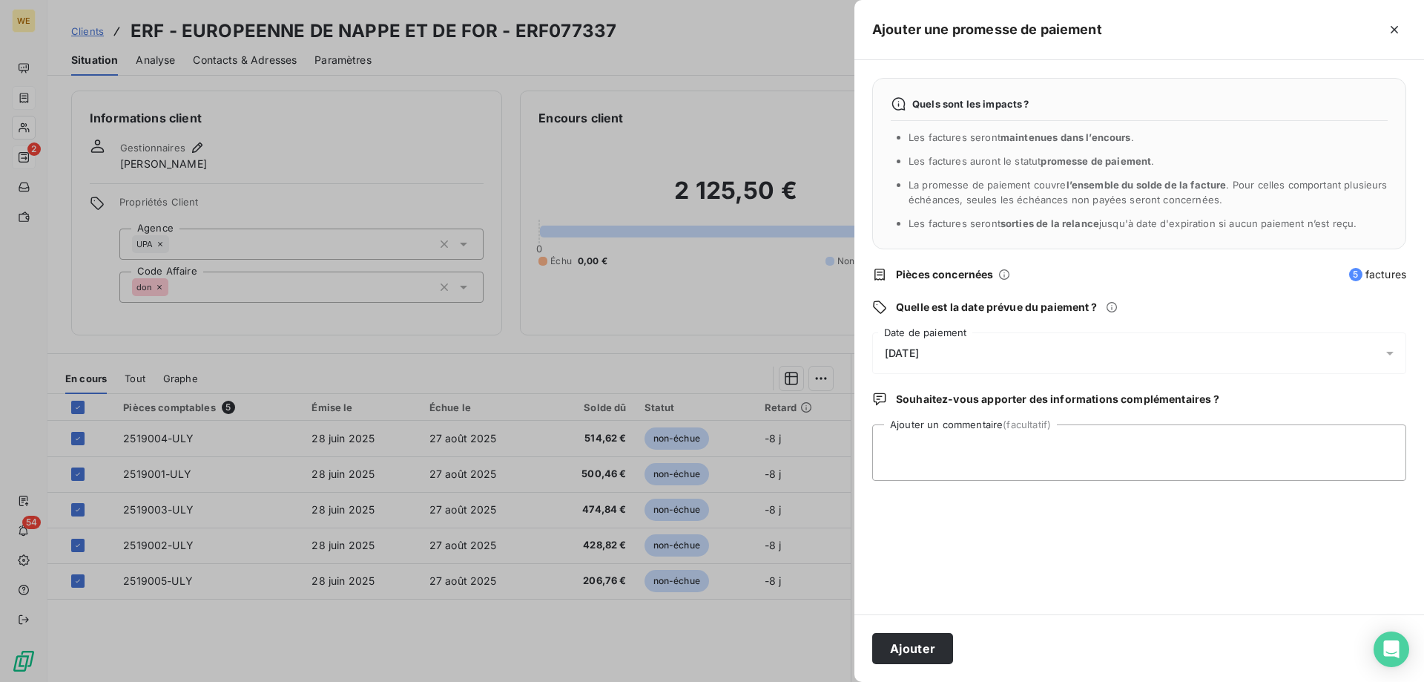
click at [966, 347] on div "[DATE]" at bounding box center [1139, 353] width 534 height 42
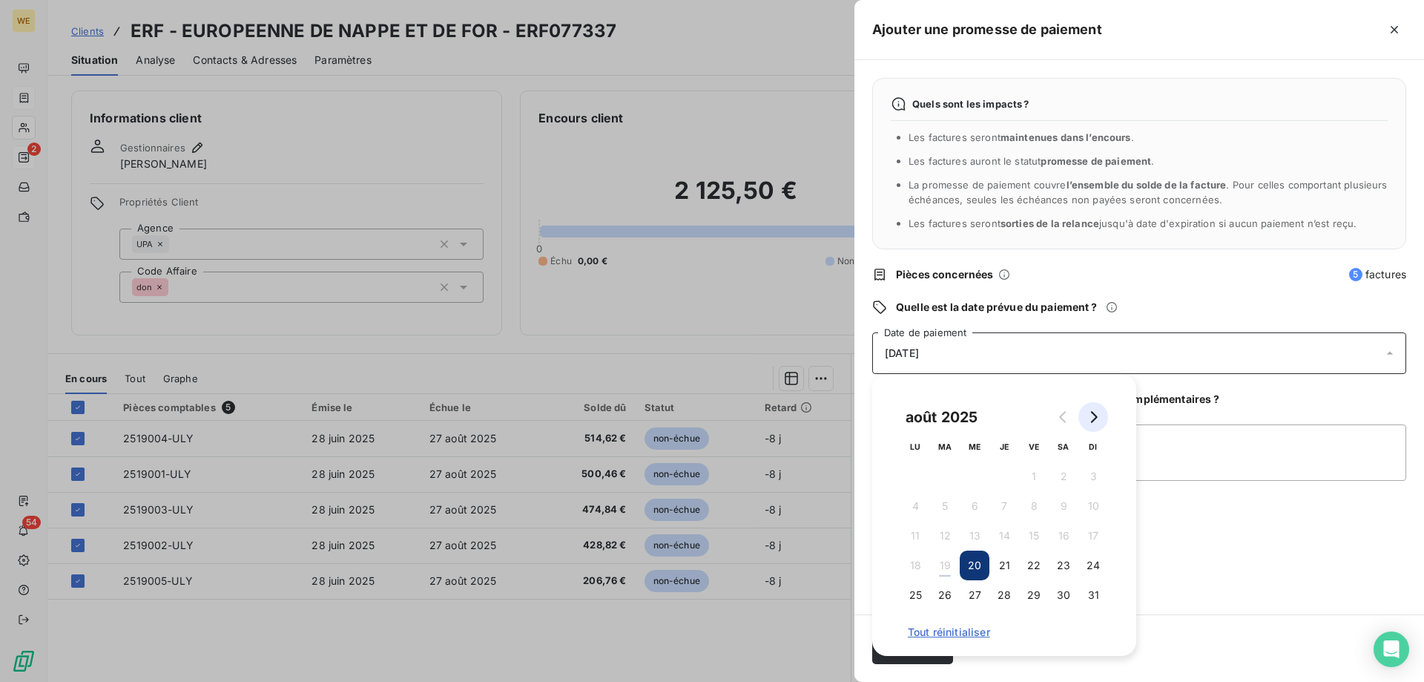
click at [1092, 411] on icon "Go to next month" at bounding box center [1094, 417] width 12 height 12
click at [1093, 476] on button "7" at bounding box center [1094, 476] width 30 height 30
click at [1194, 450] on textarea "Ajouter un commentaire (facultatif)" at bounding box center [1139, 452] width 534 height 56
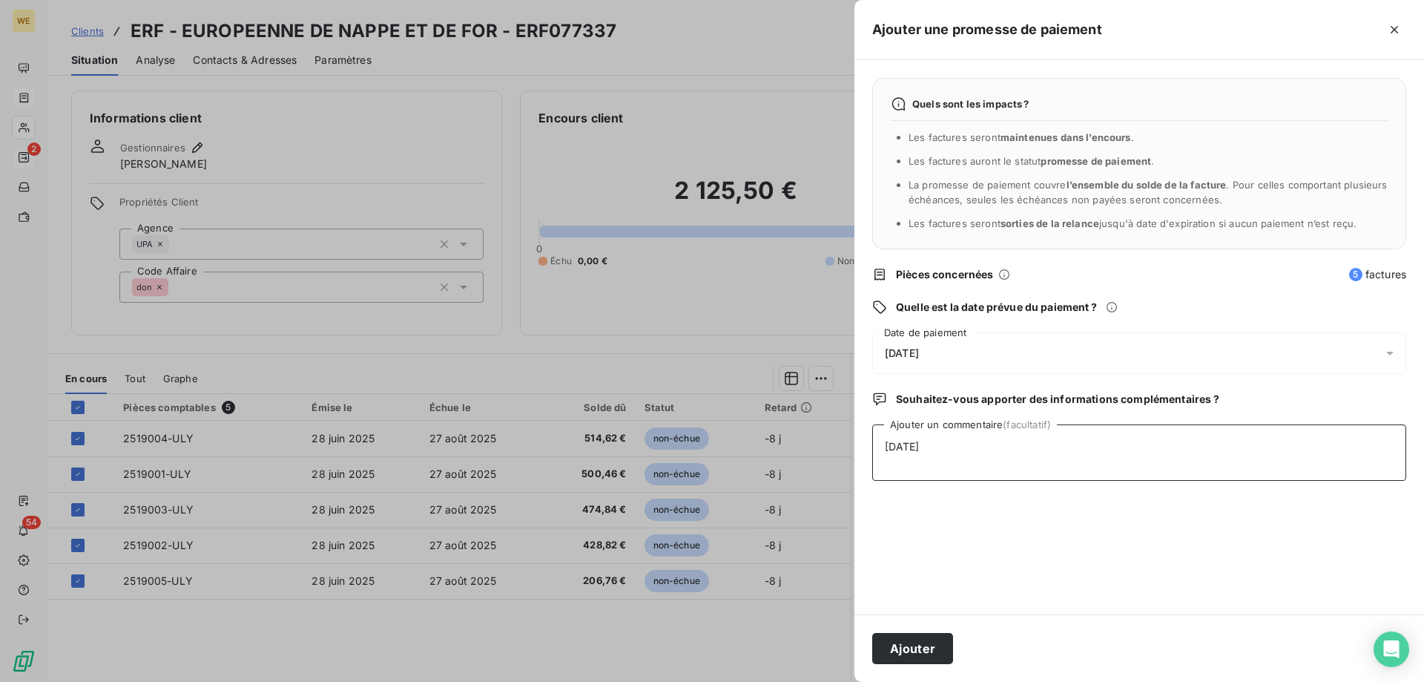
click at [1021, 461] on textarea "[DATE]" at bounding box center [1139, 452] width 534 height 56
type textarea "[DATE]"
click at [903, 648] on button "Ajouter" at bounding box center [912, 648] width 81 height 31
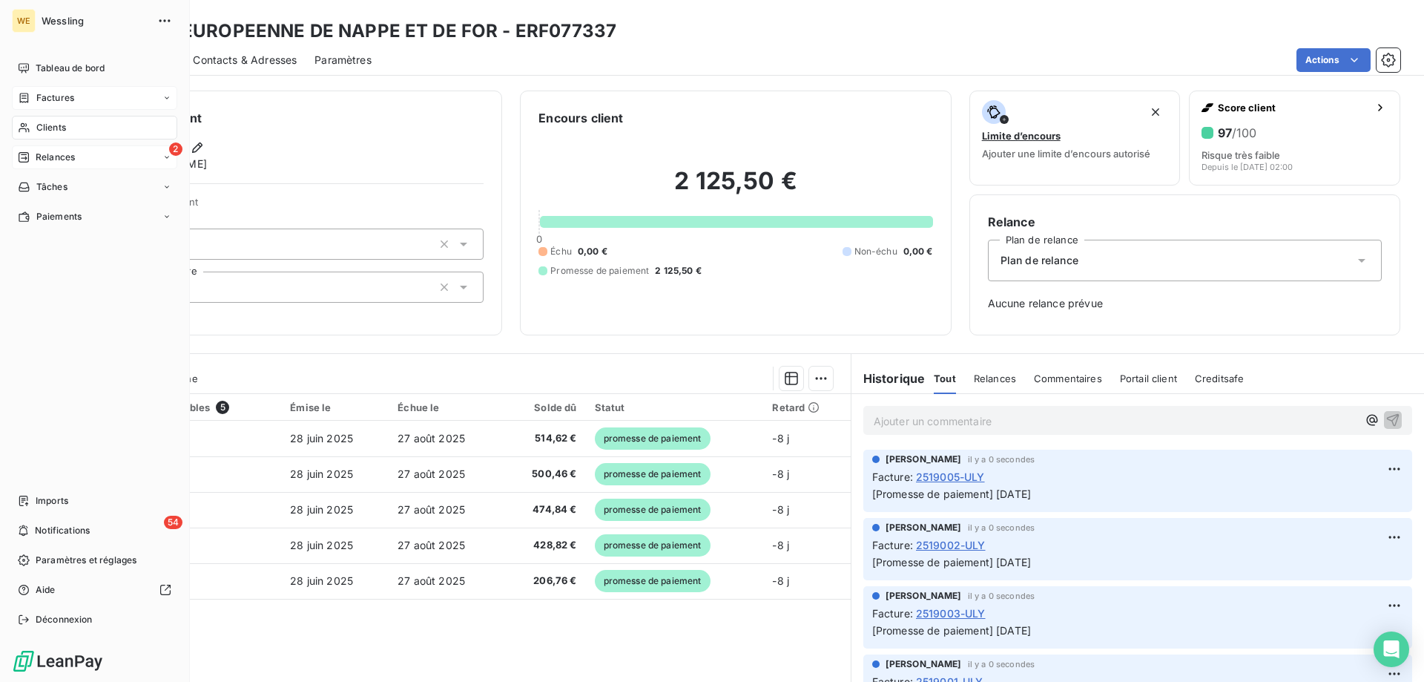
click at [53, 124] on span "Clients" at bounding box center [51, 127] width 30 height 13
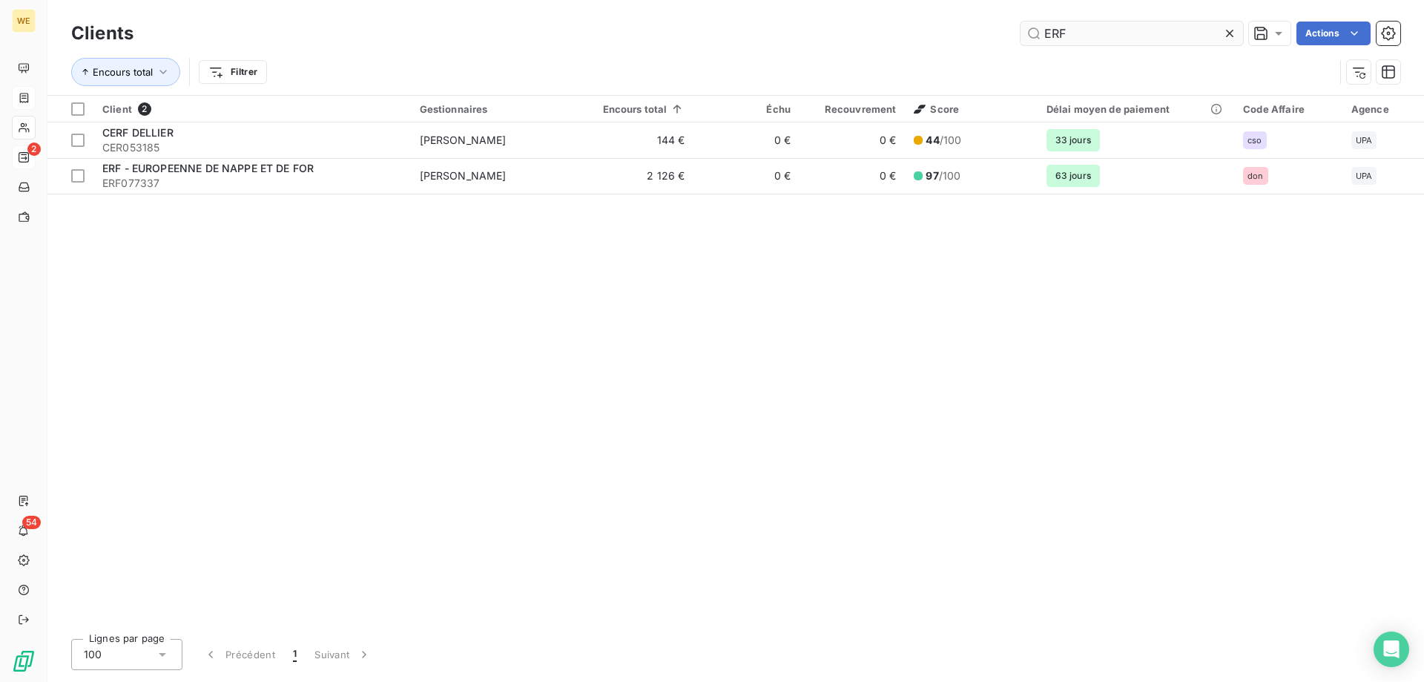
click at [1073, 36] on input "ERF" at bounding box center [1132, 34] width 223 height 24
click at [1073, 35] on input "ERF" at bounding box center [1132, 34] width 223 height 24
drag, startPoint x: 1073, startPoint y: 35, endPoint x: 1047, endPoint y: 36, distance: 26.7
click at [1047, 36] on input "ERF" at bounding box center [1132, 34] width 223 height 24
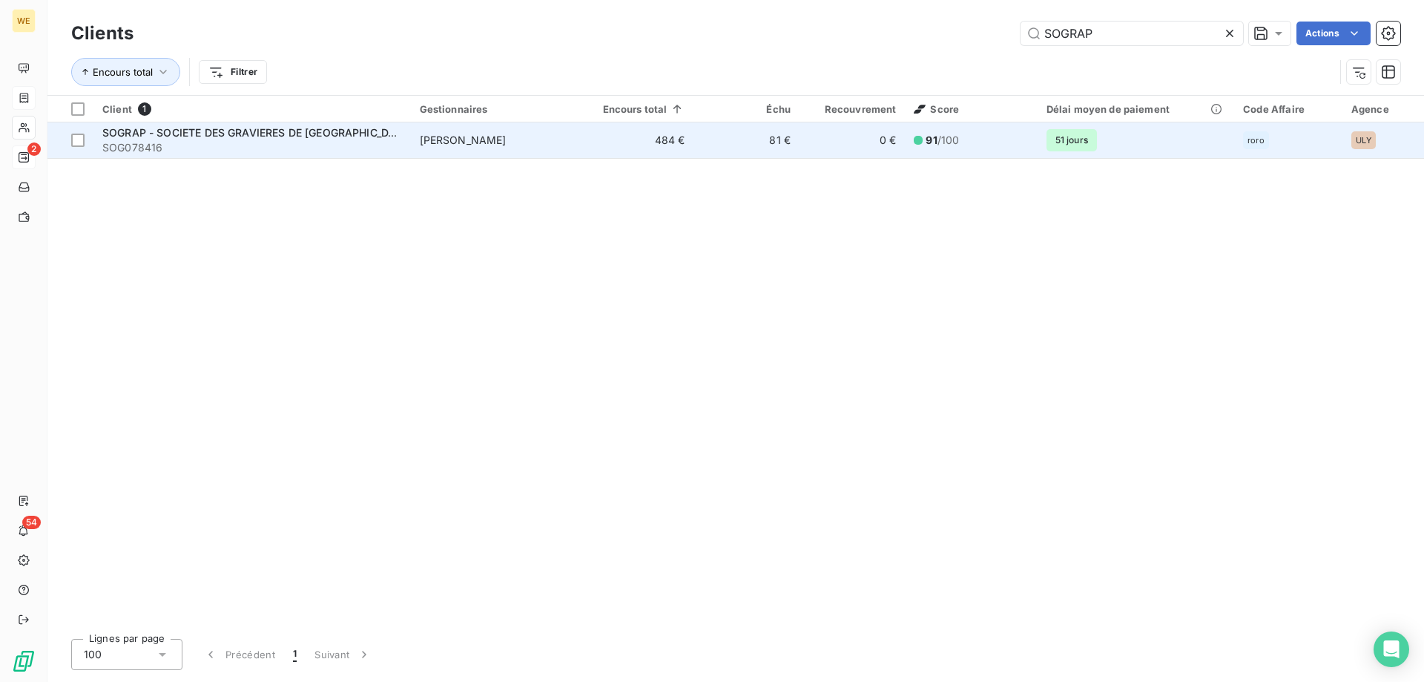
type input "SOGRAP"
click at [179, 133] on span "SOGRAP - SOCIETE DES GRAVIERES DE [GEOGRAPHIC_DATA]" at bounding box center [257, 132] width 310 height 13
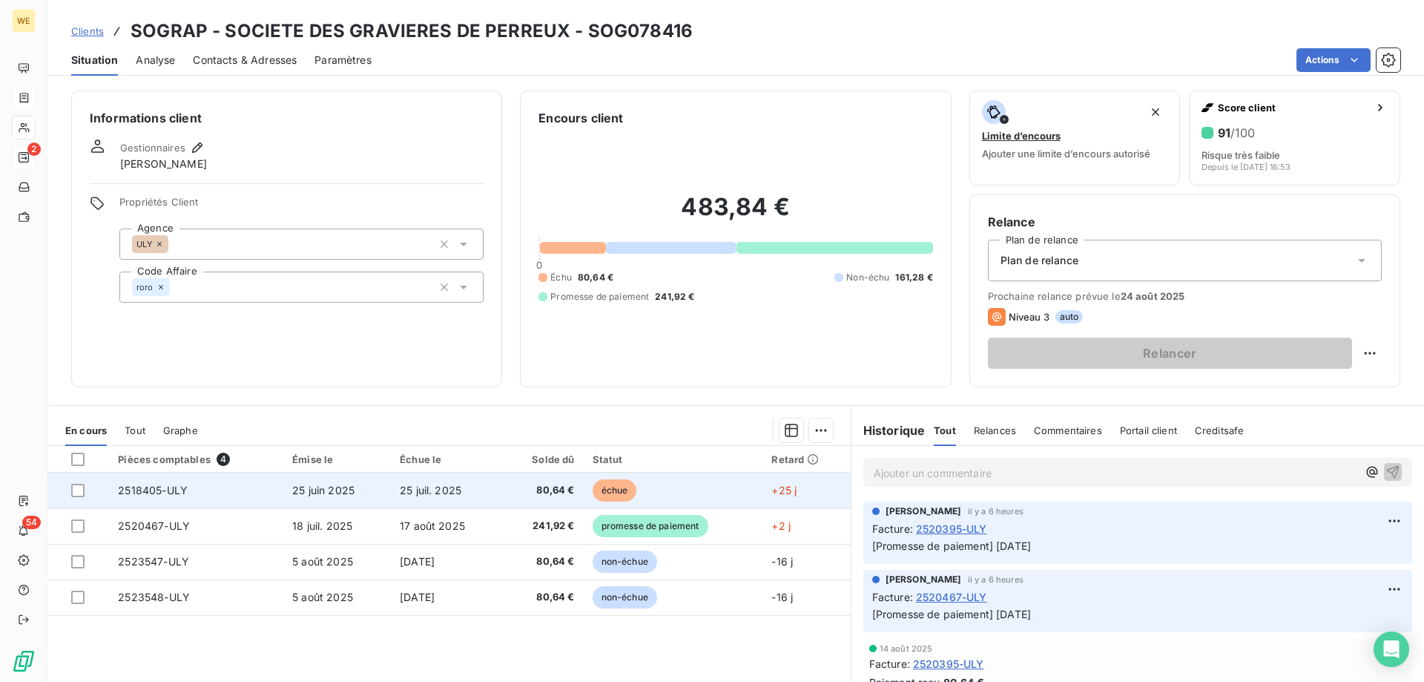
click at [78, 497] on td at bounding box center [78, 491] width 62 height 36
click at [76, 495] on div at bounding box center [77, 490] width 13 height 13
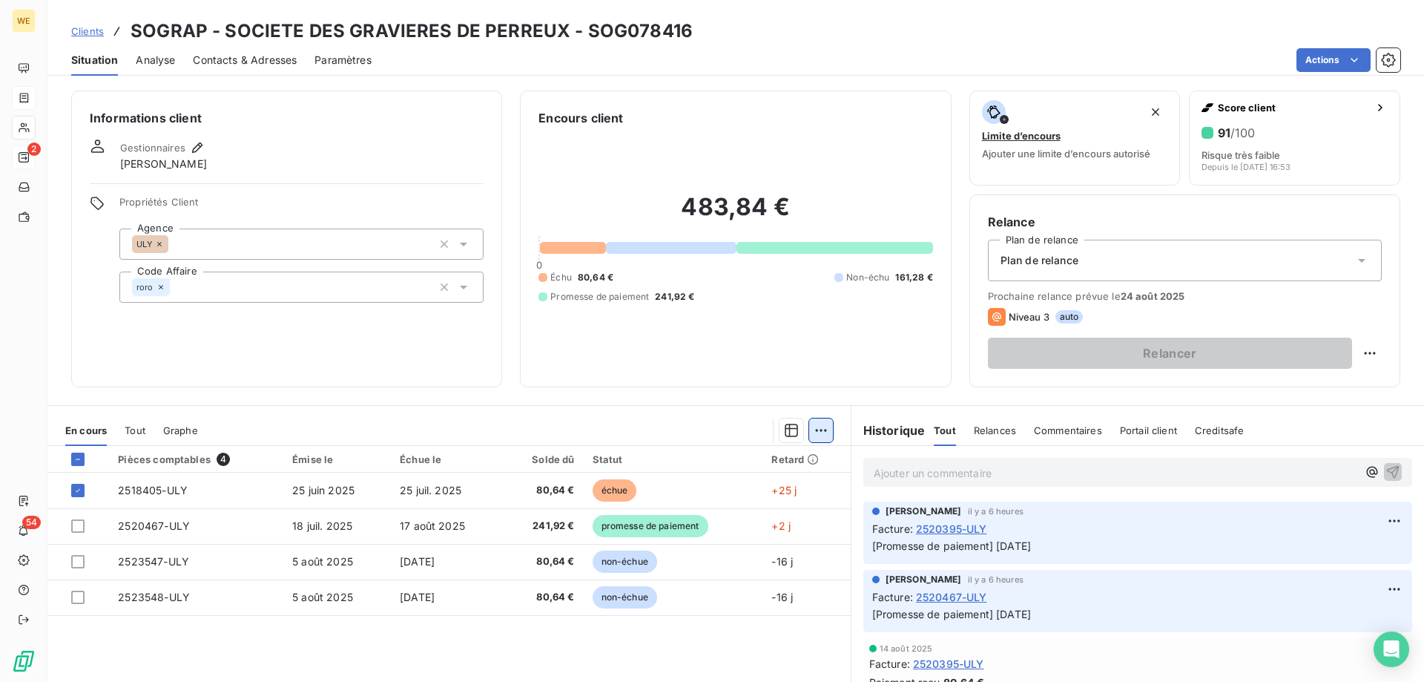
click at [812, 435] on html "WE 2 54 Clients SOGRAP - SOCIETE DES GRAVIERES DE PERREUX - SOG078416 Situation…" at bounding box center [712, 341] width 1424 height 682
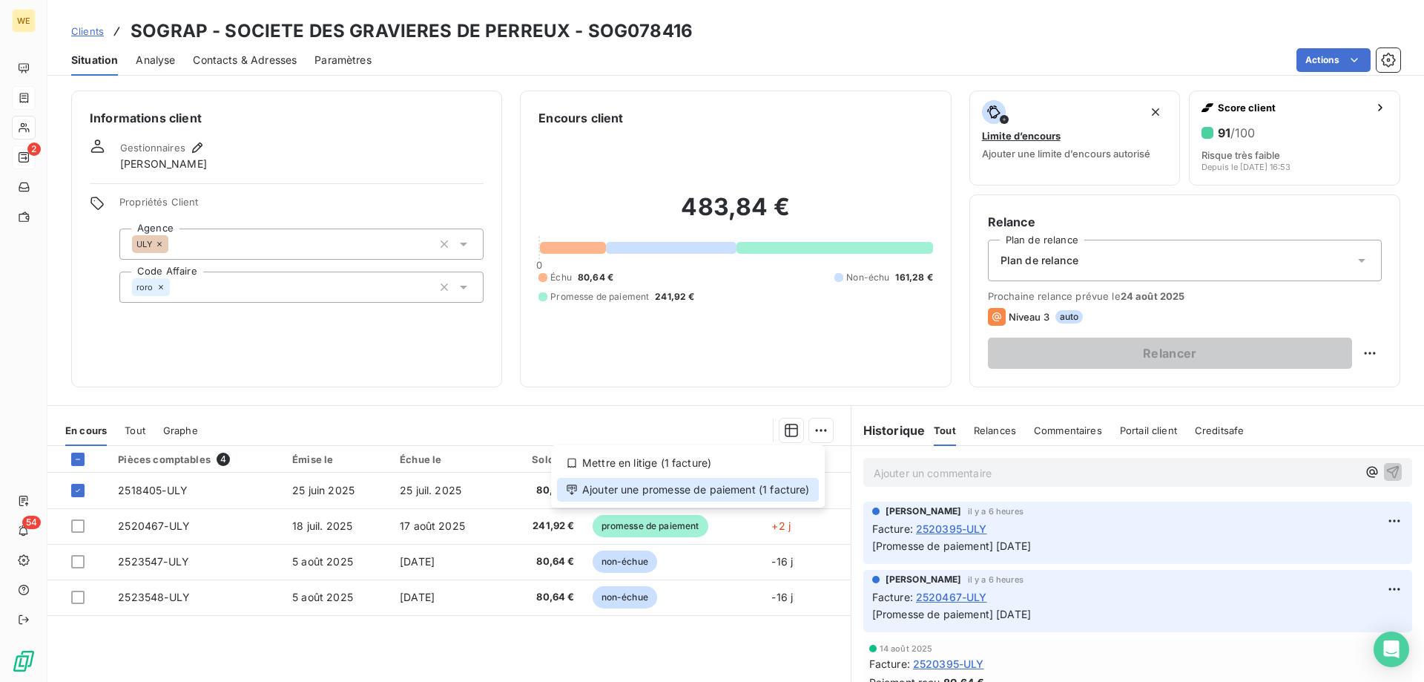
click at [788, 493] on div "Ajouter une promesse de paiement (1 facture)" at bounding box center [688, 490] width 262 height 24
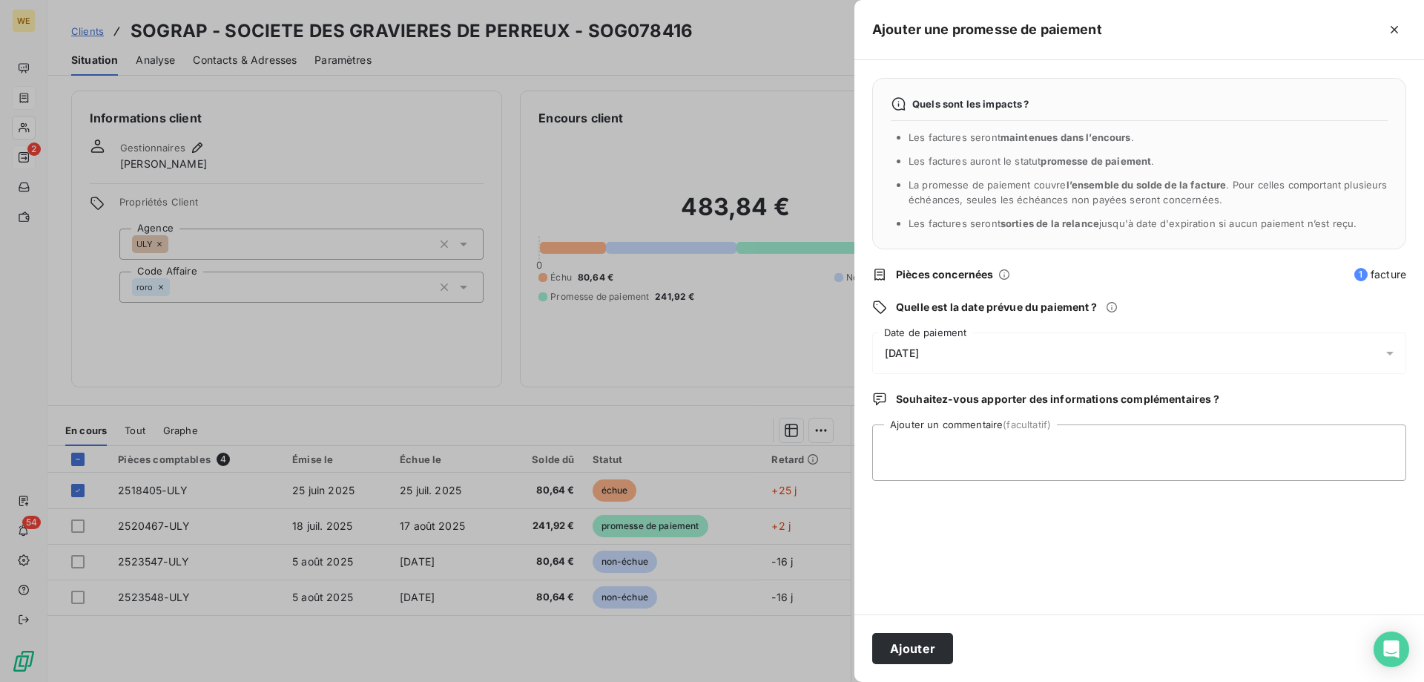
click at [951, 347] on div "[DATE]" at bounding box center [1139, 353] width 534 height 42
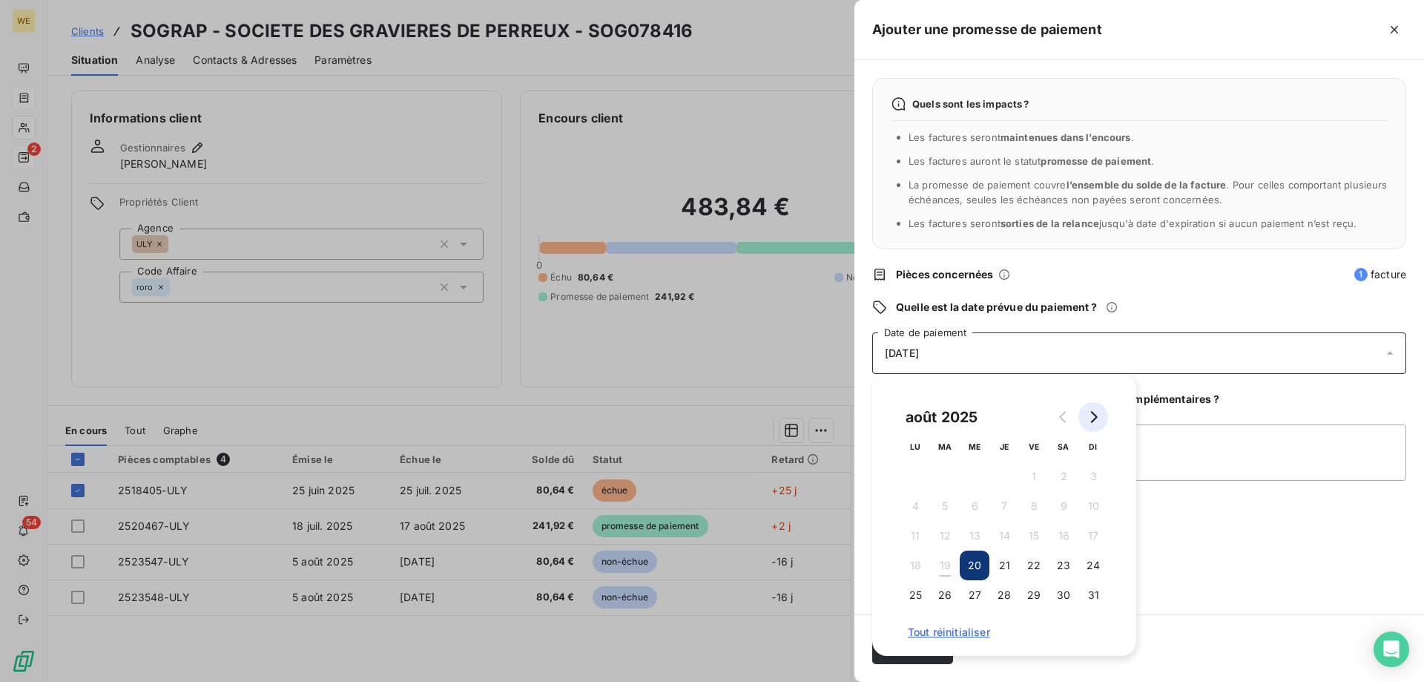
click at [1092, 415] on icon "Go to next month" at bounding box center [1094, 417] width 12 height 12
click at [1033, 474] on button "5" at bounding box center [1034, 476] width 30 height 30
click at [1181, 462] on textarea "Ajouter un commentaire (facultatif)" at bounding box center [1139, 452] width 534 height 56
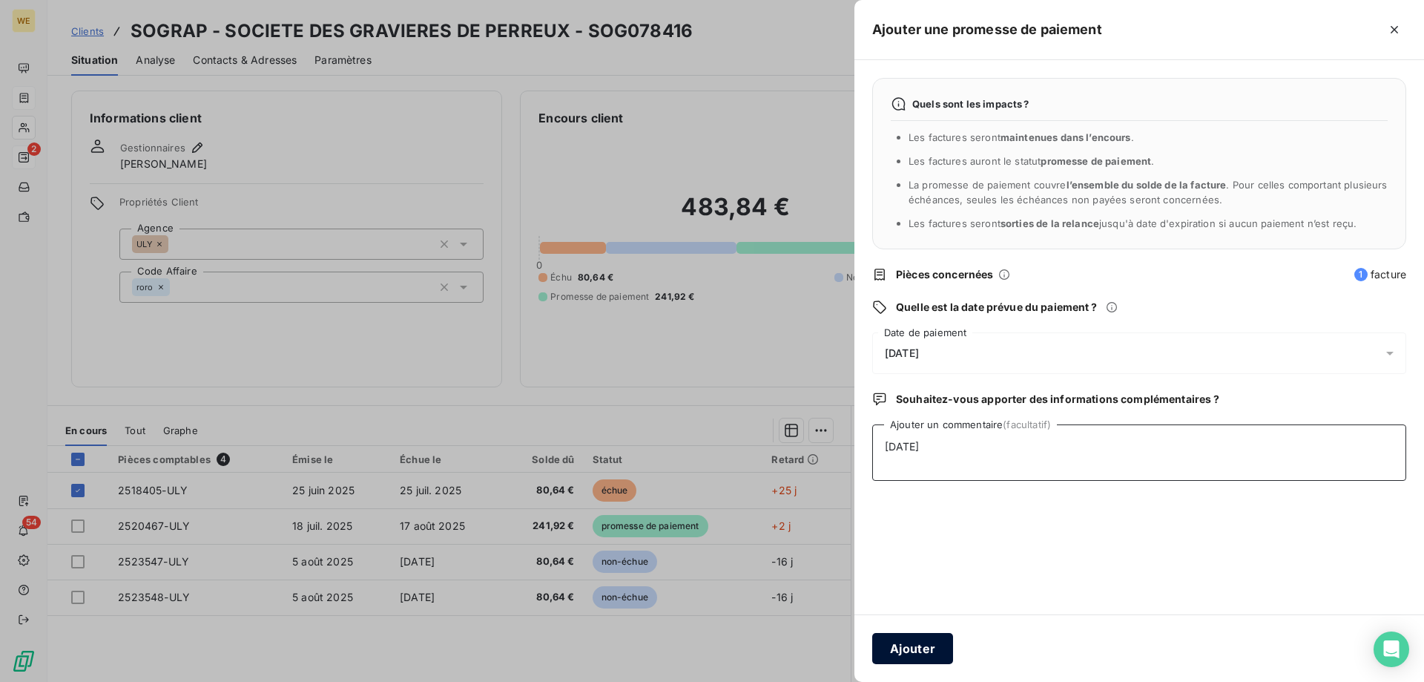
type textarea "[DATE]"
click at [928, 650] on button "Ajouter" at bounding box center [912, 648] width 81 height 31
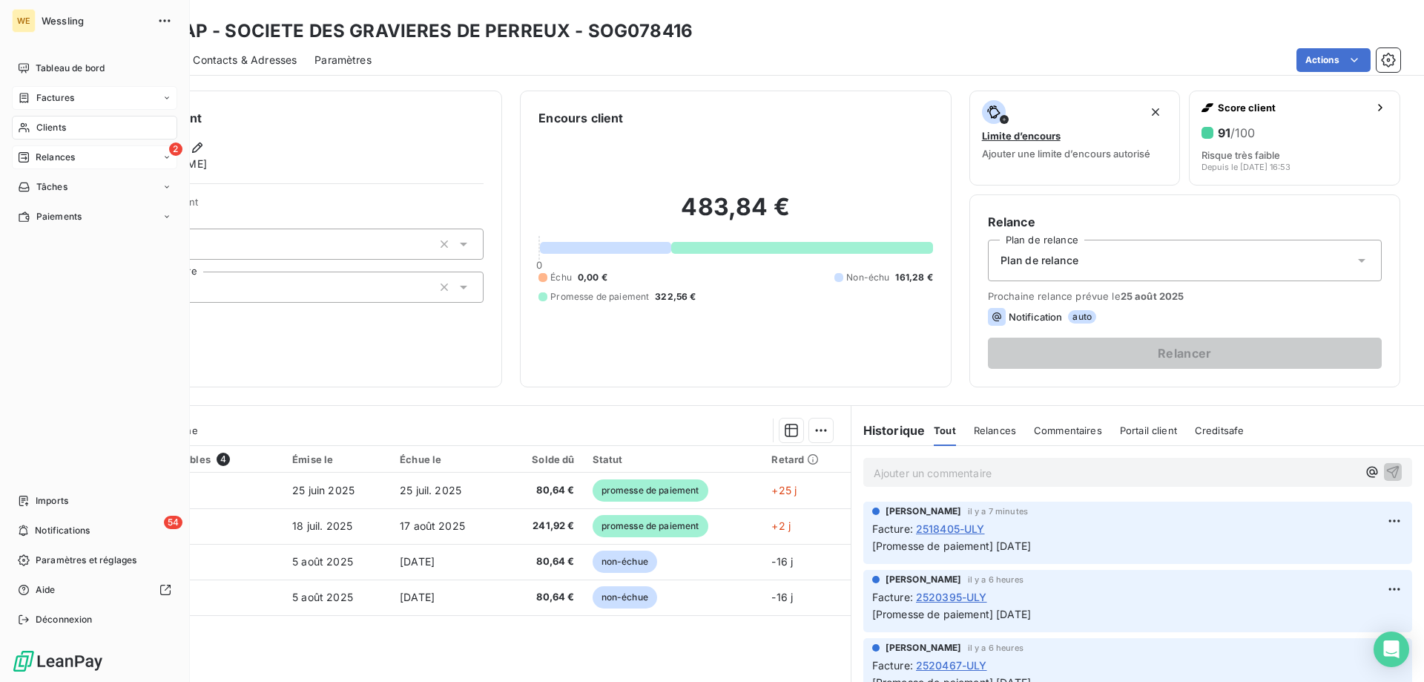
click at [50, 128] on span "Clients" at bounding box center [51, 127] width 30 height 13
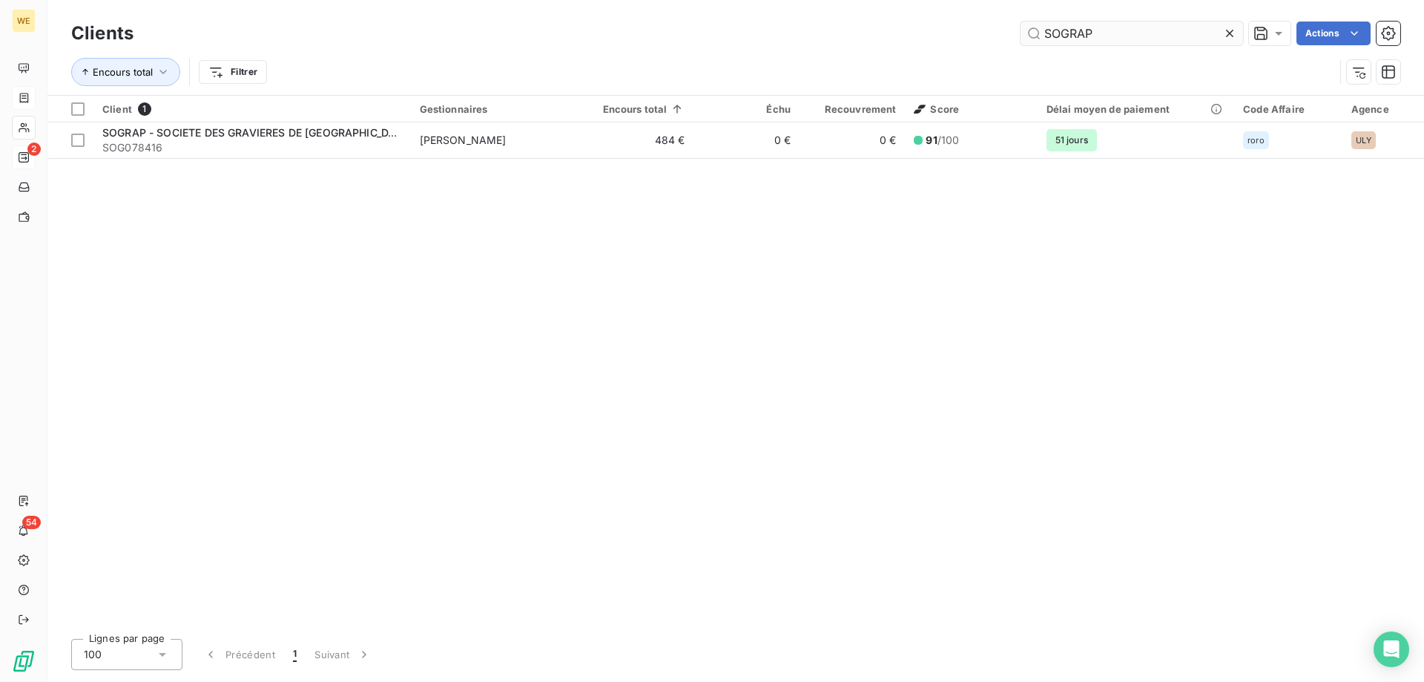
click at [1049, 30] on input "SOGRAP" at bounding box center [1132, 34] width 223 height 24
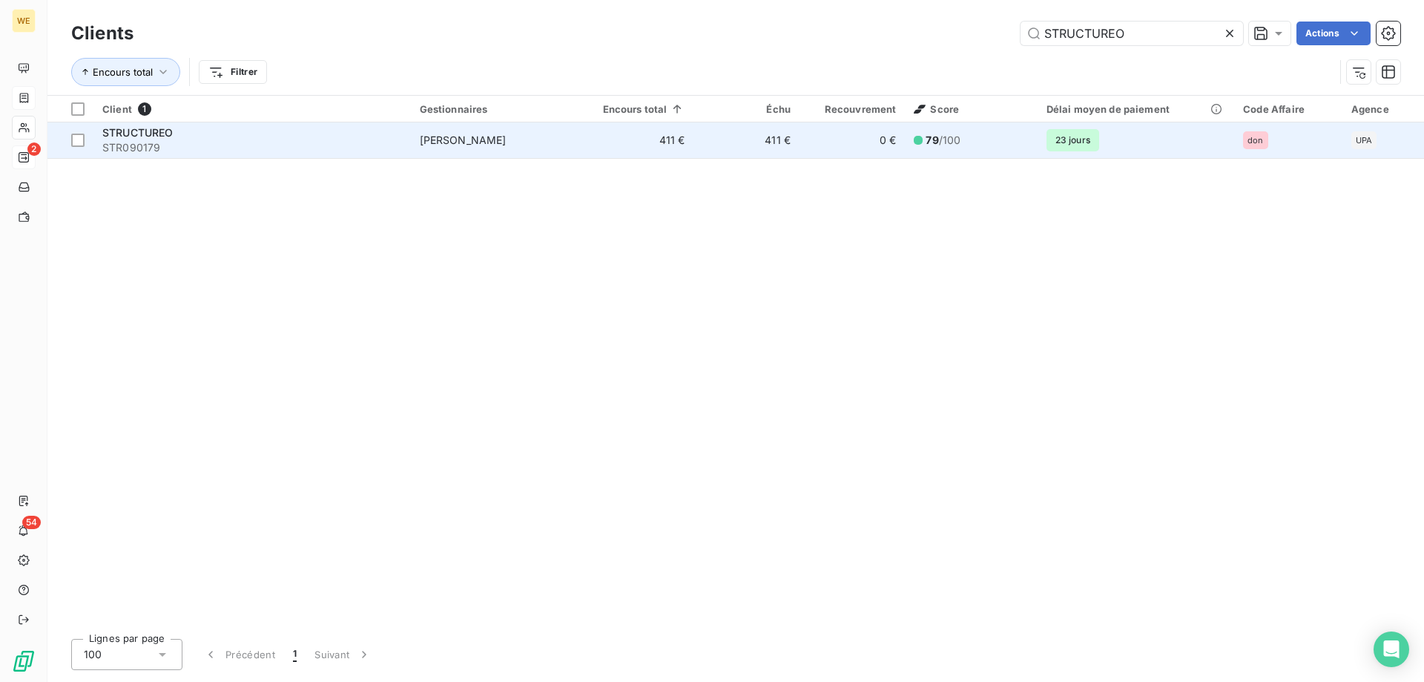
type input "STRUCTUREO"
click at [524, 143] on td "[PERSON_NAME]" at bounding box center [497, 140] width 172 height 36
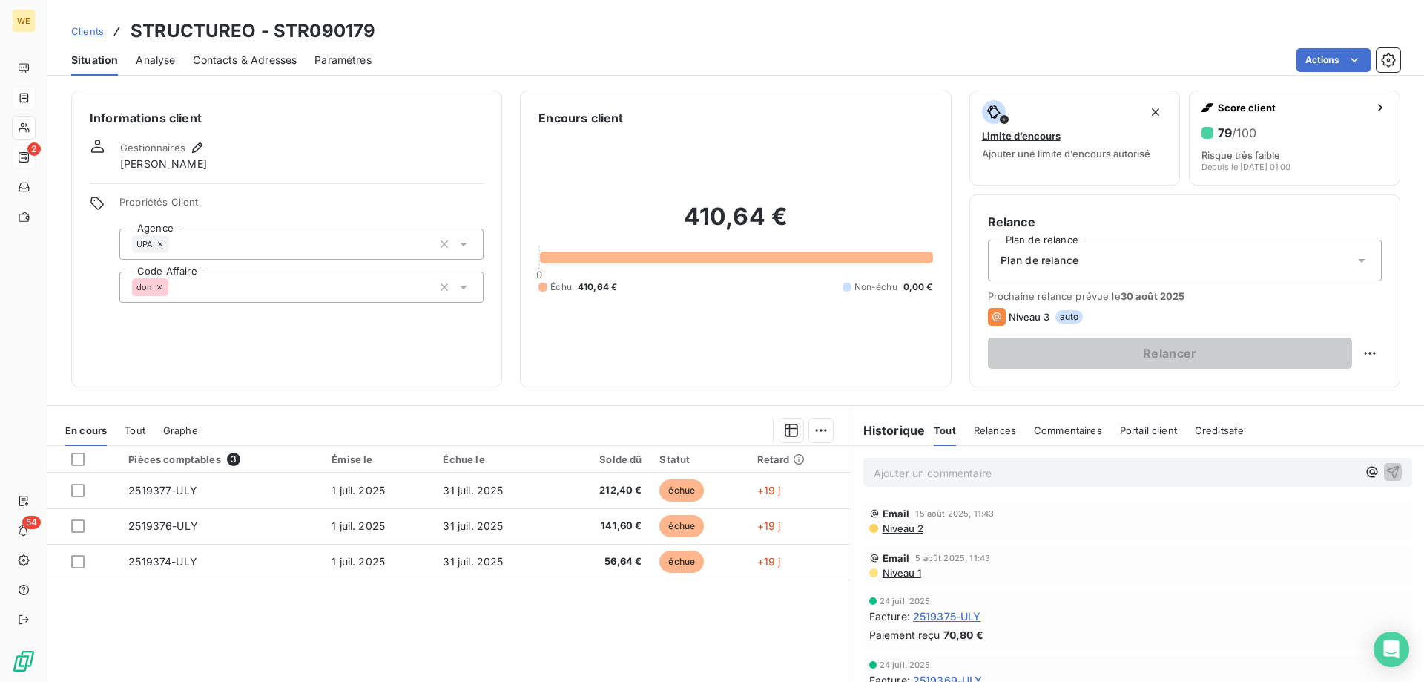
click at [242, 58] on span "Contacts & Adresses" at bounding box center [245, 60] width 104 height 15
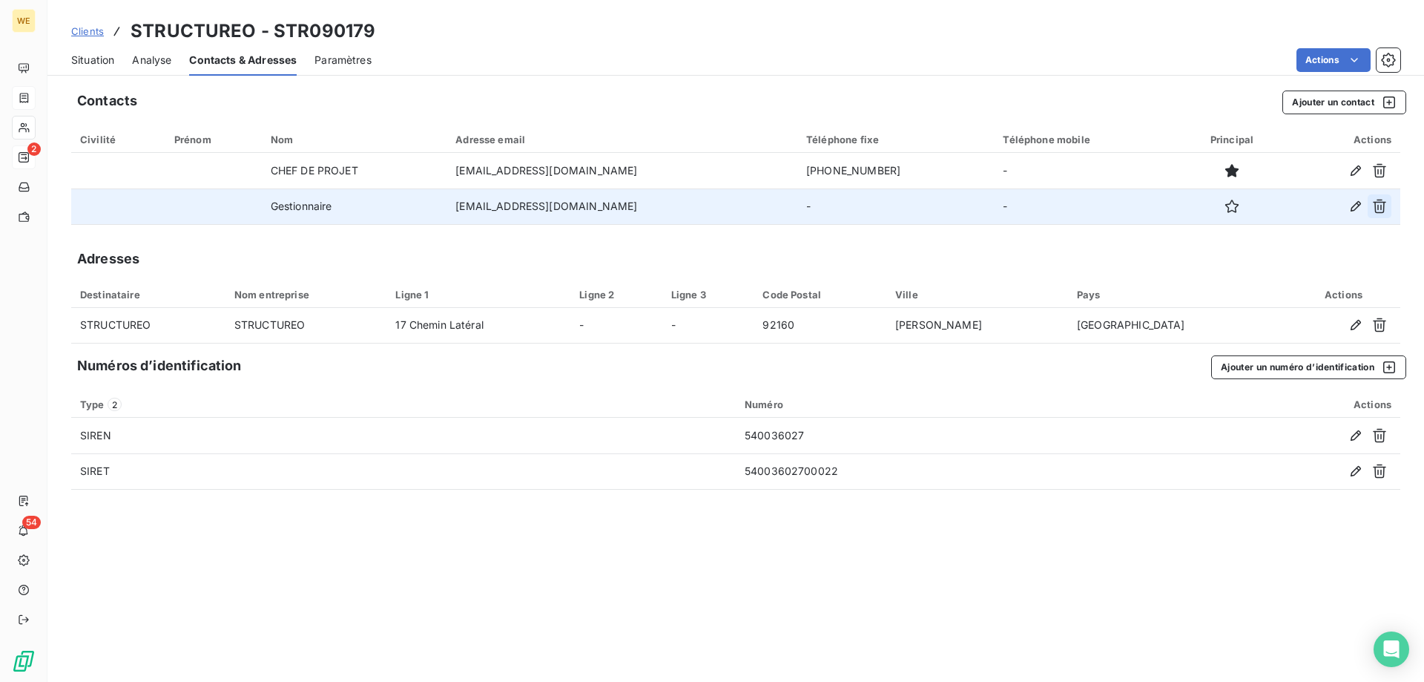
click at [1388, 211] on button "button" at bounding box center [1380, 206] width 24 height 24
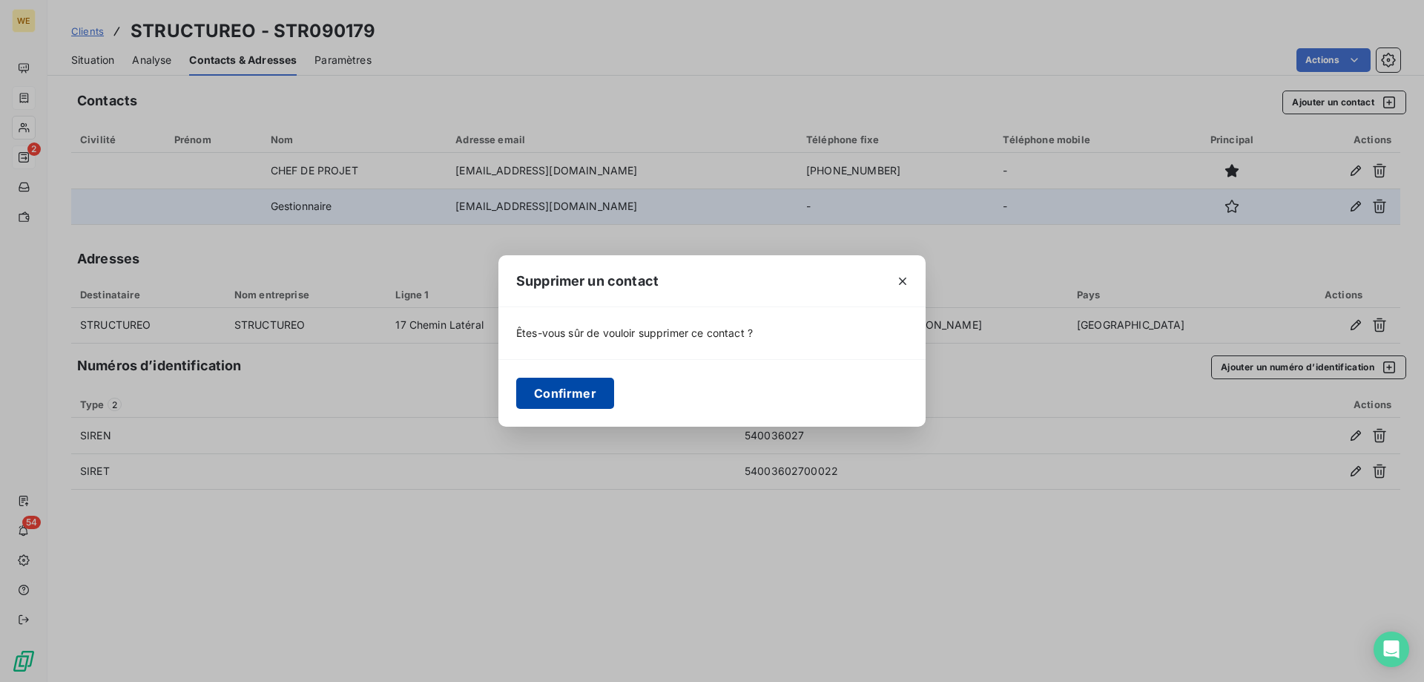
click at [562, 398] on button "Confirmer" at bounding box center [565, 393] width 98 height 31
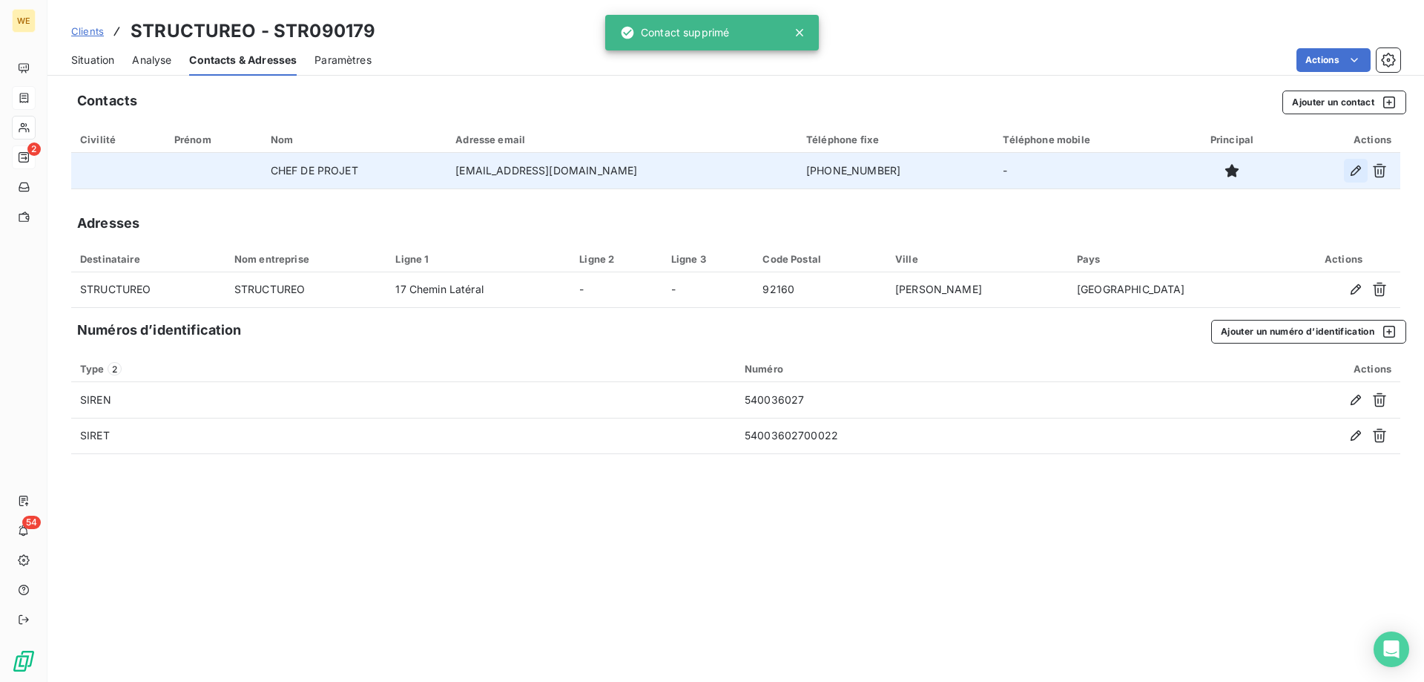
click at [1357, 168] on icon "button" at bounding box center [1356, 170] width 15 height 15
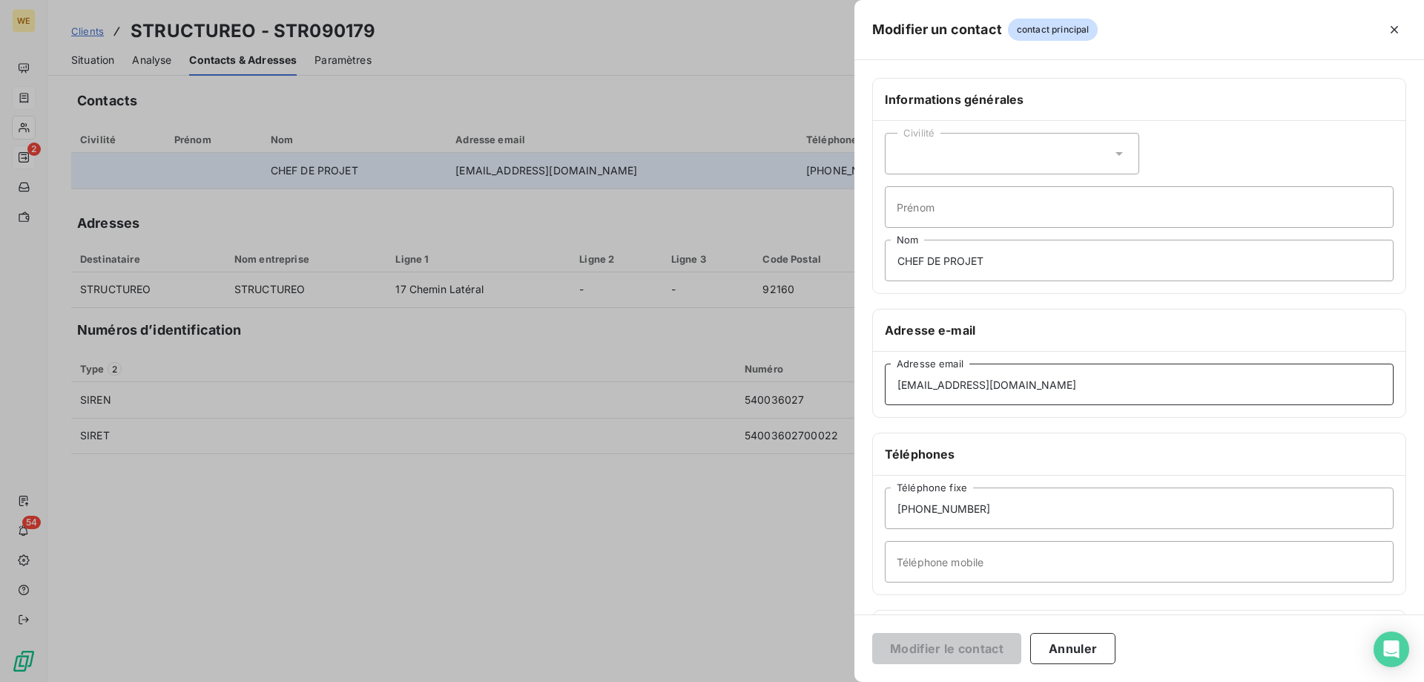
drag, startPoint x: 1039, startPoint y: 387, endPoint x: 895, endPoint y: 402, distance: 144.7
click at [682, 681] on div "Modifier un contact contact principal Informations générales Civilité Prénom CH…" at bounding box center [712, 682] width 1424 height 0
paste input "[PERSON_NAME].dumont"
click at [897, 389] on input "[PERSON_NAME][EMAIL_ADDRESS][DOMAIN_NAME]" at bounding box center [1139, 384] width 509 height 42
type input "[PERSON_NAME][EMAIL_ADDRESS][DOMAIN_NAME]"
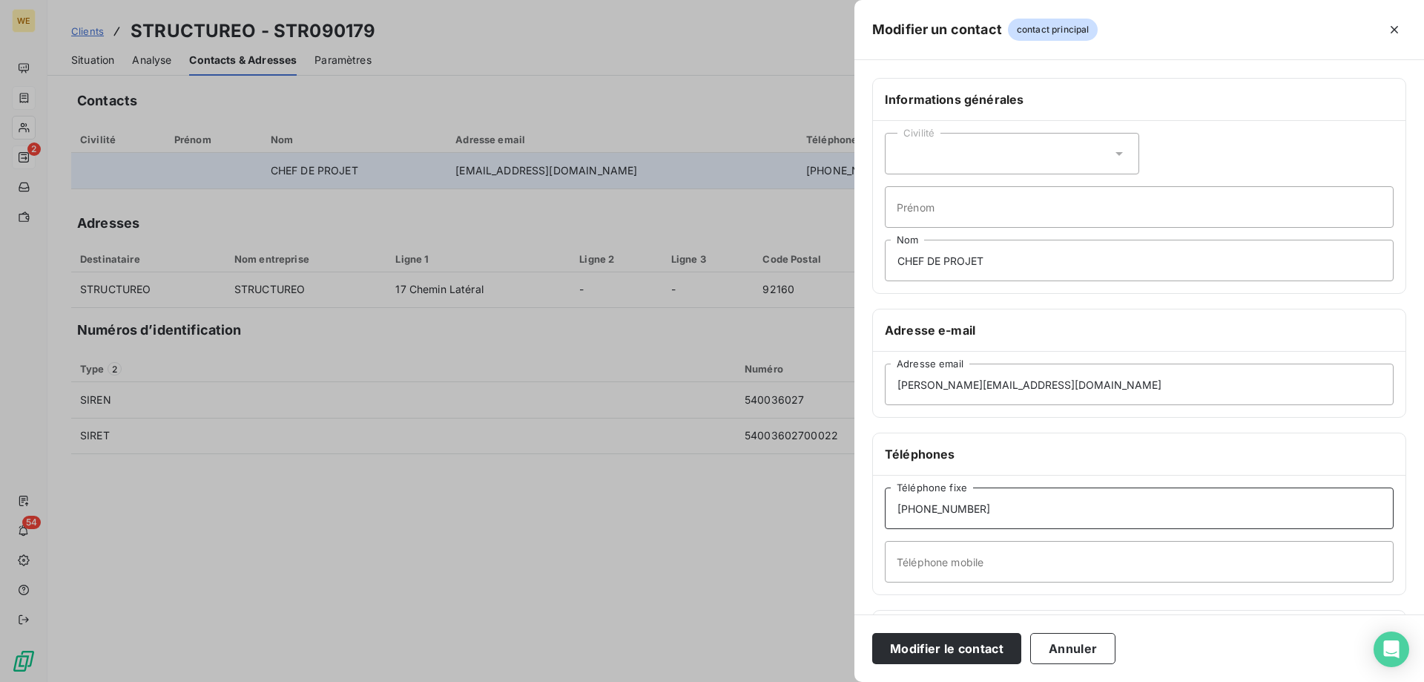
drag, startPoint x: 969, startPoint y: 513, endPoint x: 976, endPoint y: 518, distance: 8.5
click at [973, 516] on input "[PHONE_NUMBER]" at bounding box center [1139, 508] width 509 height 42
click at [948, 505] on input "[PHONE_NUMBER]" at bounding box center [1139, 508] width 509 height 42
drag, startPoint x: 979, startPoint y: 510, endPoint x: 880, endPoint y: 509, distance: 99.4
click at [880, 509] on div "[PHONE_NUMBER] Téléphone fixe Téléphone mobile" at bounding box center [1139, 535] width 533 height 119
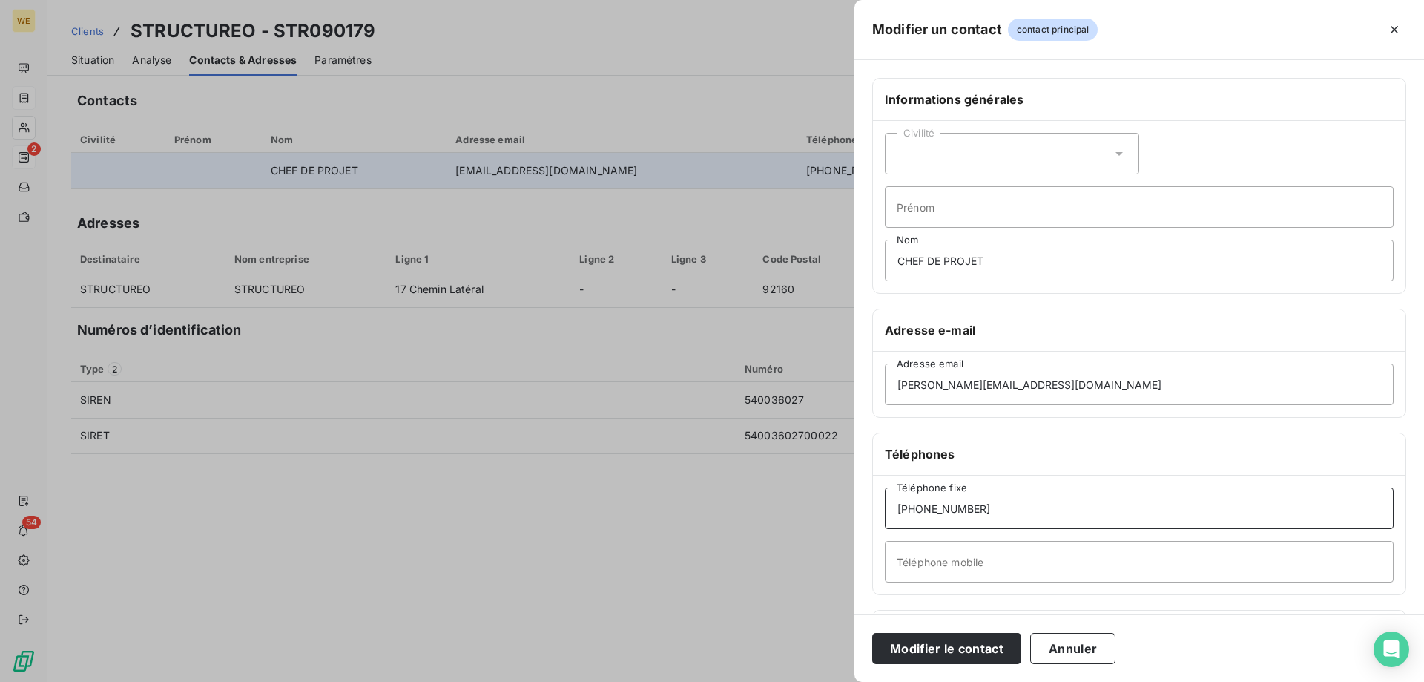
paste input "785843824"
type input "[PHONE_NUMBER]"
drag, startPoint x: 1039, startPoint y: 267, endPoint x: 893, endPoint y: 257, distance: 145.7
click at [893, 257] on input "CHEF DE PROJET" at bounding box center [1139, 261] width 509 height 42
type input "COMPTA"
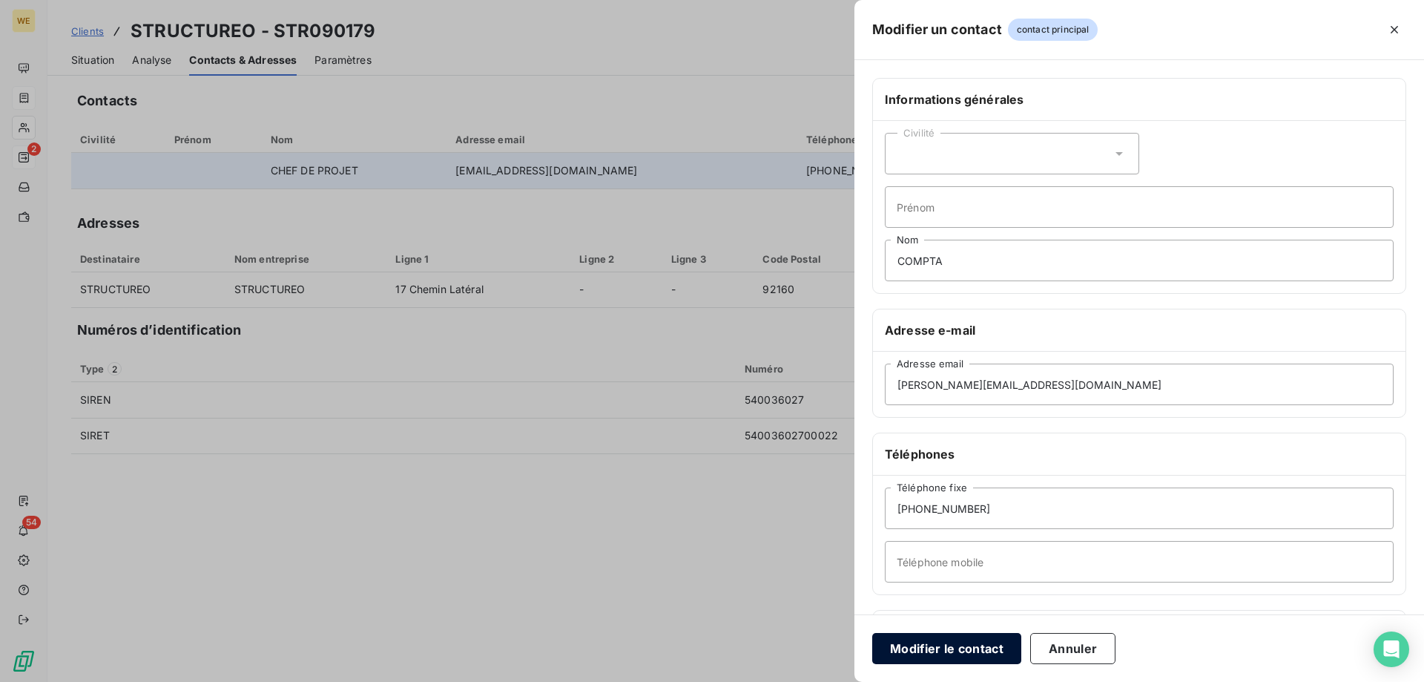
click at [952, 648] on button "Modifier le contact" at bounding box center [946, 648] width 149 height 31
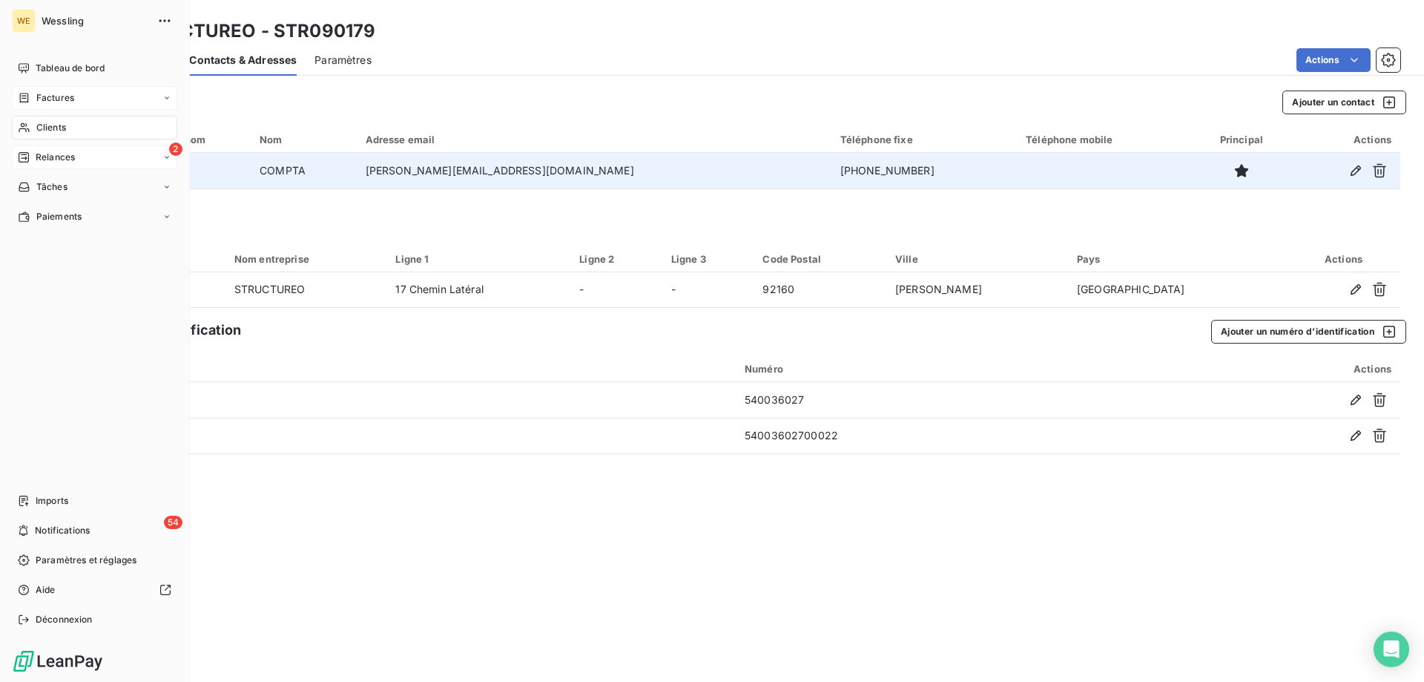
click at [32, 123] on div "Clients" at bounding box center [94, 128] width 165 height 24
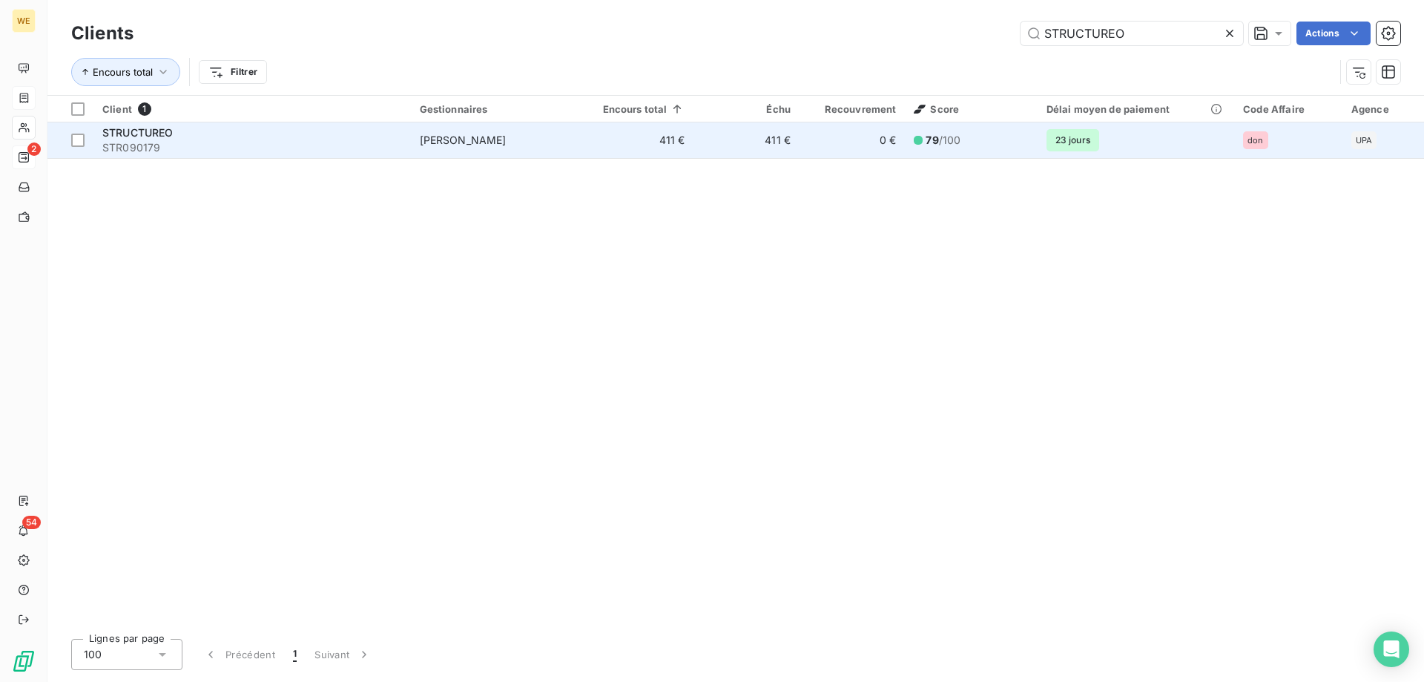
click at [128, 135] on span "STRUCTUREO" at bounding box center [137, 132] width 71 height 13
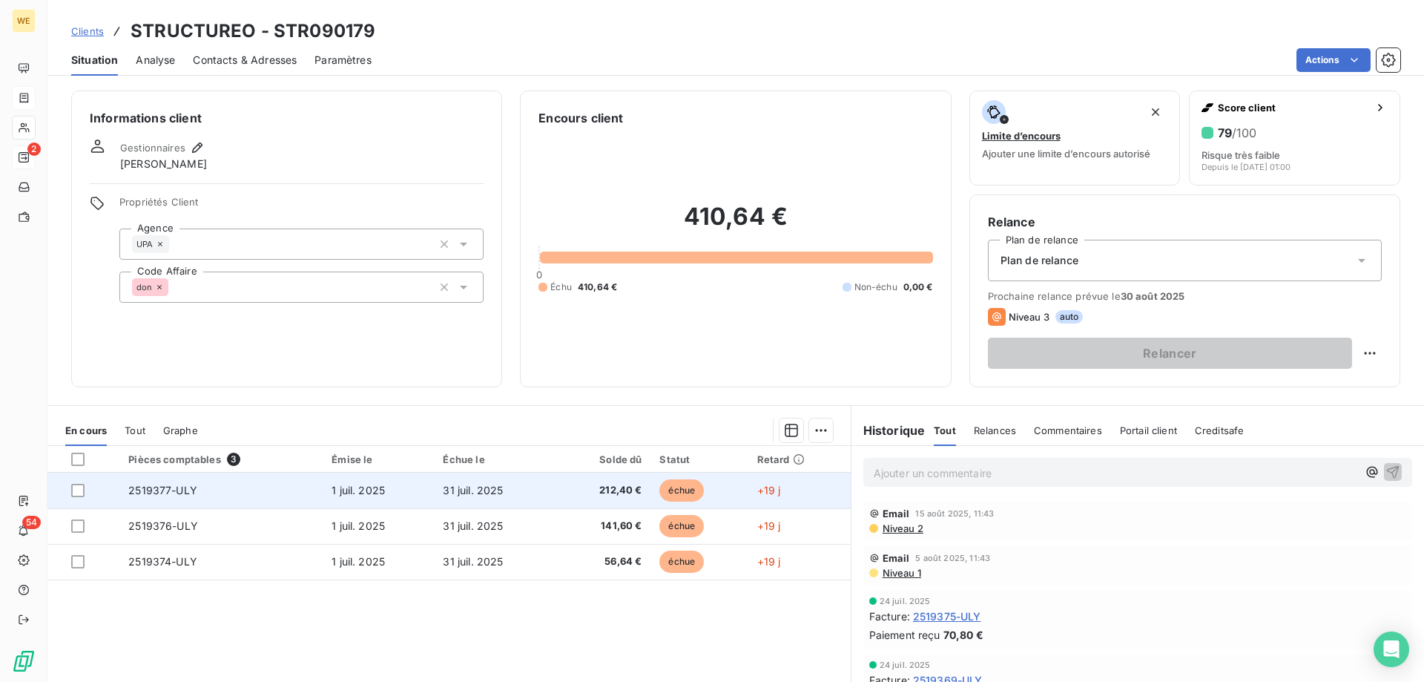
drag, startPoint x: 79, startPoint y: 458, endPoint x: 231, endPoint y: 507, distance: 160.2
click at [79, 459] on div at bounding box center [77, 459] width 13 height 13
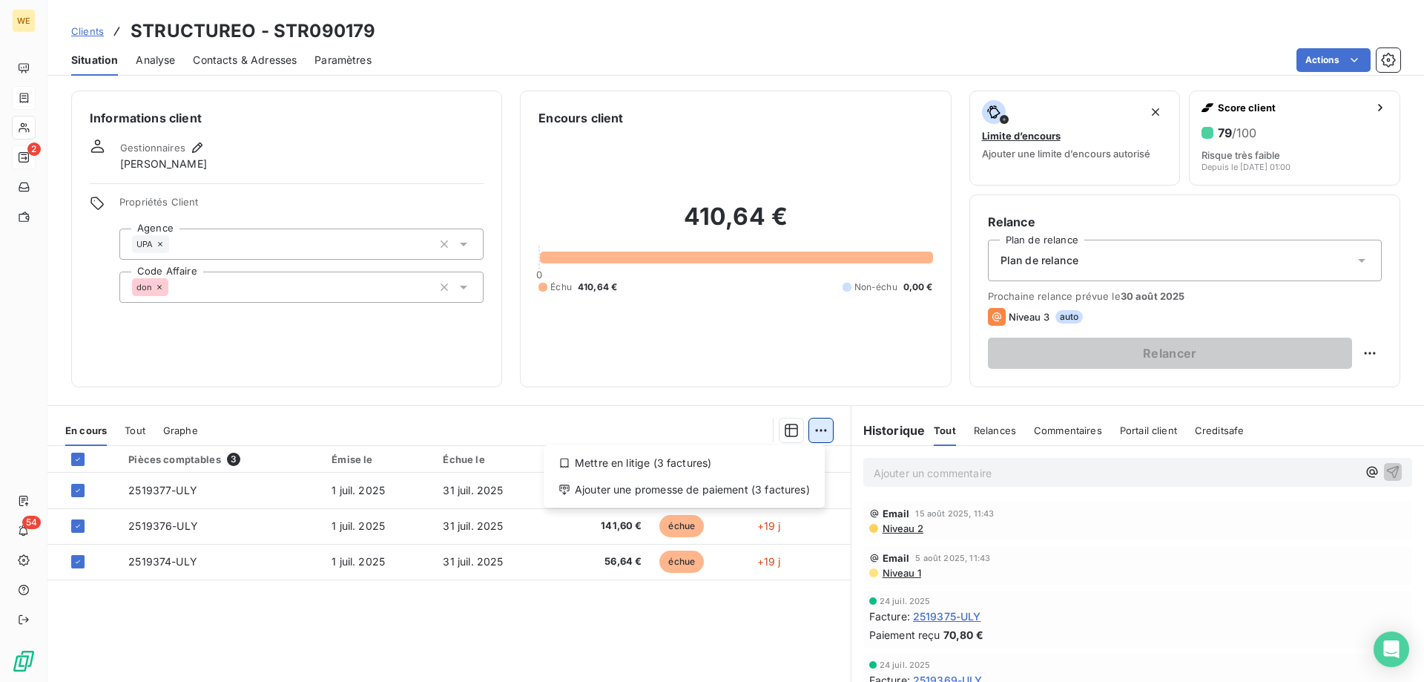
click at [825, 435] on html "WE 2 54 Clients STRUCTUREO - STR090179 Situation Analyse Contacts & Adresses Pa…" at bounding box center [712, 341] width 1424 height 682
click at [795, 494] on div "Ajouter une promesse de paiement (3 factures)" at bounding box center [684, 490] width 269 height 24
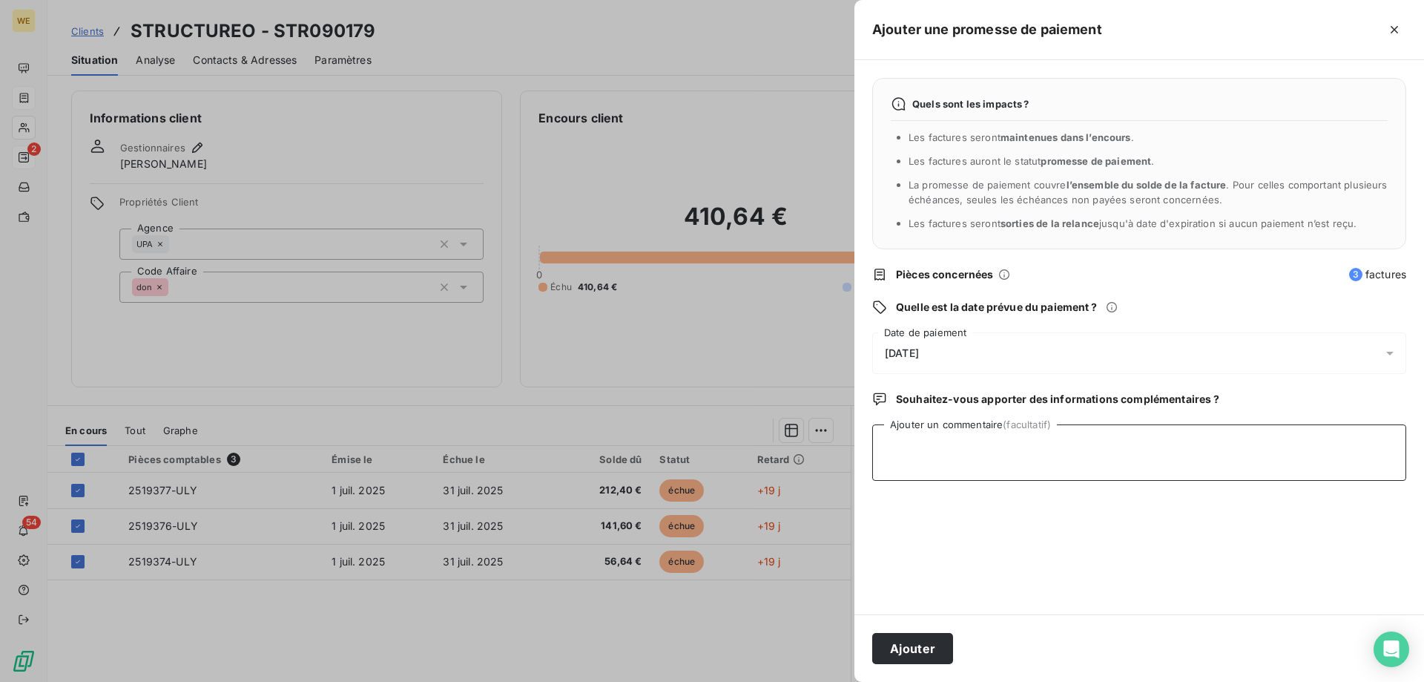
click at [988, 443] on textarea "Ajouter un commentaire (facultatif)" at bounding box center [1139, 452] width 534 height 56
click at [950, 355] on div "[DATE]" at bounding box center [1139, 353] width 534 height 42
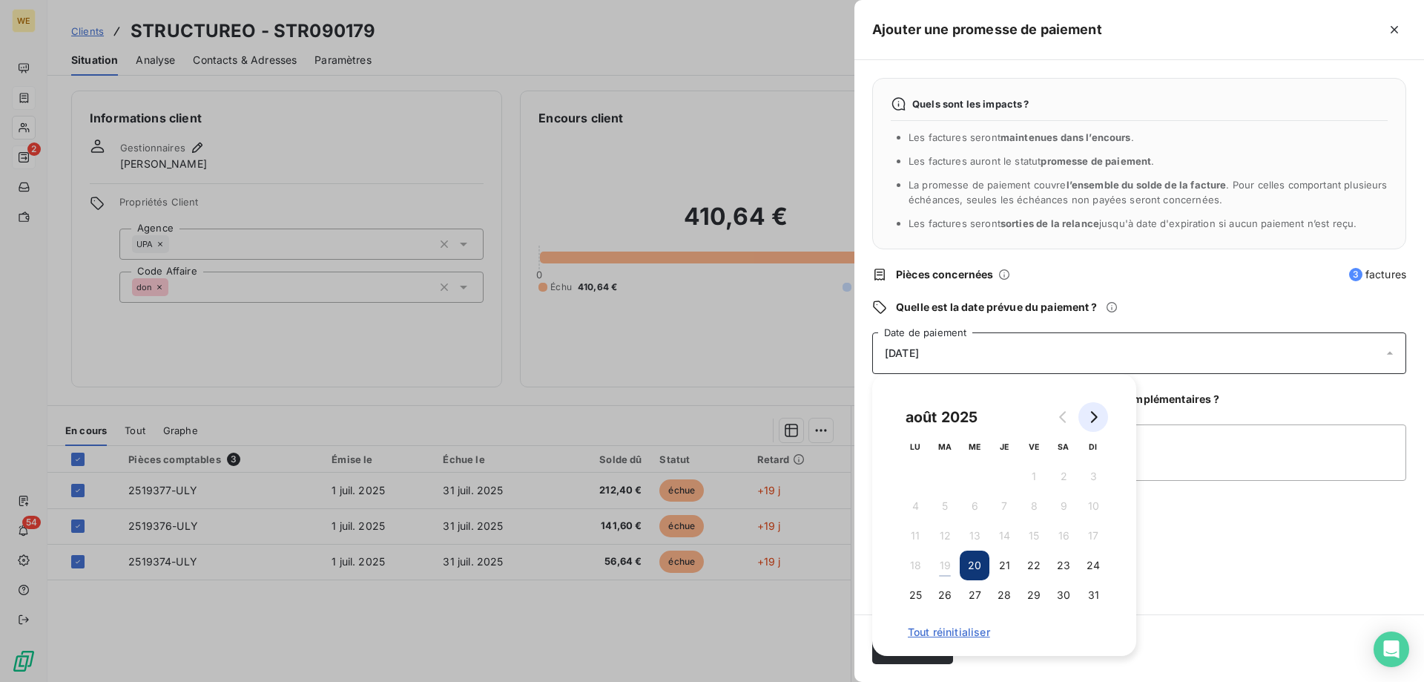
click at [1089, 418] on icon "Go to next month" at bounding box center [1094, 417] width 12 height 12
click at [909, 505] on button "8" at bounding box center [916, 506] width 30 height 30
click at [1186, 473] on textarea "Ajouter un commentaire (facultatif)" at bounding box center [1139, 452] width 534 height 56
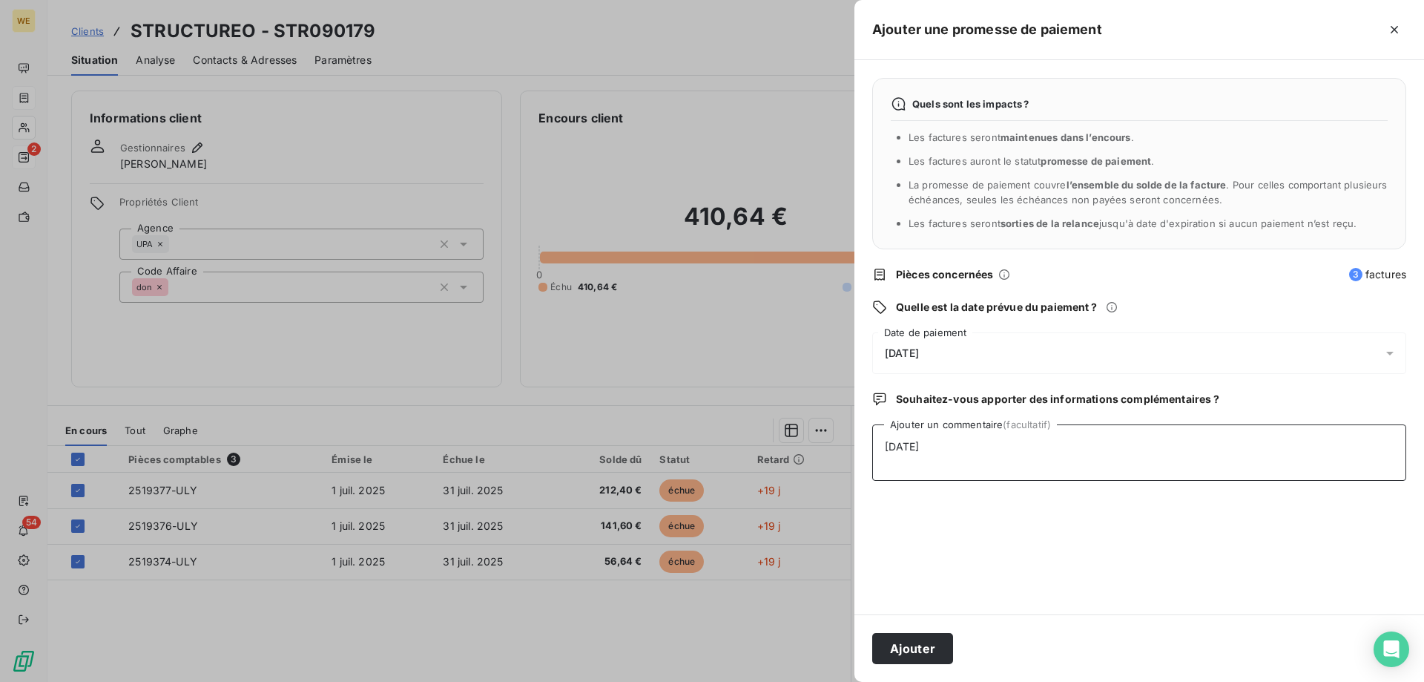
click at [1044, 456] on textarea "[DATE]" at bounding box center [1139, 452] width 534 height 56
type textarea "[DATE]"
click at [921, 646] on button "Ajouter" at bounding box center [912, 648] width 81 height 31
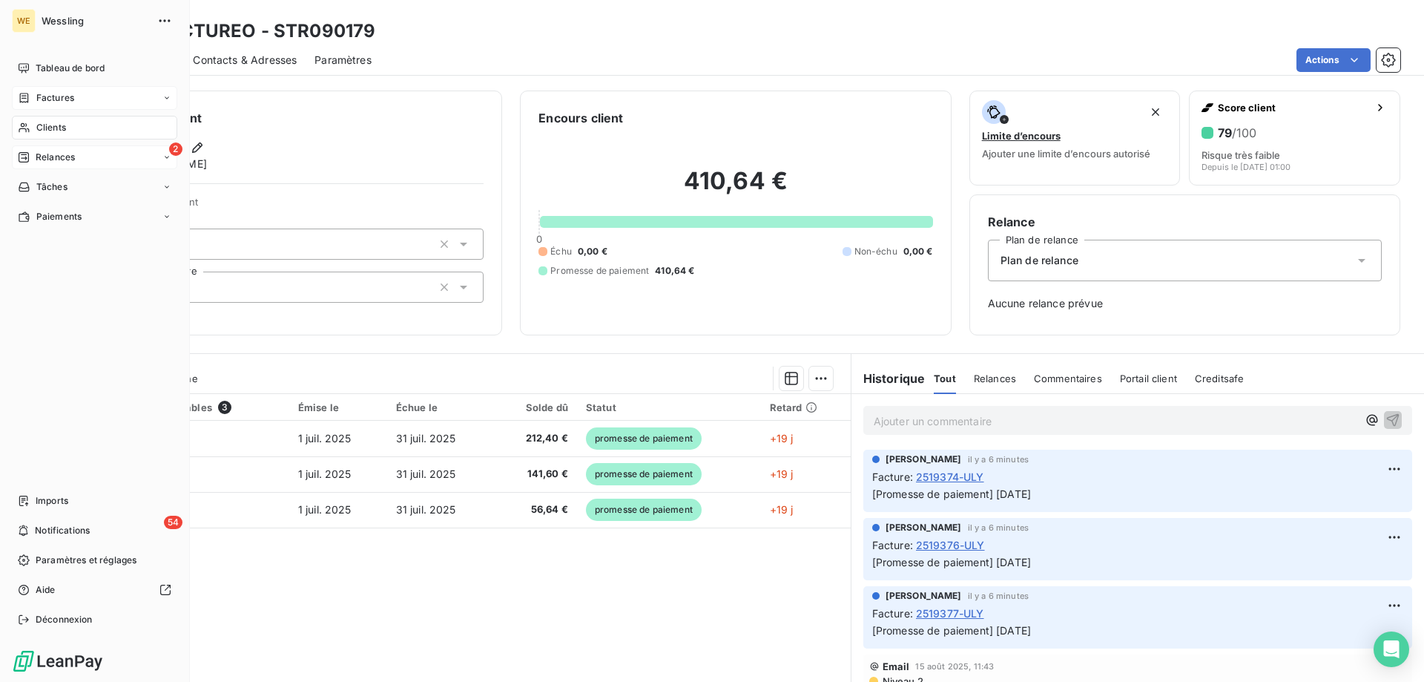
click at [36, 130] on span "Clients" at bounding box center [51, 127] width 30 height 13
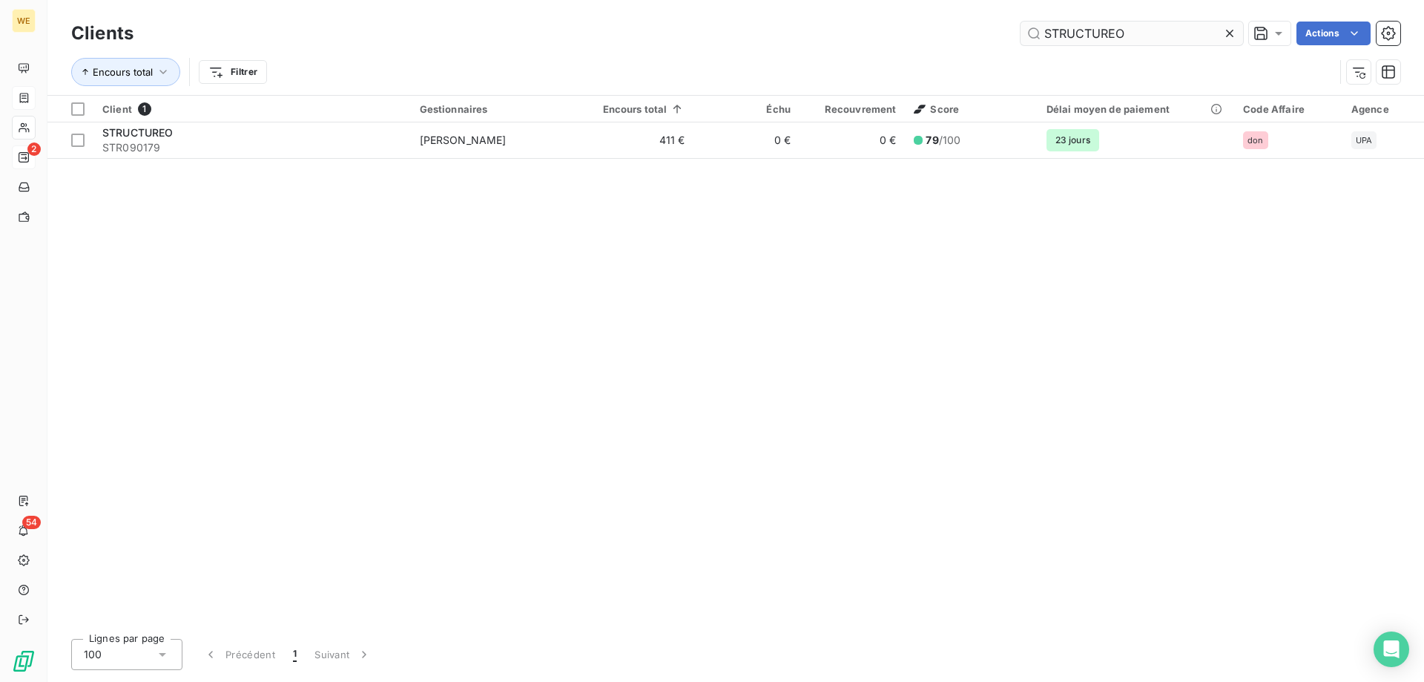
click at [1067, 36] on input "STRUCTUREO" at bounding box center [1132, 34] width 223 height 24
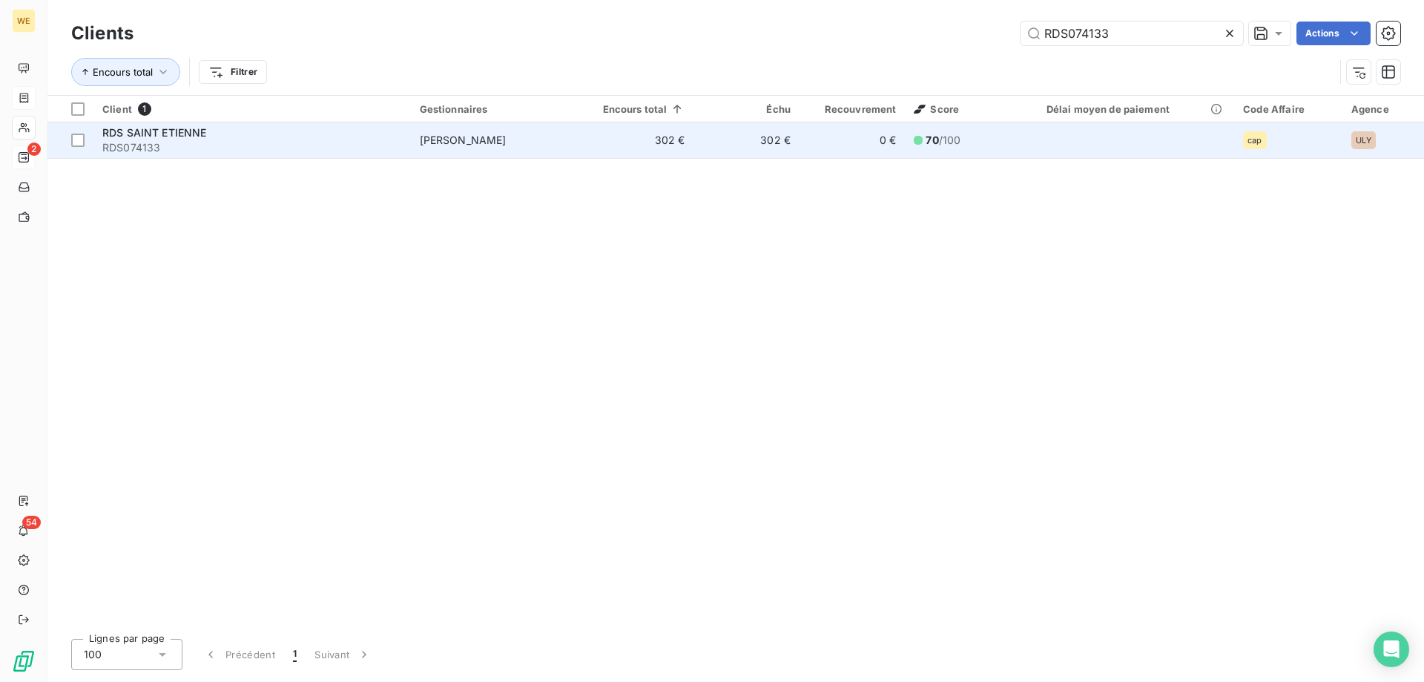
type input "RDS074133"
click at [261, 142] on span "RDS074133" at bounding box center [252, 147] width 300 height 15
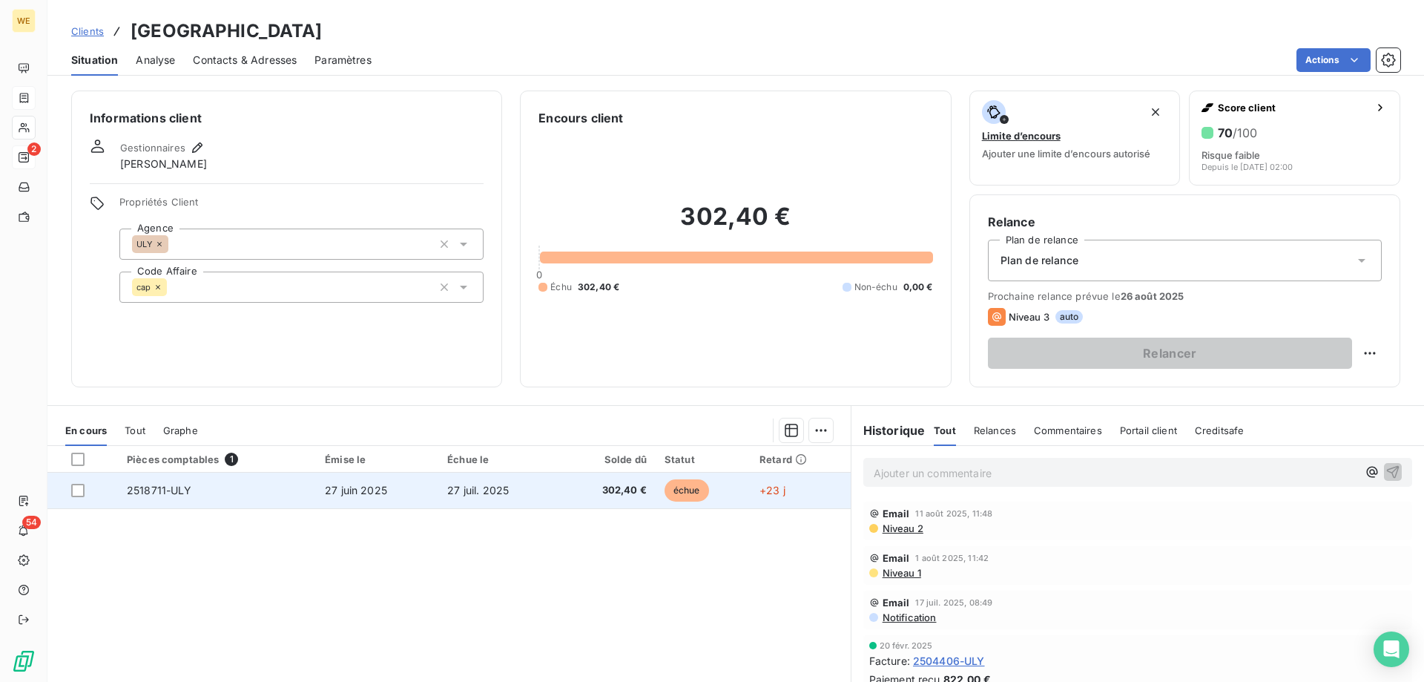
click at [235, 495] on td "2518711-ULY" at bounding box center [217, 491] width 198 height 36
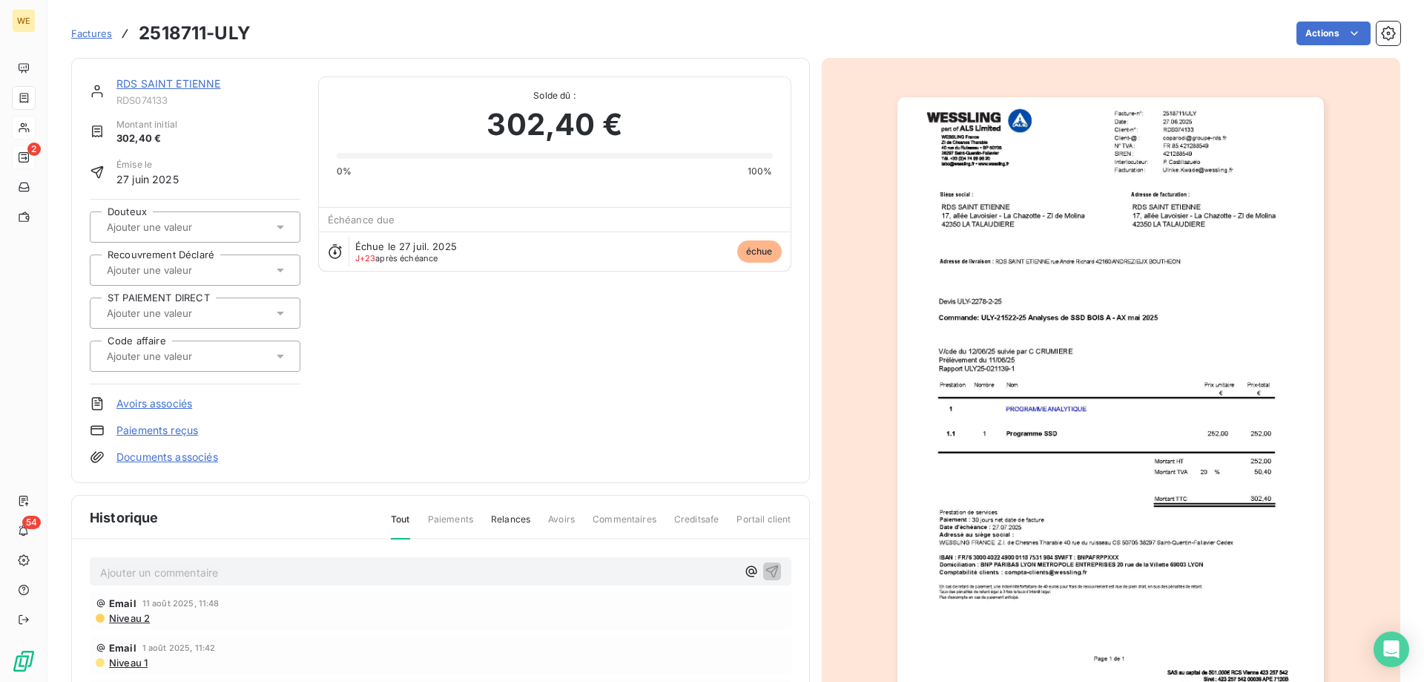
click at [226, 579] on p "Ajouter un commentaire ﻿" at bounding box center [418, 572] width 636 height 19
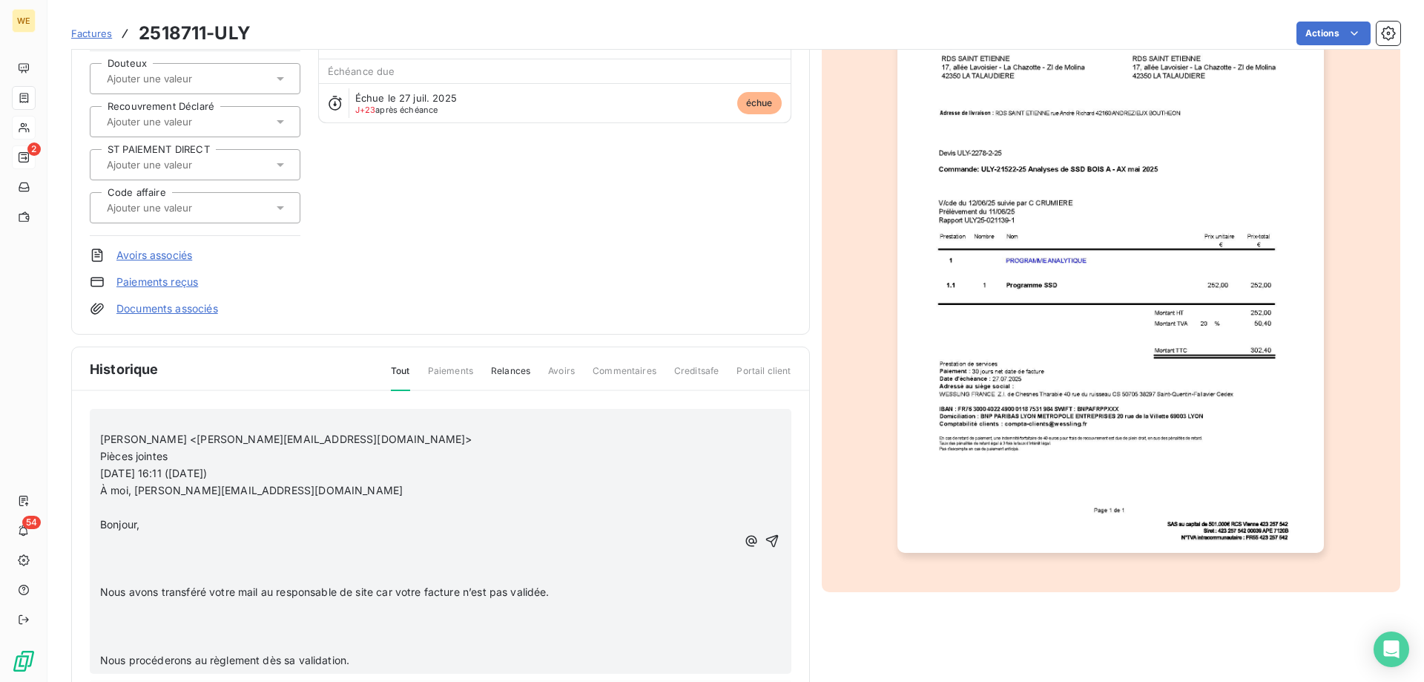
scroll to position [151, 0]
click at [765, 542] on icon "button" at bounding box center [772, 539] width 15 height 15
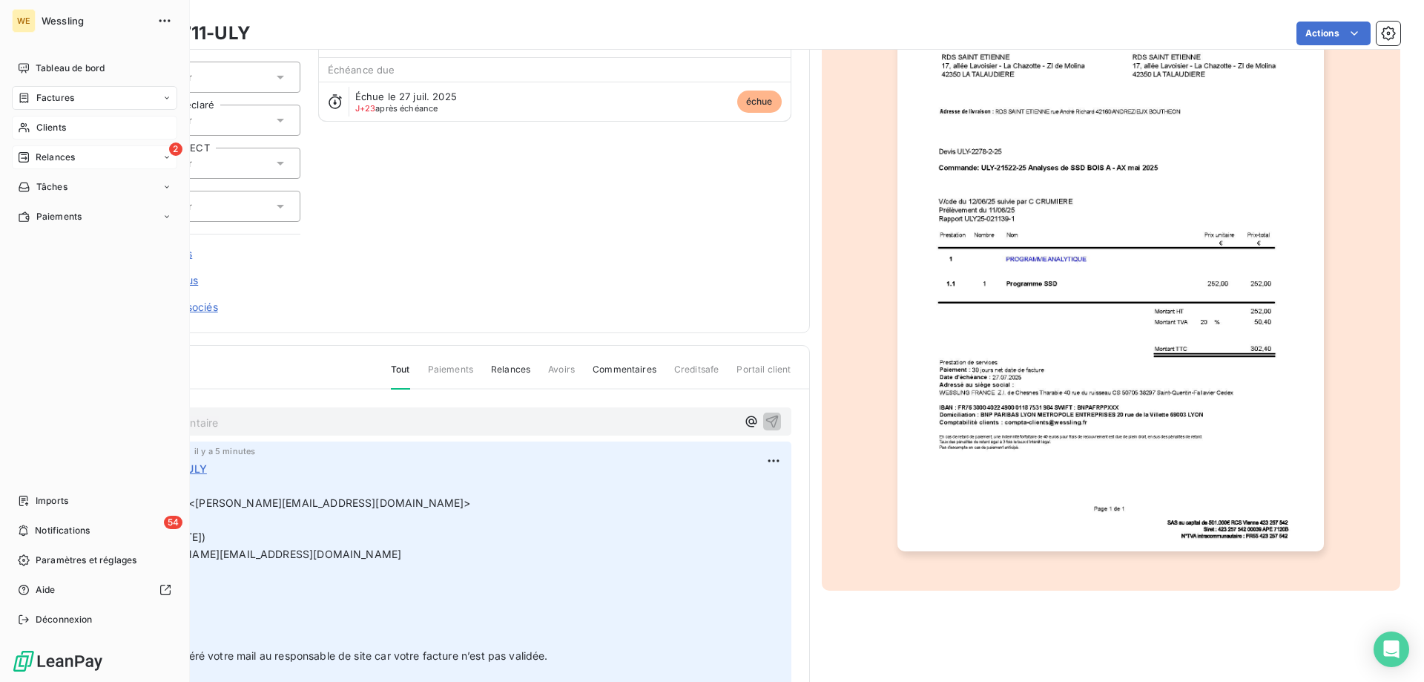
click at [59, 123] on span "Clients" at bounding box center [51, 127] width 30 height 13
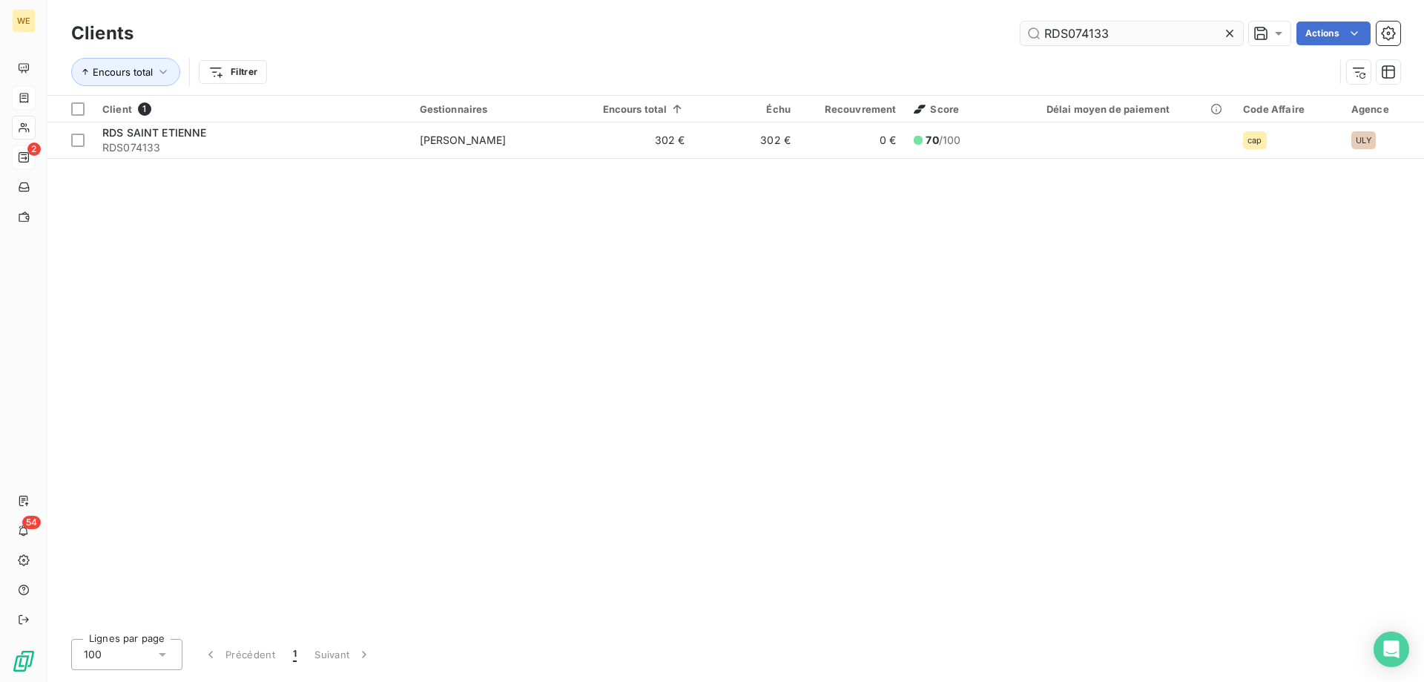
click at [1097, 35] on input "RDS074133" at bounding box center [1132, 34] width 223 height 24
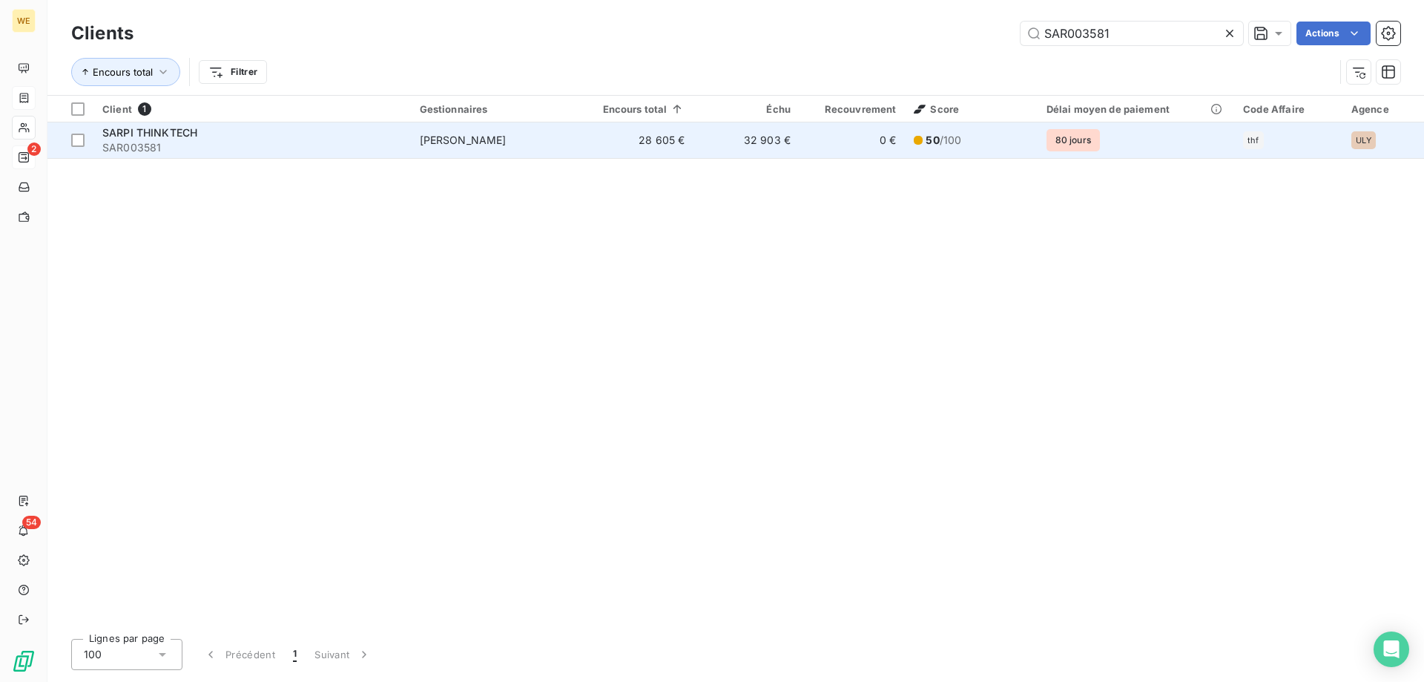
type input "SAR003581"
click at [174, 139] on div "SARPI THINKTECH" at bounding box center [252, 132] width 300 height 15
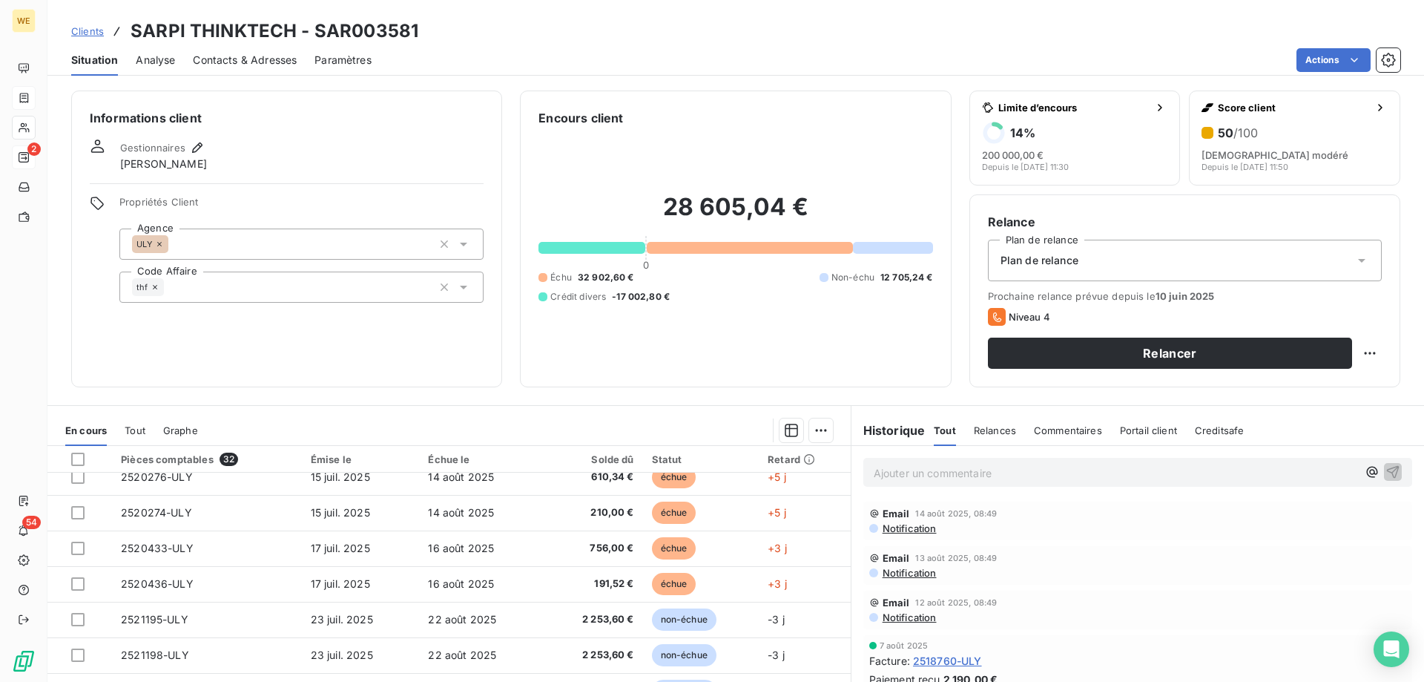
scroll to position [632, 0]
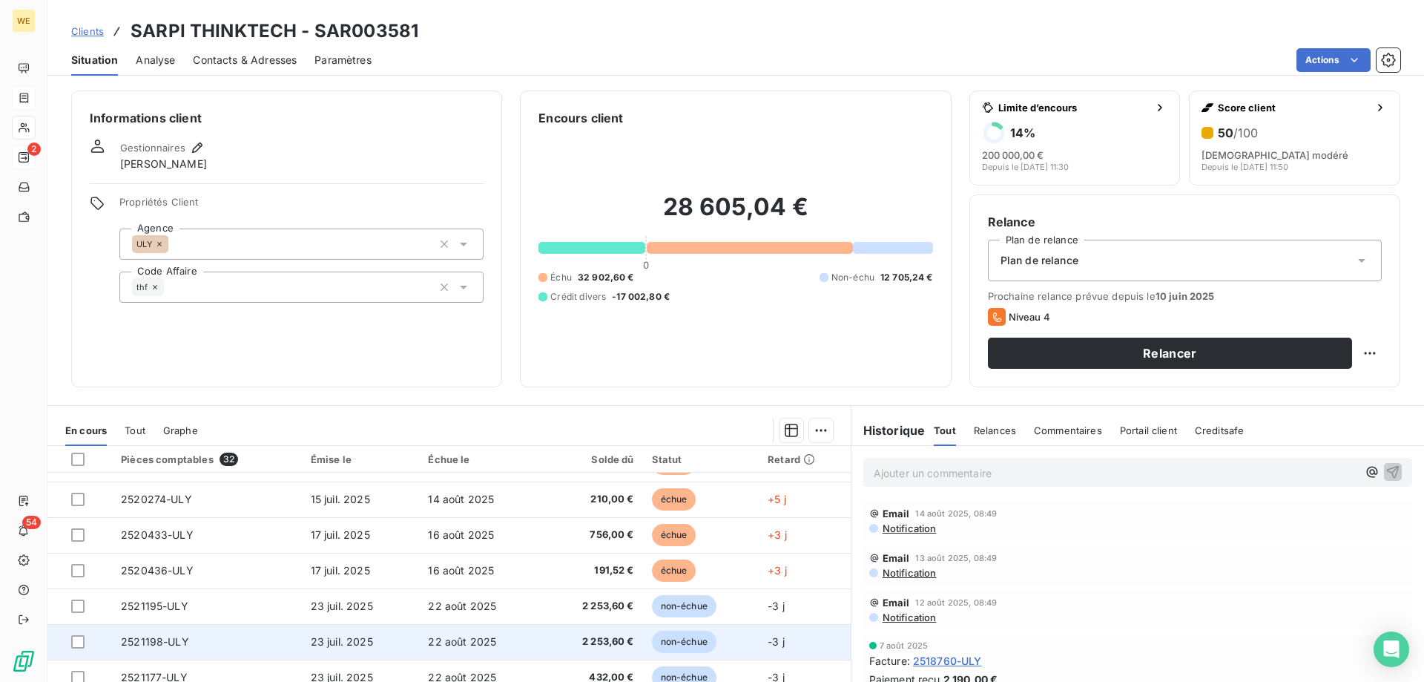
click at [185, 647] on span "2521198-ULY" at bounding box center [155, 641] width 68 height 13
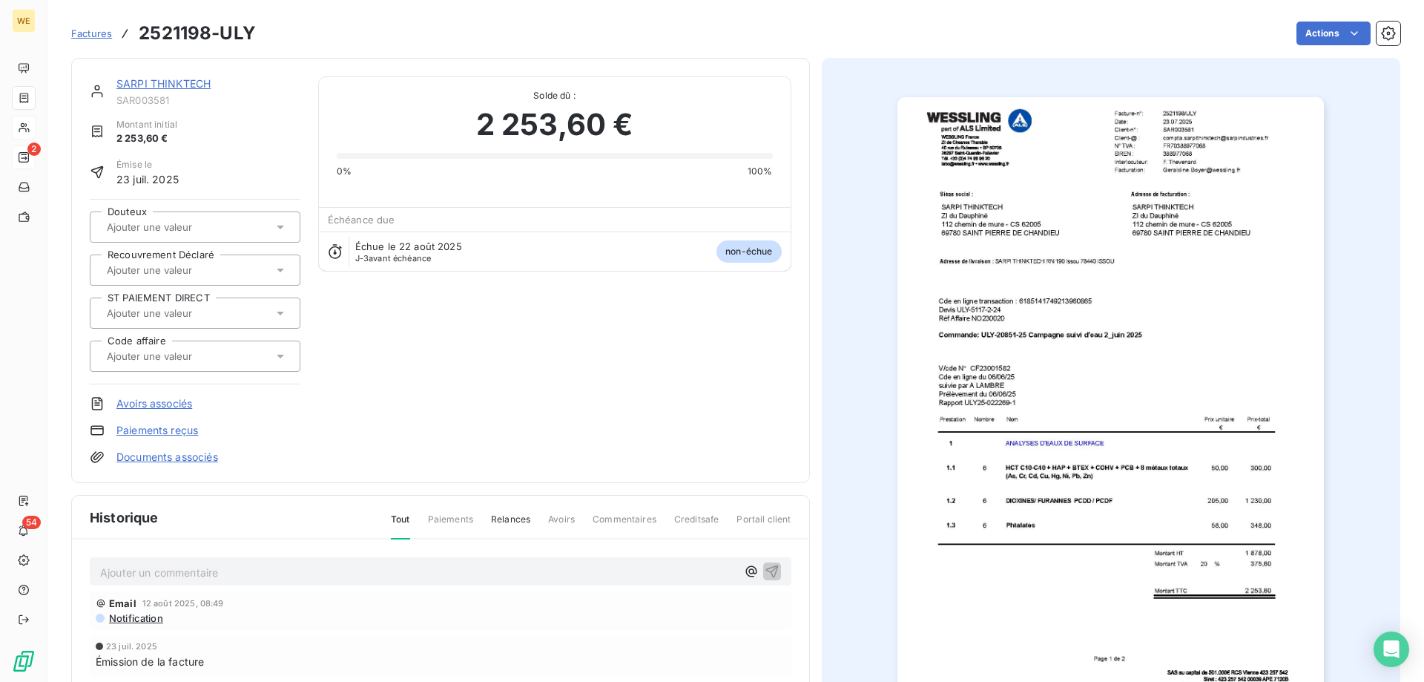
click at [334, 578] on p "Ajouter un commentaire ﻿" at bounding box center [418, 572] width 636 height 19
click at [766, 567] on icon "button" at bounding box center [772, 571] width 13 height 13
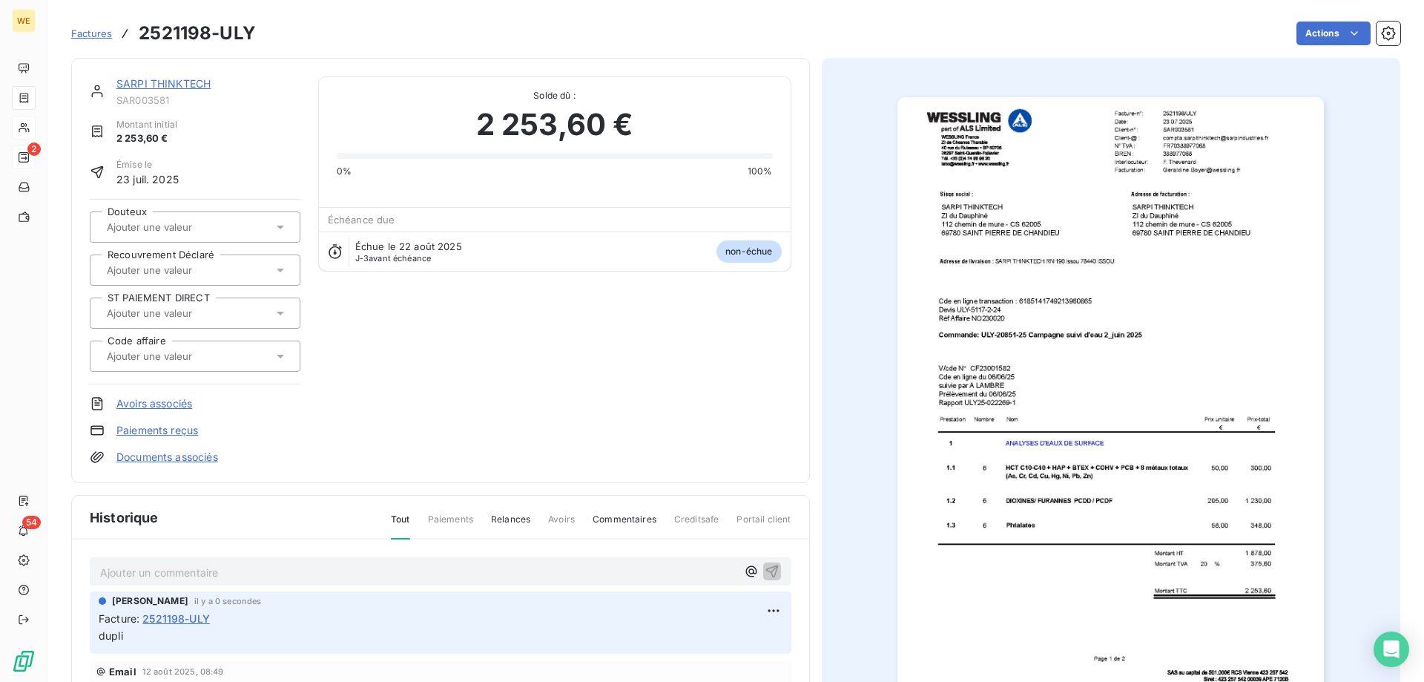
click at [148, 639] on p "dupli" at bounding box center [441, 636] width 684 height 17
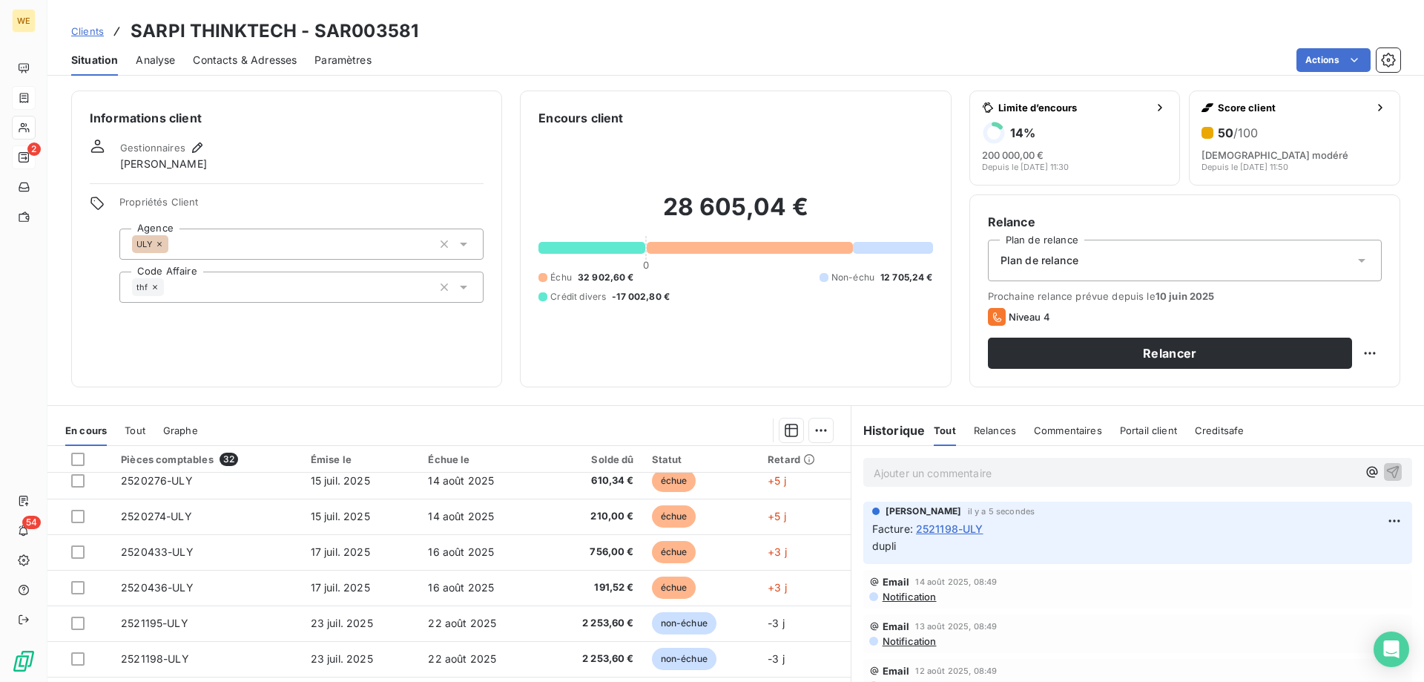
scroll to position [632, 0]
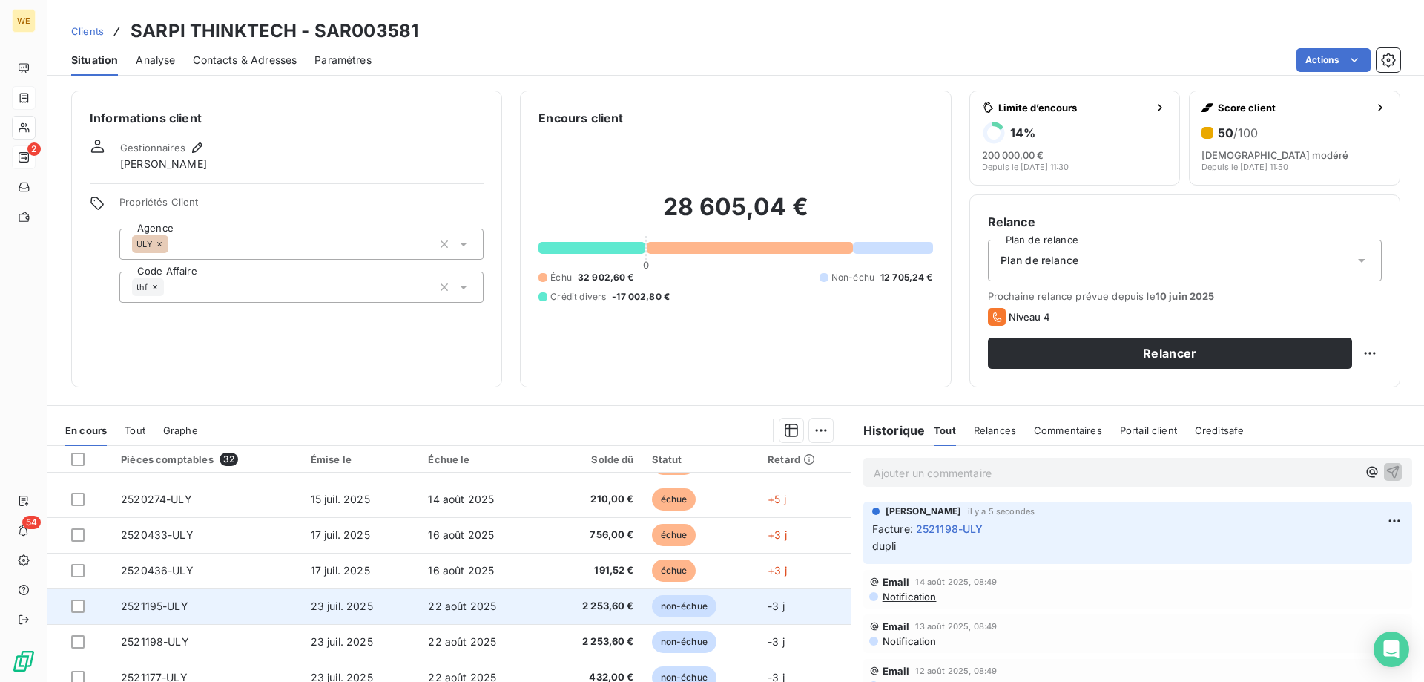
click at [209, 608] on td "2521195-ULY" at bounding box center [207, 606] width 190 height 36
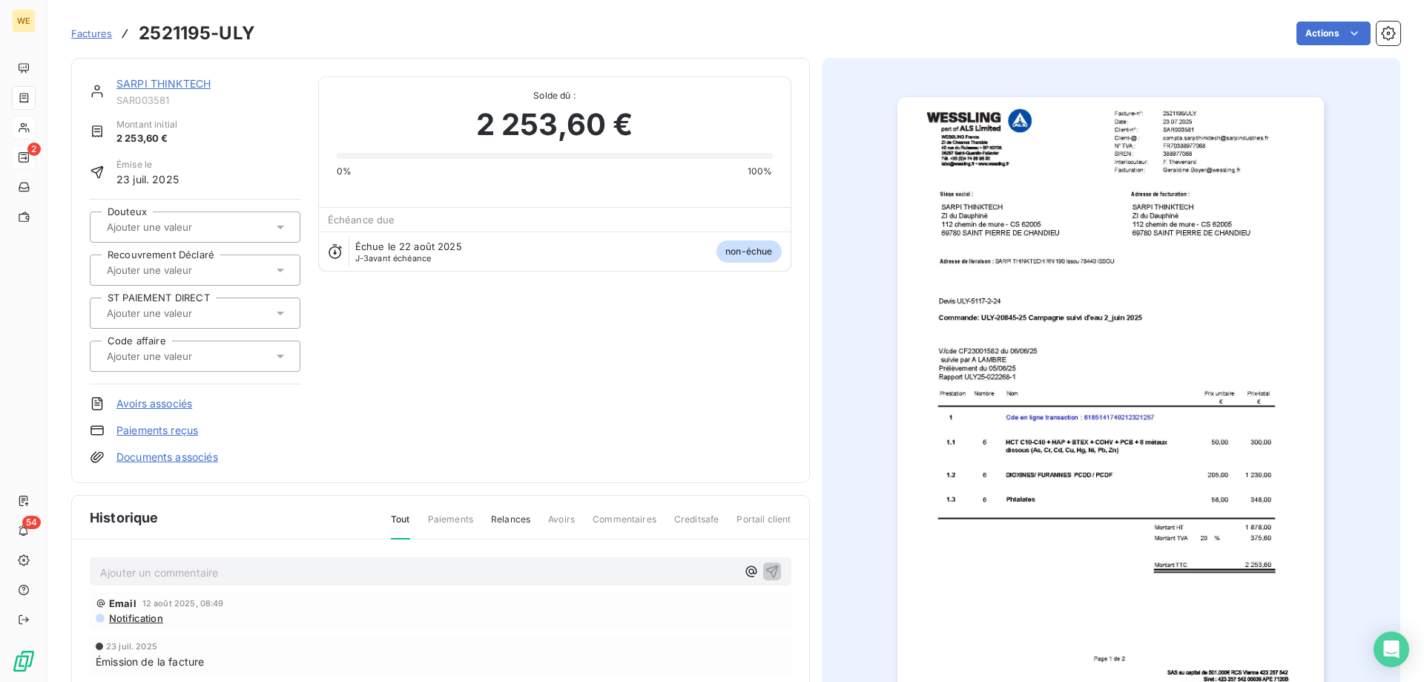
click at [208, 578] on p "Ajouter un commentaire ﻿" at bounding box center [418, 572] width 636 height 19
click at [765, 571] on icon "button" at bounding box center [772, 570] width 15 height 15
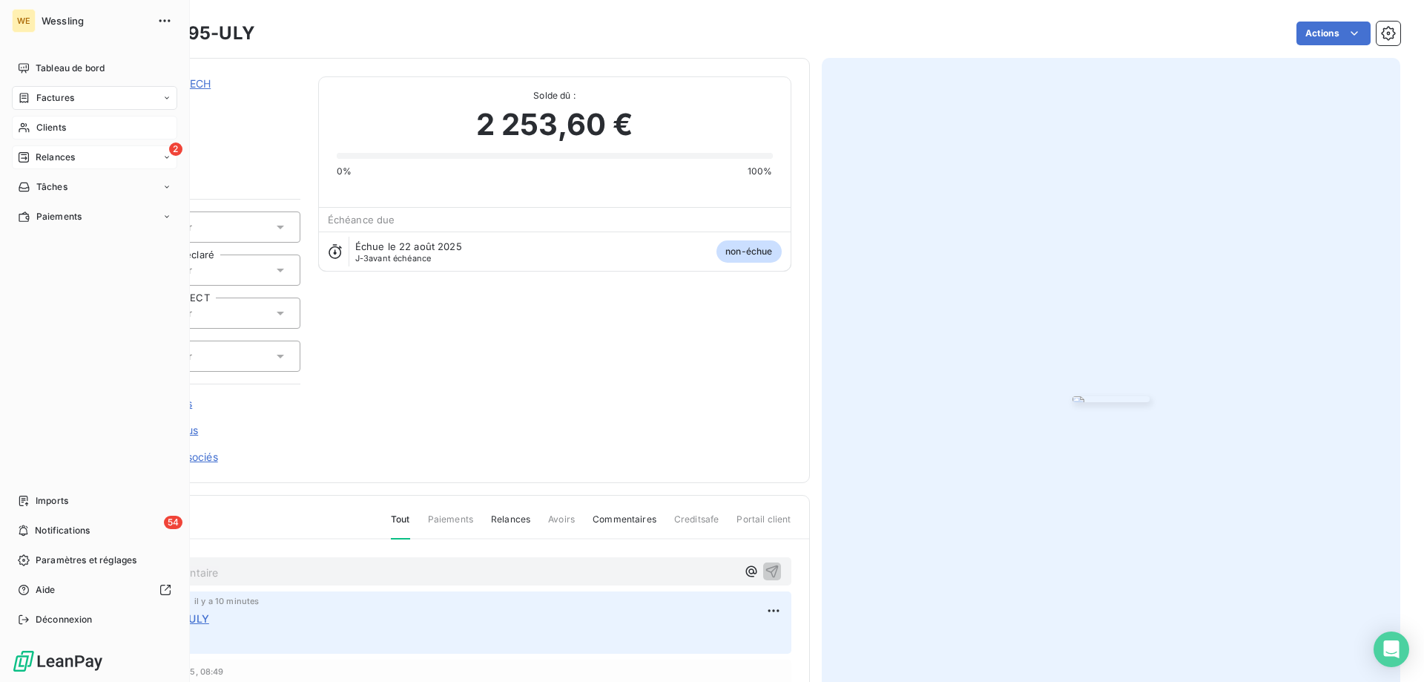
click at [40, 126] on span "Clients" at bounding box center [51, 127] width 30 height 13
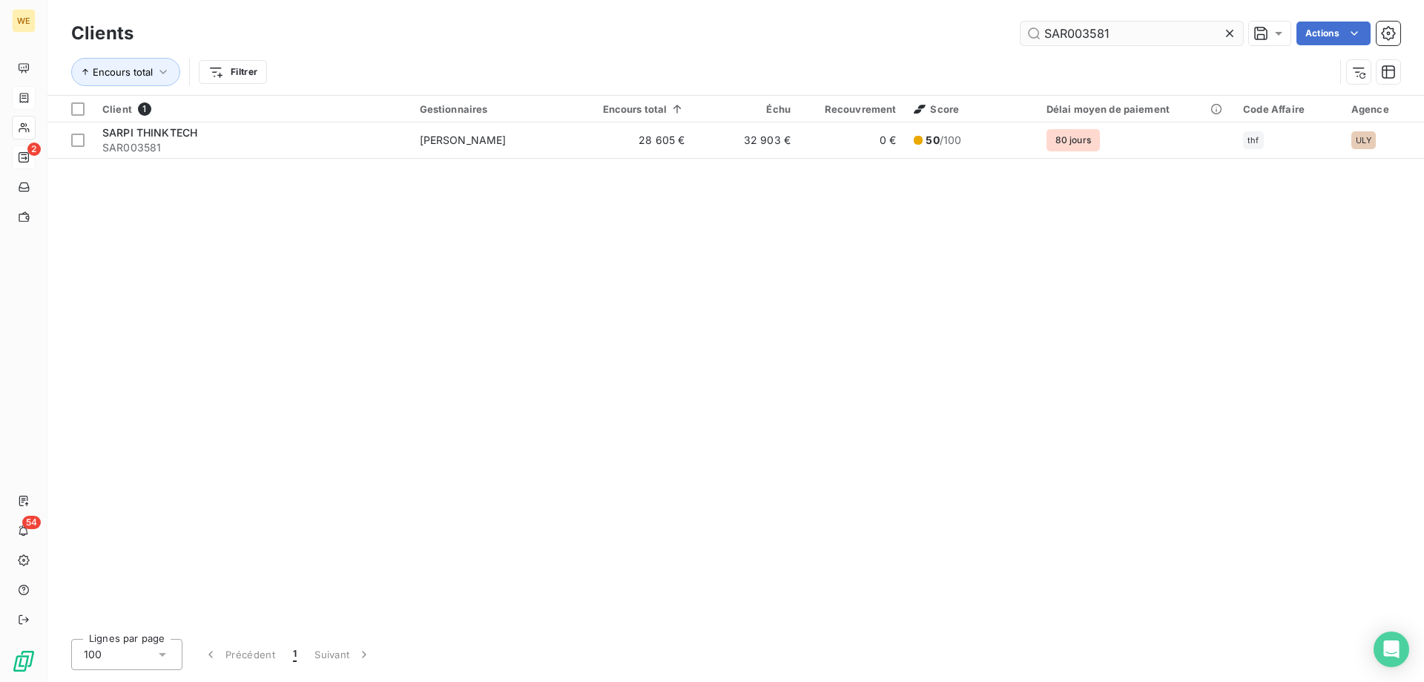
click at [1094, 33] on input "SAR003581" at bounding box center [1132, 34] width 223 height 24
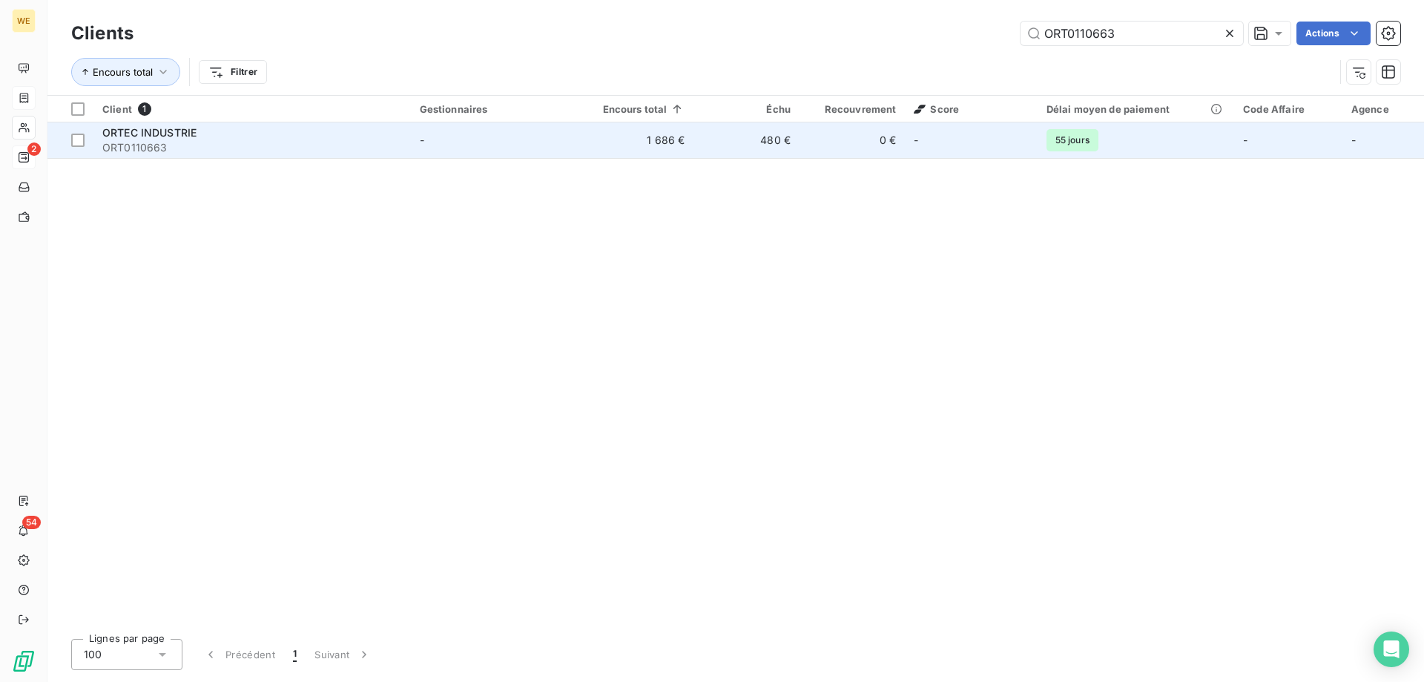
type input "ORT0110663"
click at [245, 139] on div "ORTEC INDUSTRIE ORT0110663" at bounding box center [252, 140] width 300 height 30
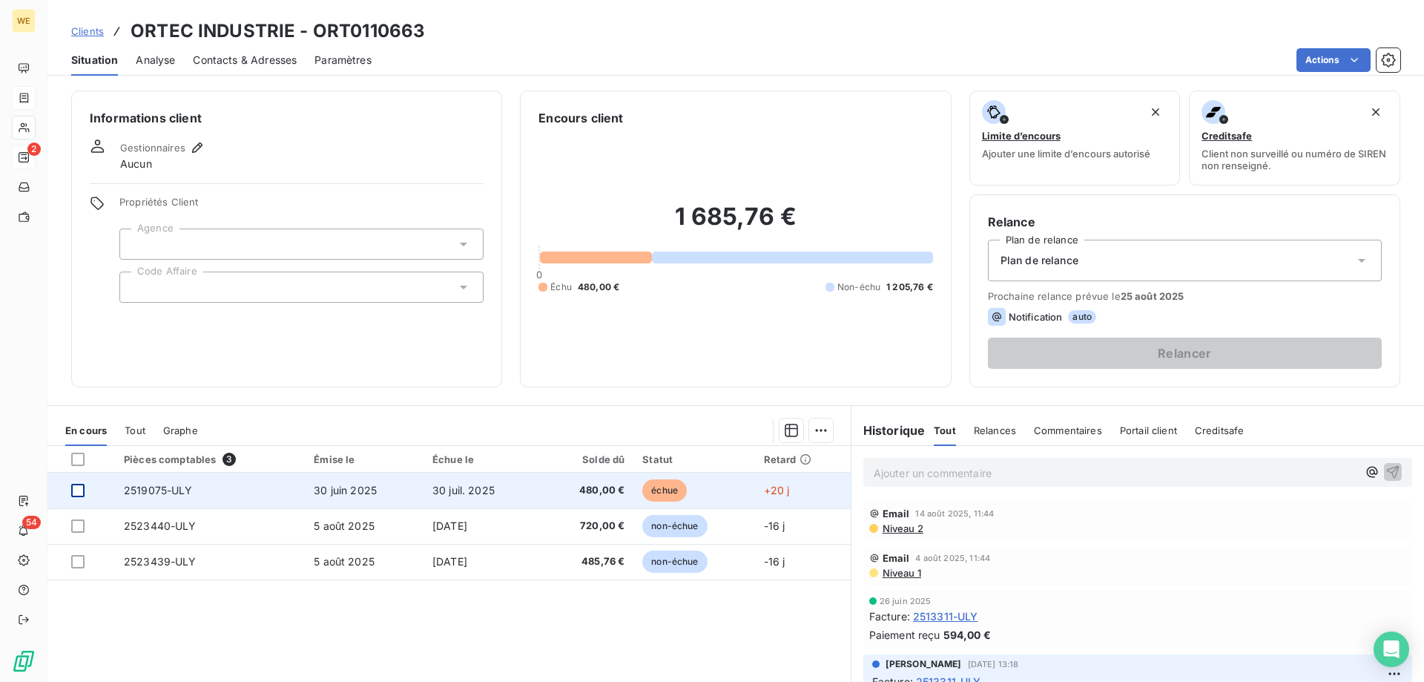
click at [78, 488] on div at bounding box center [77, 490] width 13 height 13
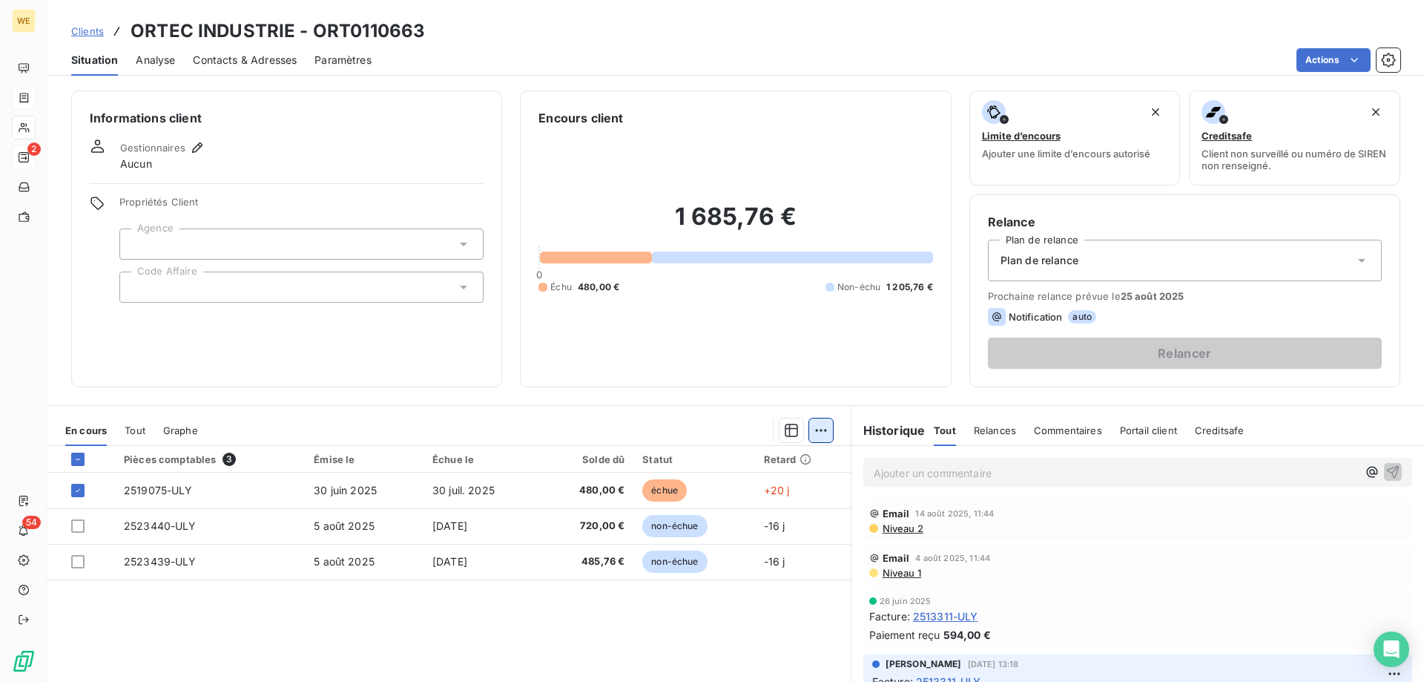
click at [820, 428] on html "WE 2 54 Clients ORTEC INDUSTRIE - ORT0110663 Situation Analyse Contacts & Adres…" at bounding box center [712, 341] width 1424 height 682
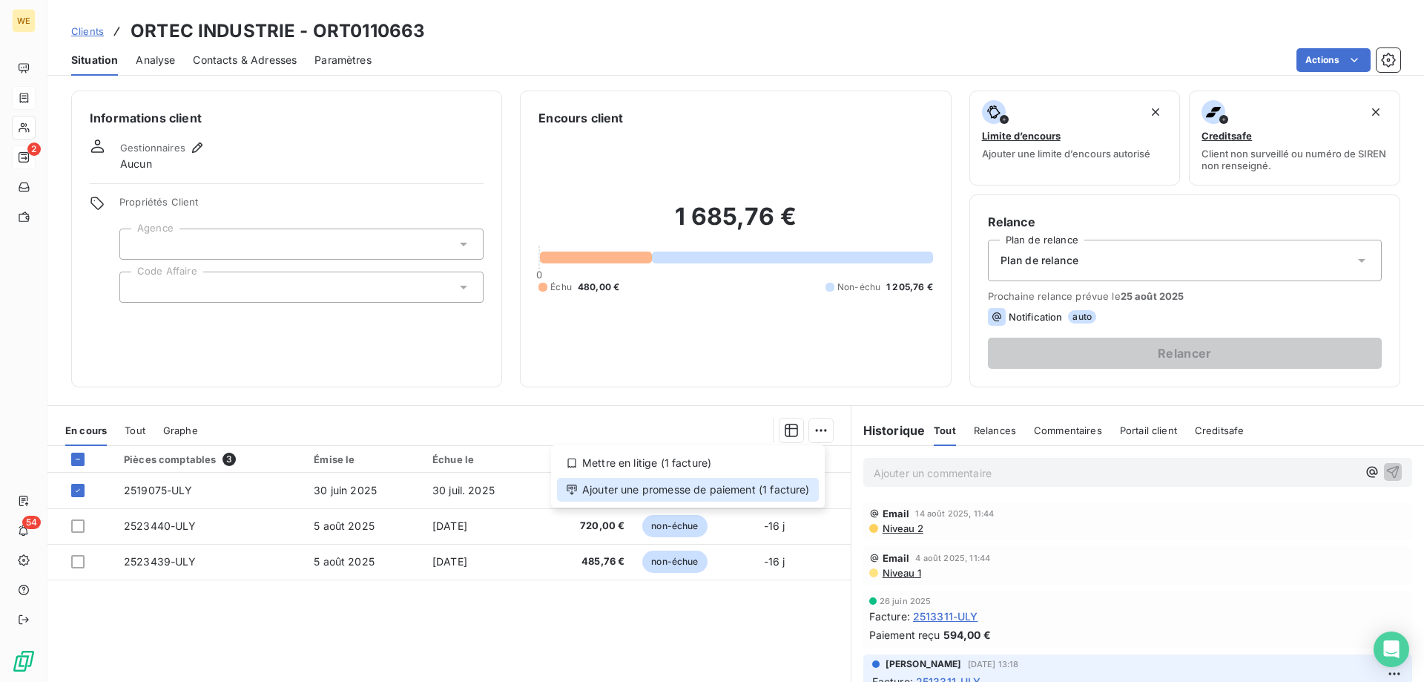
click at [813, 496] on div "Ajouter une promesse de paiement (1 facture)" at bounding box center [688, 490] width 262 height 24
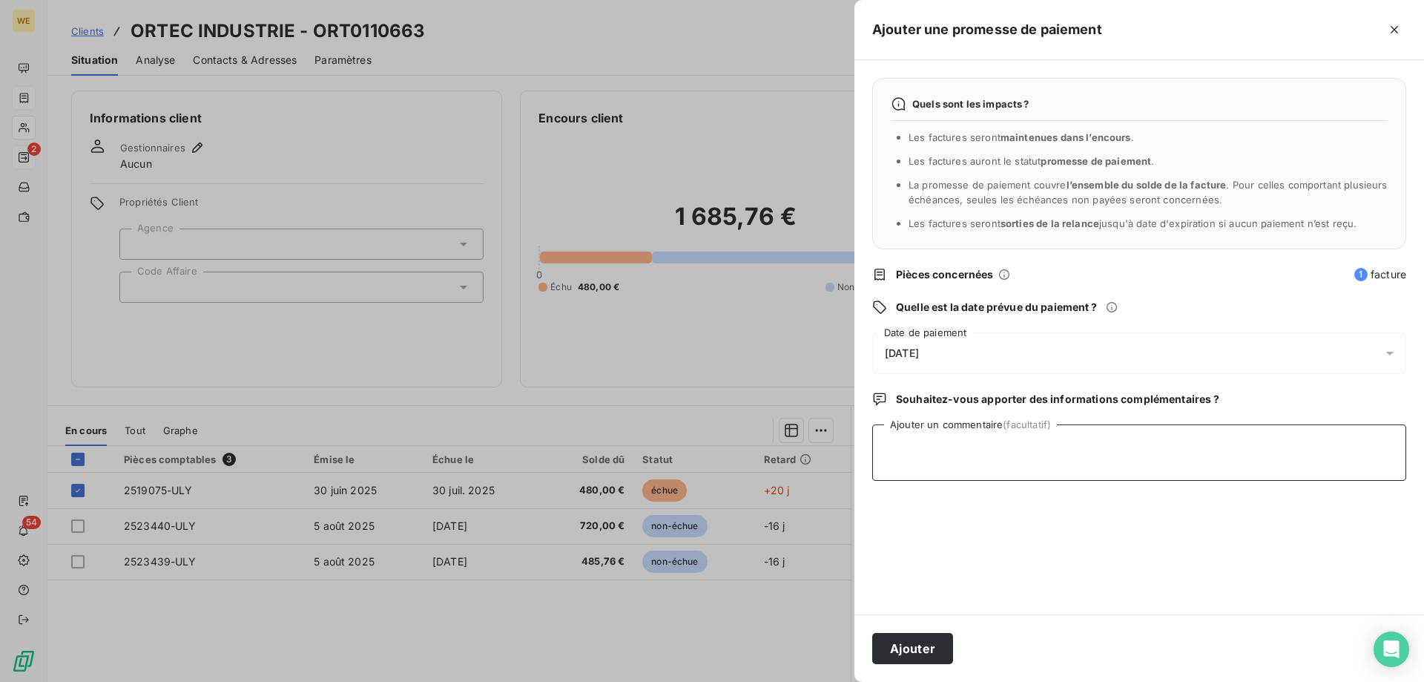
click at [946, 468] on textarea "Ajouter un commentaire (facultatif)" at bounding box center [1139, 452] width 534 height 56
type textarea "[DATE]"
click at [978, 349] on div "[DATE]" at bounding box center [1139, 353] width 534 height 42
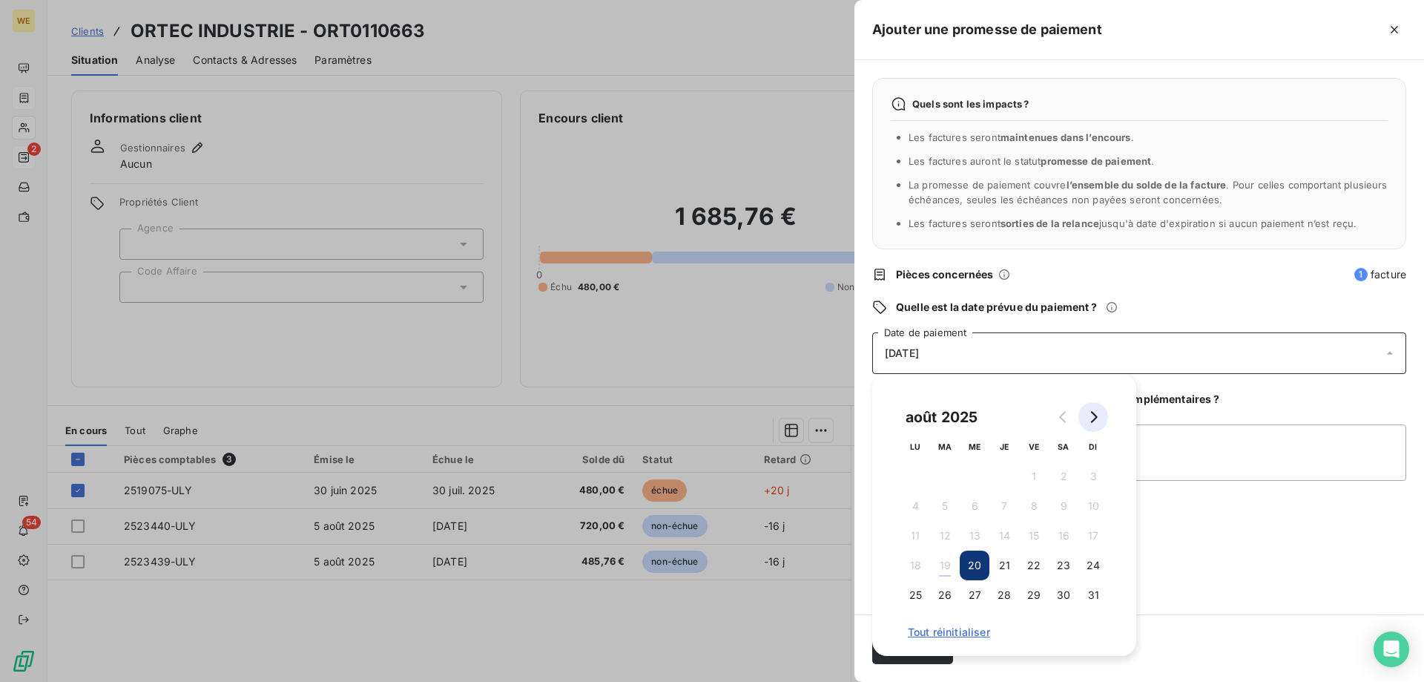
click at [1098, 418] on icon "Go to next month" at bounding box center [1094, 417] width 12 height 12
click at [1040, 478] on button "5" at bounding box center [1034, 476] width 30 height 30
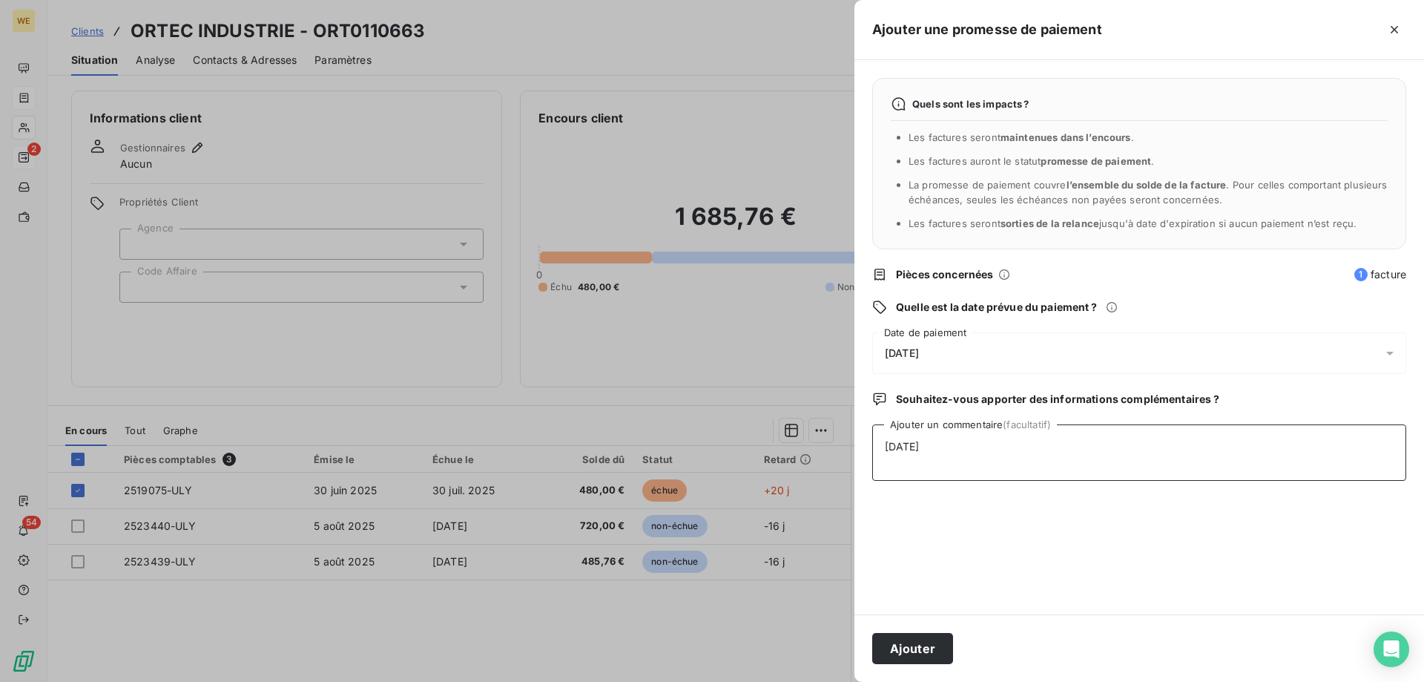
click at [1191, 475] on textarea "[DATE]" at bounding box center [1139, 452] width 534 height 56
click at [927, 650] on button "Ajouter" at bounding box center [912, 648] width 81 height 31
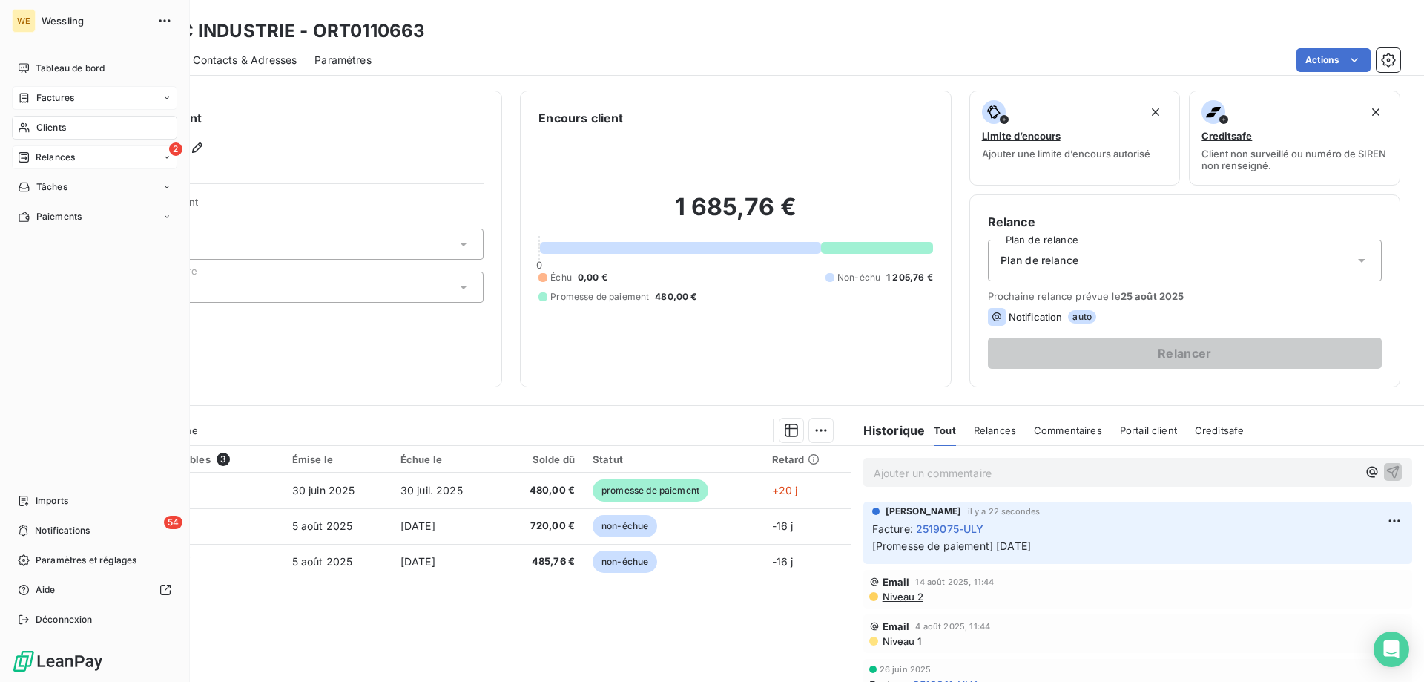
click at [42, 126] on span "Clients" at bounding box center [51, 127] width 30 height 13
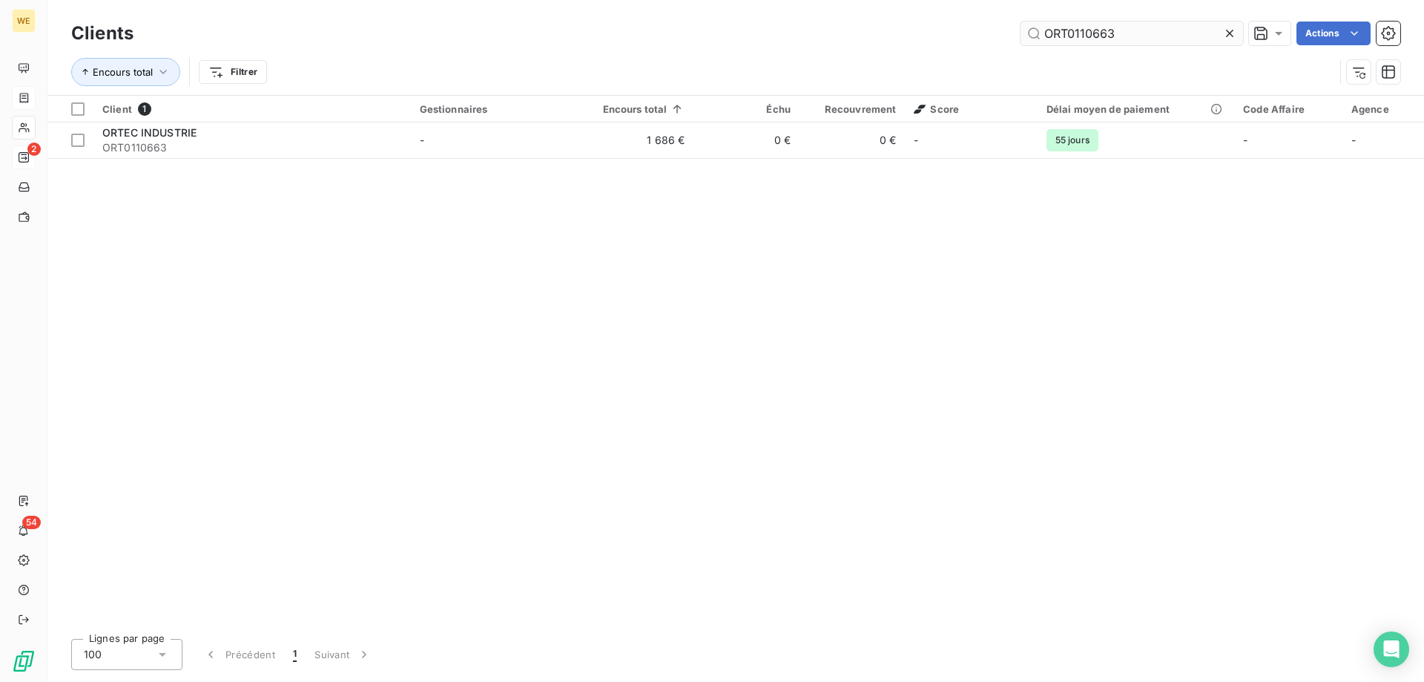
click at [1095, 39] on input "ORT0110663" at bounding box center [1132, 34] width 223 height 24
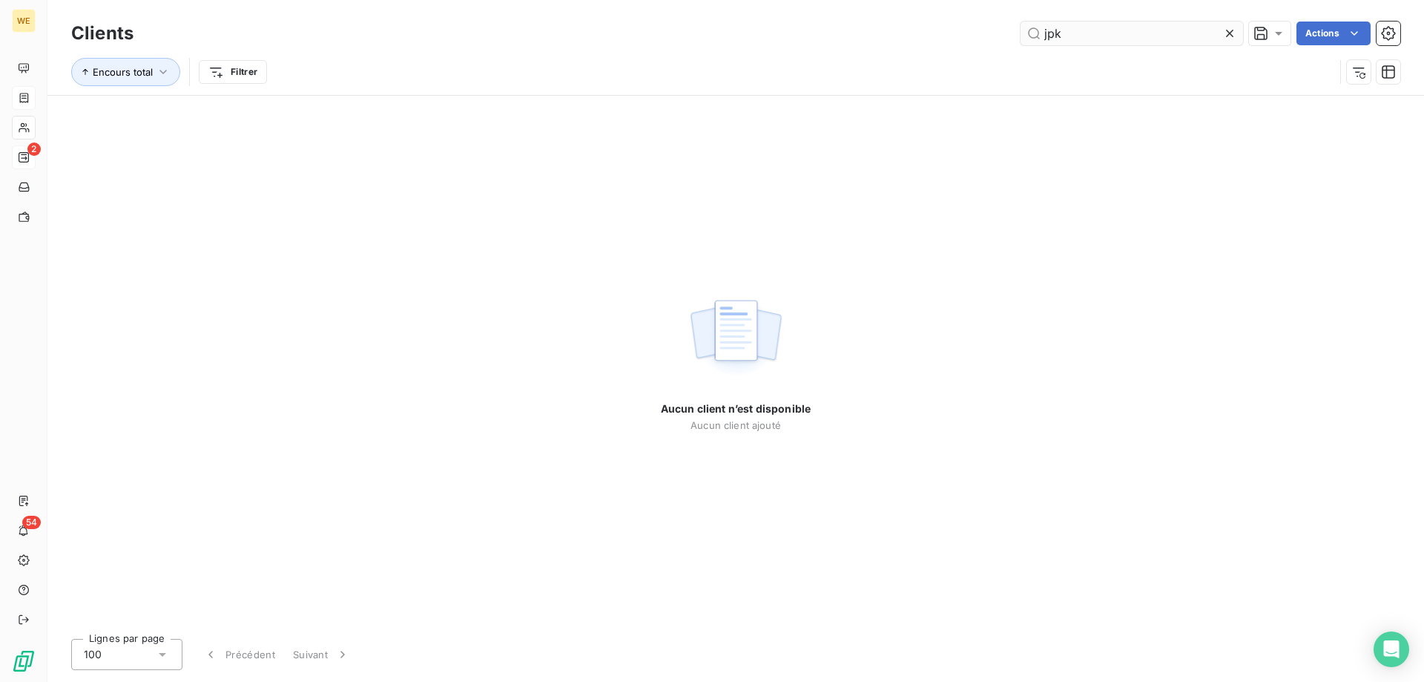
click at [1094, 42] on input "jpk" at bounding box center [1132, 34] width 223 height 24
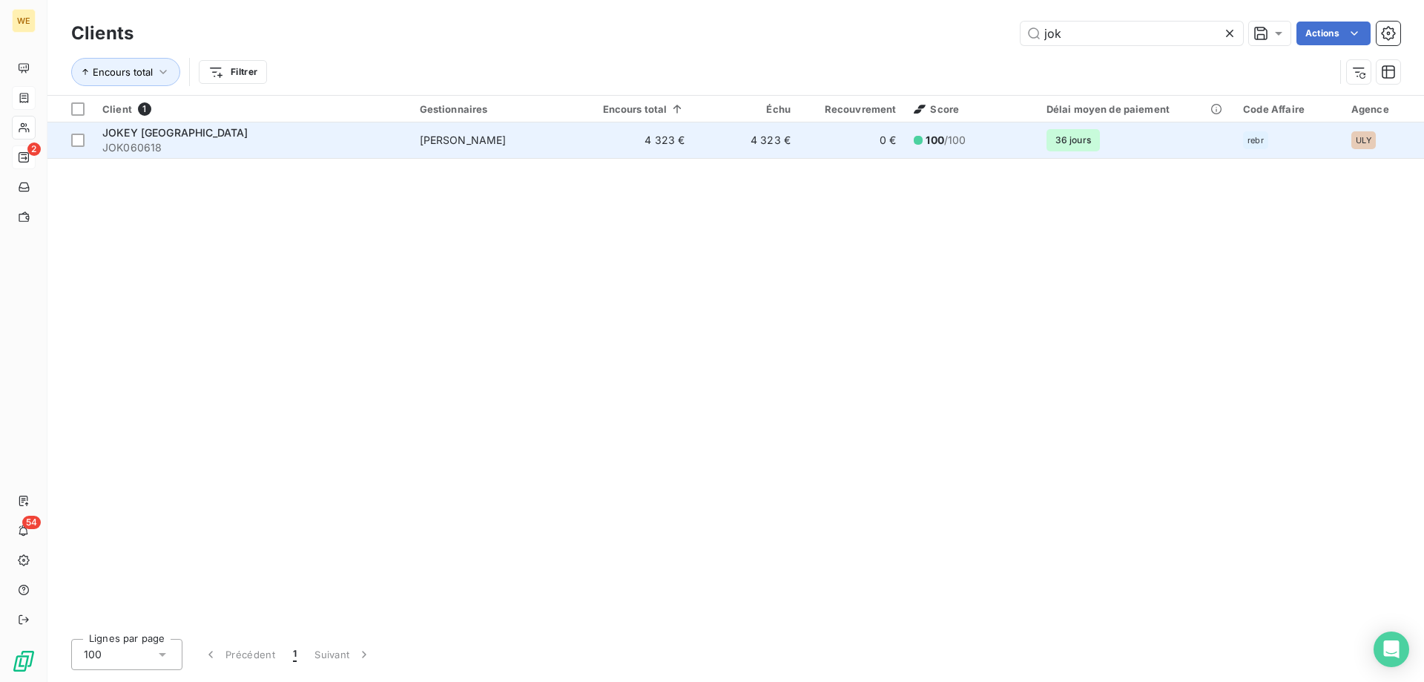
type input "jok"
click at [548, 152] on td "[PERSON_NAME]" at bounding box center [497, 140] width 172 height 36
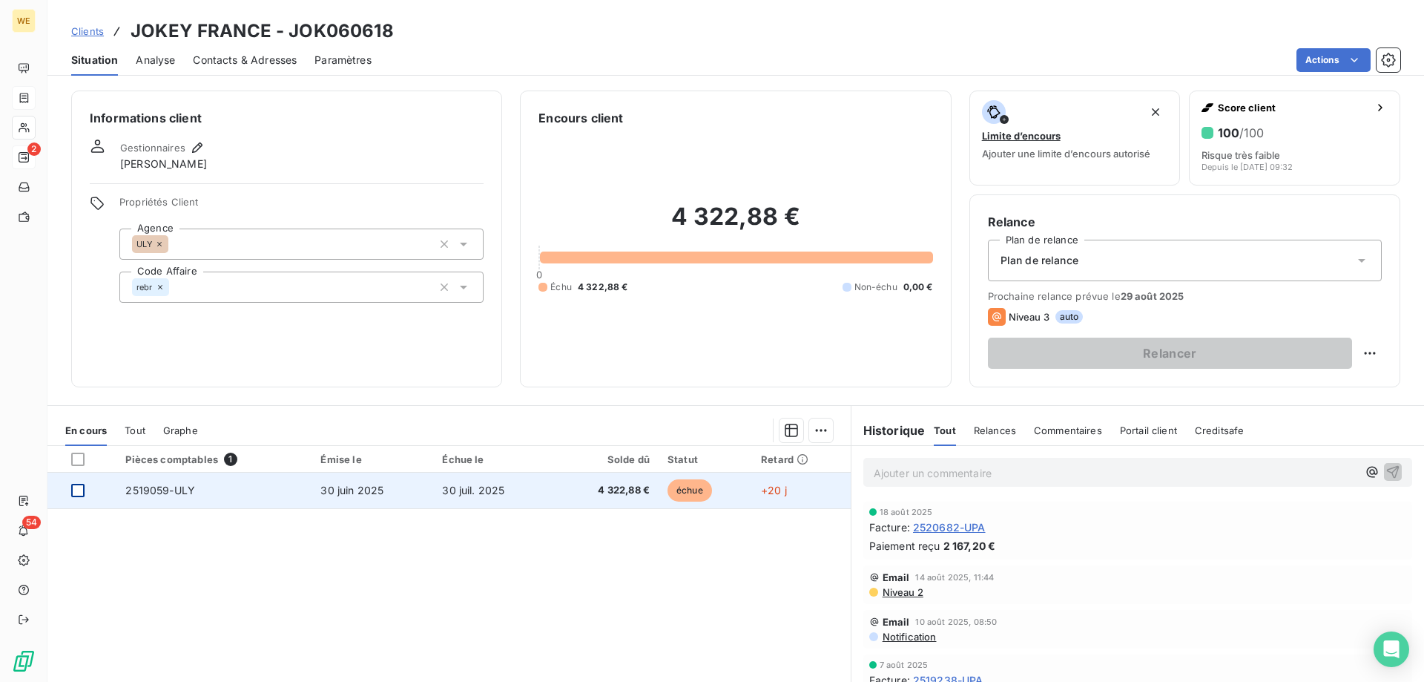
click at [79, 490] on div at bounding box center [77, 490] width 13 height 13
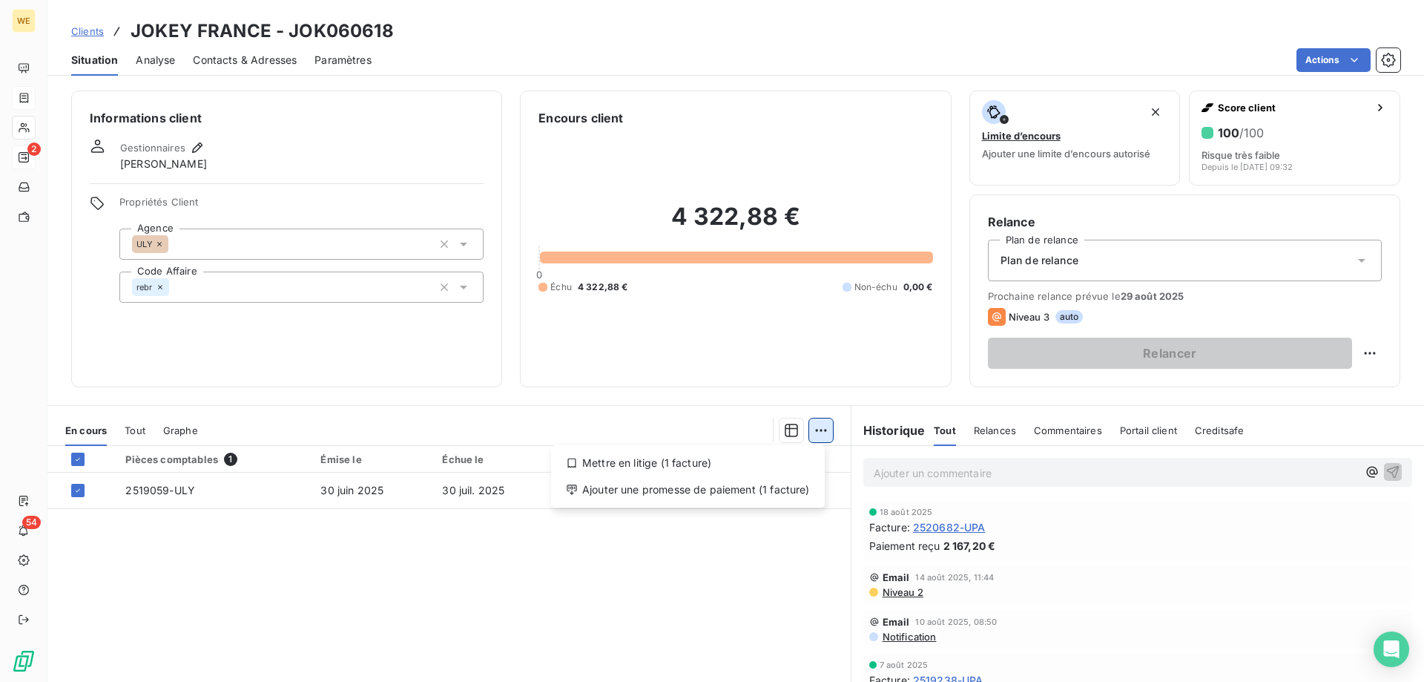
click at [815, 432] on html "WE 2 54 Clients JOKEY [GEOGRAPHIC_DATA] - JOK060618 Situation Analyse Contacts …" at bounding box center [712, 341] width 1424 height 682
click at [758, 487] on div "Ajouter une promesse de paiement (1 facture)" at bounding box center [688, 490] width 262 height 24
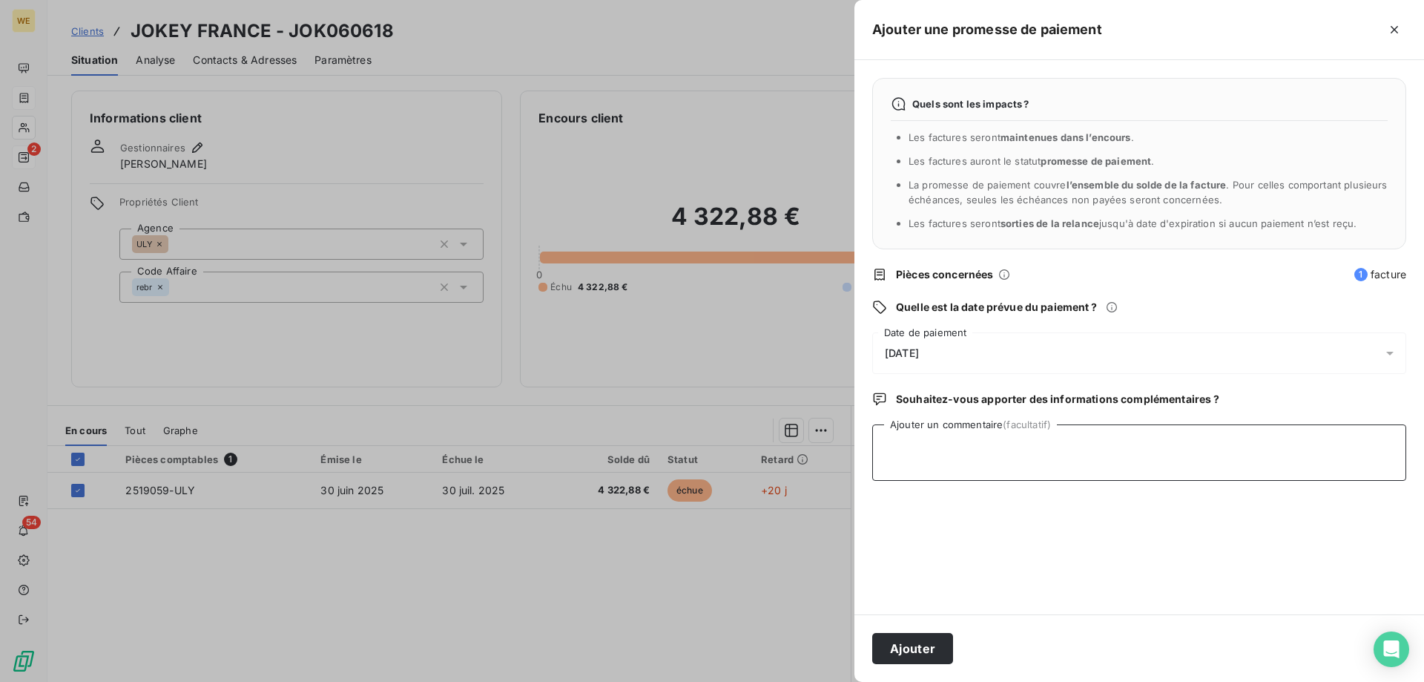
click at [916, 455] on textarea "Ajouter un commentaire (facultatif)" at bounding box center [1139, 452] width 534 height 56
type textarea "[DATE]"
click at [958, 343] on div "[DATE]" at bounding box center [1139, 353] width 534 height 42
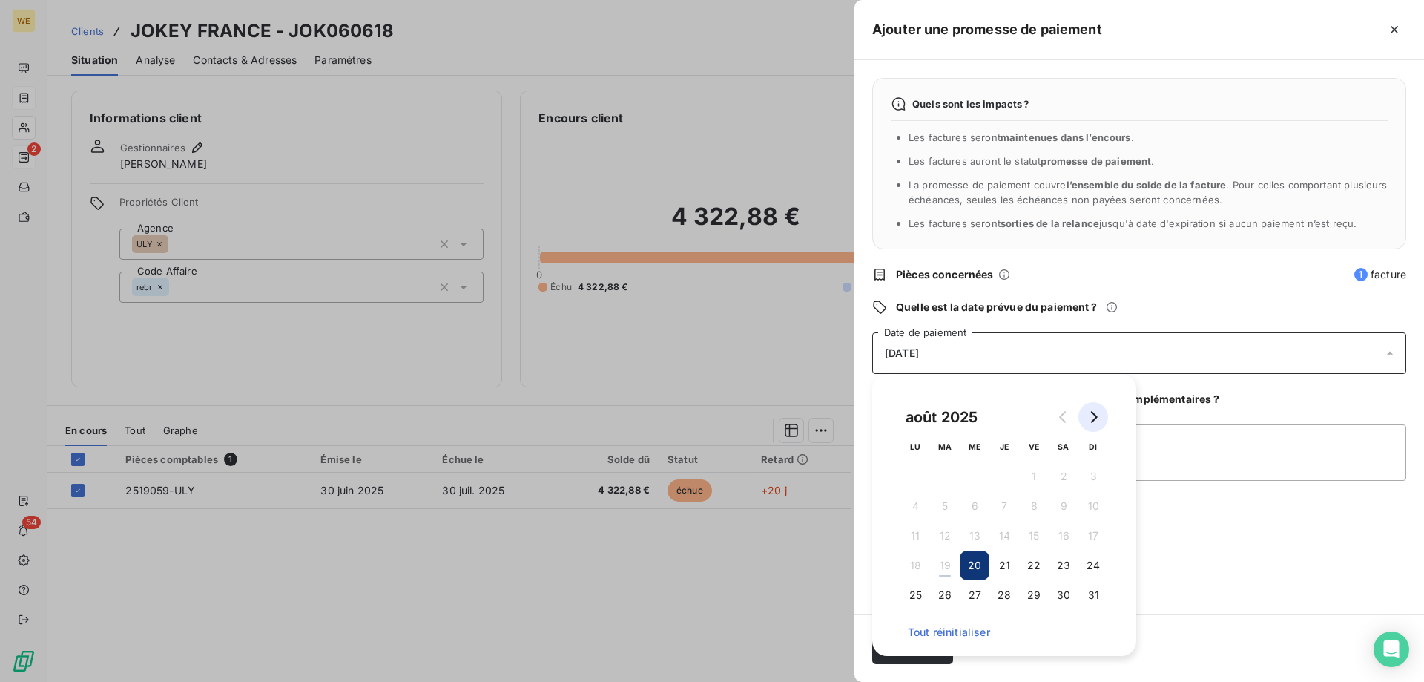
click at [1093, 419] on icon "Go to next month" at bounding box center [1094, 417] width 12 height 12
click at [915, 507] on button "8" at bounding box center [916, 506] width 30 height 30
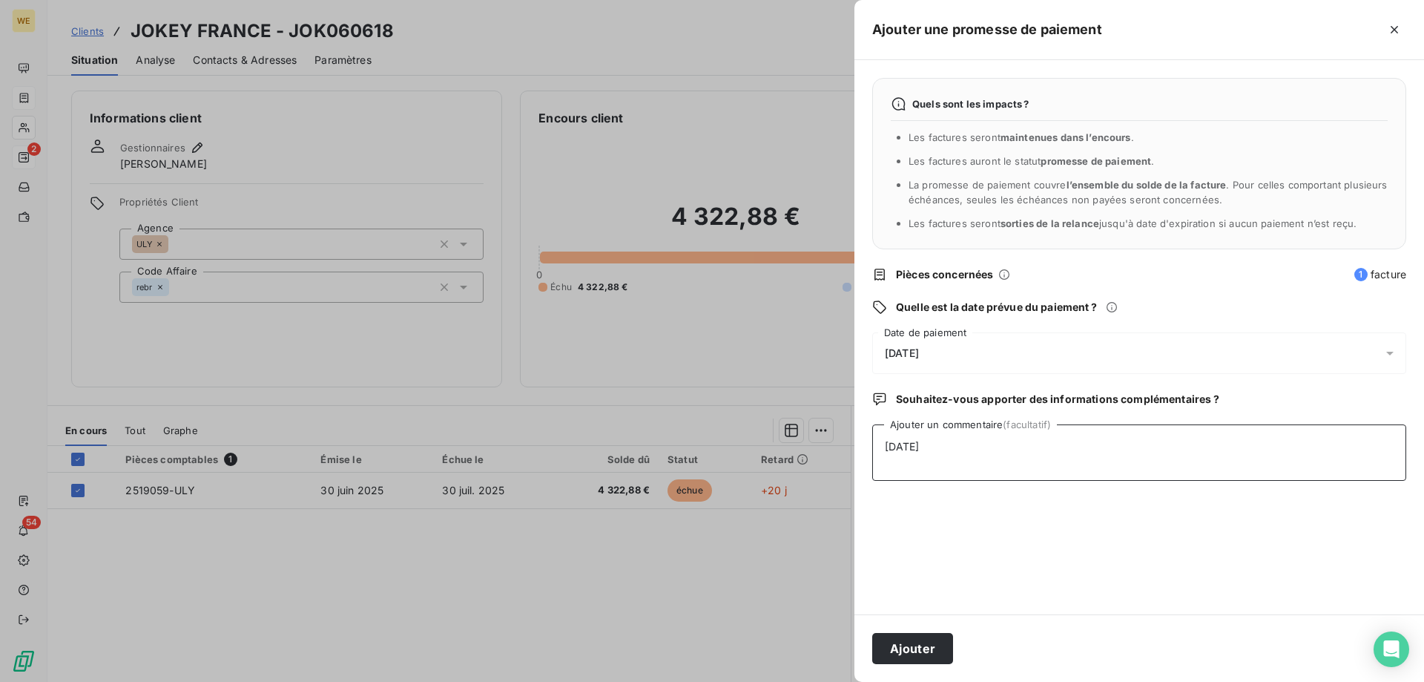
click at [1226, 481] on textarea "[DATE]" at bounding box center [1139, 452] width 534 height 56
click at [925, 644] on button "Ajouter" at bounding box center [912, 648] width 81 height 31
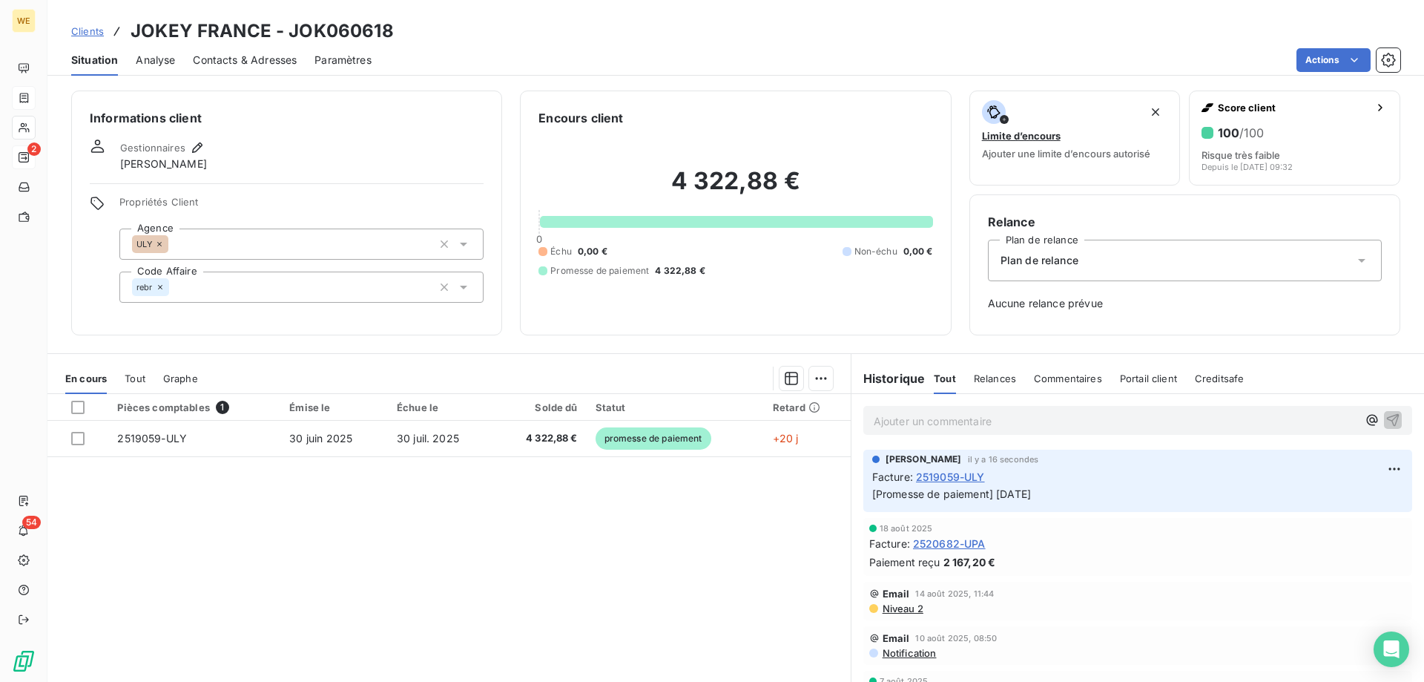
click at [922, 424] on p "Ajouter un commentaire ﻿" at bounding box center [1116, 421] width 484 height 19
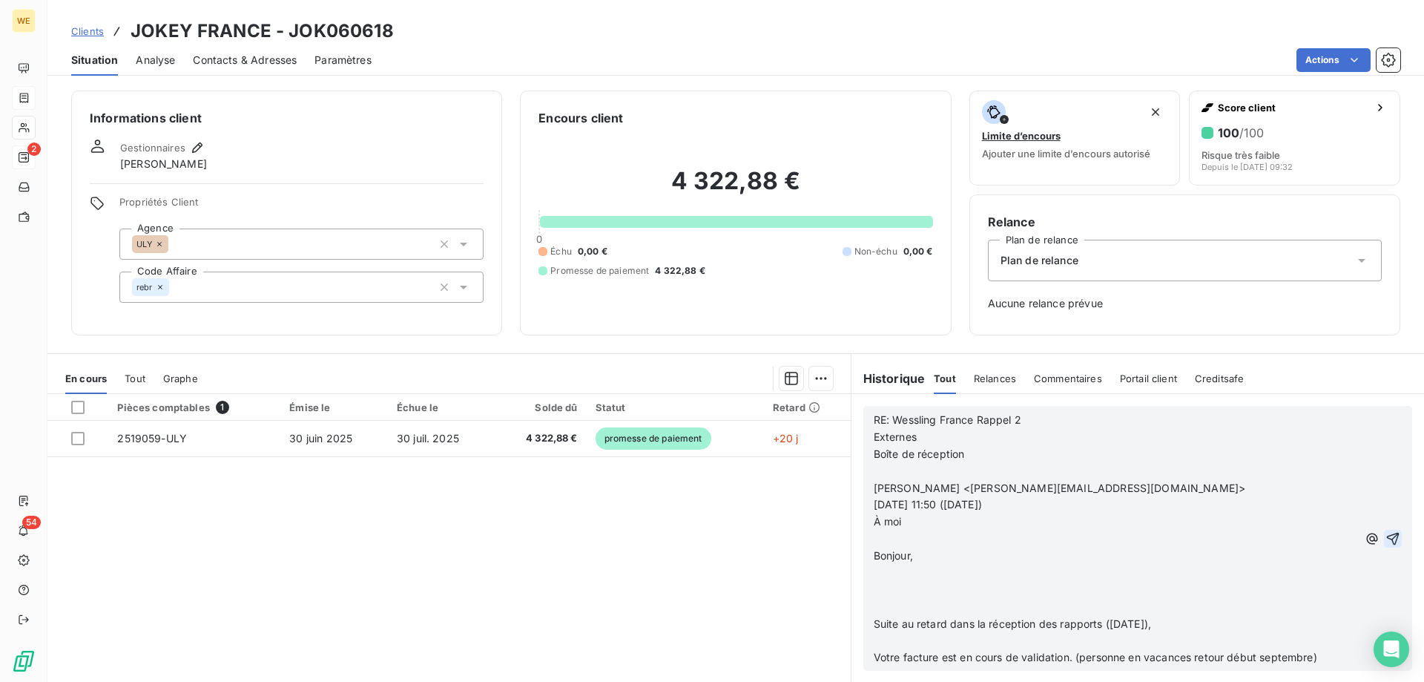
drag, startPoint x: 1373, startPoint y: 536, endPoint x: 1378, endPoint y: 560, distance: 24.2
click at [1386, 536] on icon "button" at bounding box center [1393, 538] width 15 height 15
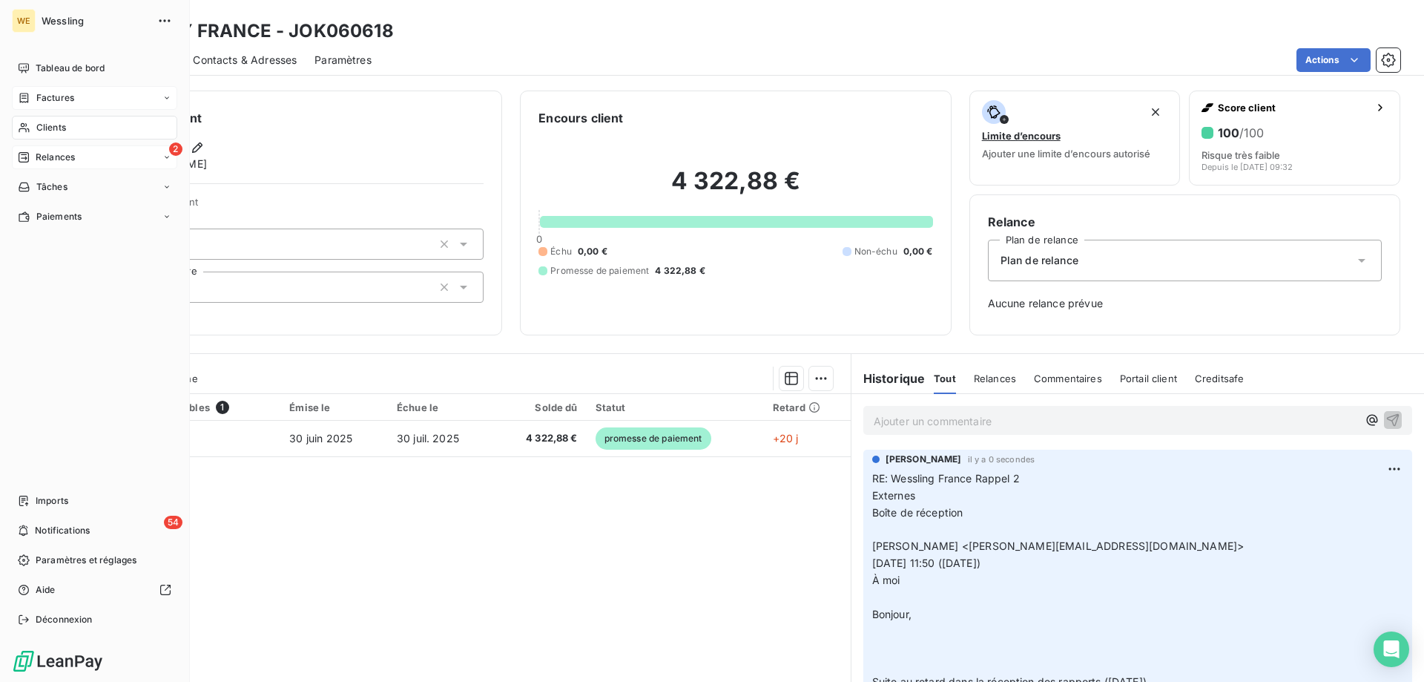
click at [50, 124] on span "Clients" at bounding box center [51, 127] width 30 height 13
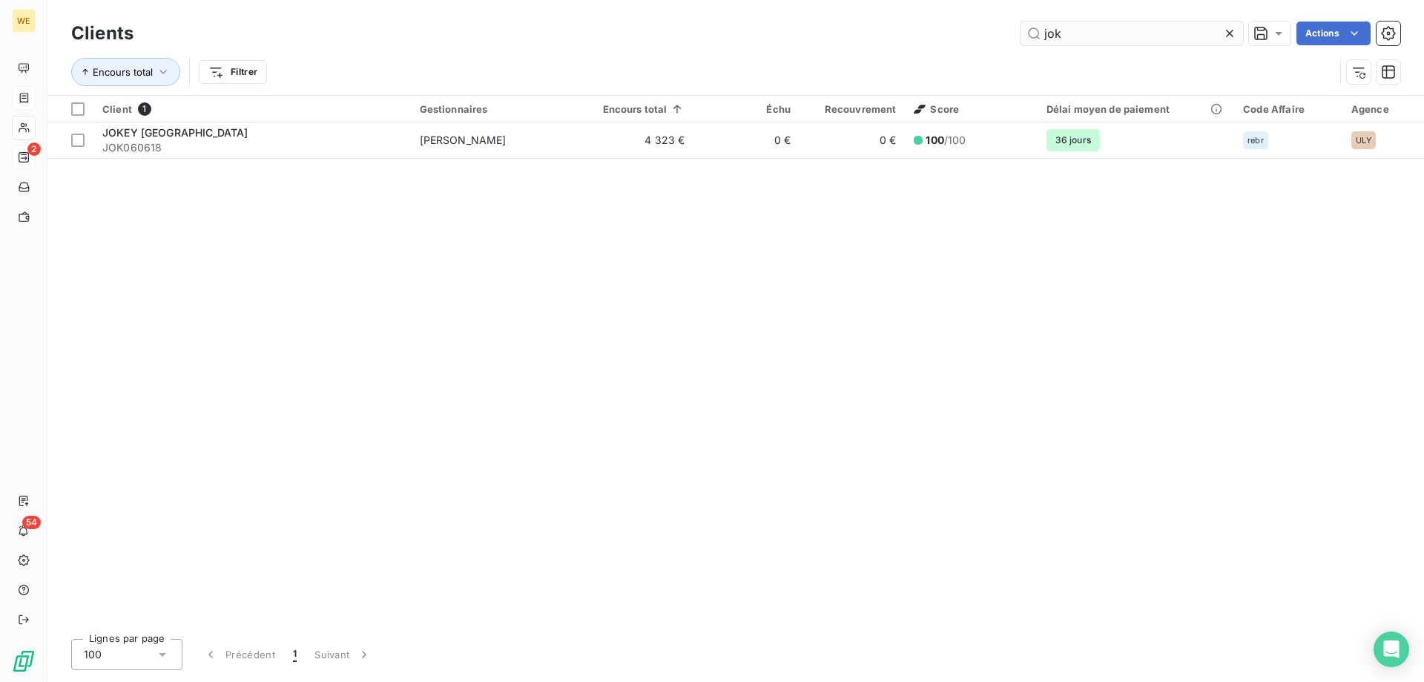
click at [1050, 33] on input "jok" at bounding box center [1132, 34] width 223 height 24
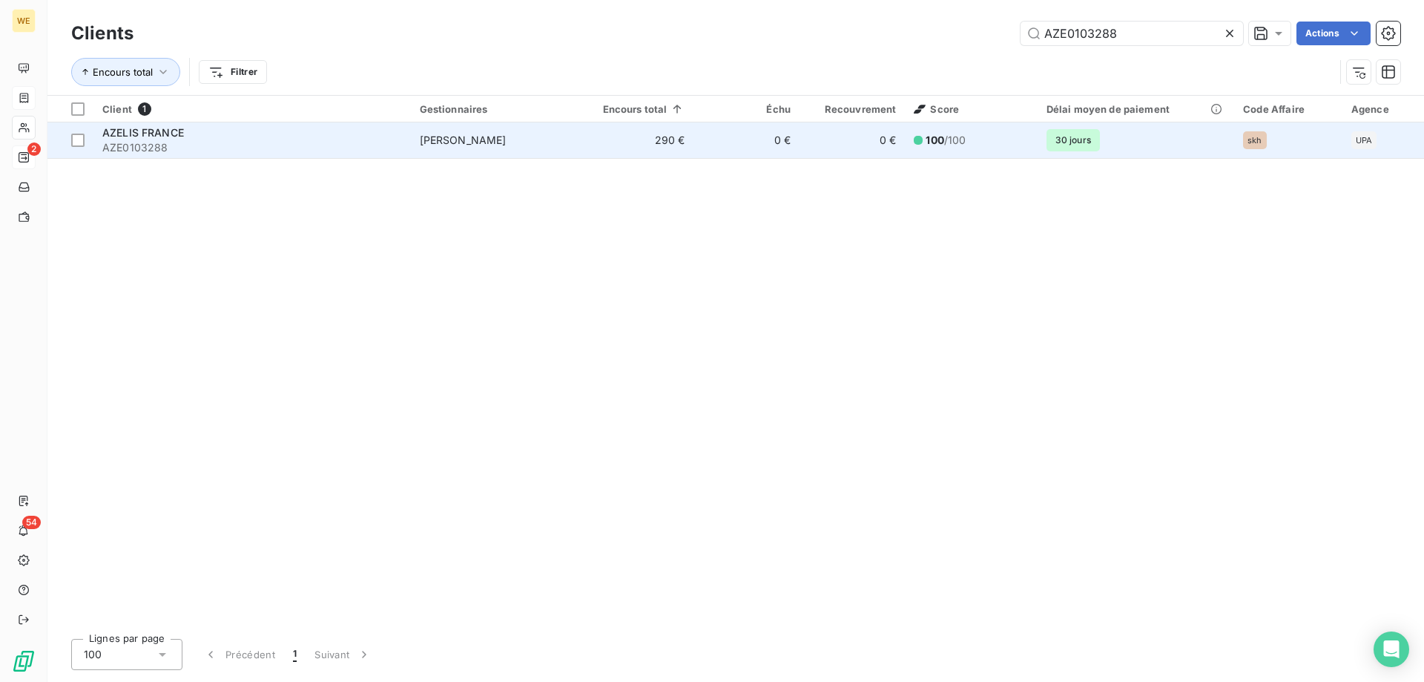
type input "AZE0103288"
click at [310, 134] on div "AZELIS FRANCE" at bounding box center [252, 132] width 300 height 15
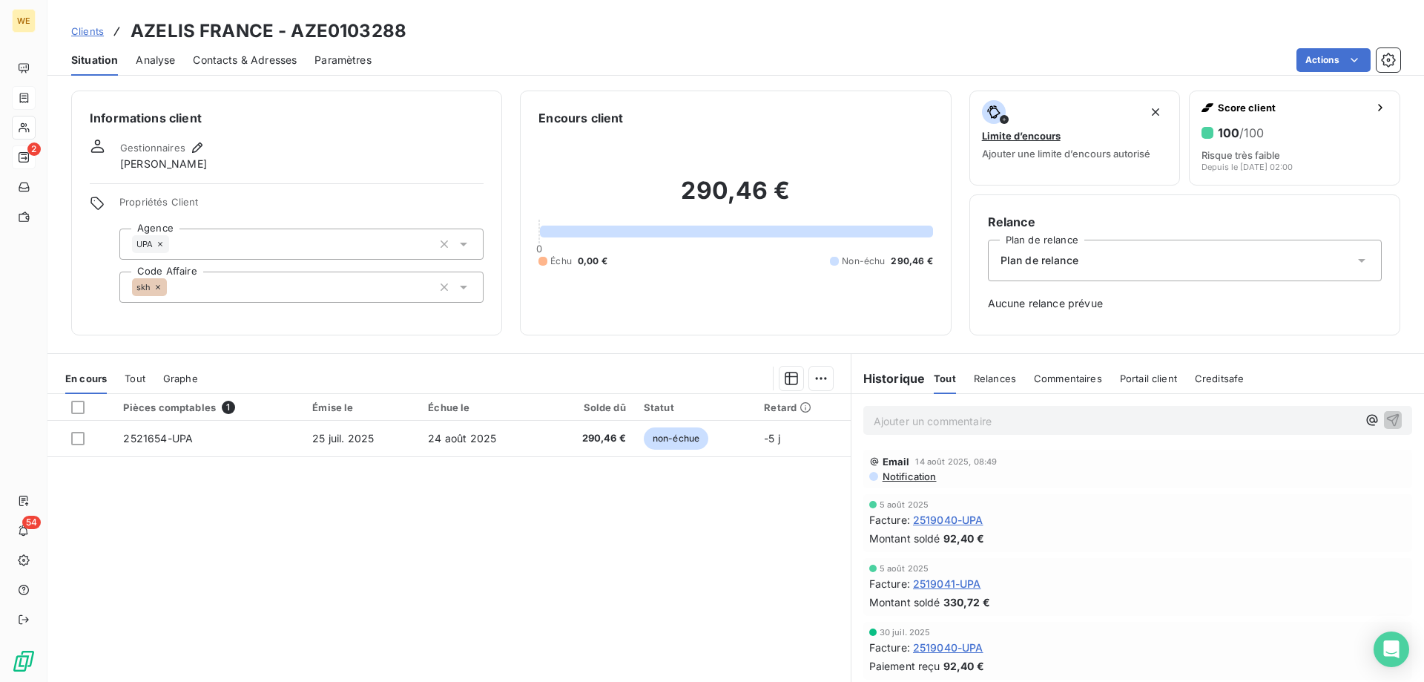
drag, startPoint x: 75, startPoint y: 441, endPoint x: 180, endPoint y: 468, distance: 108.1
click at [76, 441] on div at bounding box center [77, 438] width 13 height 13
click at [812, 380] on html "WE 2 54 Clients AZELIS FRANCE - AZE0103288 Situation Analyse Contacts & Adresse…" at bounding box center [712, 341] width 1424 height 682
click at [783, 435] on div "Ajouter une promesse de paiement (1 facture)" at bounding box center [688, 438] width 262 height 24
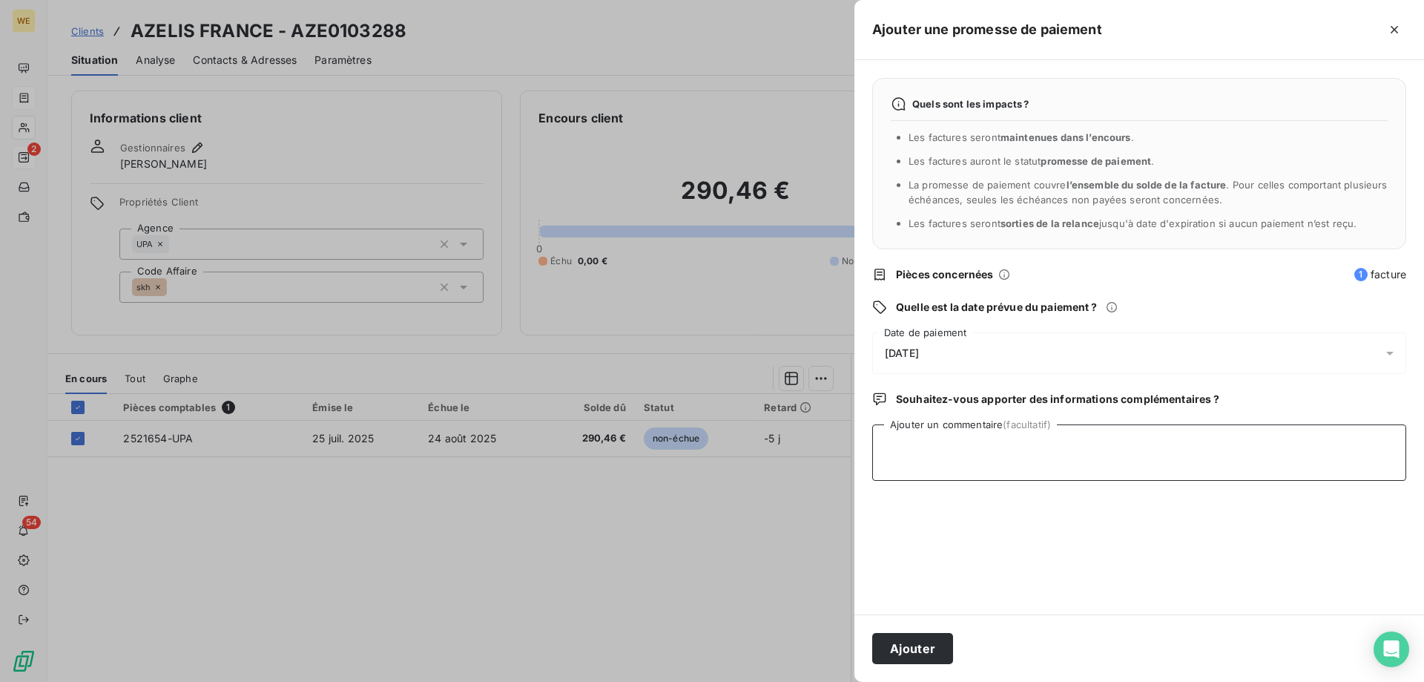
click at [960, 454] on textarea "Ajouter un commentaire (facultatif)" at bounding box center [1139, 452] width 534 height 56
type textarea "[DATE]"
click at [932, 340] on div "[DATE]" at bounding box center [1139, 353] width 534 height 42
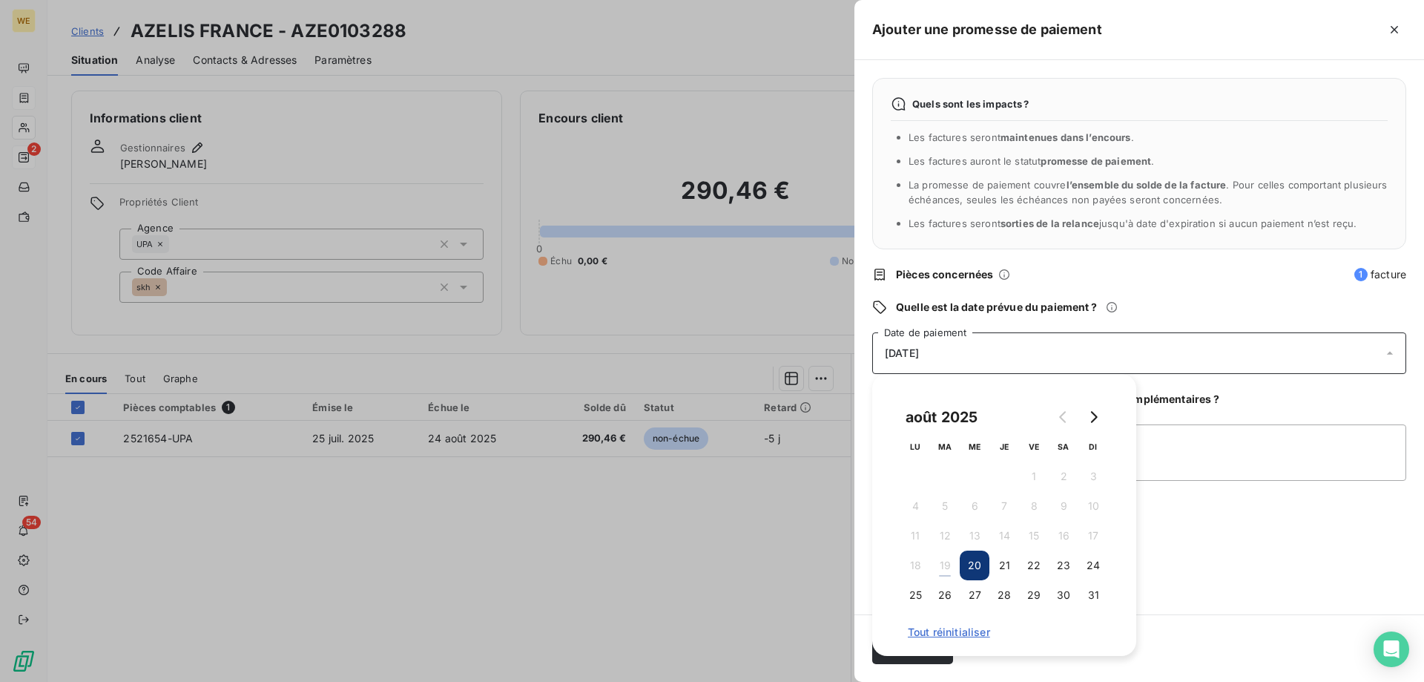
drag, startPoint x: 1099, startPoint y: 598, endPoint x: 1177, endPoint y: 624, distance: 82.1
click at [1099, 598] on button "31" at bounding box center [1094, 595] width 30 height 30
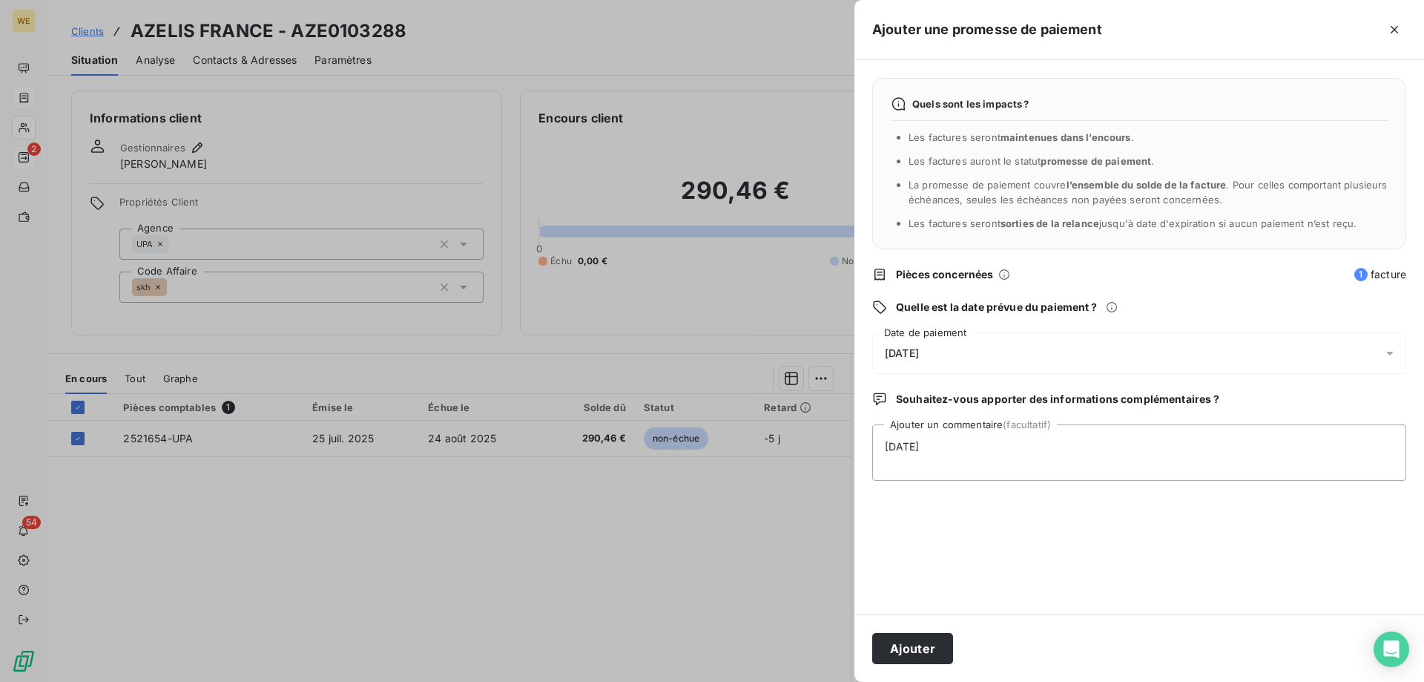
click at [1207, 554] on div "Quels sont les impacts ? Les factures seront maintenues dans l’encours . Les fa…" at bounding box center [1140, 337] width 570 height 554
click at [909, 648] on button "Ajouter" at bounding box center [912, 648] width 81 height 31
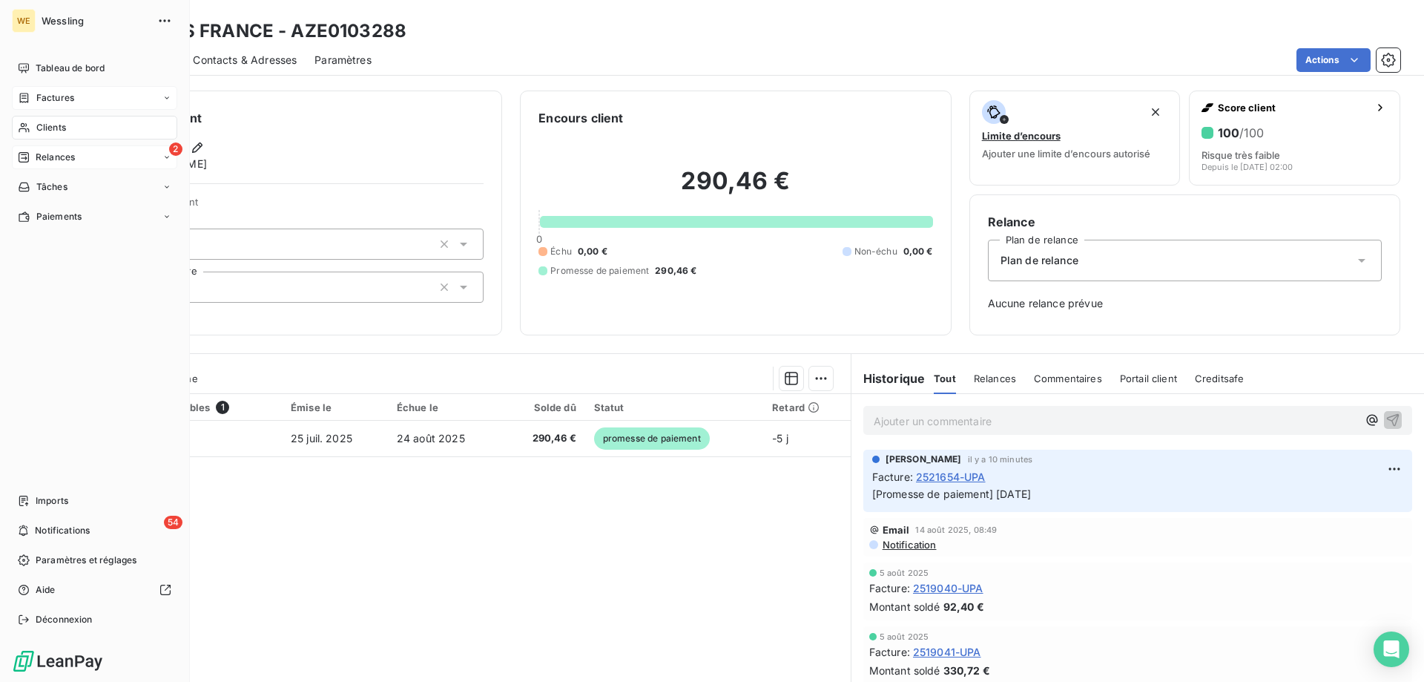
click at [39, 124] on span "Clients" at bounding box center [51, 127] width 30 height 13
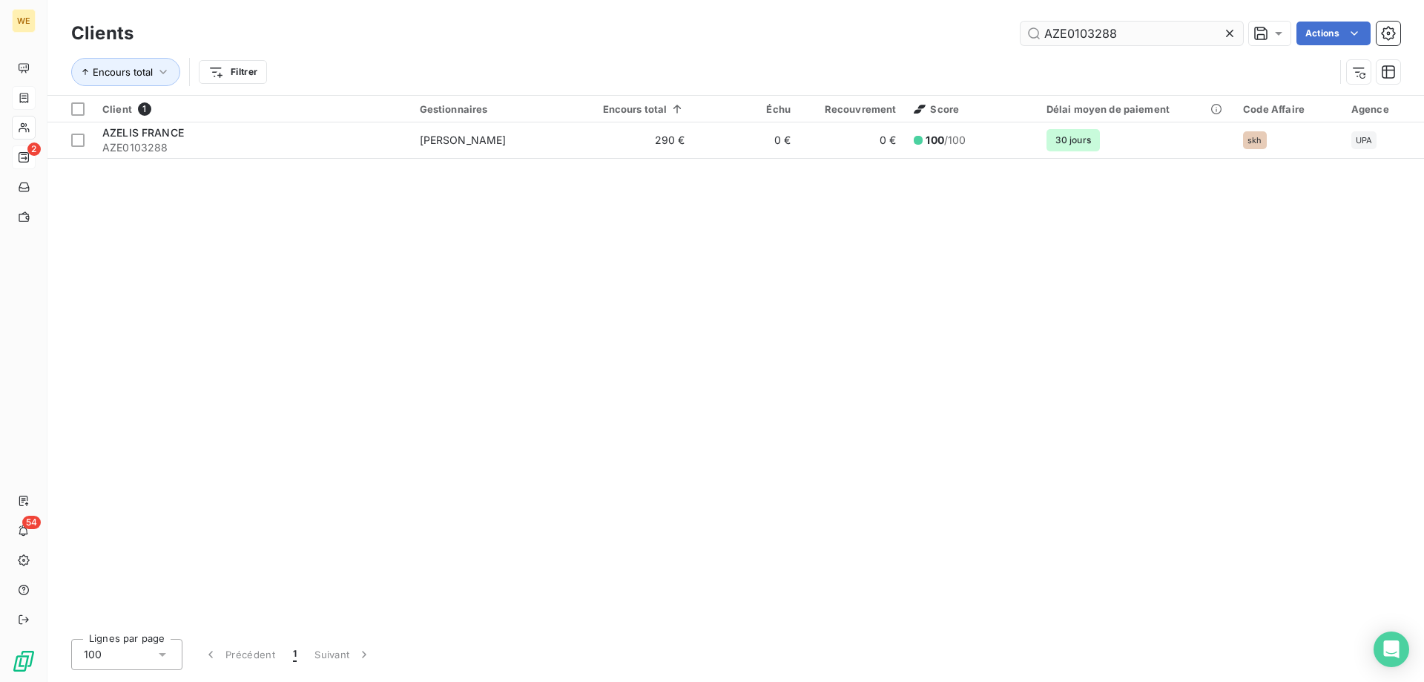
click at [1061, 33] on input "AZE0103288" at bounding box center [1132, 34] width 223 height 24
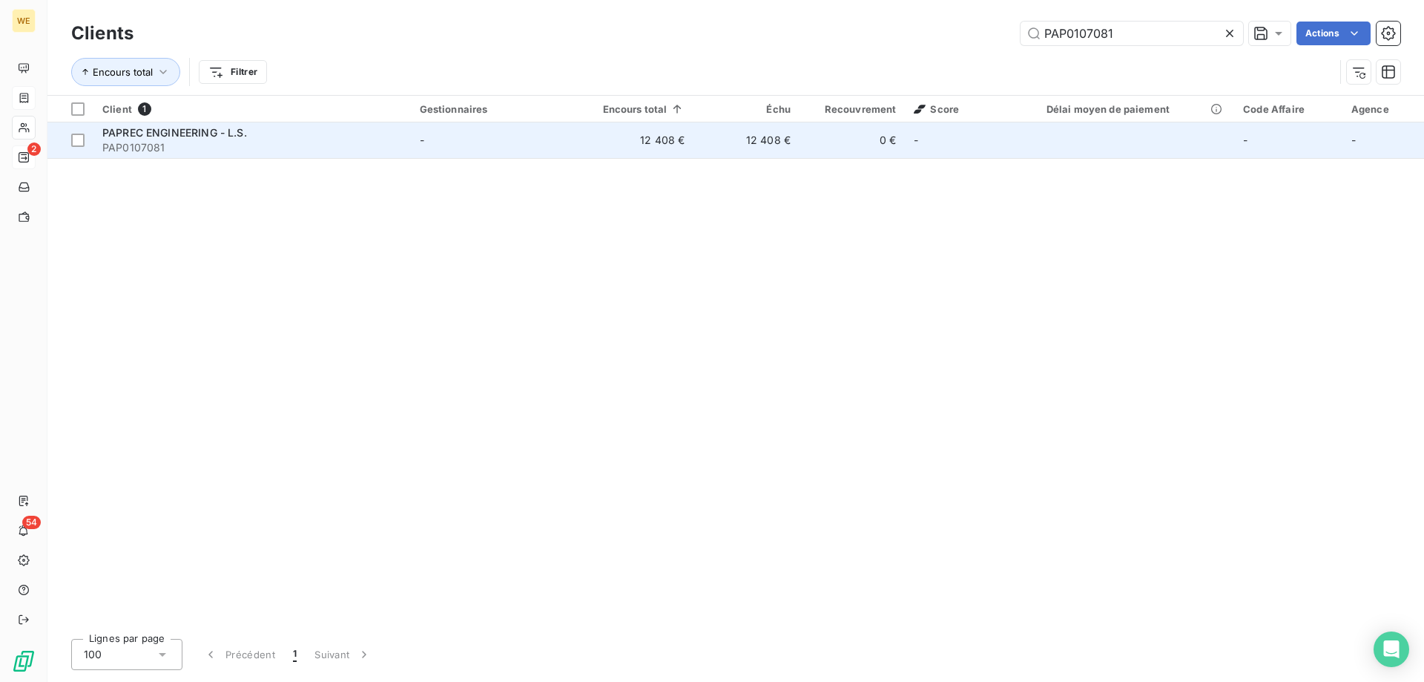
type input "PAP0107081"
click at [191, 150] on span "PAP0107081" at bounding box center [252, 147] width 300 height 15
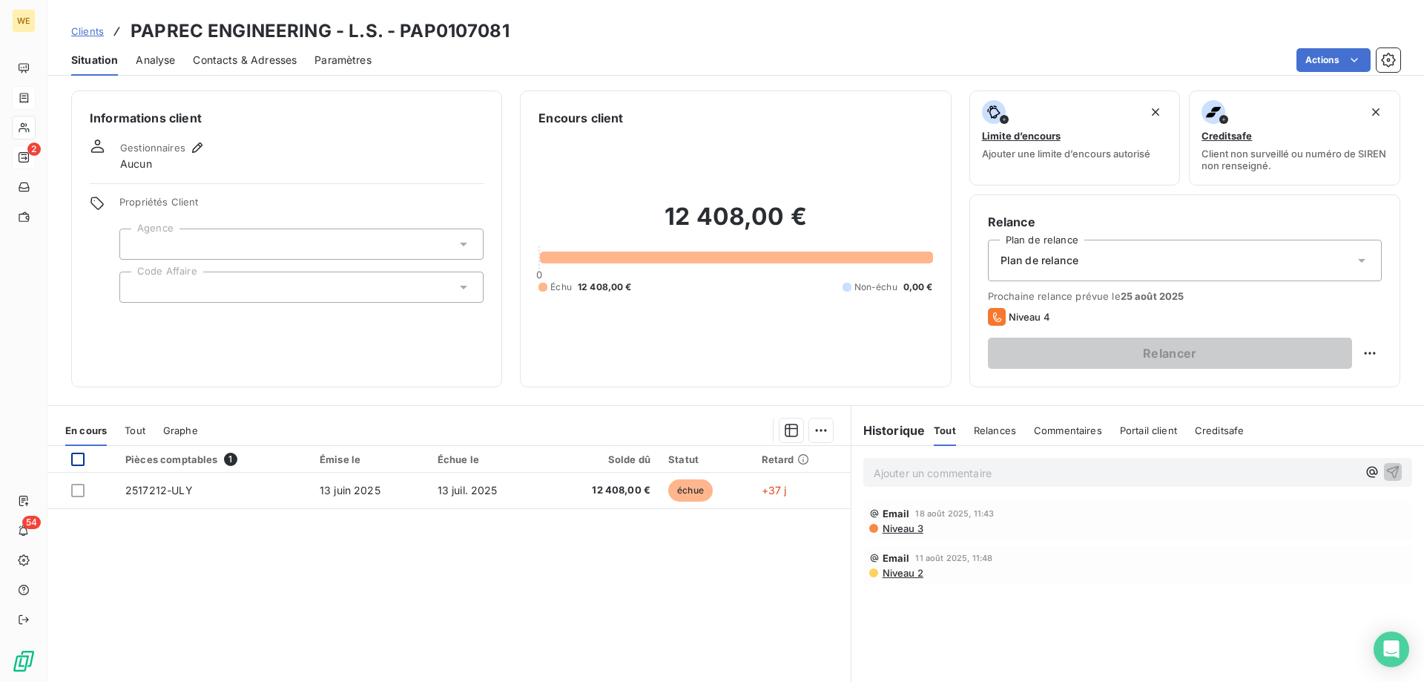
click at [78, 463] on div at bounding box center [77, 459] width 13 height 13
click at [820, 432] on html "WE 2 54 Clients PAPREC ENGINEERING - L.S. - PAP0107081 Situation Analyse Contac…" at bounding box center [712, 341] width 1424 height 682
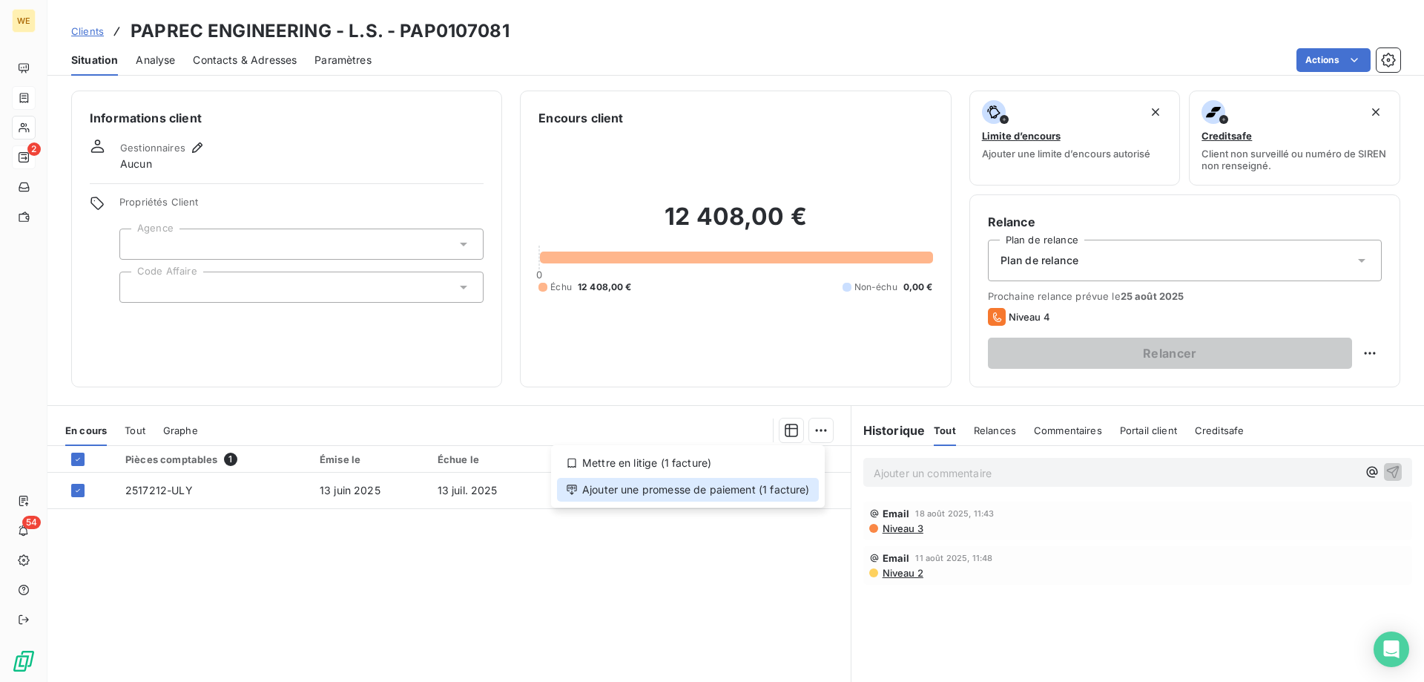
click at [789, 490] on div "Ajouter une promesse de paiement (1 facture)" at bounding box center [688, 490] width 262 height 24
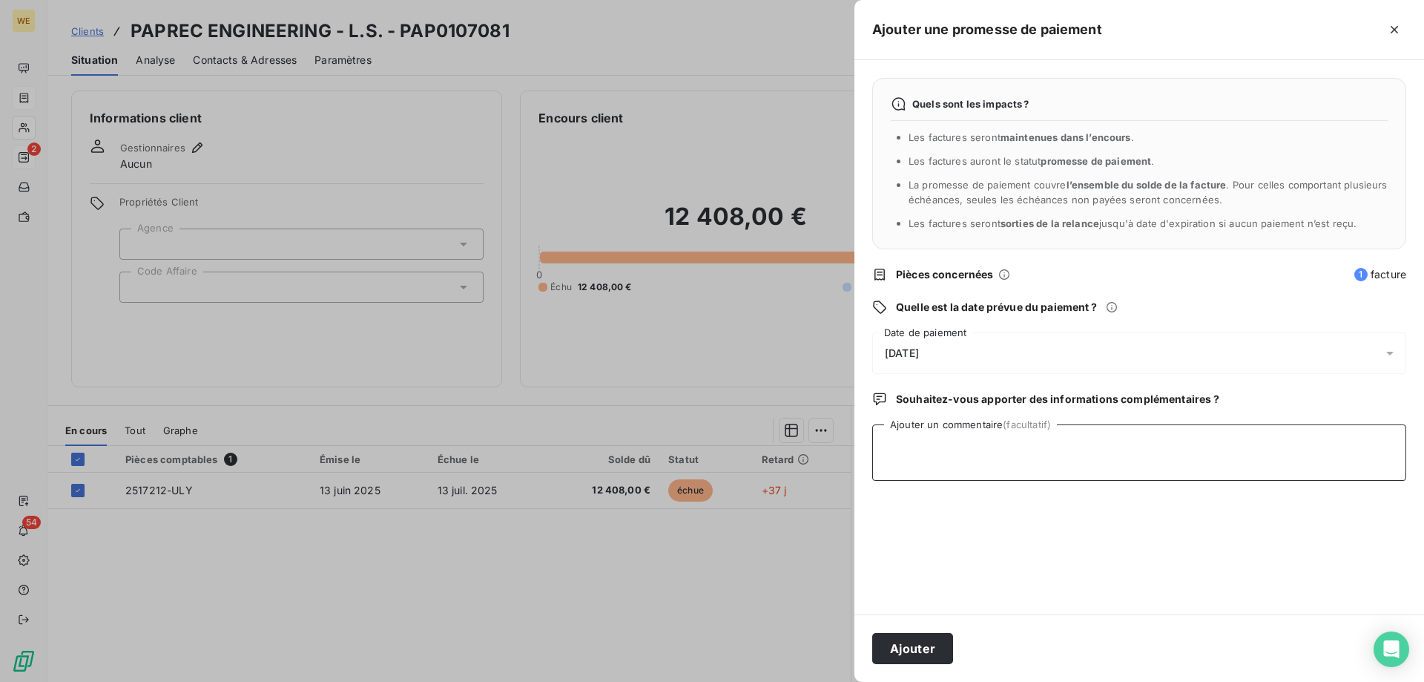
click at [930, 455] on textarea "Ajouter un commentaire (facultatif)" at bounding box center [1139, 452] width 534 height 56
click at [951, 353] on div "[DATE]" at bounding box center [1139, 353] width 534 height 42
click at [1217, 458] on textarea "Ajouter un commentaire (facultatif)" at bounding box center [1139, 452] width 534 height 56
paste textarea "[PERSON_NAME] [DATE] 15:42 ([DATE]) À moi, BOX-PEC-COMPTA, [PERSON_NAME] [GEOGR…"
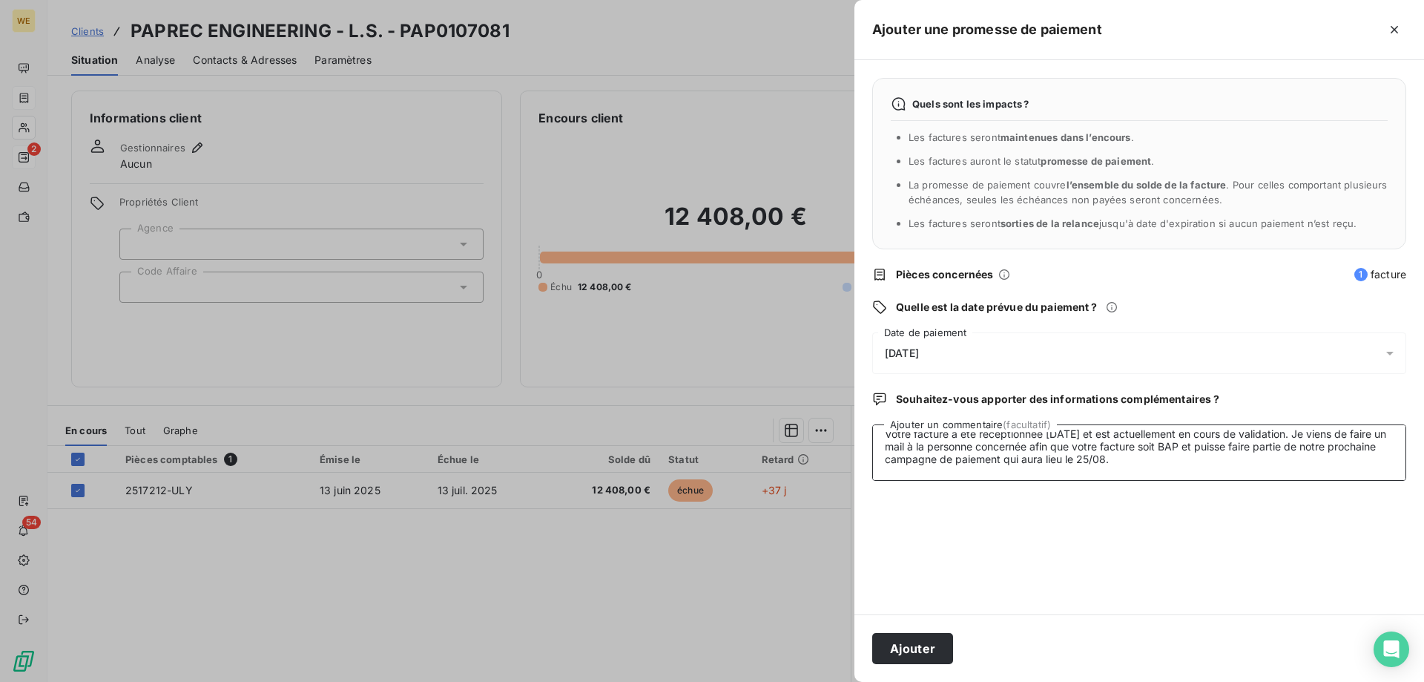
type textarea "[PERSON_NAME] [DATE] 15:42 ([DATE]) À moi, BOX-PEC-COMPTA, [PERSON_NAME] [GEOGR…"
click at [919, 349] on span "[DATE]" at bounding box center [902, 353] width 34 height 12
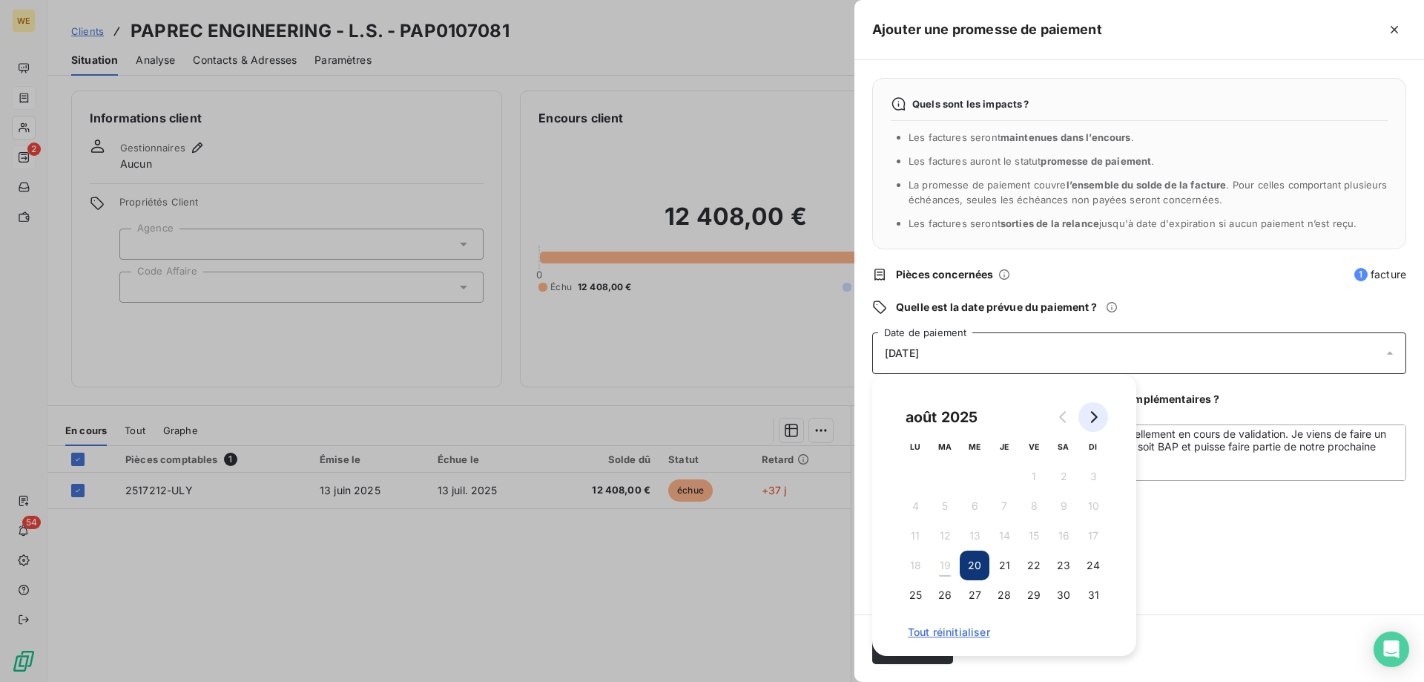
click at [1091, 409] on button "Go to next month" at bounding box center [1094, 417] width 30 height 30
click at [915, 477] on button "1" at bounding box center [916, 476] width 30 height 30
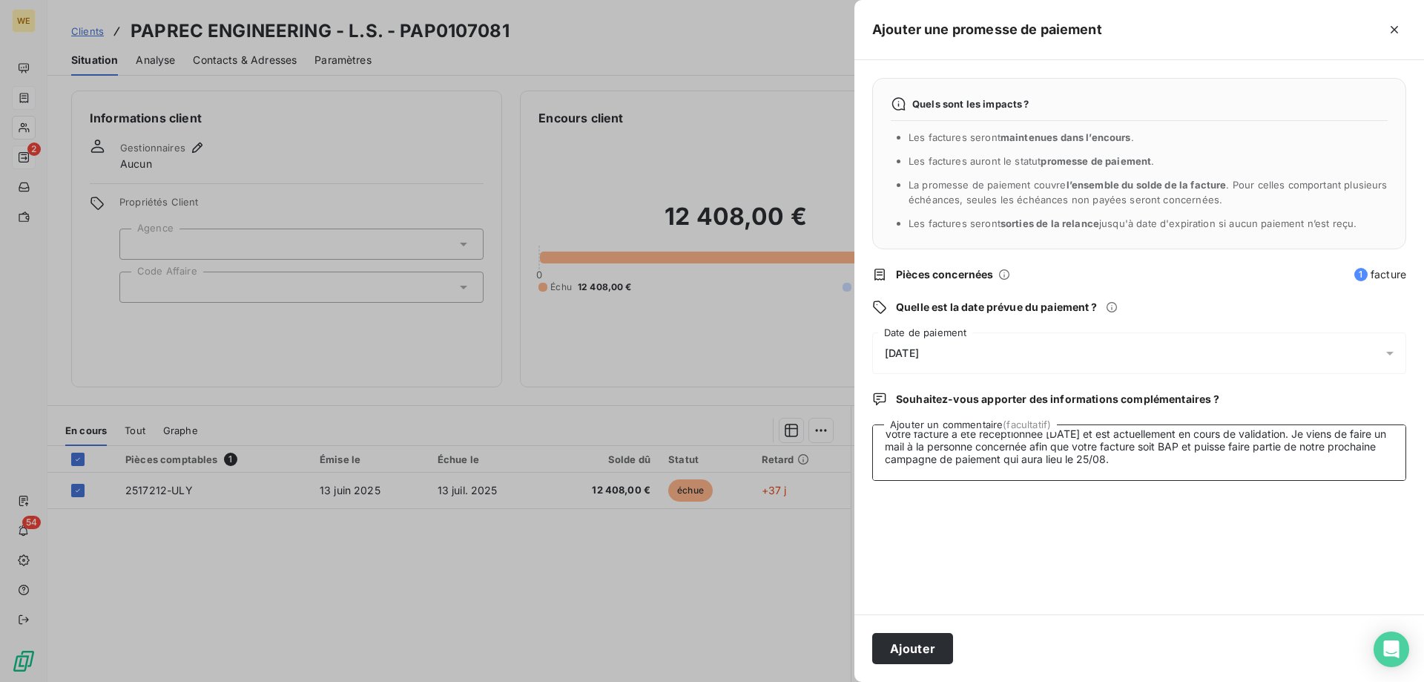
click at [1164, 481] on textarea "[PERSON_NAME] [DATE] 15:42 ([DATE]) À moi, BOX-PEC-COMPTA, [PERSON_NAME] [GEOGR…" at bounding box center [1139, 452] width 534 height 56
click at [921, 654] on button "Ajouter" at bounding box center [912, 648] width 81 height 31
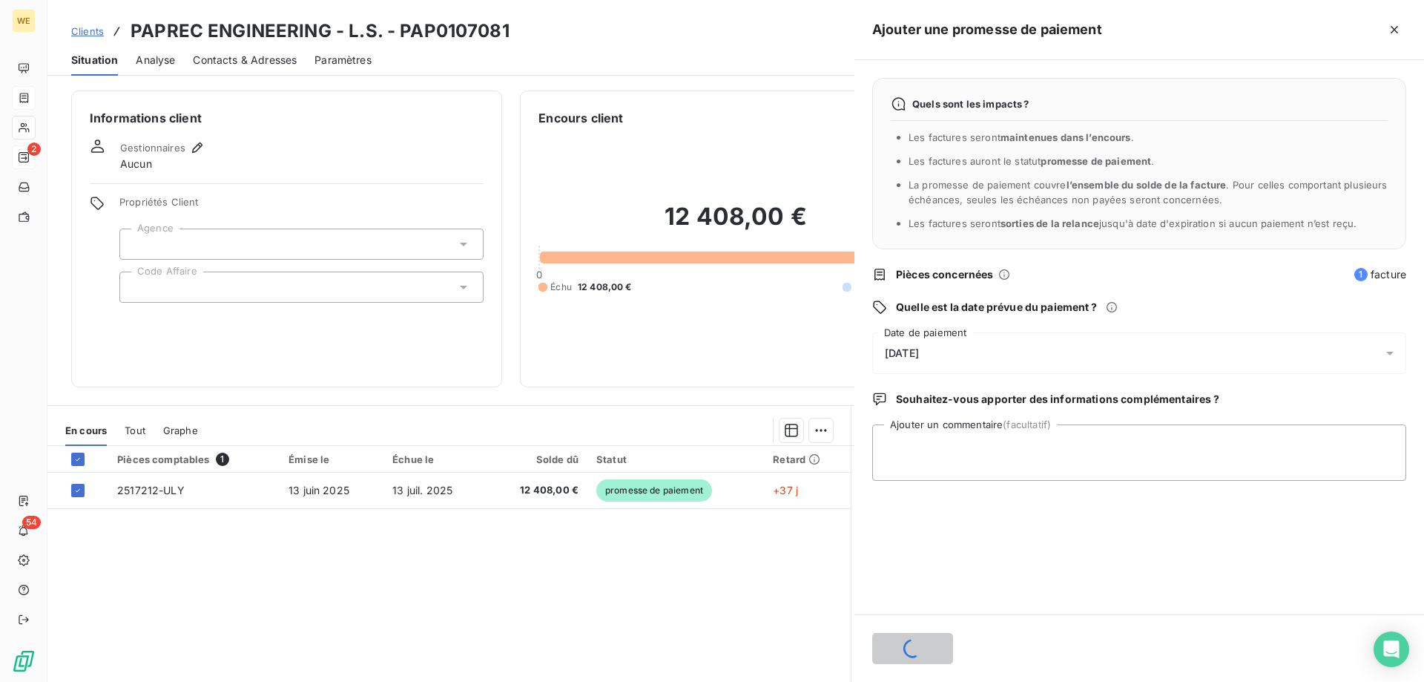
scroll to position [0, 0]
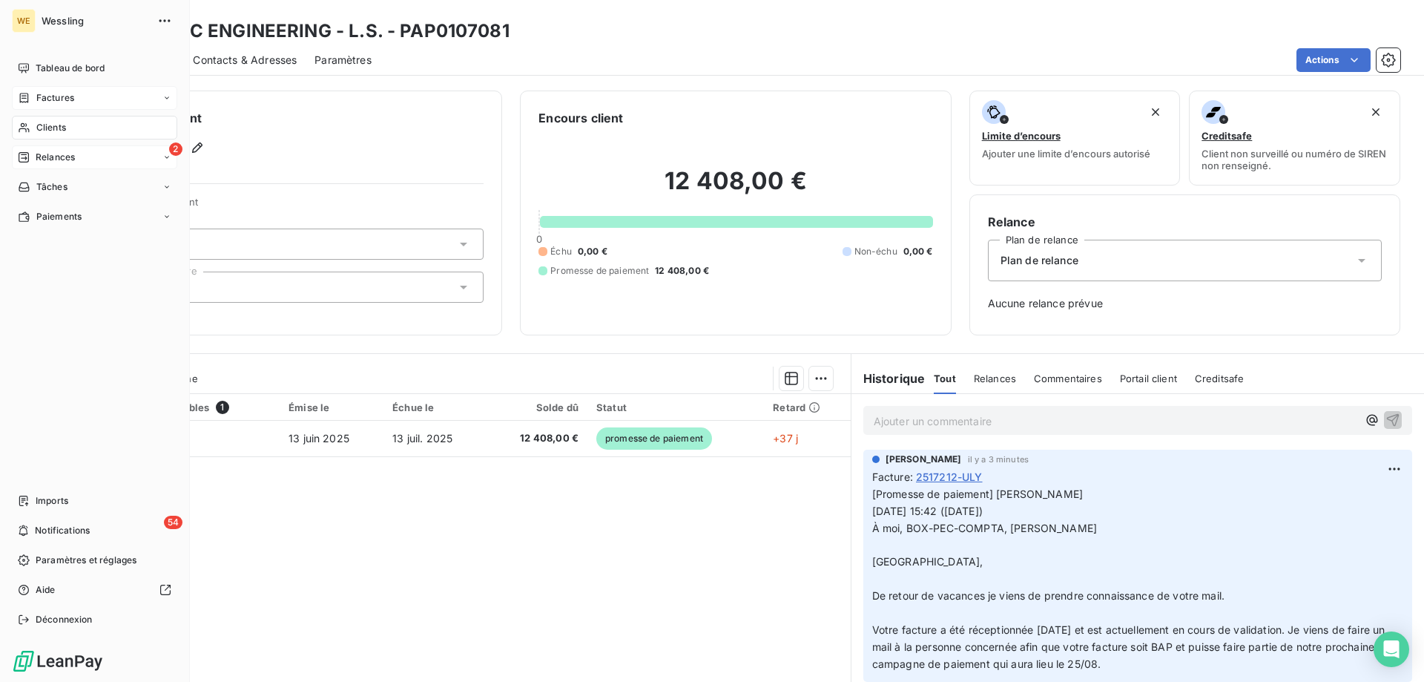
drag, startPoint x: 47, startPoint y: 128, endPoint x: 78, endPoint y: 139, distance: 33.3
click at [47, 127] on span "Clients" at bounding box center [51, 127] width 30 height 13
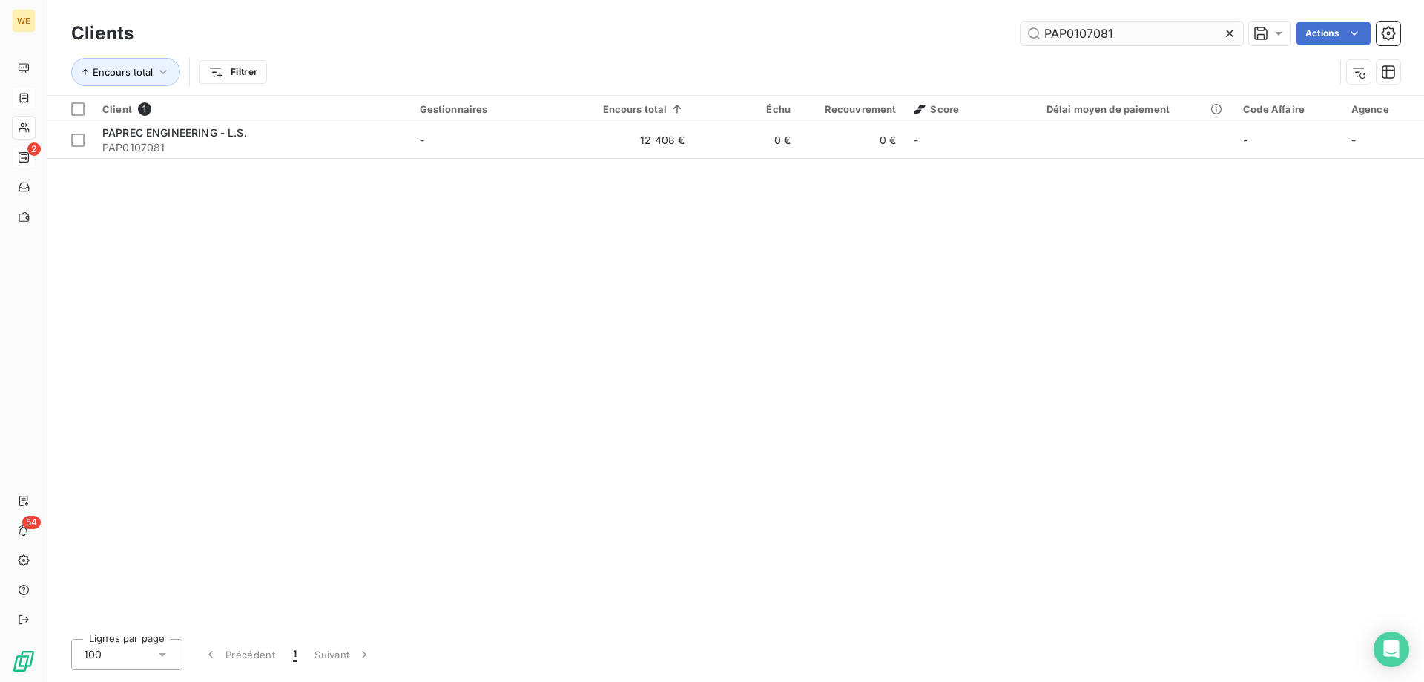
click at [1041, 35] on input "PAP0107081" at bounding box center [1132, 34] width 223 height 24
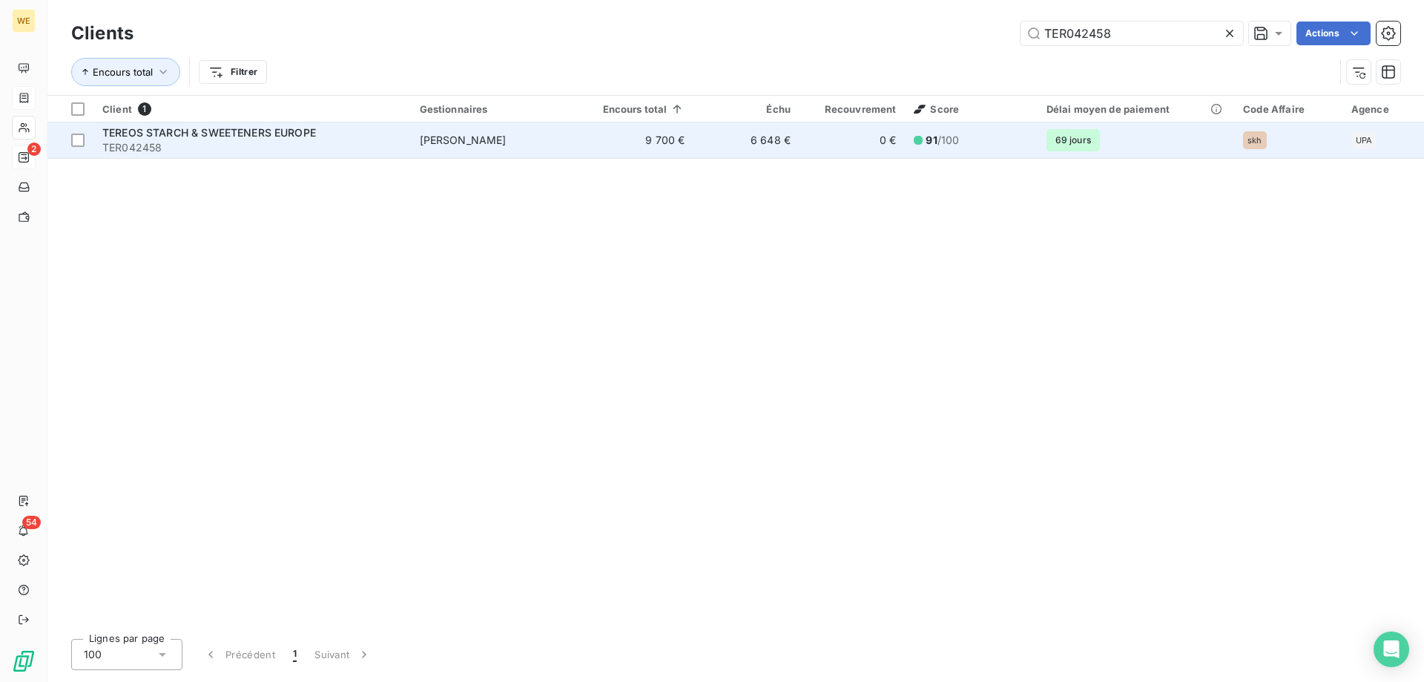
type input "TER042458"
click at [332, 125] on div "TEREOS STARCH & SWEETENERS EUROPE" at bounding box center [252, 132] width 300 height 15
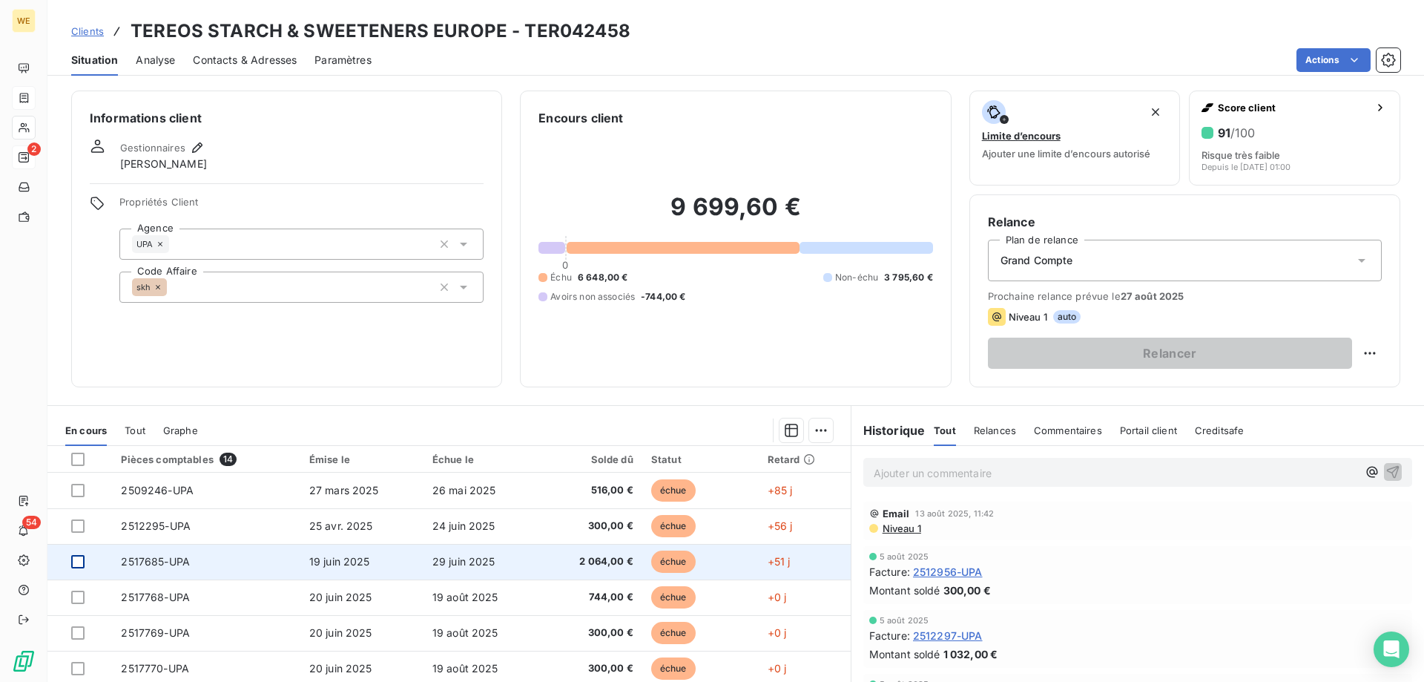
click at [76, 562] on div at bounding box center [77, 561] width 13 height 13
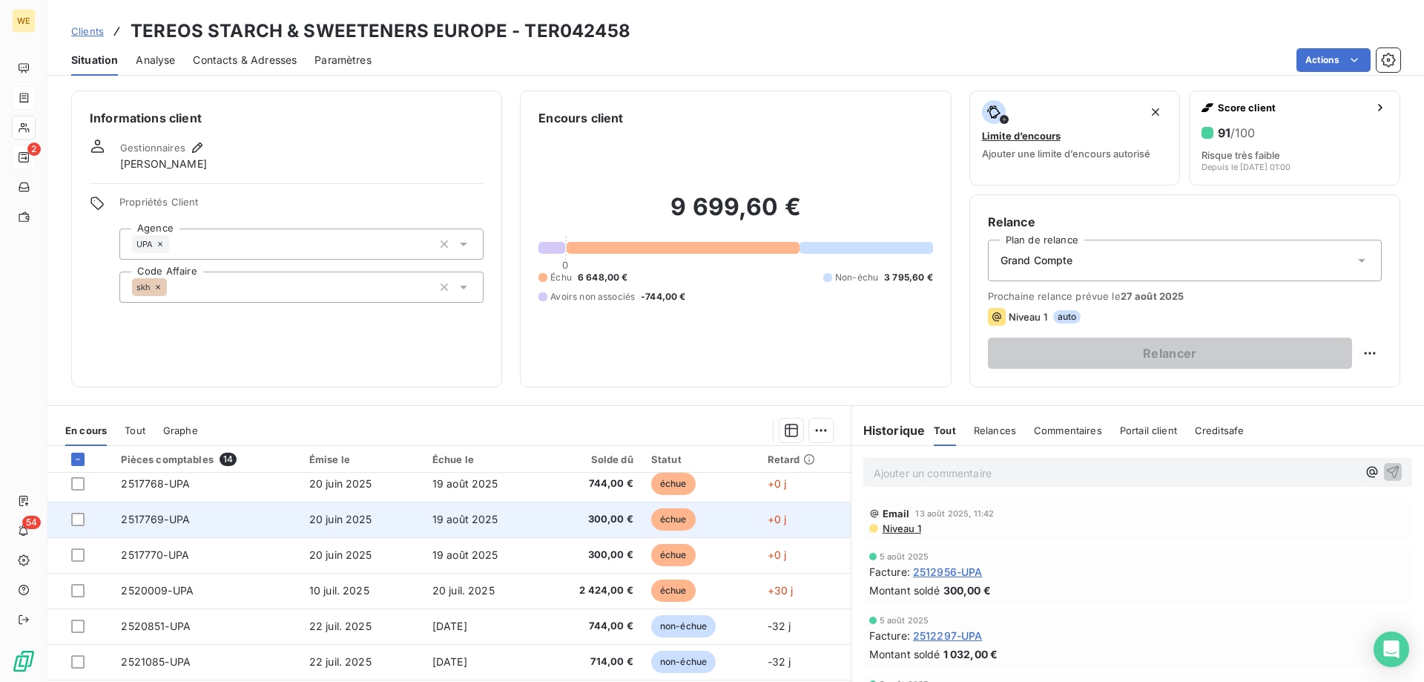
scroll to position [148, 0]
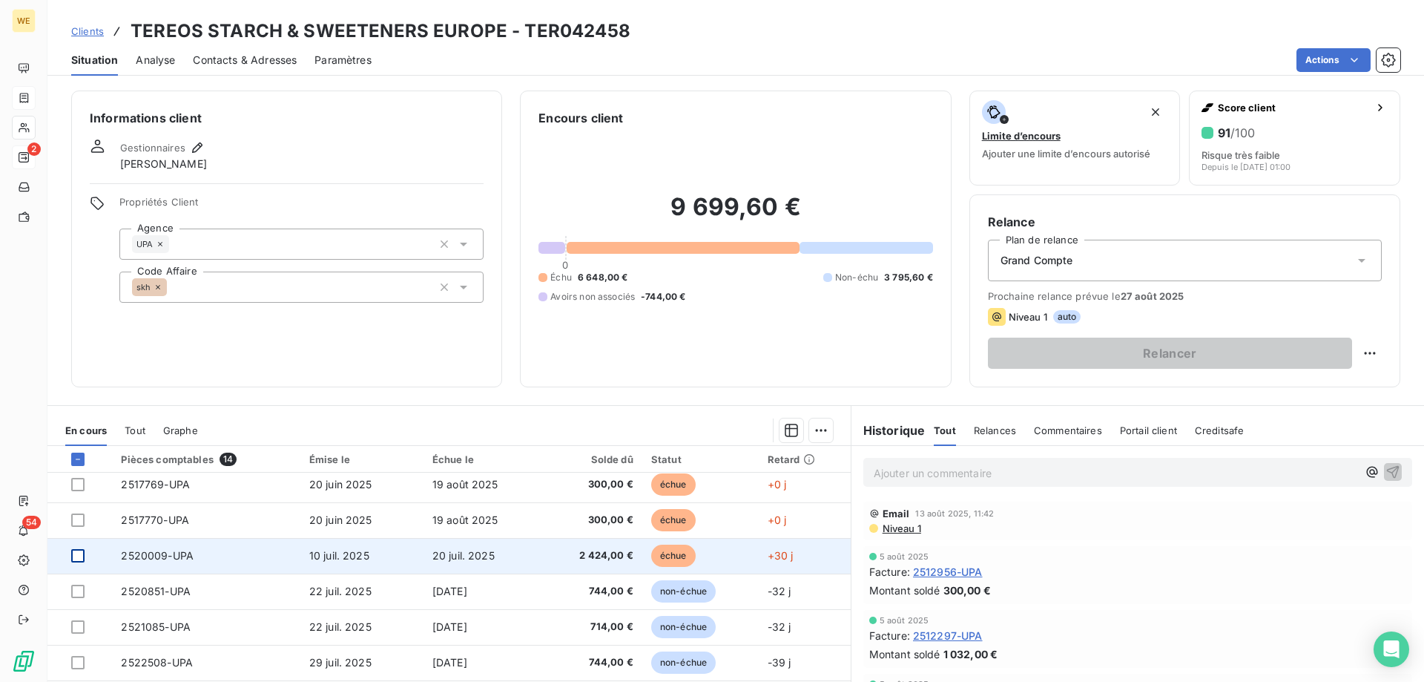
click at [82, 552] on div at bounding box center [77, 555] width 13 height 13
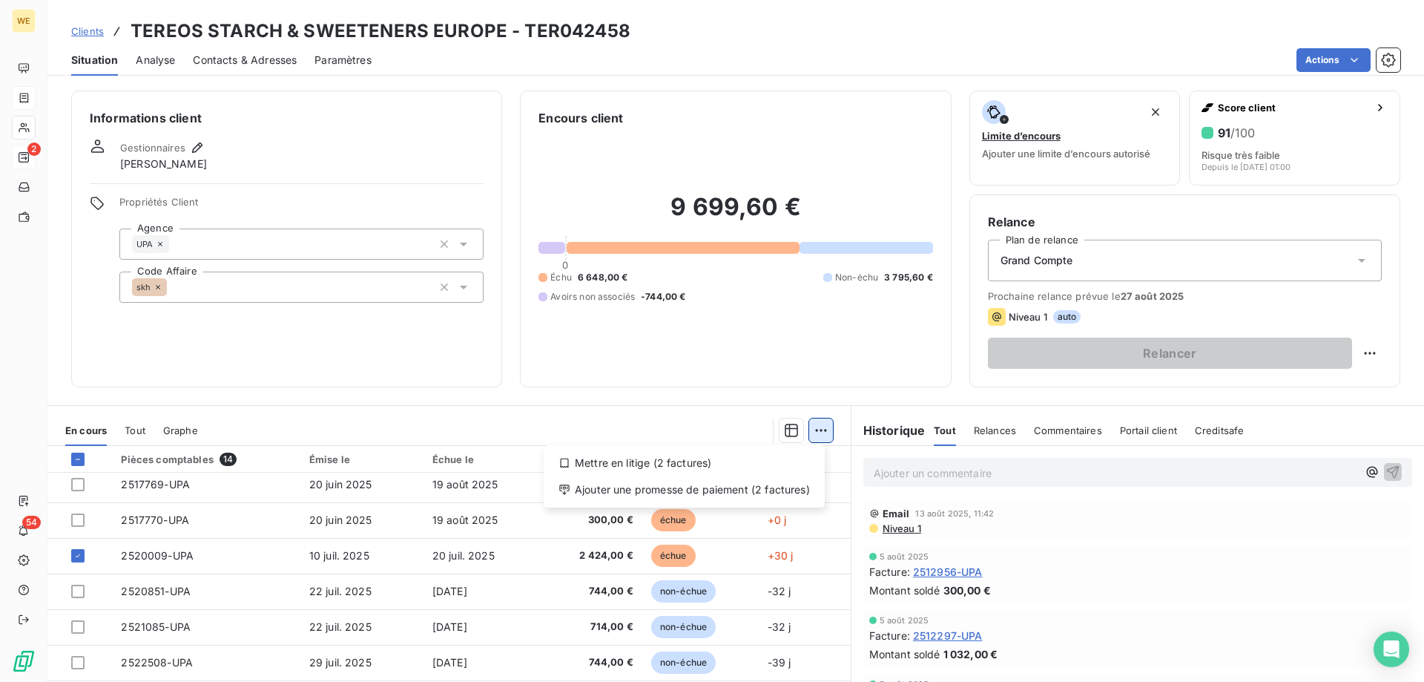
click at [811, 430] on html "WE 2 54 Clients TEREOS STARCH & SWEETENERS EUROPE - TER042458 Situation Analyse…" at bounding box center [712, 341] width 1424 height 682
click at [797, 494] on div "Ajouter une promesse de paiement (2 factures)" at bounding box center [684, 490] width 269 height 24
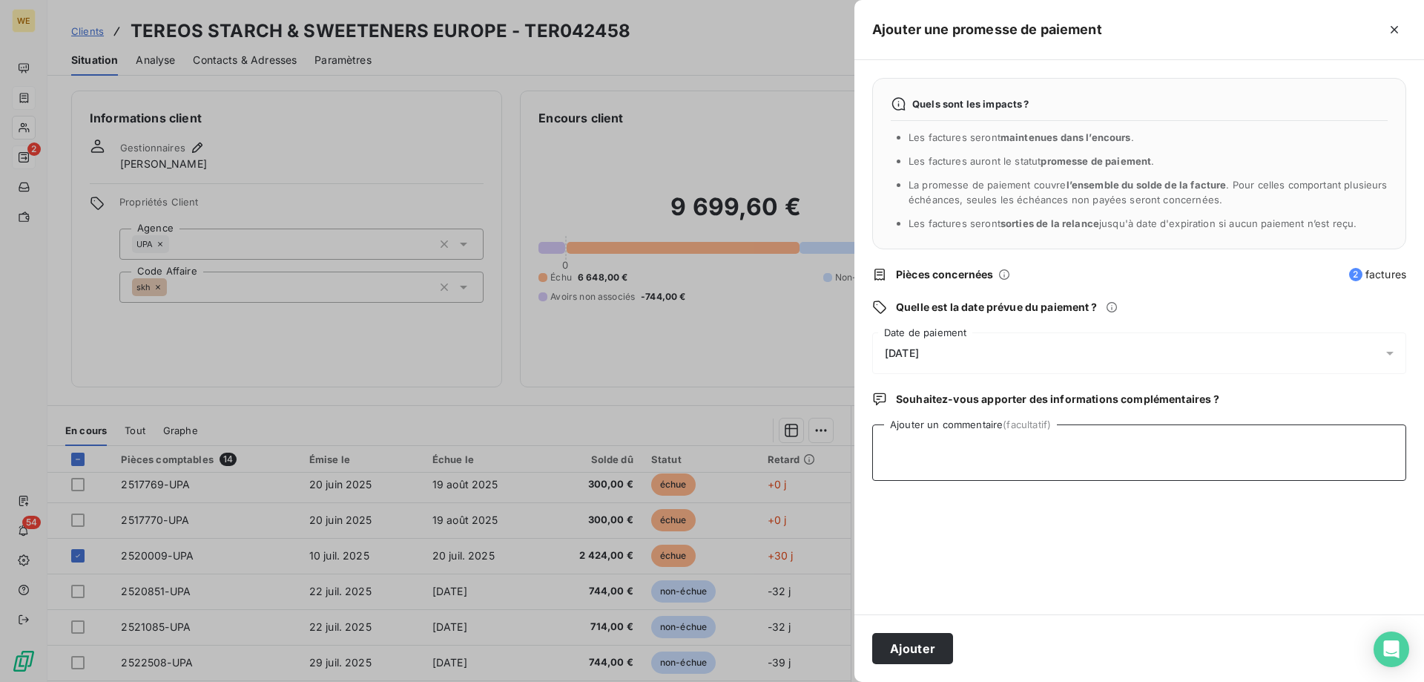
click at [1006, 454] on textarea "Ajouter un commentaire (facultatif)" at bounding box center [1139, 452] width 534 height 56
click at [919, 348] on span "[DATE]" at bounding box center [902, 353] width 34 height 12
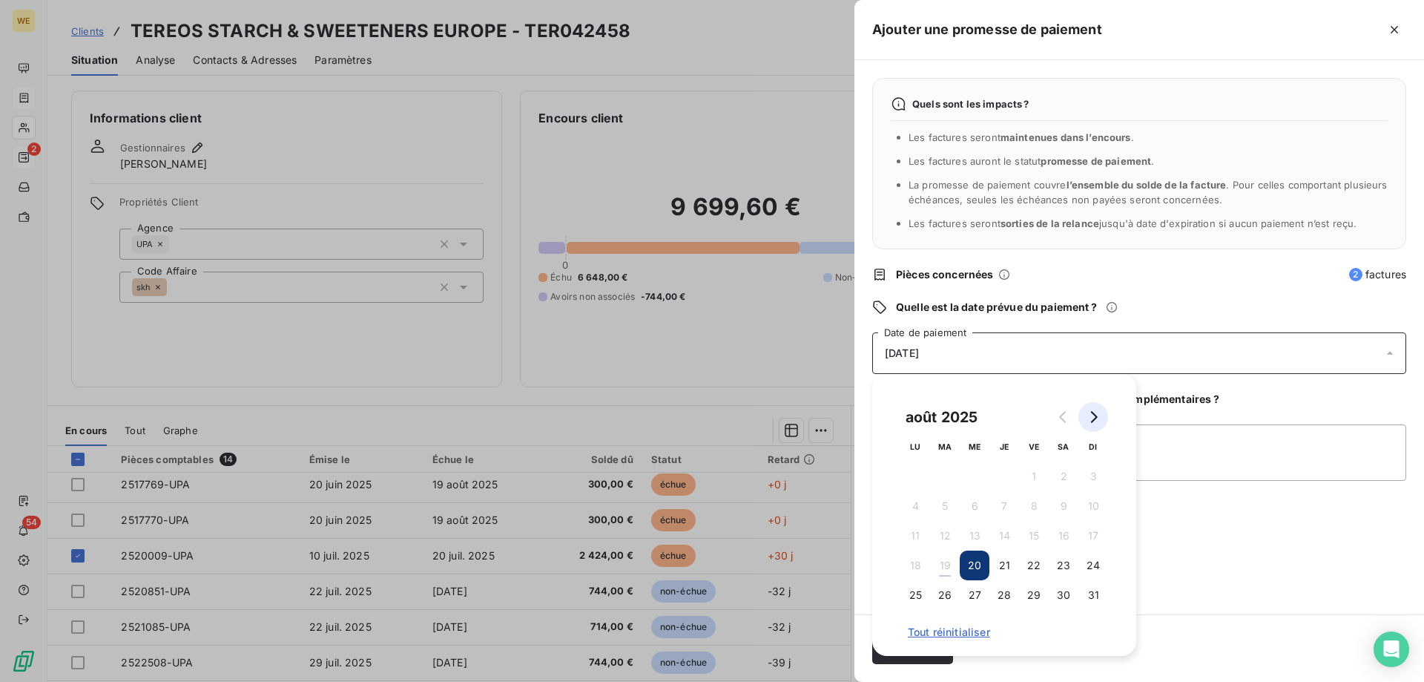
click at [1094, 419] on icon "Go to next month" at bounding box center [1094, 417] width 7 height 12
click at [1095, 479] on button "7" at bounding box center [1094, 476] width 30 height 30
click at [1176, 467] on textarea "Ajouter un commentaire (facultatif)" at bounding box center [1139, 452] width 534 height 56
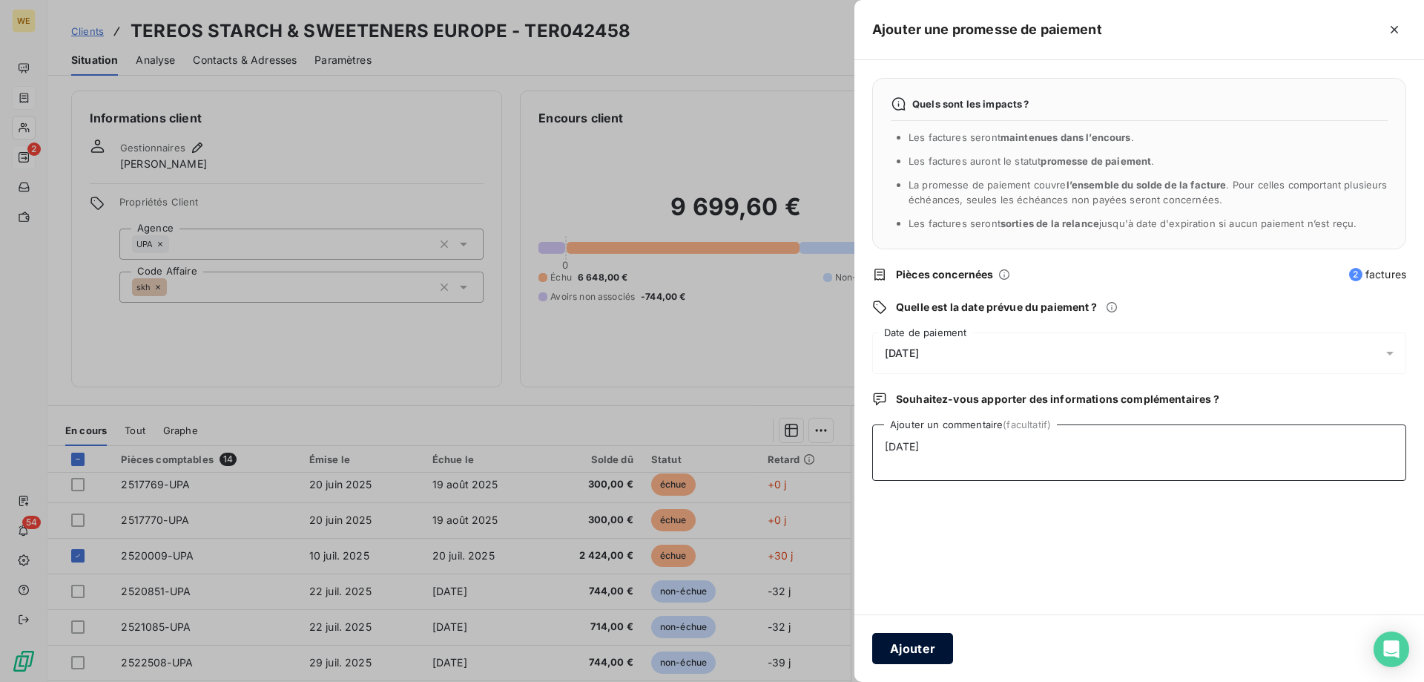
type textarea "[DATE]"
click at [921, 653] on button "Ajouter" at bounding box center [912, 648] width 81 height 31
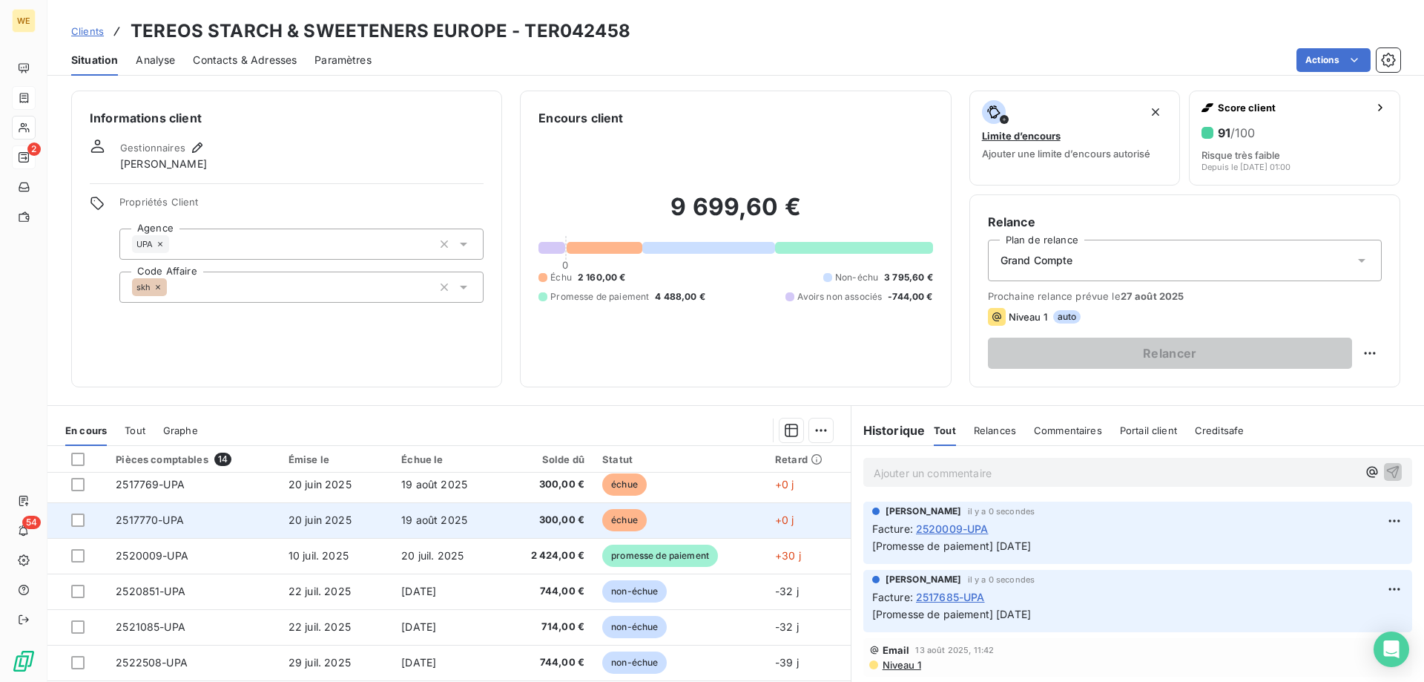
scroll to position [0, 0]
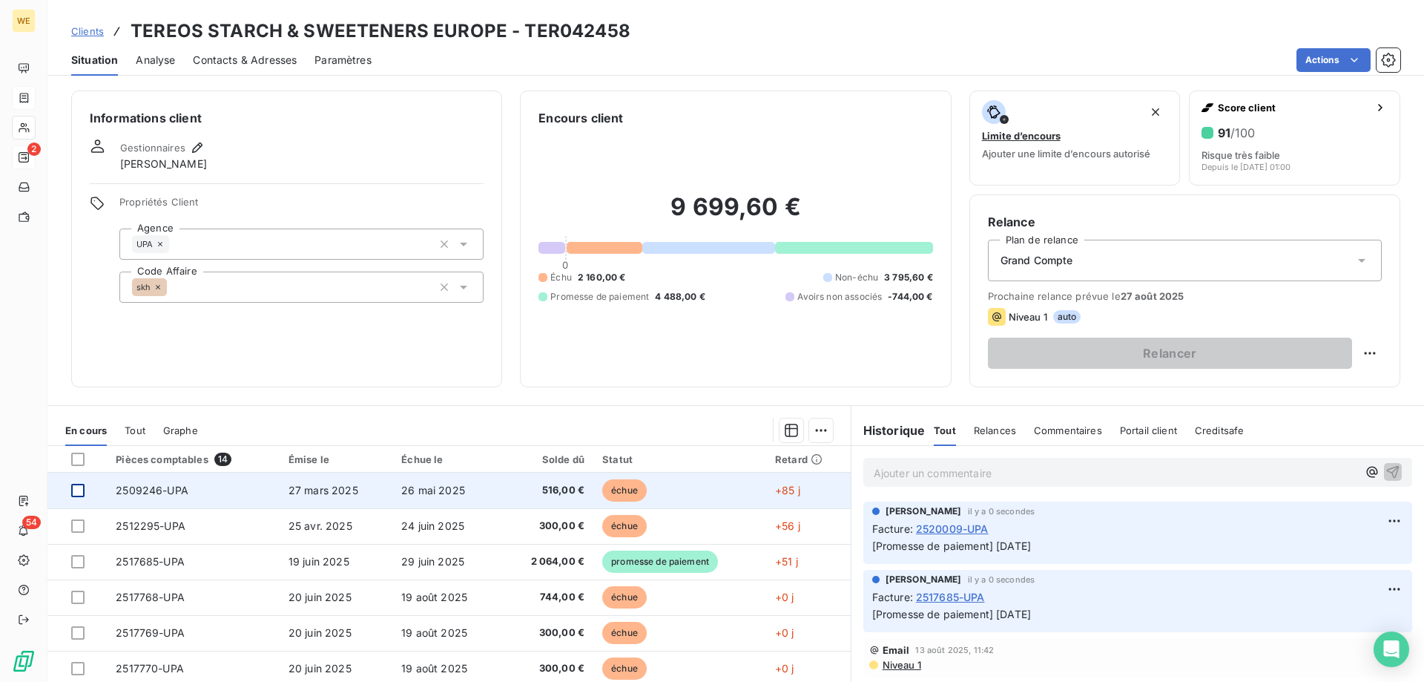
click at [73, 490] on div at bounding box center [77, 490] width 13 height 13
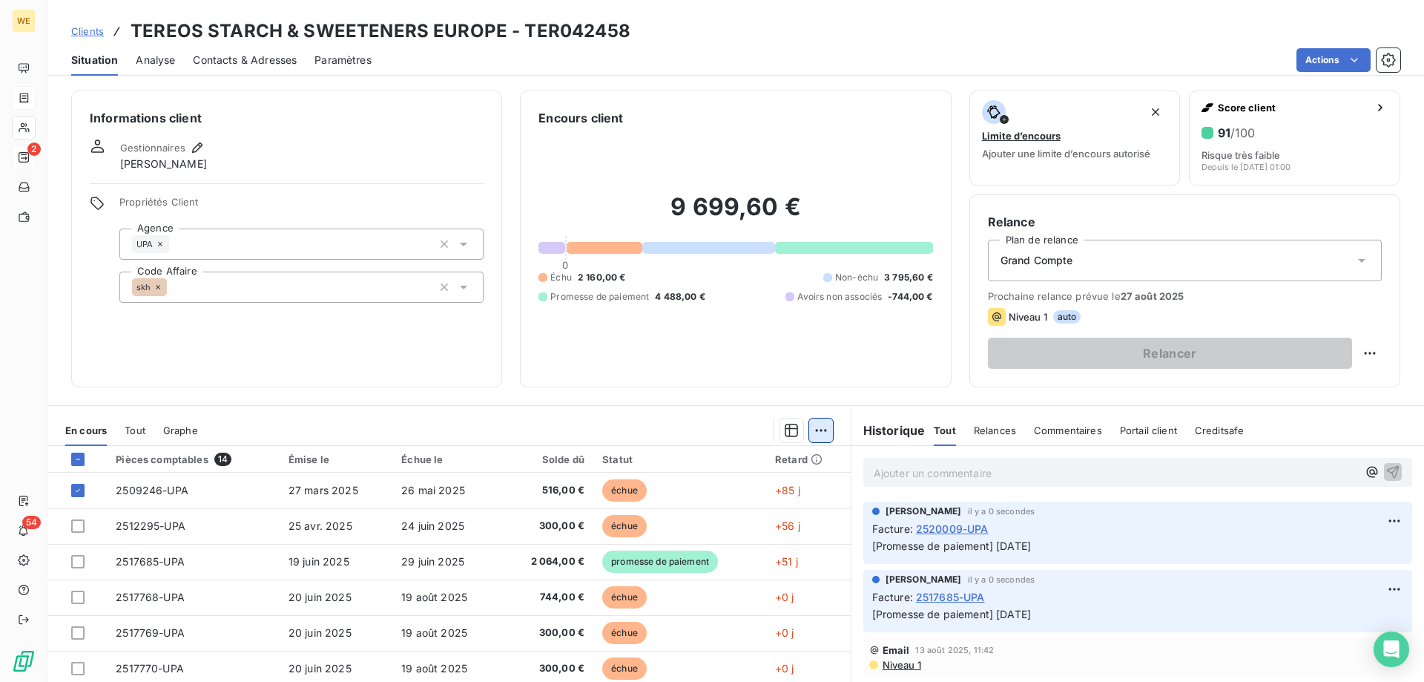
click at [817, 430] on html "WE 2 54 Clients TEREOS STARCH & SWEETENERS EUROPE - TER042458 Situation Analyse…" at bounding box center [712, 341] width 1424 height 682
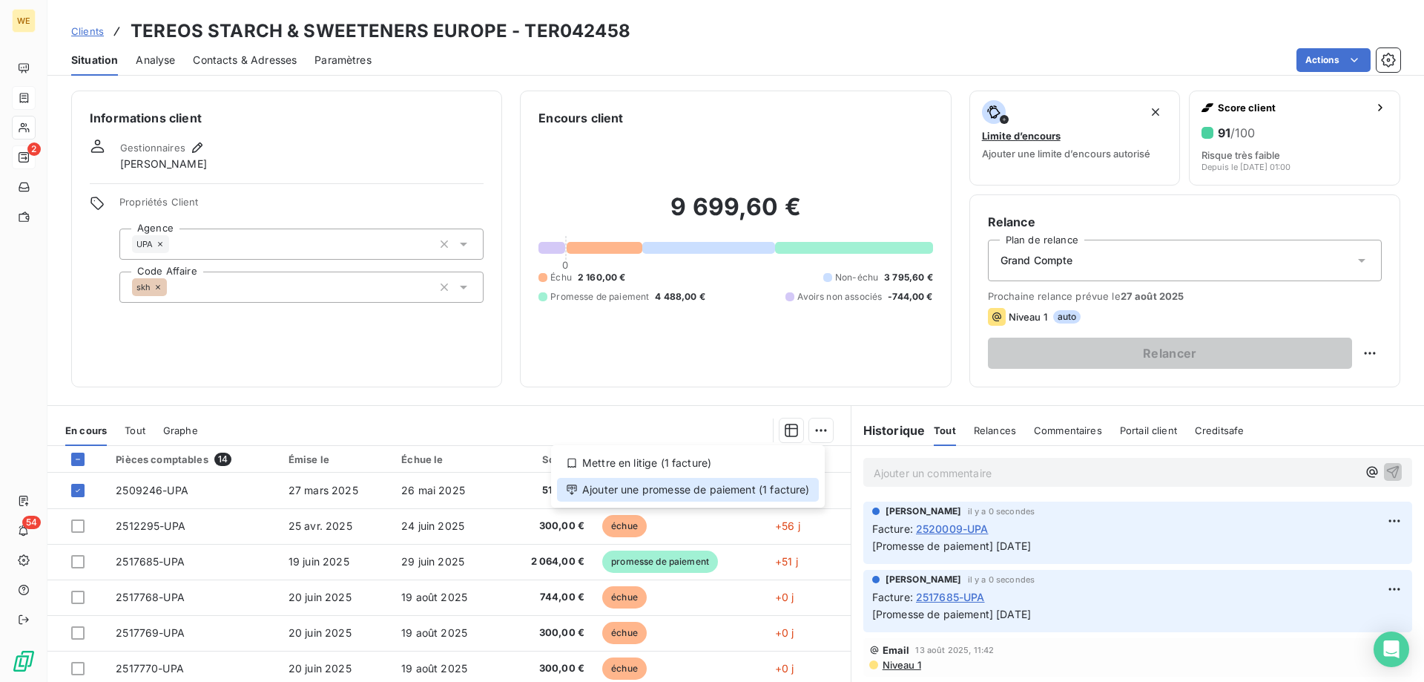
click at [799, 490] on div "Ajouter une promesse de paiement (1 facture)" at bounding box center [688, 490] width 262 height 24
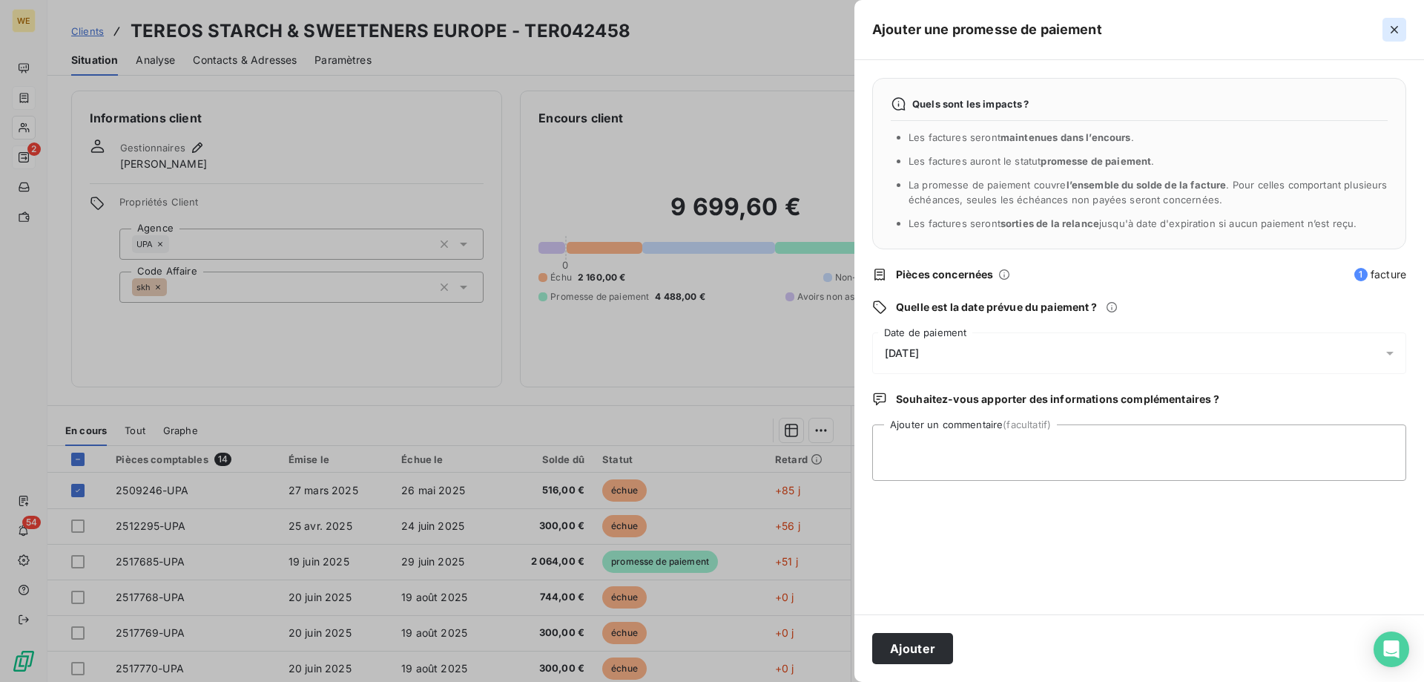
click at [1392, 25] on icon "button" at bounding box center [1394, 29] width 15 height 15
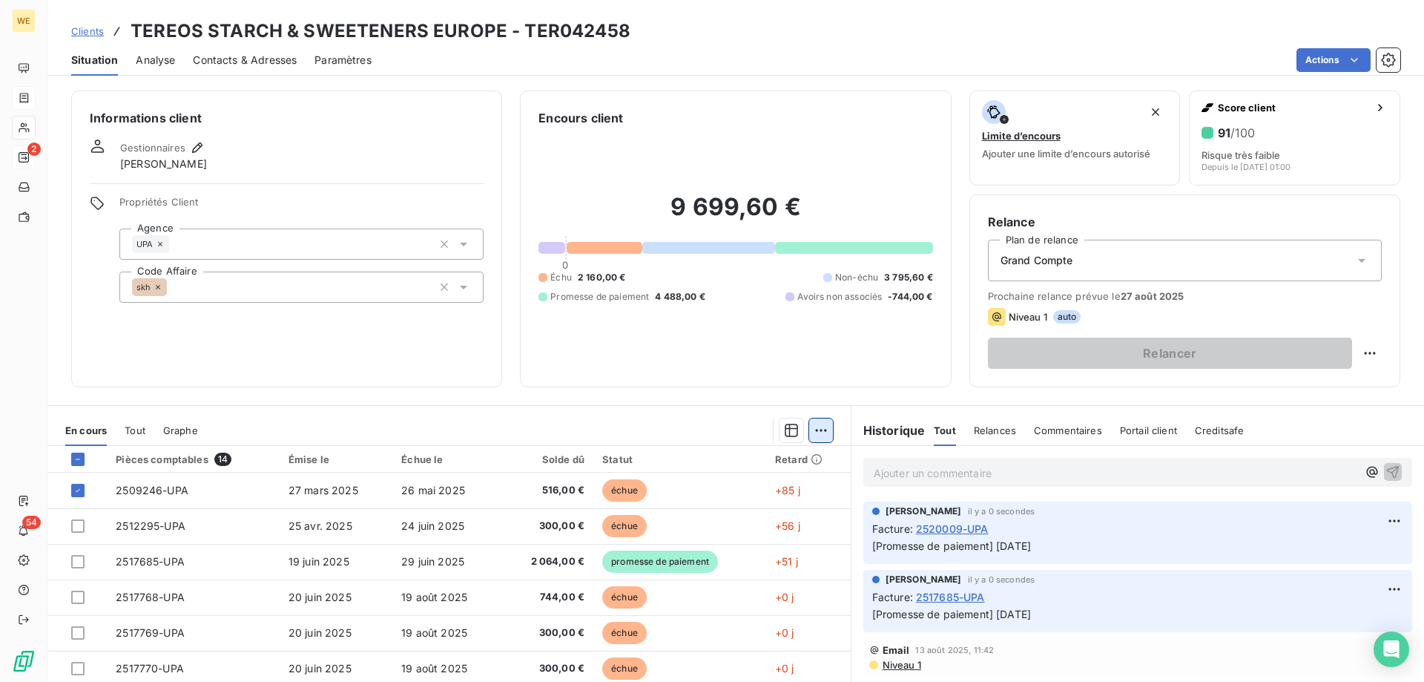
click at [815, 430] on html "WE 2 54 Clients TEREOS STARCH & SWEETENERS EUROPE - TER042458 Situation Analyse…" at bounding box center [712, 341] width 1424 height 682
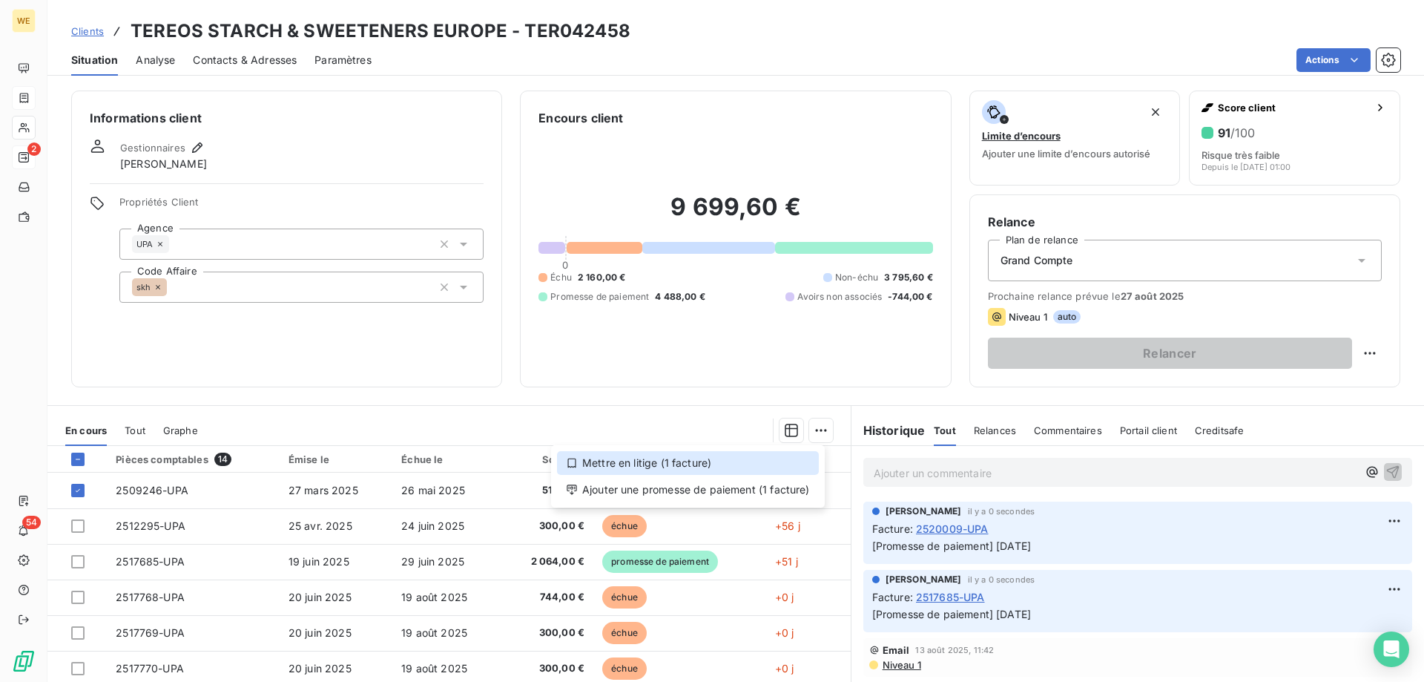
click at [758, 463] on div "Mettre en litige (1 facture)" at bounding box center [688, 463] width 262 height 24
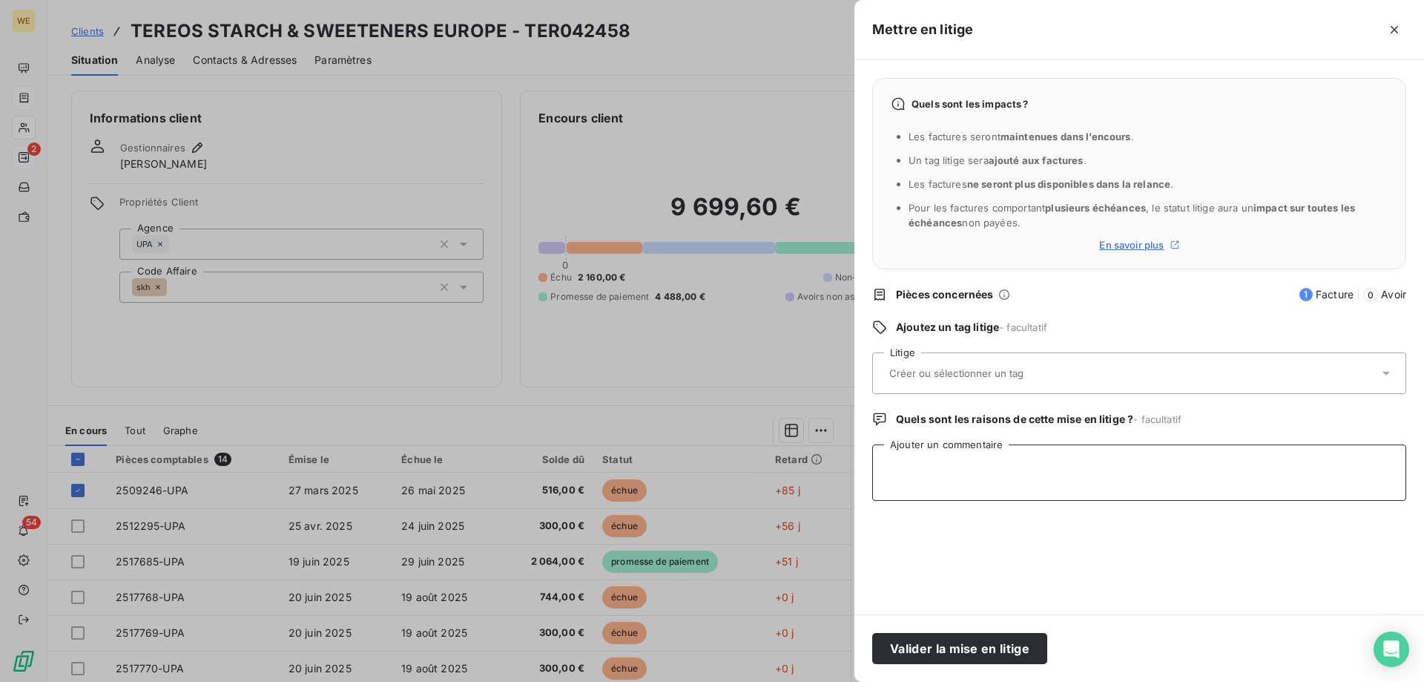
click at [977, 478] on textarea "Ajouter un commentaire" at bounding box center [1139, 472] width 534 height 56
click at [938, 378] on input "text" at bounding box center [996, 372] width 216 height 13
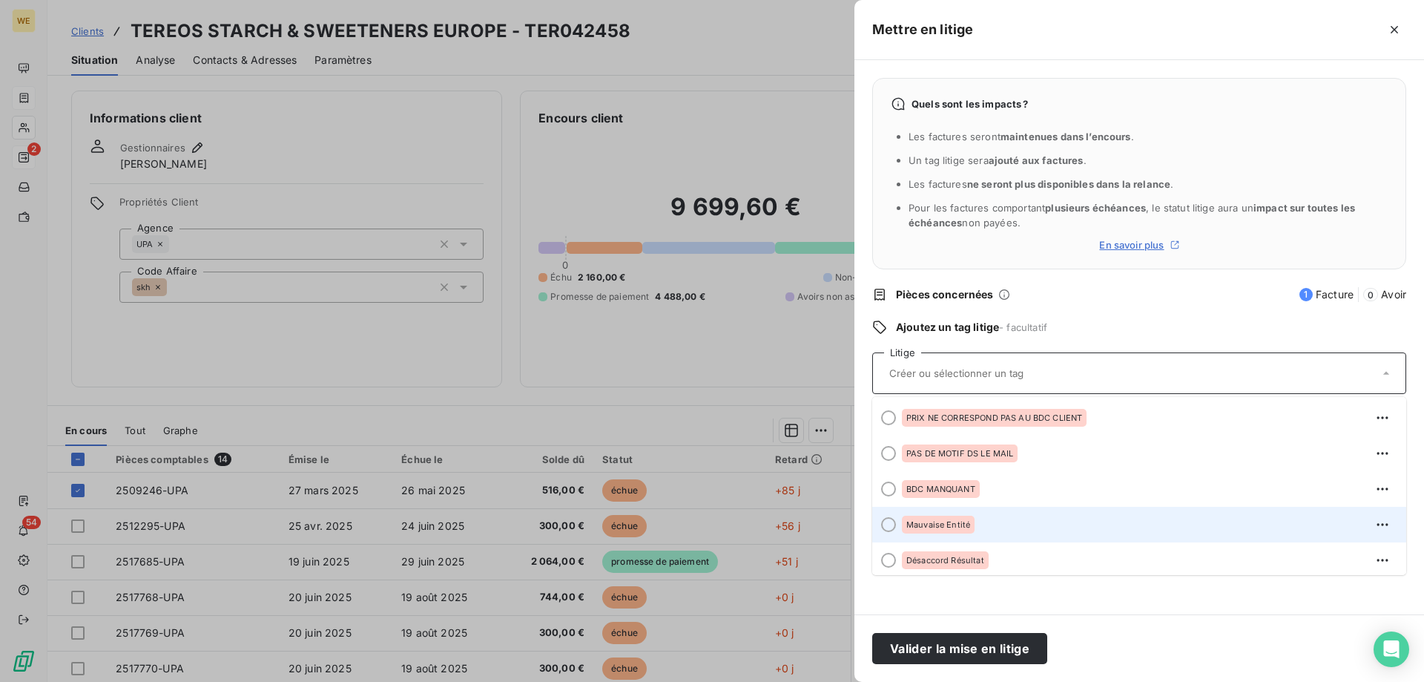
click at [942, 519] on div "Mauvaise Entité" at bounding box center [938, 525] width 73 height 18
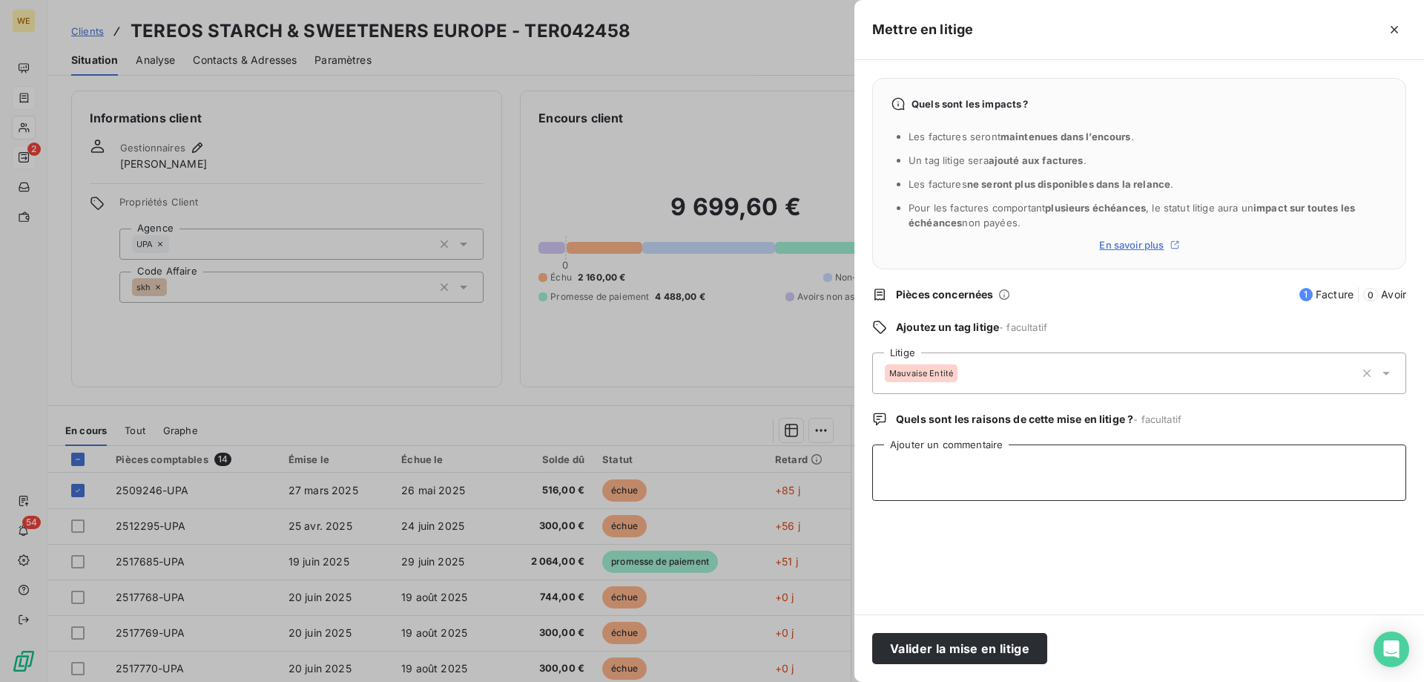
click at [925, 488] on textarea "Ajouter un commentaire" at bounding box center [1139, 472] width 534 height 56
paste textarea "Bonjour , Concernant la facture 2509246 il y a une erreur sur la société factur…"
click at [884, 484] on textarea "Bonjour , Concernant la facture 2509246 il y a une erreur sur la société factur…" at bounding box center [1139, 472] width 534 height 56
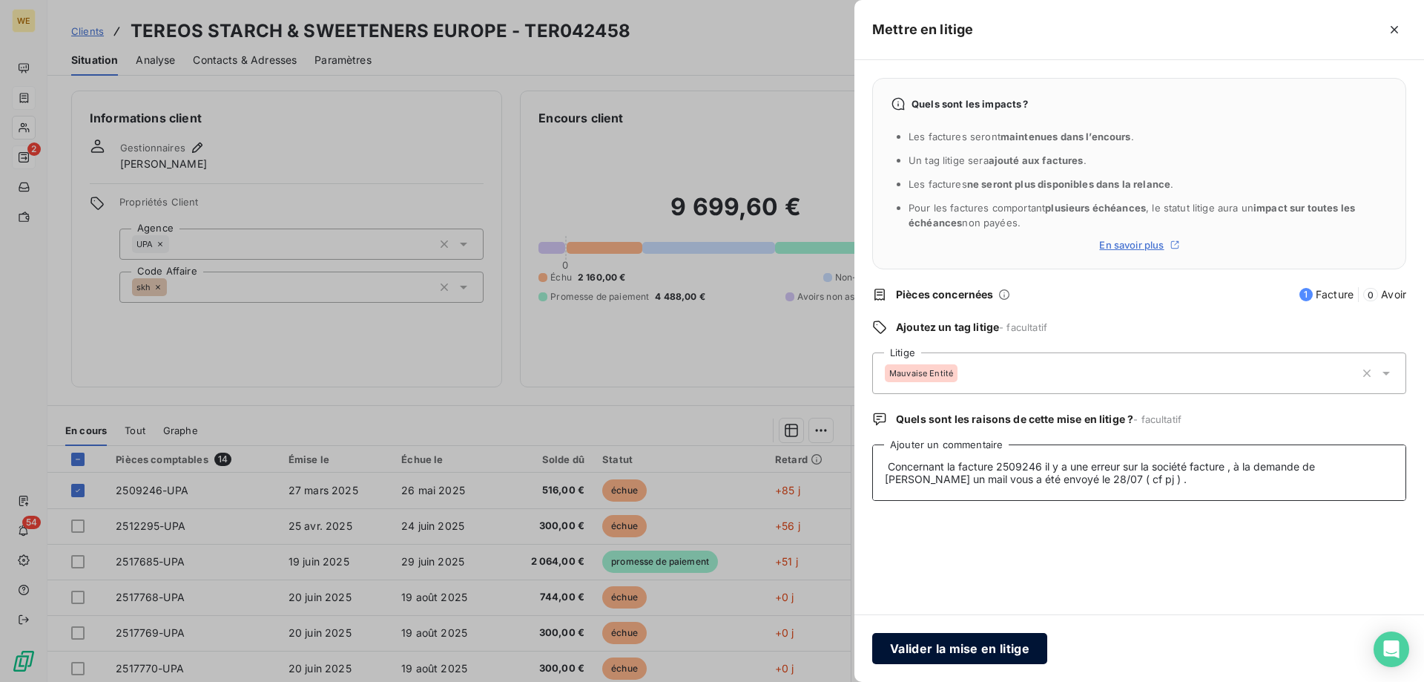
type textarea "Bonjour , Concernant la facture 2509246 il y a une erreur sur la société factur…"
click at [1013, 653] on button "Valider la mise en litige" at bounding box center [959, 648] width 175 height 31
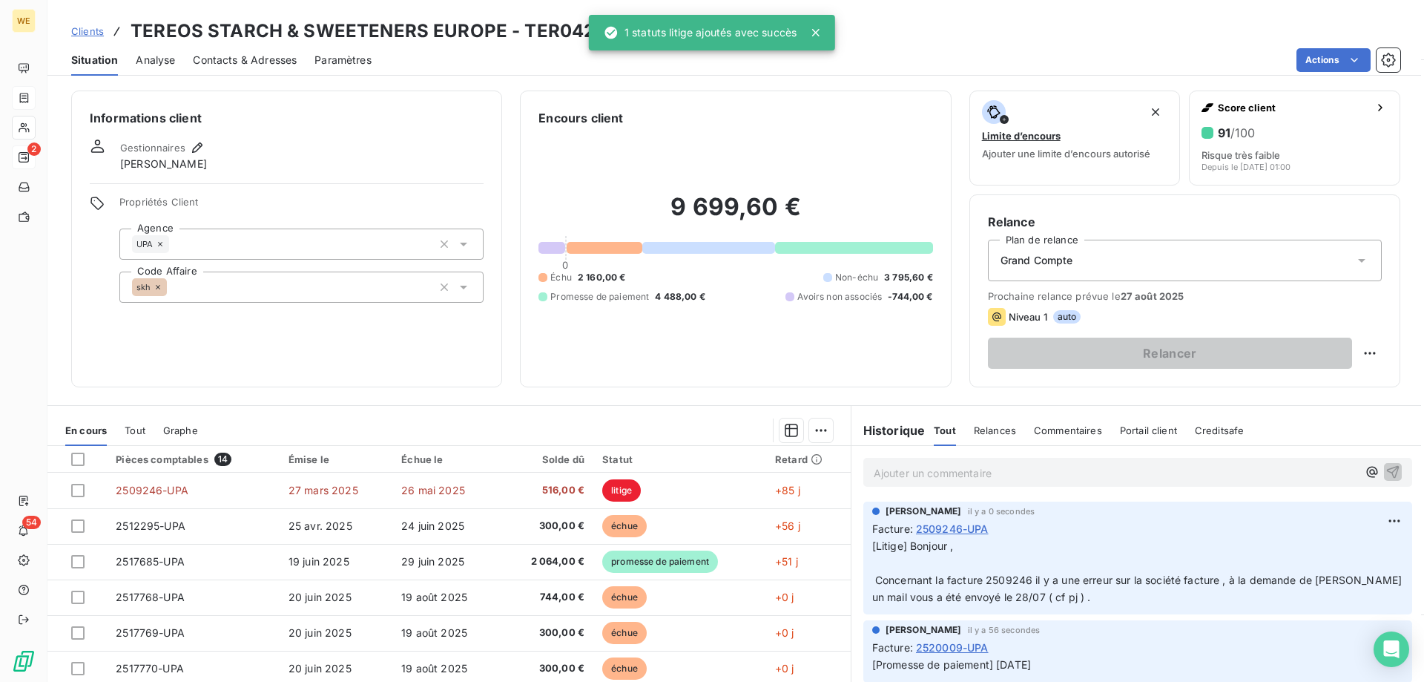
scroll to position [0, 0]
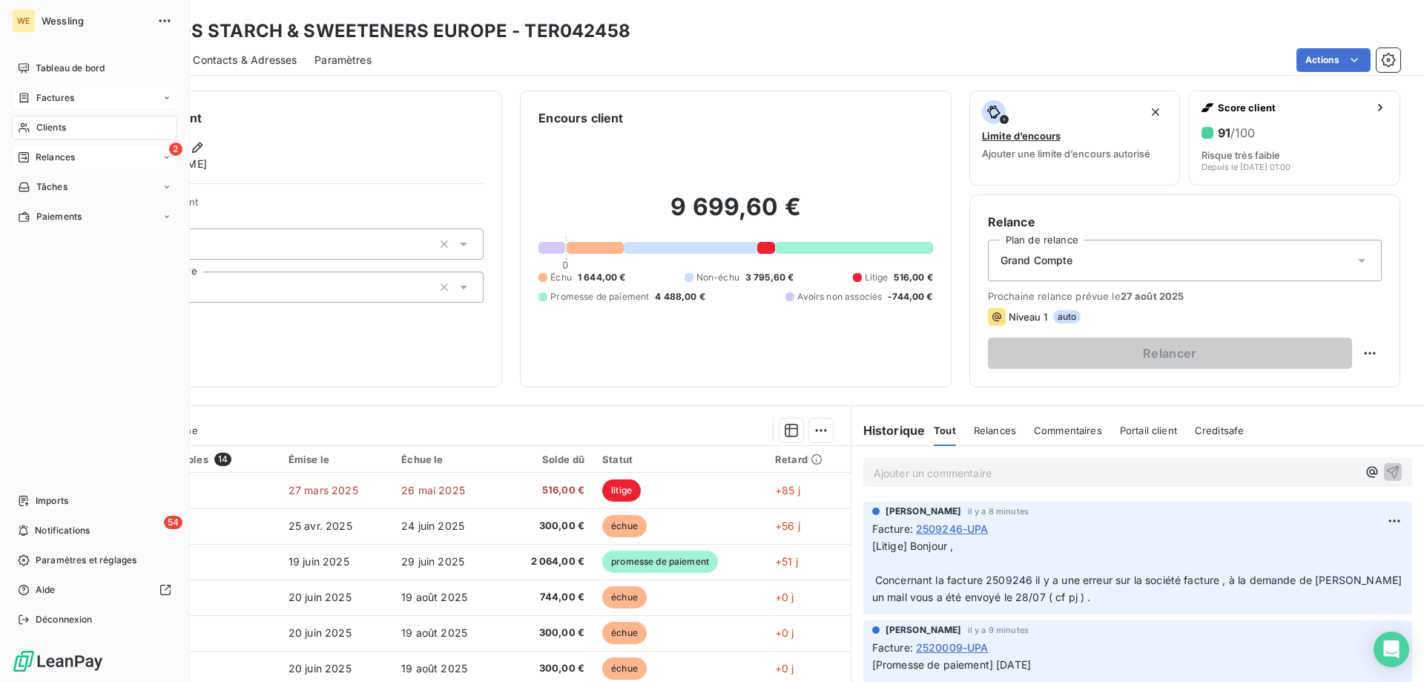
click at [48, 124] on span "Clients" at bounding box center [51, 127] width 30 height 13
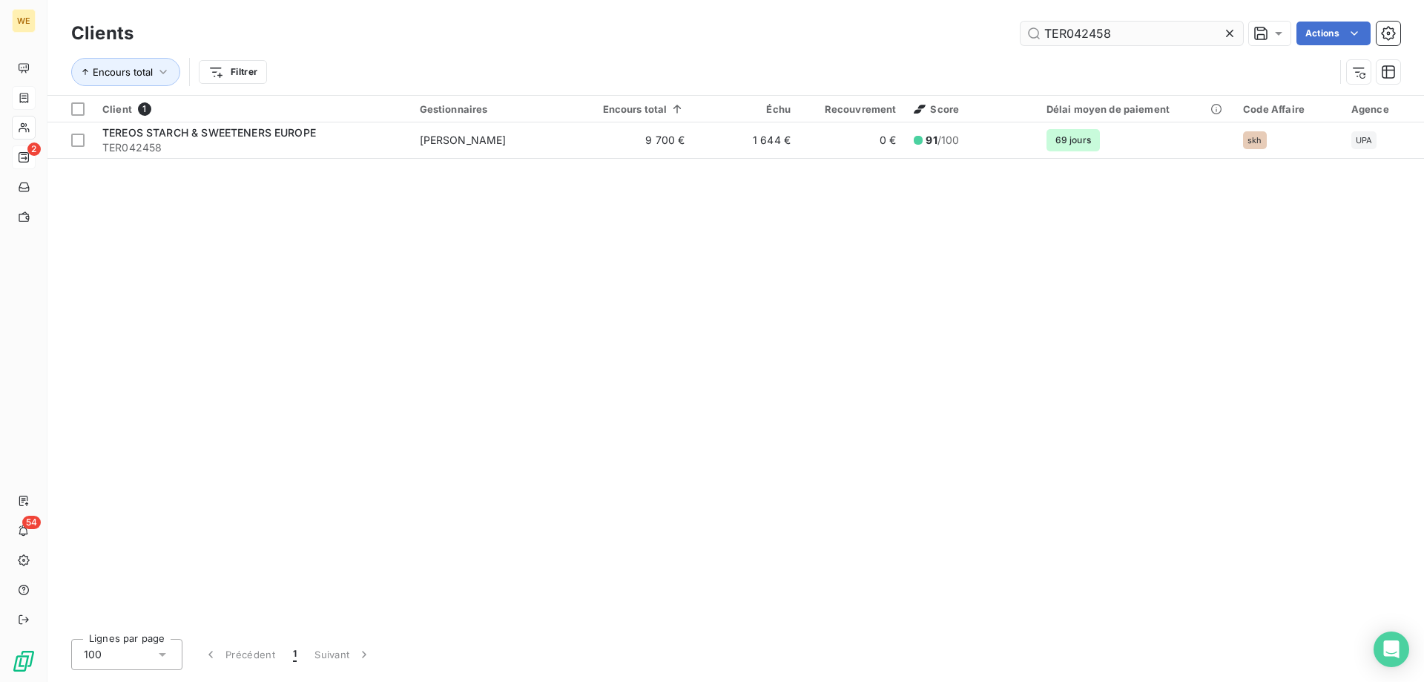
click at [1071, 30] on input "TER042458" at bounding box center [1132, 34] width 223 height 24
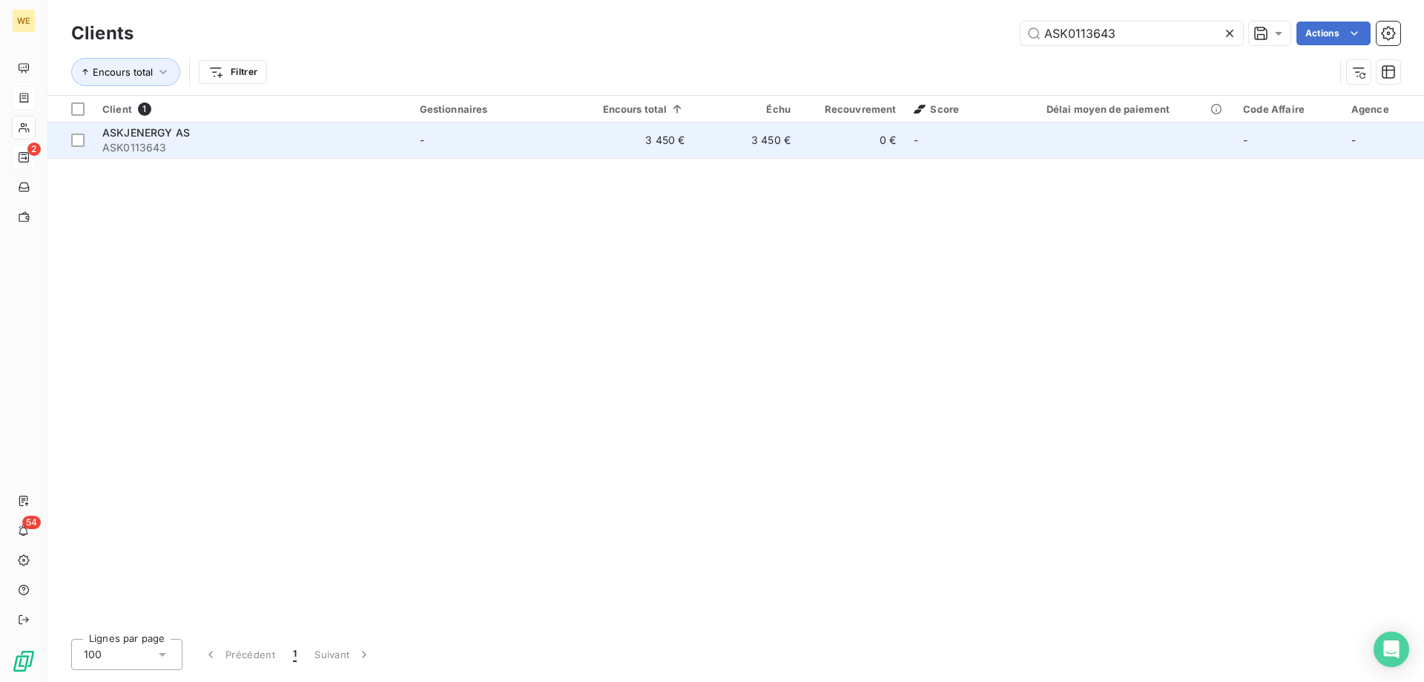
type input "ASK0113643"
click at [158, 129] on span "ASKJENERGY AS" at bounding box center [146, 132] width 88 height 13
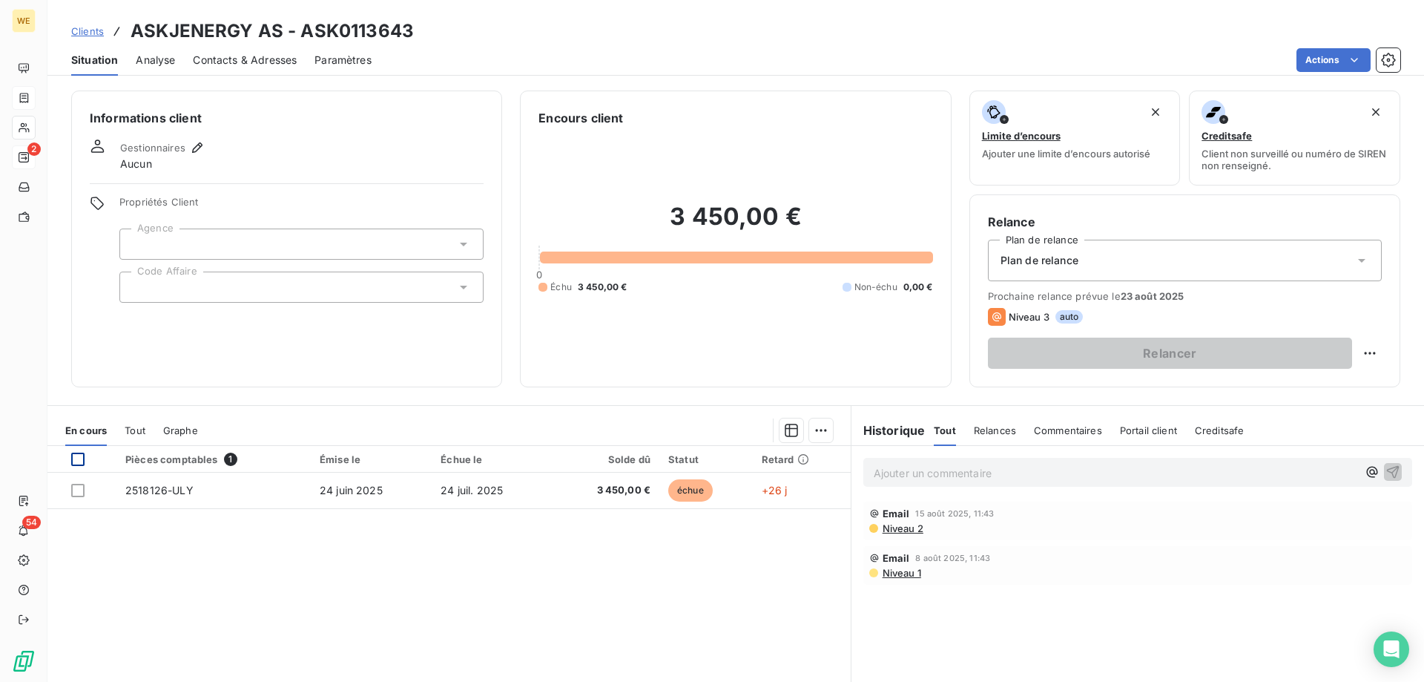
click at [77, 457] on div at bounding box center [77, 459] width 13 height 13
click at [822, 432] on html "WE 2 54 Clients ASKJENERGY AS - ASK0113643 Situation Analyse Contacts & Adresse…" at bounding box center [712, 341] width 1424 height 682
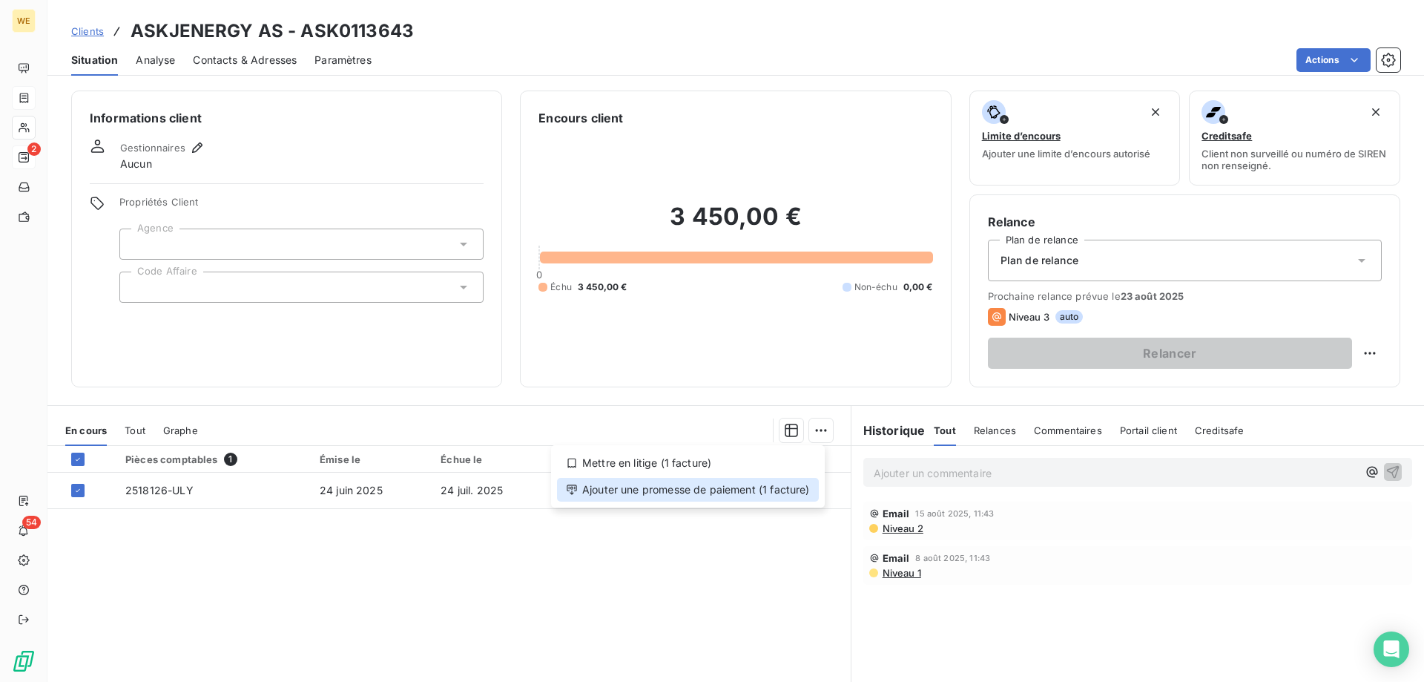
click at [788, 491] on div "Ajouter une promesse de paiement (1 facture)" at bounding box center [688, 490] width 262 height 24
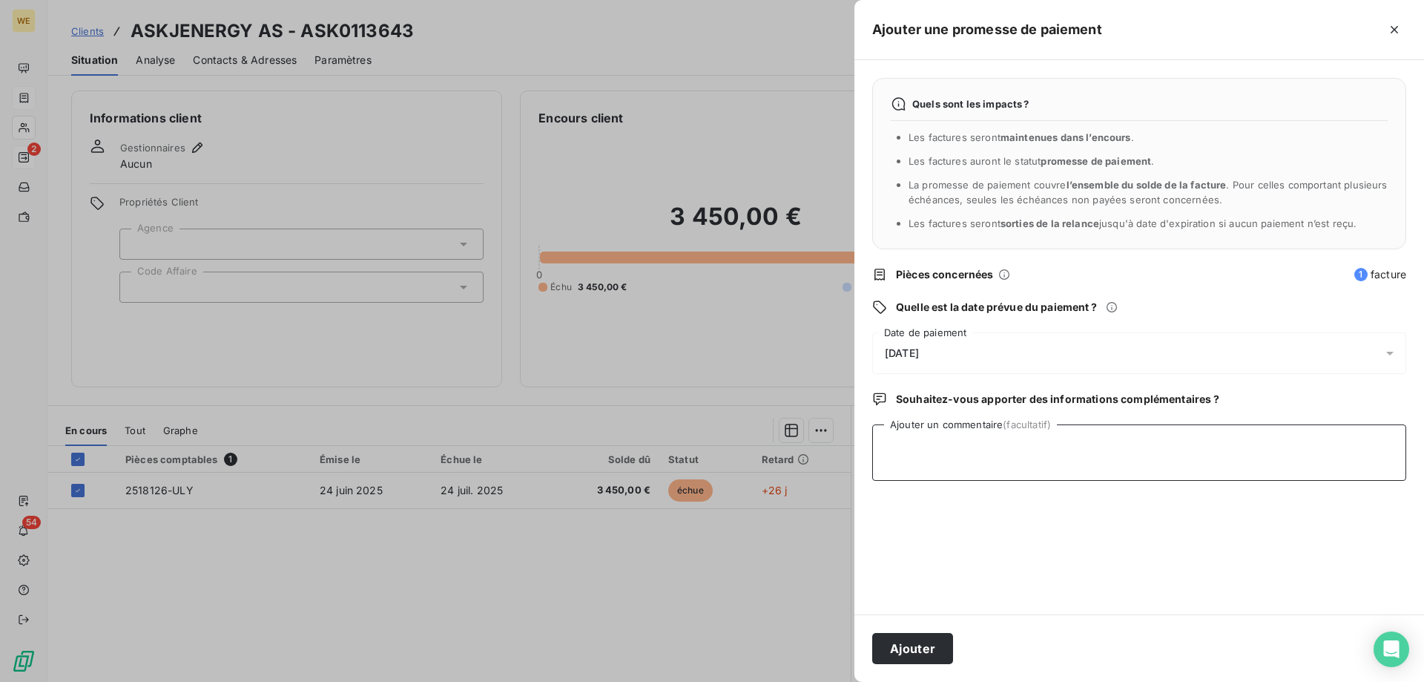
click at [1000, 437] on textarea "Ajouter un commentaire (facultatif)" at bounding box center [1139, 452] width 534 height 56
paste textarea "Finance Administration <[EMAIL_ADDRESS][PERSON_NAME][DOMAIN_NAME]> [DATE] 14:53…"
type textarea "Finance Administration <[EMAIL_ADDRESS][PERSON_NAME][DOMAIN_NAME]> [DATE] 14:53…"
click at [919, 350] on span "[DATE]" at bounding box center [902, 353] width 34 height 12
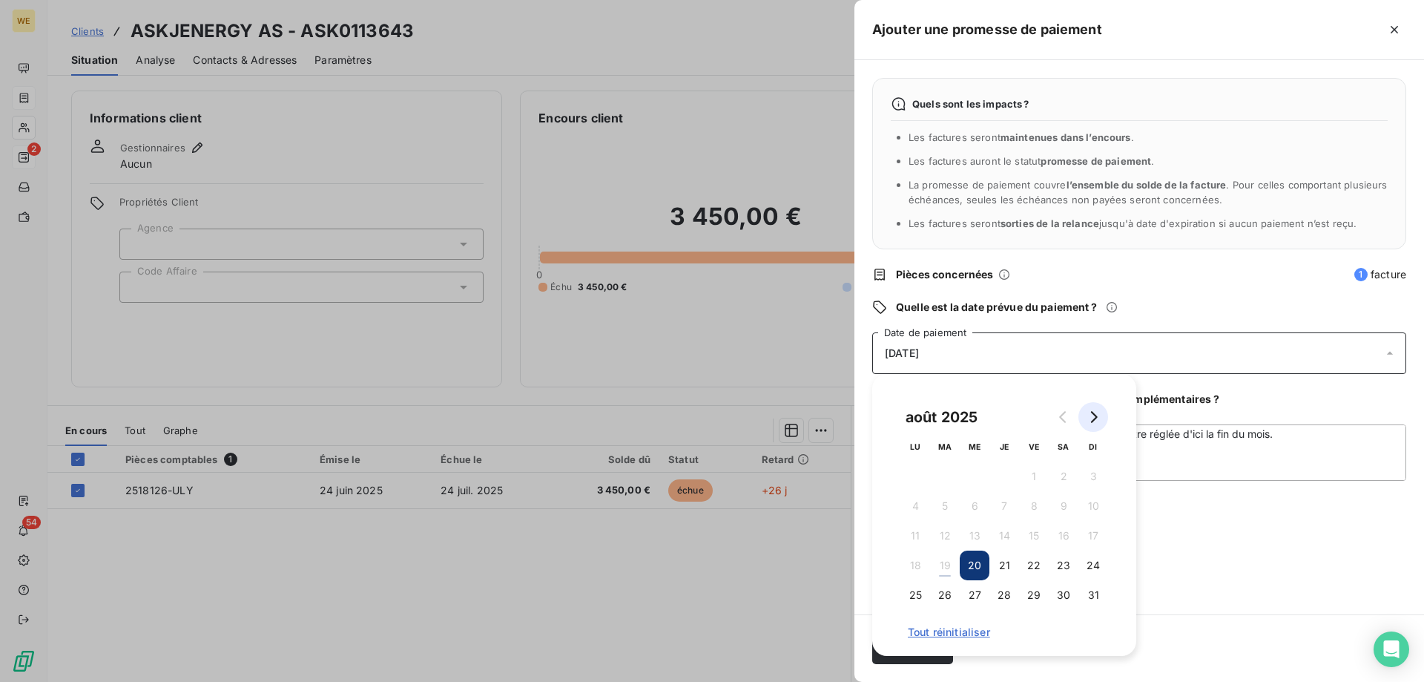
click at [1090, 415] on icon "Go to next month" at bounding box center [1094, 417] width 12 height 12
click at [1061, 417] on icon "Go to previous month" at bounding box center [1062, 417] width 7 height 12
click at [1093, 599] on button "31" at bounding box center [1094, 595] width 30 height 30
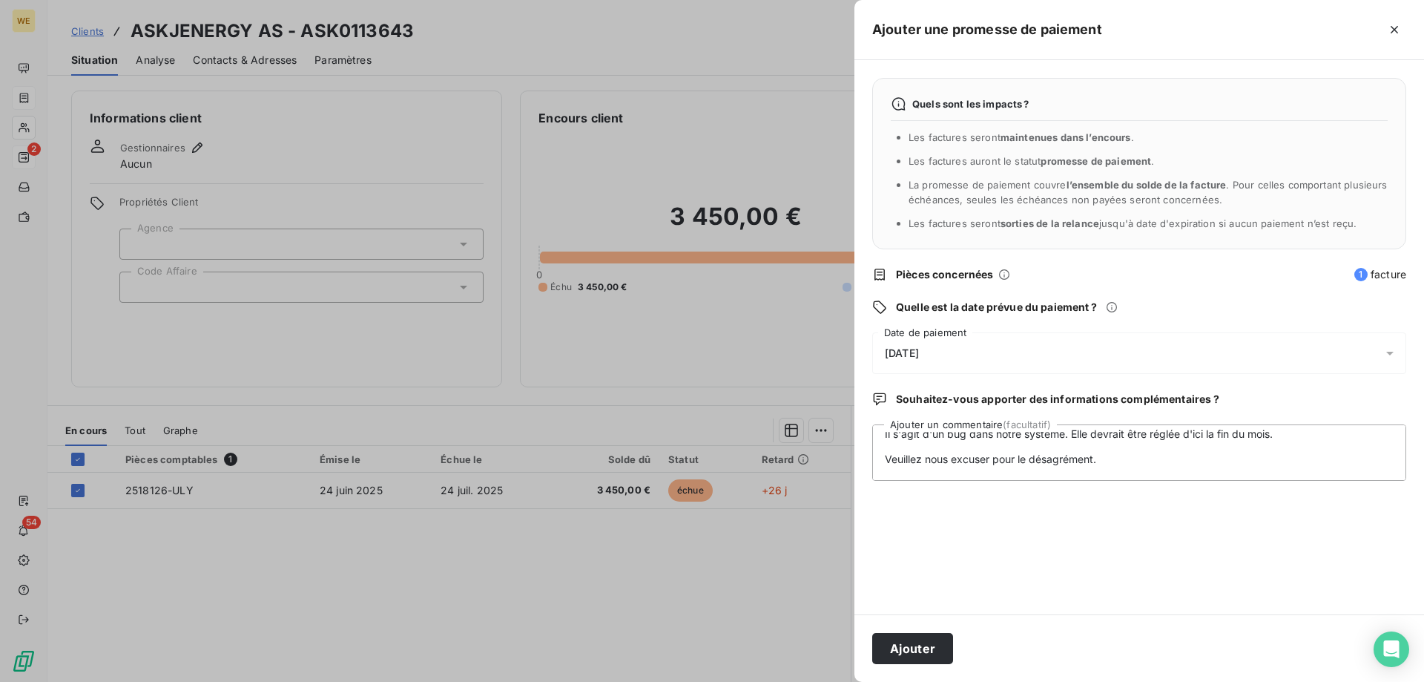
click at [1173, 564] on div "Quels sont les impacts ? Les factures seront maintenues dans l’encours . Les fa…" at bounding box center [1140, 337] width 570 height 554
click at [938, 659] on button "Ajouter" at bounding box center [912, 648] width 81 height 31
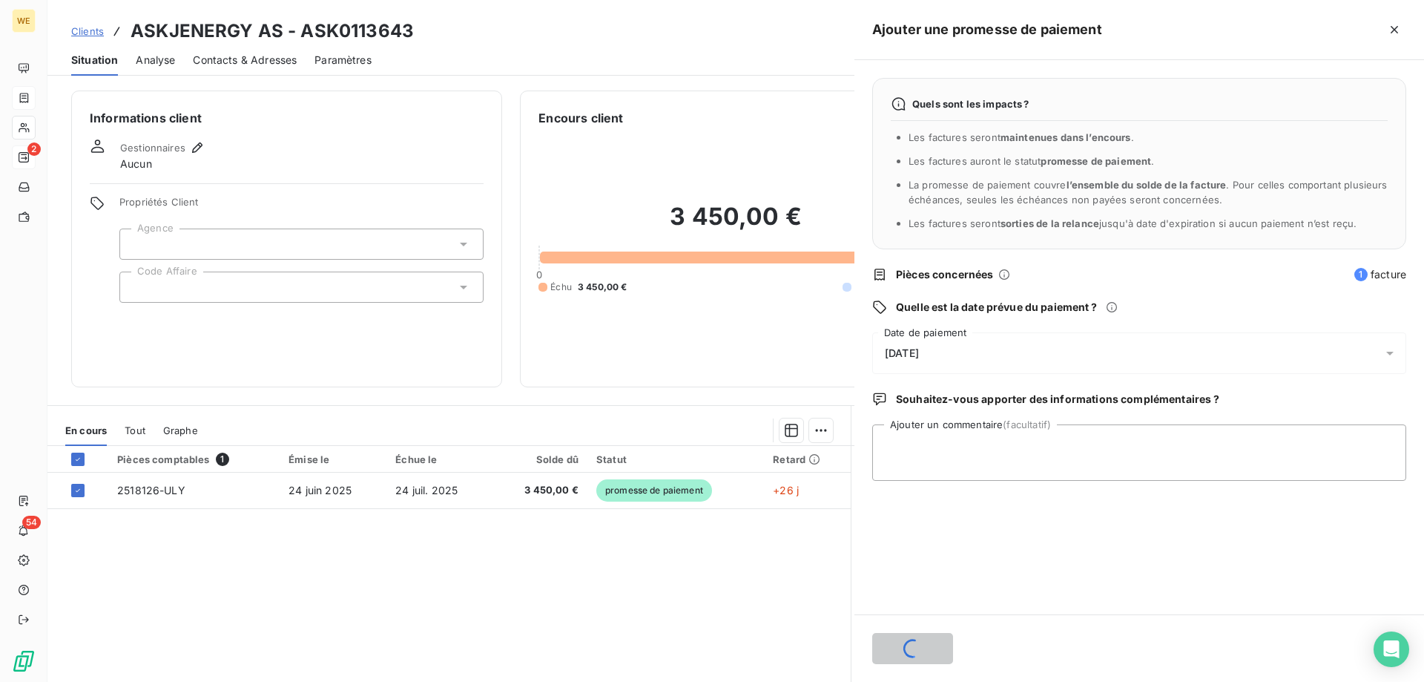
scroll to position [0, 0]
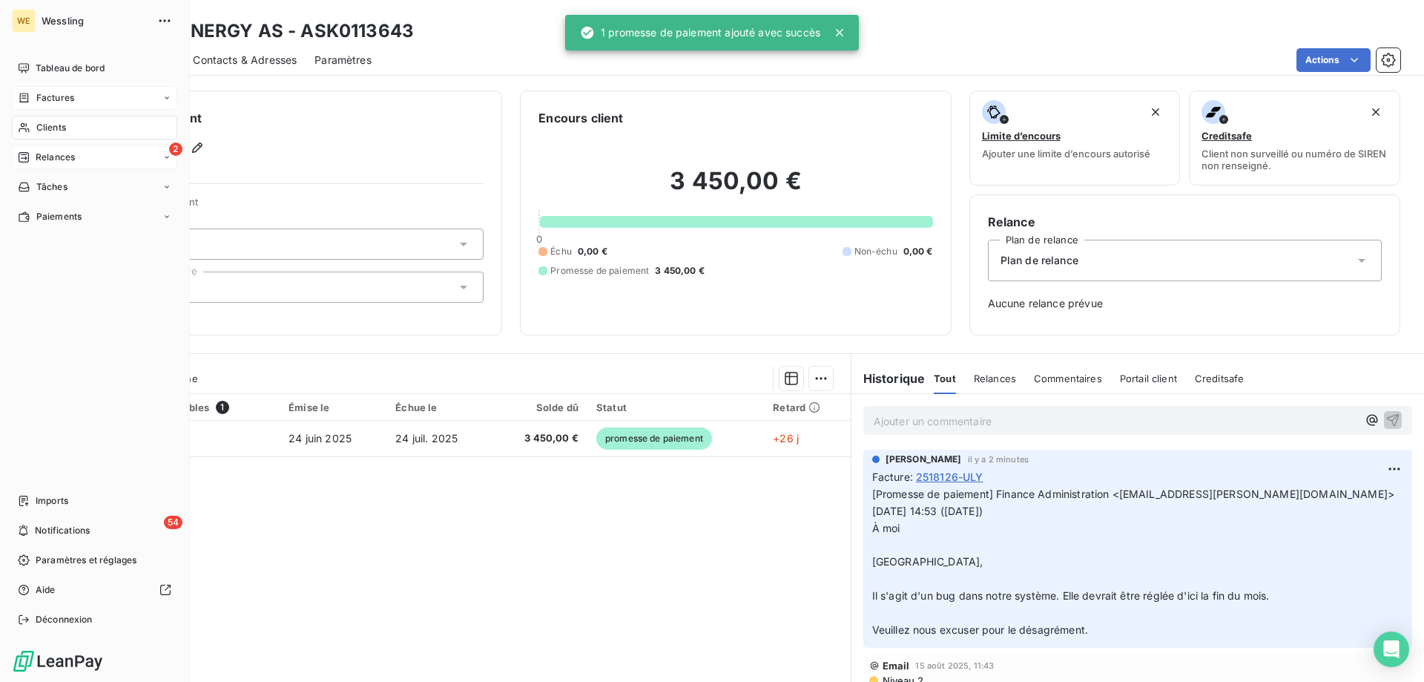
click at [40, 118] on div "Clients" at bounding box center [94, 128] width 165 height 24
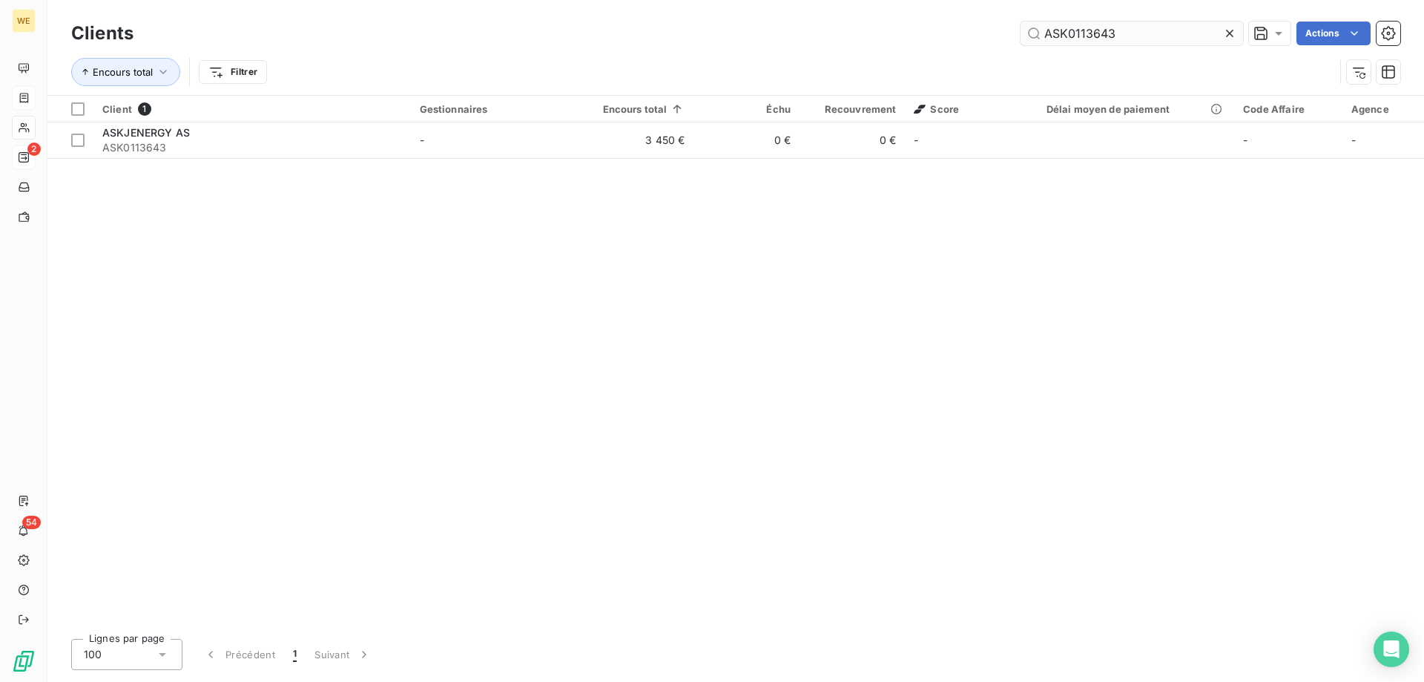
click at [1039, 33] on input "ASK0113643" at bounding box center [1132, 34] width 223 height 24
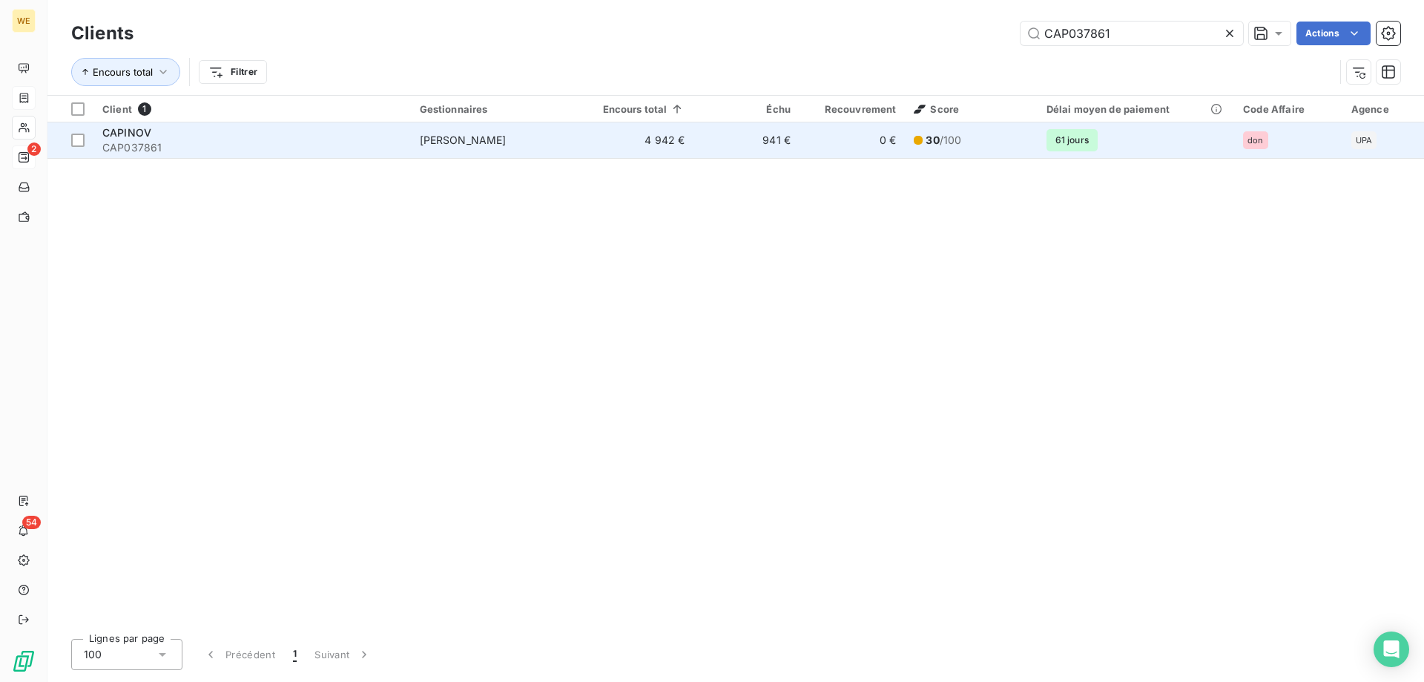
type input "CAP037861"
click at [166, 153] on span "CAP037861" at bounding box center [252, 147] width 300 height 15
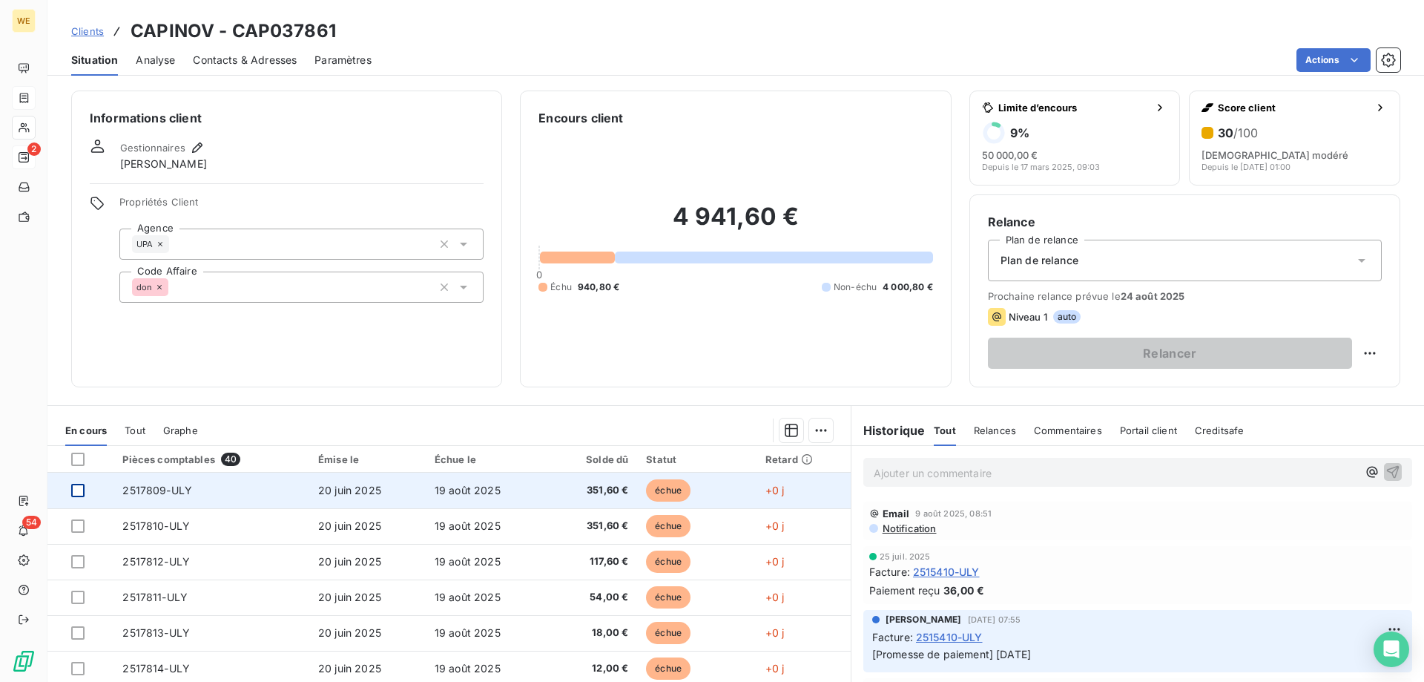
click at [79, 495] on div at bounding box center [77, 490] width 13 height 13
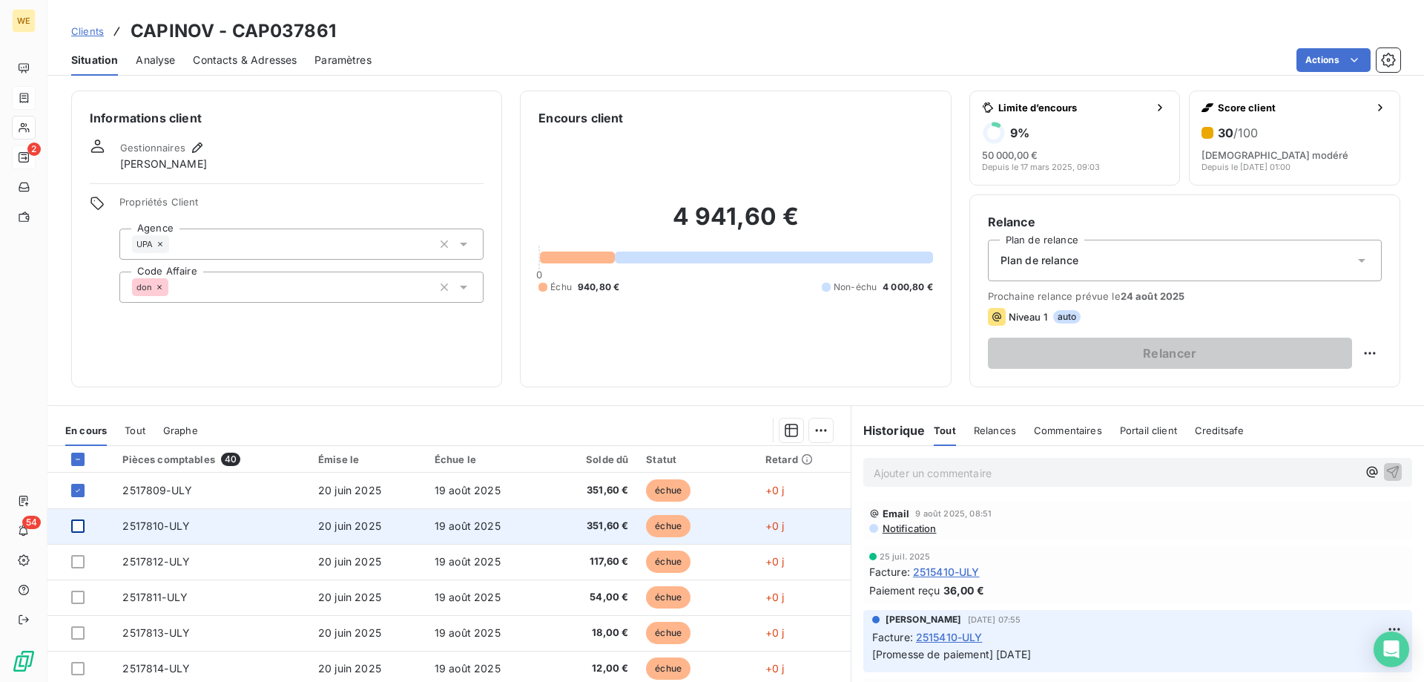
click at [80, 527] on div at bounding box center [77, 525] width 13 height 13
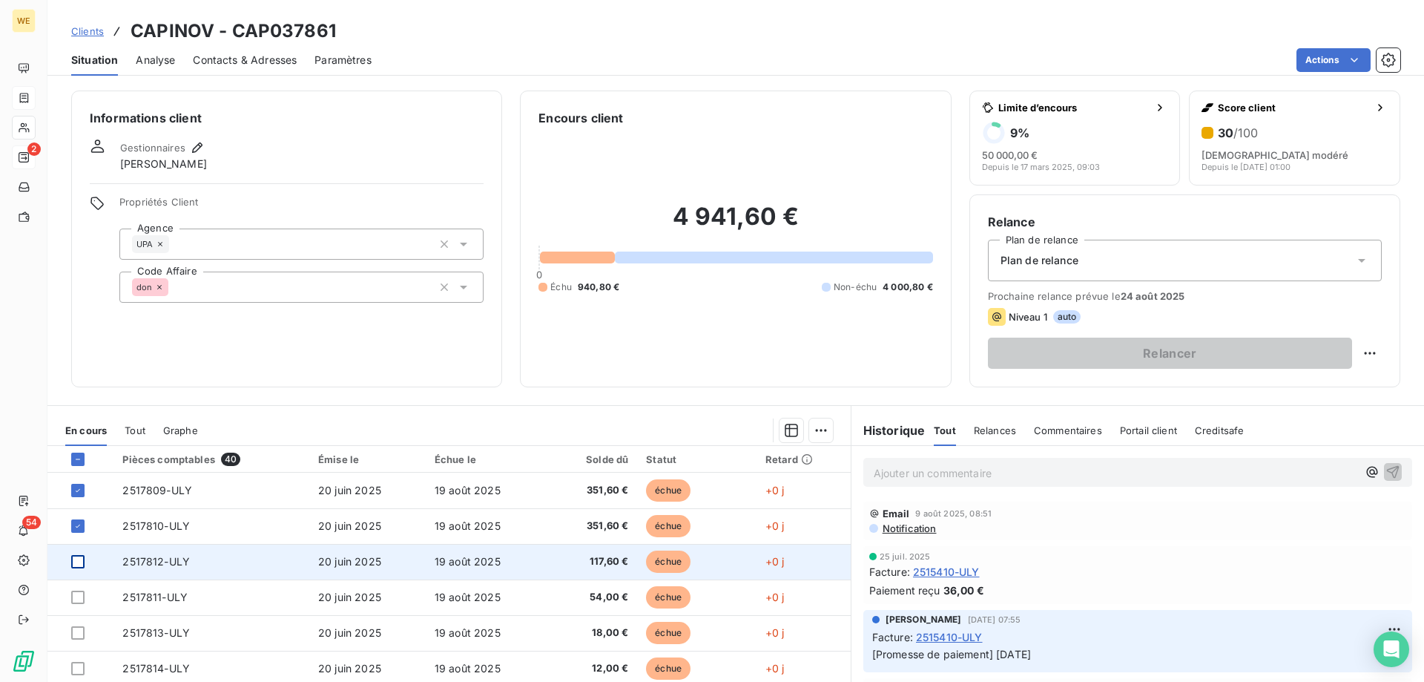
click at [82, 562] on div at bounding box center [77, 561] width 13 height 13
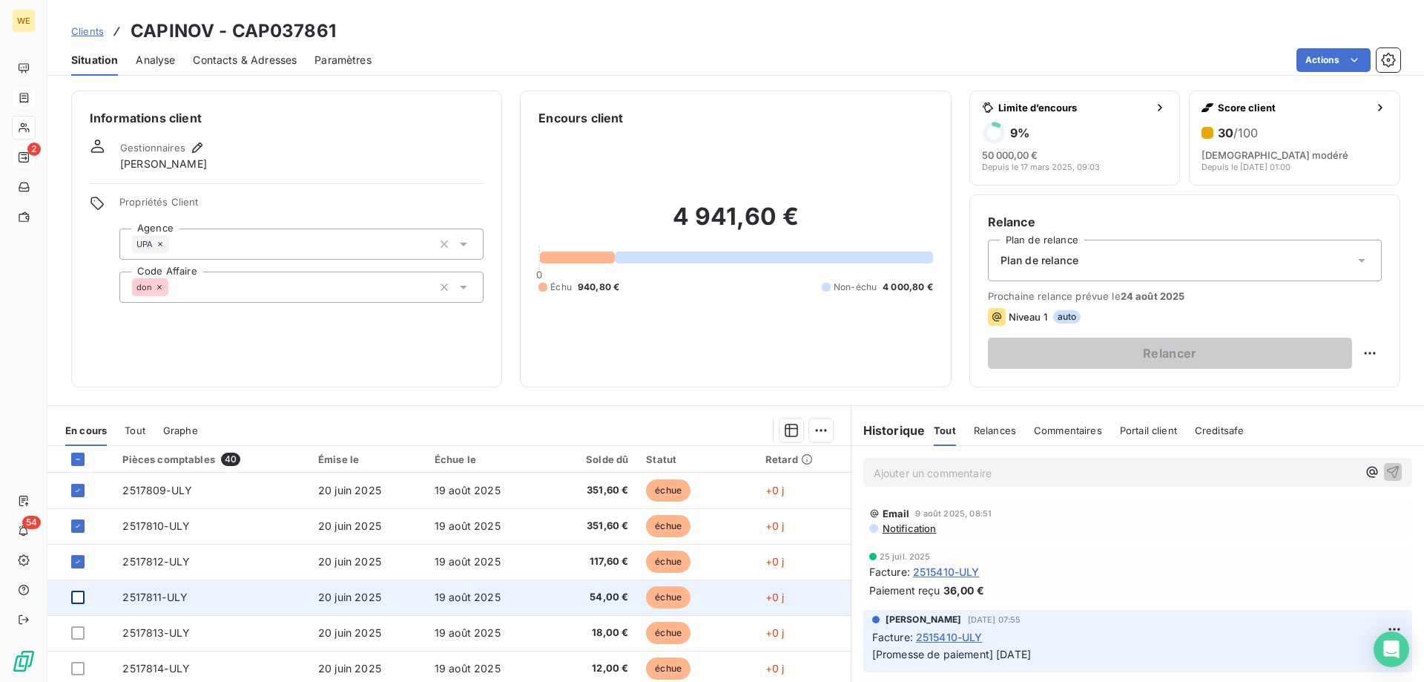
click at [76, 593] on div at bounding box center [77, 596] width 13 height 13
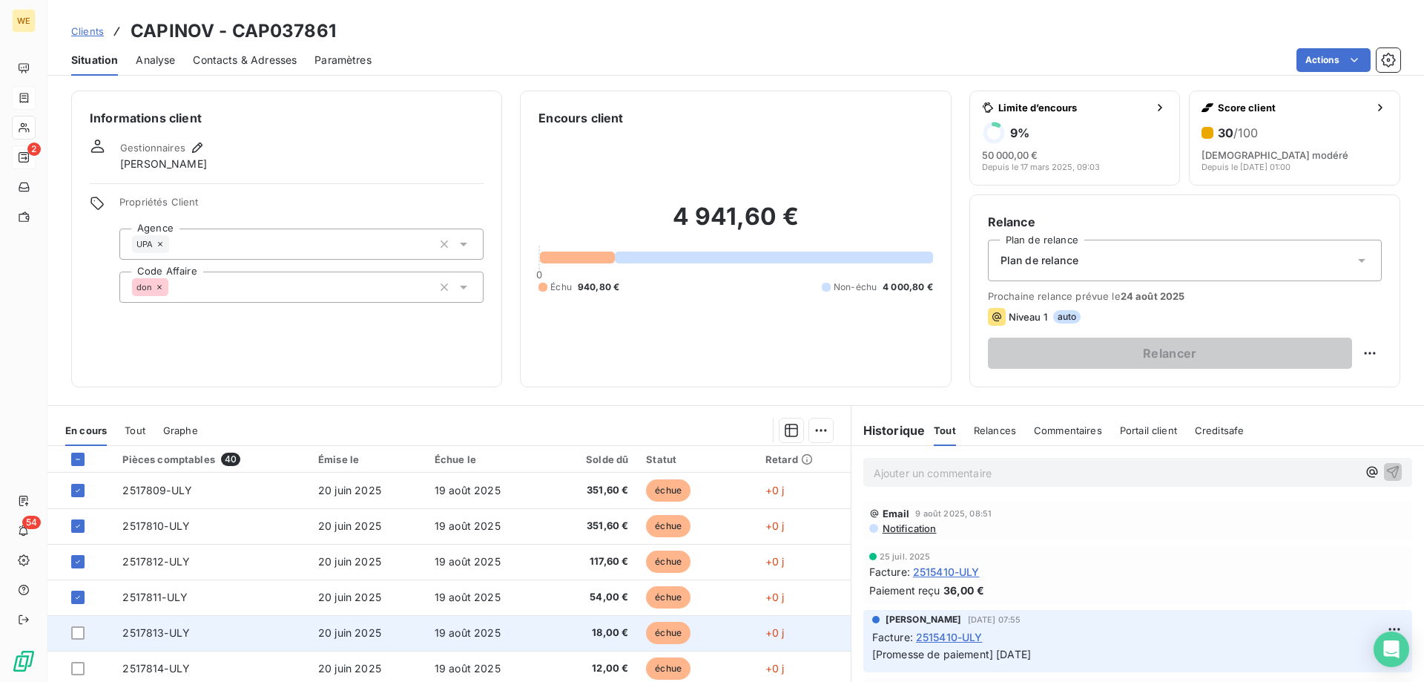
drag, startPoint x: 82, startPoint y: 633, endPoint x: 82, endPoint y: 646, distance: 13.4
click at [81, 633] on div at bounding box center [77, 632] width 13 height 13
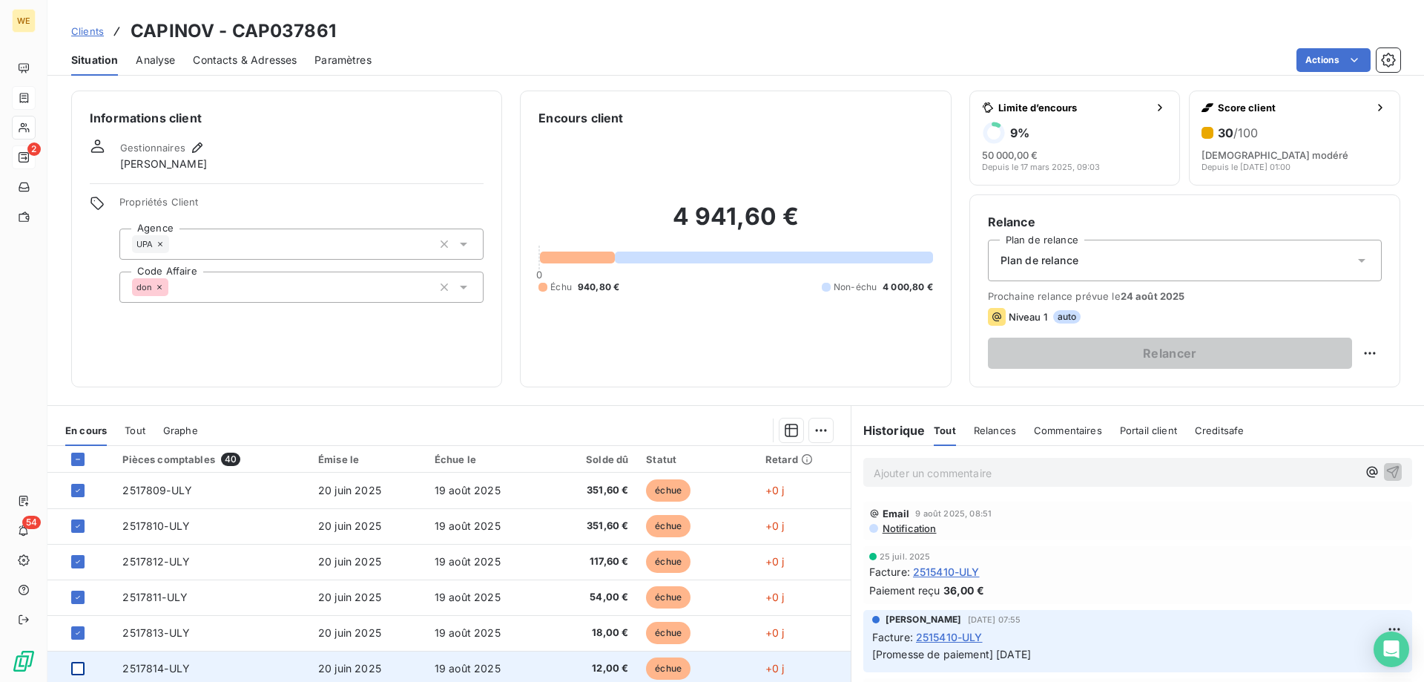
click at [78, 673] on div at bounding box center [77, 668] width 13 height 13
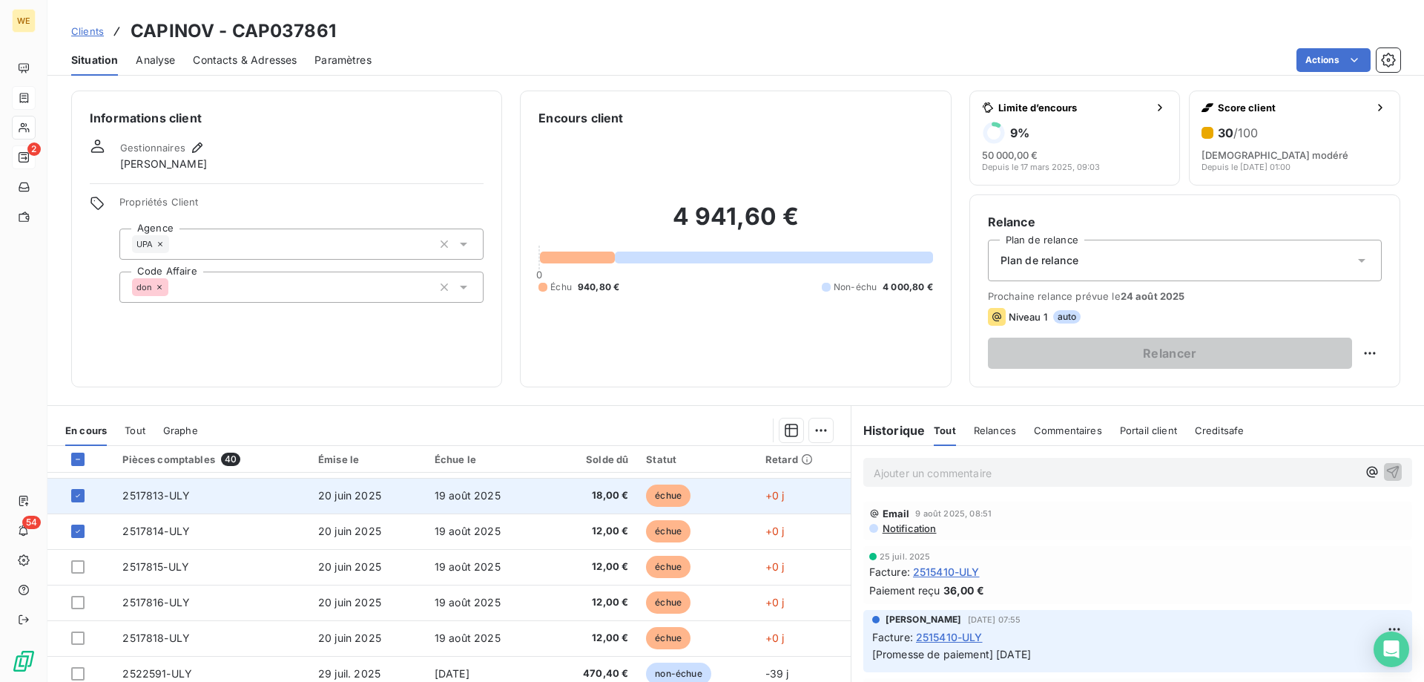
scroll to position [148, 0]
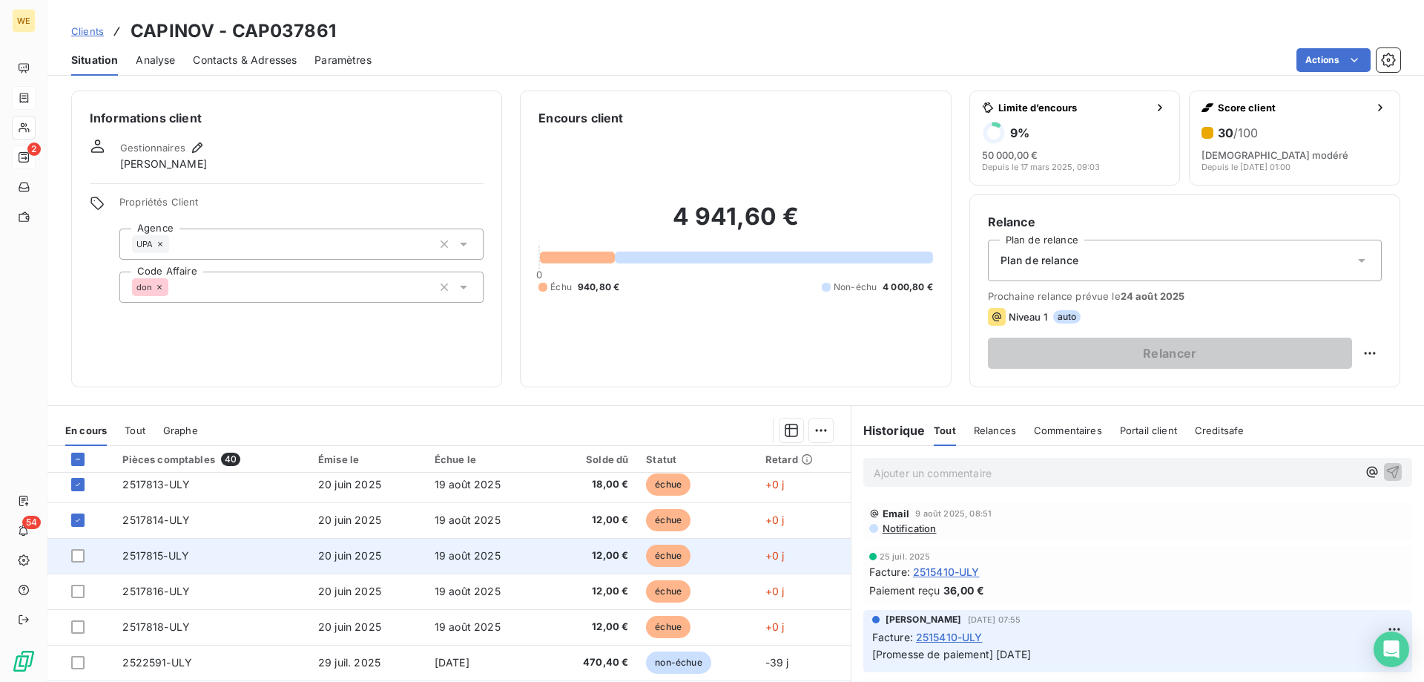
click at [75, 559] on div at bounding box center [77, 555] width 13 height 13
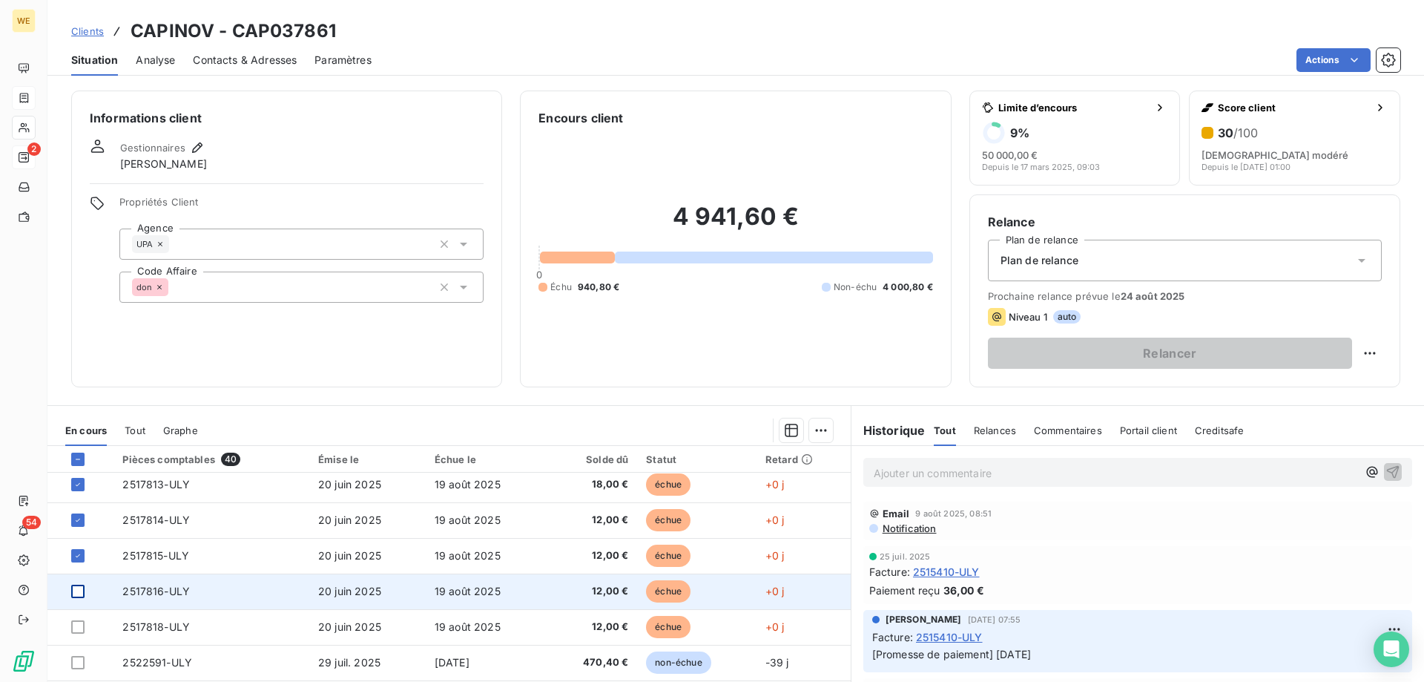
click at [76, 589] on div at bounding box center [77, 591] width 13 height 13
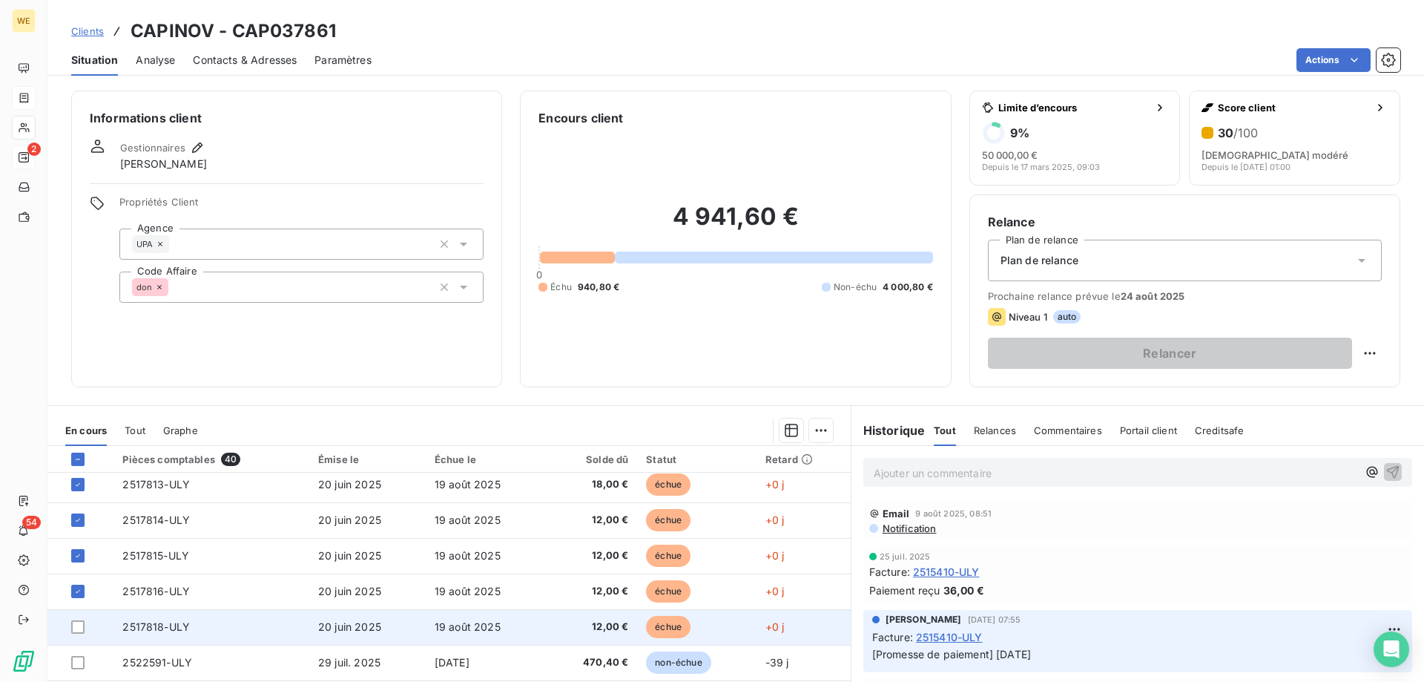
click at [80, 634] on td at bounding box center [80, 627] width 66 height 36
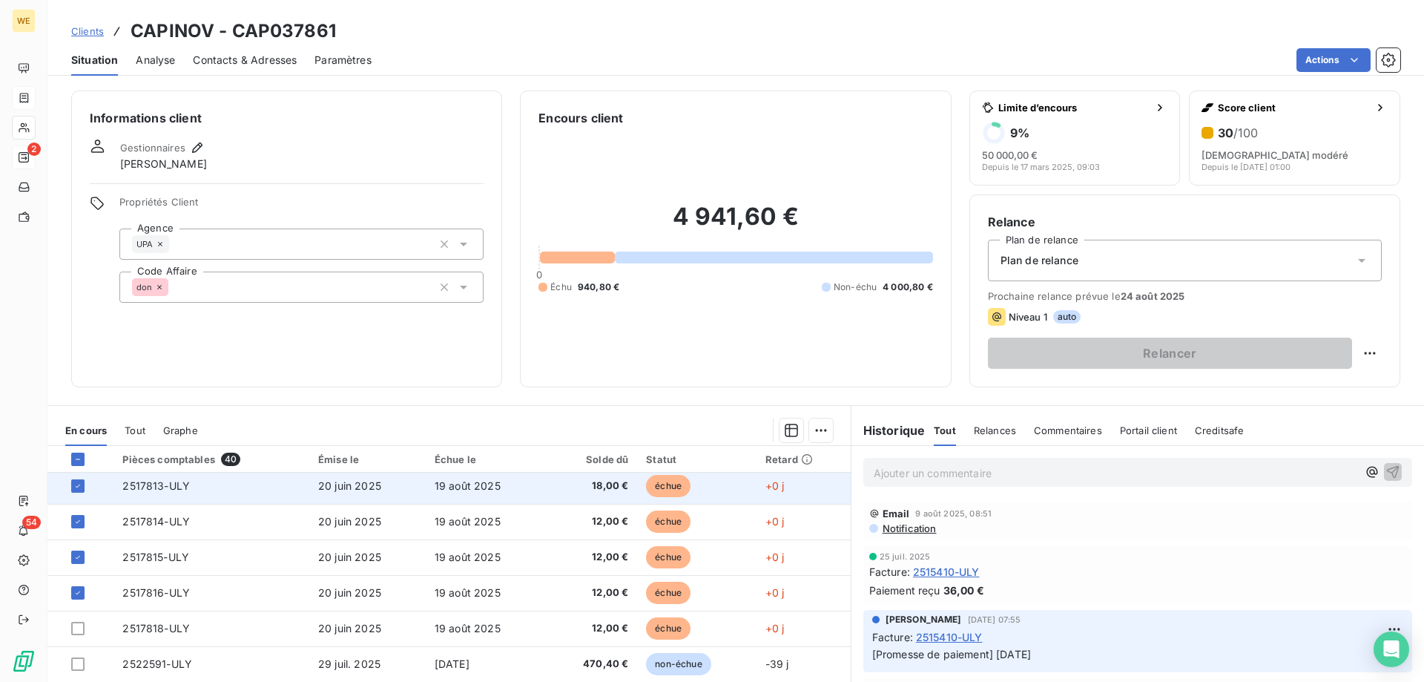
scroll to position [148, 0]
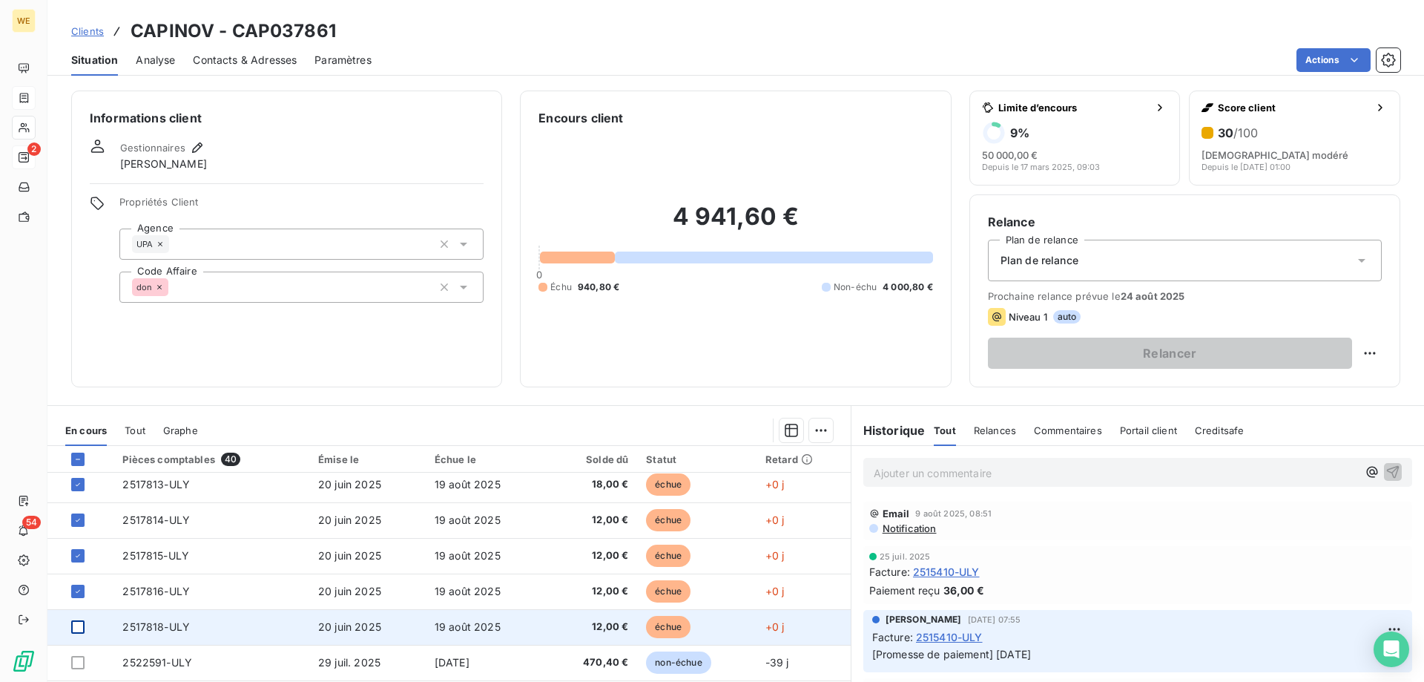
click at [76, 633] on div at bounding box center [77, 626] width 13 height 13
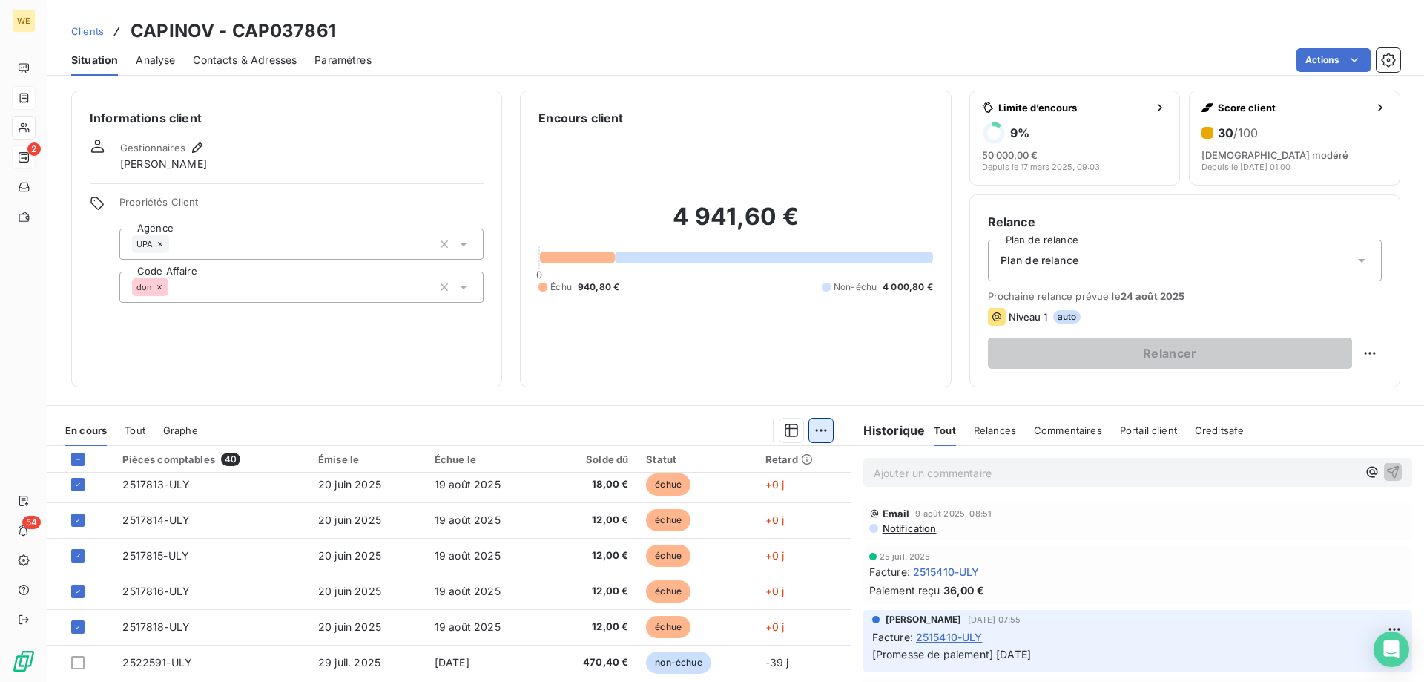
click at [817, 427] on html "WE 2 54 Clients CAPINOV - CAP037861 Situation Analyse Contacts & Adresses Param…" at bounding box center [712, 341] width 1424 height 682
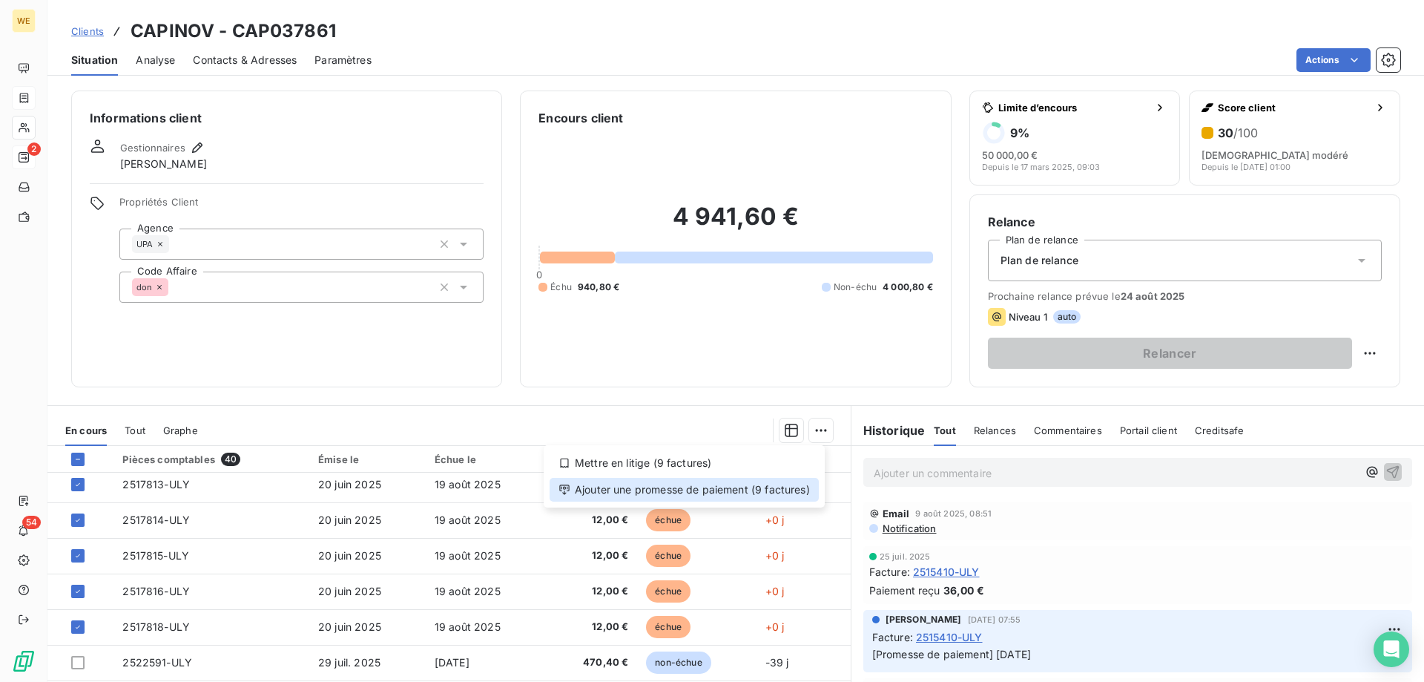
click at [770, 491] on div "Ajouter une promesse de paiement (9 factures)" at bounding box center [684, 490] width 269 height 24
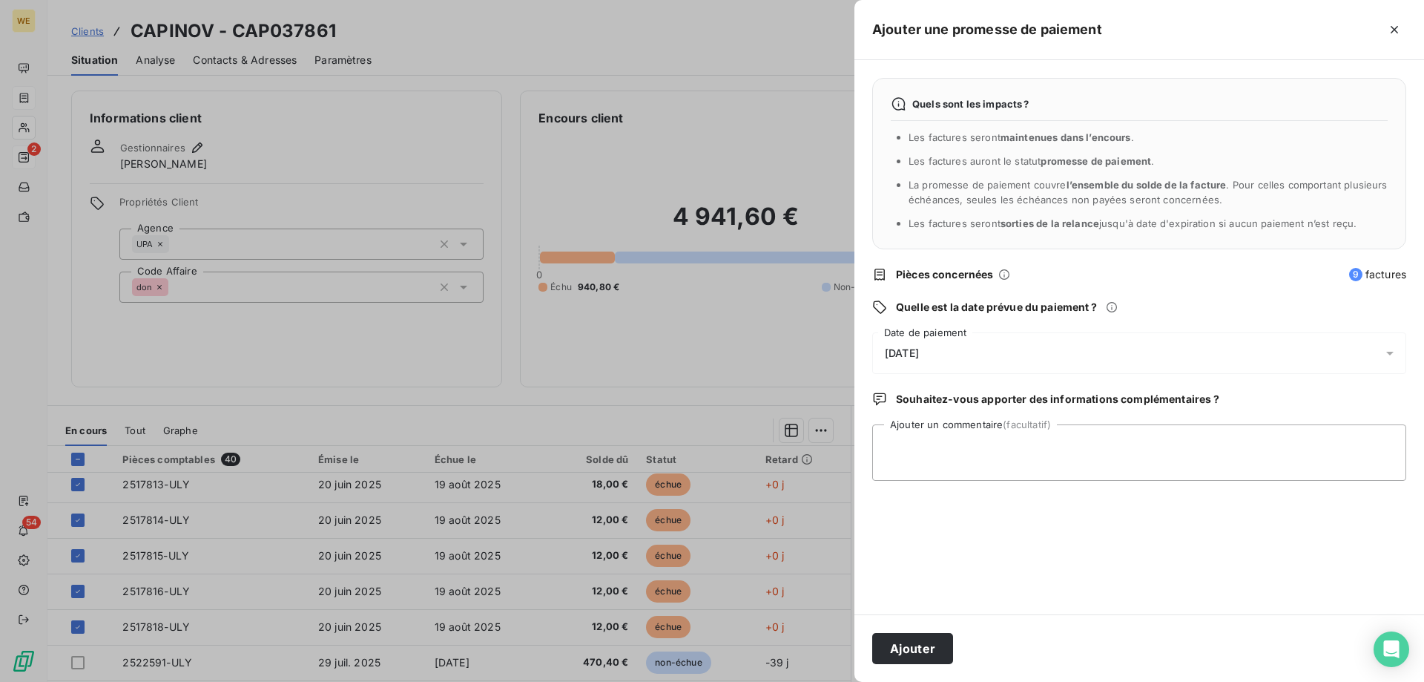
click at [950, 346] on div "[DATE]" at bounding box center [1139, 353] width 534 height 42
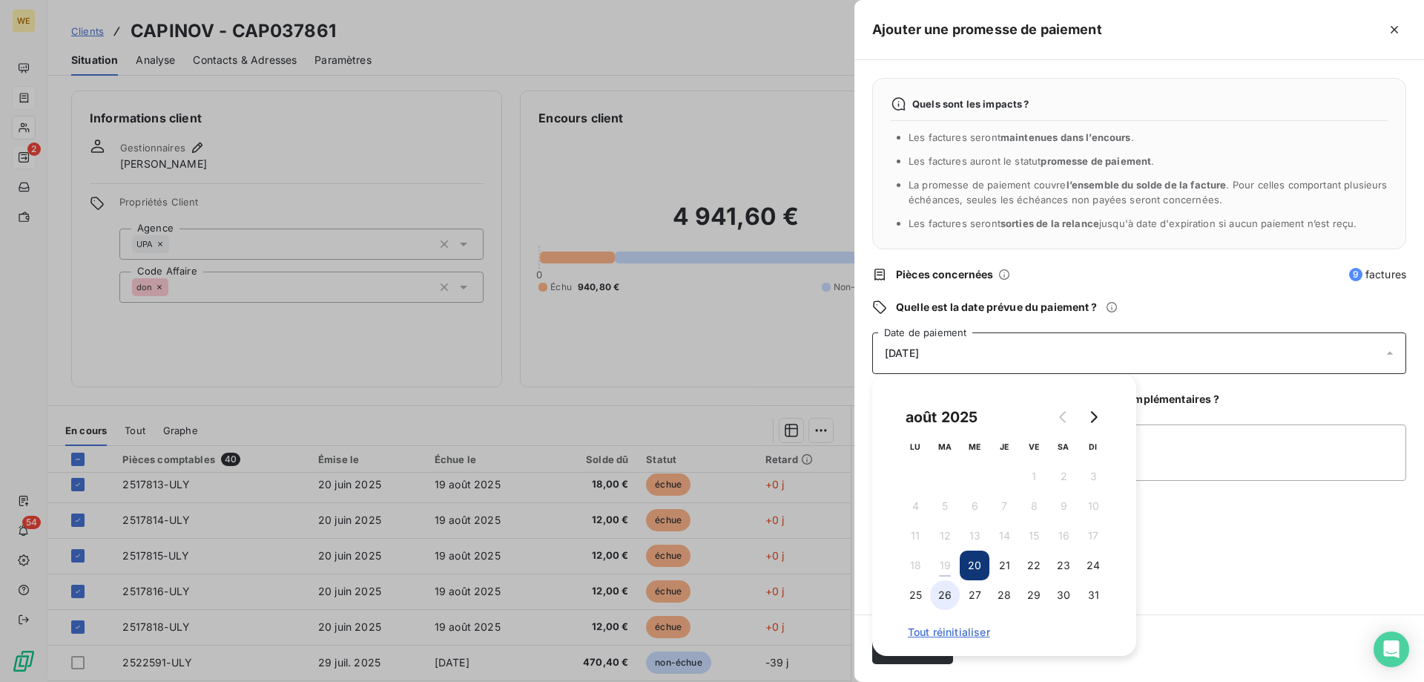
click at [947, 595] on button "26" at bounding box center [945, 595] width 30 height 30
click at [1193, 466] on textarea "Ajouter un commentaire (facultatif)" at bounding box center [1139, 452] width 534 height 56
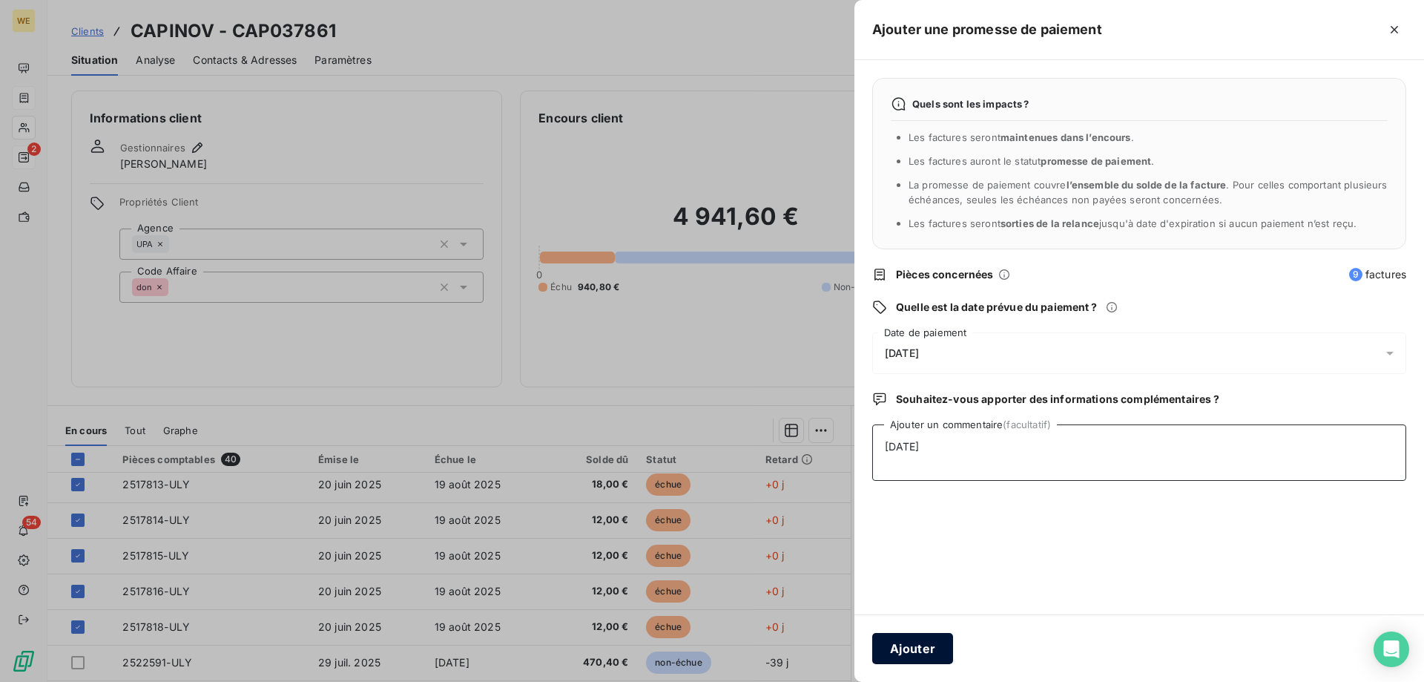
type textarea "[DATE]"
click at [921, 657] on button "Ajouter" at bounding box center [912, 648] width 81 height 31
